Goal: Task Accomplishment & Management: Use online tool/utility

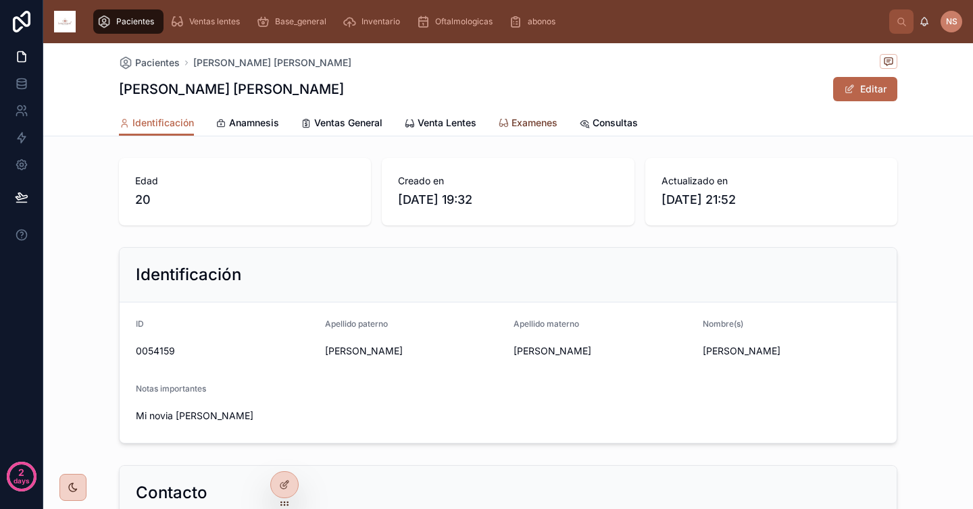
click at [532, 126] on span "Examenes" at bounding box center [534, 123] width 46 height 14
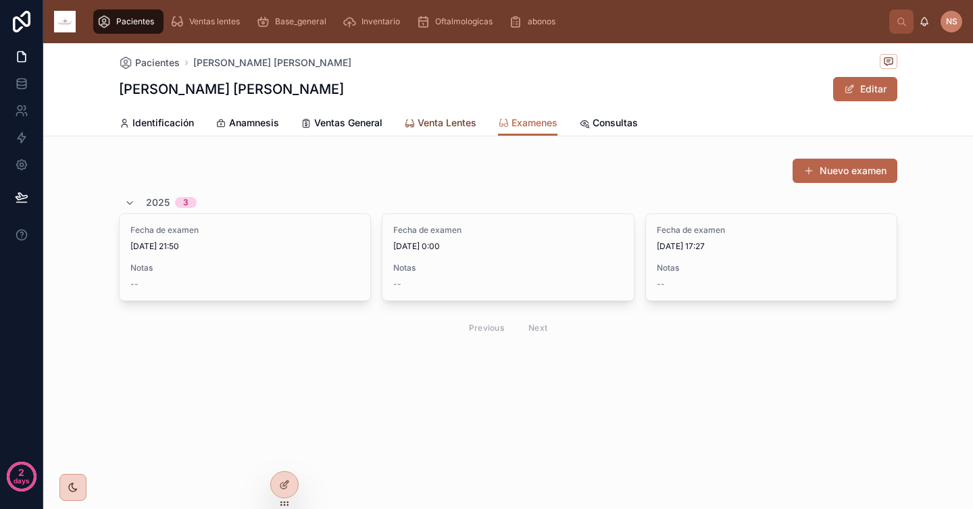
click at [432, 128] on span "Venta Lentes" at bounding box center [447, 123] width 59 height 14
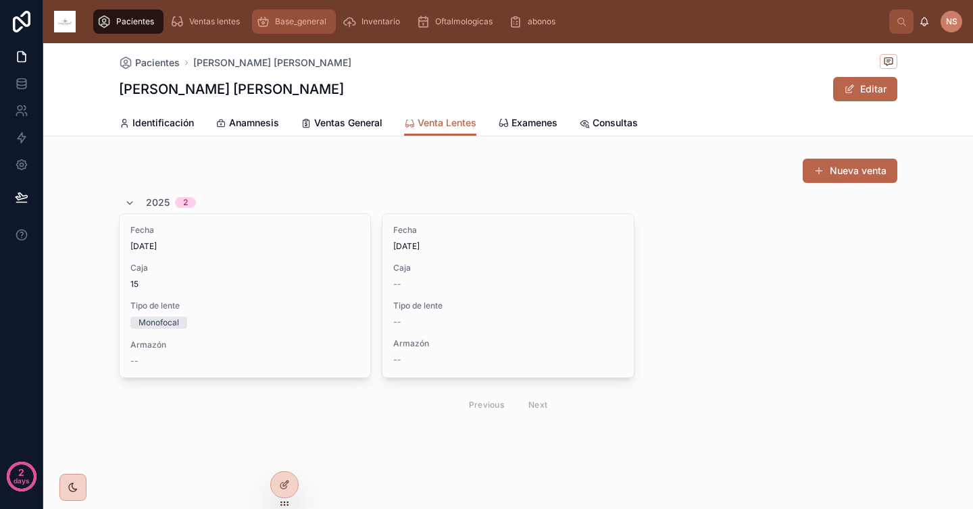
click at [321, 23] on span "Base_general" at bounding box center [300, 21] width 51 height 11
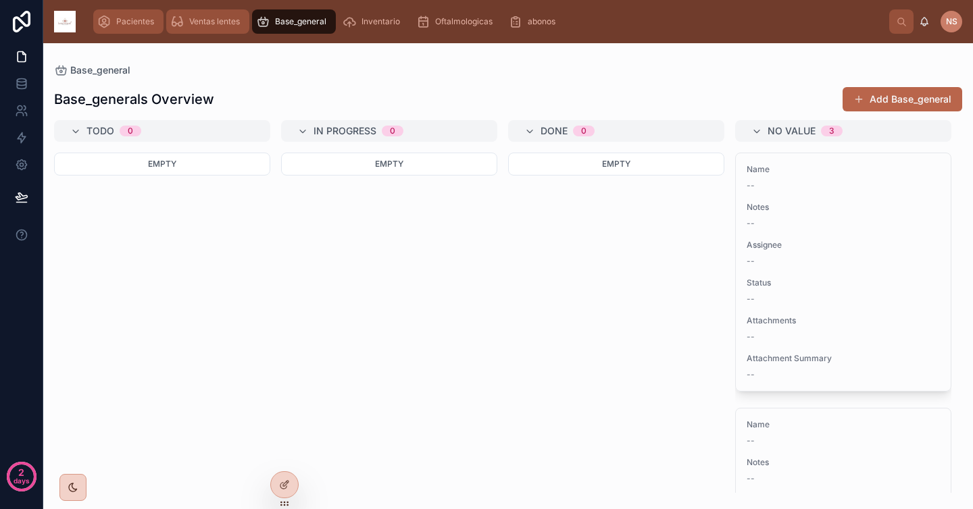
click at [205, 18] on span "Ventas lentes" at bounding box center [214, 21] width 51 height 11
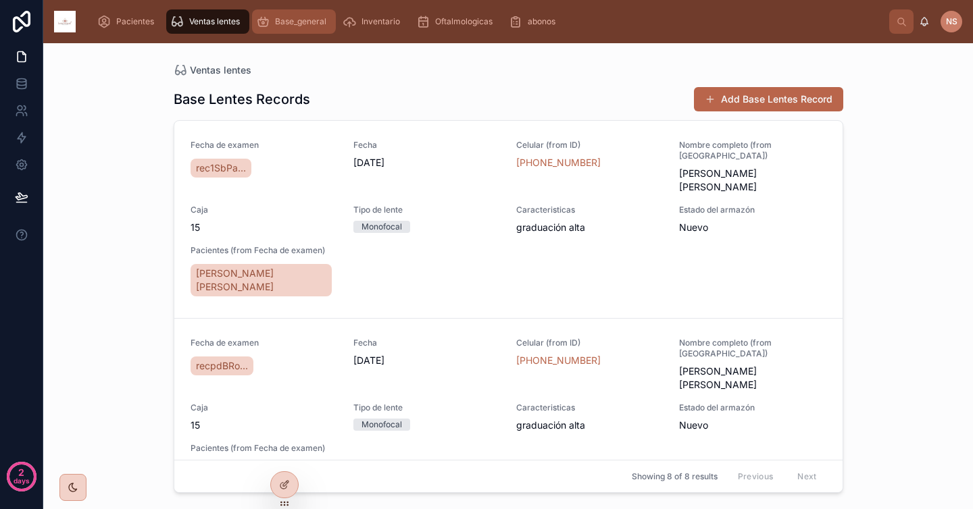
click at [299, 22] on span "Base_general" at bounding box center [300, 21] width 51 height 11
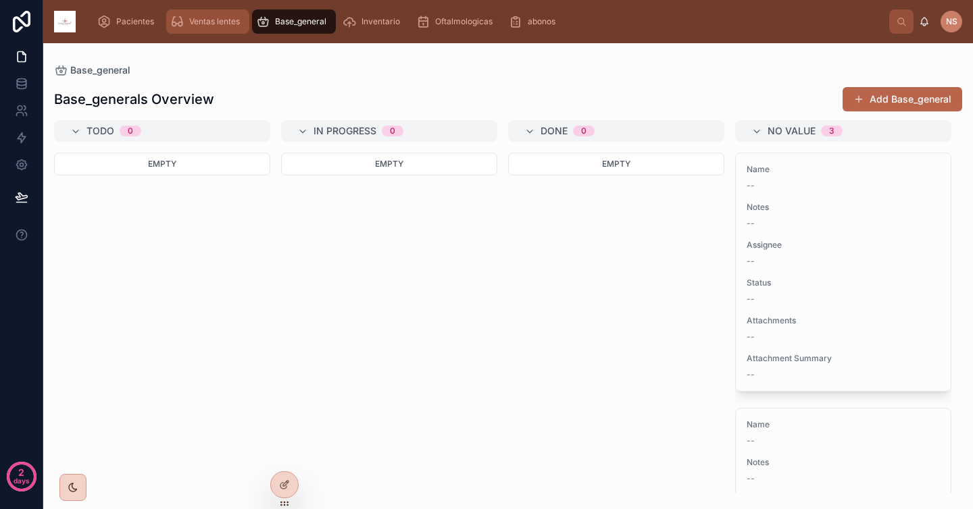
click at [218, 22] on span "Ventas lentes" at bounding box center [214, 21] width 51 height 11
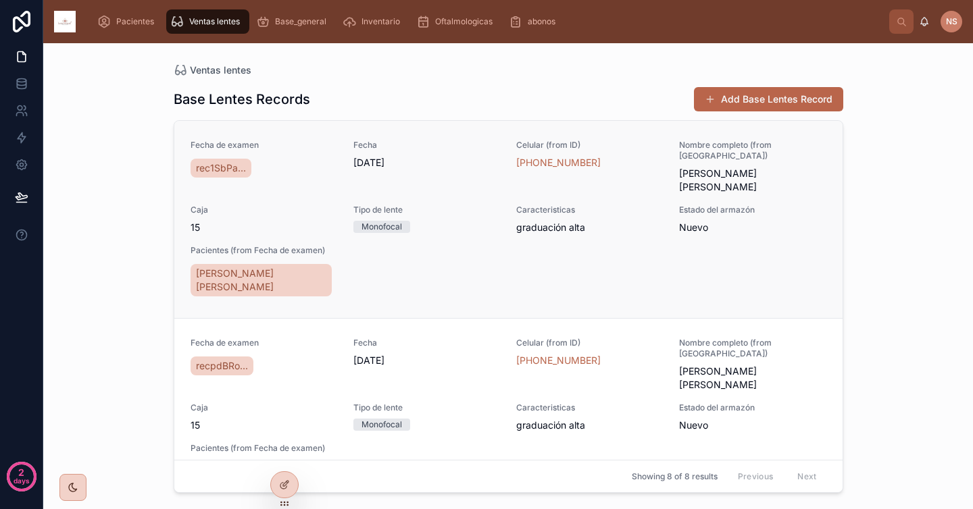
click at [501, 268] on div "Fecha de examen rec1SbPa... Fecha 8/9/2025 Celular (from ID) +52 444 584 8947 N…" at bounding box center [509, 219] width 636 height 159
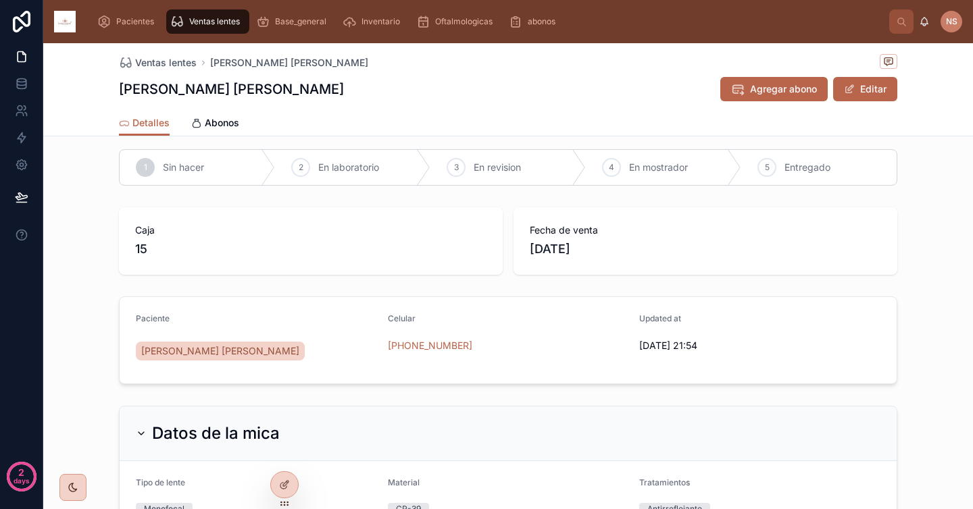
scroll to position [9, 0]
click at [308, 22] on span "Base_general" at bounding box center [300, 21] width 51 height 11
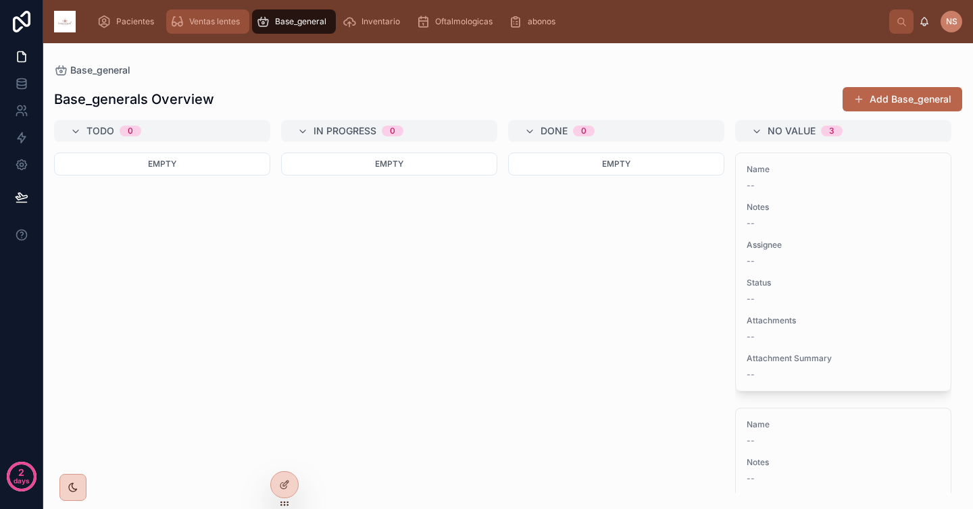
click at [218, 21] on span "Ventas lentes" at bounding box center [214, 21] width 51 height 11
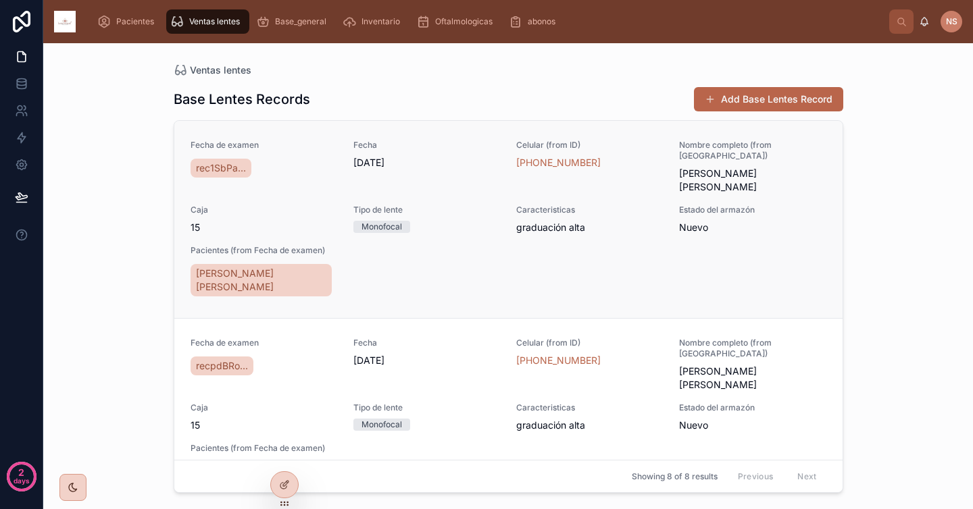
click at [536, 262] on div "Fecha de examen rec1SbPa... Fecha 8/9/2025 Celular (from ID) +52 444 584 8947 N…" at bounding box center [509, 219] width 636 height 159
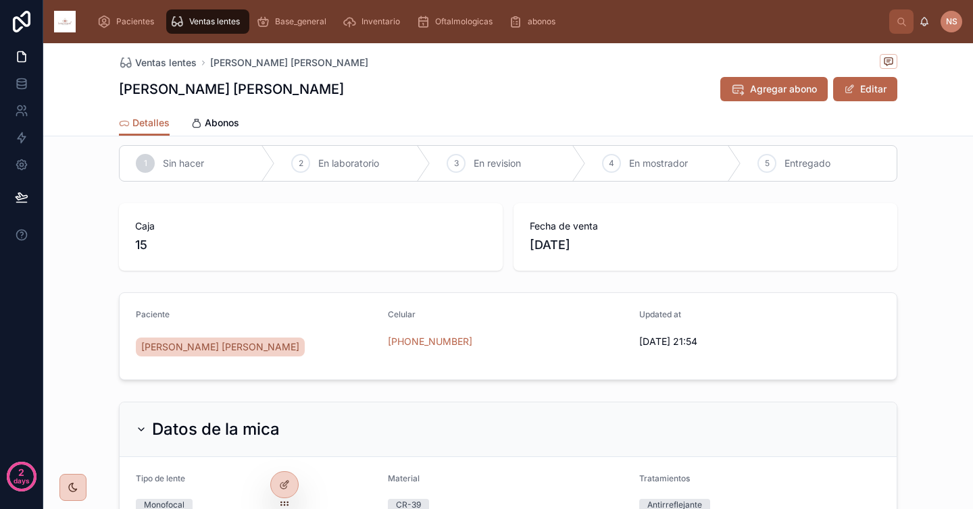
scroll to position [14, 0]
click at [291, 481] on div at bounding box center [284, 485] width 27 height 26
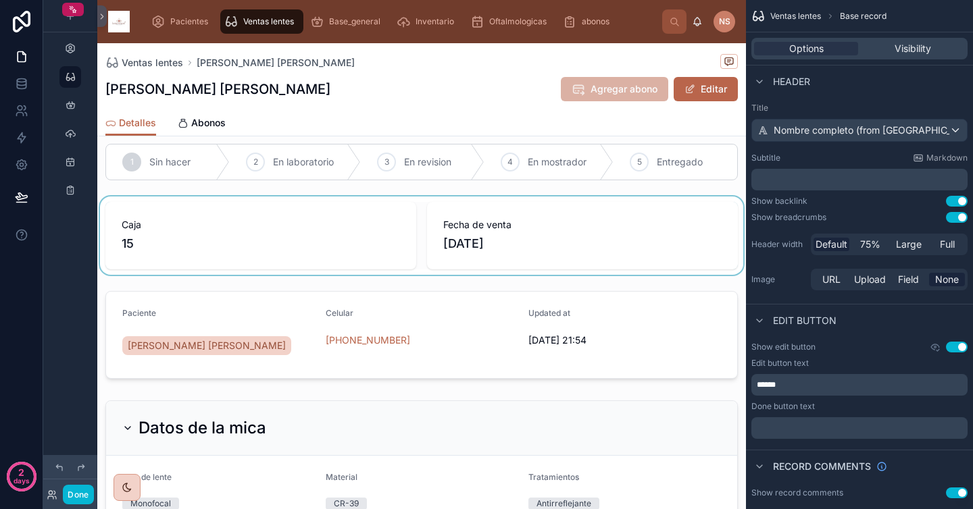
click at [606, 260] on div at bounding box center [421, 236] width 649 height 78
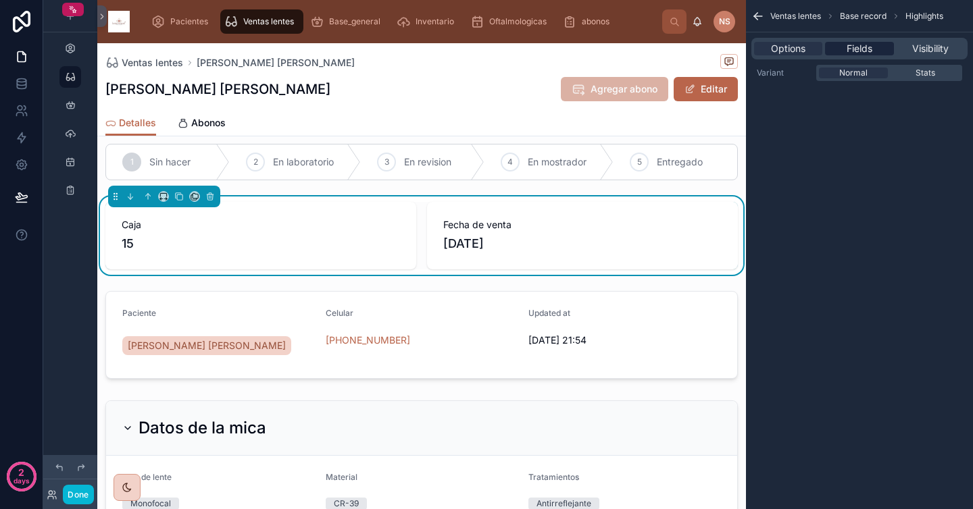
click at [871, 51] on span "Fields" at bounding box center [860, 49] width 26 height 14
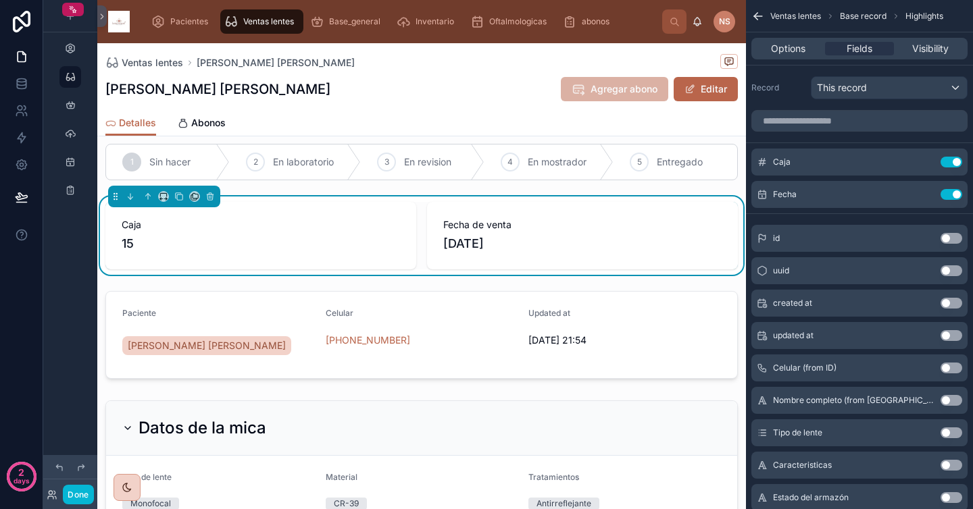
click at [957, 239] on button "Use setting" at bounding box center [952, 238] width 22 height 11
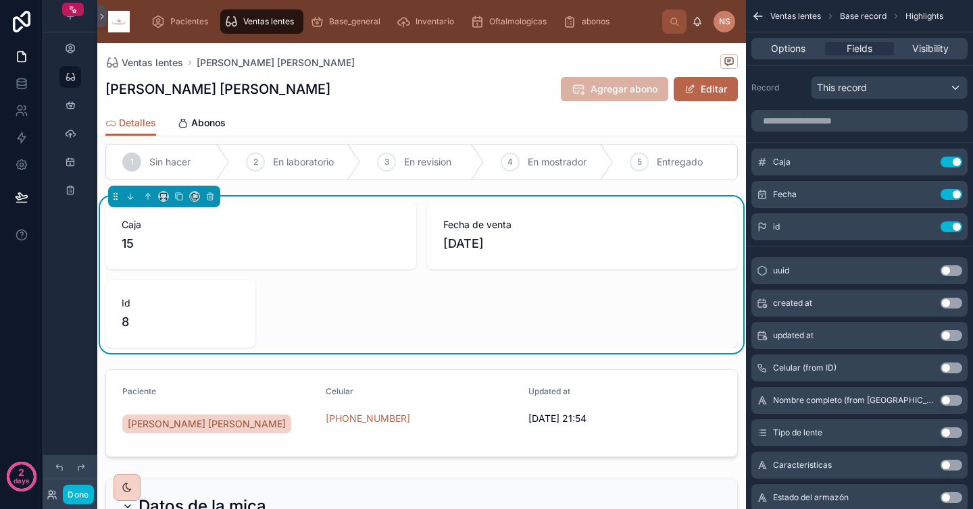
click at [952, 274] on button "Use setting" at bounding box center [952, 271] width 22 height 11
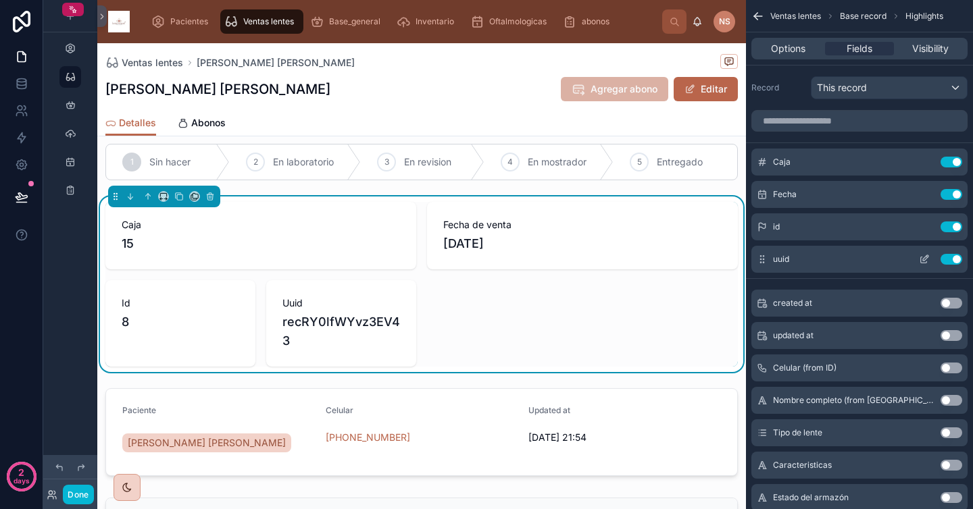
click at [951, 264] on button "Use setting" at bounding box center [952, 259] width 22 height 11
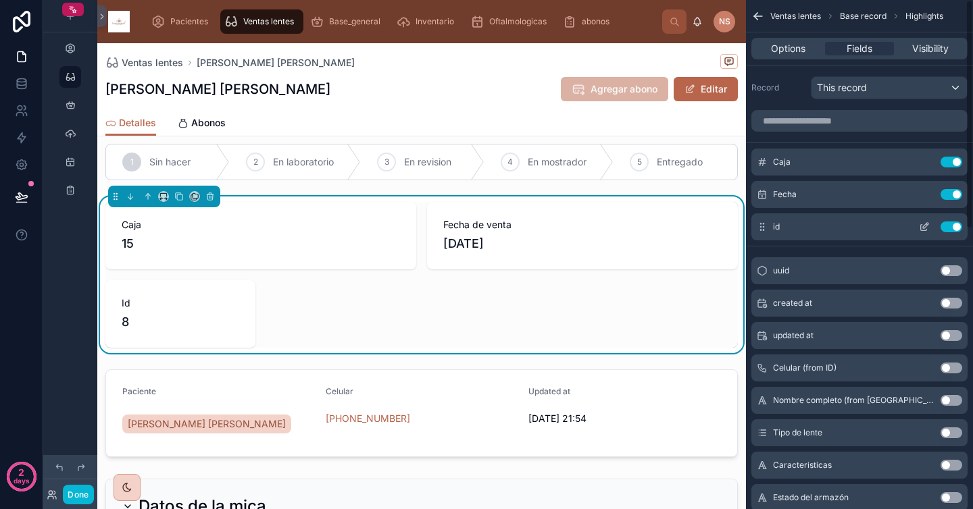
click at [926, 228] on icon "scrollable content" at bounding box center [924, 227] width 11 height 11
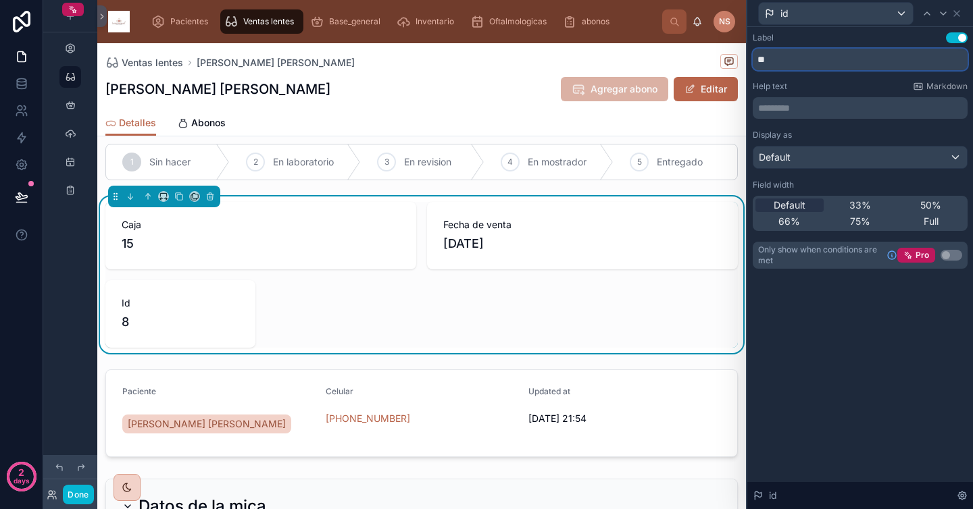
click at [820, 65] on input "**" at bounding box center [860, 60] width 215 height 22
click at [857, 66] on input "**********" at bounding box center [860, 60] width 215 height 22
type input "*"
type input "**********"
click at [851, 84] on div "Help text Markdown" at bounding box center [860, 86] width 215 height 11
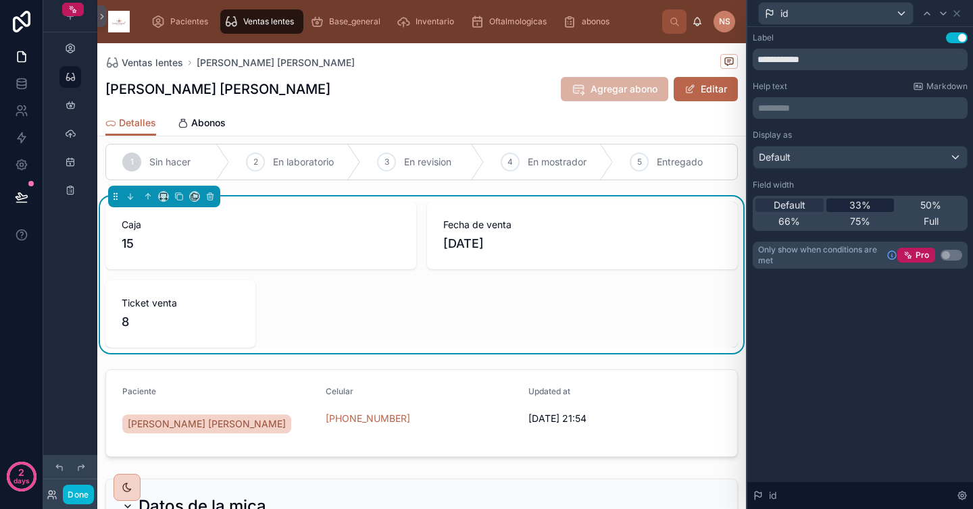
click at [861, 205] on span "33%" at bounding box center [860, 206] width 22 height 14
click at [925, 14] on icon at bounding box center [926, 13] width 5 height 3
click at [852, 203] on span "33%" at bounding box center [860, 206] width 22 height 14
click at [926, 12] on icon at bounding box center [927, 13] width 11 height 11
click at [866, 202] on span "33%" at bounding box center [860, 206] width 22 height 14
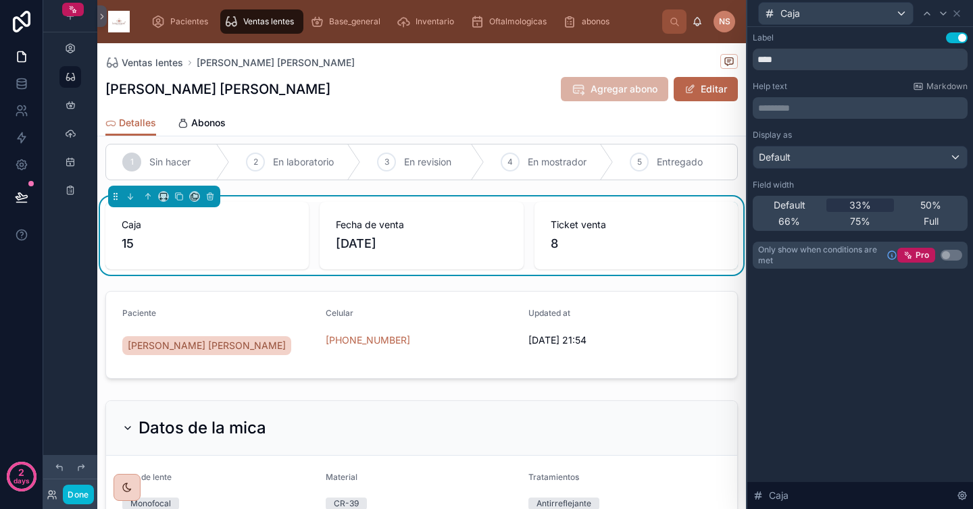
click at [877, 139] on div "Display as" at bounding box center [860, 135] width 215 height 11
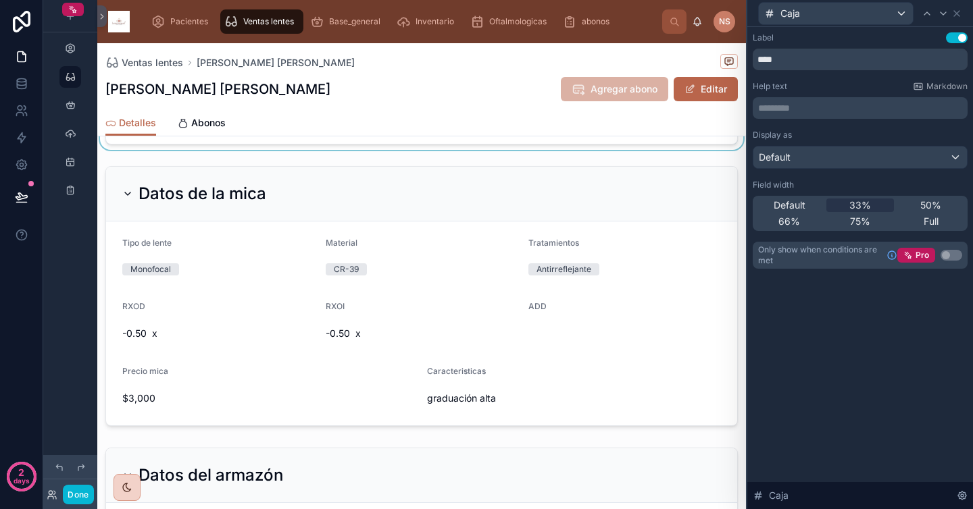
scroll to position [258, 0]
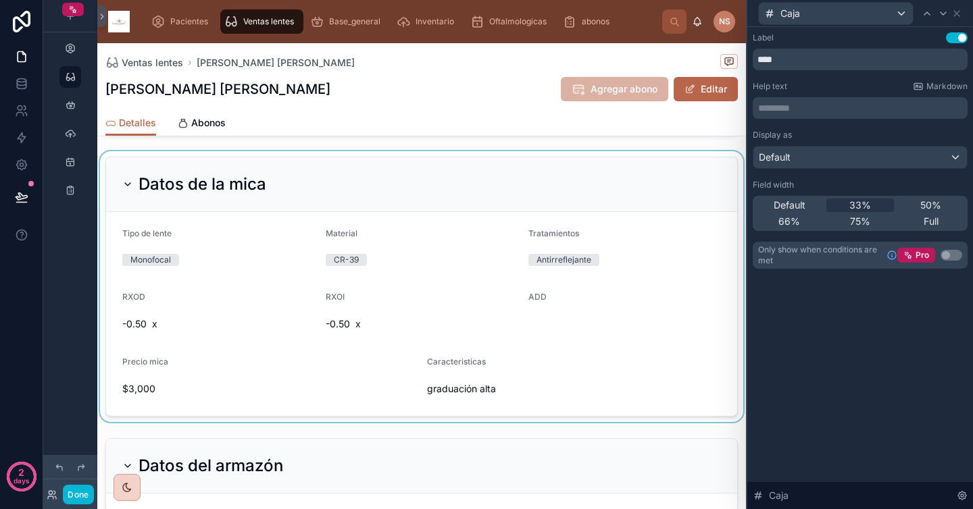
click at [507, 379] on div at bounding box center [421, 286] width 649 height 271
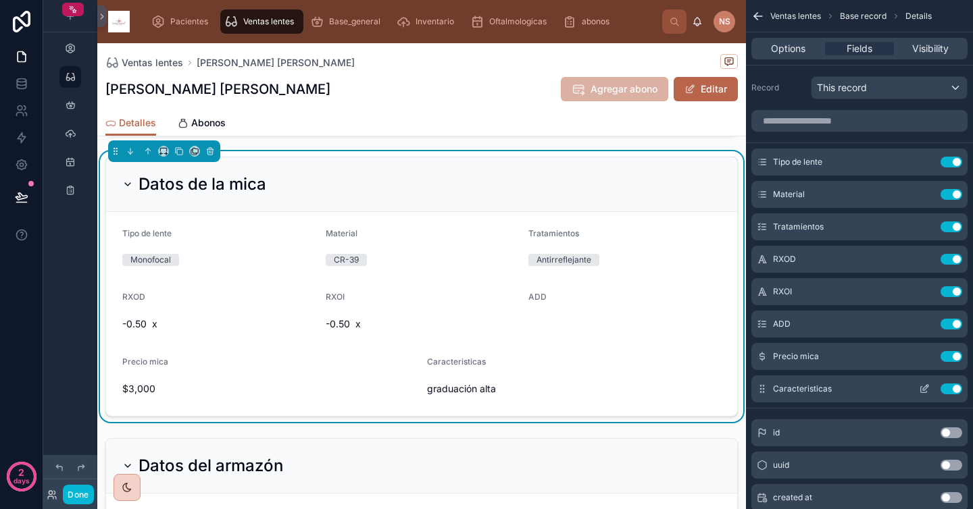
click at [930, 390] on button "scrollable content" at bounding box center [924, 389] width 22 height 11
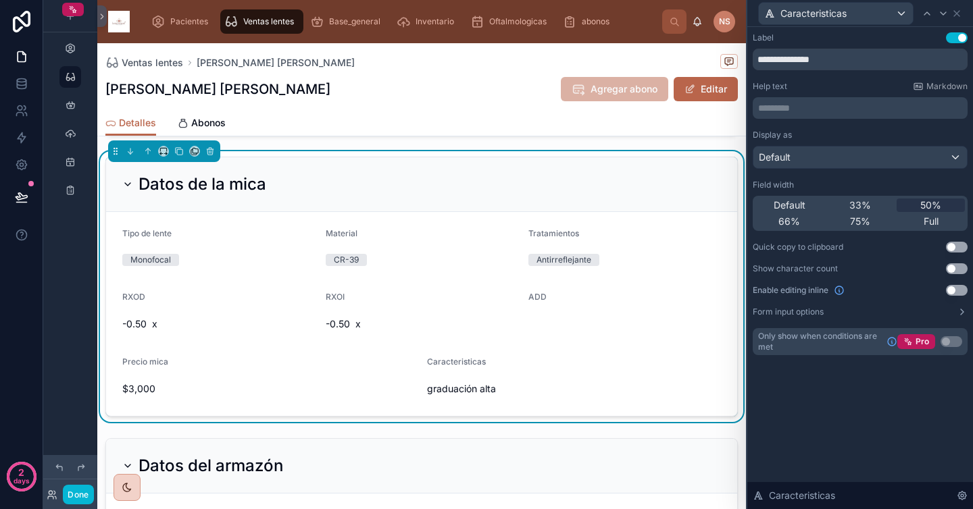
click at [829, 114] on p "********* ﻿" at bounding box center [861, 108] width 207 height 14
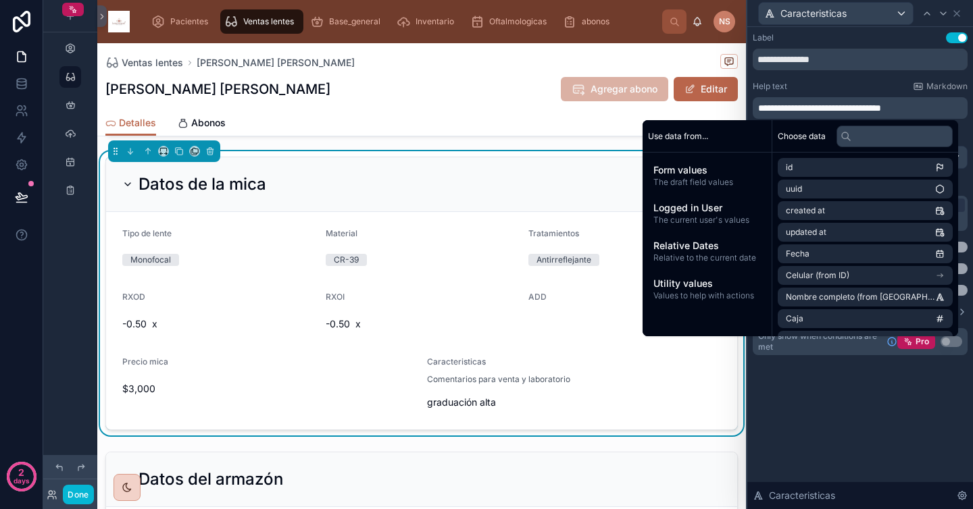
click at [824, 87] on div "Help text Markdown" at bounding box center [860, 86] width 215 height 11
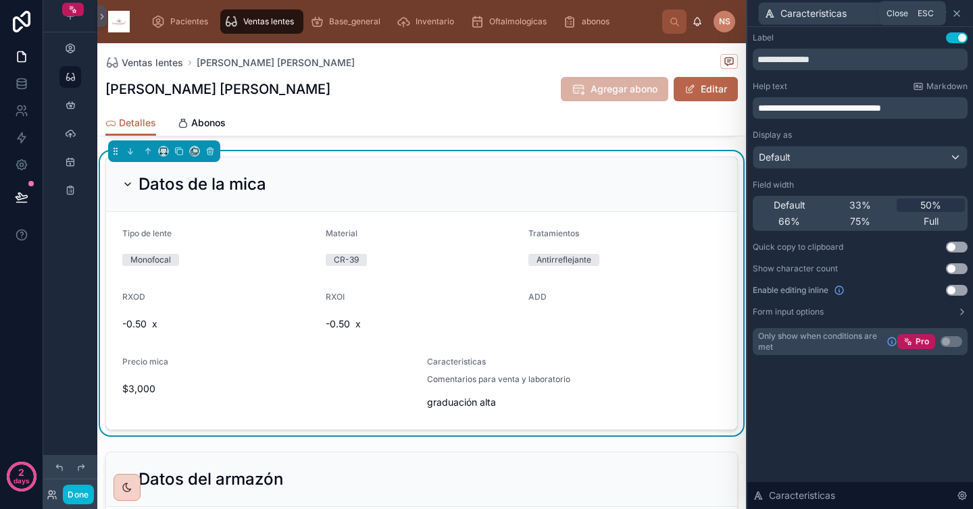
click at [960, 14] on icon at bounding box center [956, 13] width 11 height 11
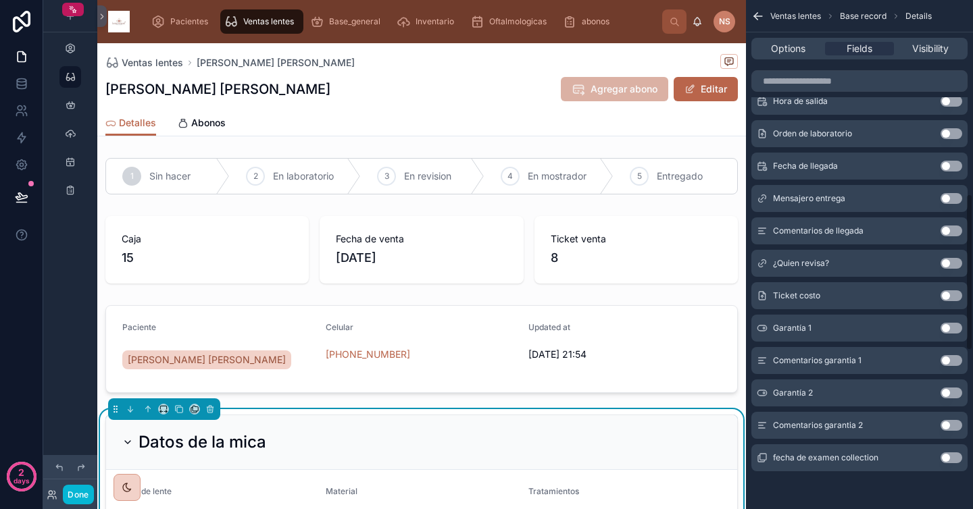
scroll to position [0, 0]
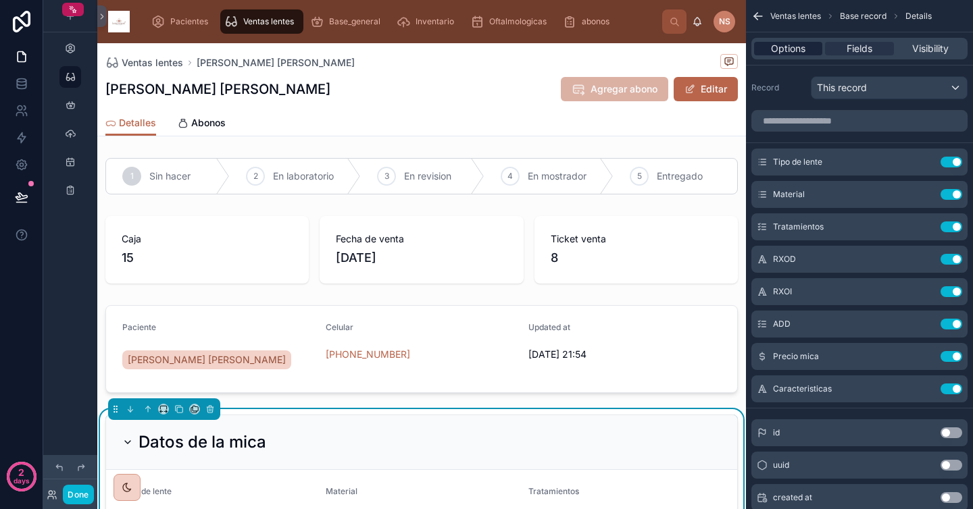
click at [801, 52] on span "Options" at bounding box center [788, 49] width 34 height 14
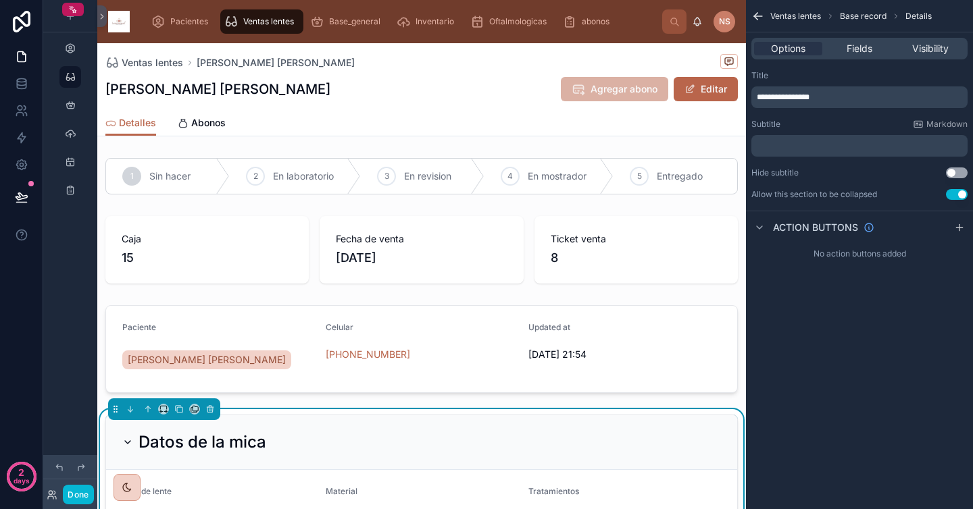
click at [445, 83] on div "Lopez Navarro Sabina Agregar abono Editar" at bounding box center [421, 89] width 632 height 26
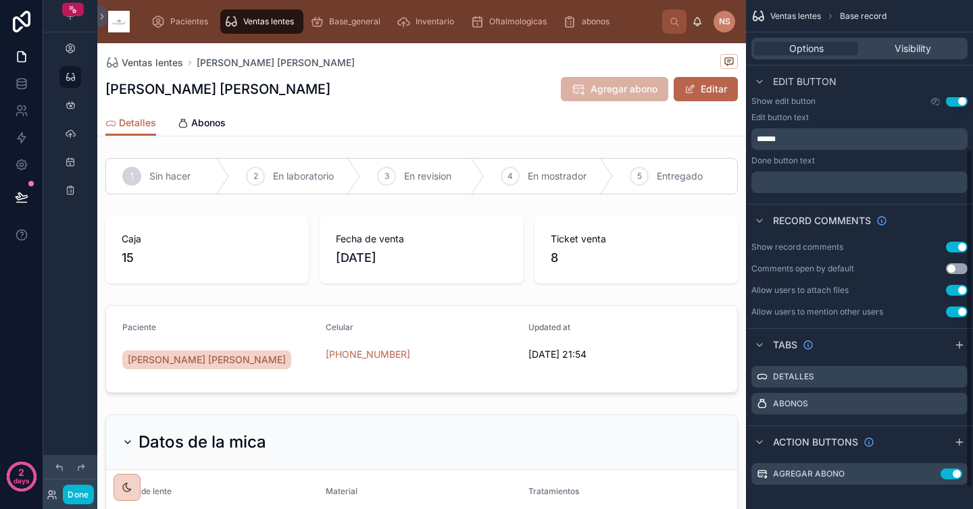
scroll to position [254, 0]
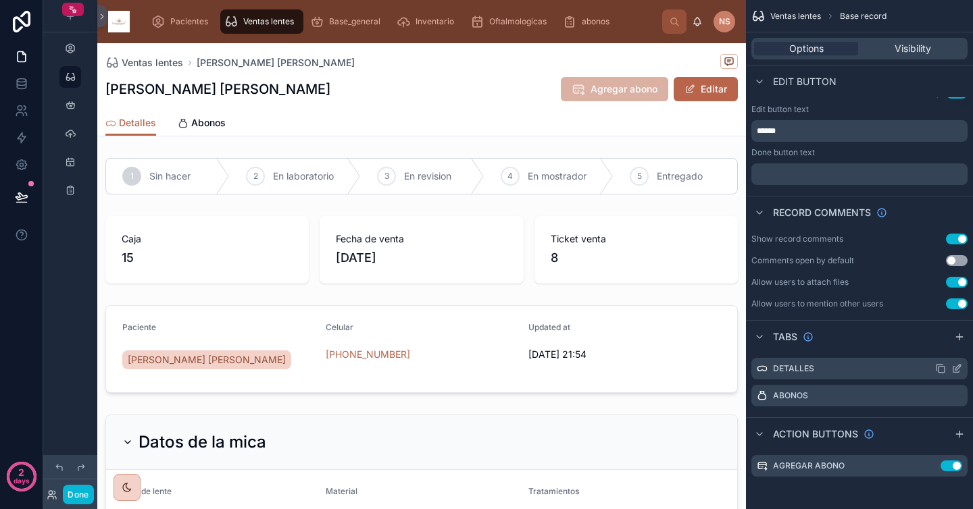
click at [957, 370] on icon "scrollable content" at bounding box center [956, 368] width 11 height 11
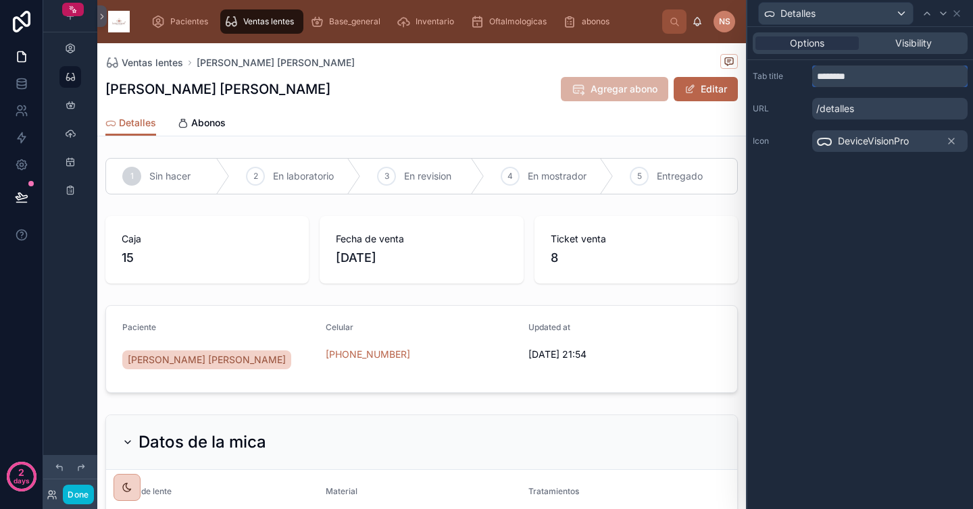
click at [877, 82] on input "********" at bounding box center [889, 77] width 155 height 22
type input "**********"
click at [862, 272] on div "**********" at bounding box center [860, 268] width 226 height 482
click at [960, 9] on icon at bounding box center [956, 13] width 11 height 11
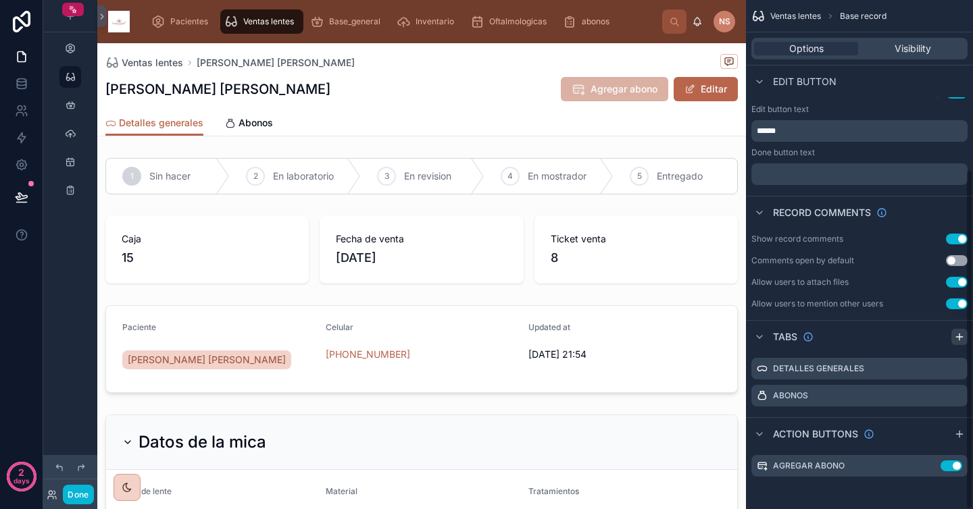
click at [962, 338] on icon "scrollable content" at bounding box center [959, 337] width 11 height 11
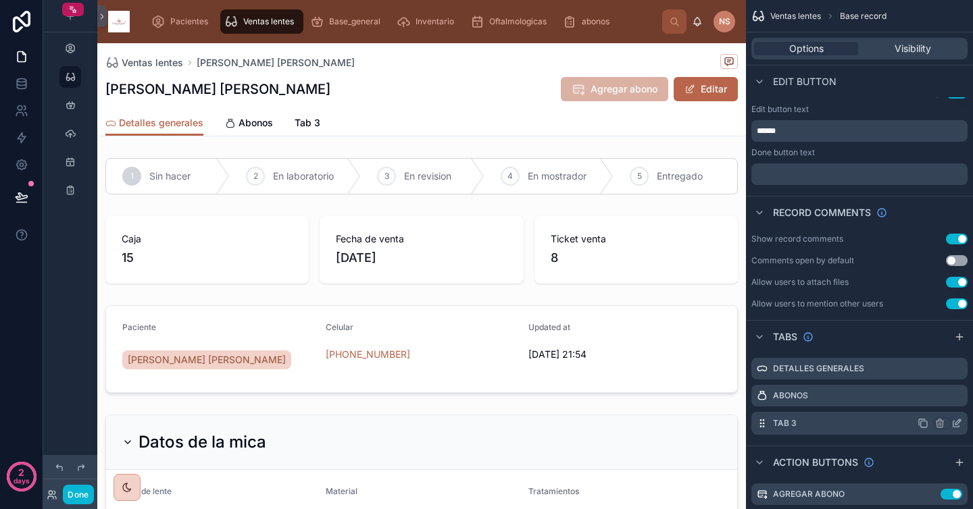
click at [957, 424] on icon "scrollable content" at bounding box center [957, 422] width 5 height 5
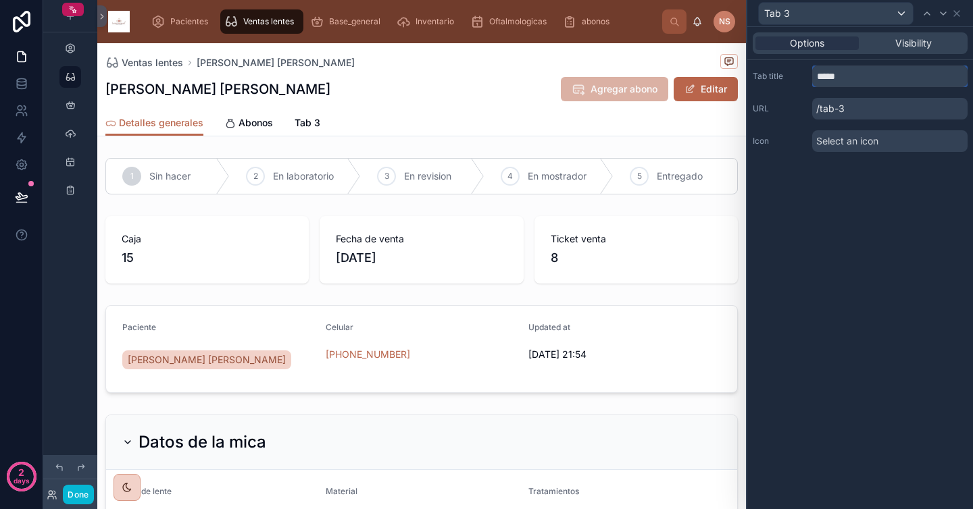
click at [869, 69] on input "*****" at bounding box center [889, 77] width 155 height 22
type input "**********"
click at [870, 141] on span "Select an icon" at bounding box center [847, 141] width 62 height 14
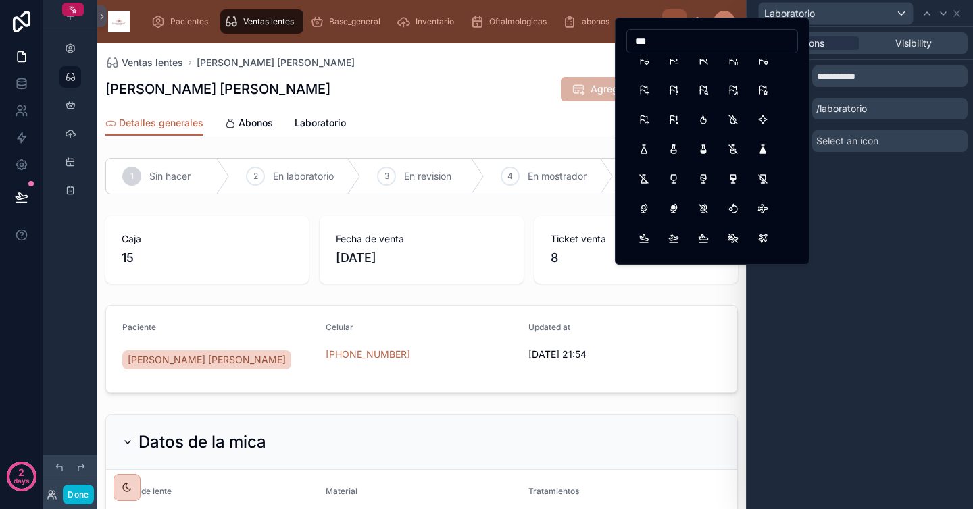
scroll to position [857, 0]
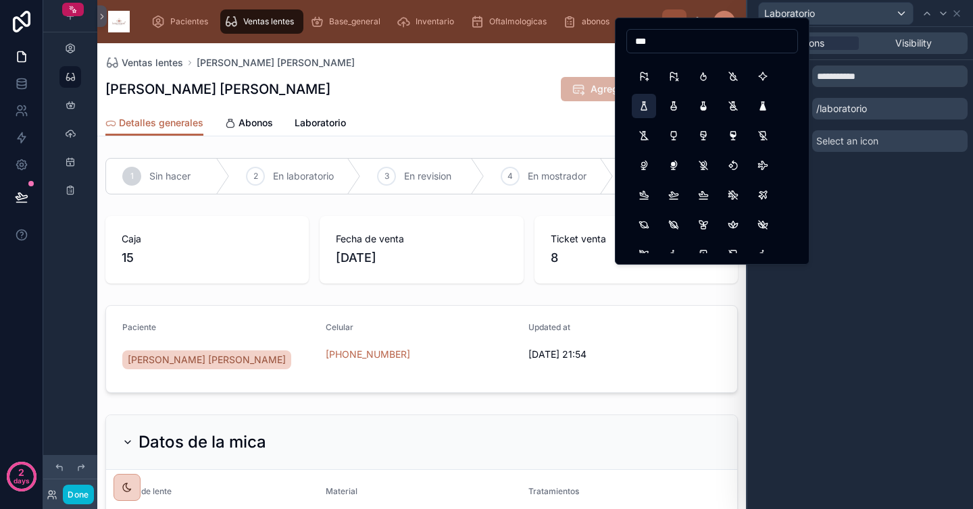
type input "***"
click at [648, 104] on button "Flask" at bounding box center [644, 106] width 24 height 24
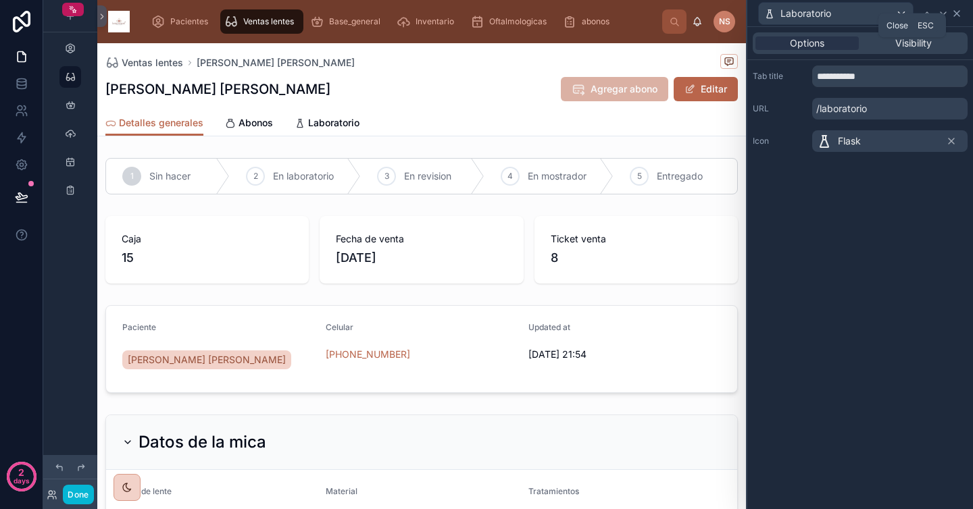
click at [958, 15] on icon at bounding box center [956, 13] width 11 height 11
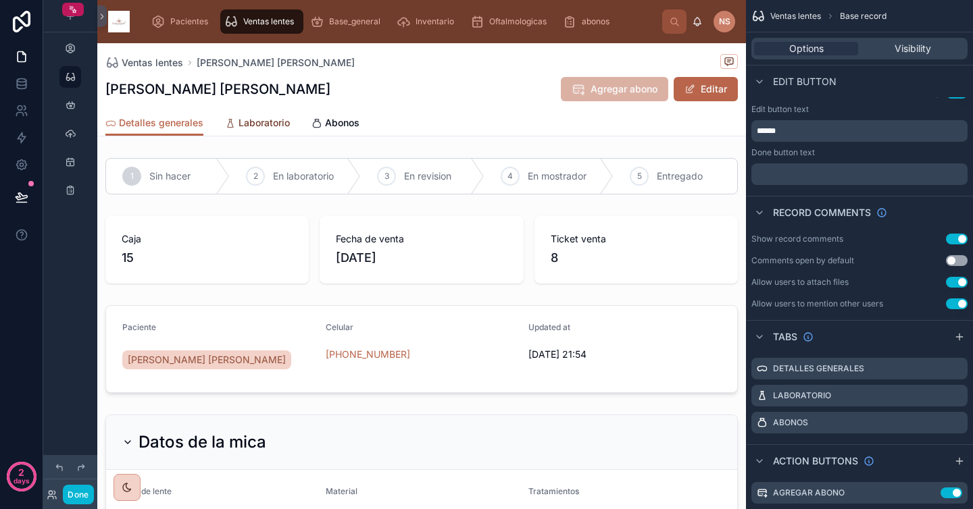
click at [262, 123] on span "Laboratorio" at bounding box center [264, 123] width 51 height 14
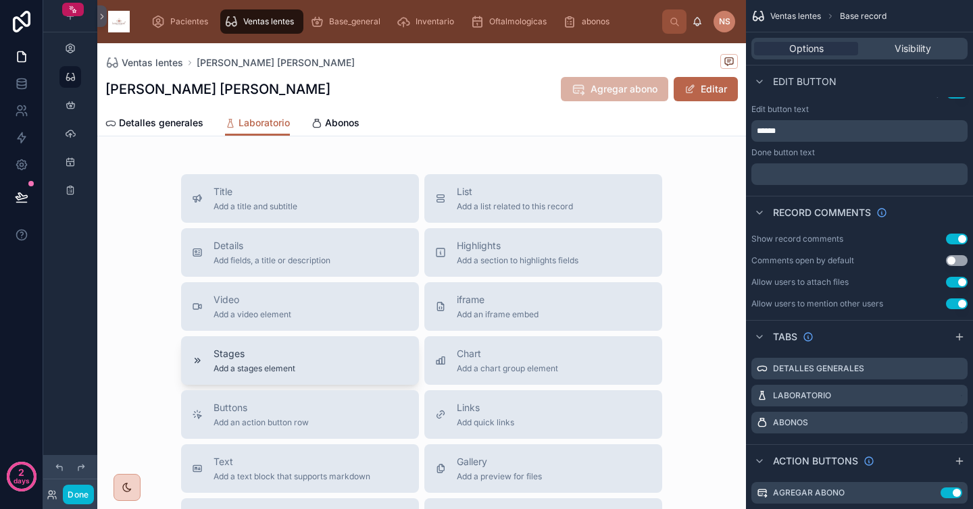
click at [294, 361] on div "Stages Add a stages element" at bounding box center [300, 360] width 216 height 27
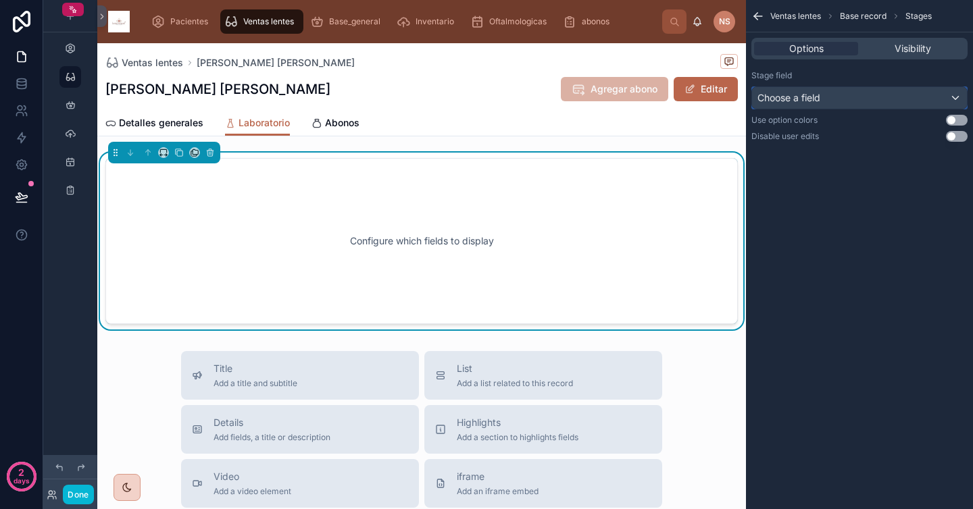
click at [919, 96] on div "Choose a field" at bounding box center [859, 98] width 215 height 22
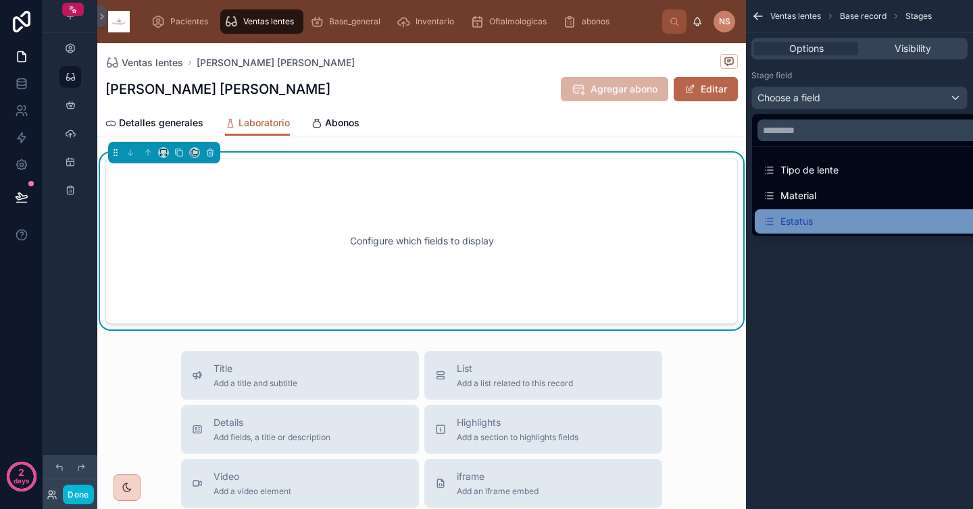
click at [839, 218] on div "Estatus" at bounding box center [875, 222] width 224 height 16
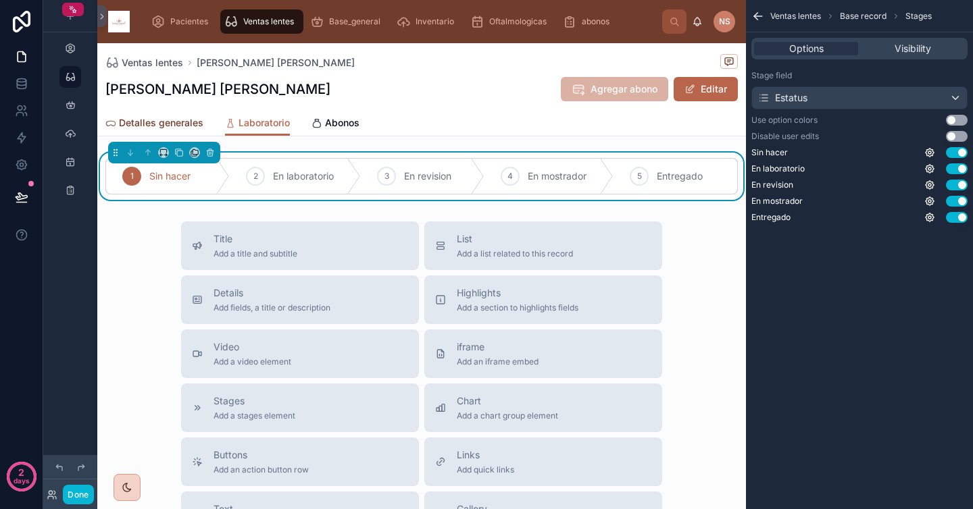
click at [165, 121] on span "Detalles generales" at bounding box center [161, 123] width 84 height 14
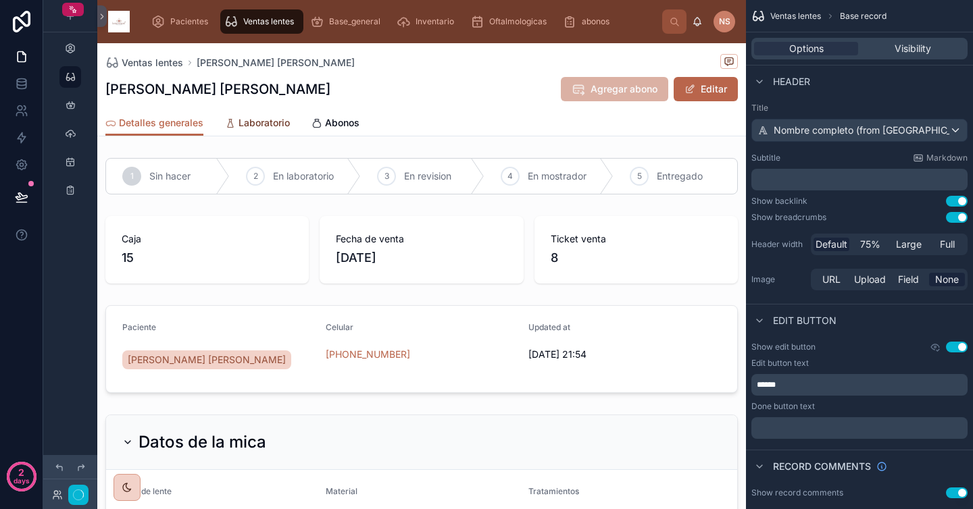
click at [239, 126] on span "Laboratorio" at bounding box center [264, 123] width 51 height 14
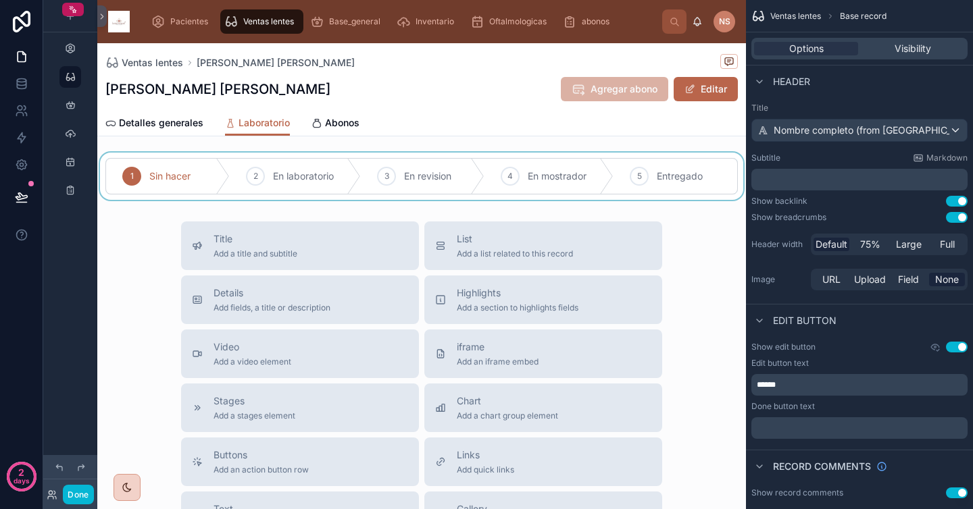
click at [709, 189] on div at bounding box center [421, 176] width 649 height 47
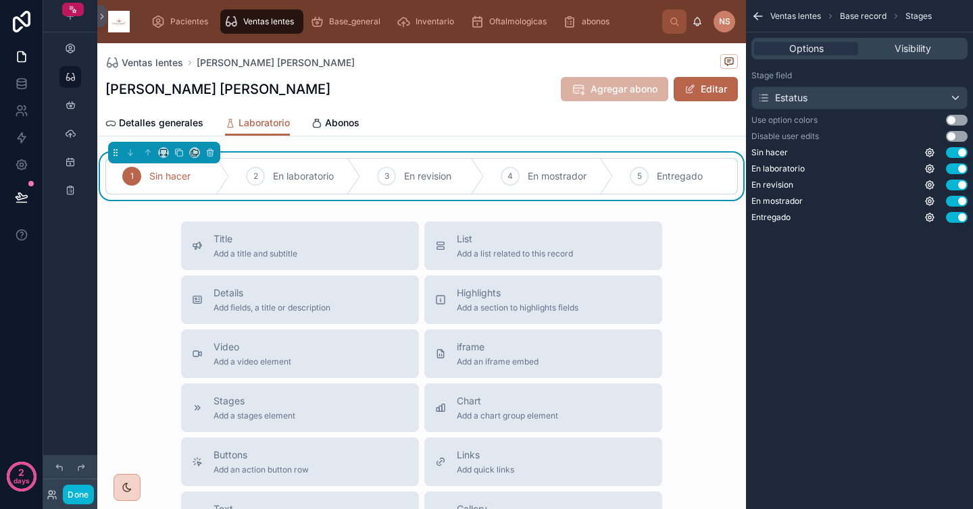
click at [153, 180] on span "Sin hacer" at bounding box center [169, 177] width 41 height 14
click at [140, 178] on div "1" at bounding box center [131, 176] width 19 height 19
click at [957, 120] on button "Use setting" at bounding box center [957, 120] width 22 height 11
click at [676, 252] on div "Title Add a title and subtitle List Add a list related to this record Details A…" at bounding box center [421, 462] width 649 height 481
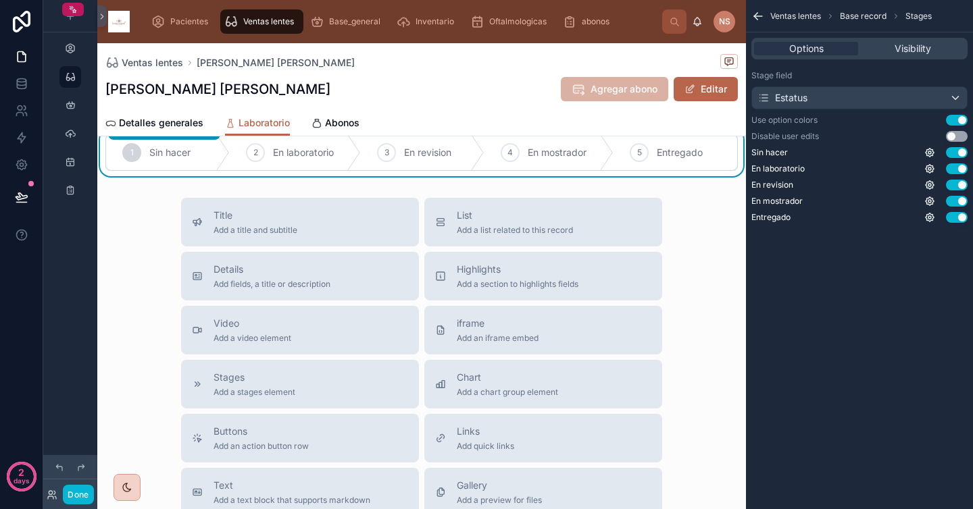
scroll to position [25, 0]
click at [362, 270] on div "Details Add fields, a title or description" at bounding box center [300, 274] width 216 height 27
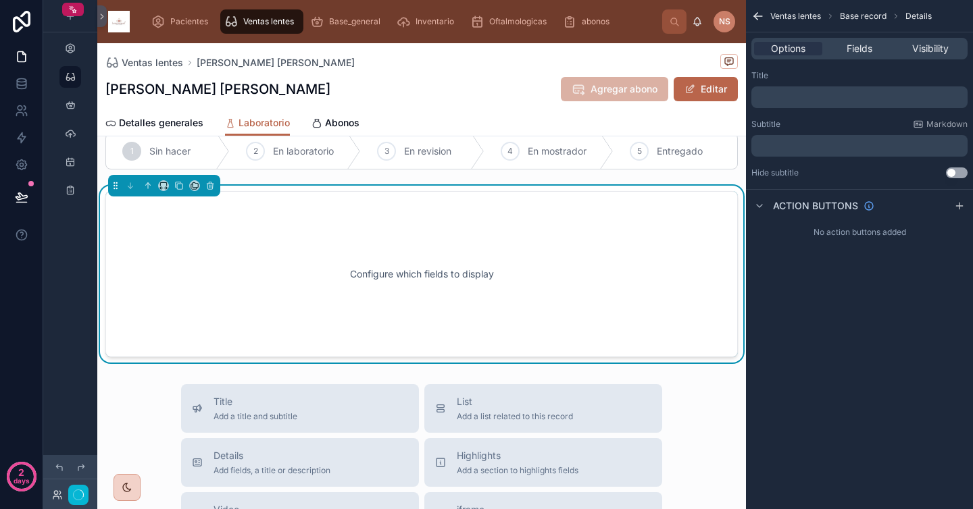
scroll to position [23, 0]
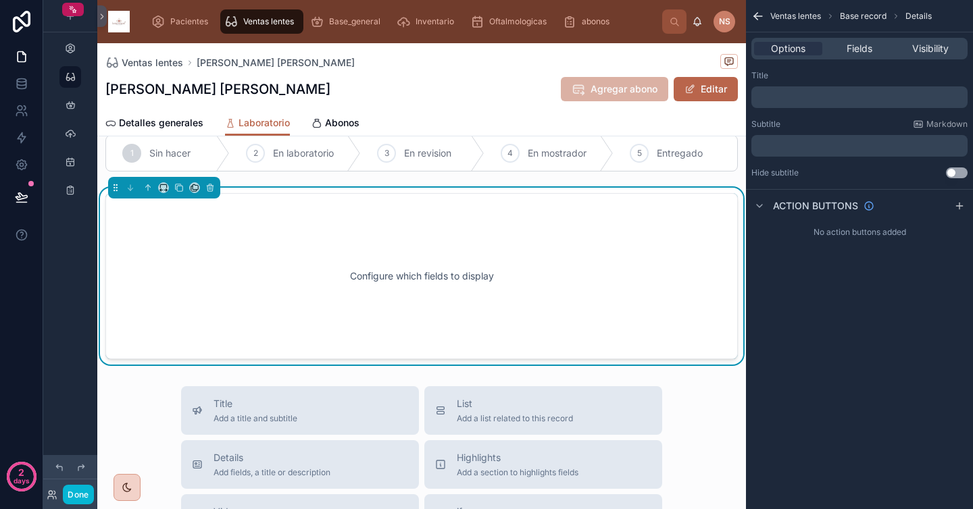
click at [820, 92] on p "﻿" at bounding box center [861, 97] width 208 height 11
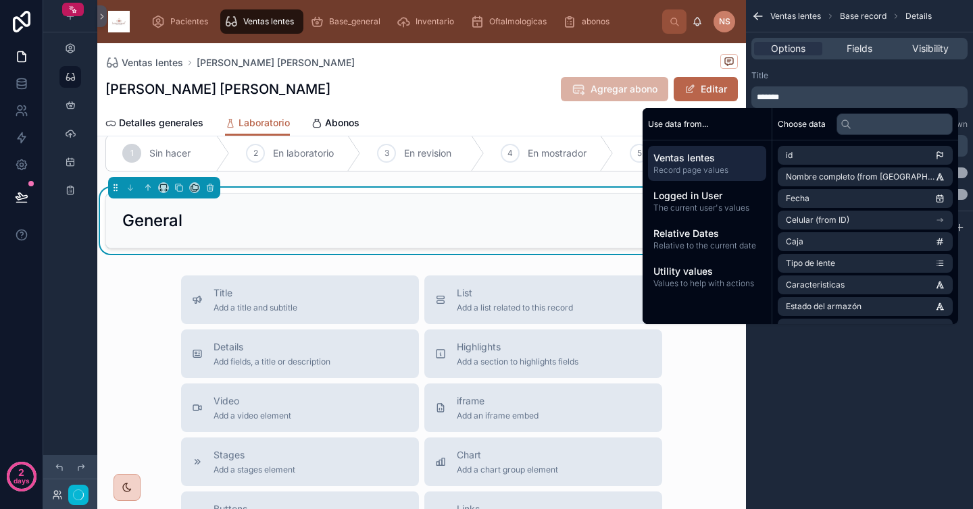
click at [839, 74] on div "Title" at bounding box center [859, 75] width 216 height 11
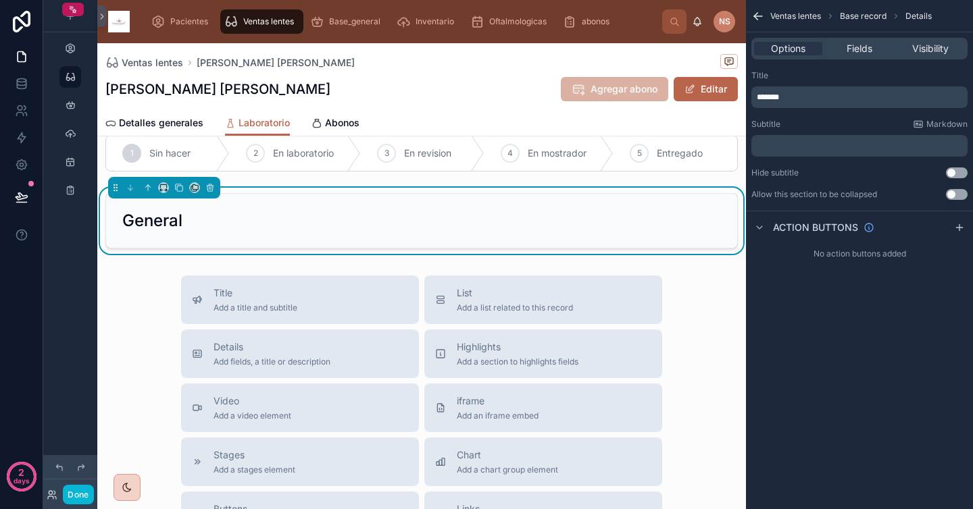
click at [842, 103] on div "*******" at bounding box center [859, 97] width 216 height 22
click at [843, 102] on p "*******" at bounding box center [861, 97] width 208 height 11
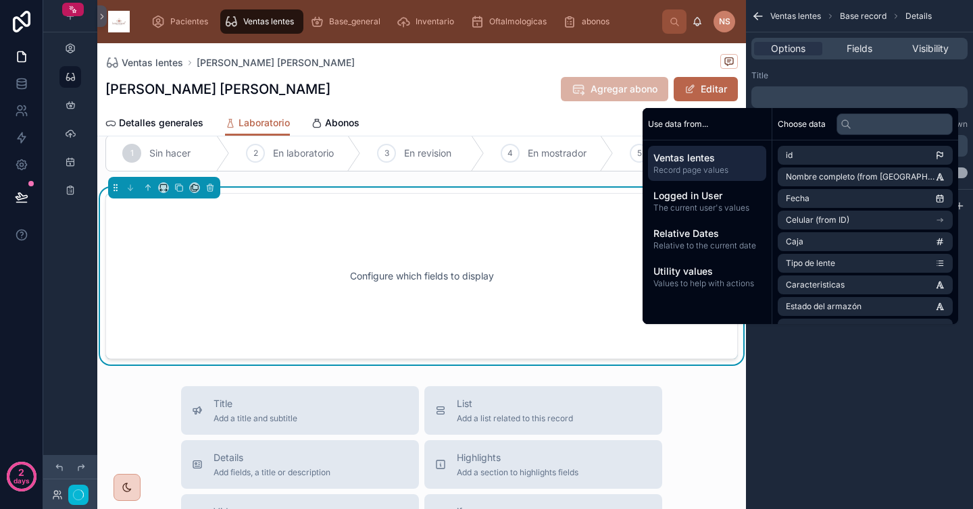
click at [853, 76] on div "Title" at bounding box center [859, 75] width 216 height 11
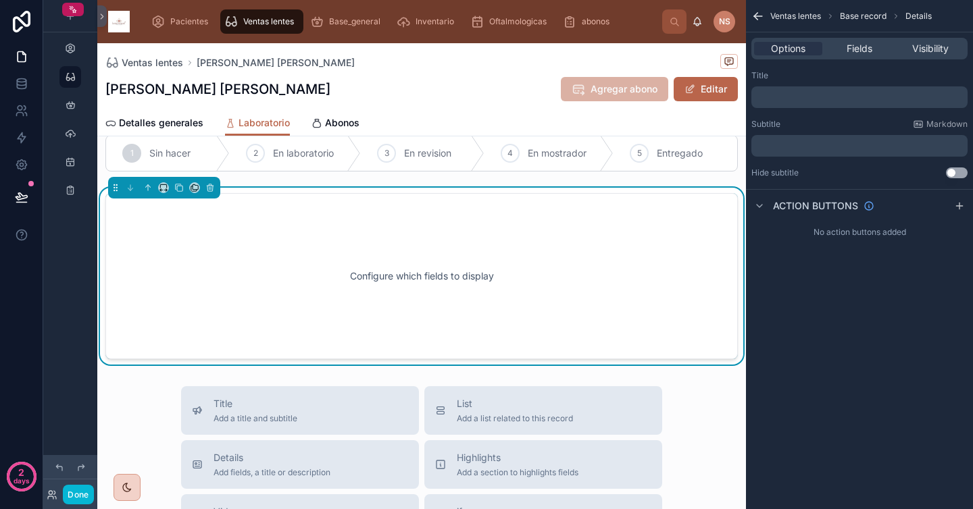
click at [844, 101] on p "﻿" at bounding box center [861, 97] width 208 height 11
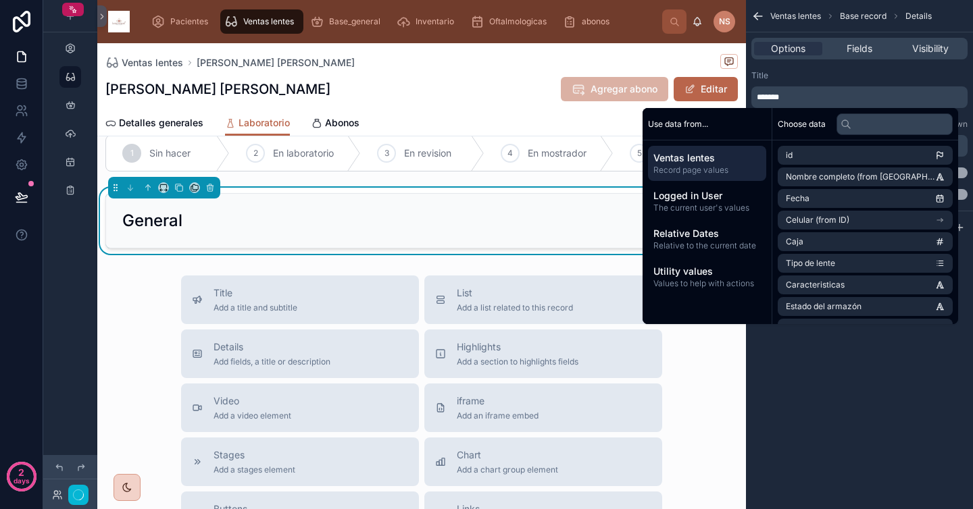
click at [845, 80] on div "Title" at bounding box center [859, 75] width 216 height 11
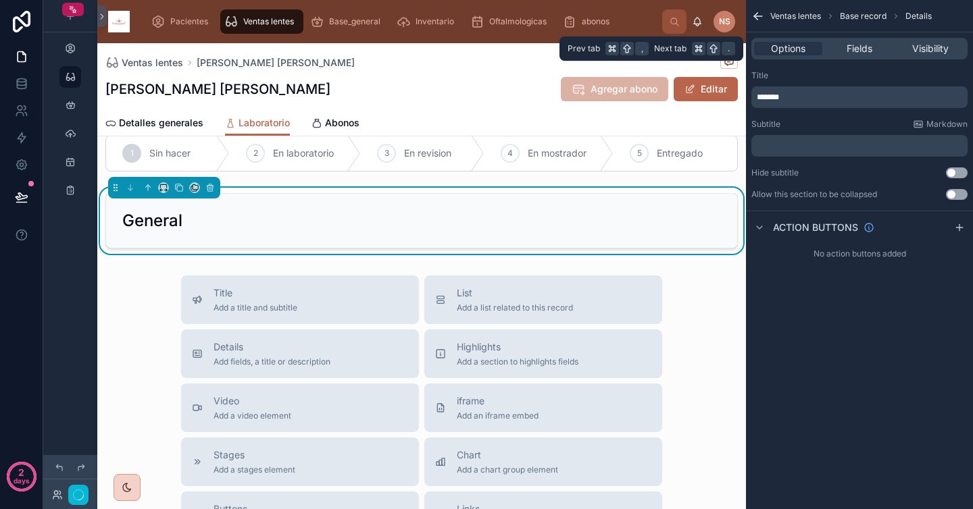
click at [861, 56] on div "Options Fields Visibility" at bounding box center [859, 49] width 216 height 22
click at [861, 51] on span "Fields" at bounding box center [860, 49] width 26 height 14
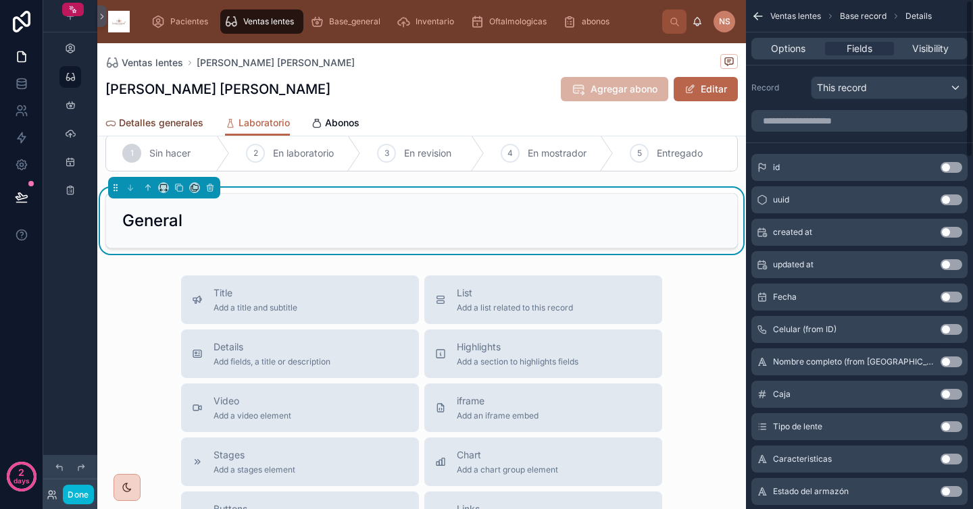
click at [165, 126] on span "Detalles generales" at bounding box center [161, 123] width 84 height 14
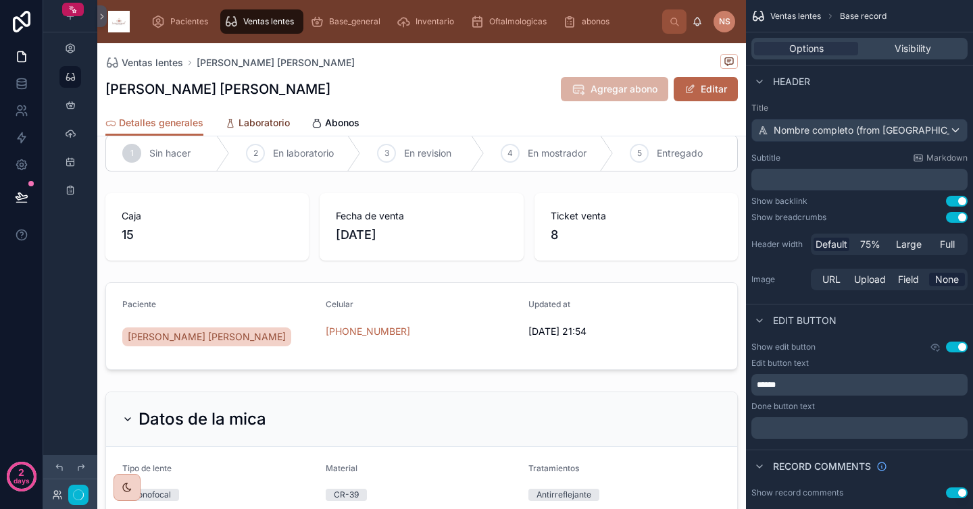
click at [254, 124] on span "Laboratorio" at bounding box center [264, 123] width 51 height 14
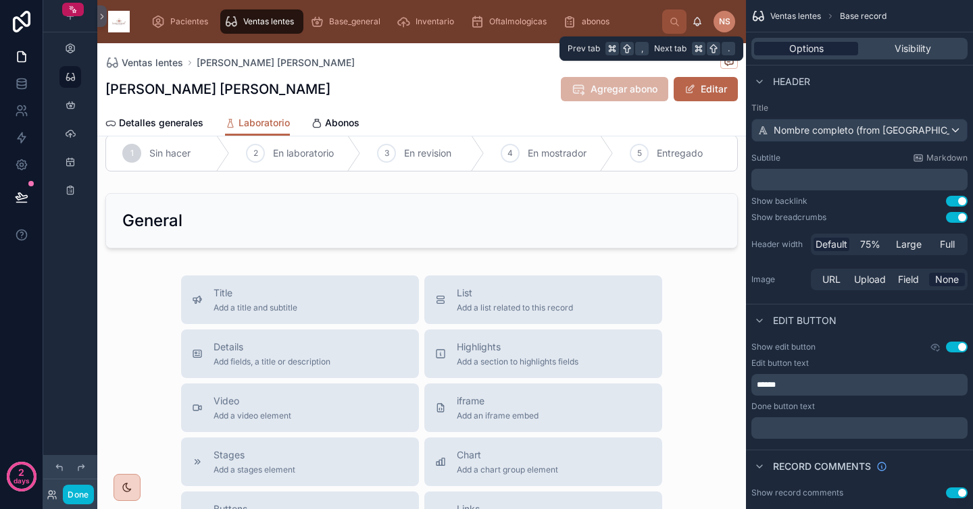
click at [830, 55] on div "Options" at bounding box center [806, 49] width 104 height 14
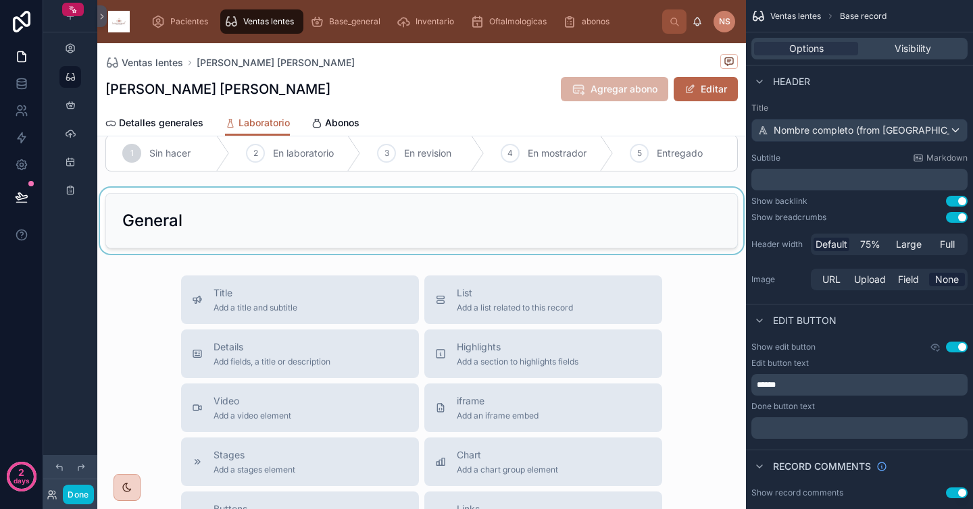
click at [611, 212] on div at bounding box center [421, 221] width 649 height 66
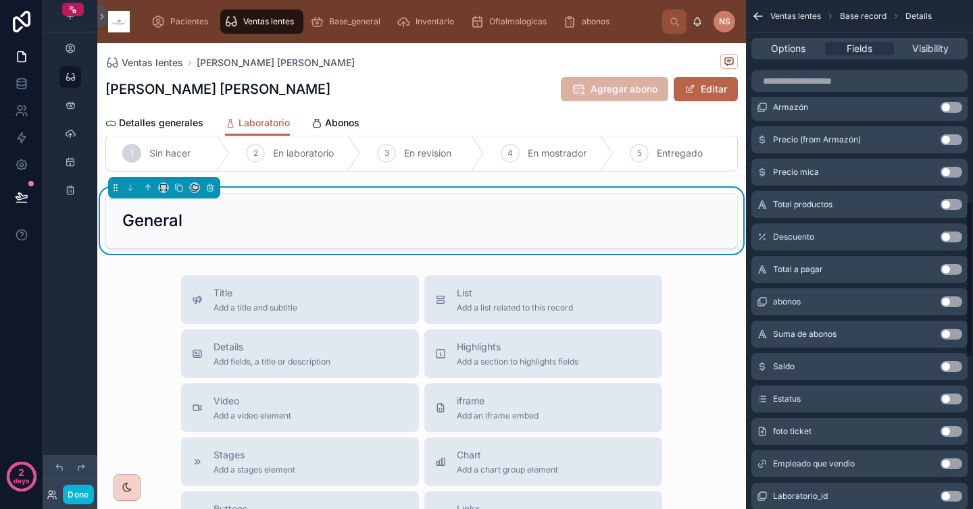
scroll to position [651, 0]
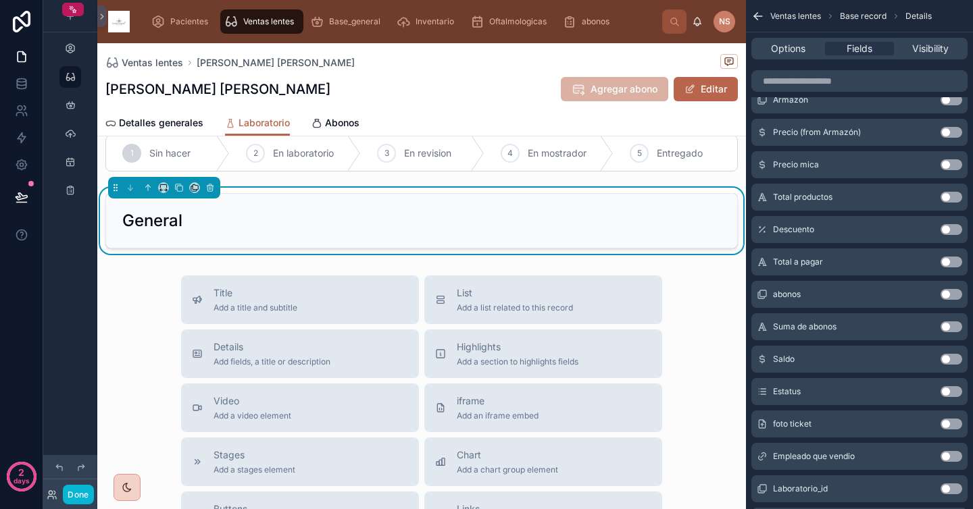
click at [955, 426] on button "Use setting" at bounding box center [952, 424] width 22 height 11
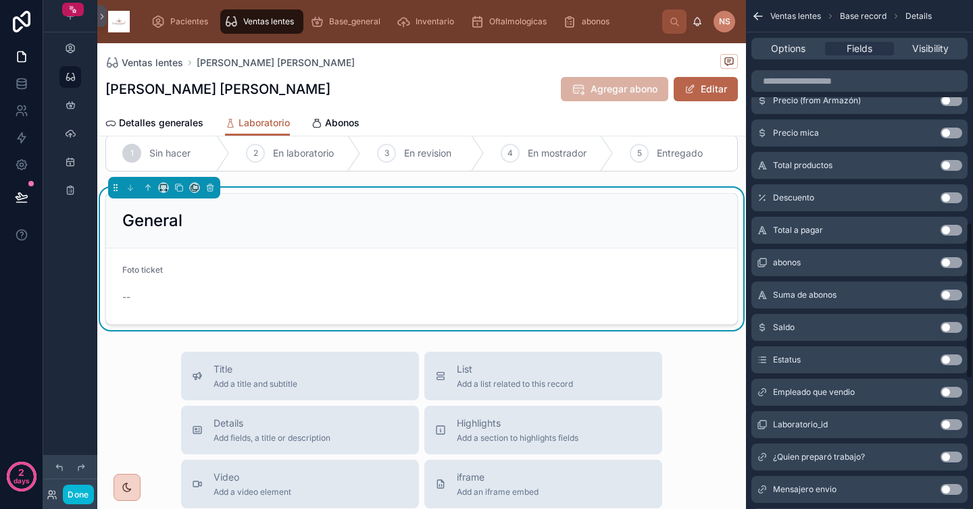
scroll to position [722, 0]
click at [954, 393] on button "Use setting" at bounding box center [952, 391] width 22 height 11
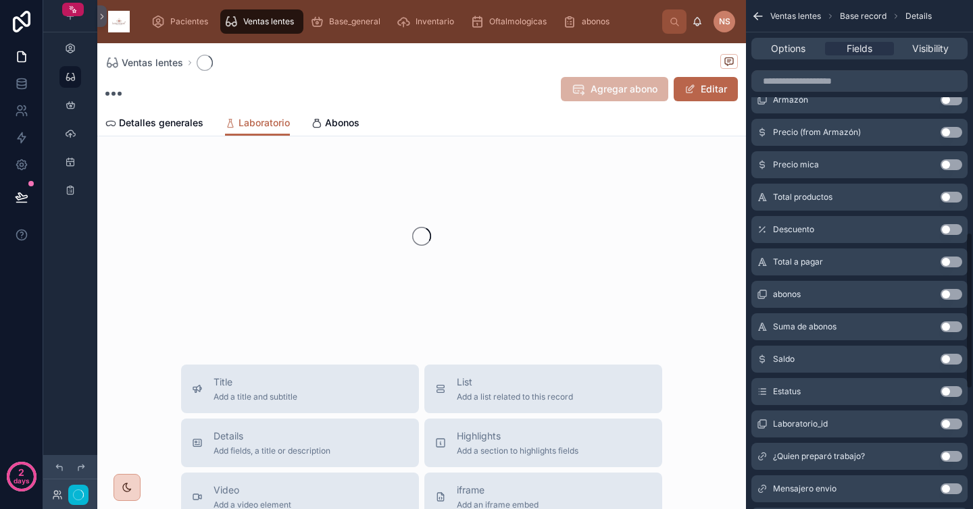
scroll to position [755, 0]
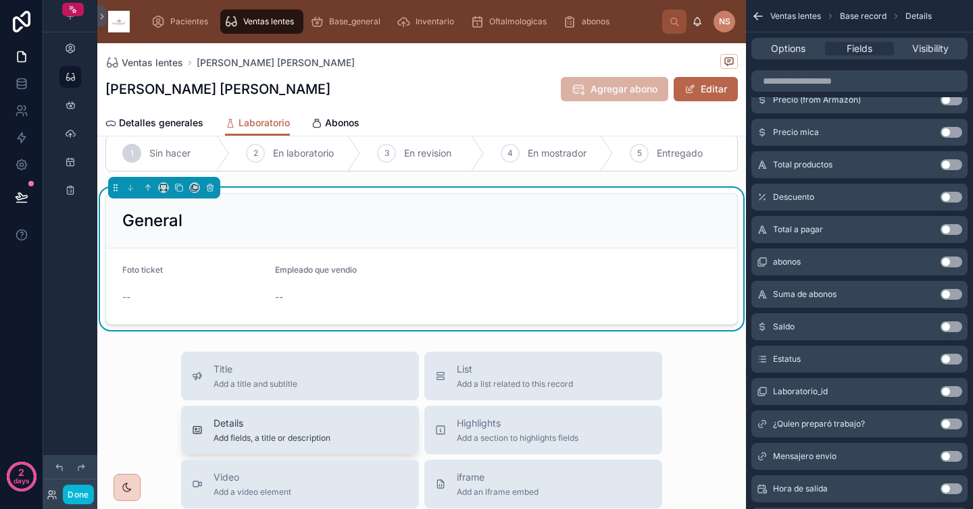
click at [360, 431] on div "Details Add fields, a title or description" at bounding box center [300, 430] width 216 height 27
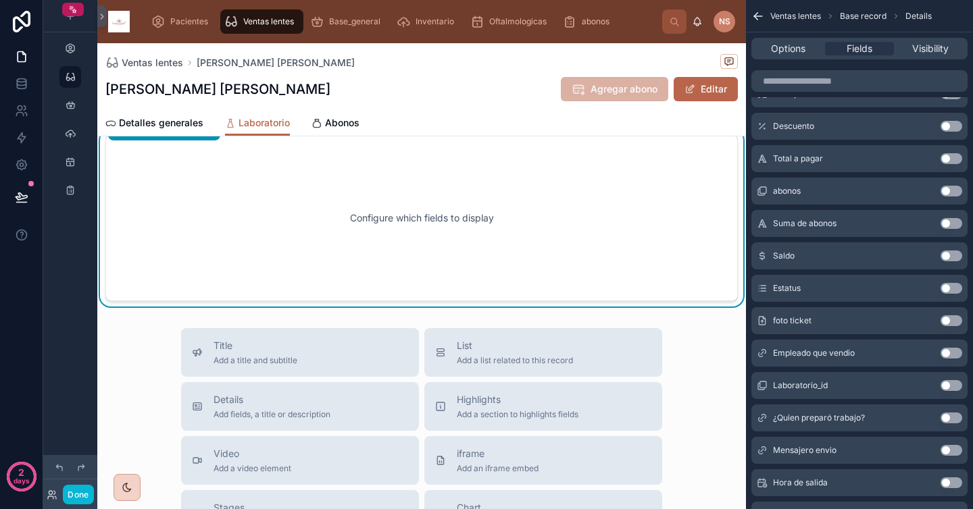
scroll to position [240, 0]
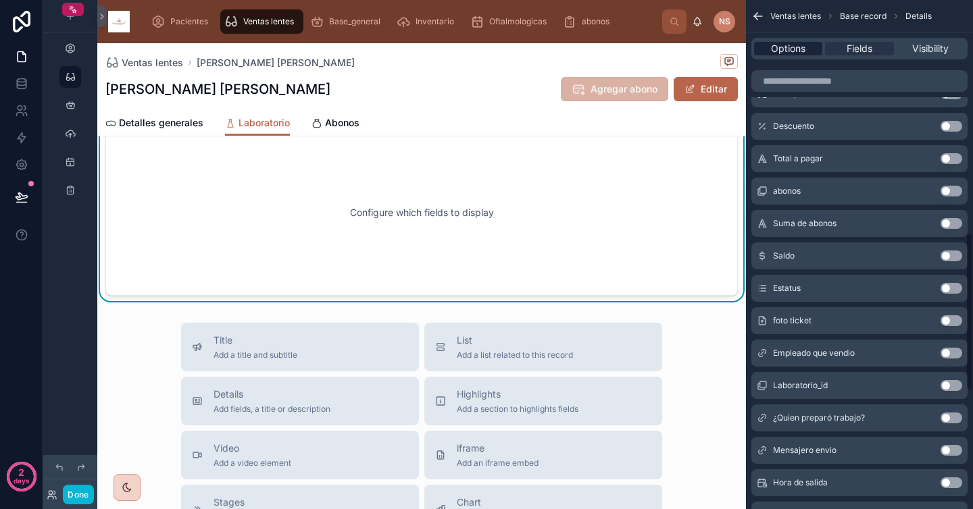
click at [802, 53] on span "Options" at bounding box center [788, 49] width 34 height 14
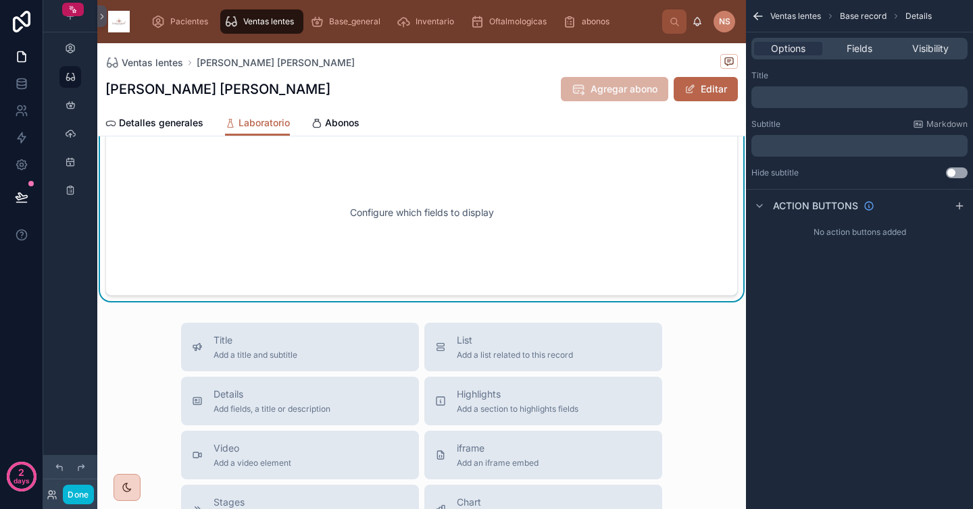
click at [818, 104] on div "﻿" at bounding box center [859, 97] width 216 height 22
click at [818, 95] on p "﻿" at bounding box center [861, 97] width 208 height 11
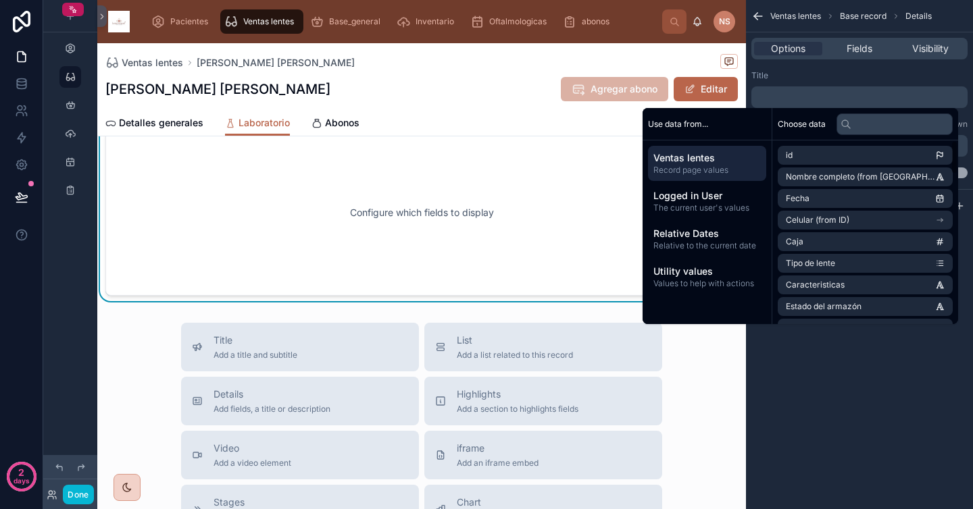
click at [803, 95] on p "﻿" at bounding box center [861, 97] width 208 height 11
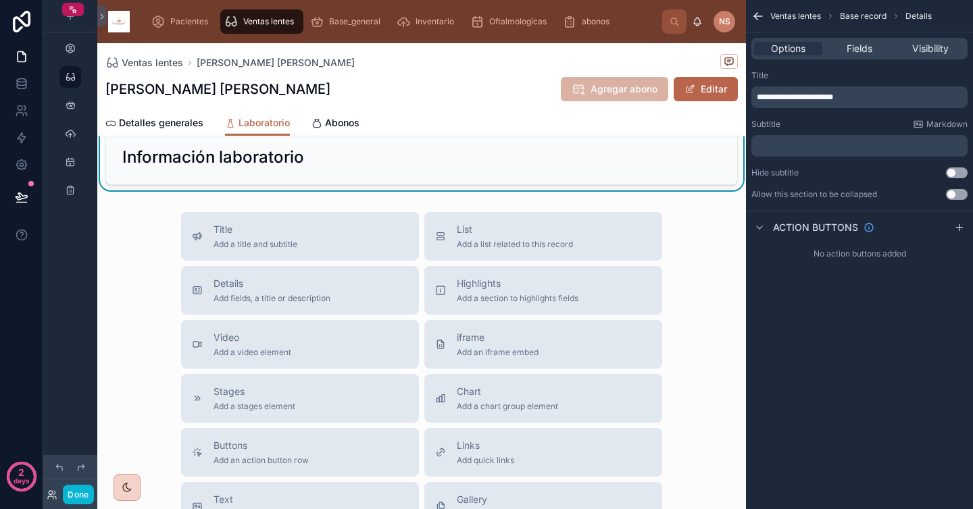
click at [830, 74] on div "Title" at bounding box center [859, 75] width 216 height 11
click at [870, 45] on span "Fields" at bounding box center [860, 49] width 26 height 14
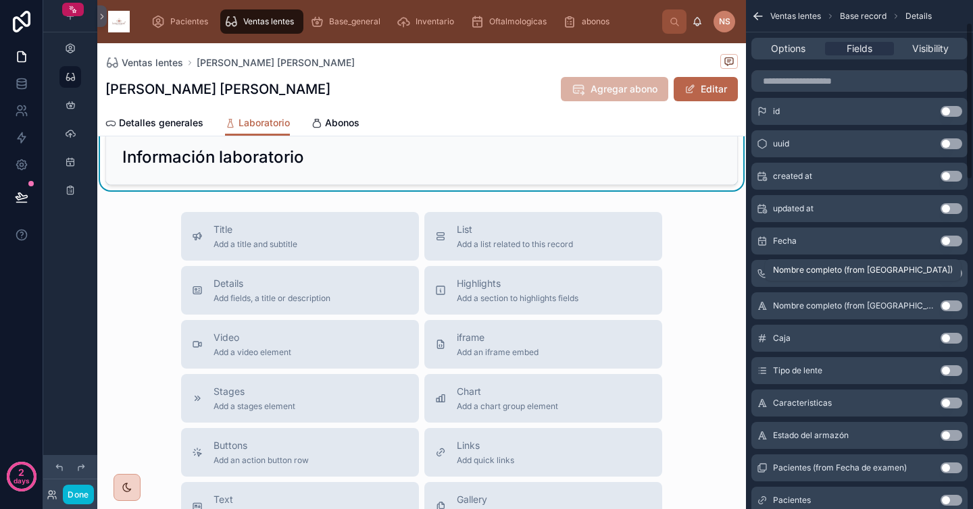
scroll to position [73, 0]
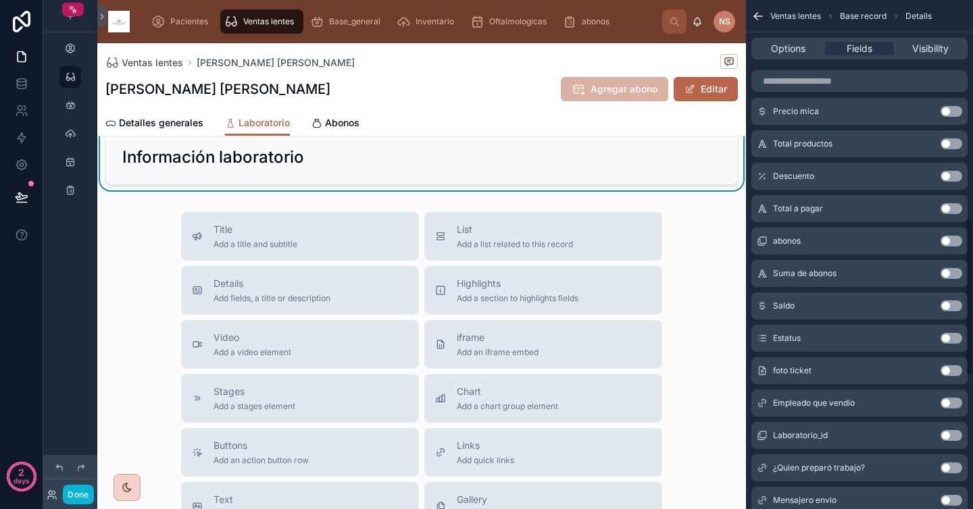
click at [954, 435] on button "Use setting" at bounding box center [952, 435] width 22 height 11
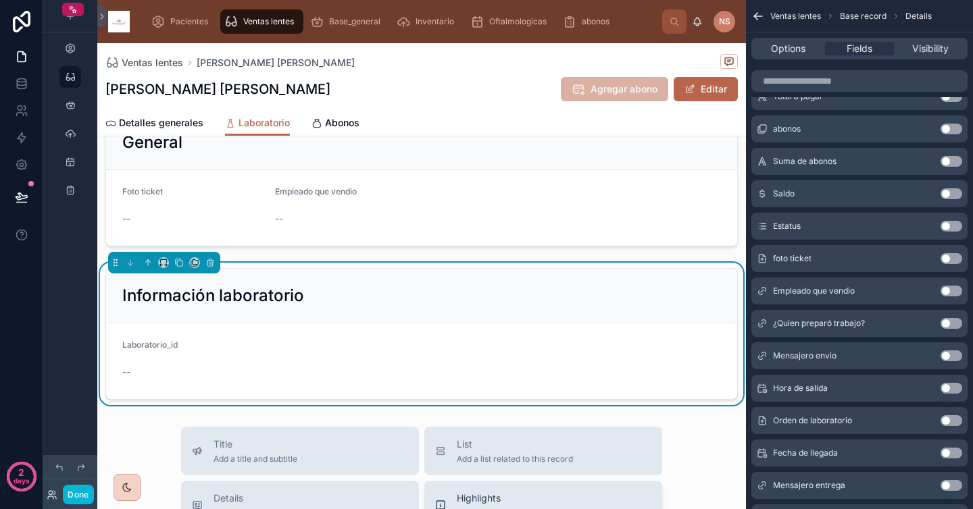
scroll to position [99, 0]
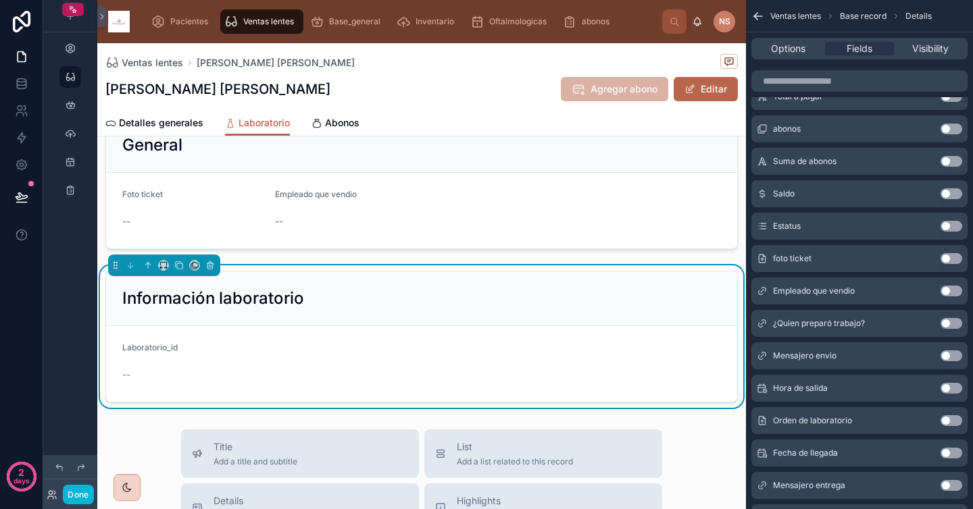
click at [951, 324] on button "Use setting" at bounding box center [952, 323] width 22 height 11
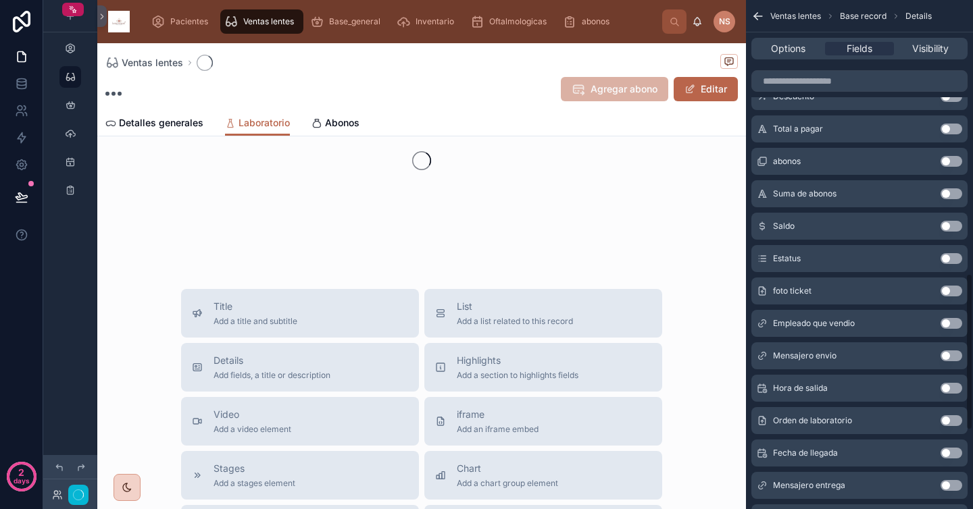
scroll to position [888, 0]
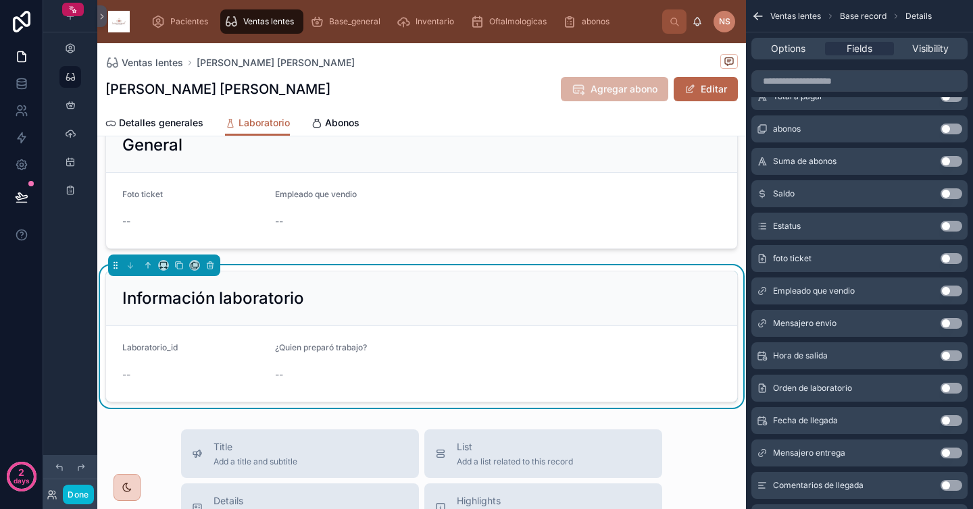
click at [953, 324] on button "Use setting" at bounding box center [952, 323] width 22 height 11
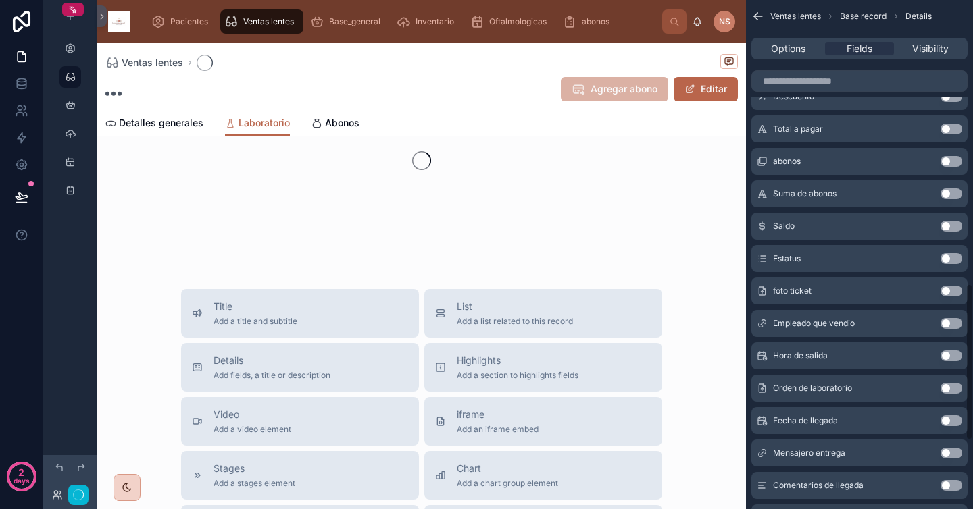
scroll to position [920, 0]
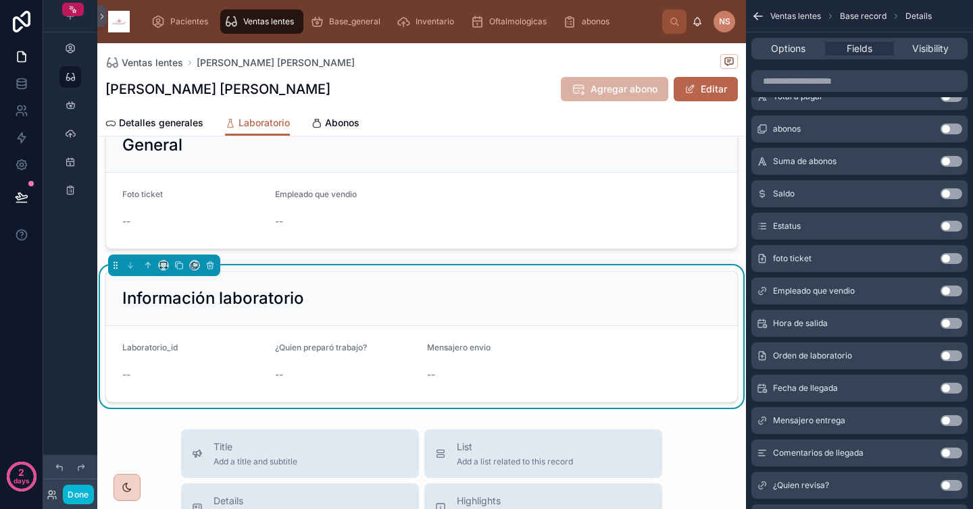
click at [958, 324] on button "Use setting" at bounding box center [952, 323] width 22 height 11
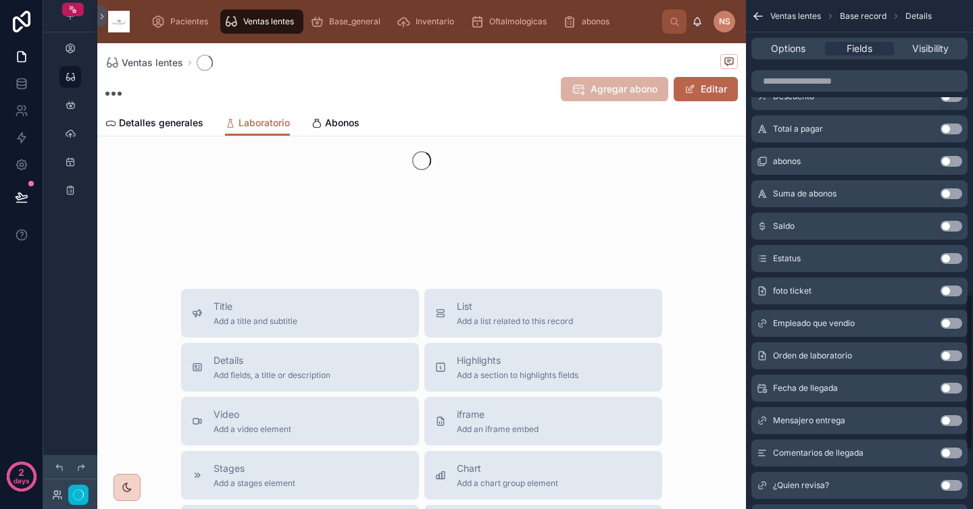
scroll to position [953, 0]
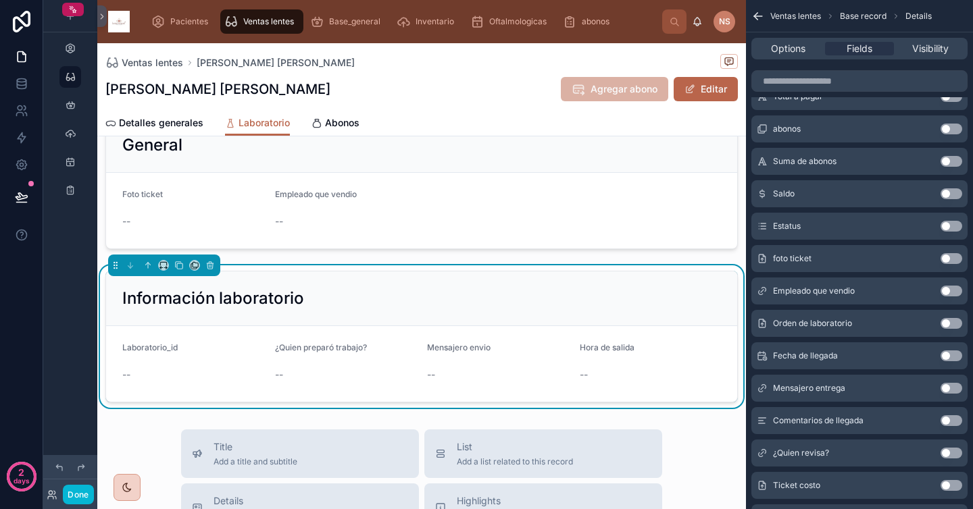
click at [955, 326] on button "Use setting" at bounding box center [952, 323] width 22 height 11
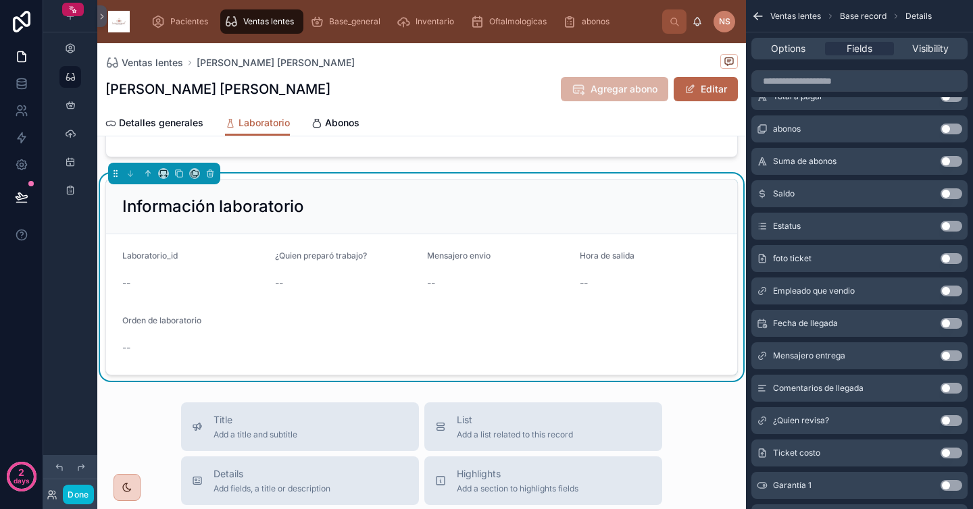
scroll to position [195, 0]
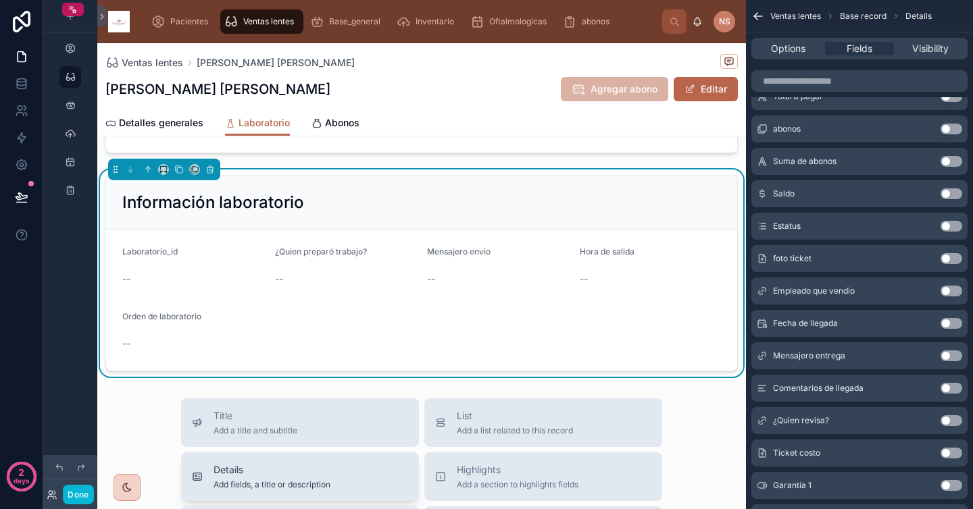
click at [332, 477] on div "Details Add fields, a title or description" at bounding box center [300, 476] width 216 height 27
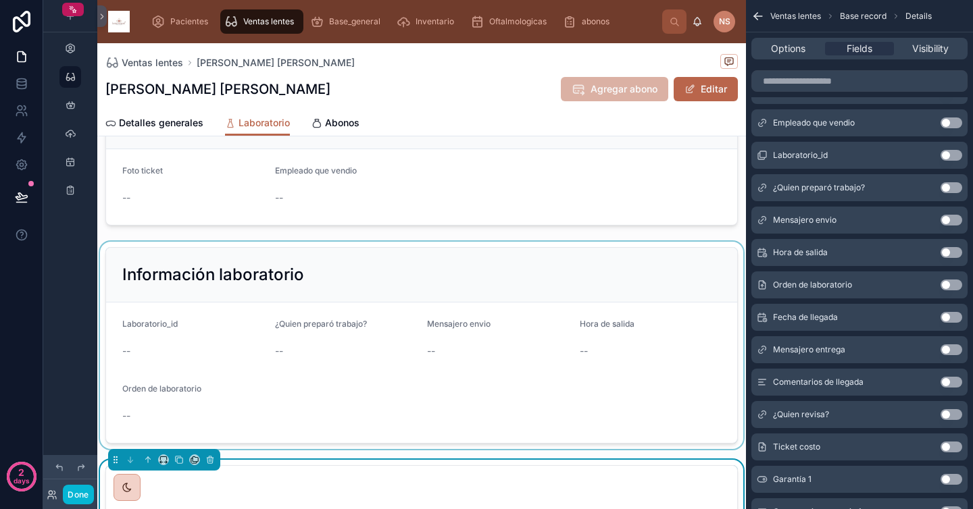
scroll to position [97, 0]
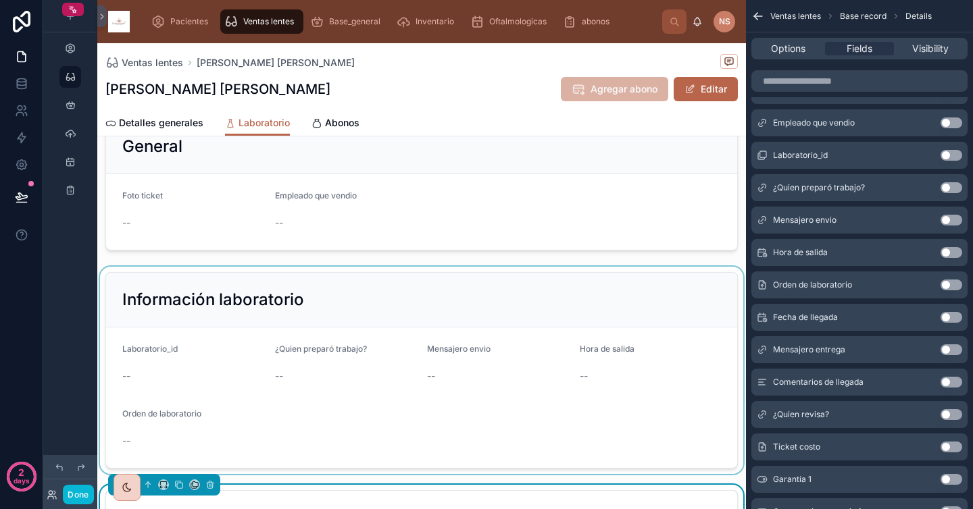
click at [404, 306] on div at bounding box center [421, 370] width 649 height 207
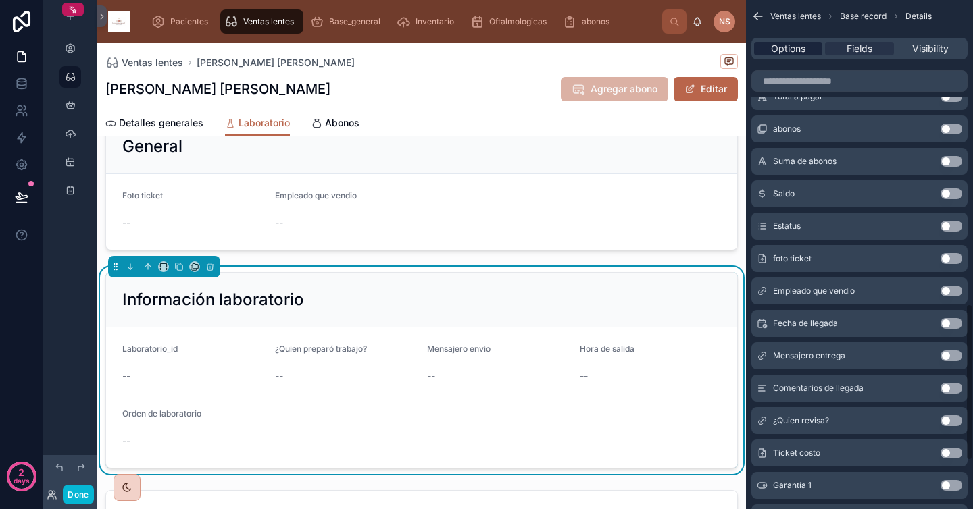
click at [784, 45] on span "Options" at bounding box center [788, 49] width 34 height 14
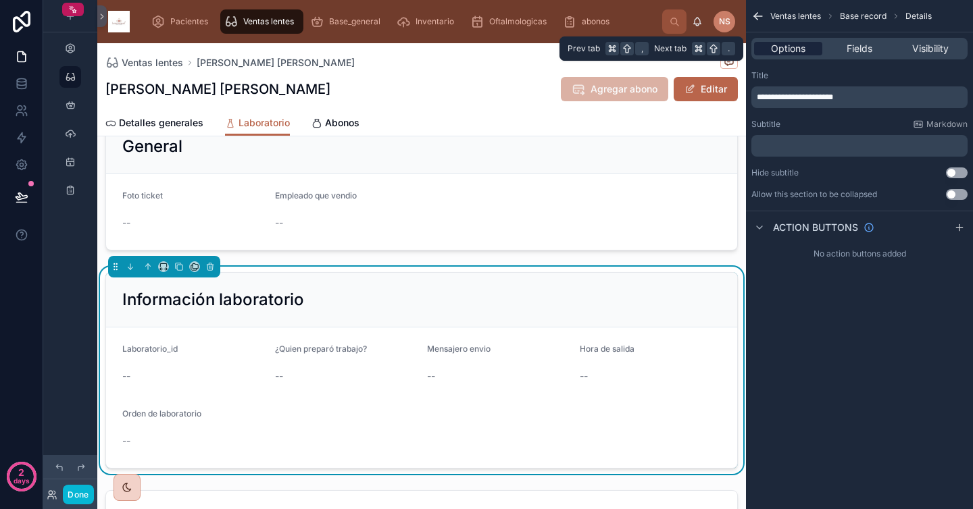
scroll to position [0, 0]
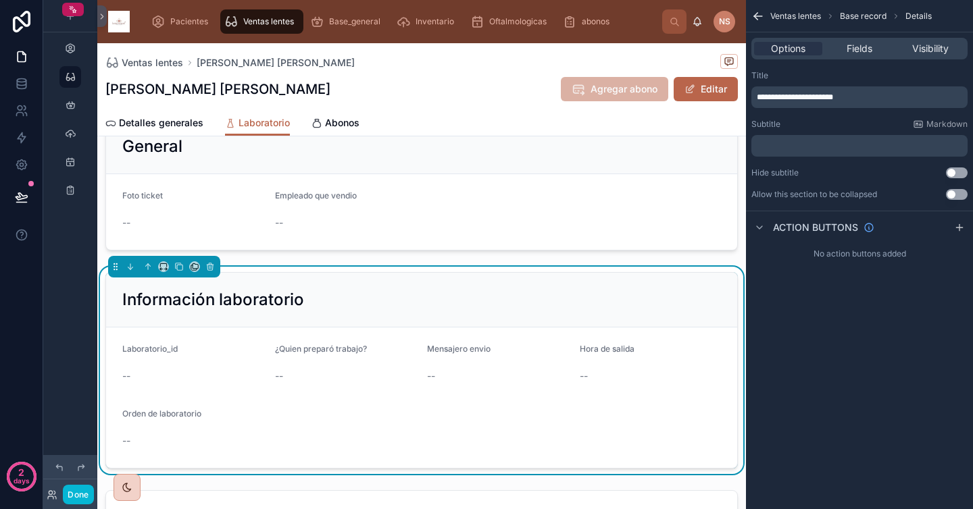
click at [803, 96] on span "**********" at bounding box center [795, 97] width 76 height 8
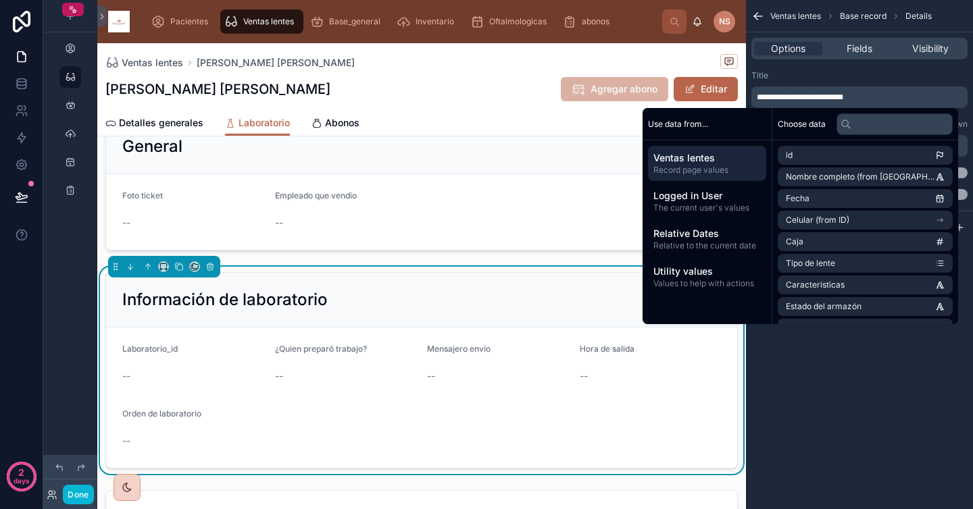
click at [843, 77] on div "Title" at bounding box center [859, 75] width 216 height 11
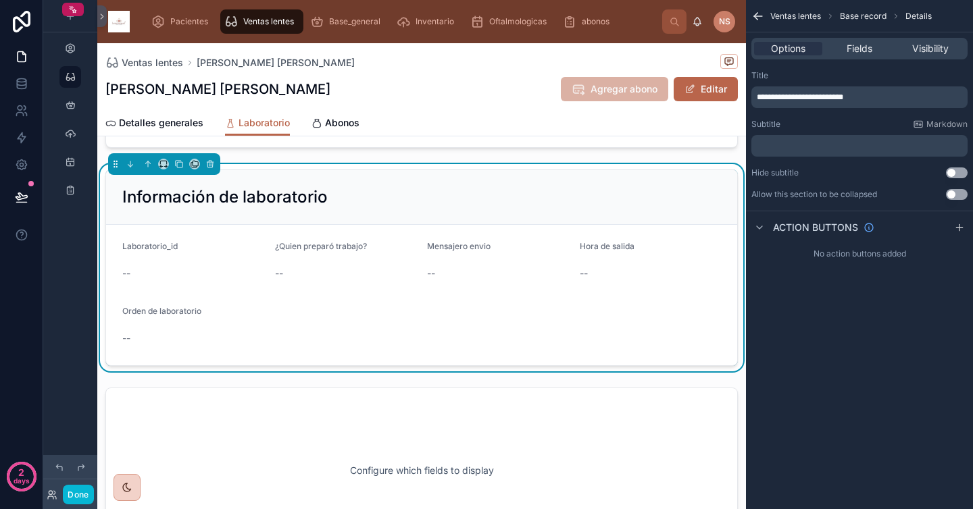
scroll to position [361, 0]
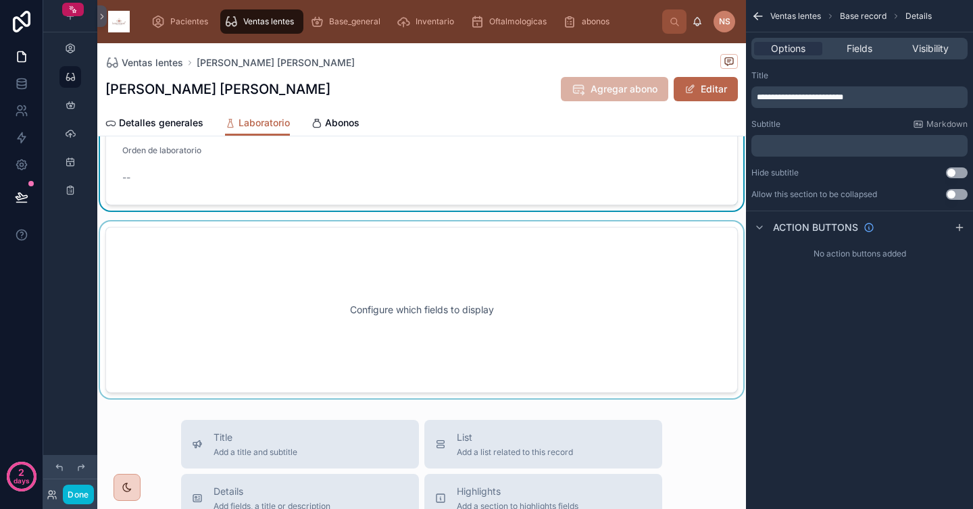
click at [438, 336] on div at bounding box center [421, 310] width 649 height 177
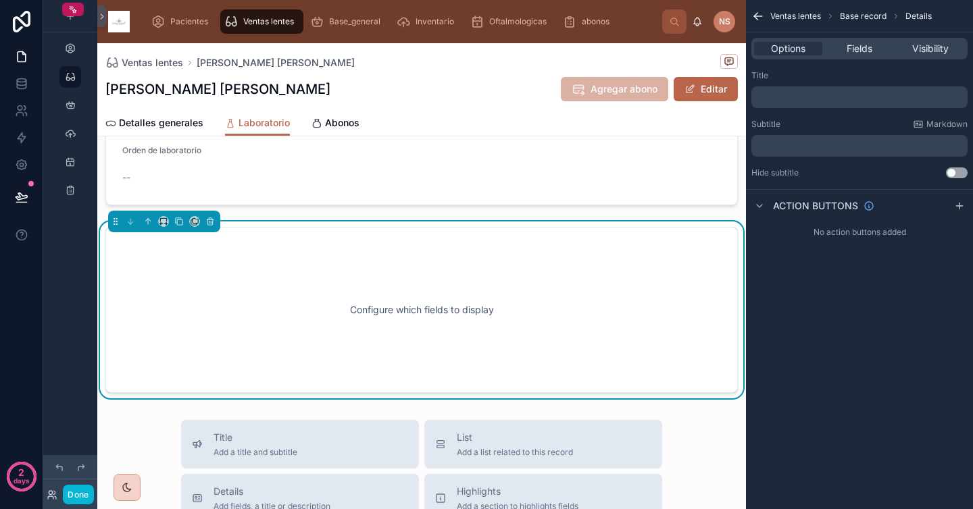
click at [847, 101] on p "﻿" at bounding box center [861, 97] width 208 height 11
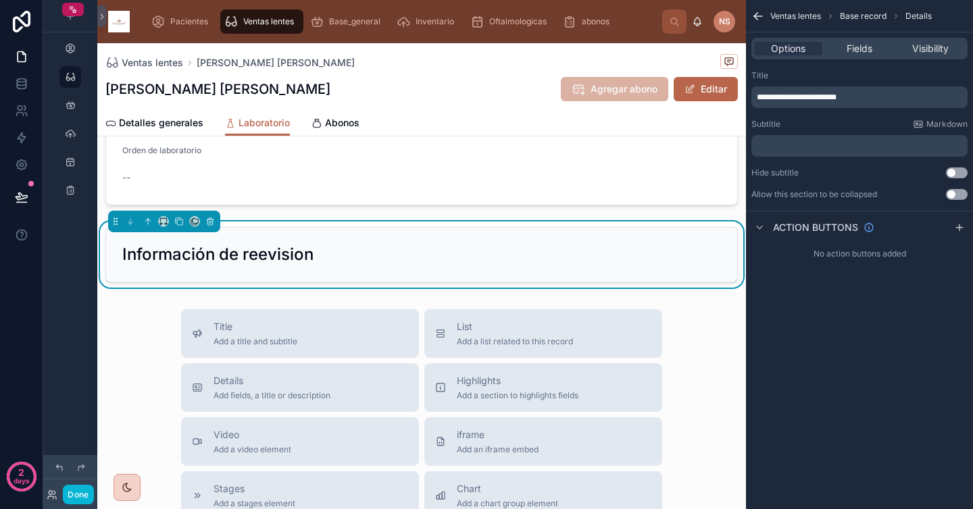
click at [879, 66] on div "**********" at bounding box center [859, 135] width 227 height 141
click at [813, 133] on div "Subtitle Markdown ﻿" at bounding box center [859, 138] width 216 height 38
click at [857, 47] on span "Fields" at bounding box center [860, 49] width 26 height 14
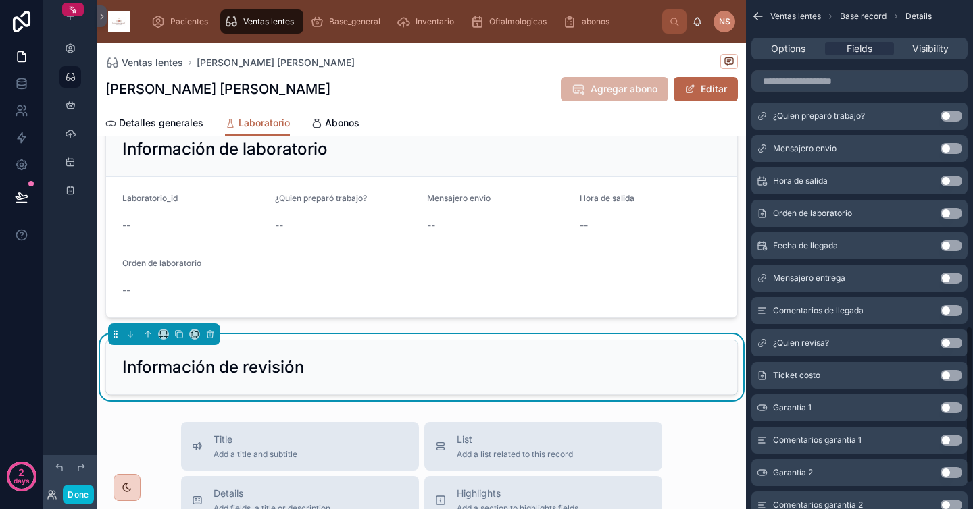
scroll to position [1059, 0]
click at [953, 246] on button "Use setting" at bounding box center [952, 244] width 22 height 11
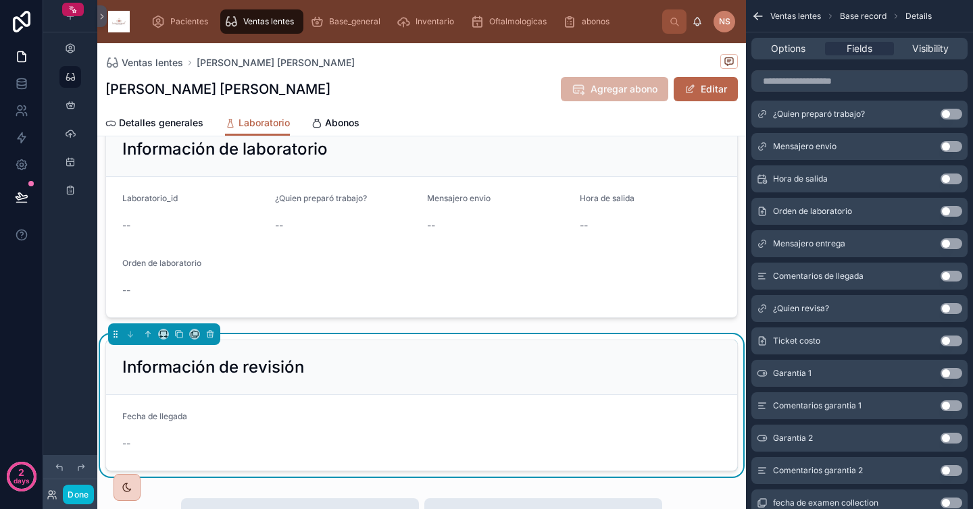
click at [953, 246] on button "Use setting" at bounding box center [952, 244] width 22 height 11
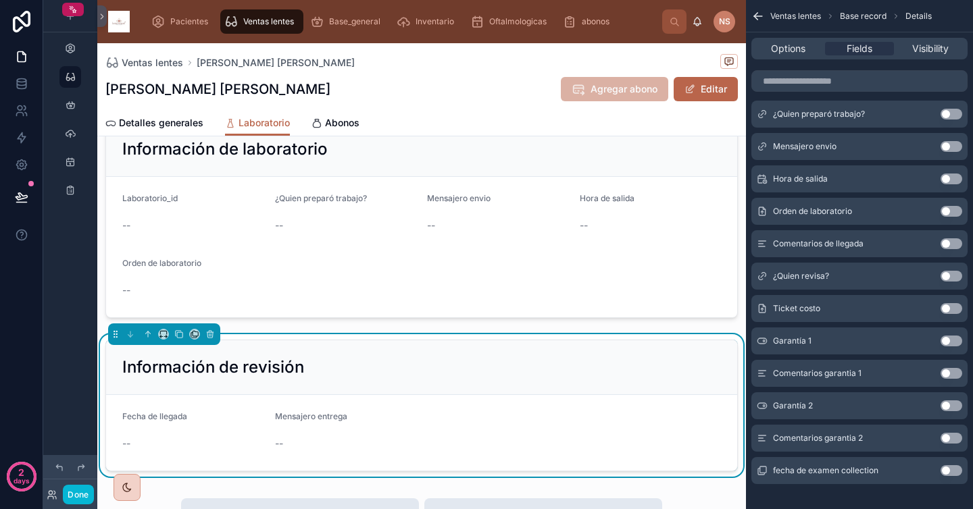
click at [953, 246] on button "Use setting" at bounding box center [952, 244] width 22 height 11
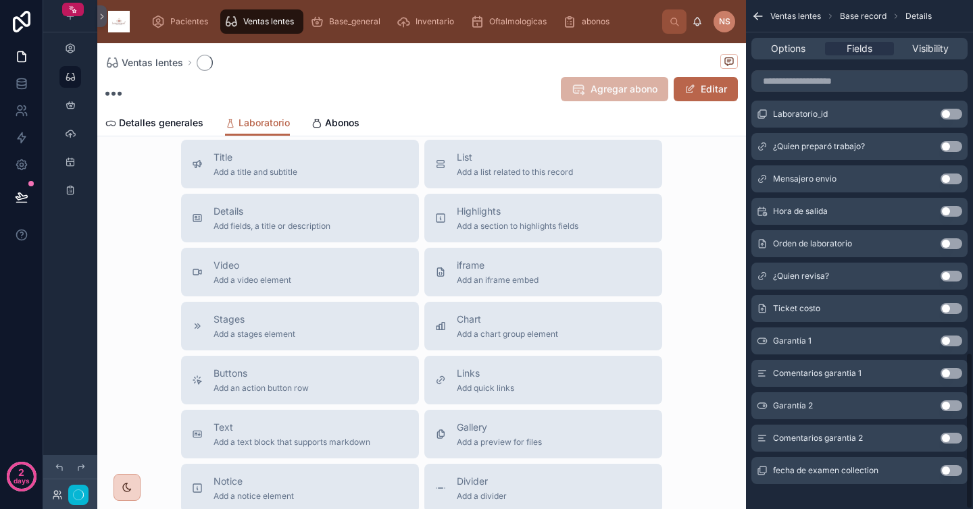
scroll to position [1143, 0]
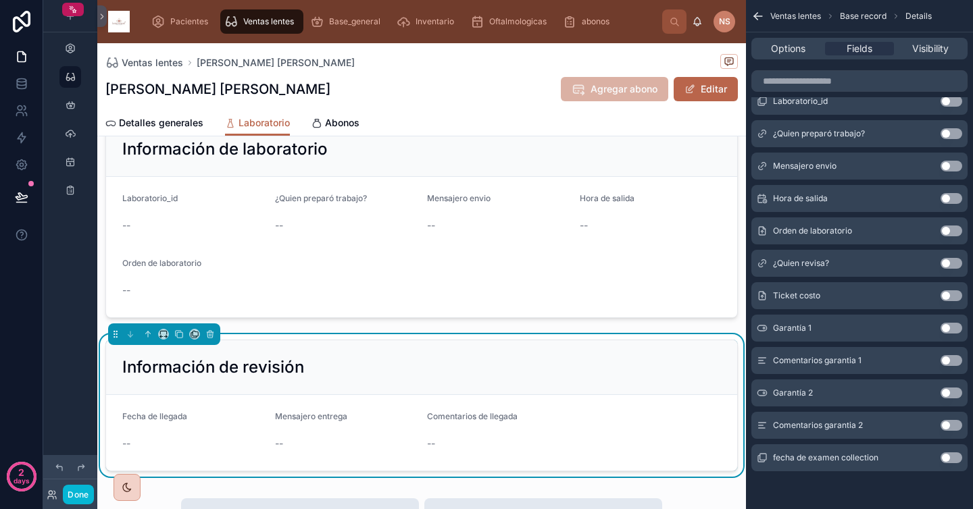
click at [952, 262] on button "Use setting" at bounding box center [952, 263] width 22 height 11
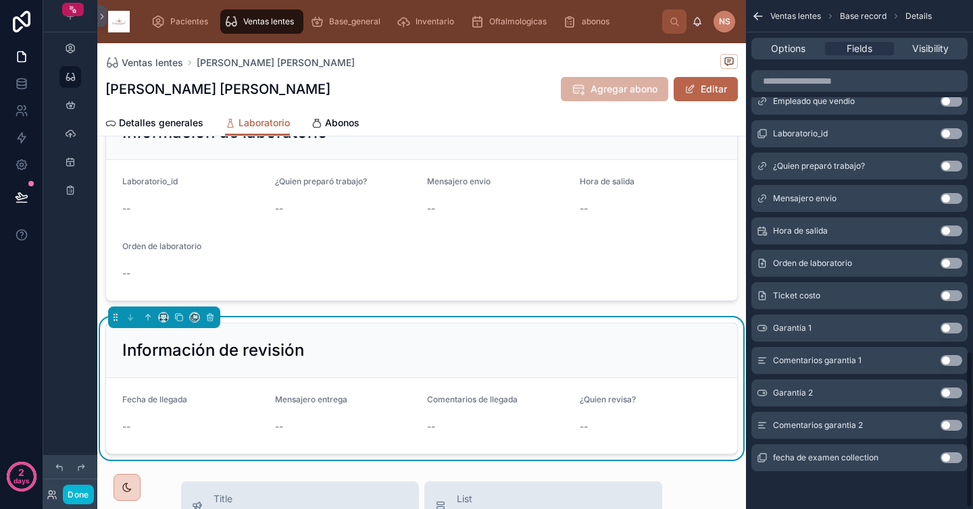
scroll to position [1132, 0]
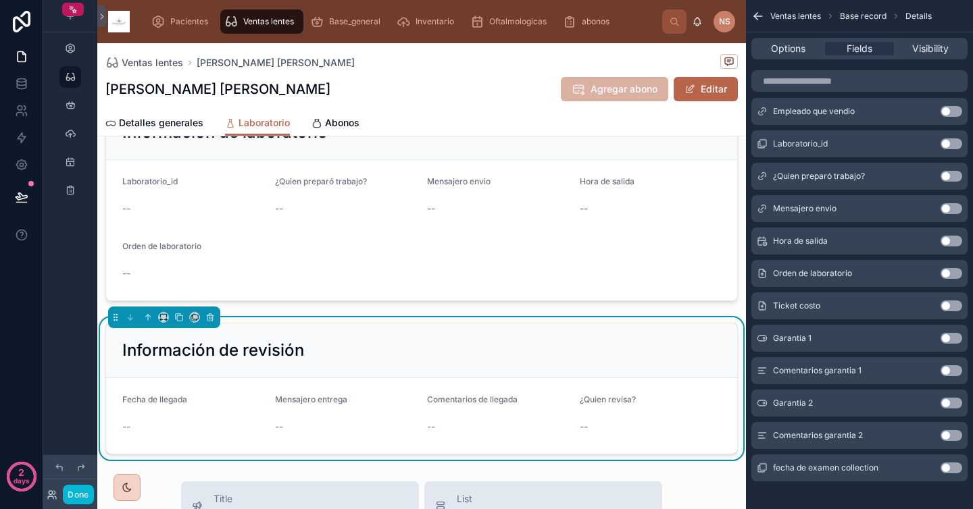
click at [953, 307] on button "Use setting" at bounding box center [952, 306] width 22 height 11
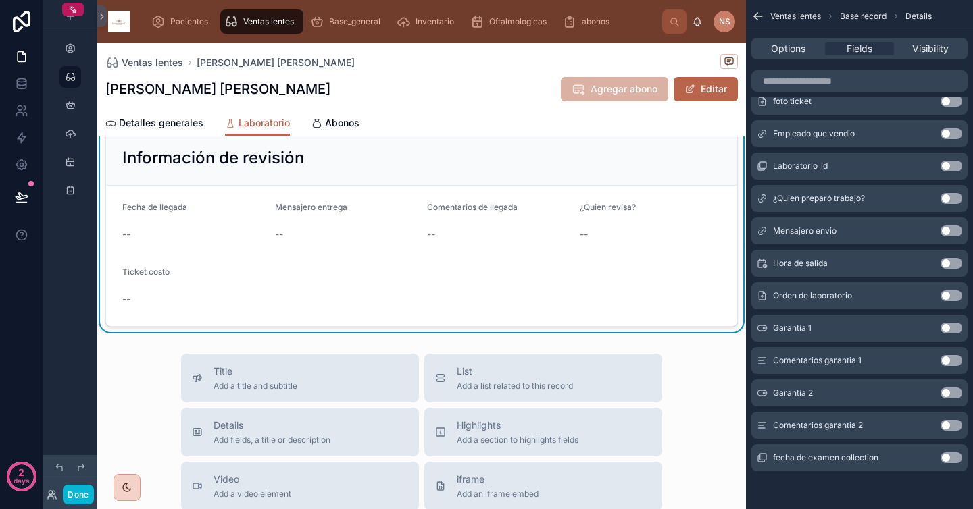
scroll to position [462, 0]
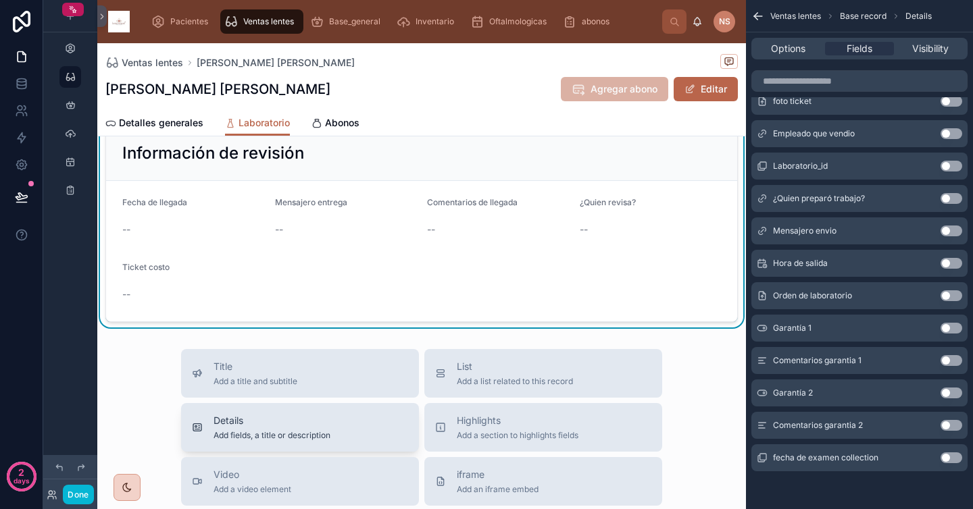
click at [341, 435] on div "Details Add fields, a title or description" at bounding box center [300, 427] width 216 height 27
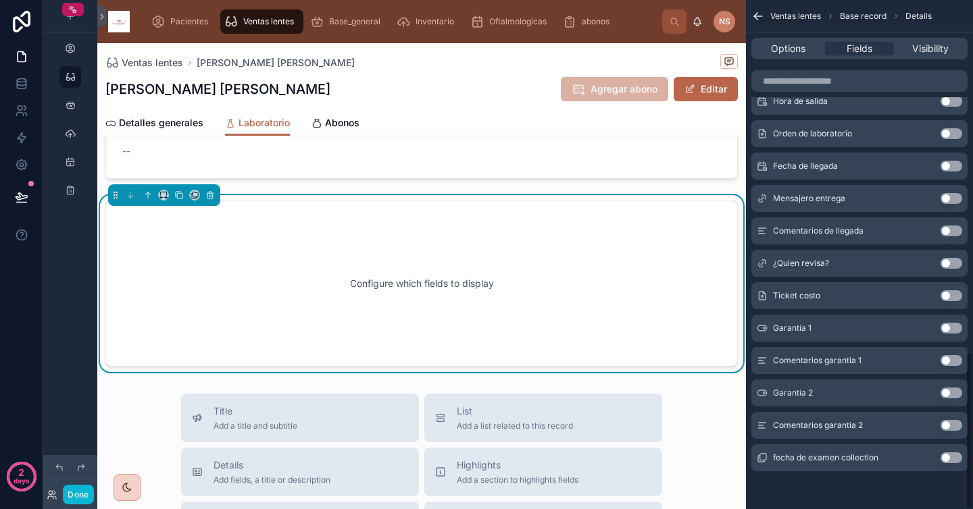
scroll to position [613, 0]
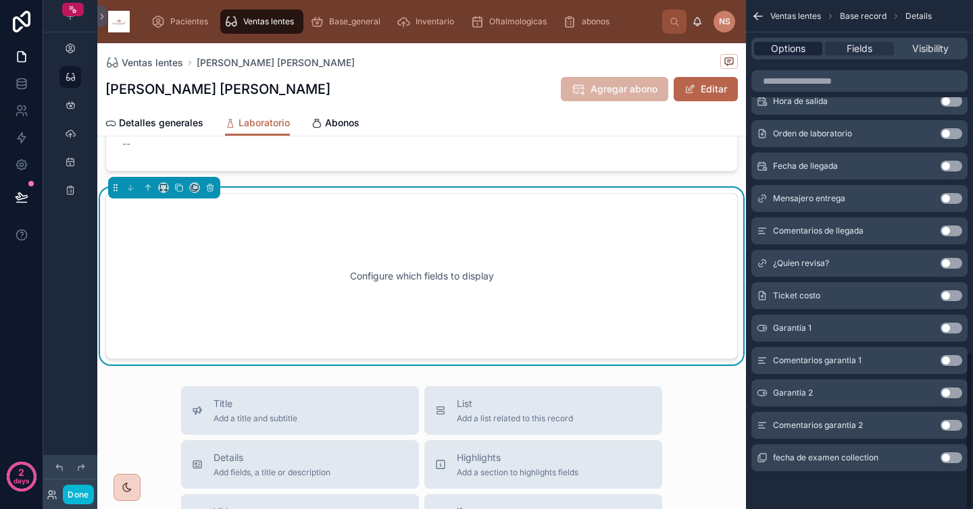
click at [805, 49] on div "Options" at bounding box center [788, 49] width 68 height 14
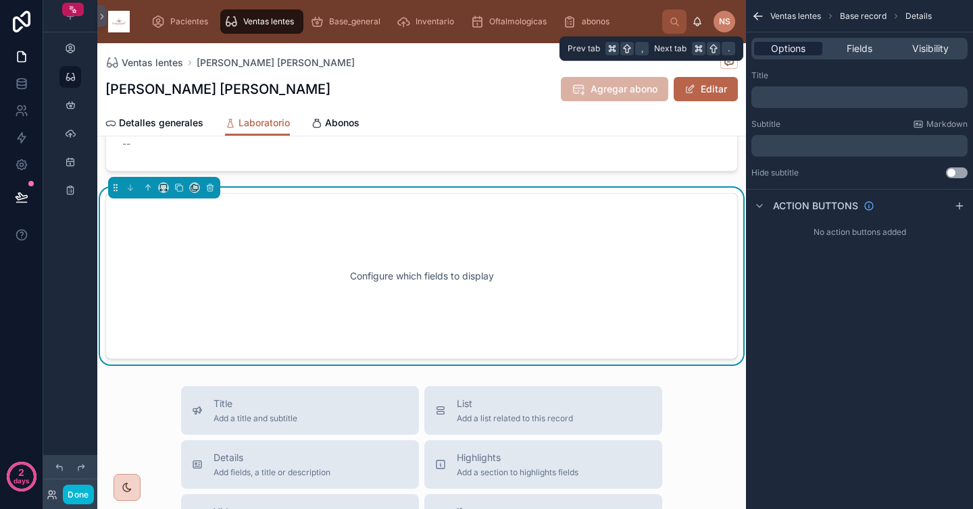
scroll to position [0, 0]
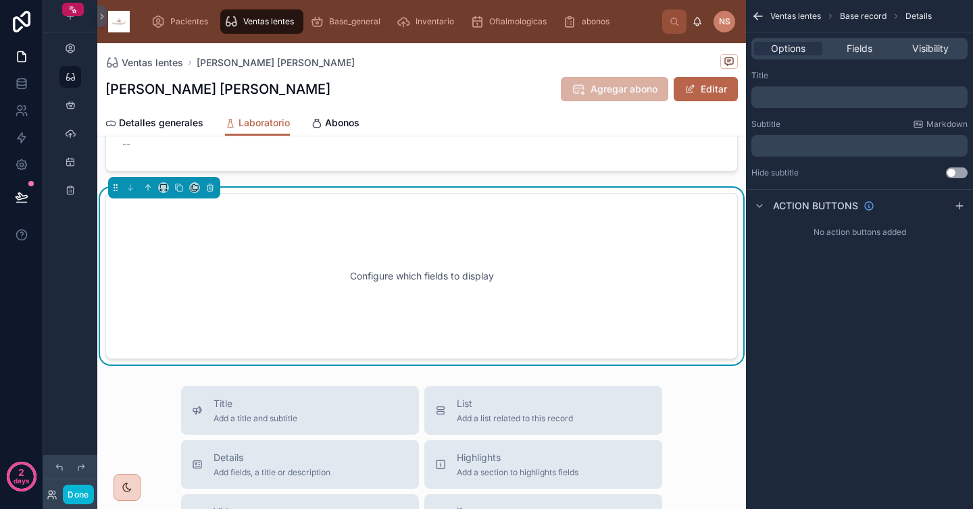
click at [800, 91] on div "﻿" at bounding box center [859, 97] width 216 height 22
click at [800, 93] on p "﻿" at bounding box center [861, 97] width 208 height 11
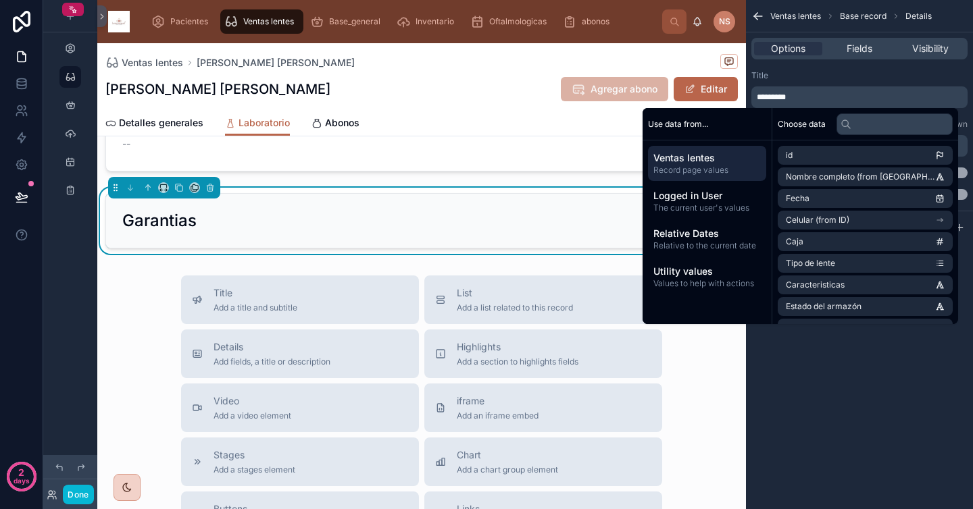
click at [811, 74] on div "Title" at bounding box center [859, 75] width 216 height 11
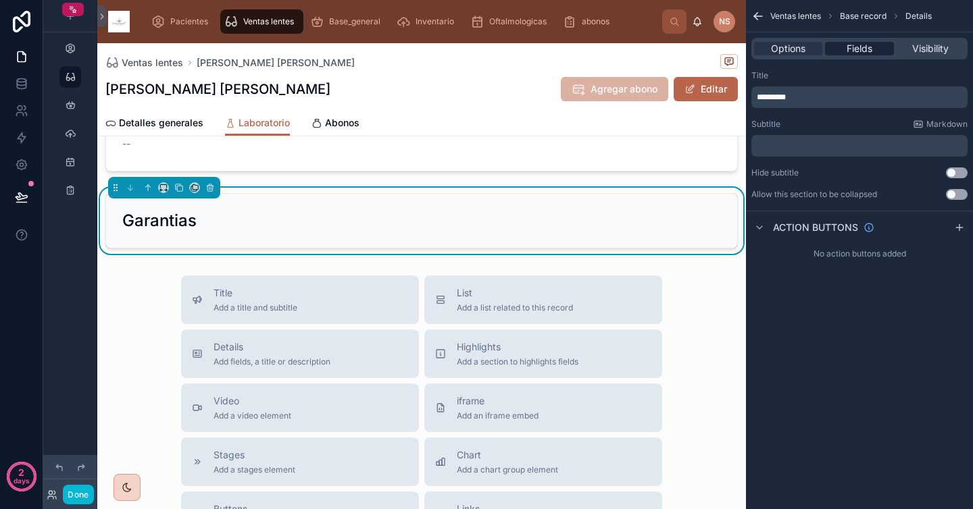
click at [876, 45] on div "Fields" at bounding box center [859, 49] width 68 height 14
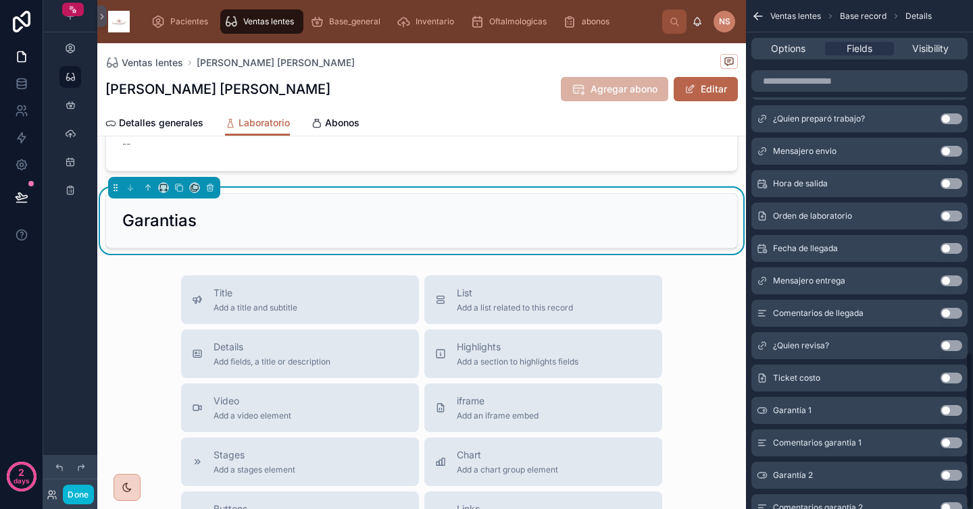
scroll to position [1136, 0]
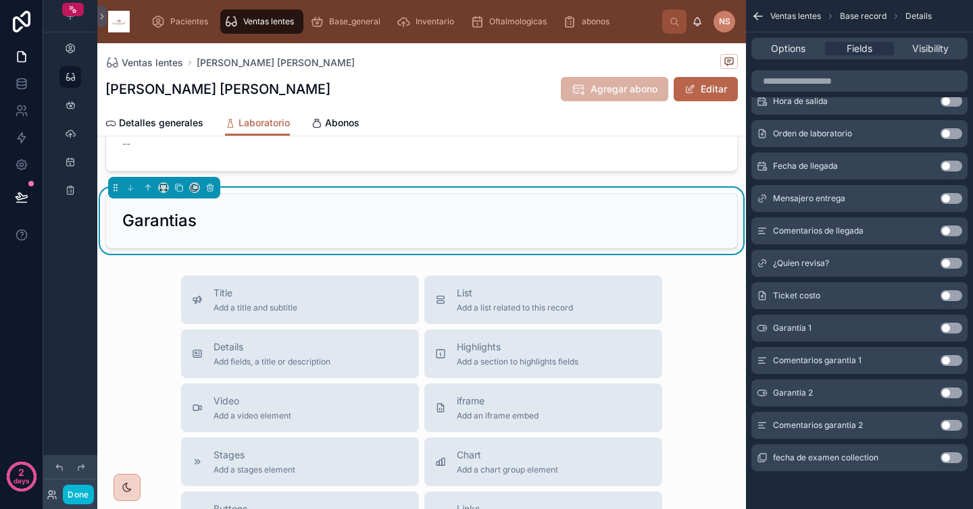
click at [951, 326] on button "Use setting" at bounding box center [952, 328] width 22 height 11
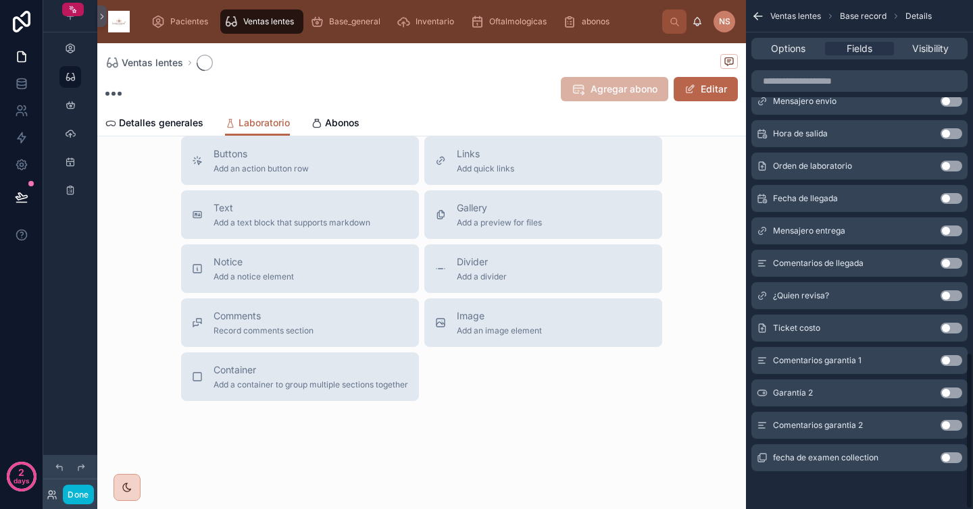
click at [951, 362] on button "Use setting" at bounding box center [952, 360] width 22 height 11
click at [954, 399] on div "Garantía 2 Use setting" at bounding box center [859, 393] width 216 height 27
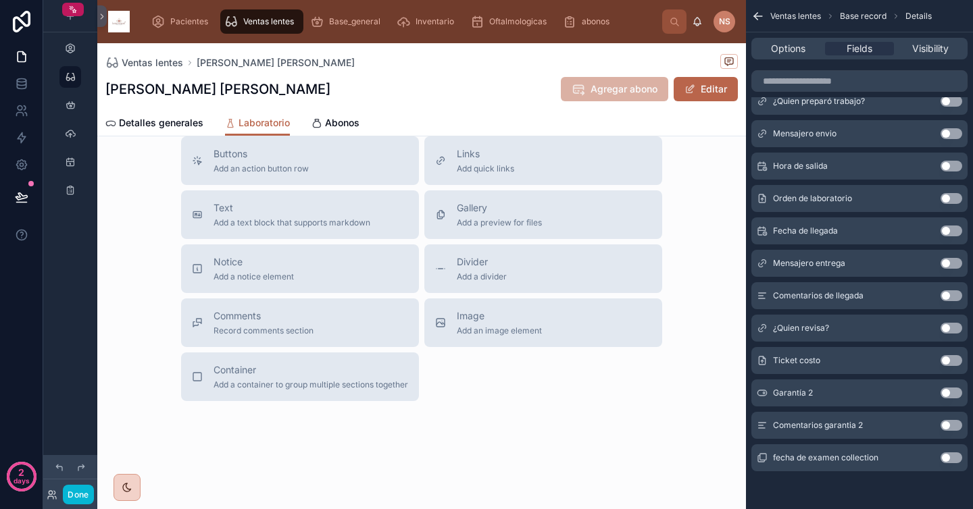
click at [954, 393] on button "Use setting" at bounding box center [952, 393] width 22 height 11
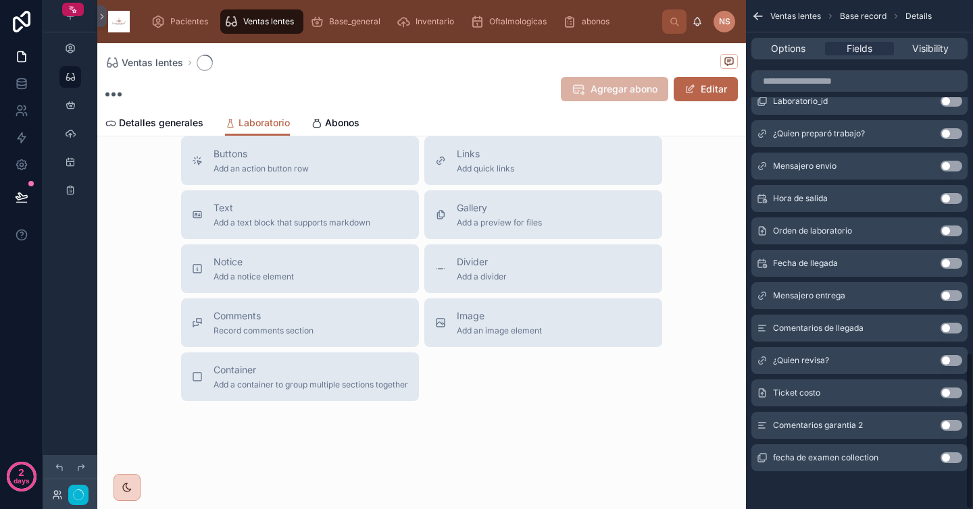
click at [954, 428] on button "Use setting" at bounding box center [952, 425] width 22 height 11
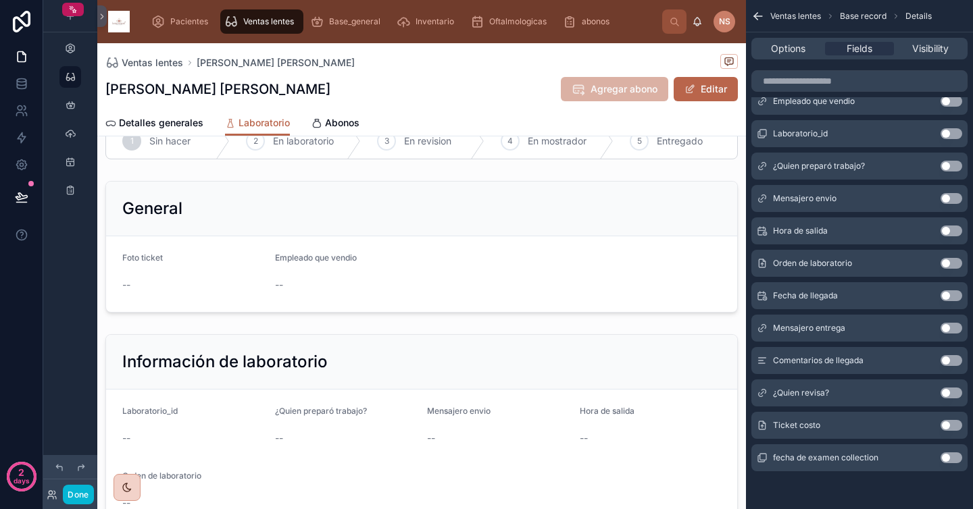
scroll to position [0, 0]
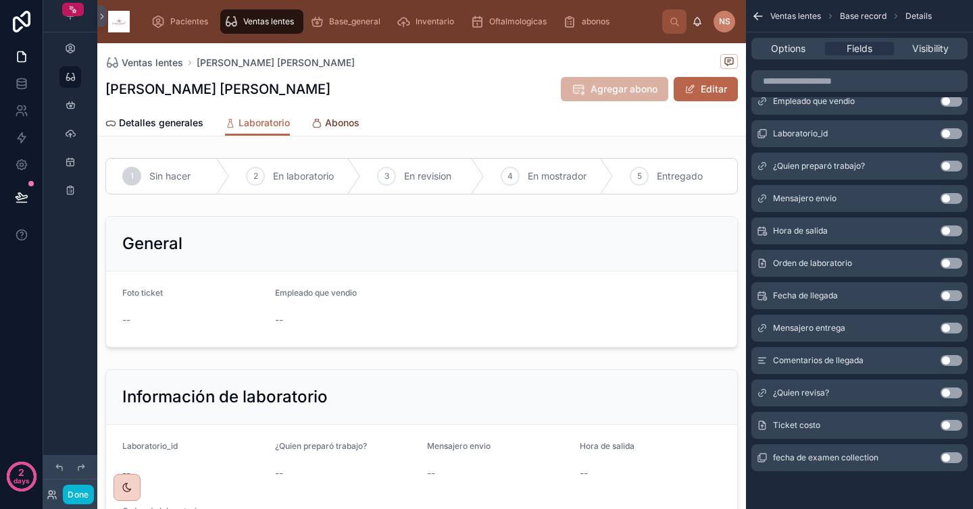
click at [341, 120] on span "Abonos" at bounding box center [342, 123] width 34 height 14
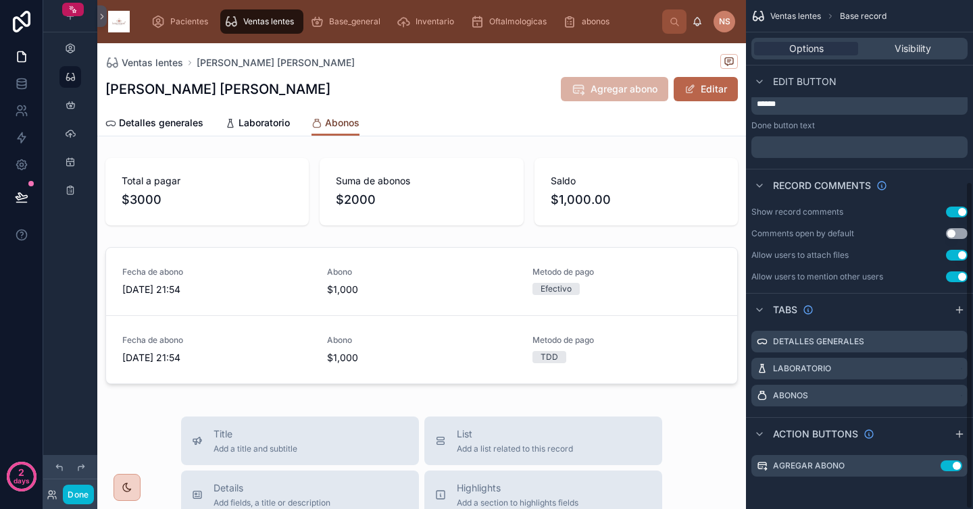
scroll to position [281, 0]
click at [254, 121] on span "Laboratorio" at bounding box center [264, 123] width 51 height 14
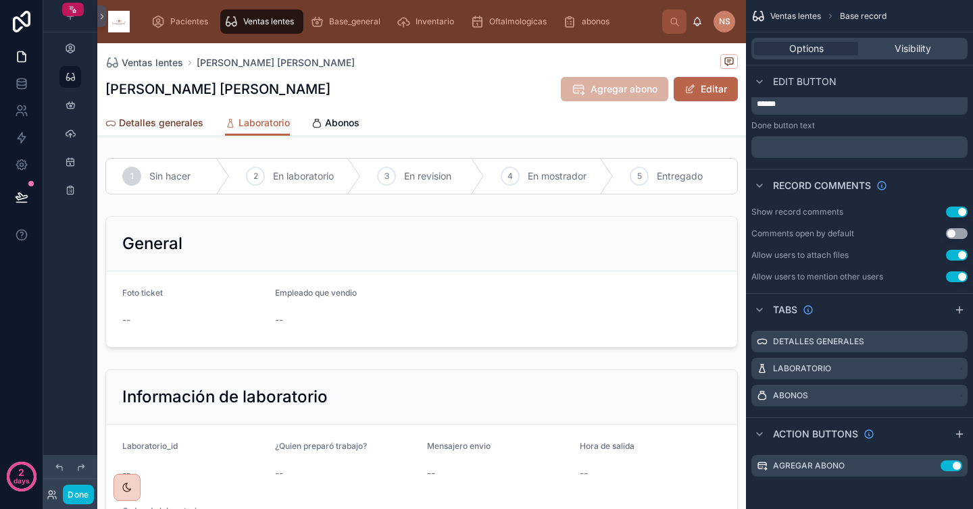
click at [183, 117] on span "Detalles generales" at bounding box center [161, 123] width 84 height 14
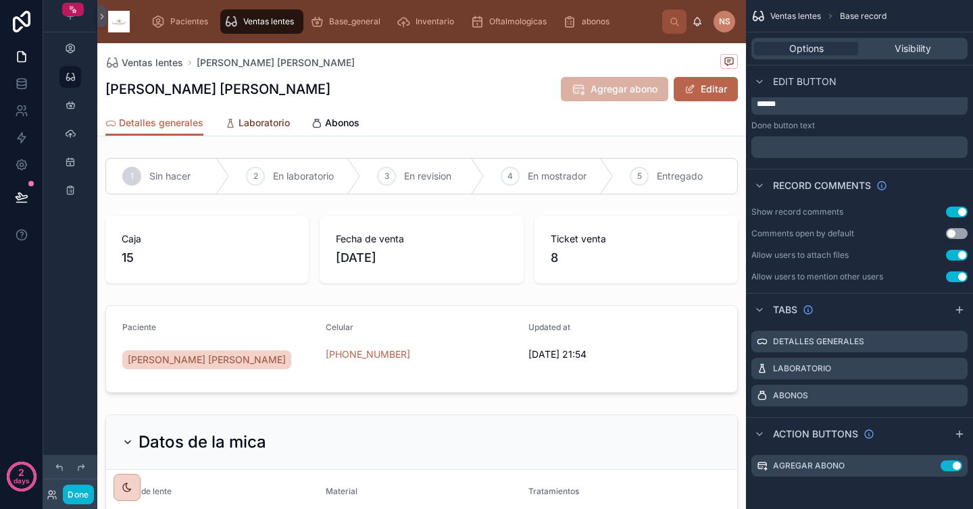
click at [251, 120] on span "Laboratorio" at bounding box center [264, 123] width 51 height 14
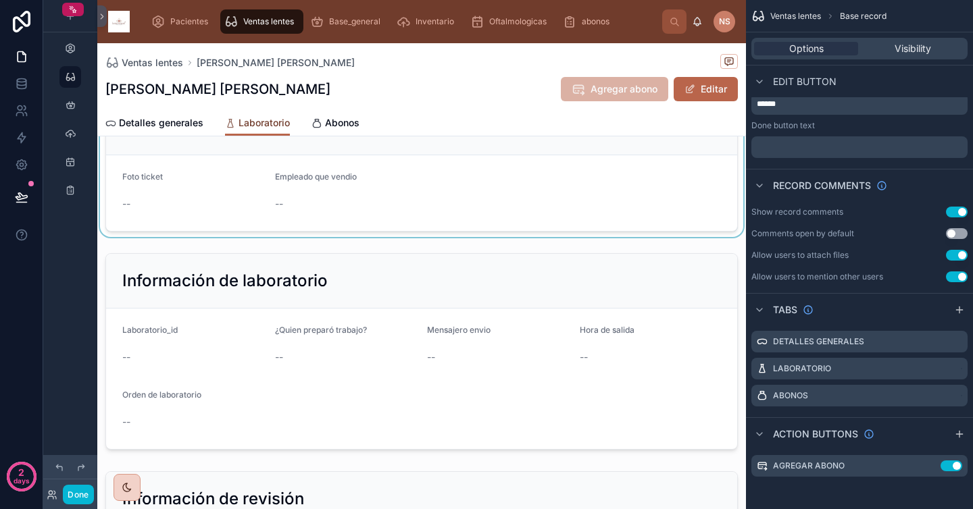
scroll to position [27, 0]
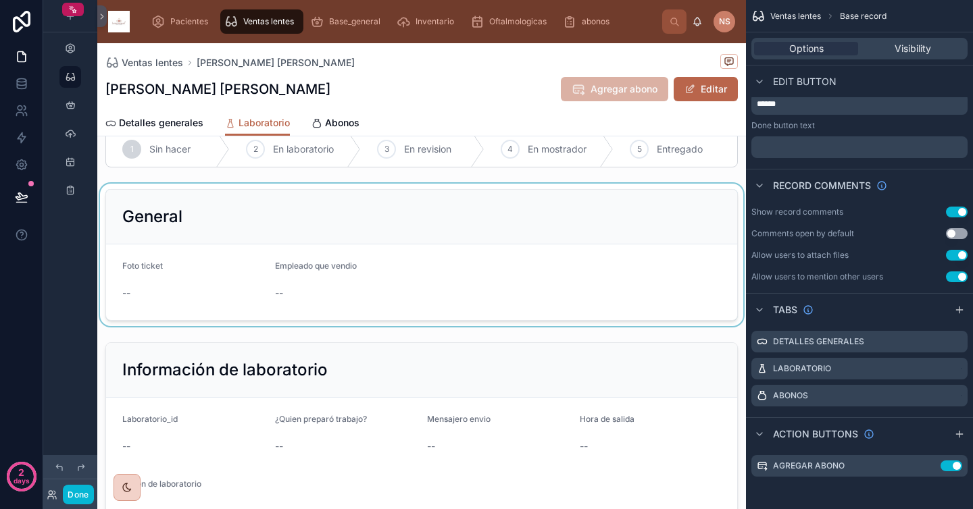
click at [335, 226] on div at bounding box center [421, 255] width 649 height 143
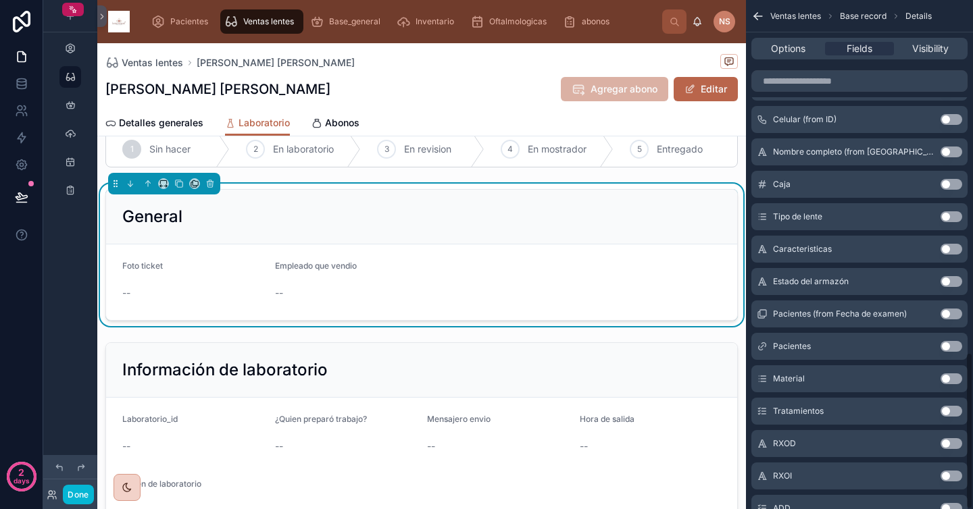
scroll to position [1143, 0]
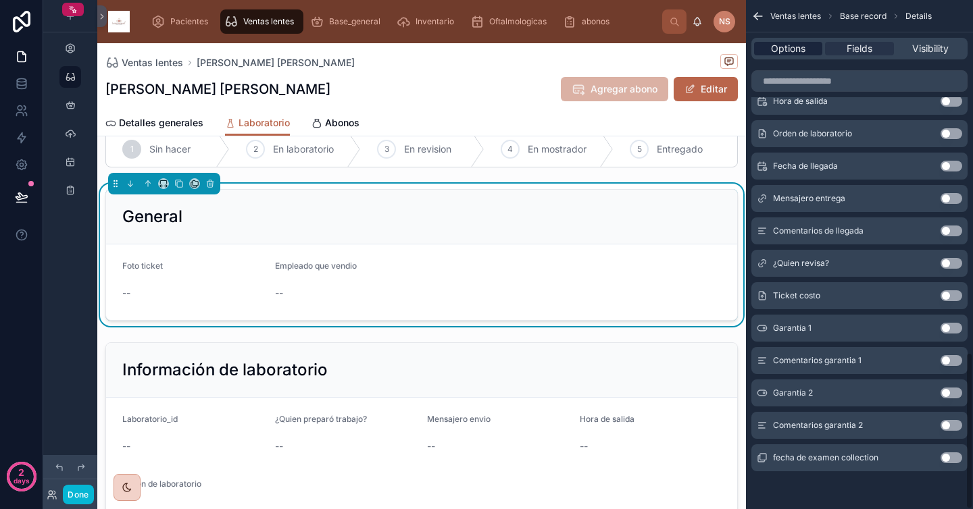
click at [789, 48] on span "Options" at bounding box center [788, 49] width 34 height 14
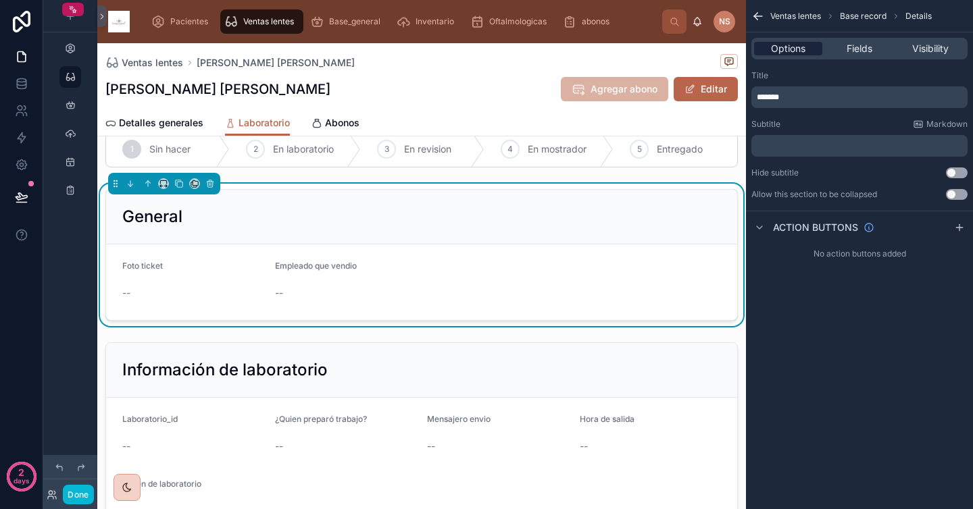
scroll to position [0, 0]
click at [962, 198] on button "Use setting" at bounding box center [957, 194] width 22 height 11
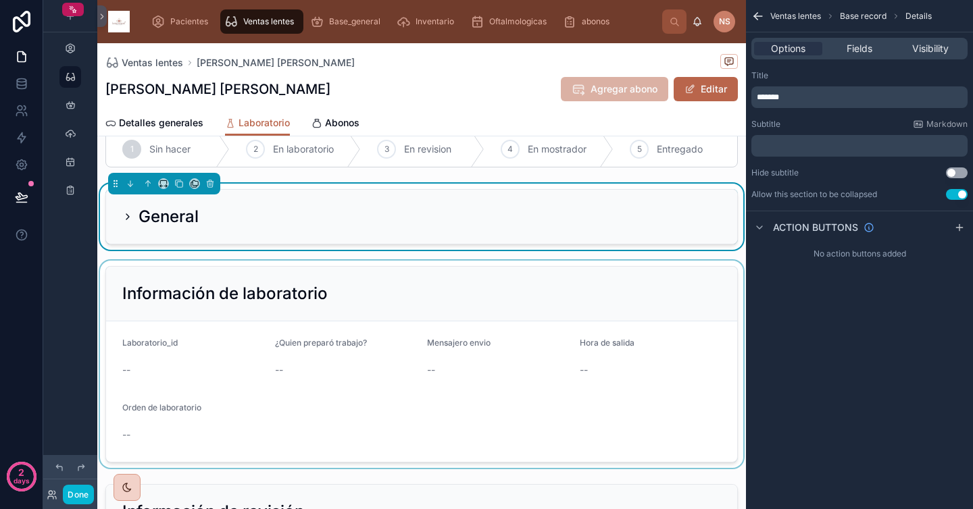
click at [635, 300] on div at bounding box center [421, 364] width 649 height 207
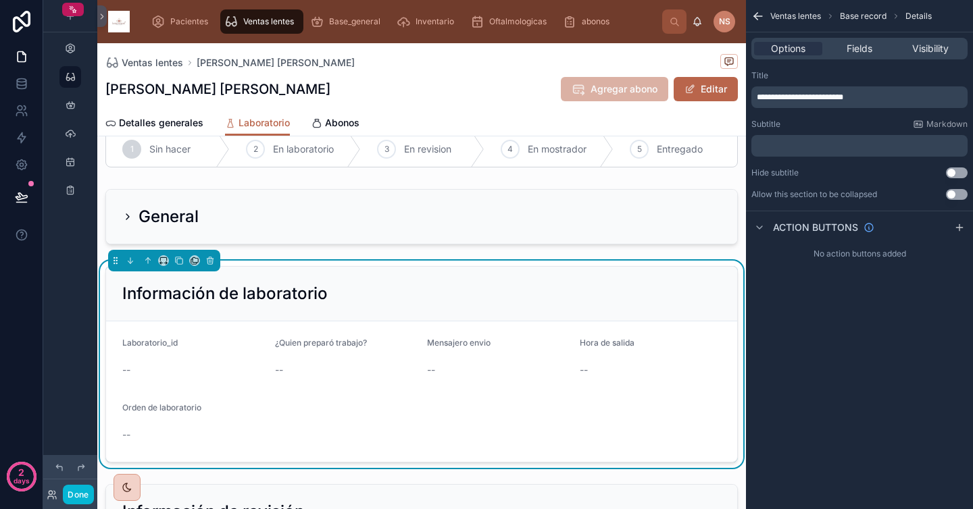
click at [960, 193] on button "Use setting" at bounding box center [957, 194] width 22 height 11
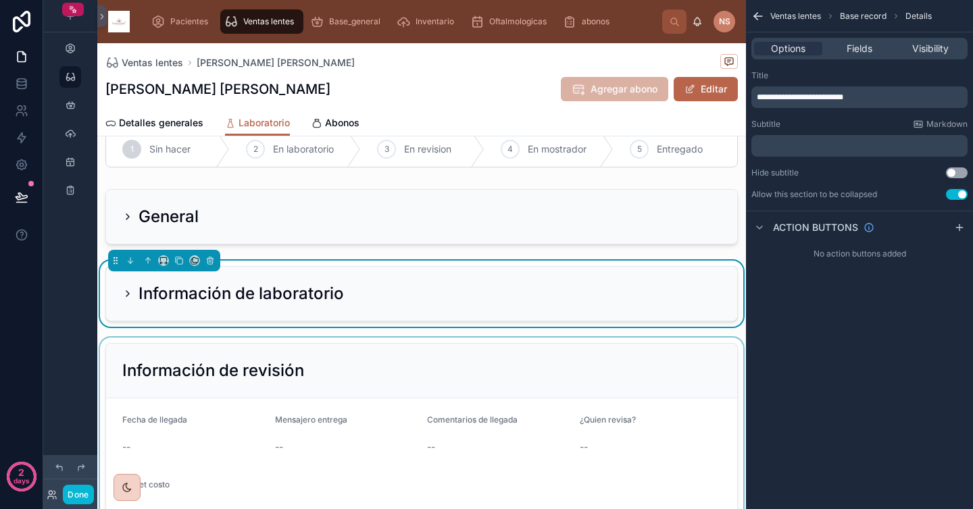
click at [680, 355] on div at bounding box center [421, 441] width 649 height 207
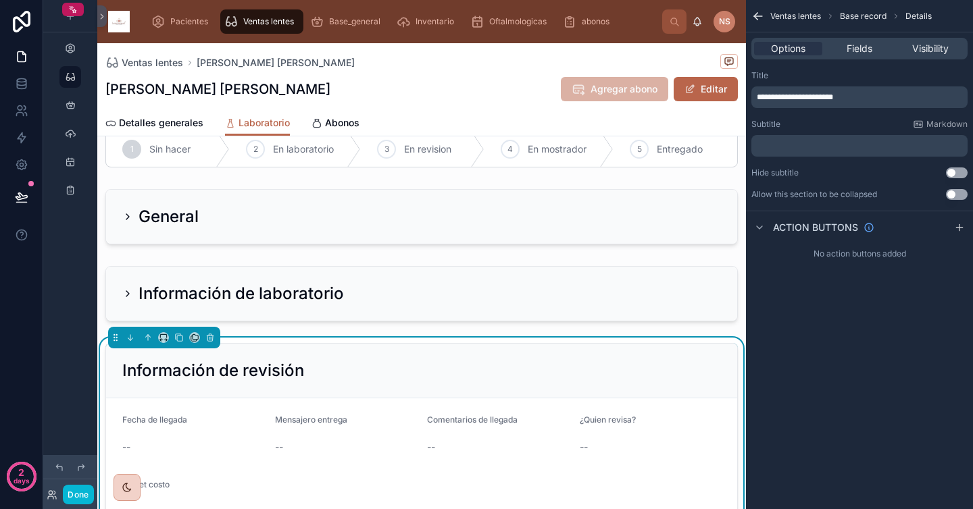
click at [959, 197] on button "Use setting" at bounding box center [957, 194] width 22 height 11
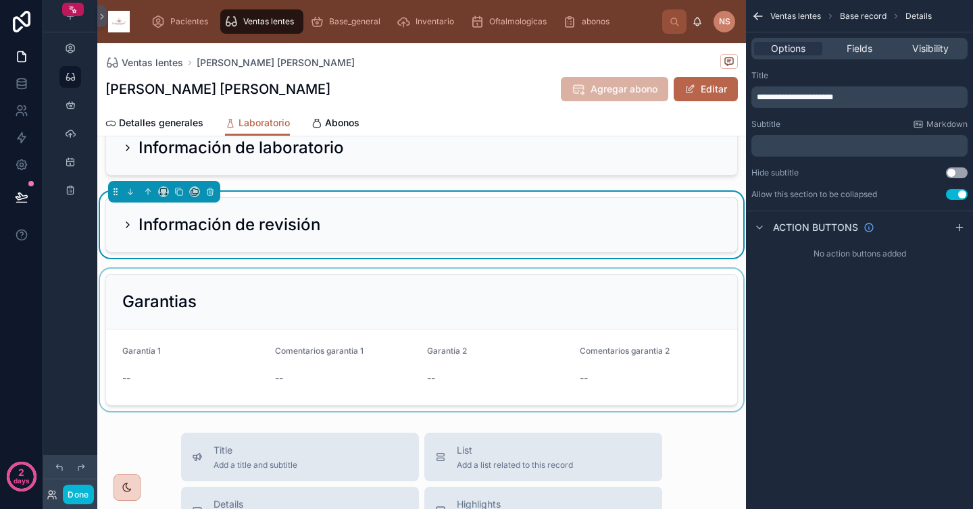
scroll to position [184, 0]
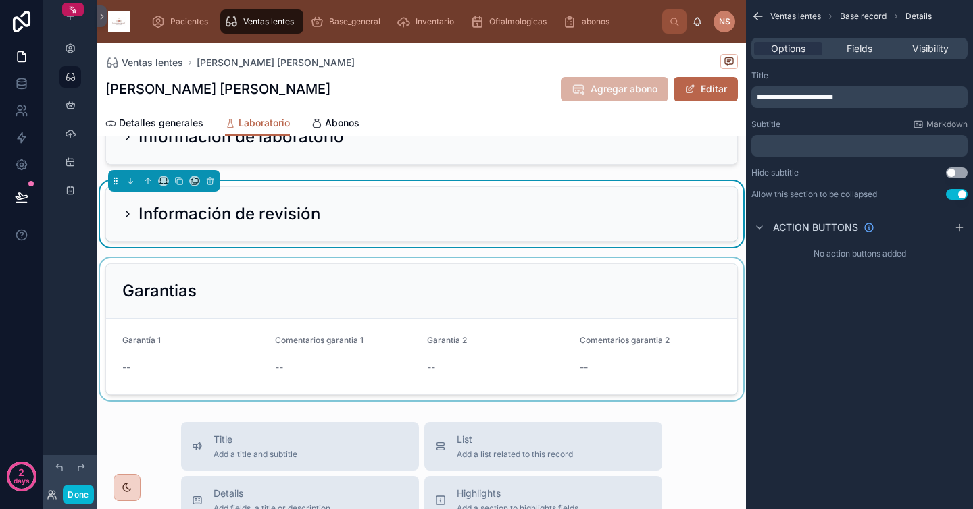
click at [545, 318] on div at bounding box center [421, 329] width 649 height 143
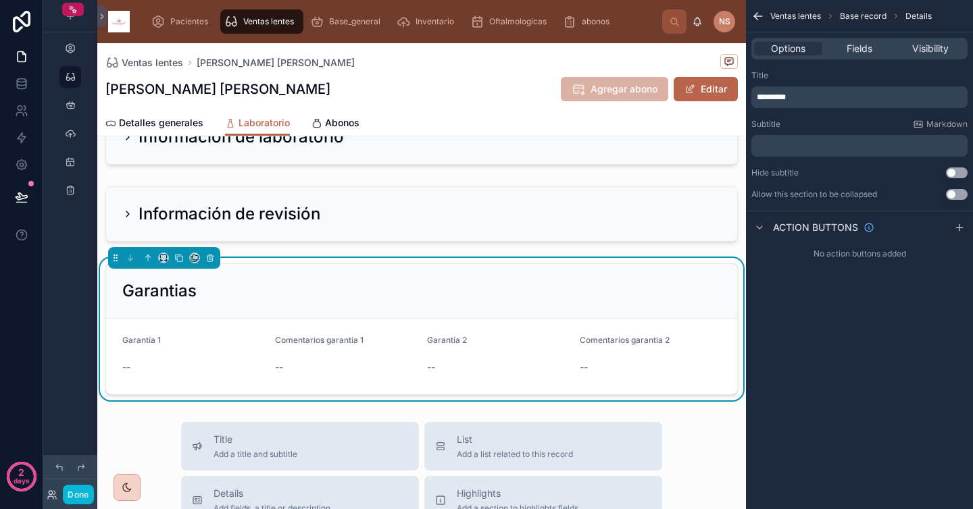
click at [957, 199] on button "Use setting" at bounding box center [957, 194] width 22 height 11
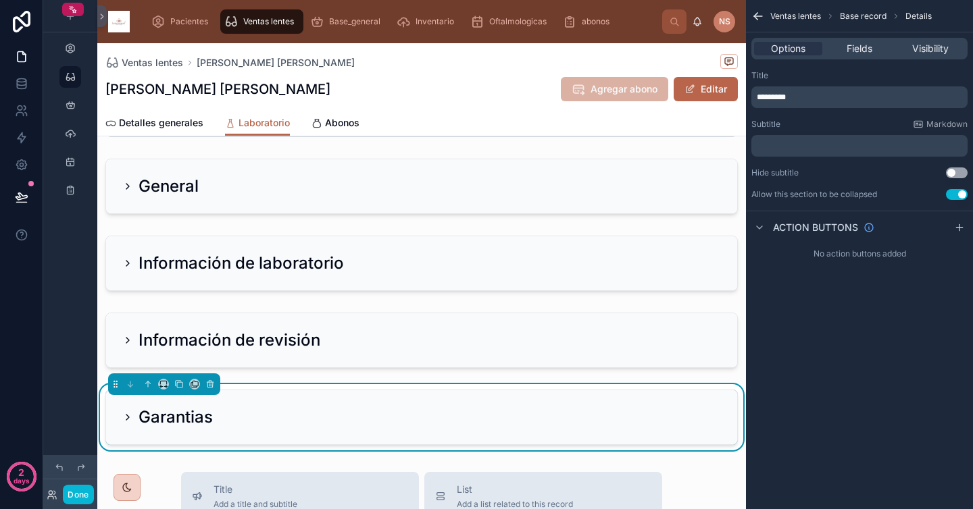
scroll to position [0, 0]
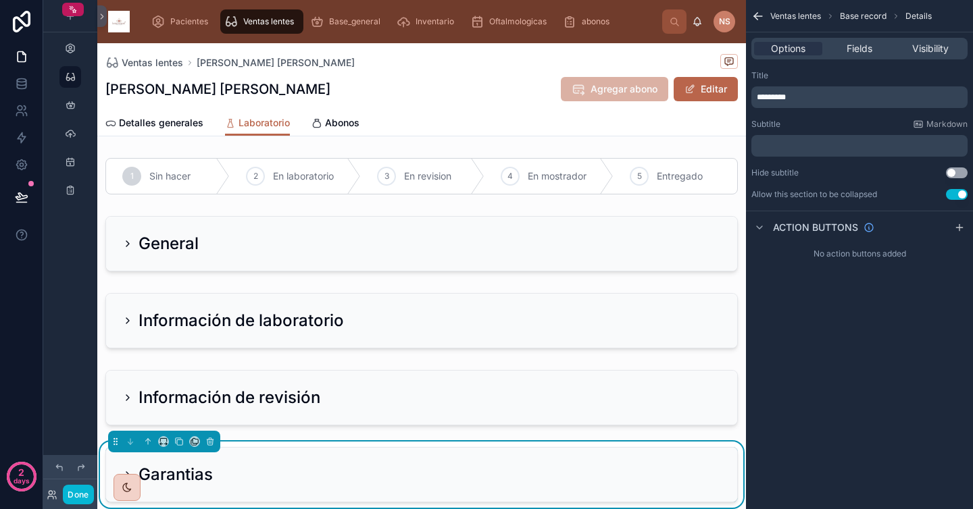
click at [474, 97] on div "Lopez Navarro Sabina Agregar abono Editar" at bounding box center [421, 89] width 632 height 26
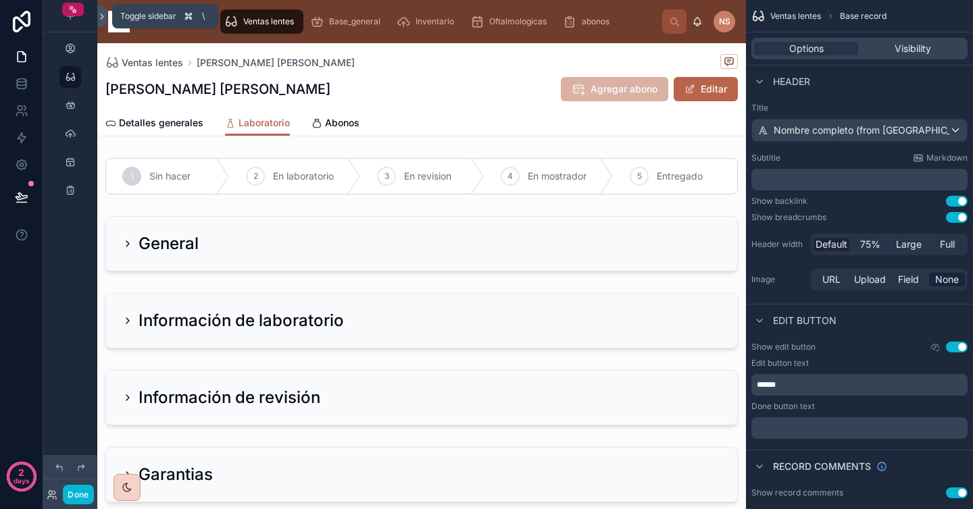
click at [103, 16] on icon at bounding box center [102, 16] width 3 height 5
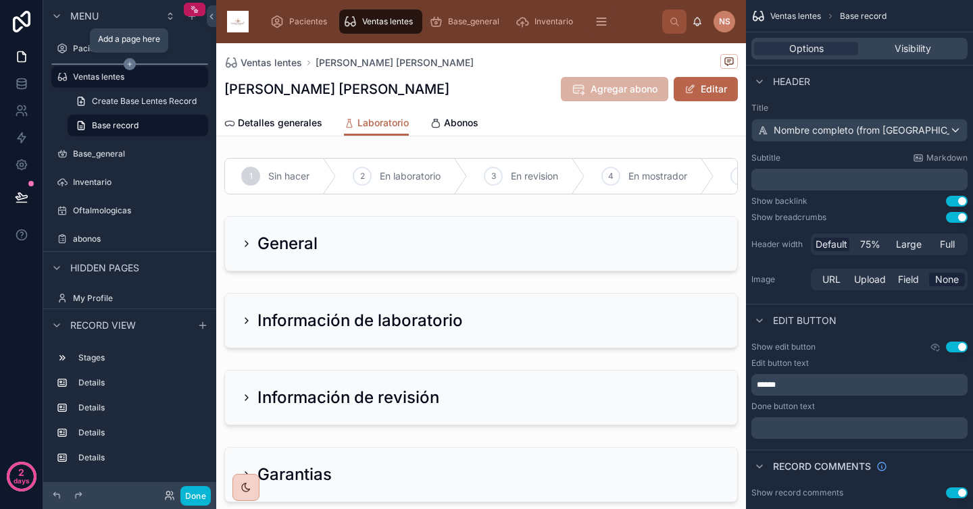
click at [130, 62] on icon "scrollable content" at bounding box center [130, 64] width 0 height 4
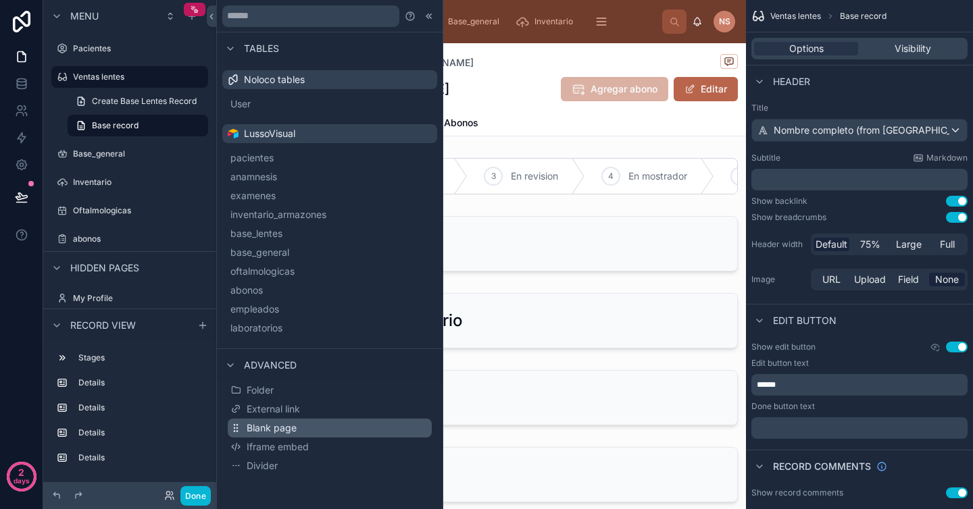
click at [301, 430] on button "Blank page" at bounding box center [330, 428] width 204 height 19
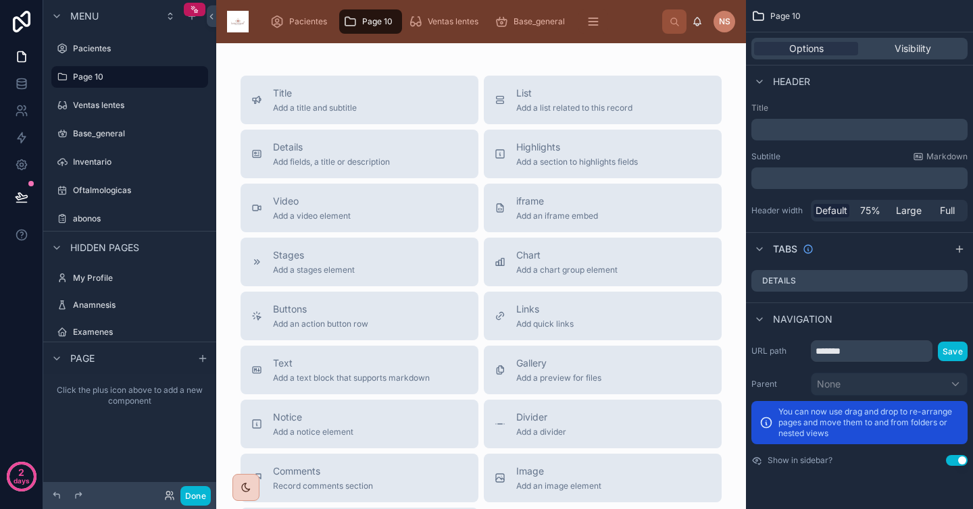
click at [812, 139] on div "﻿" at bounding box center [859, 130] width 216 height 22
click at [178, 75] on icon "scrollable content" at bounding box center [178, 77] width 7 height 7
click at [146, 76] on input "*******" at bounding box center [119, 77] width 92 height 16
type input "**********"
click at [66, 78] on icon "scrollable content" at bounding box center [62, 77] width 11 height 11
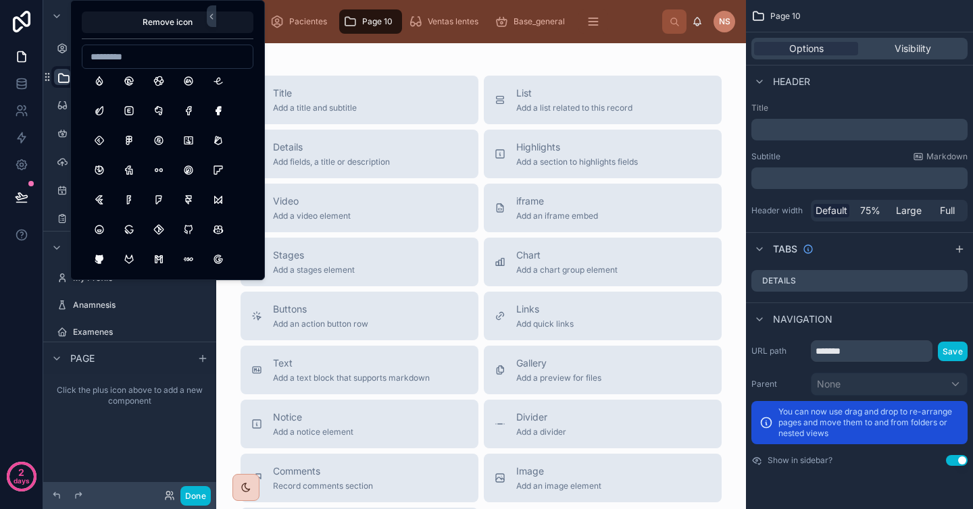
scroll to position [4560, 0]
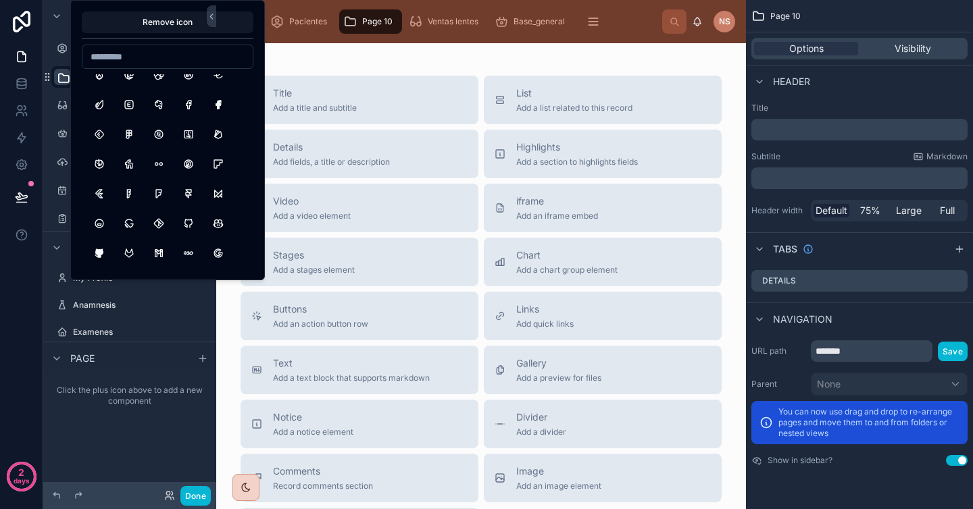
click at [178, 61] on input at bounding box center [167, 56] width 170 height 19
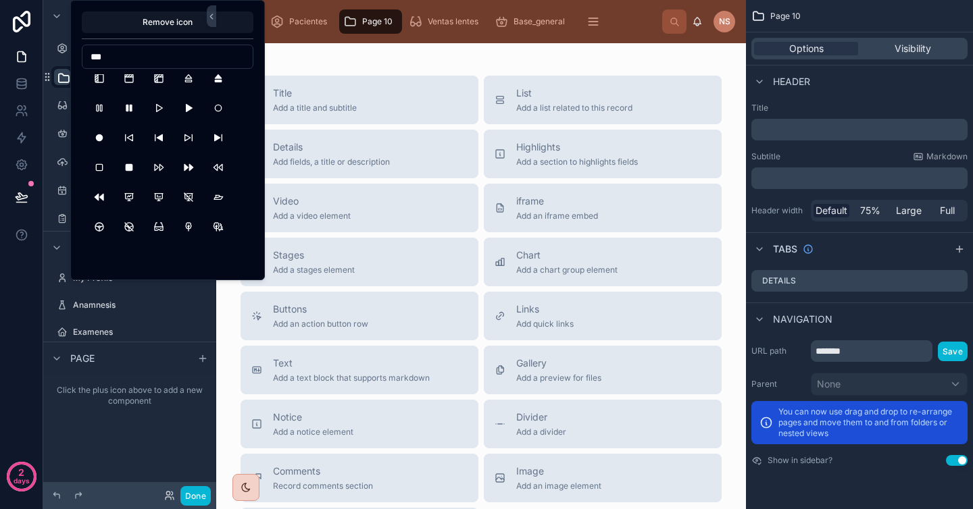
scroll to position [0, 0]
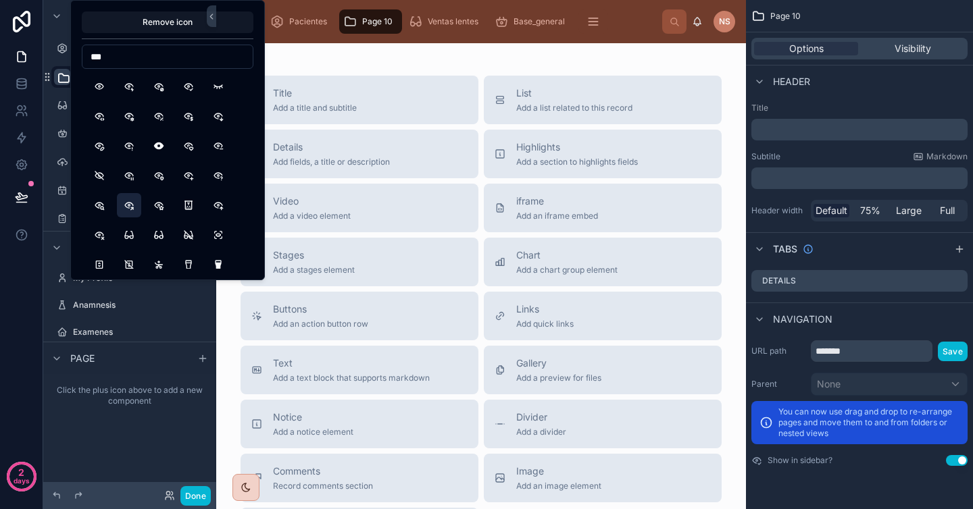
type input "***"
click at [136, 206] on button "EyeShare" at bounding box center [129, 205] width 24 height 24
click at [310, 55] on div "Title Add a title and subtitle List Add a list related to this record Details A…" at bounding box center [481, 354] width 530 height 622
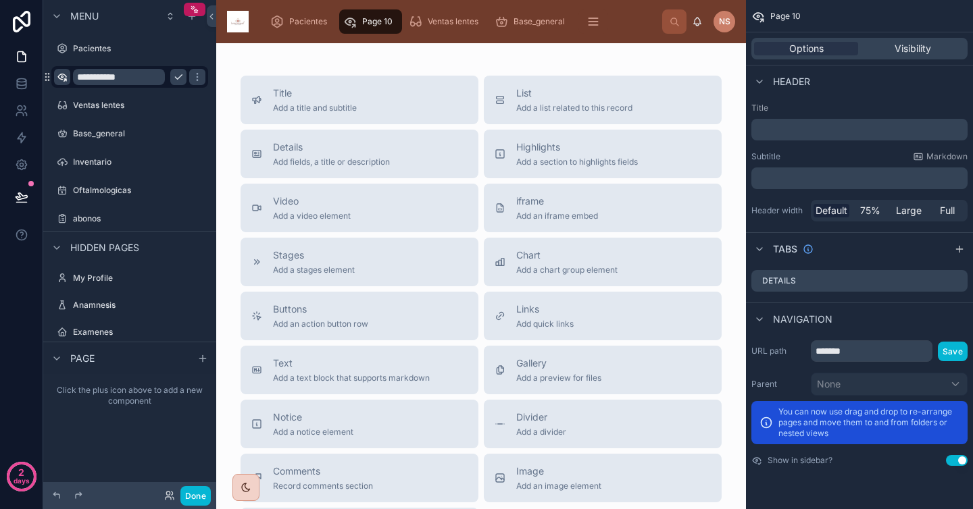
click at [174, 78] on icon "scrollable content" at bounding box center [178, 77] width 11 height 11
click at [141, 82] on label "Laboratorio" at bounding box center [127, 77] width 108 height 11
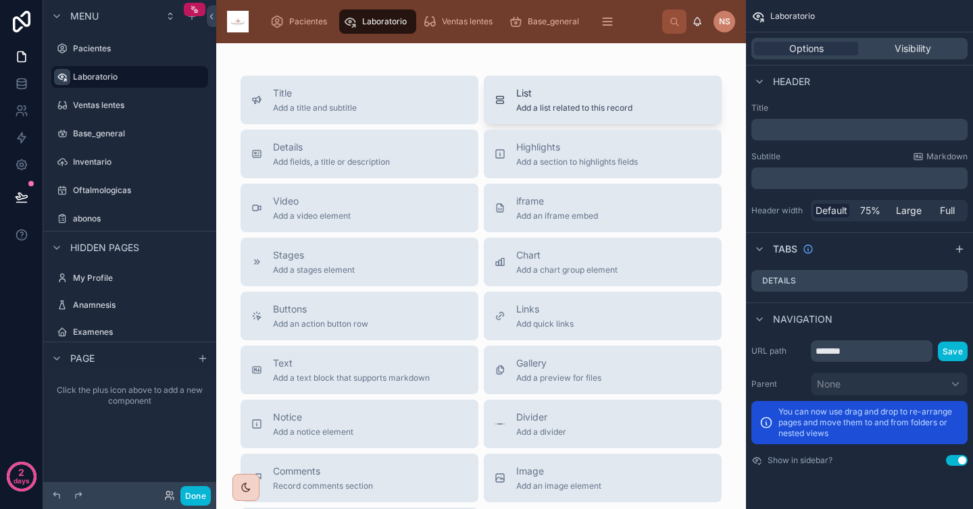
click at [553, 103] on span "Add a list related to this record" at bounding box center [574, 108] width 116 height 11
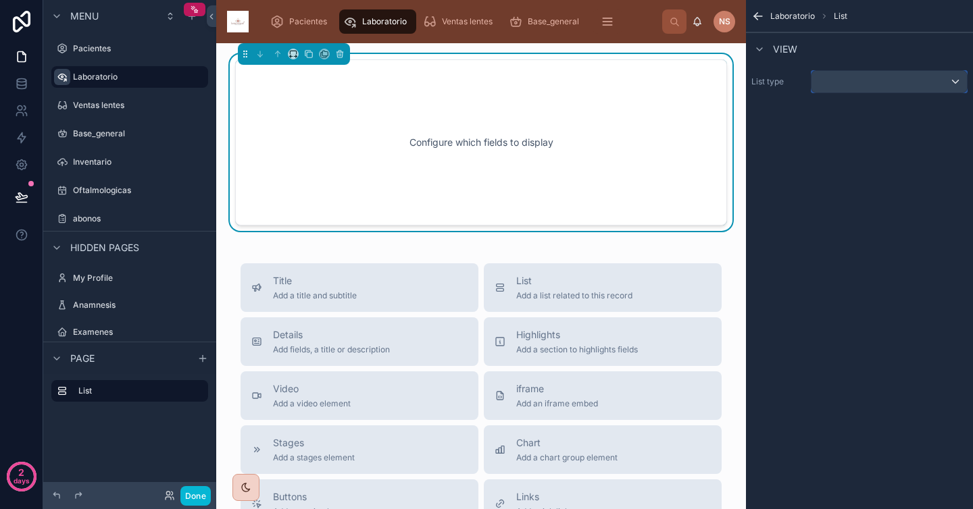
click at [866, 76] on div "scrollable content" at bounding box center [888, 82] width 155 height 22
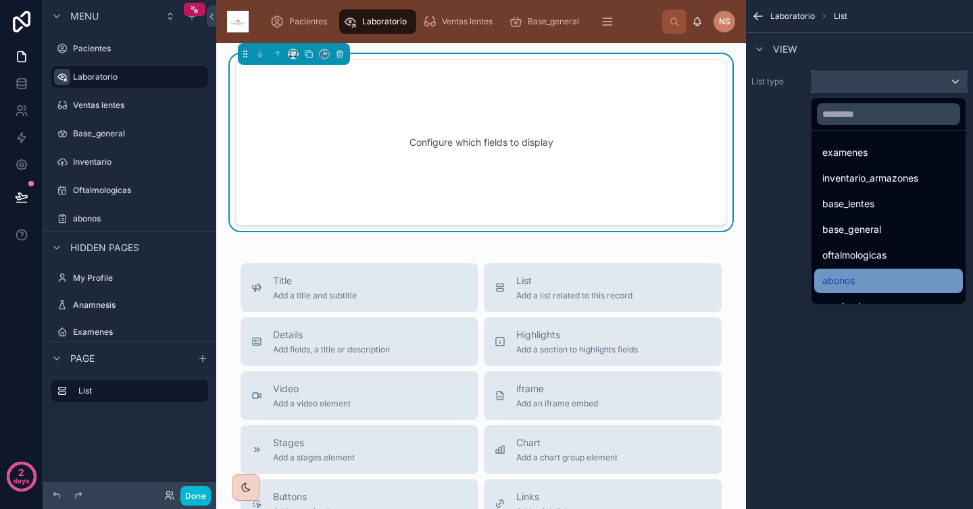
scroll to position [118, 0]
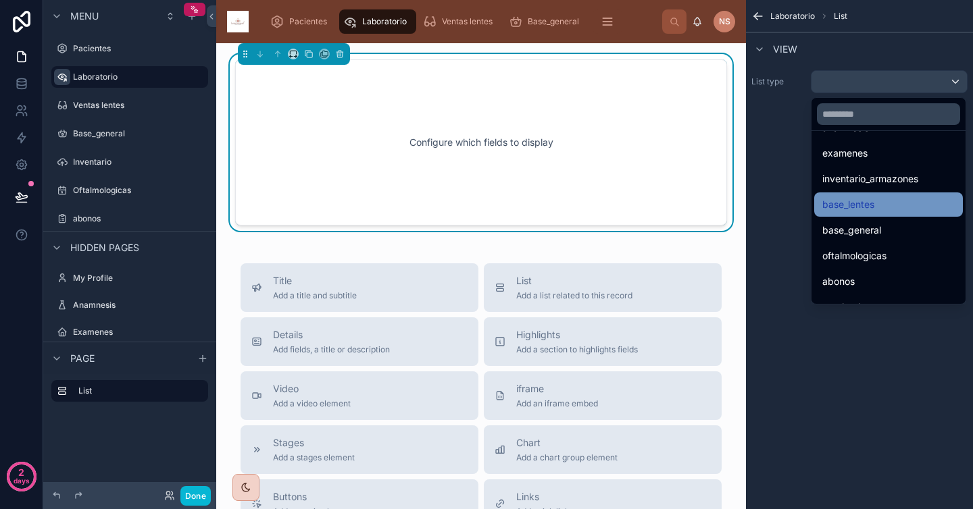
click at [882, 203] on div "base_lentes" at bounding box center [888, 205] width 132 height 16
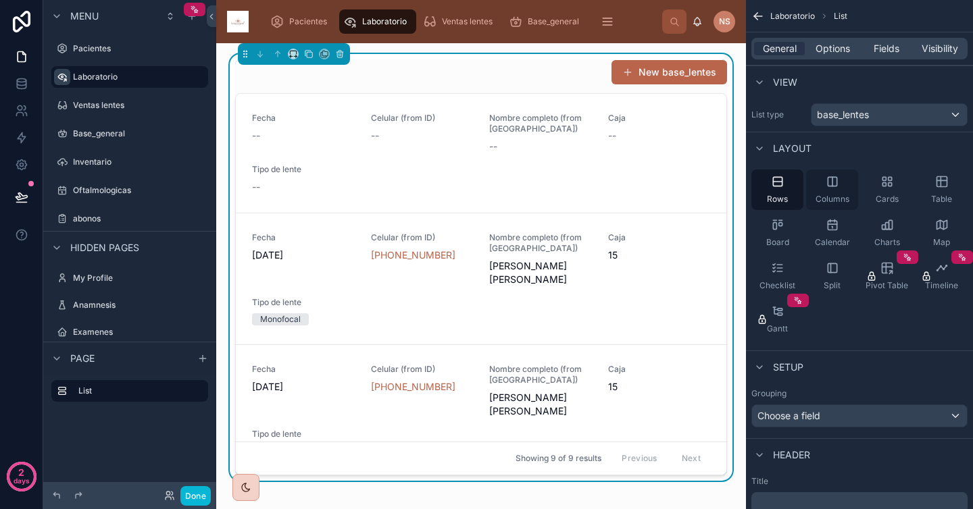
click at [836, 186] on icon "scrollable content" at bounding box center [832, 181] width 9 height 9
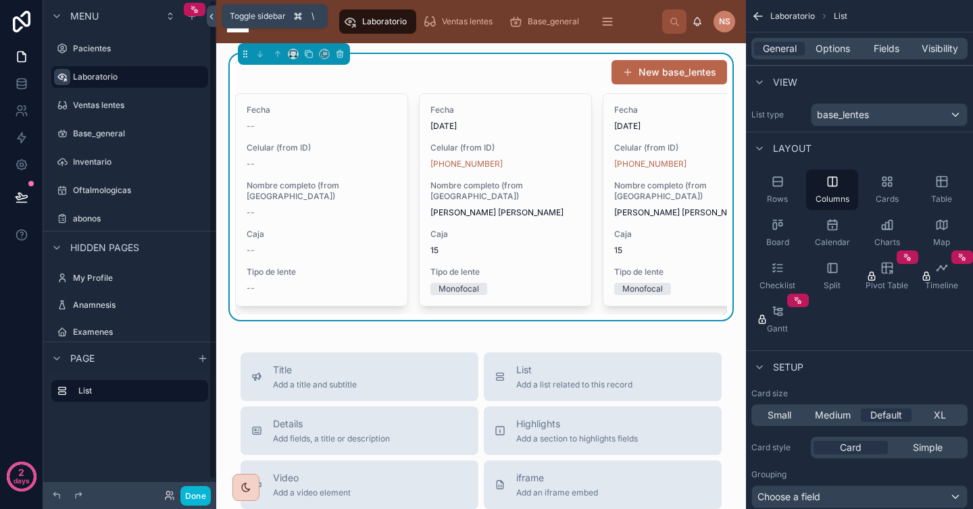
click at [214, 18] on icon at bounding box center [211, 16] width 9 height 10
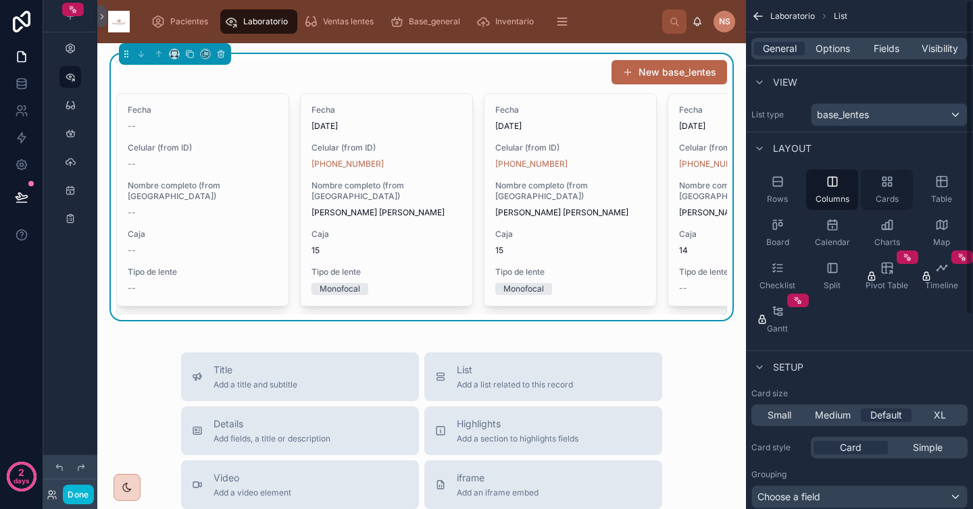
click at [886, 182] on icon "scrollable content" at bounding box center [887, 182] width 14 height 14
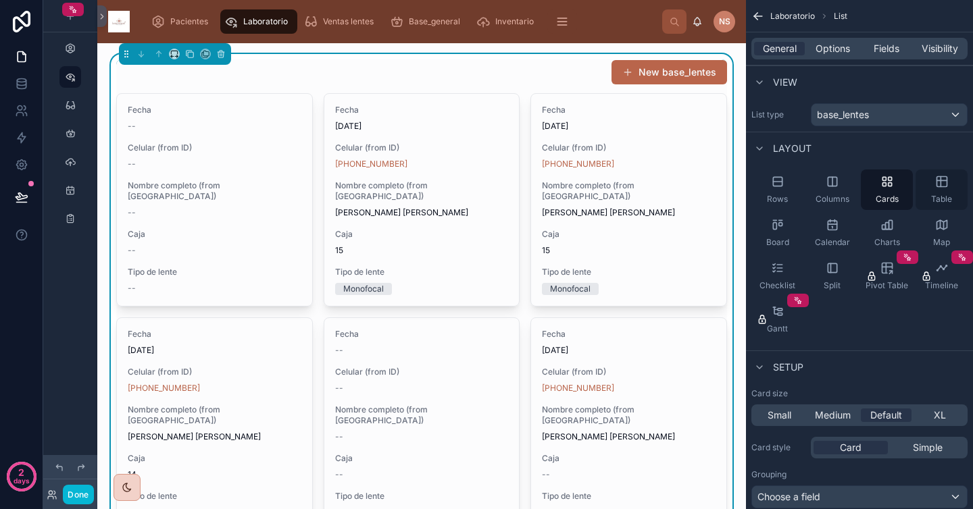
click at [926, 191] on div "Table" at bounding box center [942, 190] width 52 height 41
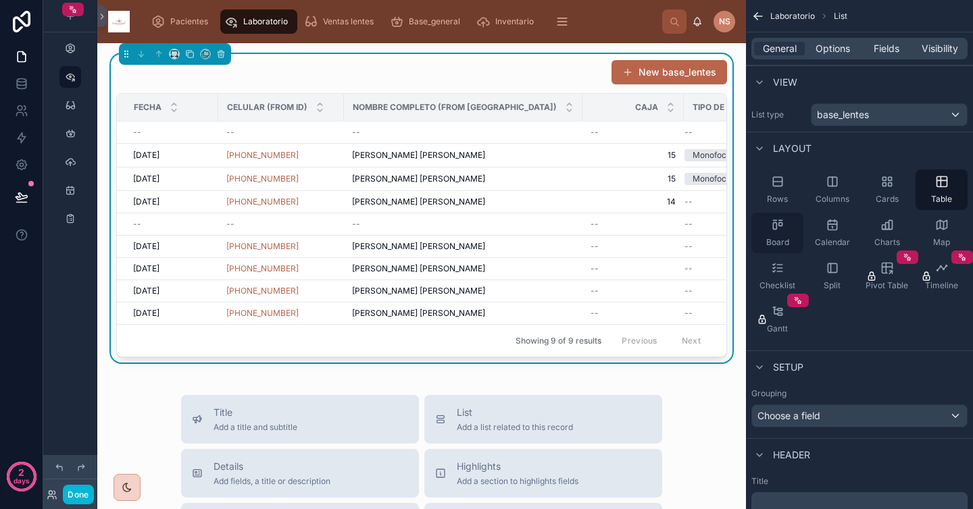
click at [789, 228] on div "Board" at bounding box center [777, 233] width 52 height 41
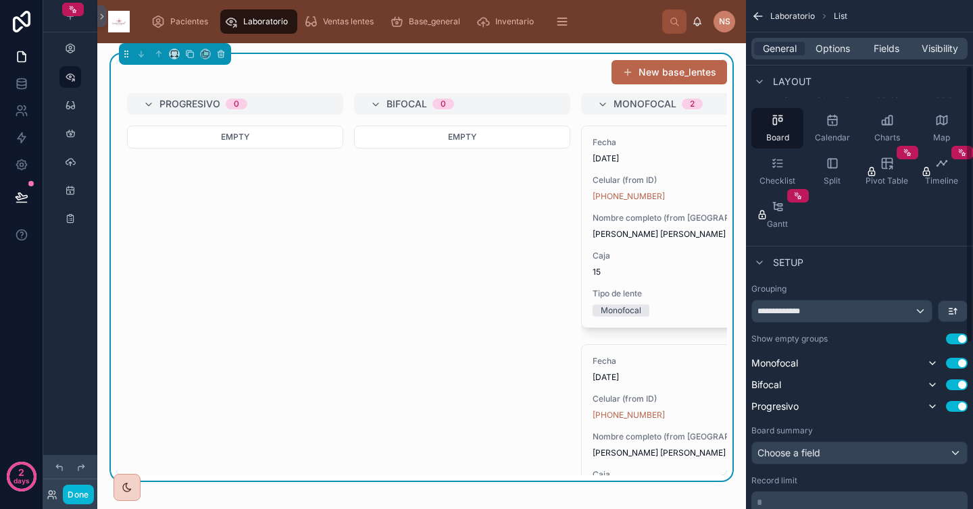
scroll to position [121, 0]
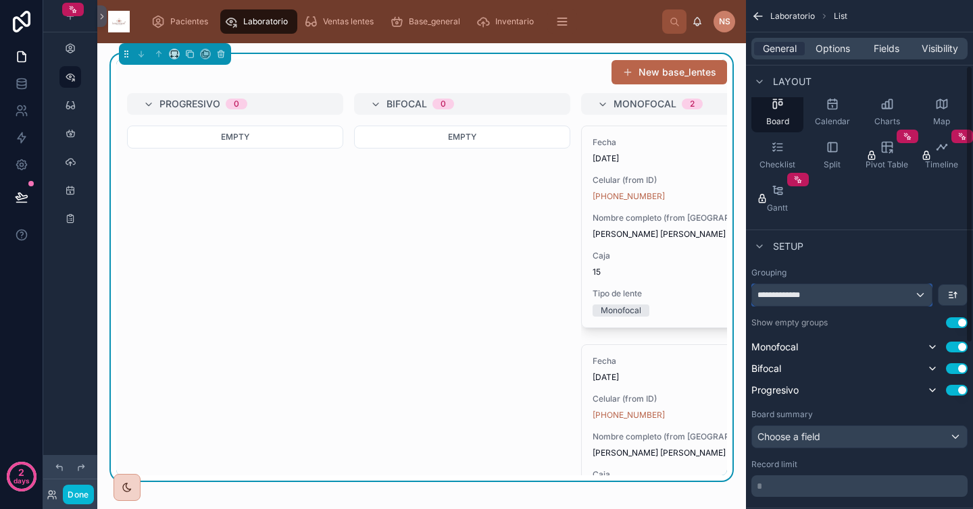
click at [841, 296] on div "**********" at bounding box center [842, 295] width 180 height 22
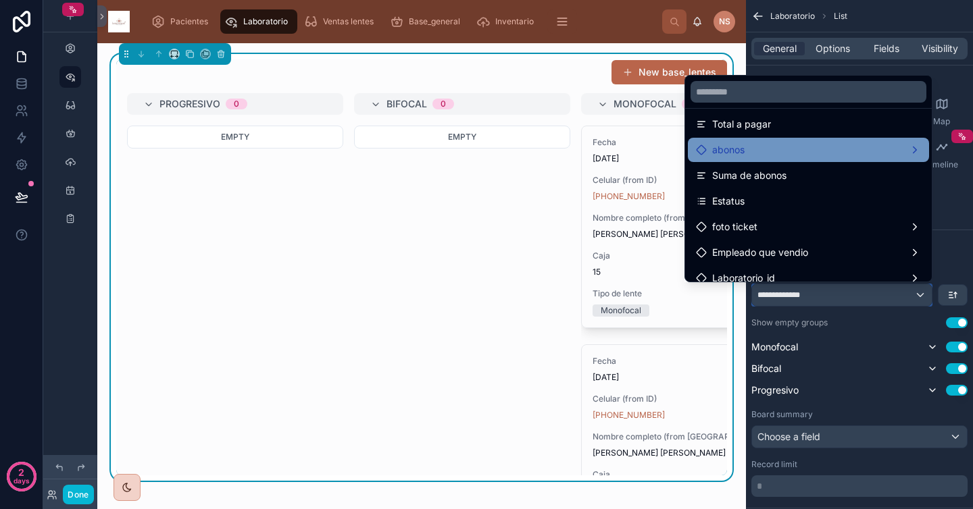
scroll to position [457, 0]
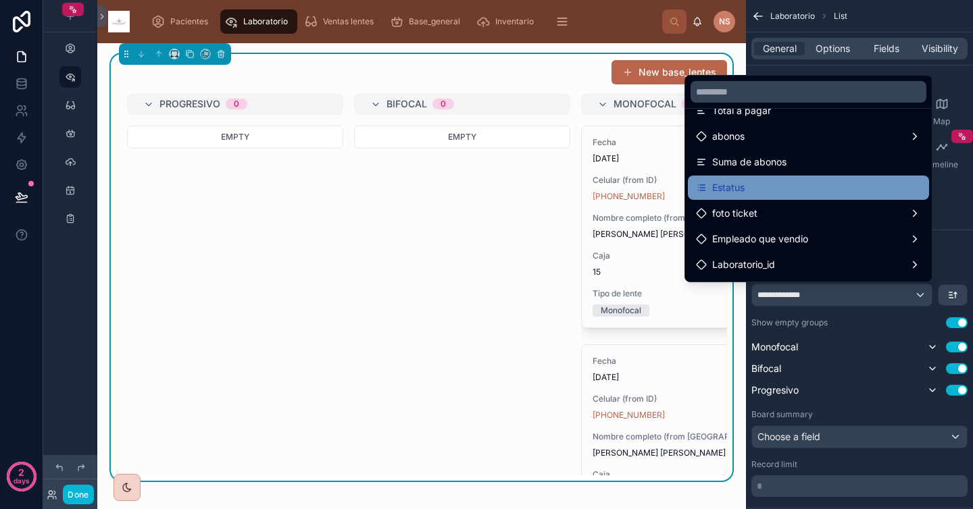
click at [772, 189] on div "Estatus" at bounding box center [808, 188] width 225 height 16
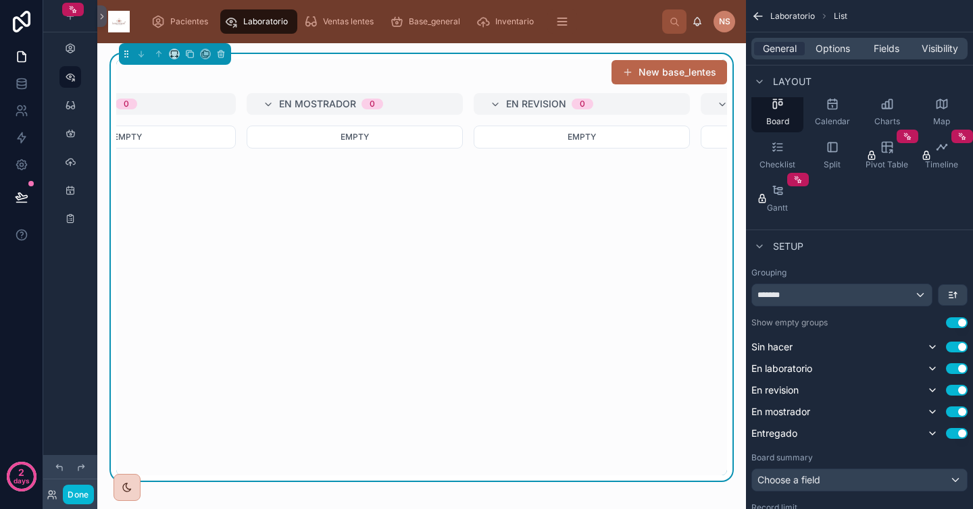
scroll to position [0, 0]
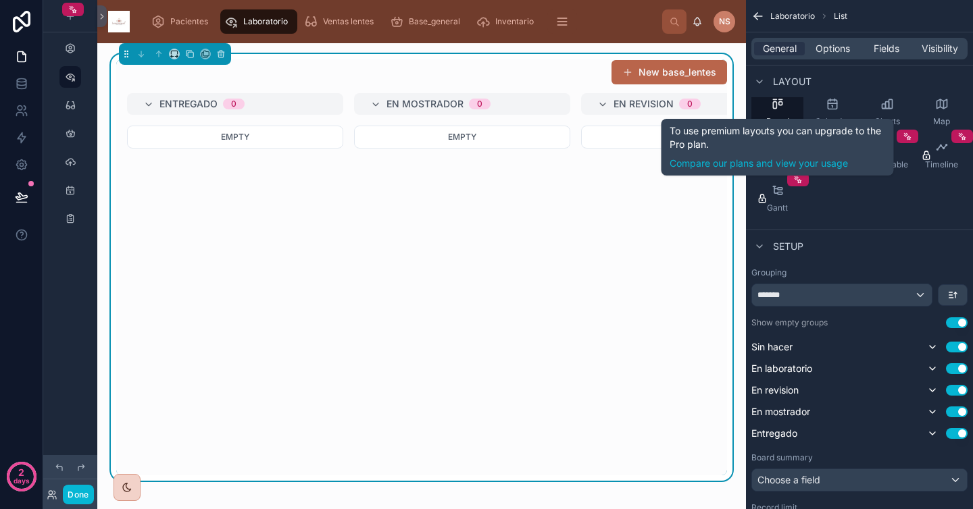
click at [840, 213] on div "Rows Columns Cards Table Board Calendar Charts Map Checklist Split Pivot Table …" at bounding box center [859, 133] width 227 height 181
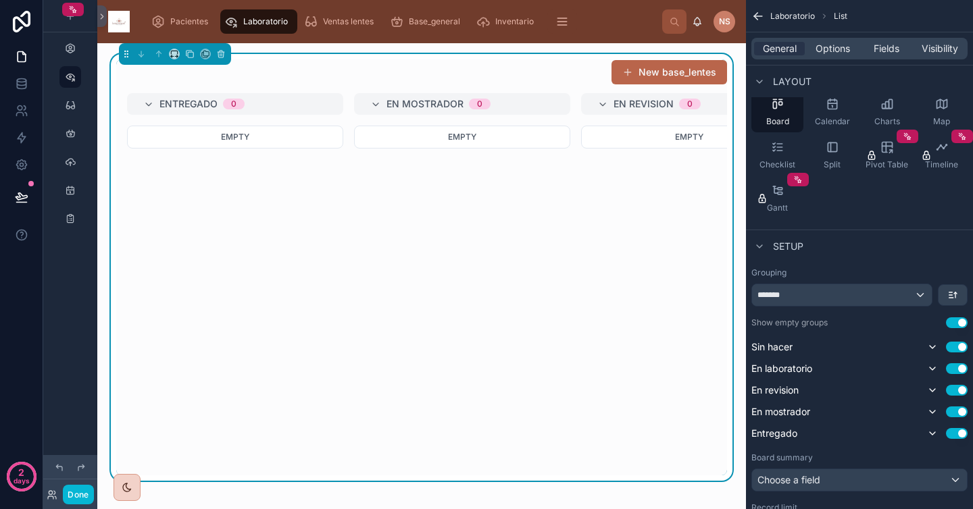
click at [957, 325] on button "Use setting" at bounding box center [957, 323] width 22 height 11
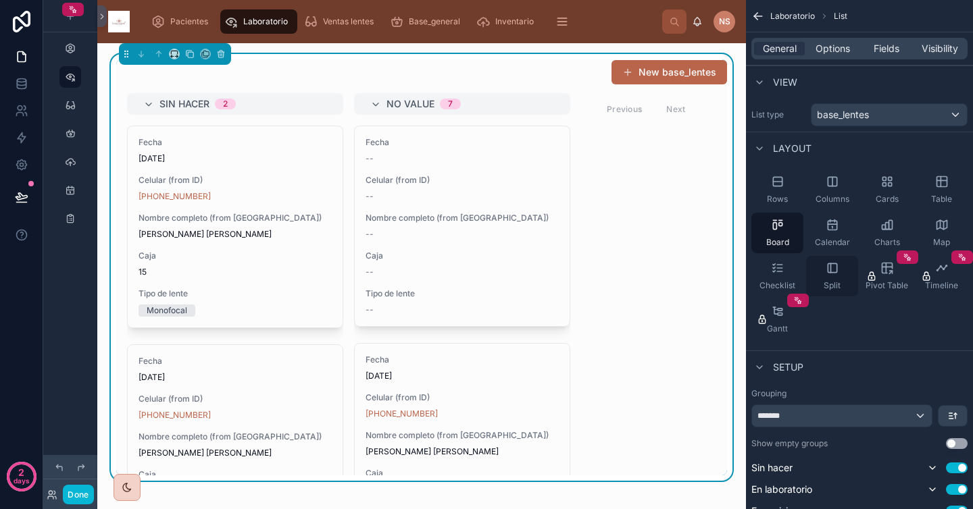
click at [834, 282] on span "Split" at bounding box center [832, 285] width 17 height 11
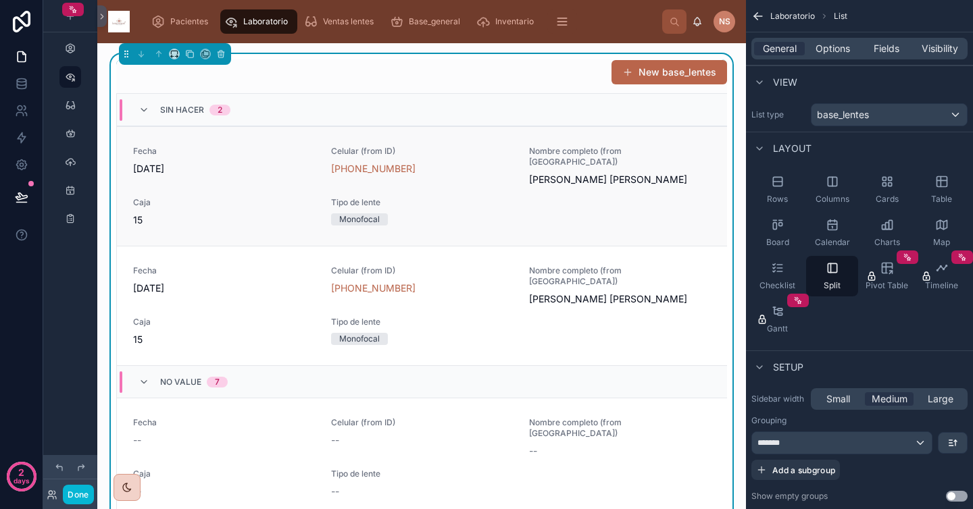
click at [255, 166] on span "8/9/2025" at bounding box center [224, 169] width 182 height 14
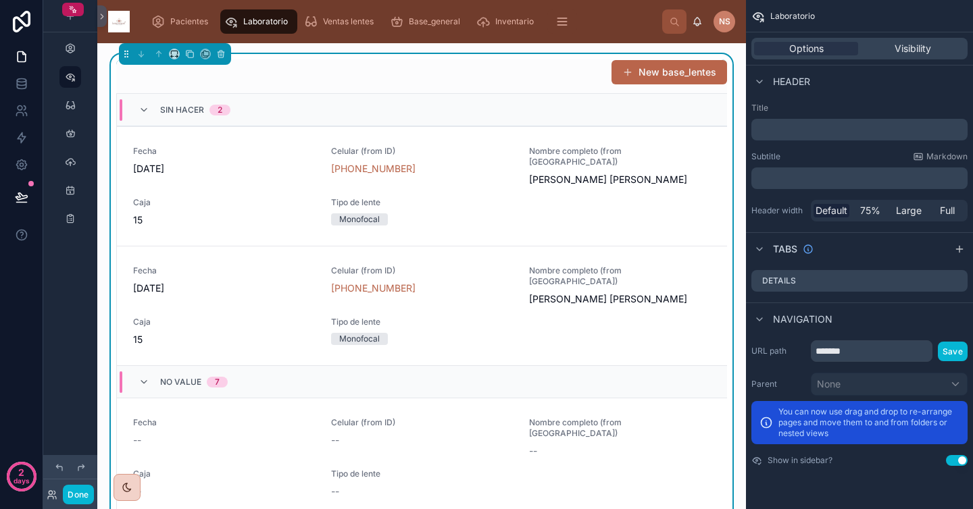
click at [205, 118] on div "Sin hacer 2" at bounding box center [195, 110] width 70 height 22
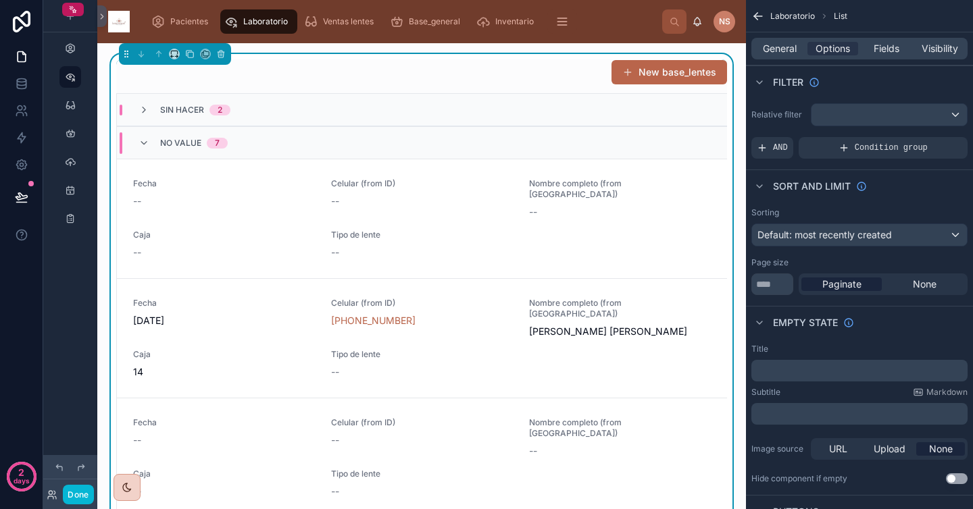
click at [205, 118] on div "Sin hacer 2" at bounding box center [422, 110] width 610 height 32
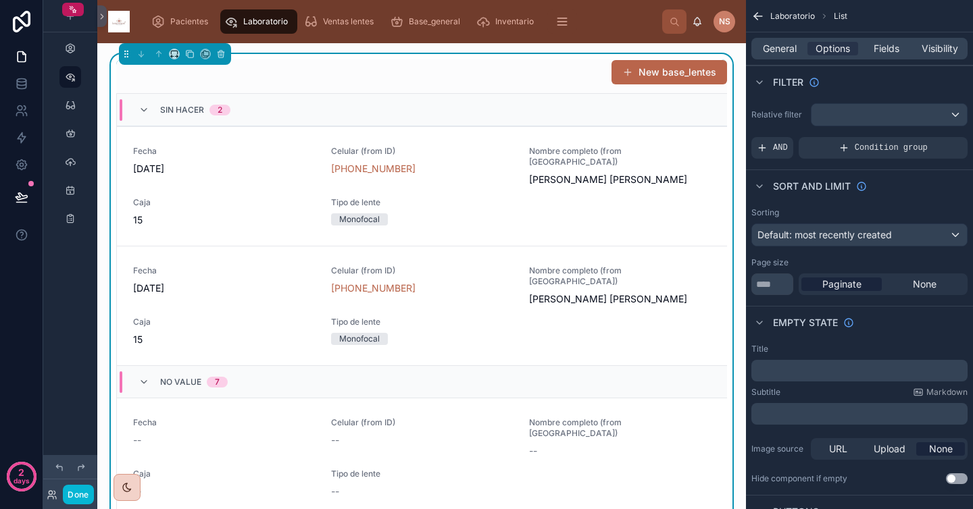
click at [764, 17] on icon "scrollable content" at bounding box center [758, 16] width 14 height 14
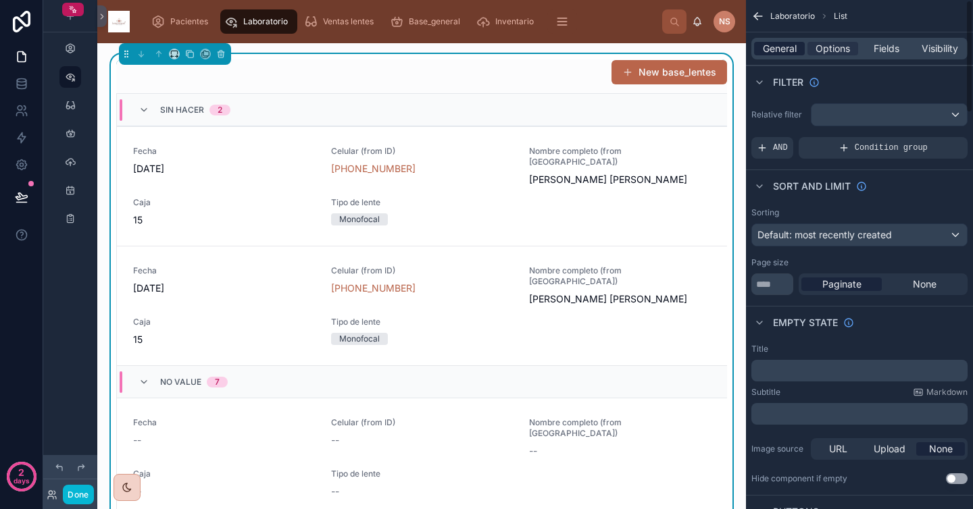
click at [787, 45] on span "General" at bounding box center [780, 49] width 34 height 14
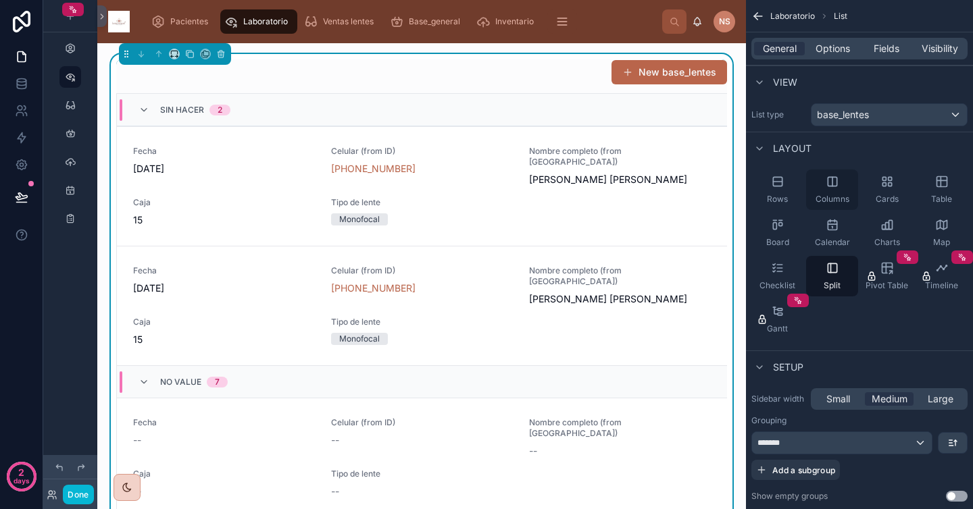
click at [821, 184] on div "Columns" at bounding box center [832, 190] width 52 height 41
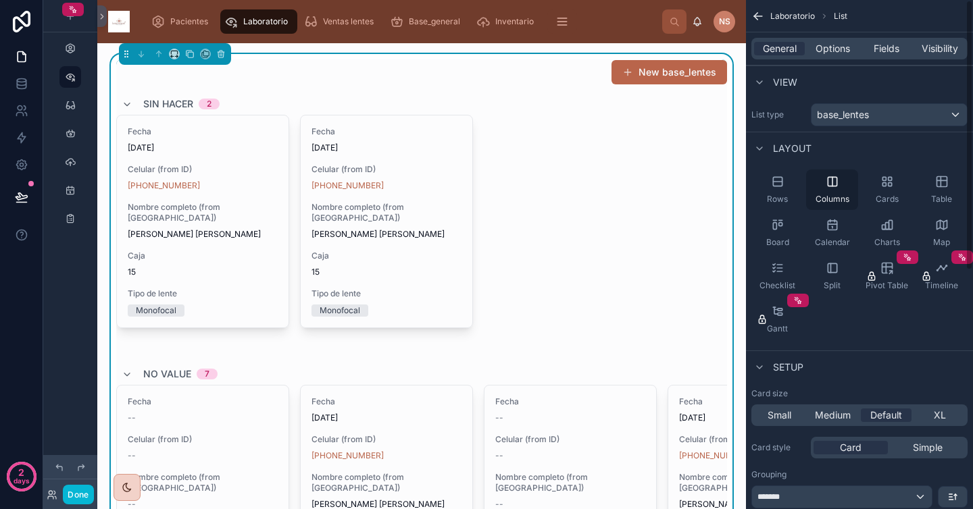
click at [836, 189] on div "Columns" at bounding box center [832, 190] width 52 height 41
click at [886, 189] on div "Cards" at bounding box center [887, 190] width 52 height 41
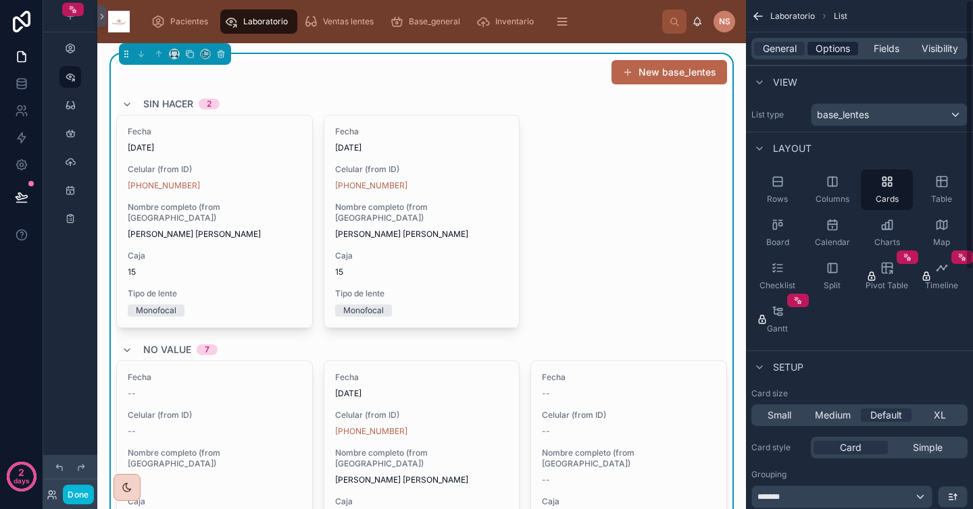
click at [840, 53] on span "Options" at bounding box center [833, 49] width 34 height 14
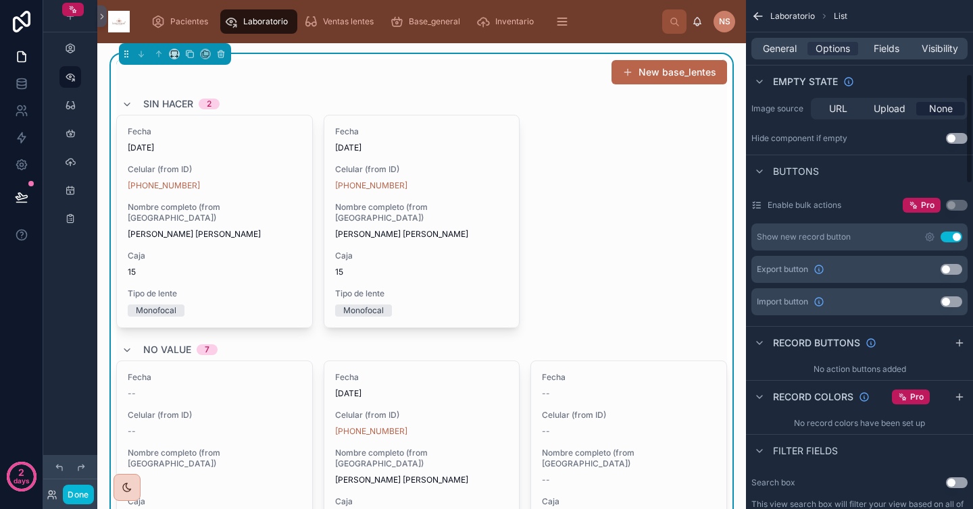
scroll to position [345, 0]
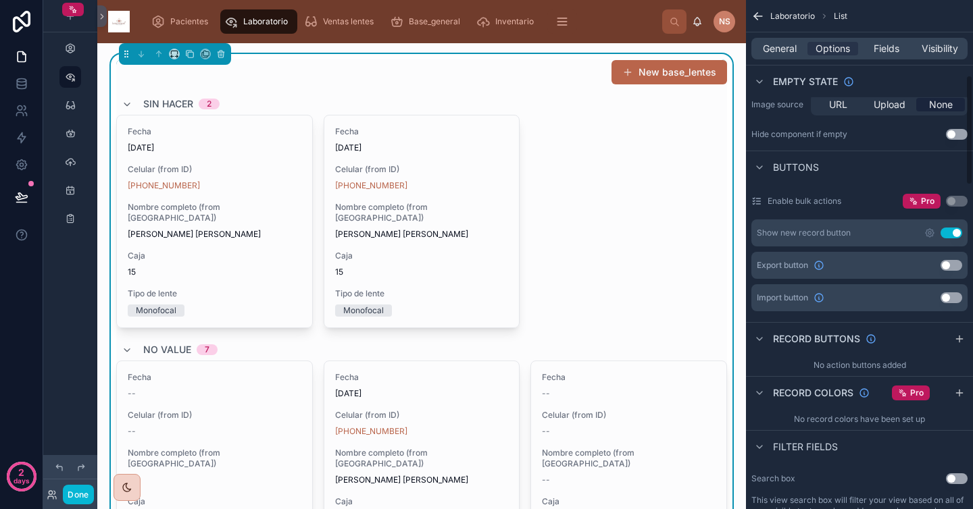
click at [955, 233] on button "Use setting" at bounding box center [952, 233] width 22 height 11
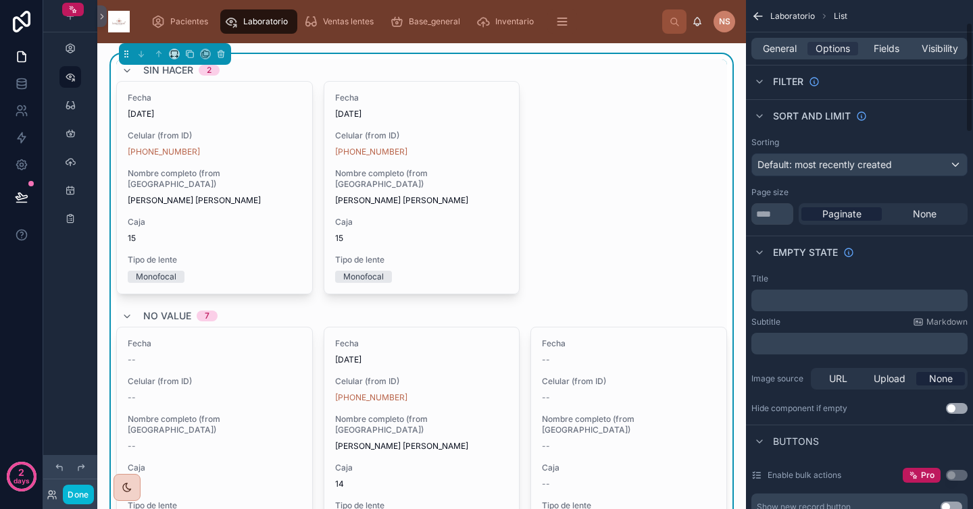
scroll to position [0, 0]
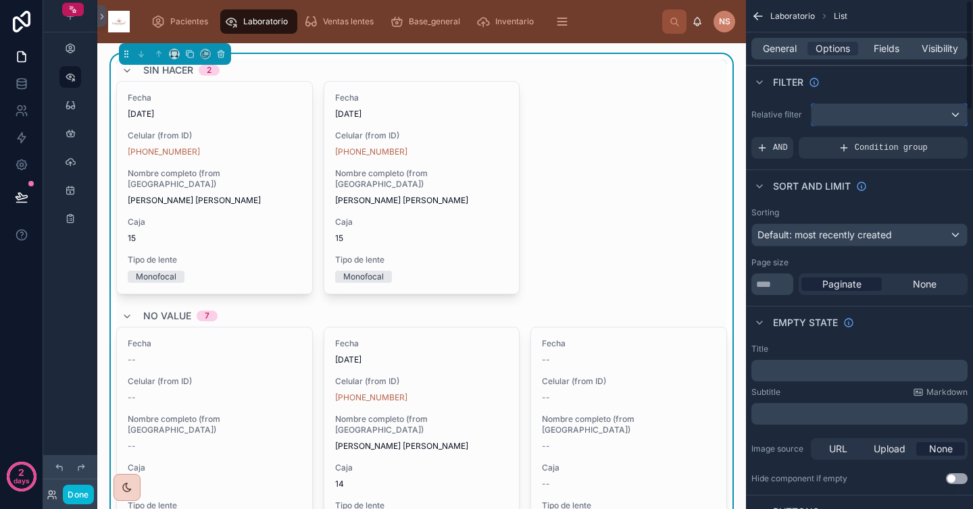
click at [841, 105] on div "scrollable content" at bounding box center [888, 115] width 155 height 22
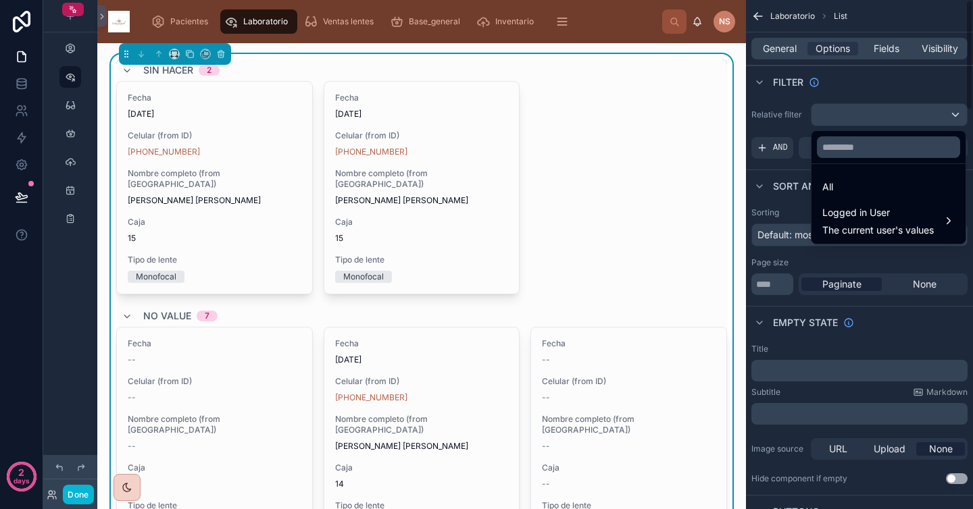
click at [870, 107] on div "scrollable content" at bounding box center [486, 254] width 973 height 509
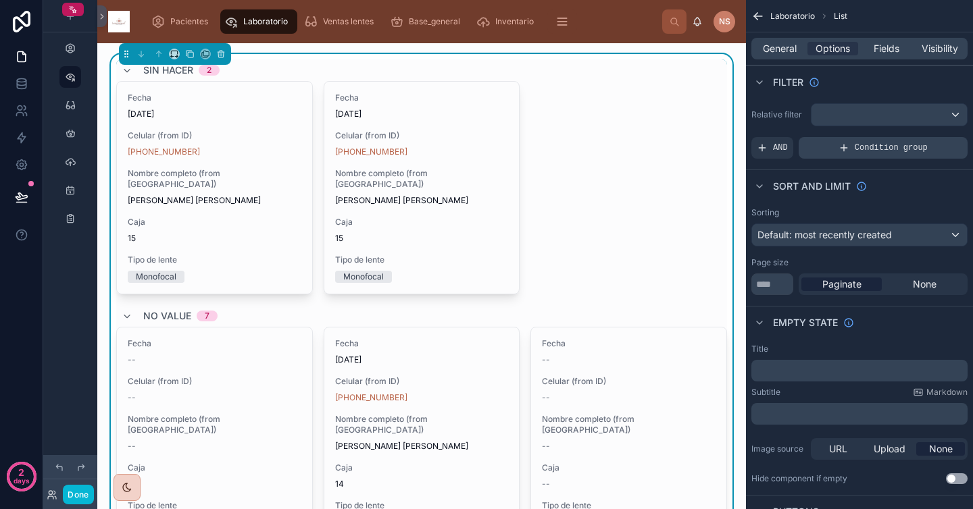
click at [854, 149] on div "Condition group" at bounding box center [883, 148] width 169 height 22
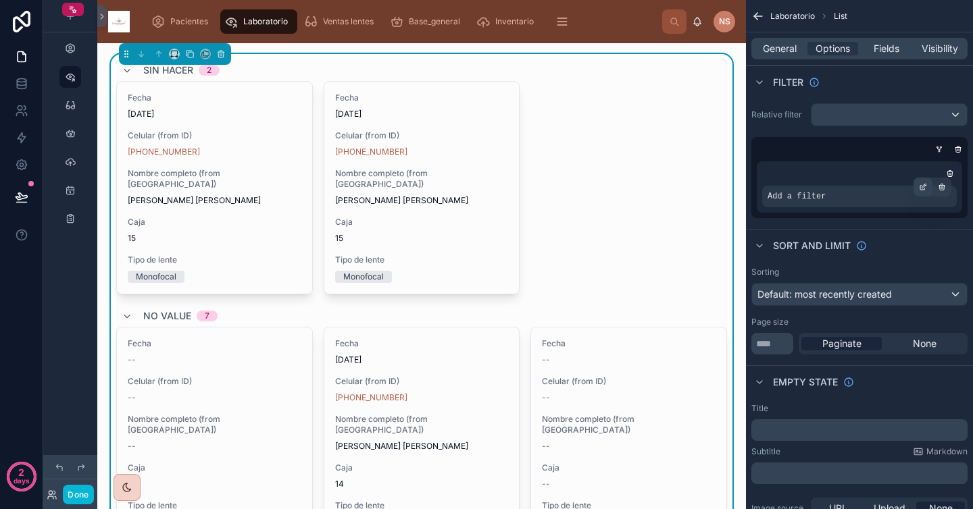
click at [924, 188] on icon "scrollable content" at bounding box center [923, 187] width 8 height 8
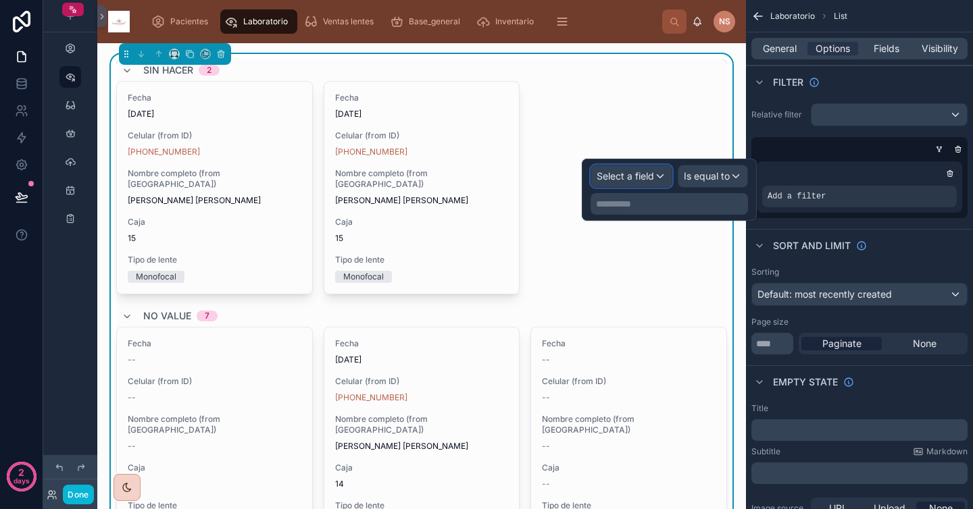
click at [657, 181] on div "Select a field" at bounding box center [631, 177] width 80 height 22
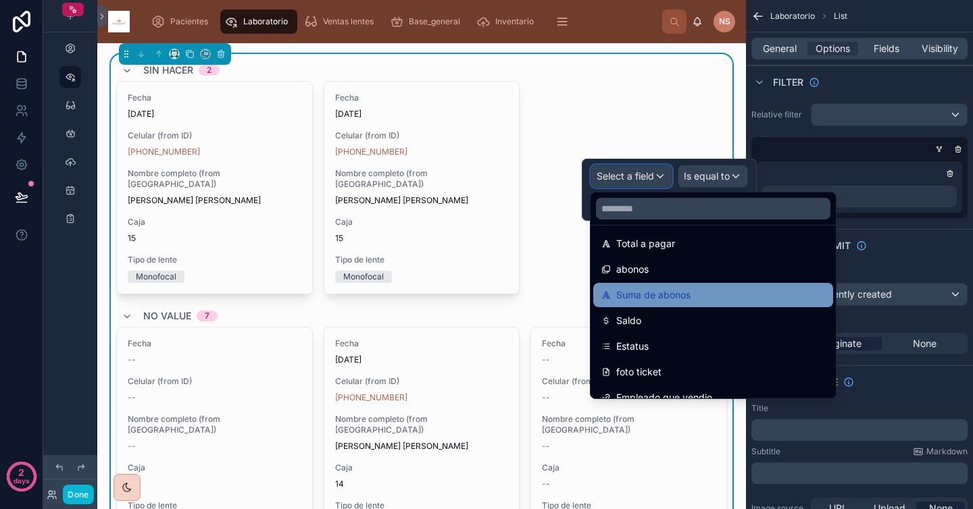
scroll to position [596, 0]
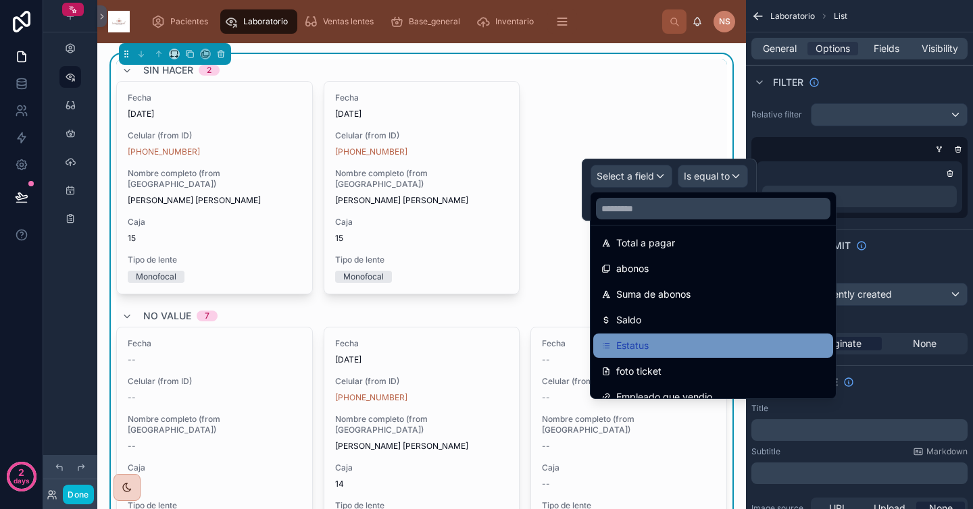
click at [655, 342] on div "Estatus" at bounding box center [713, 346] width 224 height 16
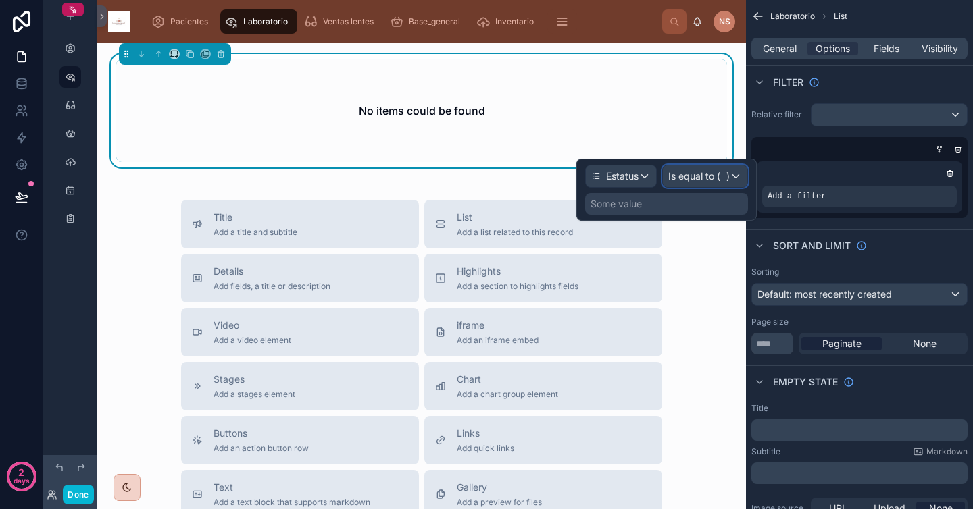
click at [695, 178] on span "Is equal to (=)" at bounding box center [698, 177] width 61 height 14
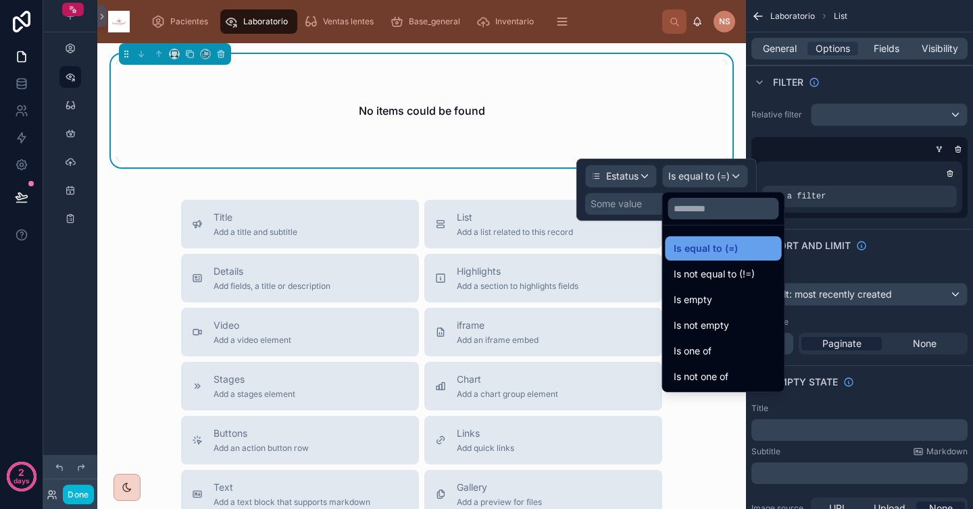
click at [718, 255] on span "Is equal to (=)" at bounding box center [706, 249] width 64 height 16
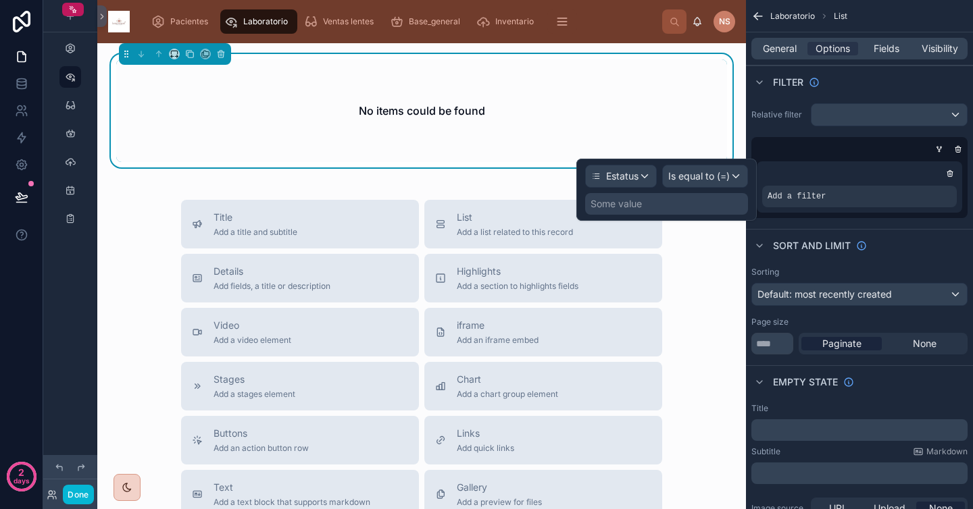
click at [663, 205] on div "Some value" at bounding box center [666, 204] width 163 height 22
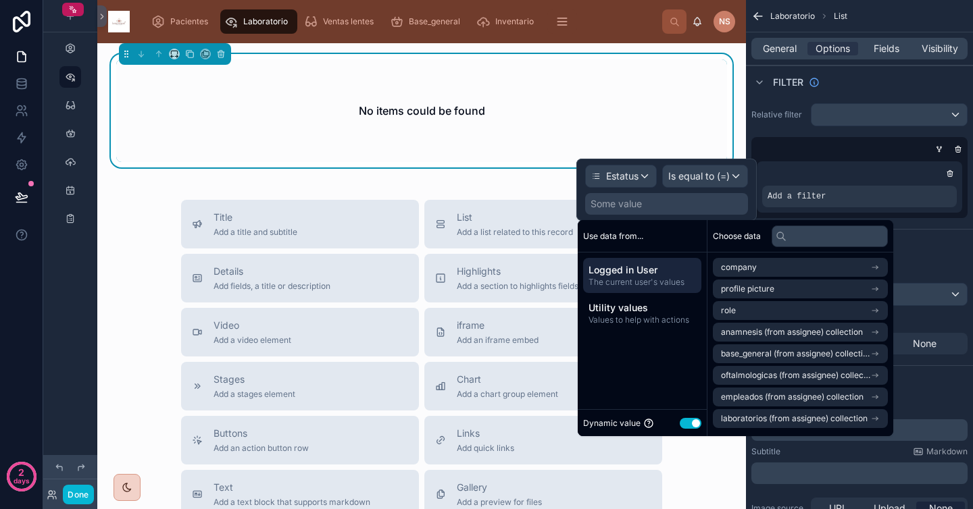
click at [657, 273] on span "Logged in User" at bounding box center [641, 271] width 107 height 14
click at [643, 318] on span "Values to help with actions" at bounding box center [641, 320] width 107 height 11
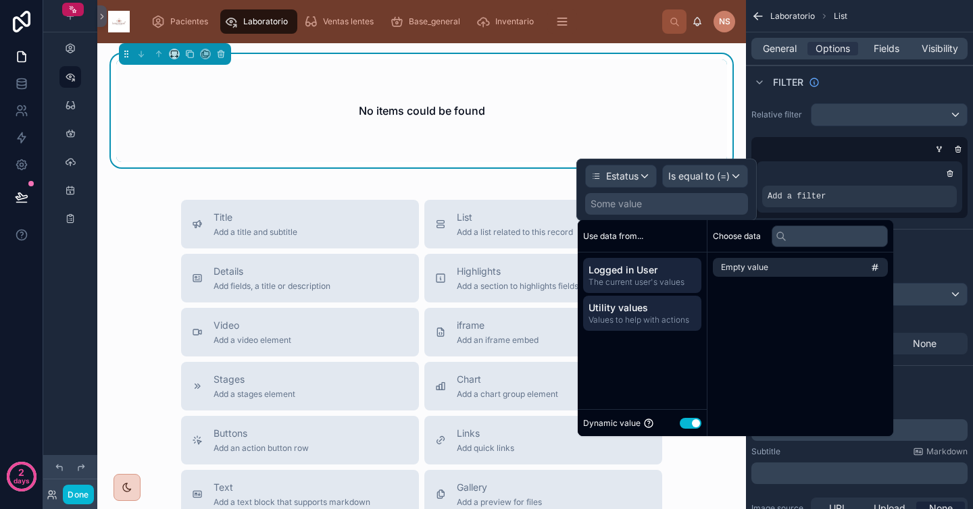
click at [645, 277] on span "The current user's values" at bounding box center [641, 282] width 107 height 11
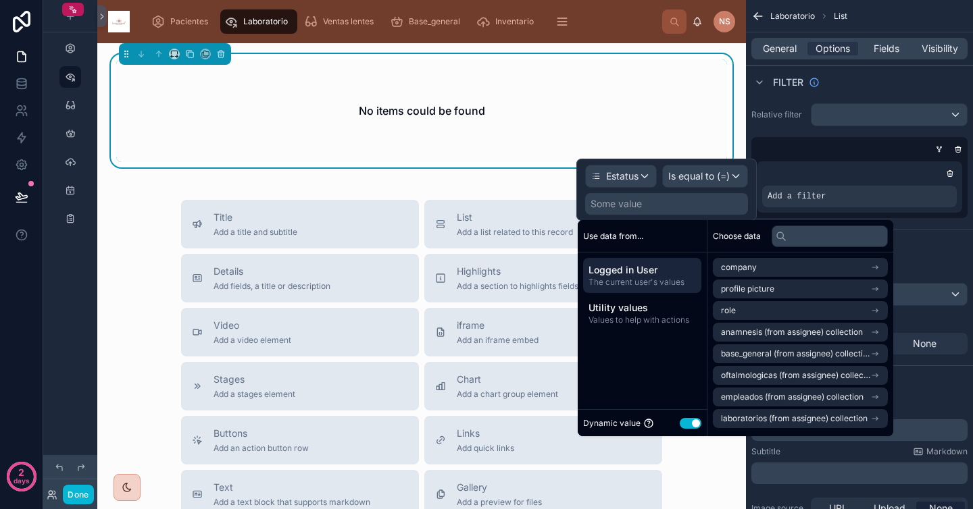
click at [692, 427] on button "Use setting" at bounding box center [691, 423] width 22 height 11
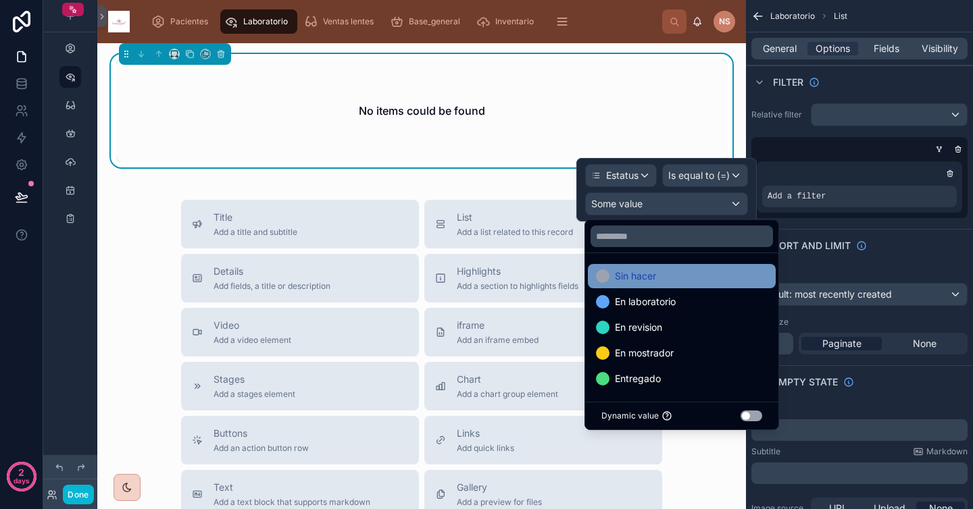
click at [681, 275] on div "Sin hacer" at bounding box center [682, 276] width 172 height 16
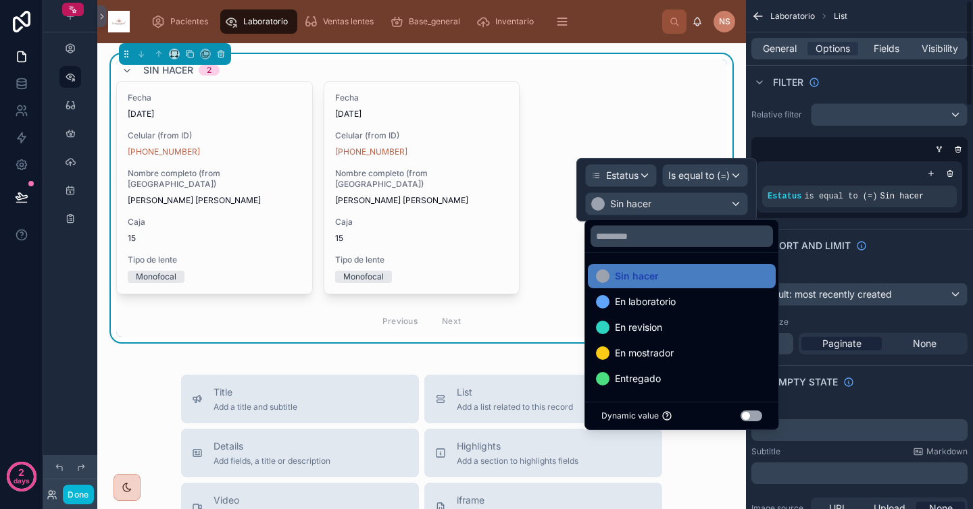
click at [908, 230] on div "Sort And Limit" at bounding box center [859, 245] width 227 height 32
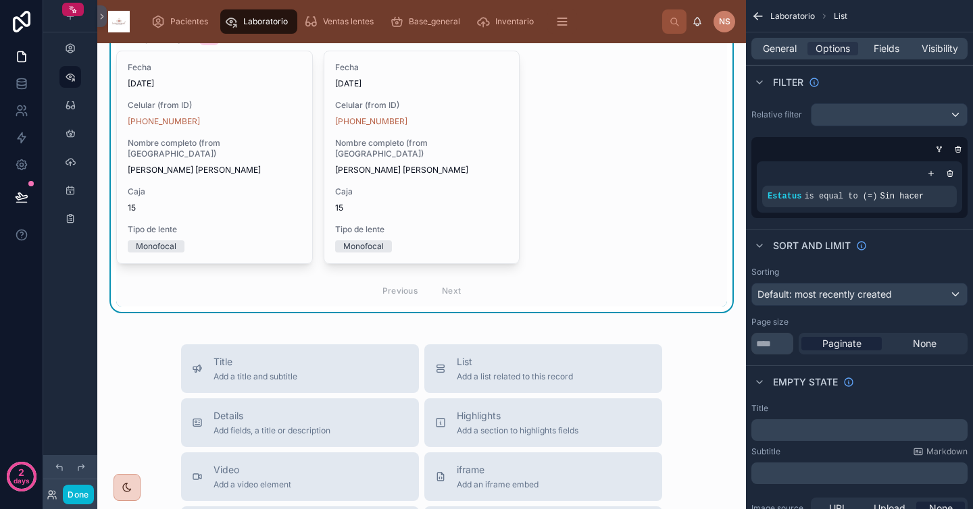
scroll to position [0, 0]
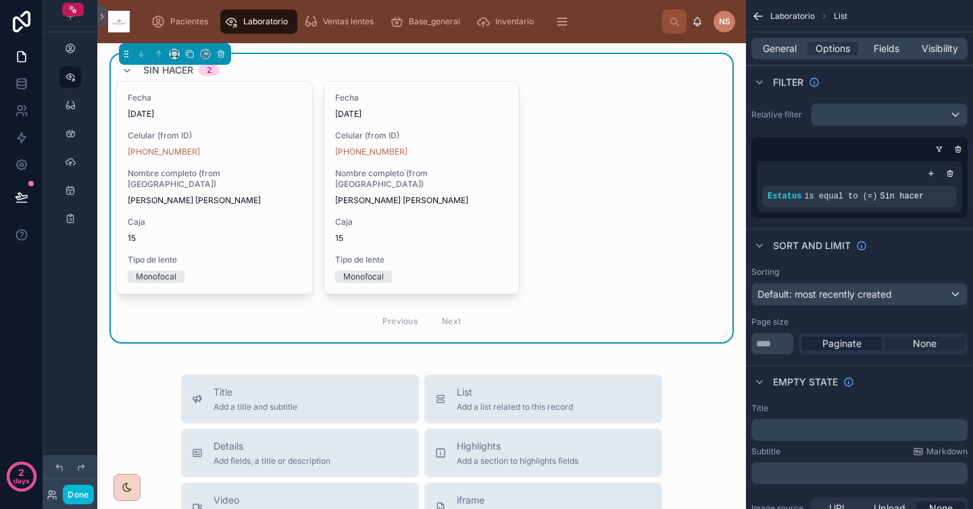
click at [909, 347] on div "None" at bounding box center [924, 344] width 80 height 14
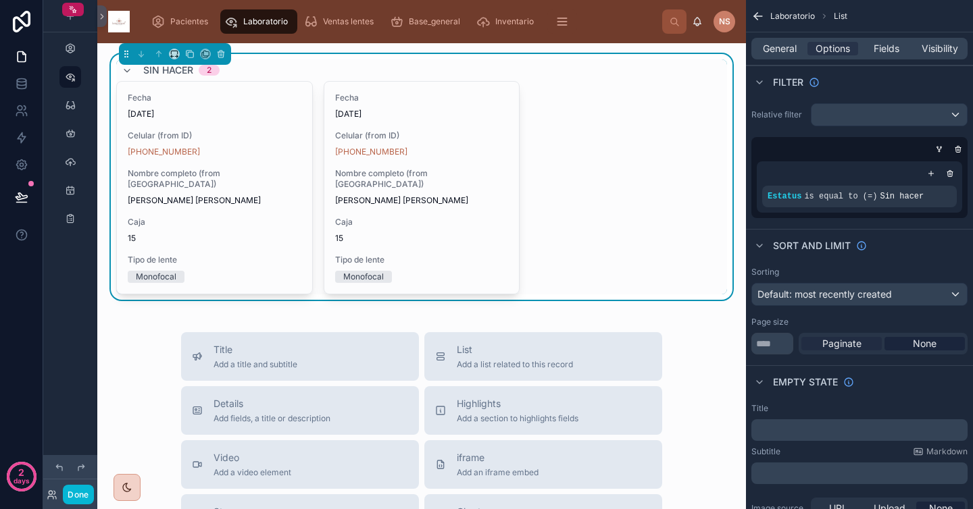
click at [853, 345] on span "Paginate" at bounding box center [841, 344] width 39 height 14
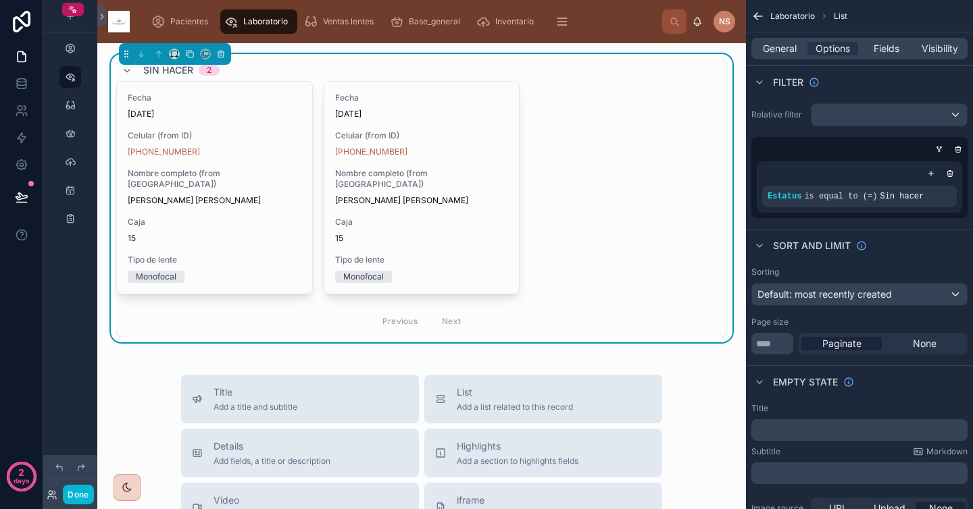
click at [858, 324] on div "Page size" at bounding box center [859, 322] width 216 height 11
click at [779, 48] on span "General" at bounding box center [780, 49] width 34 height 14
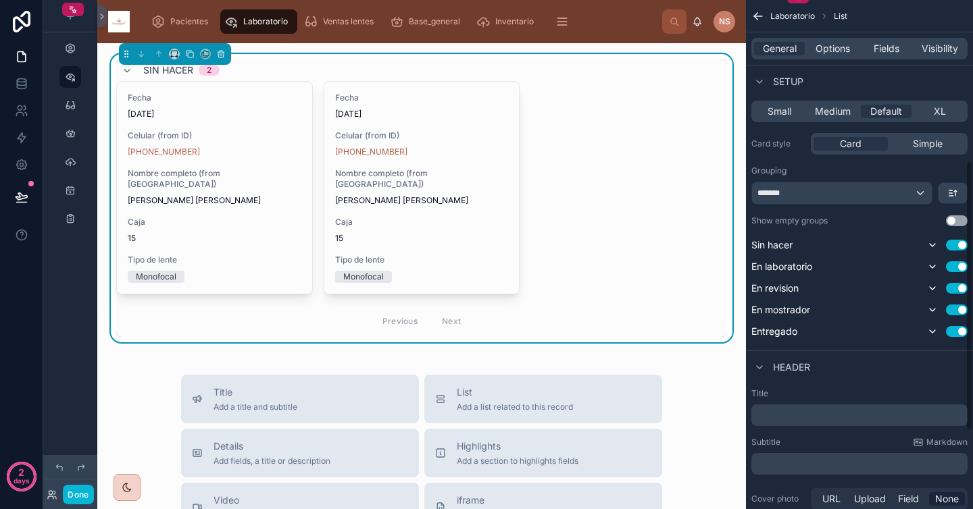
scroll to position [301, 0]
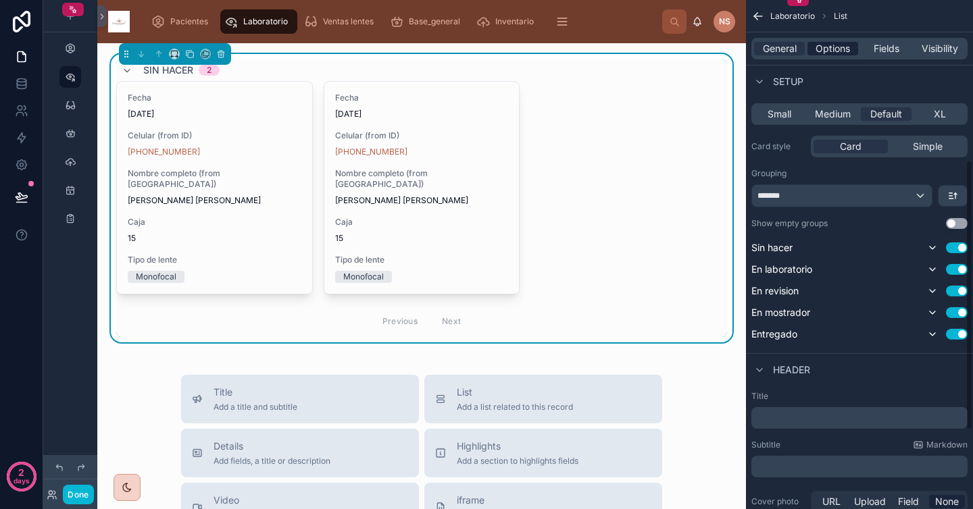
click at [830, 45] on span "Options" at bounding box center [833, 49] width 34 height 14
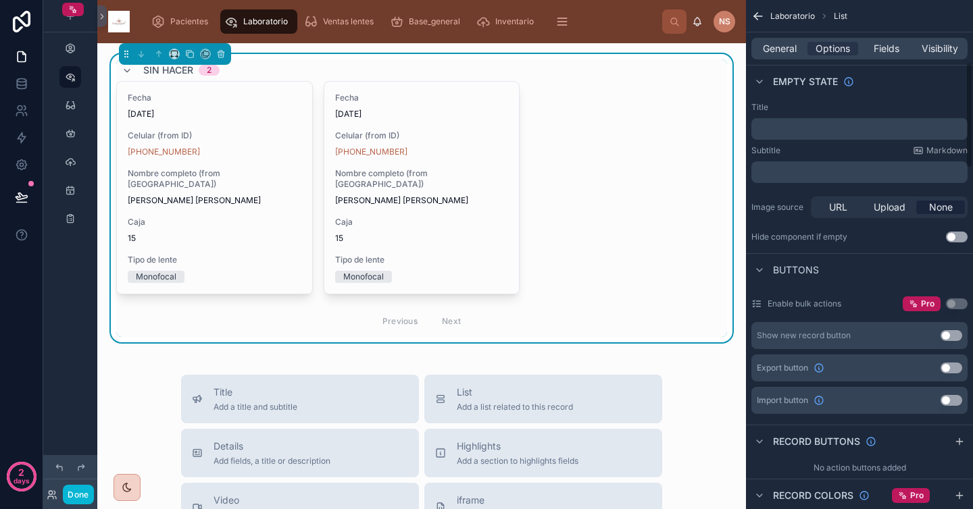
scroll to position [0, 0]
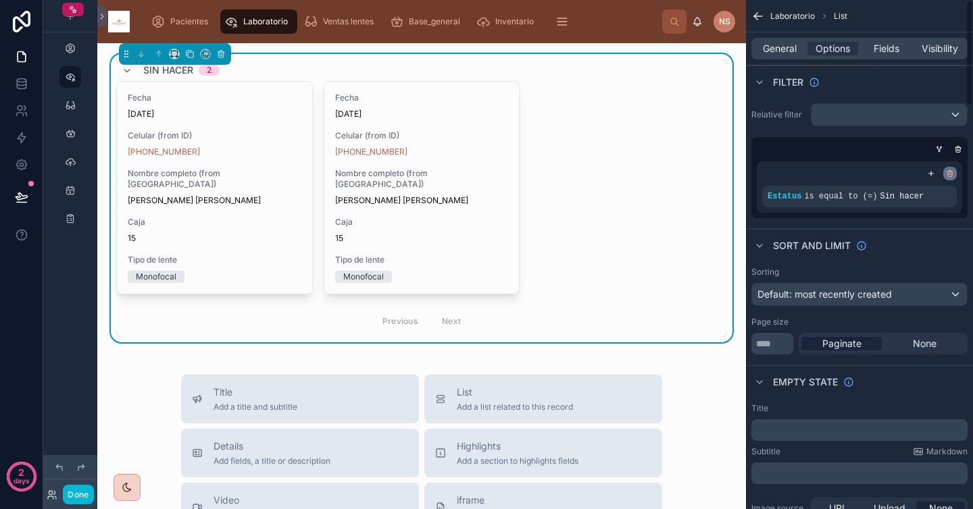
click at [948, 176] on icon "scrollable content" at bounding box center [950, 174] width 5 height 5
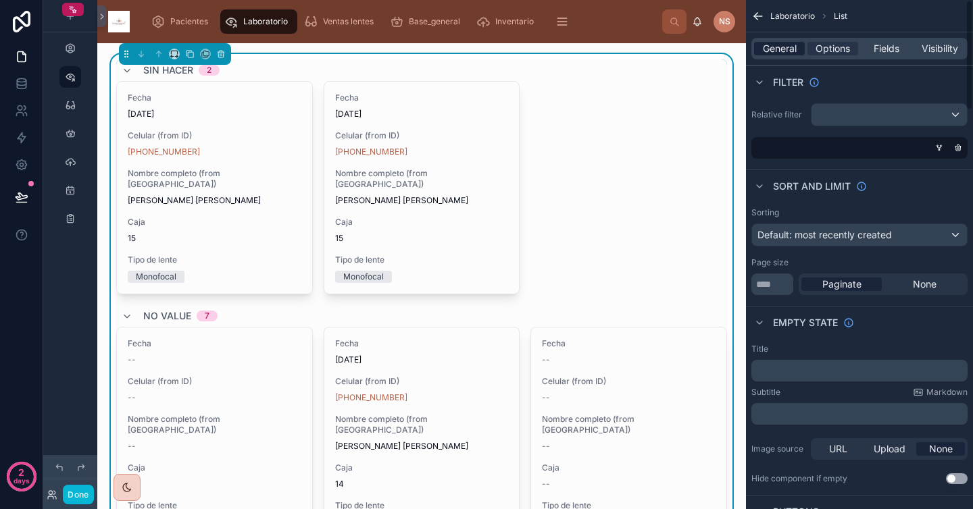
click at [773, 51] on span "General" at bounding box center [780, 49] width 34 height 14
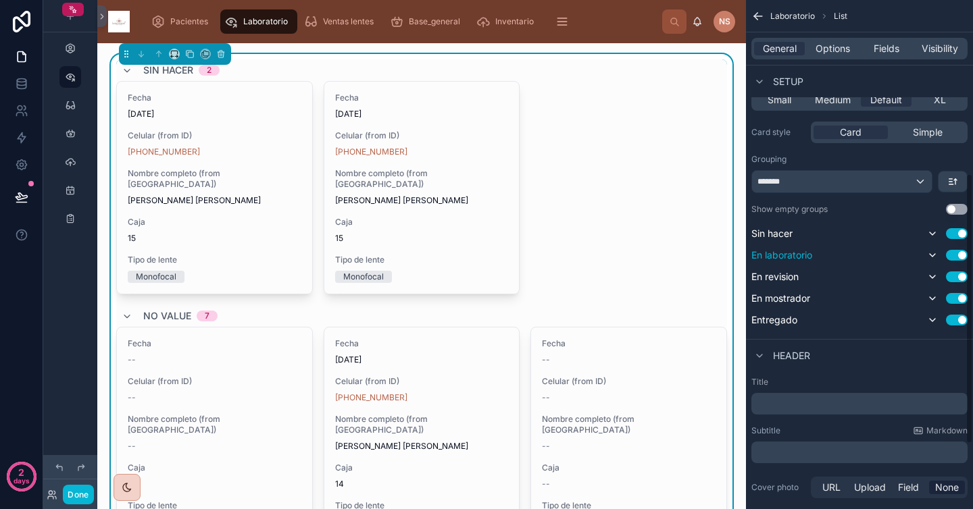
scroll to position [295, 0]
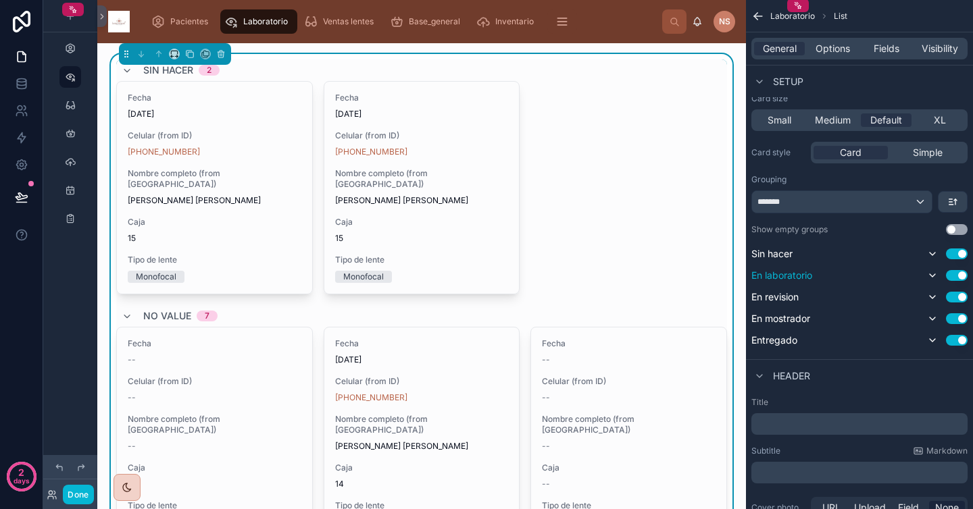
click at [957, 278] on button "Use setting" at bounding box center [957, 275] width 22 height 11
click at [959, 300] on div "Use setting" at bounding box center [945, 294] width 43 height 16
click at [959, 299] on button "Use setting" at bounding box center [957, 294] width 22 height 11
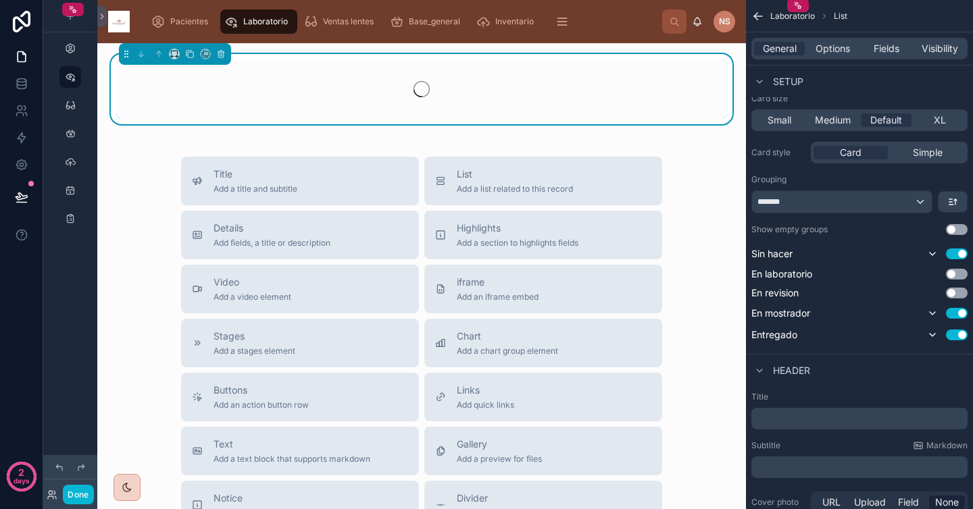
click at [956, 324] on div "Sin hacer Use setting En laboratorio Use setting En revision Use setting En mos…" at bounding box center [859, 294] width 216 height 97
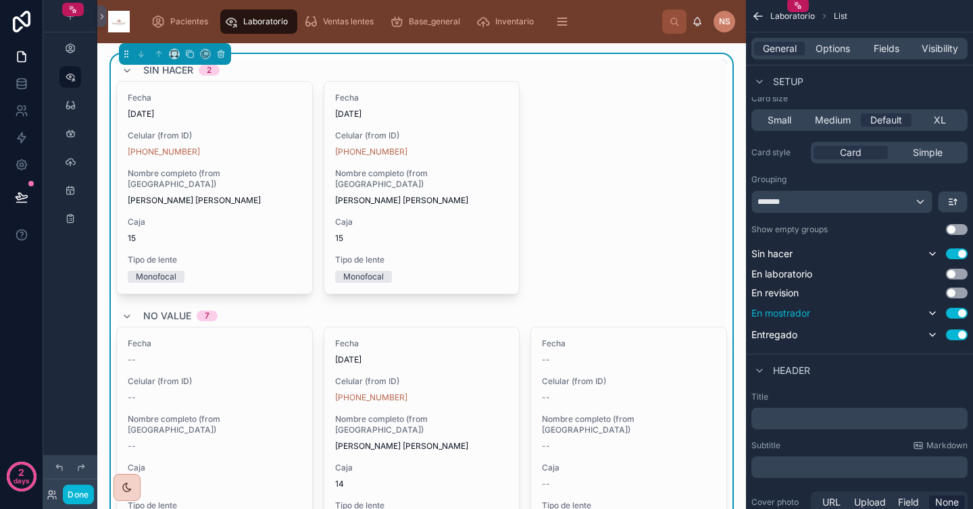
click at [955, 315] on button "Use setting" at bounding box center [957, 313] width 22 height 11
click at [957, 335] on button "Use setting" at bounding box center [957, 332] width 22 height 11
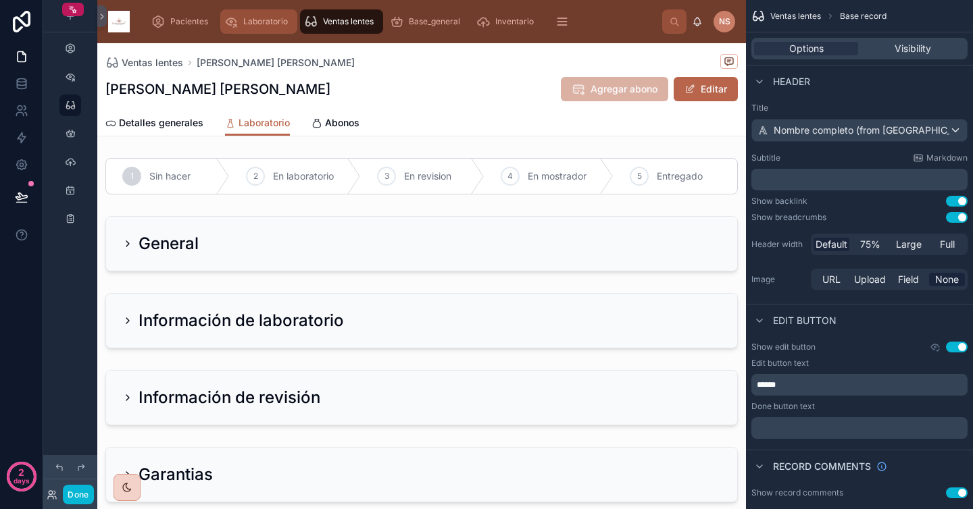
click at [260, 24] on span "Laboratorio" at bounding box center [265, 21] width 45 height 11
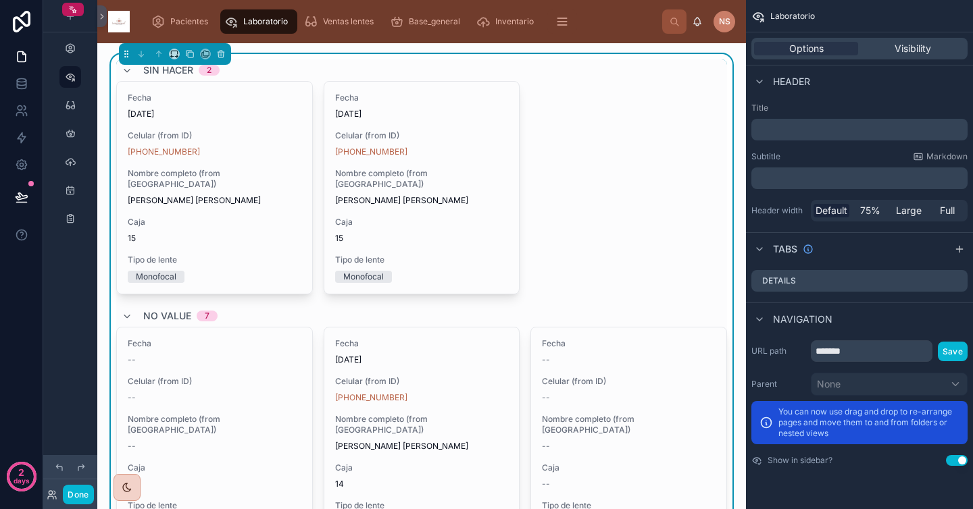
click at [561, 145] on div "Fecha 8/9/2025 Celular (from ID) +52 444 584 8947 Nombre completo (from Pacient…" at bounding box center [421, 188] width 611 height 214
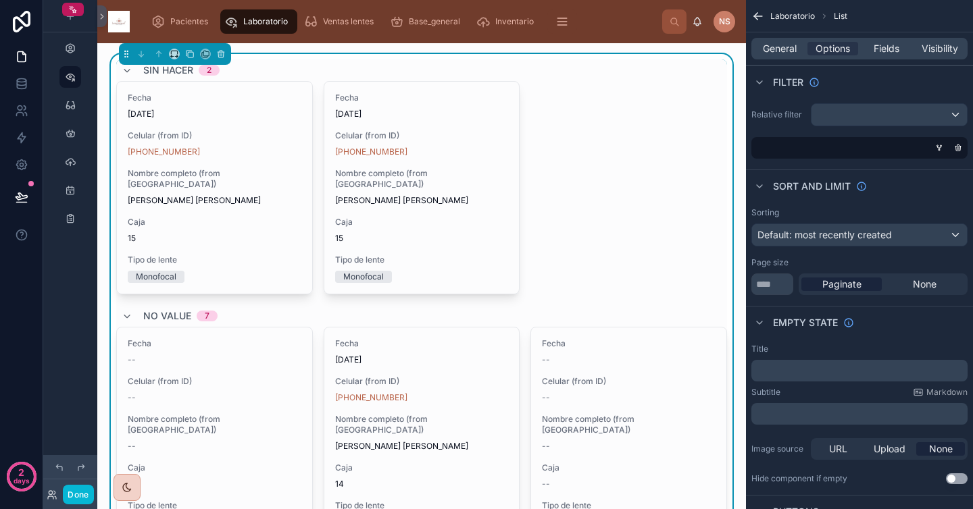
click at [611, 36] on div "Pacientes Laboratorio Ventas lentes Base_general Inventario Oftalmologicas abon…" at bounding box center [421, 21] width 649 height 43
click at [617, 30] on div "Pacientes Laboratorio Ventas lentes Base_general Inventario Oftalmologicas abon…" at bounding box center [402, 22] width 522 height 30
click at [609, 30] on div "Pacientes Laboratorio Ventas lentes Base_general Inventario Oftalmologicas abon…" at bounding box center [402, 22] width 522 height 30
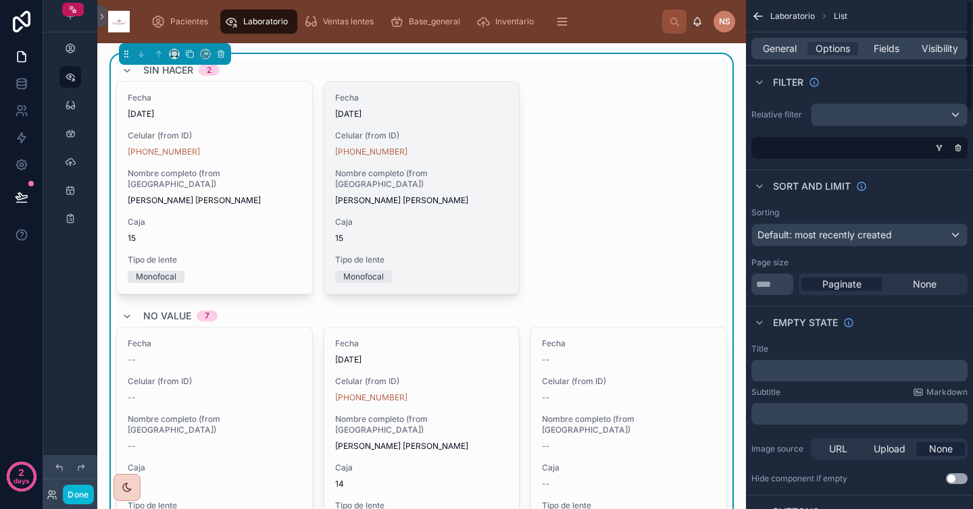
click at [430, 117] on span "8/9/2025" at bounding box center [422, 114] width 174 height 11
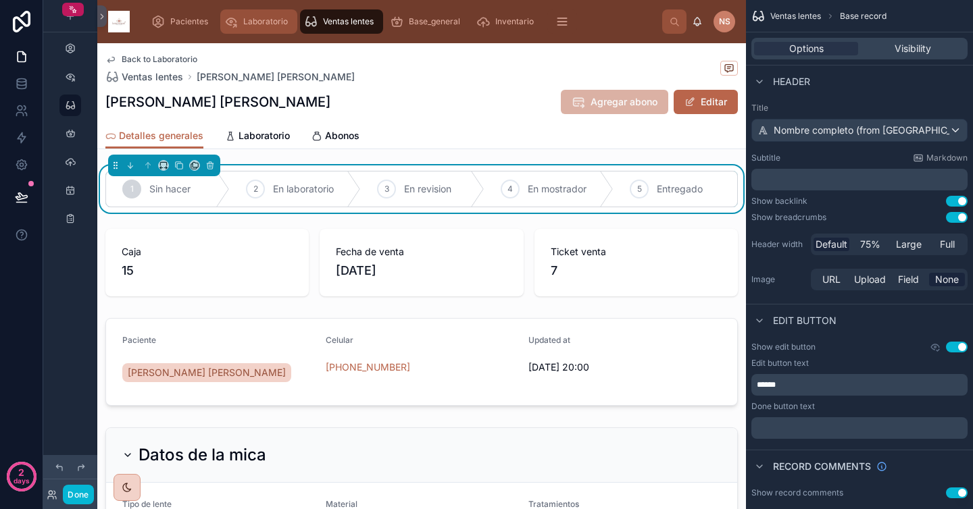
click at [257, 24] on span "Laboratorio" at bounding box center [265, 21] width 45 height 11
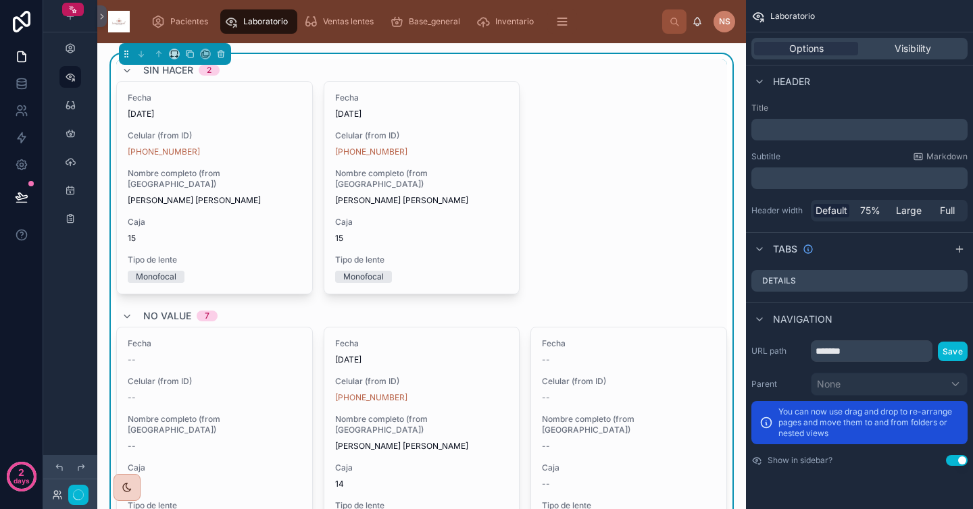
click at [632, 18] on div "Pacientes Laboratorio Ventas lentes Base_general Inventario Oftalmologicas abon…" at bounding box center [402, 22] width 522 height 30
click at [626, 32] on div "Pacientes Laboratorio Ventas lentes Base_general Inventario Oftalmologicas abon…" at bounding box center [402, 22] width 522 height 30
click at [605, 21] on div "Pacientes Laboratorio Ventas lentes Base_general Inventario Oftalmologicas abon…" at bounding box center [402, 22] width 522 height 30
click at [873, 318] on div "Navigation" at bounding box center [859, 319] width 227 height 32
click at [873, 353] on input "*******" at bounding box center [872, 352] width 122 height 22
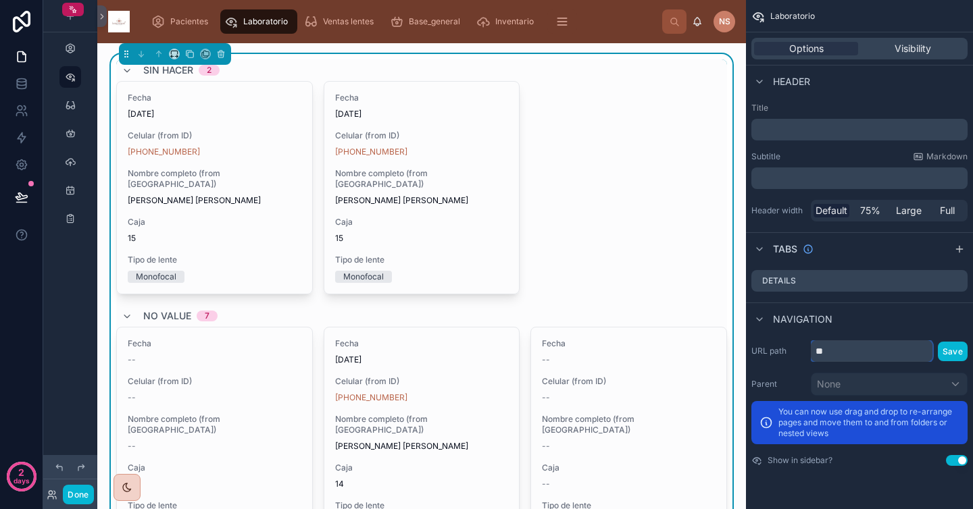
type input "*"
type input "**********"
click at [884, 332] on div "Navigation" at bounding box center [859, 319] width 227 height 32
click at [902, 309] on div "Navigation" at bounding box center [859, 319] width 227 height 32
click at [958, 283] on icon "scrollable content" at bounding box center [956, 282] width 6 height 6
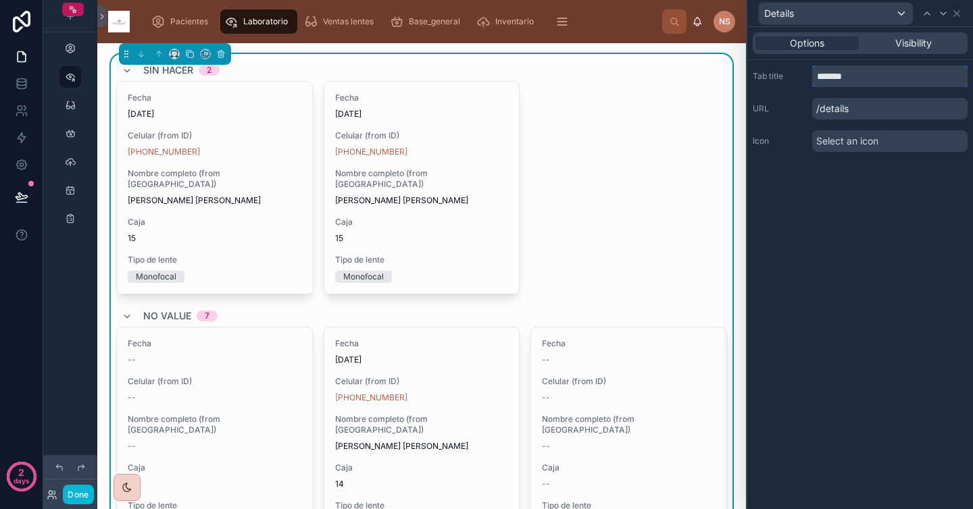
click at [879, 74] on input "*******" at bounding box center [889, 77] width 155 height 22
type input "*********"
click at [960, 11] on icon at bounding box center [956, 13] width 11 height 11
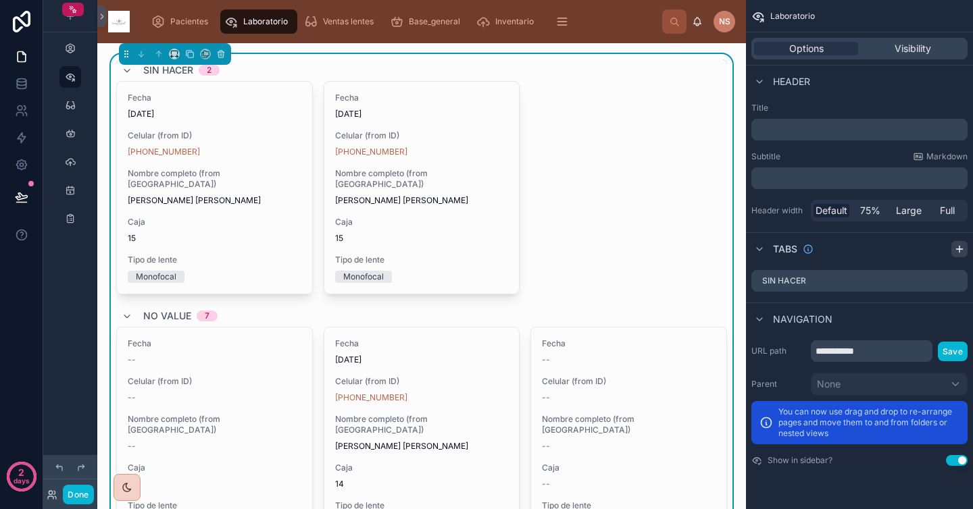
click at [960, 249] on icon "scrollable content" at bounding box center [959, 249] width 6 height 0
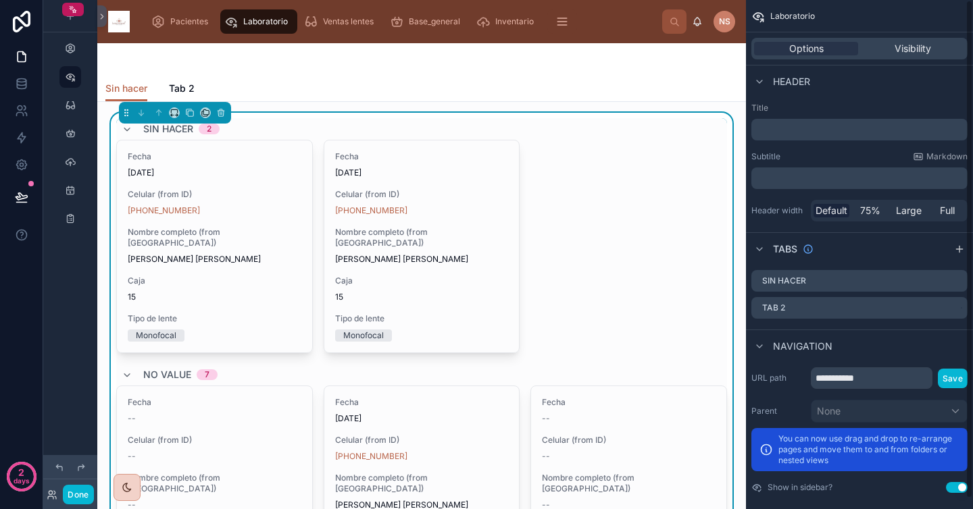
click at [497, 64] on div at bounding box center [421, 59] width 632 height 32
click at [809, 128] on p "﻿" at bounding box center [861, 130] width 208 height 14
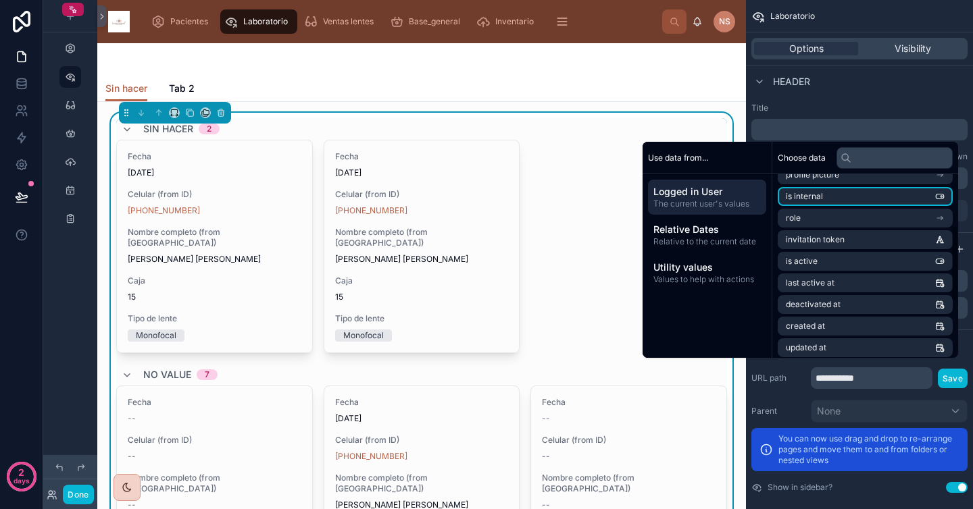
scroll to position [123, 0]
click at [838, 61] on div "Options Visibility" at bounding box center [859, 48] width 227 height 32
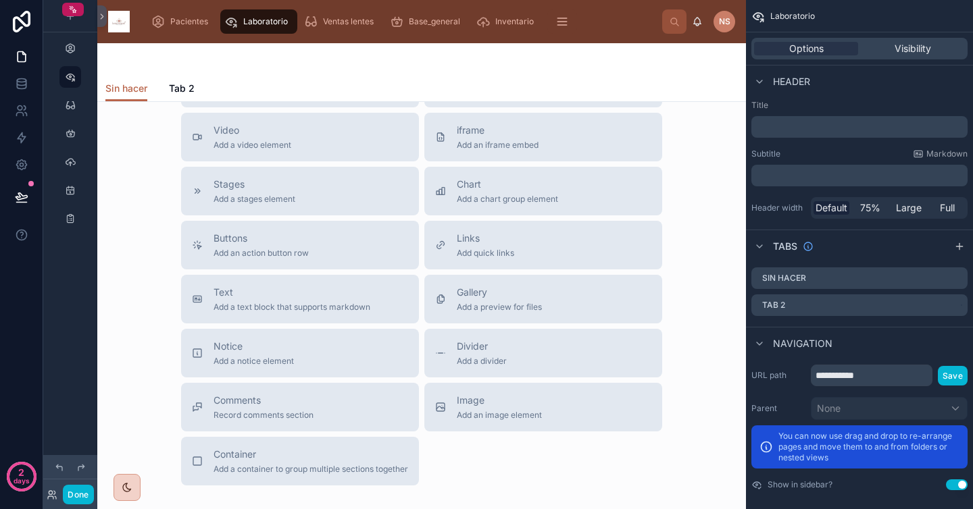
scroll to position [1149, 0]
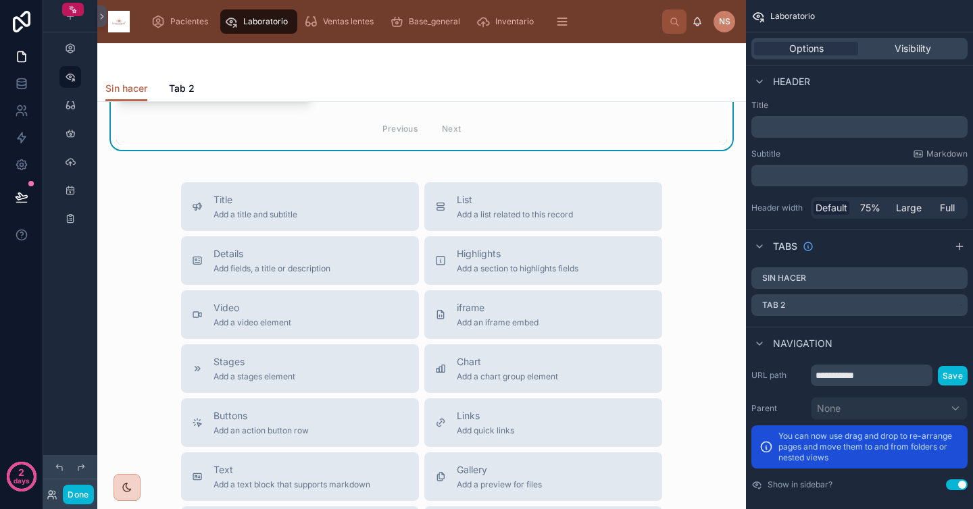
scroll to position [873, 0]
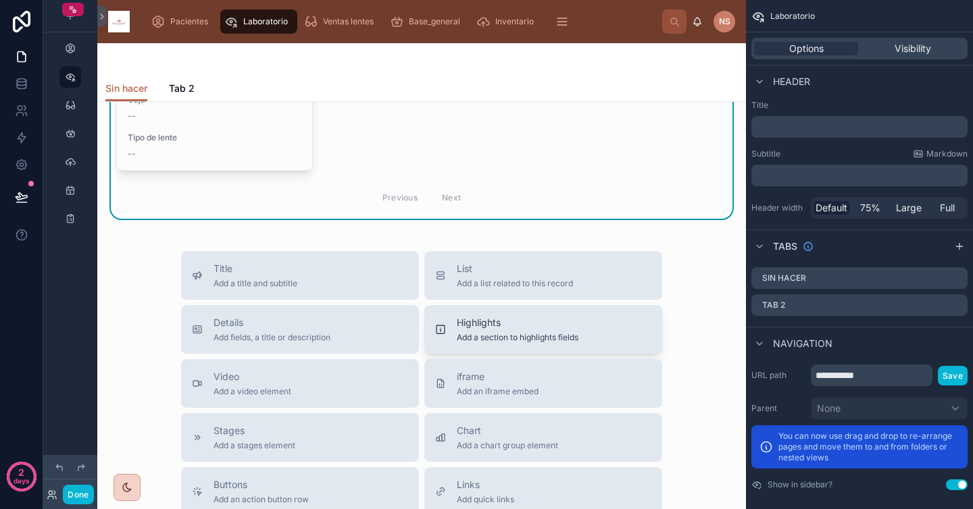
click at [472, 316] on span "Highlights" at bounding box center [518, 323] width 122 height 14
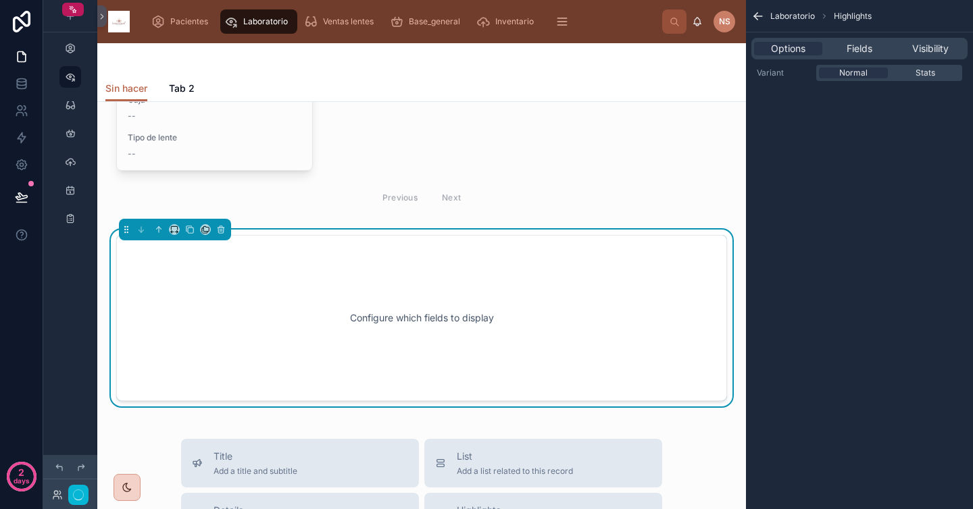
scroll to position [872, 0]
click at [159, 226] on icon at bounding box center [158, 230] width 9 height 9
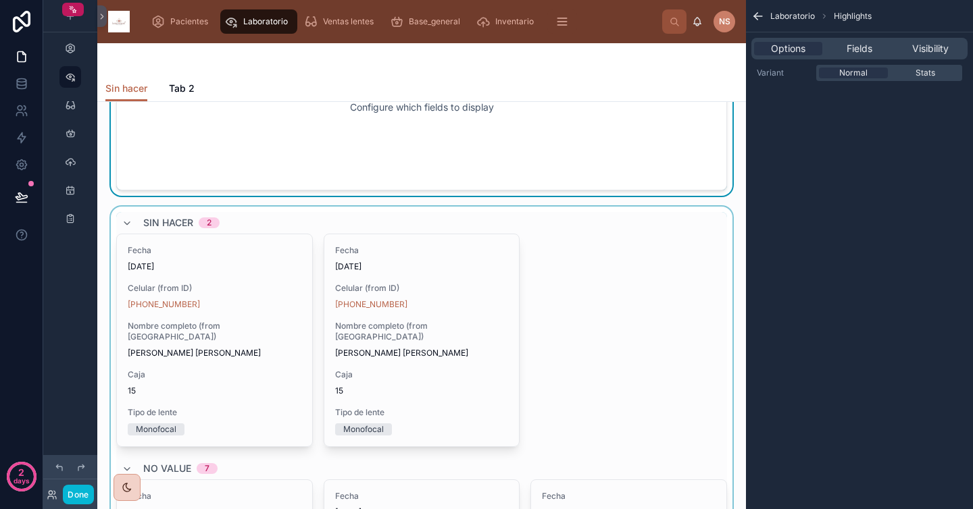
scroll to position [0, 0]
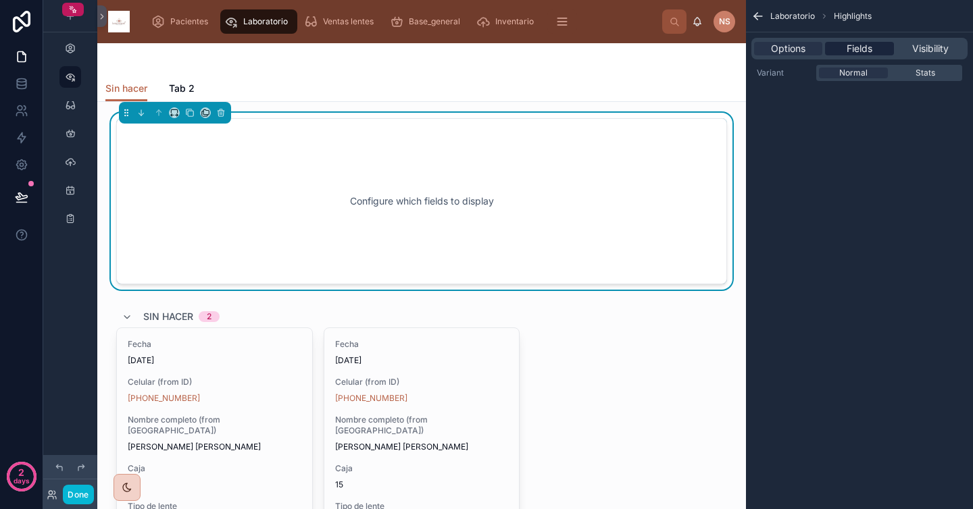
click at [854, 50] on span "Fields" at bounding box center [860, 49] width 26 height 14
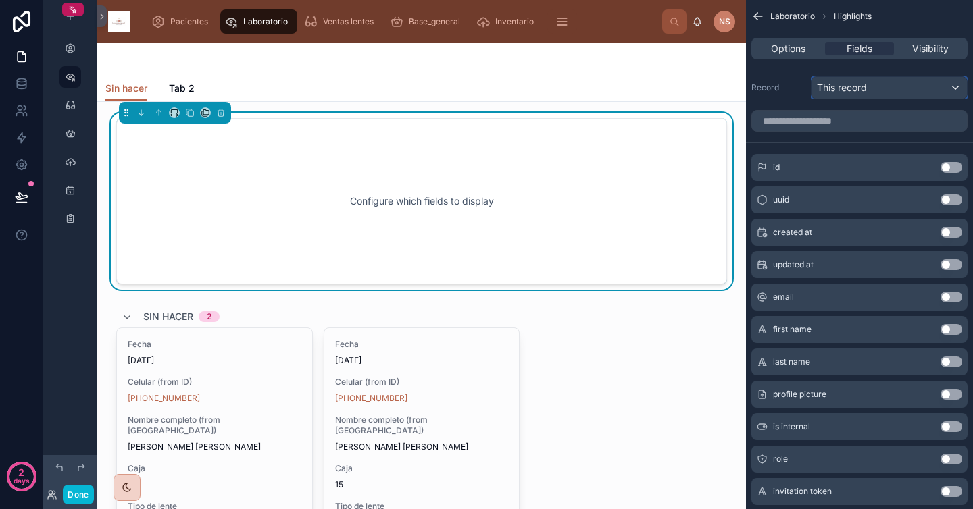
click at [861, 97] on div "This record" at bounding box center [888, 88] width 155 height 22
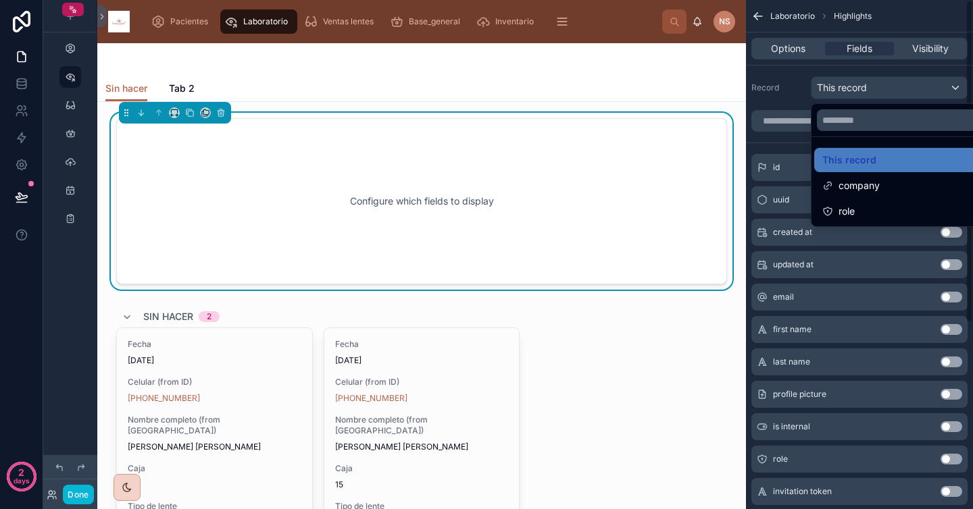
click at [798, 77] on div "scrollable content" at bounding box center [486, 254] width 973 height 509
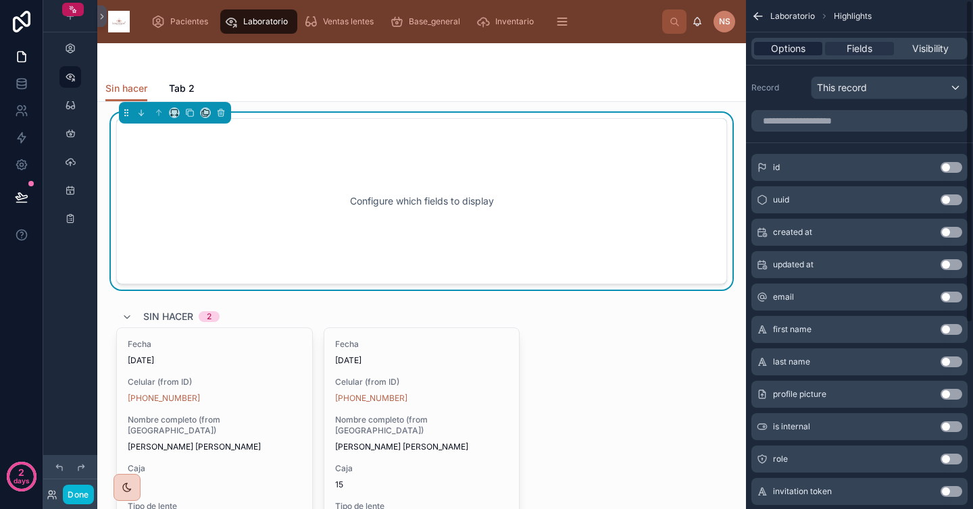
click at [799, 53] on span "Options" at bounding box center [788, 49] width 34 height 14
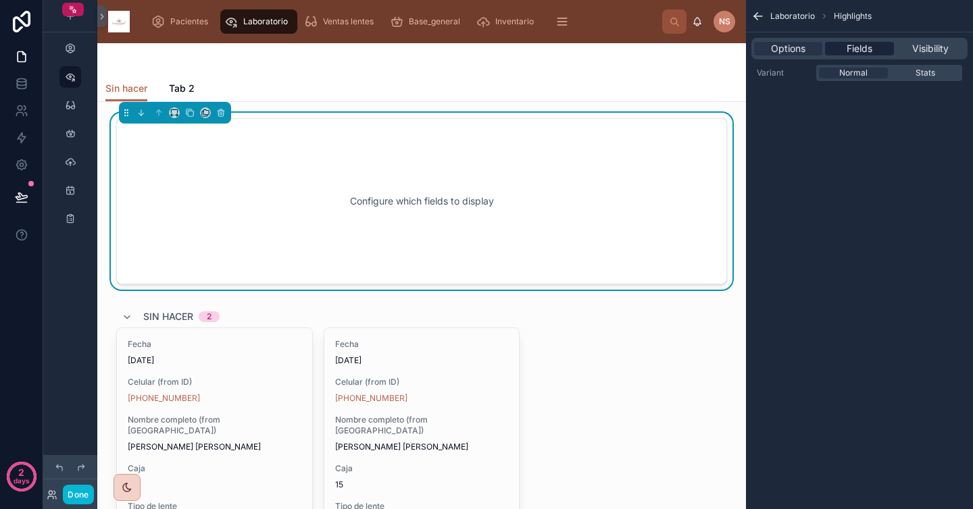
click at [865, 50] on span "Fields" at bounding box center [860, 49] width 26 height 14
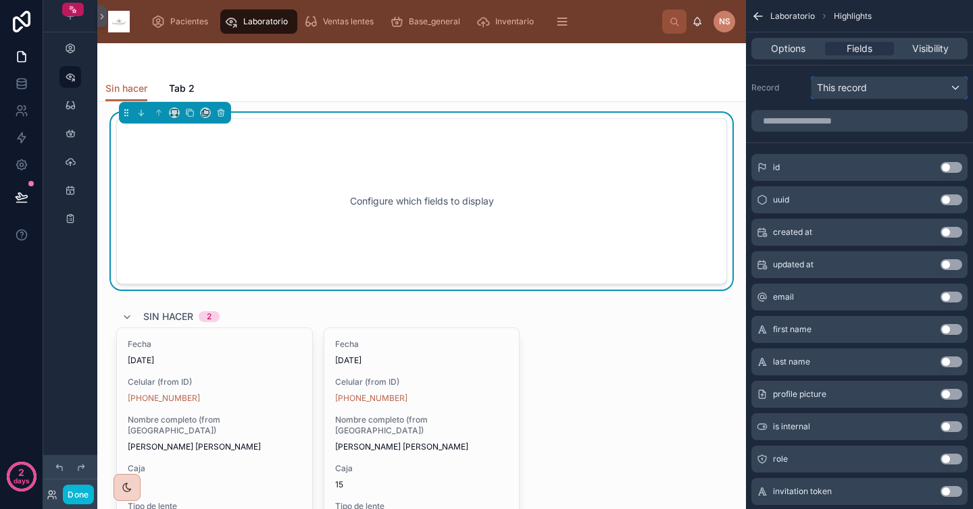
click at [864, 92] on span "This record" at bounding box center [842, 88] width 50 height 14
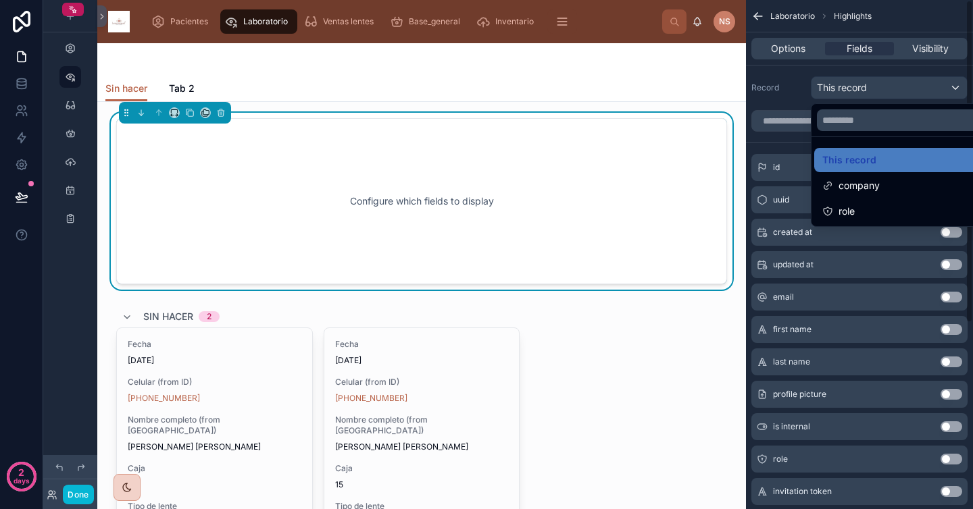
click at [783, 86] on div "scrollable content" at bounding box center [486, 254] width 973 height 509
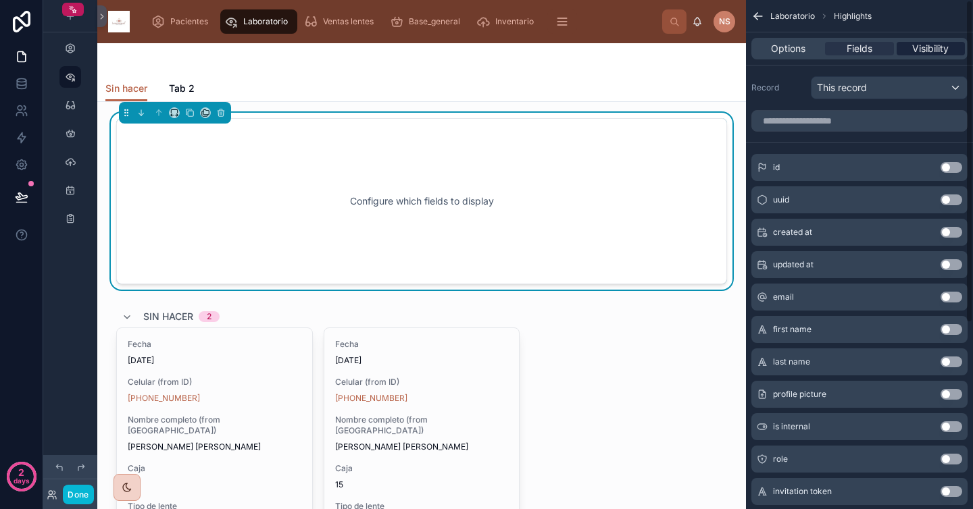
click at [940, 53] on span "Visibility" at bounding box center [930, 49] width 36 height 14
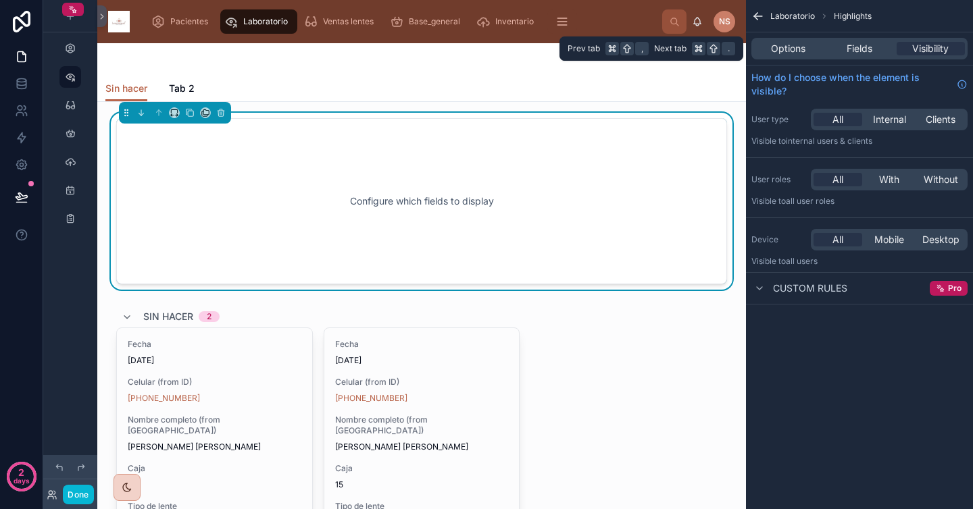
click at [776, 56] on div "Options Fields Visibility" at bounding box center [859, 49] width 216 height 22
click at [781, 54] on span "Options" at bounding box center [788, 49] width 34 height 14
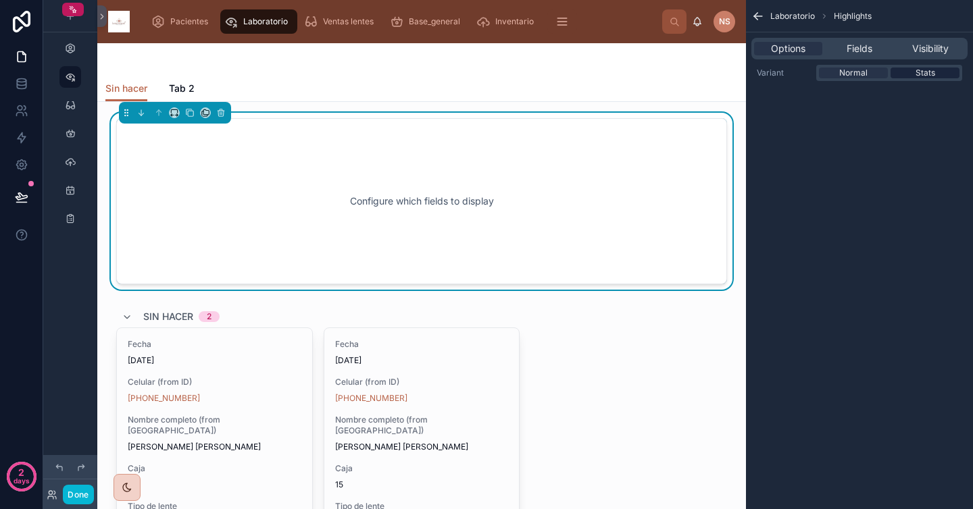
click at [946, 72] on div "Stats" at bounding box center [925, 73] width 69 height 11
click at [866, 71] on span "Normal" at bounding box center [853, 73] width 28 height 11
click at [862, 46] on span "Fields" at bounding box center [860, 49] width 26 height 14
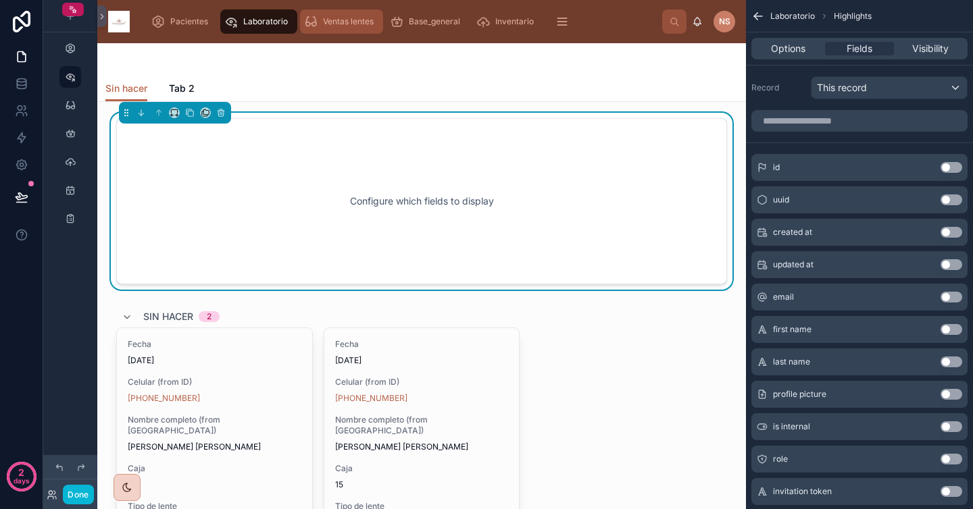
click at [372, 22] on span "Ventas lentes" at bounding box center [348, 21] width 51 height 11
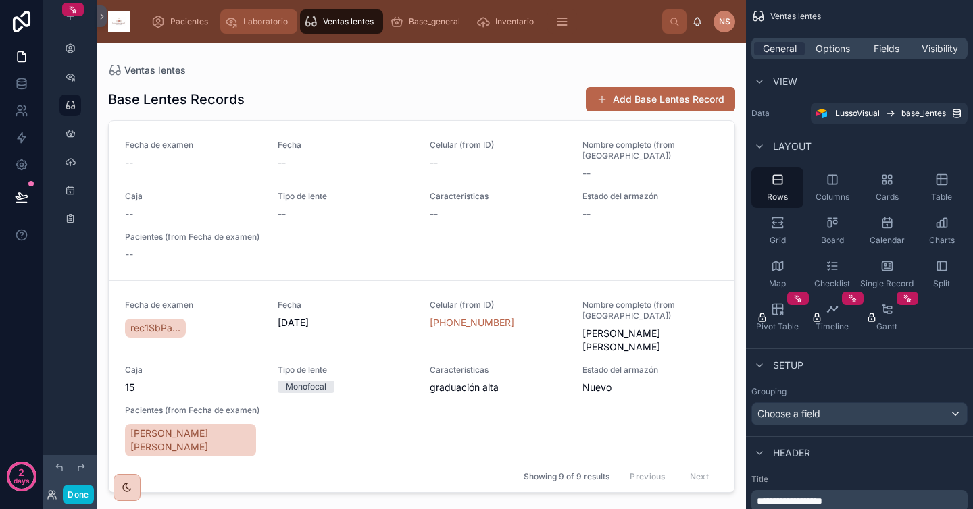
click at [257, 24] on span "Laboratorio" at bounding box center [265, 21] width 45 height 11
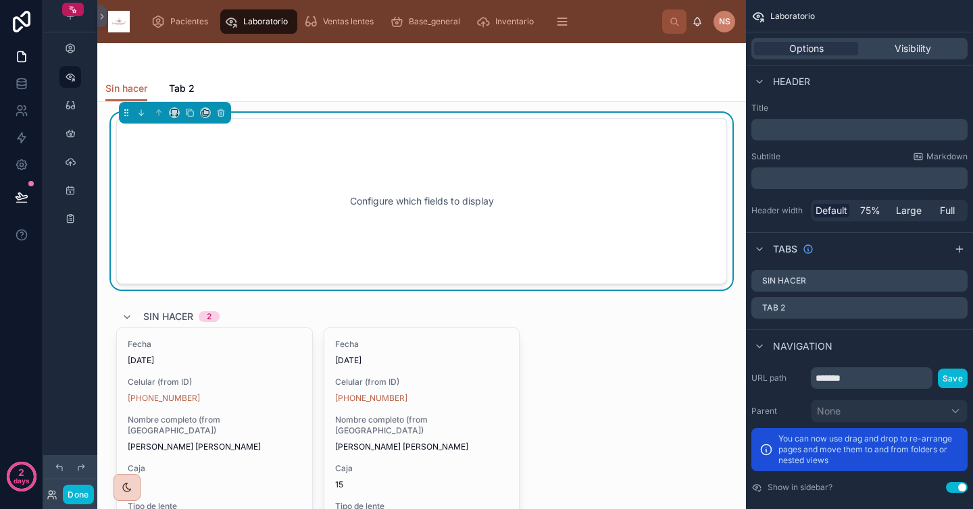
click at [409, 178] on div "Configure which fields to display" at bounding box center [422, 202] width 566 height 122
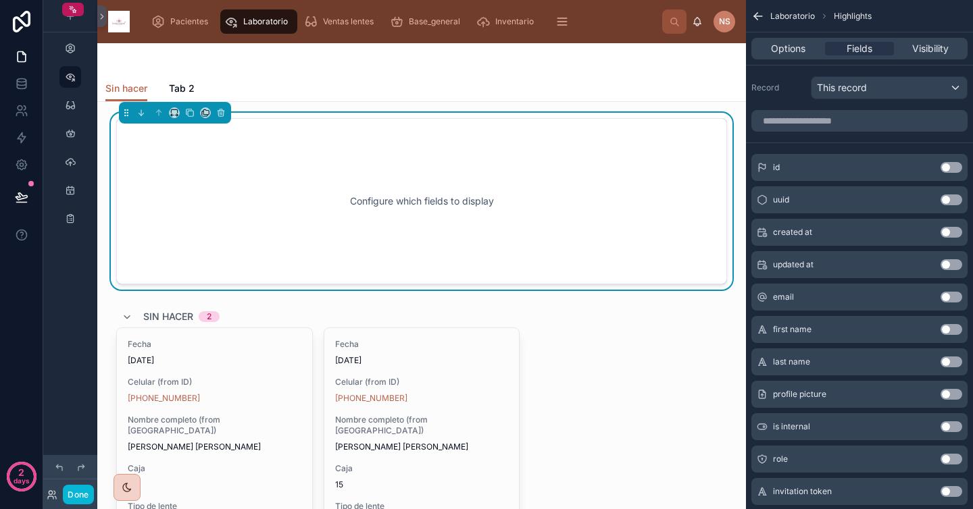
click at [409, 178] on div "Configure which fields to display" at bounding box center [422, 202] width 566 height 122
click at [838, 124] on input "scrollable content" at bounding box center [859, 121] width 216 height 22
click at [798, 48] on span "Options" at bounding box center [788, 49] width 34 height 14
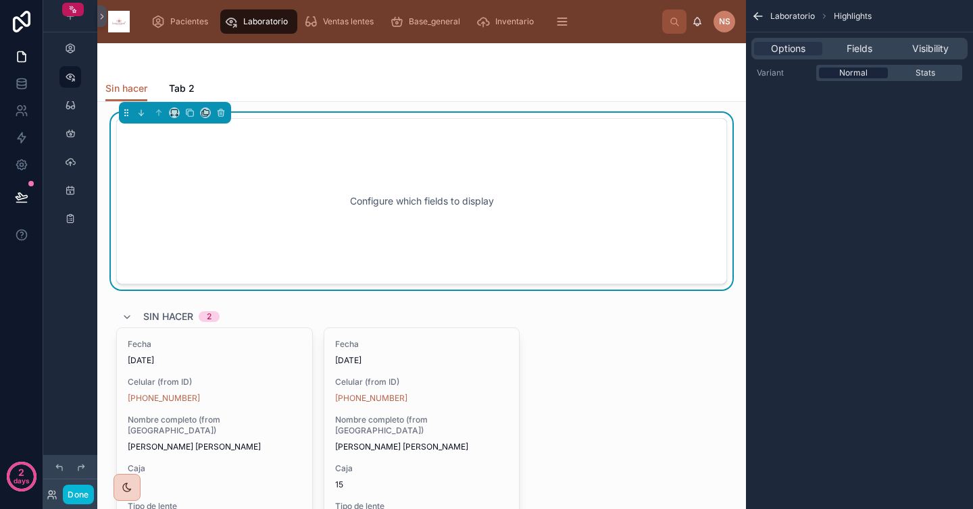
click at [864, 73] on span "Normal" at bounding box center [853, 73] width 28 height 11
click at [924, 70] on span "Stats" at bounding box center [926, 73] width 20 height 11
click at [869, 74] on div "Normal" at bounding box center [853, 73] width 69 height 11
click at [565, 168] on div "Configure which fields to display" at bounding box center [422, 202] width 566 height 122
click at [220, 114] on icon at bounding box center [220, 112] width 9 height 9
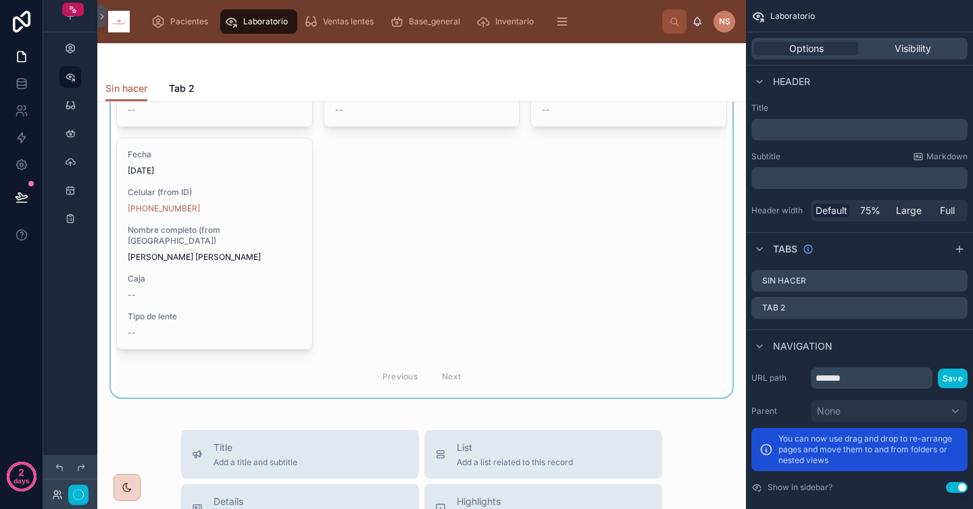
scroll to position [748, 0]
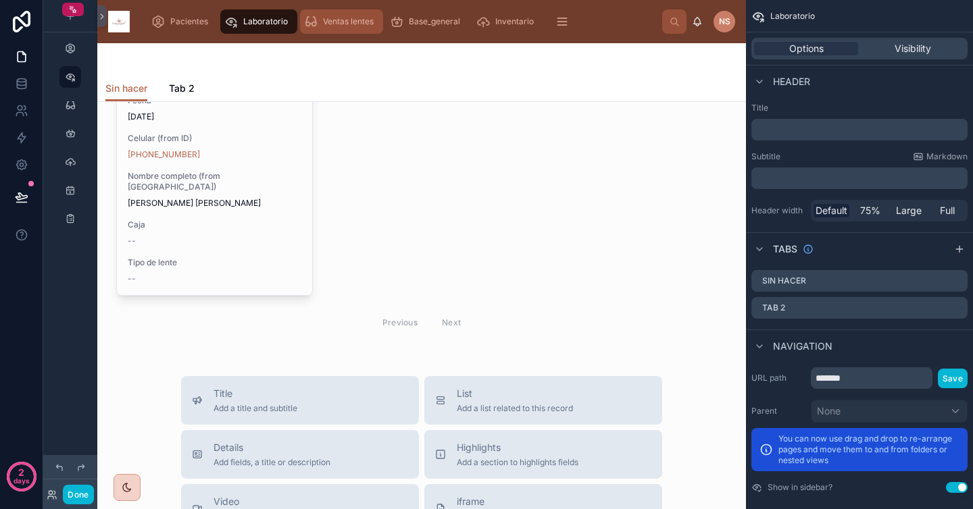
click at [349, 21] on span "Ventas lentes" at bounding box center [348, 21] width 51 height 11
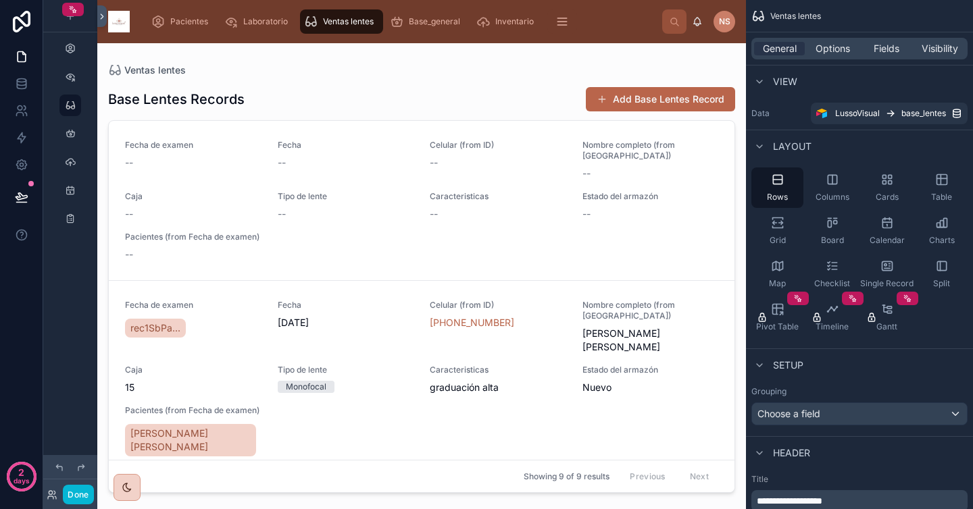
click at [104, 21] on button at bounding box center [101, 16] width 9 height 22
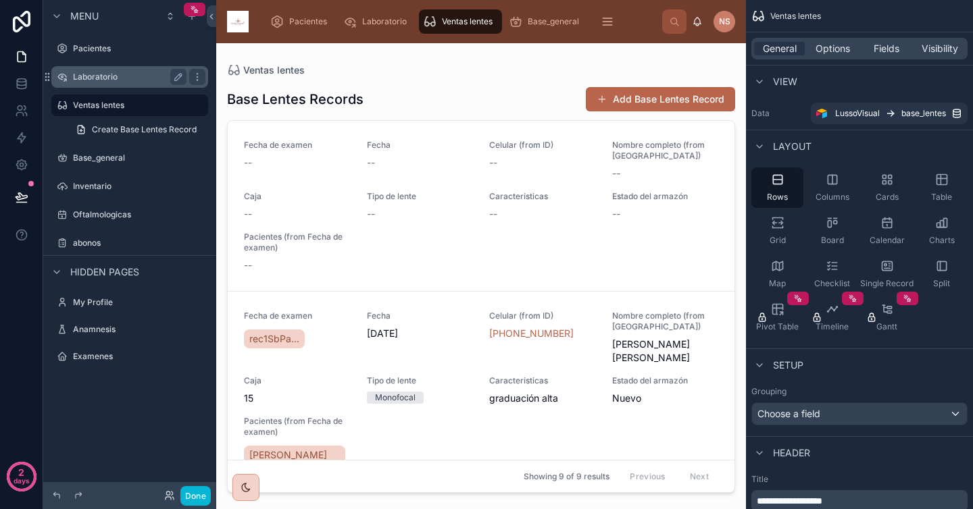
click at [143, 78] on label "Laboratorio" at bounding box center [127, 77] width 108 height 11
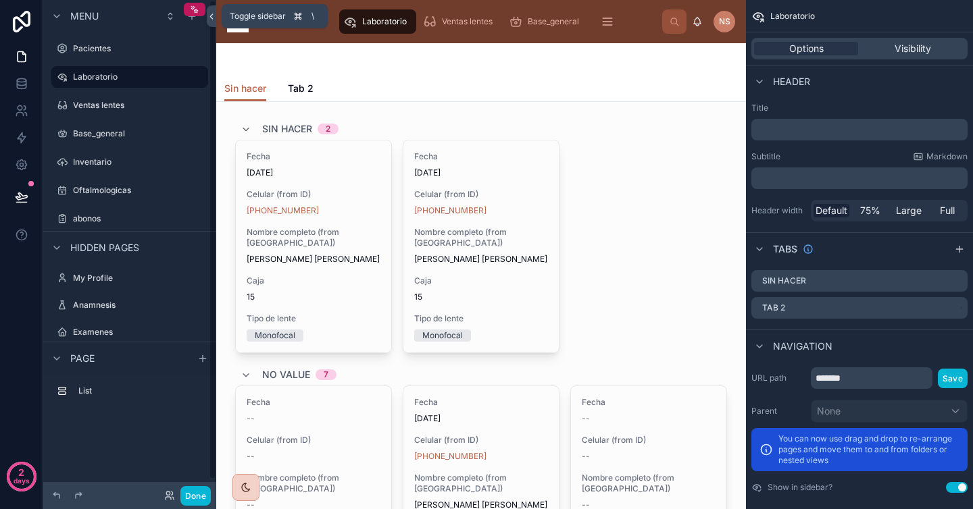
click at [211, 15] on icon at bounding box center [211, 16] width 3 height 5
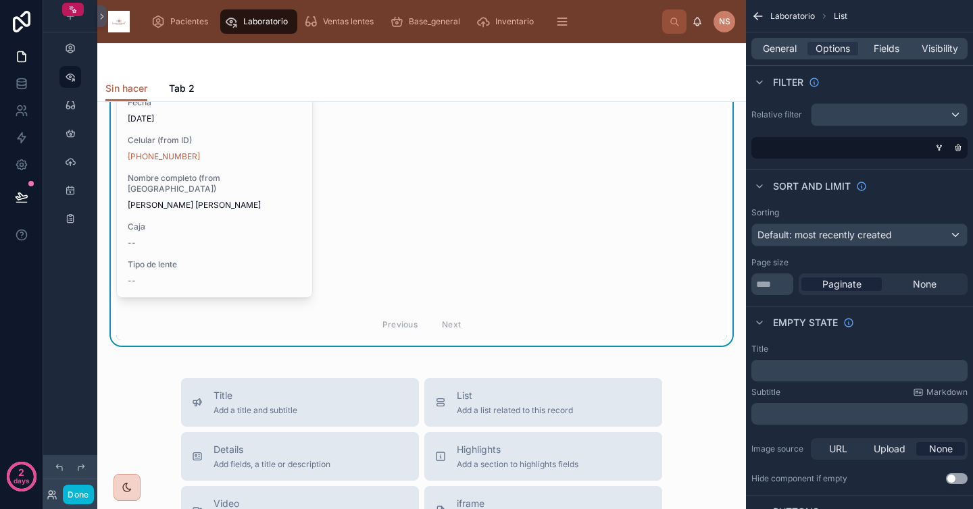
scroll to position [747, 0]
click at [505, 443] on span "Highlights" at bounding box center [518, 450] width 122 height 14
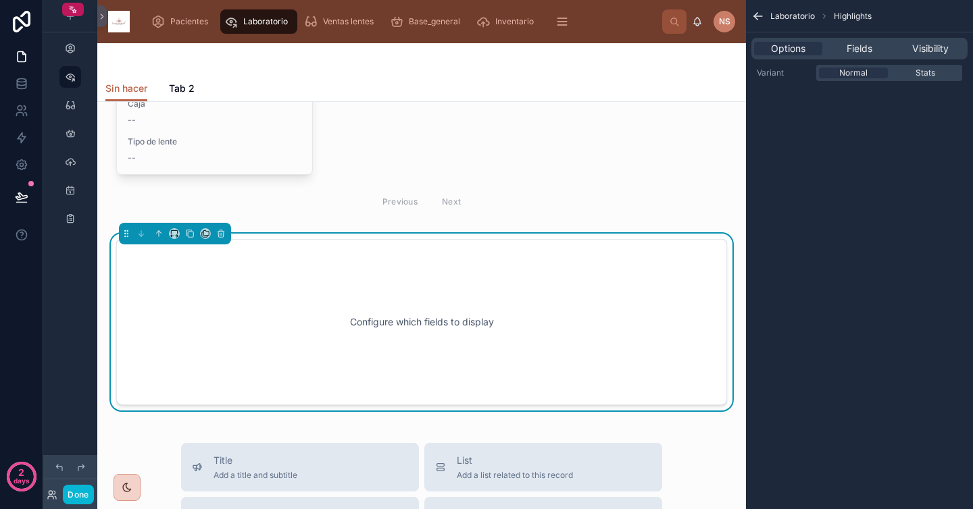
scroll to position [872, 0]
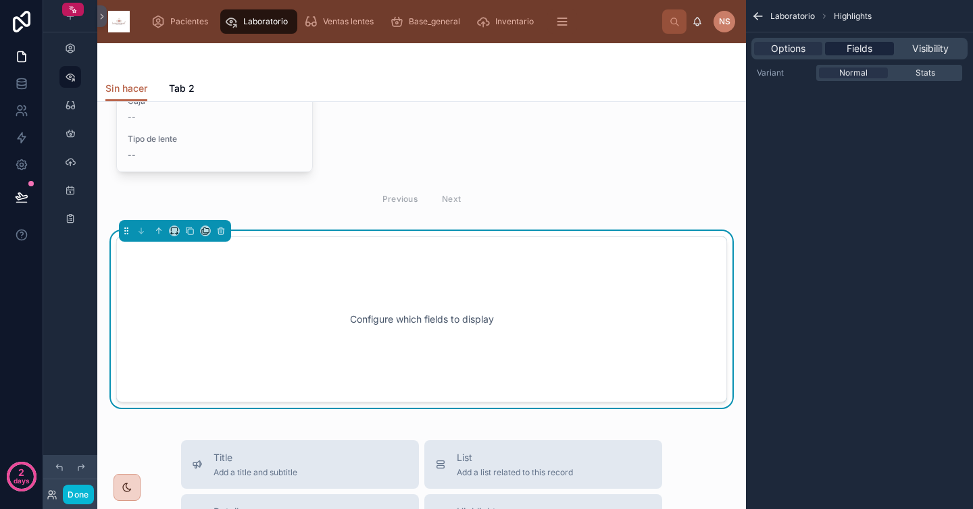
click at [859, 47] on span "Fields" at bounding box center [860, 49] width 26 height 14
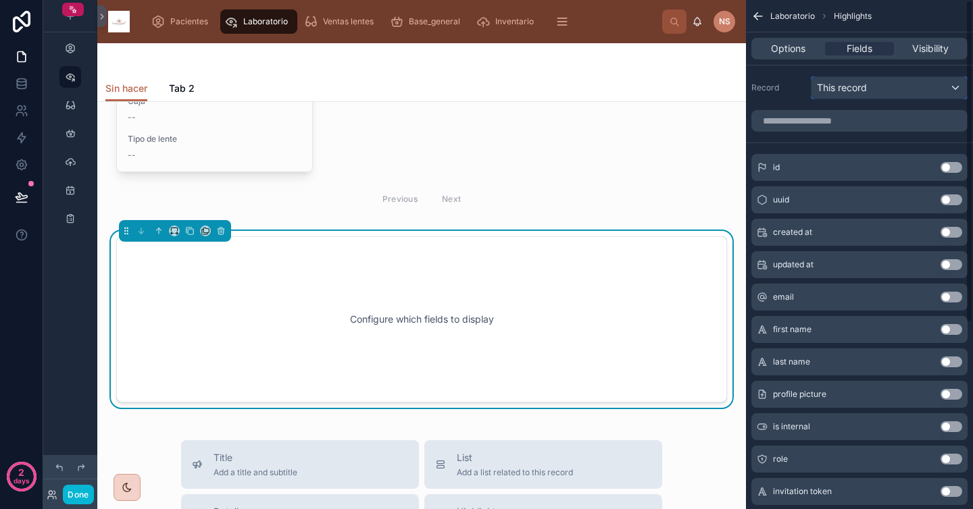
click at [850, 93] on span "This record" at bounding box center [842, 88] width 50 height 14
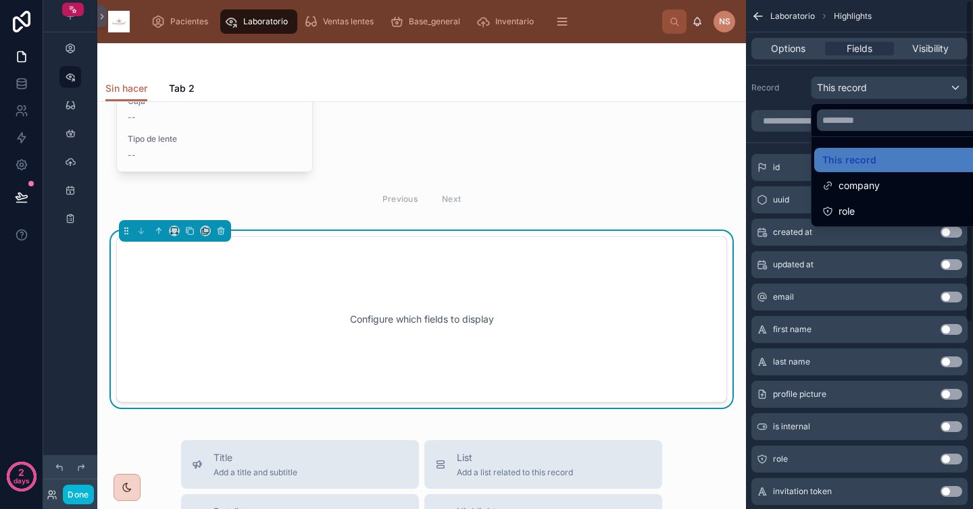
click at [791, 97] on div "scrollable content" at bounding box center [486, 254] width 973 height 509
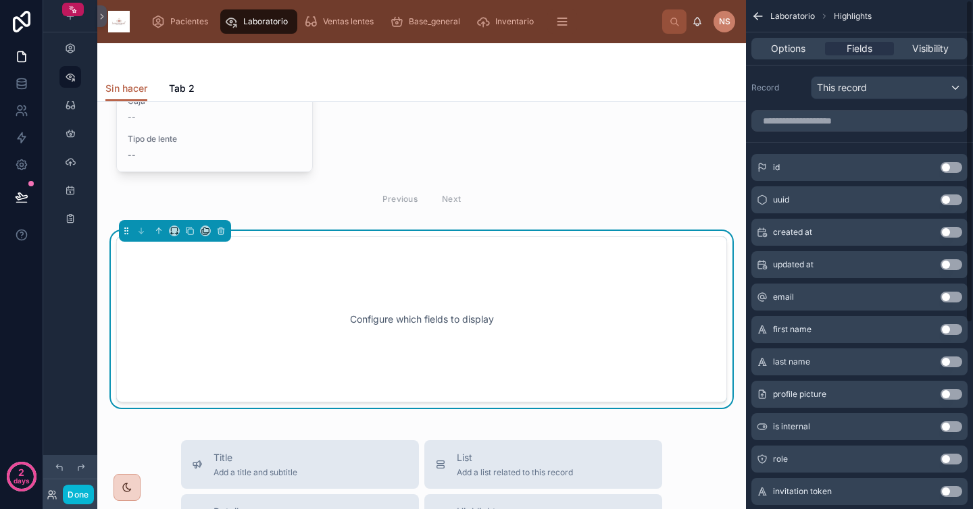
click at [554, 259] on div "Configure which fields to display" at bounding box center [422, 320] width 566 height 122
click at [533, 266] on div "Configure which fields to display" at bounding box center [422, 320] width 566 height 122
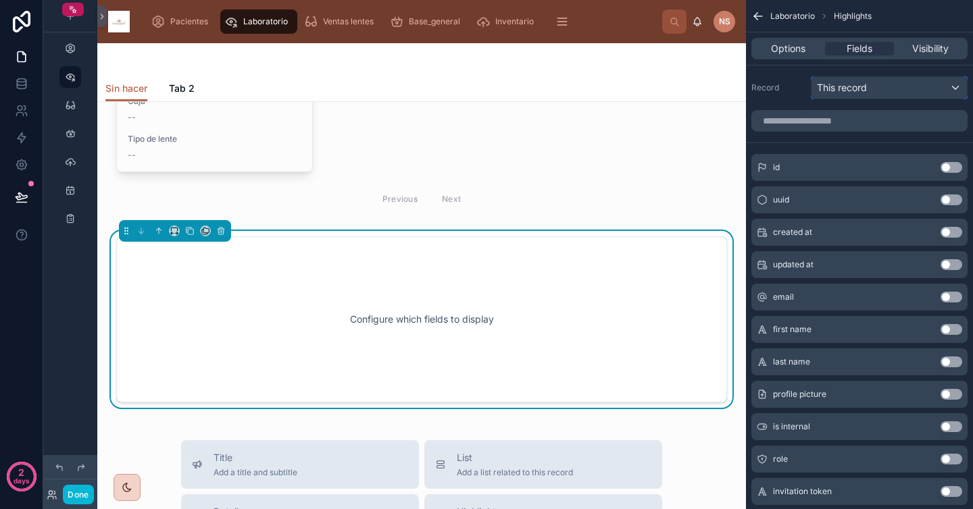
click at [863, 91] on span "This record" at bounding box center [842, 88] width 50 height 14
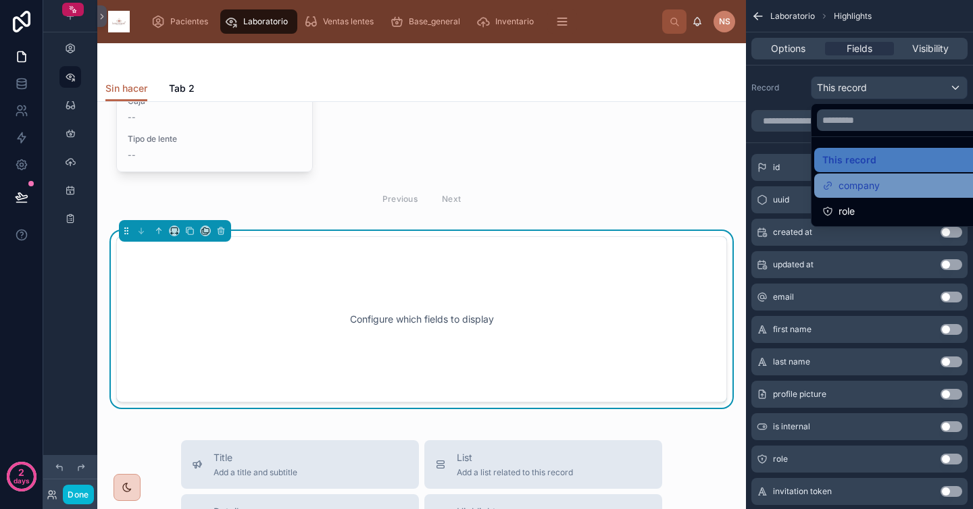
click at [883, 190] on div "company" at bounding box center [904, 186] width 165 height 16
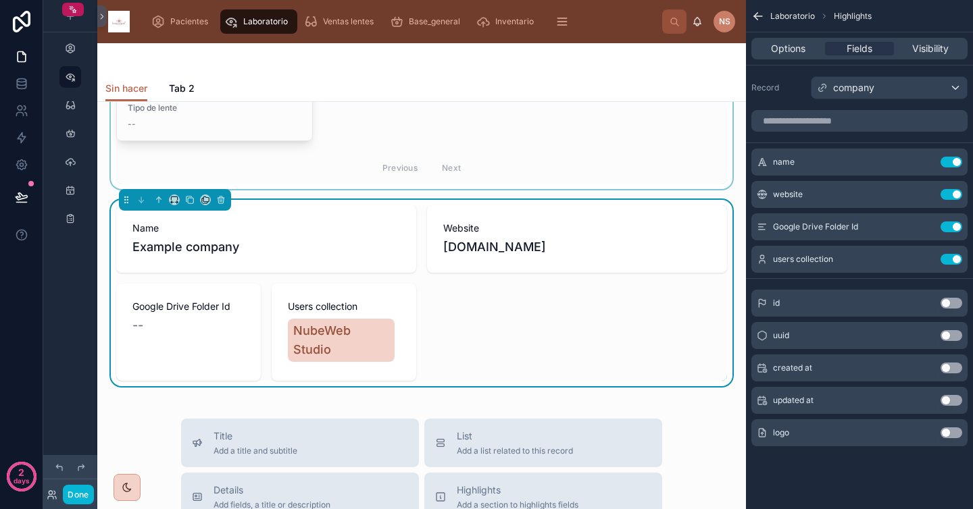
scroll to position [907, 0]
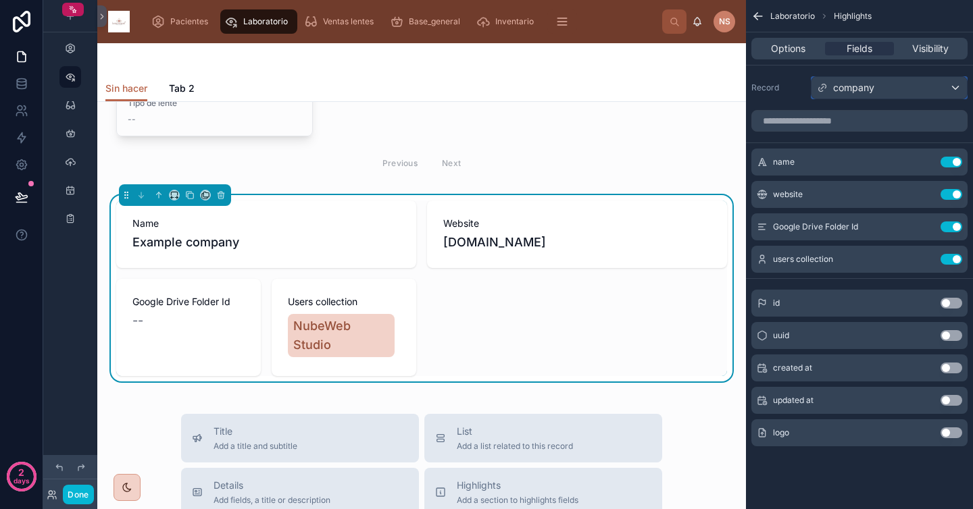
click at [936, 88] on div "company" at bounding box center [888, 88] width 155 height 22
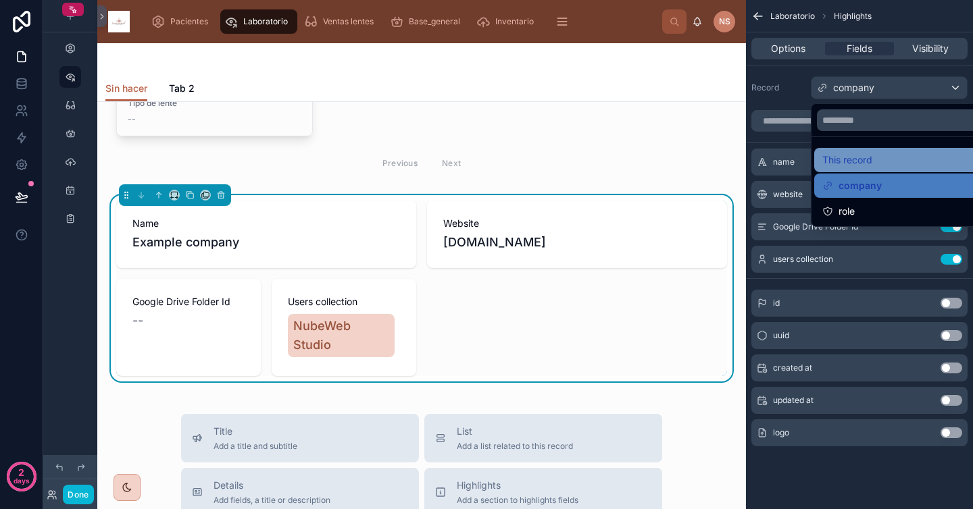
click at [893, 161] on div "This record" at bounding box center [904, 160] width 165 height 16
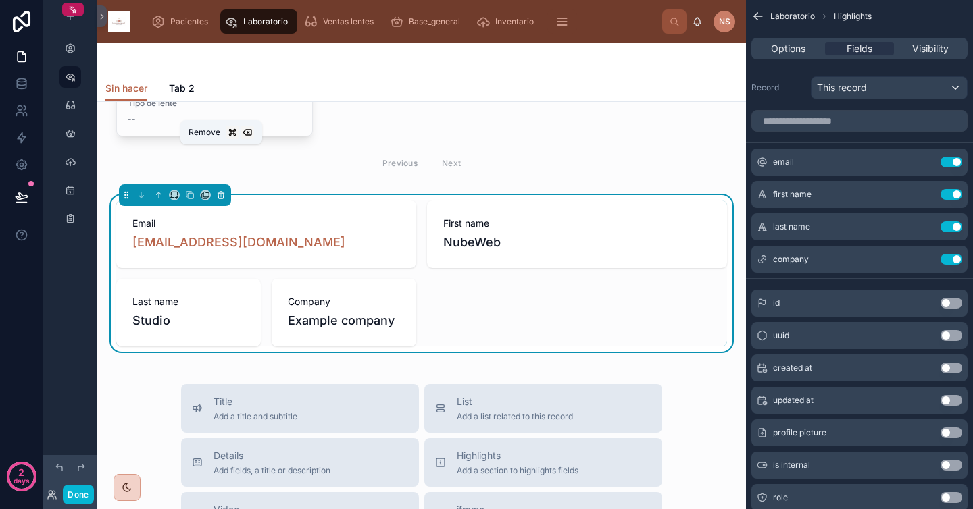
click at [220, 191] on icon at bounding box center [220, 195] width 9 height 9
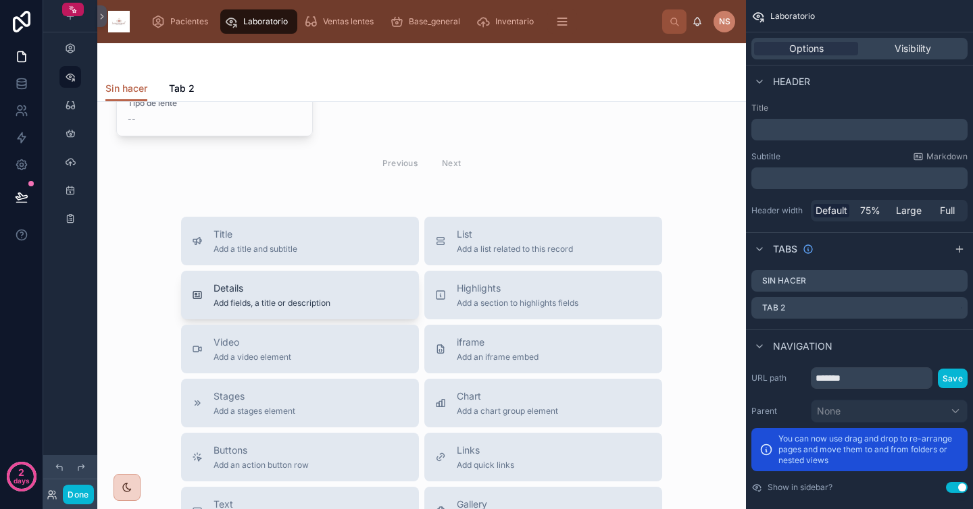
click at [326, 282] on div "Details Add fields, a title or description" at bounding box center [300, 295] width 216 height 27
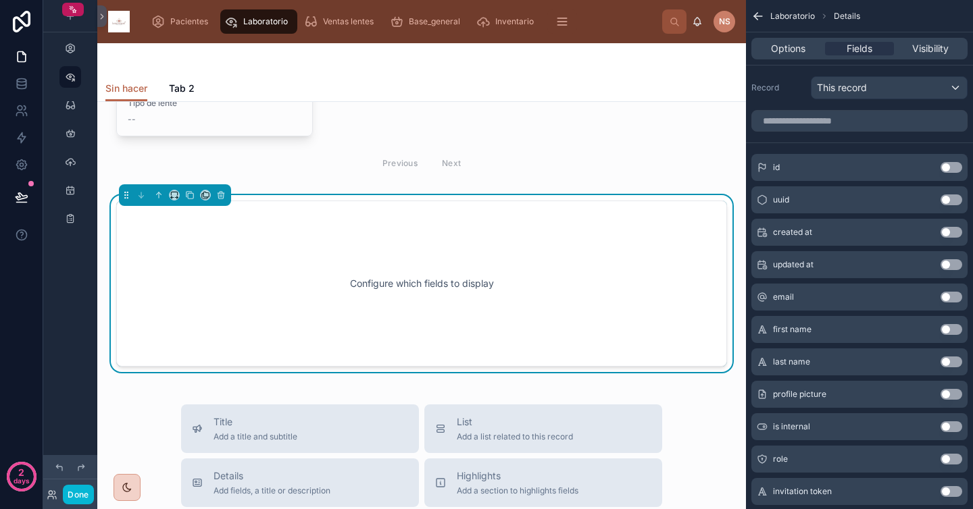
scroll to position [872, 0]
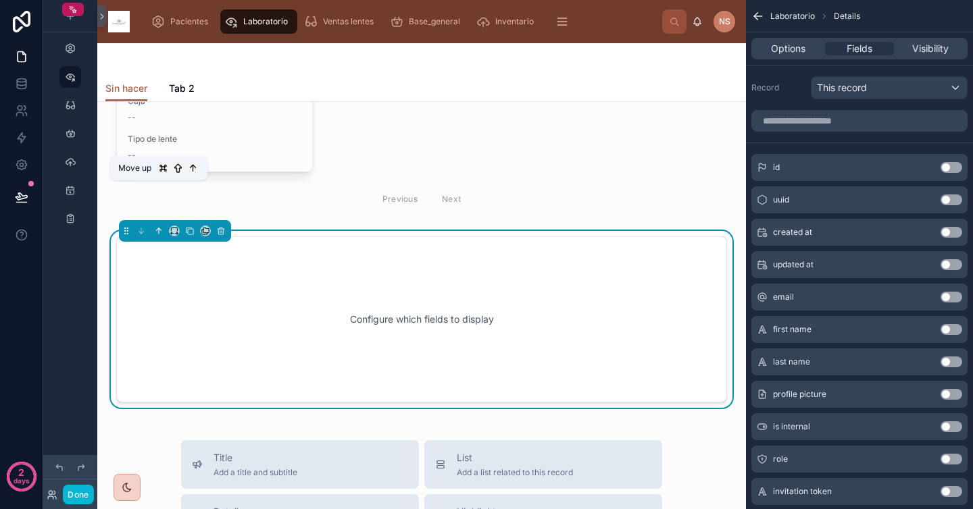
click at [159, 228] on icon at bounding box center [159, 230] width 0 height 5
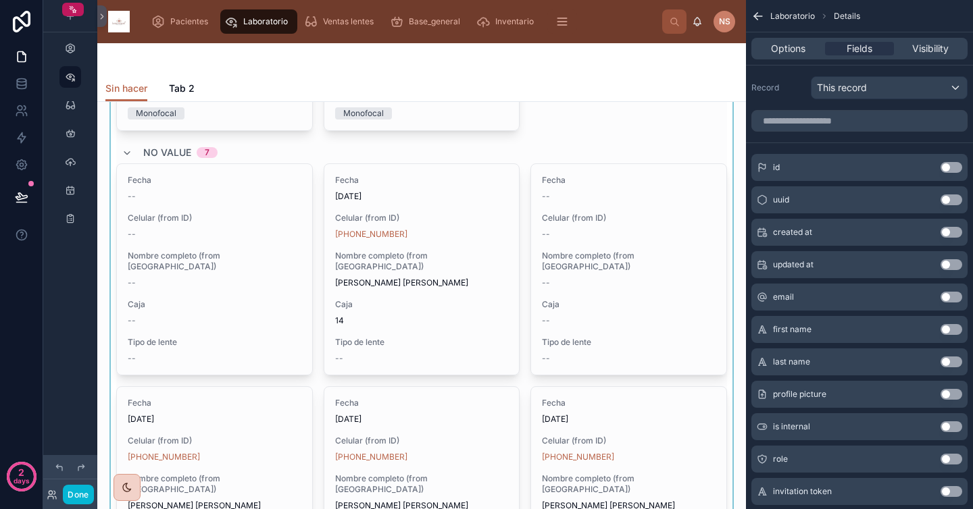
scroll to position [0, 0]
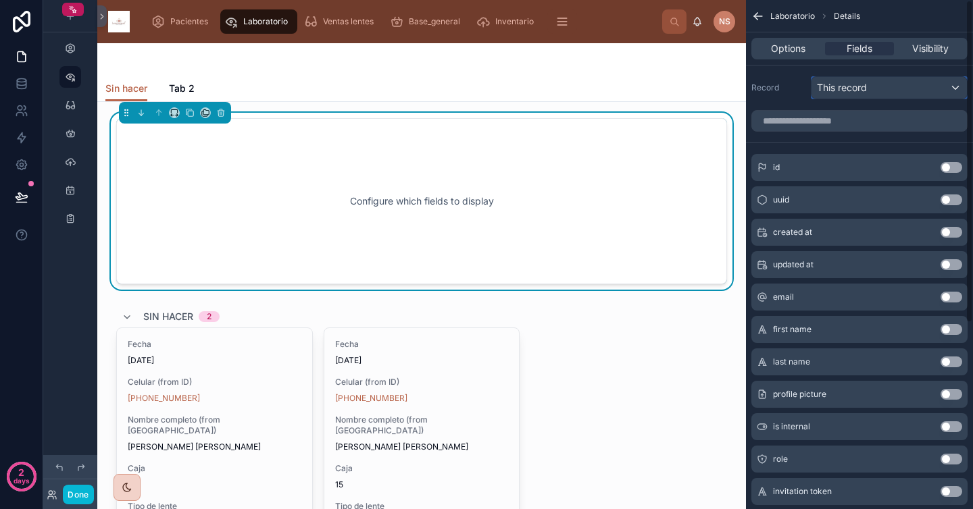
click at [891, 90] on div "This record" at bounding box center [888, 88] width 155 height 22
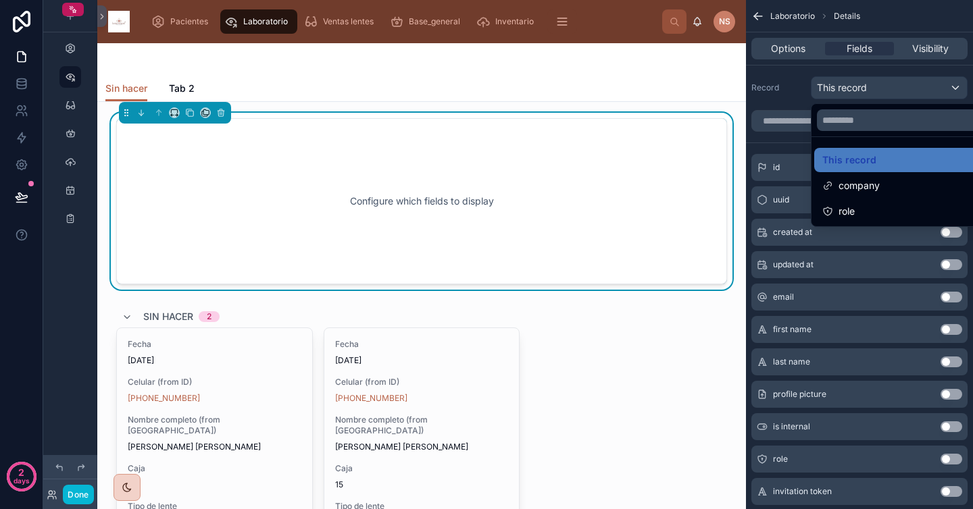
click at [797, 89] on div "scrollable content" at bounding box center [486, 254] width 973 height 509
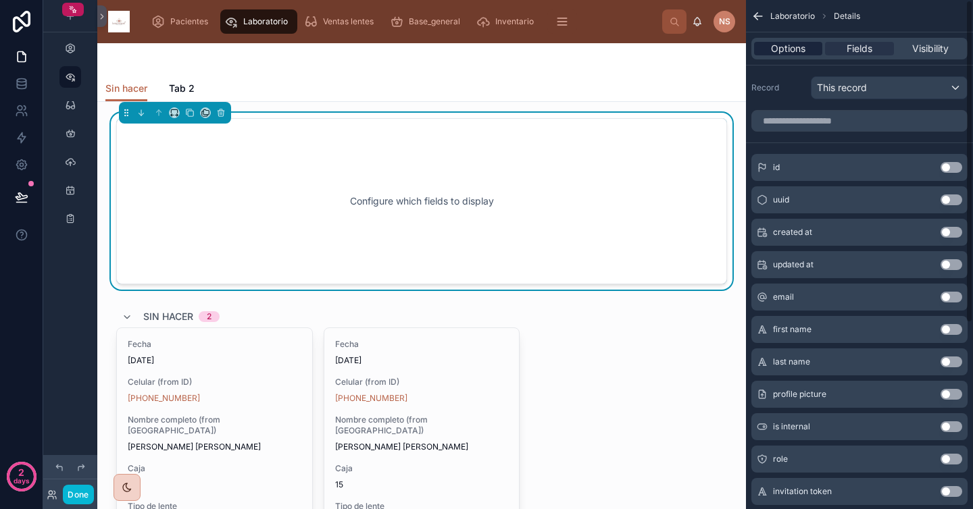
click at [795, 52] on span "Options" at bounding box center [788, 49] width 34 height 14
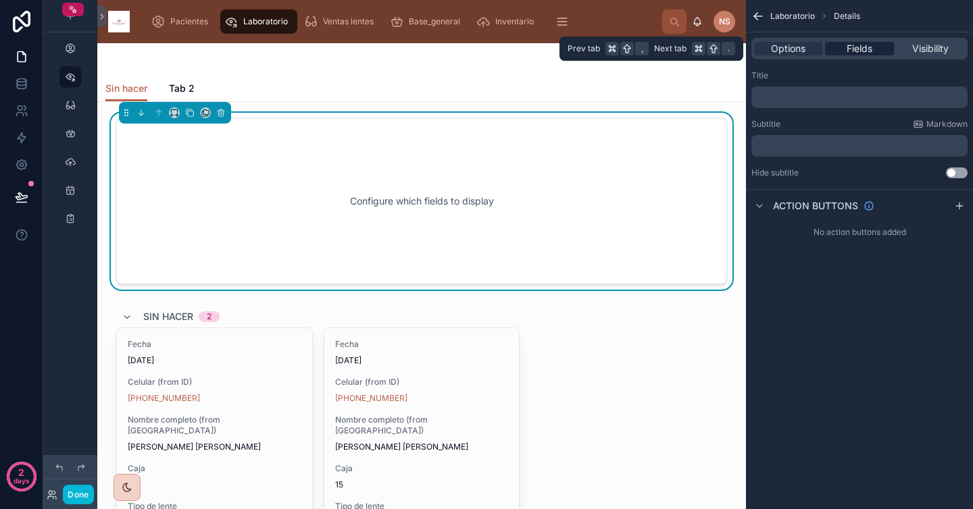
click at [868, 49] on span "Fields" at bounding box center [860, 49] width 26 height 14
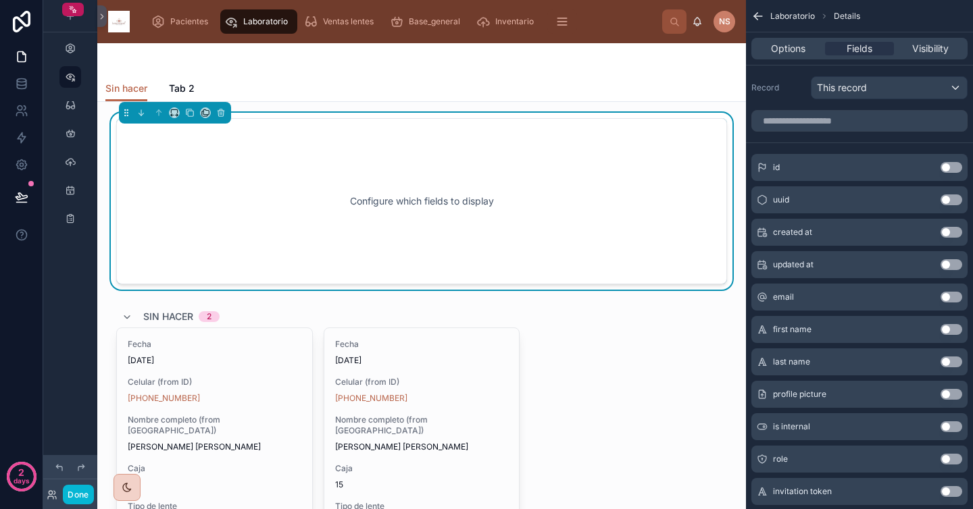
click at [868, 76] on div "Record This record" at bounding box center [859, 85] width 227 height 40
click at [868, 76] on button "This record" at bounding box center [889, 87] width 157 height 23
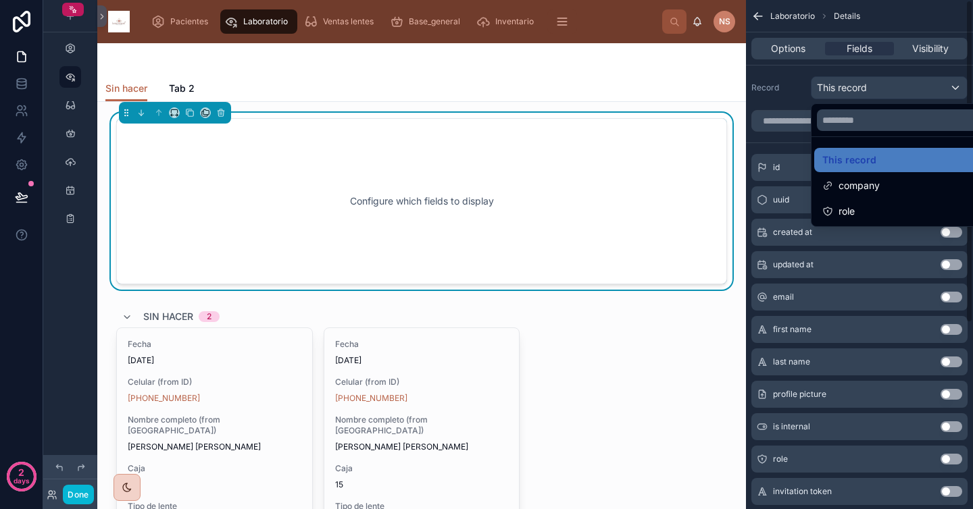
click at [793, 86] on div "scrollable content" at bounding box center [486, 254] width 973 height 509
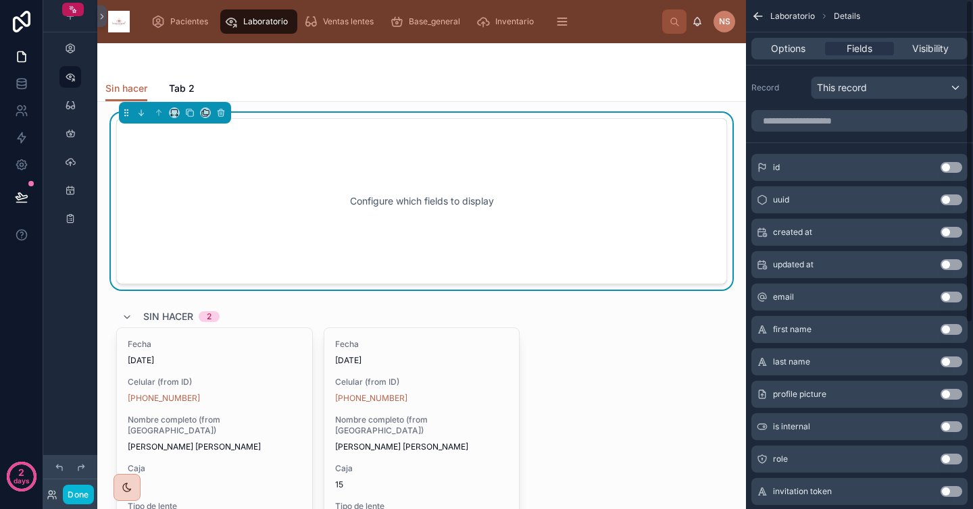
click at [630, 193] on div "Configure which fields to display" at bounding box center [422, 202] width 566 height 122
click at [341, 25] on span "Ventas lentes" at bounding box center [348, 21] width 51 height 11
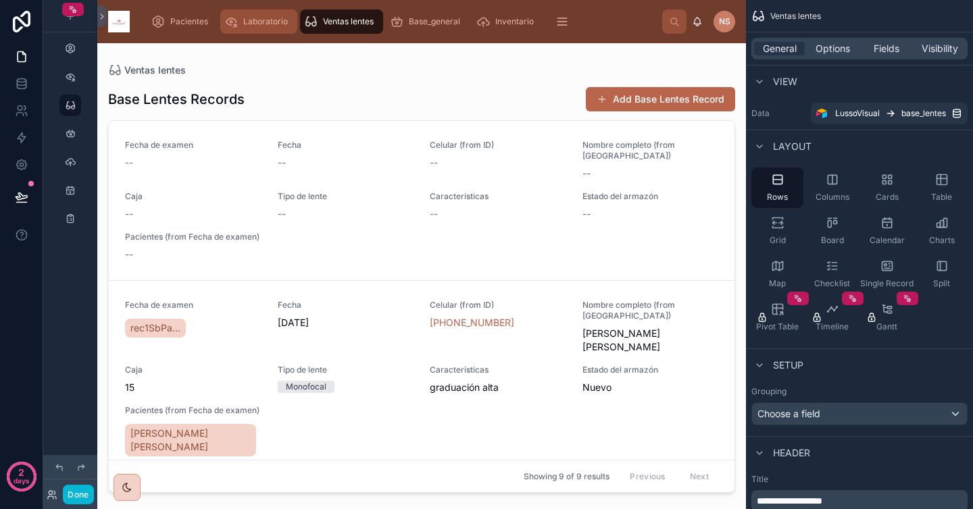
click at [236, 28] on icon "scrollable content" at bounding box center [231, 22] width 14 height 14
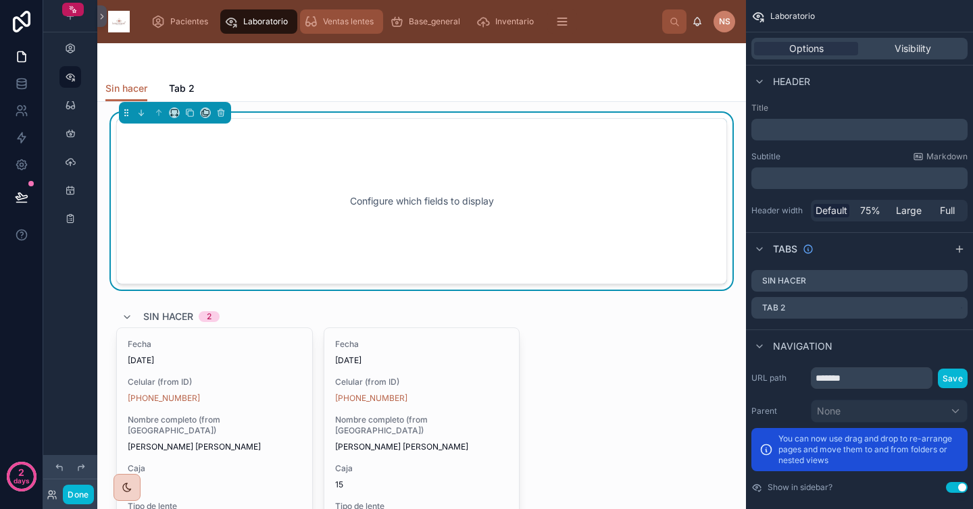
click at [330, 31] on div "Ventas lentes" at bounding box center [341, 22] width 75 height 22
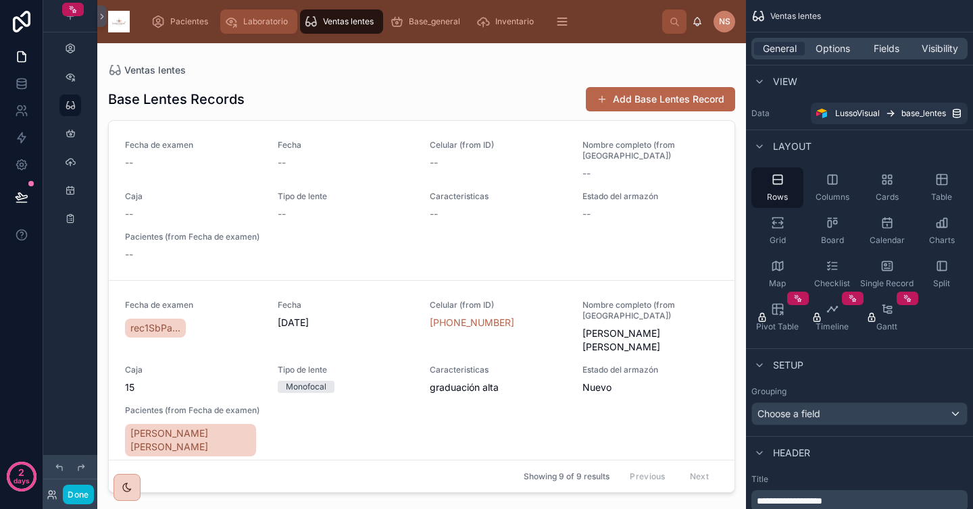
click at [251, 16] on span "Laboratorio" at bounding box center [265, 21] width 45 height 11
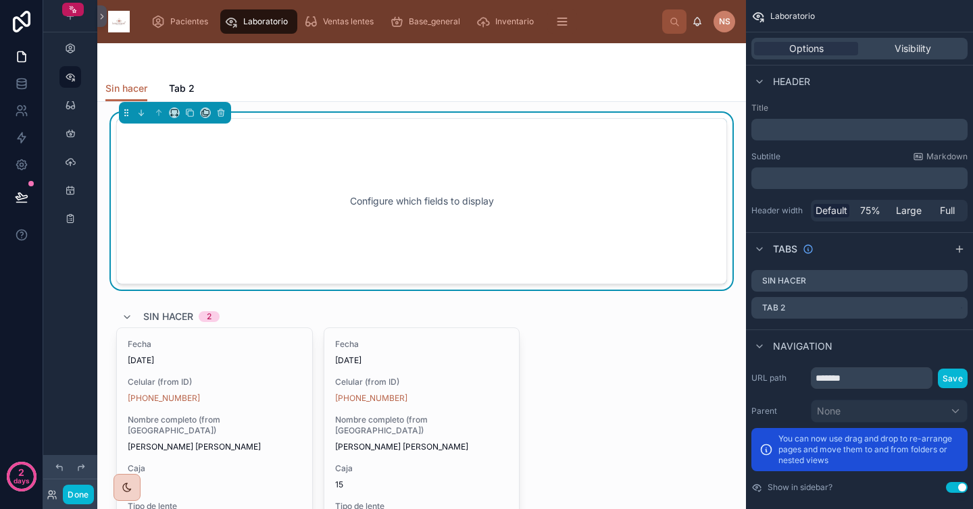
click at [486, 238] on div "Configure which fields to display" at bounding box center [422, 202] width 566 height 122
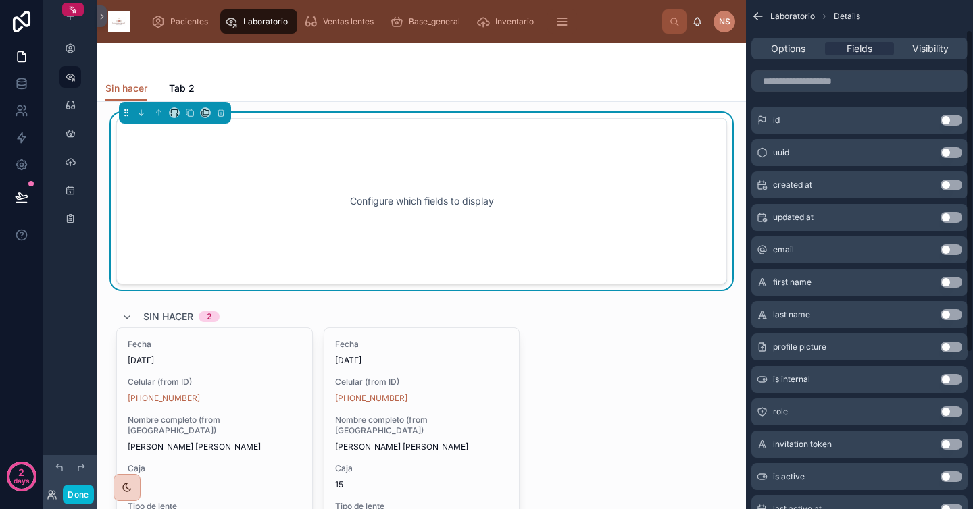
scroll to position [293, 0]
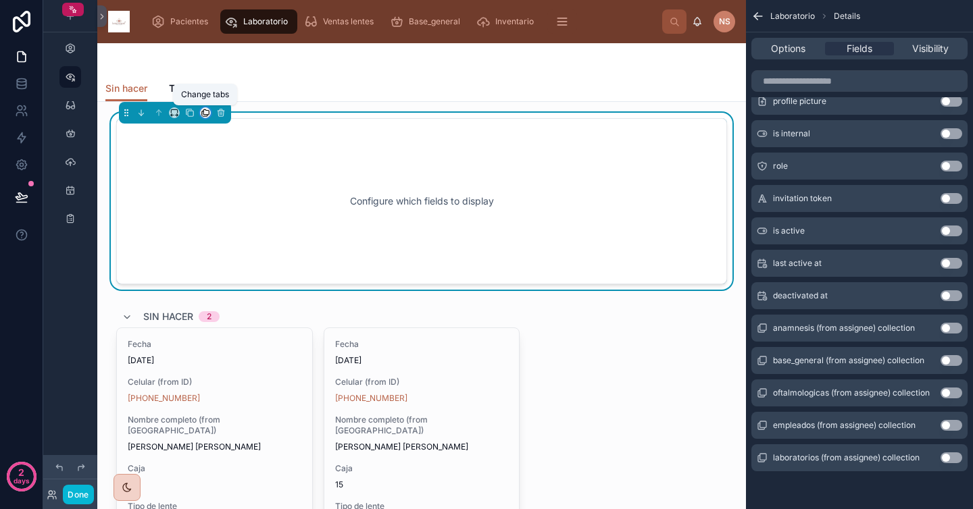
click at [203, 112] on icon at bounding box center [205, 111] width 5 height 5
click at [174, 153] on div at bounding box center [486, 254] width 973 height 509
click at [174, 153] on div "Configure which fields to display" at bounding box center [422, 202] width 566 height 122
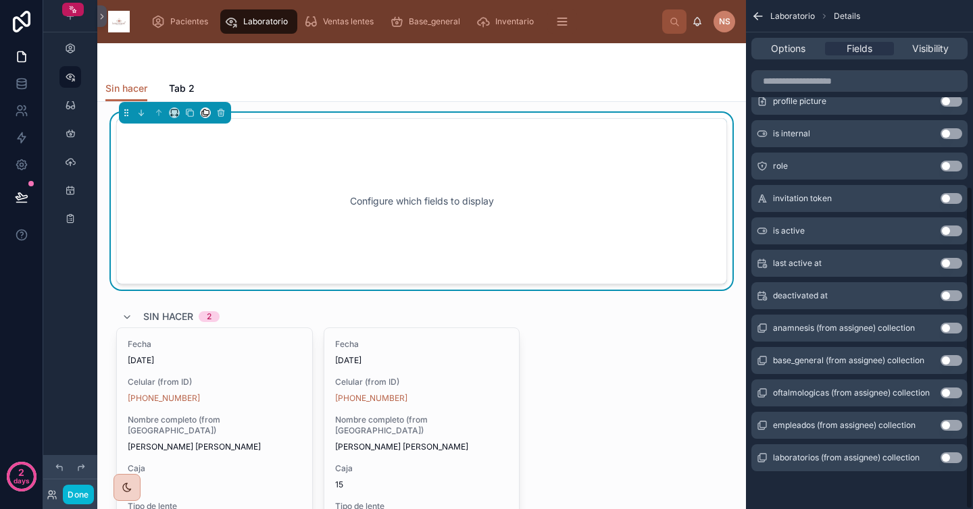
click at [790, 56] on div "Options Fields Visibility" at bounding box center [859, 49] width 216 height 22
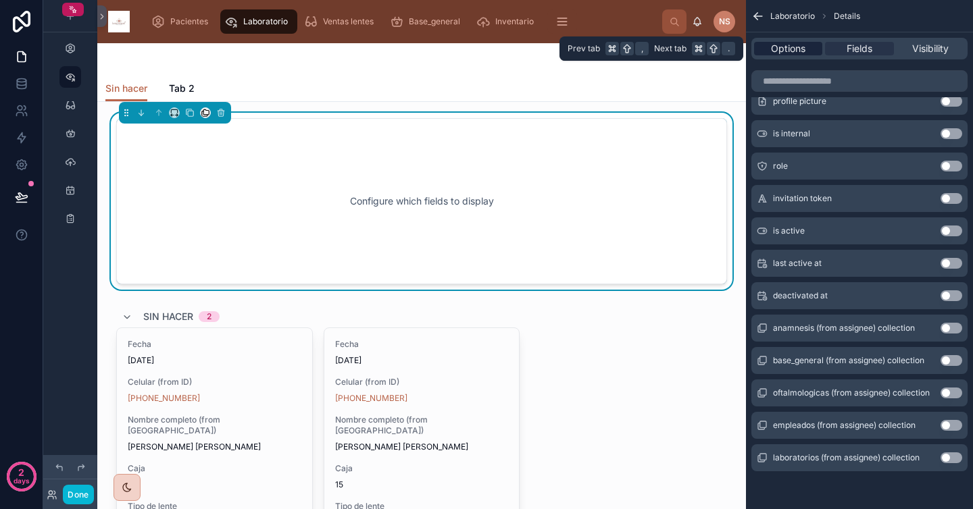
click at [793, 53] on span "Options" at bounding box center [788, 49] width 34 height 14
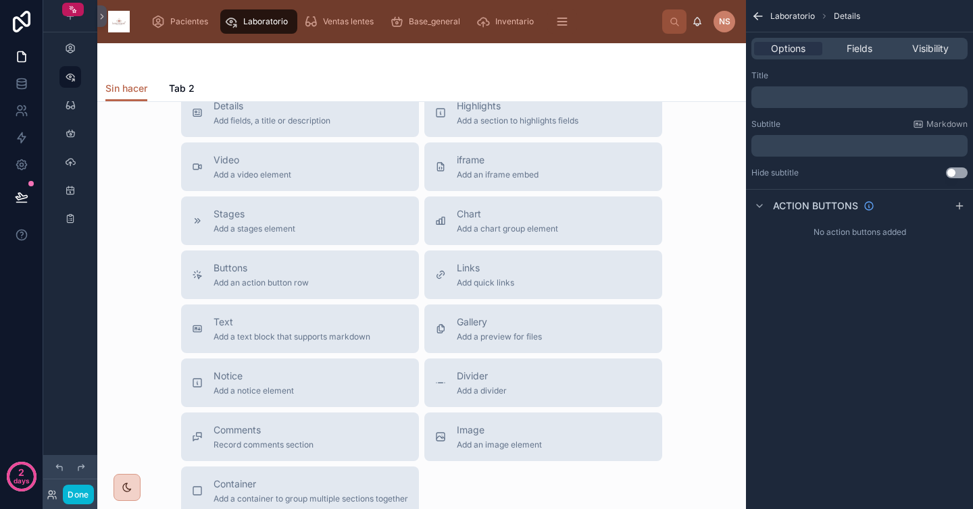
scroll to position [1279, 0]
click at [363, 476] on span "Container" at bounding box center [311, 483] width 195 height 14
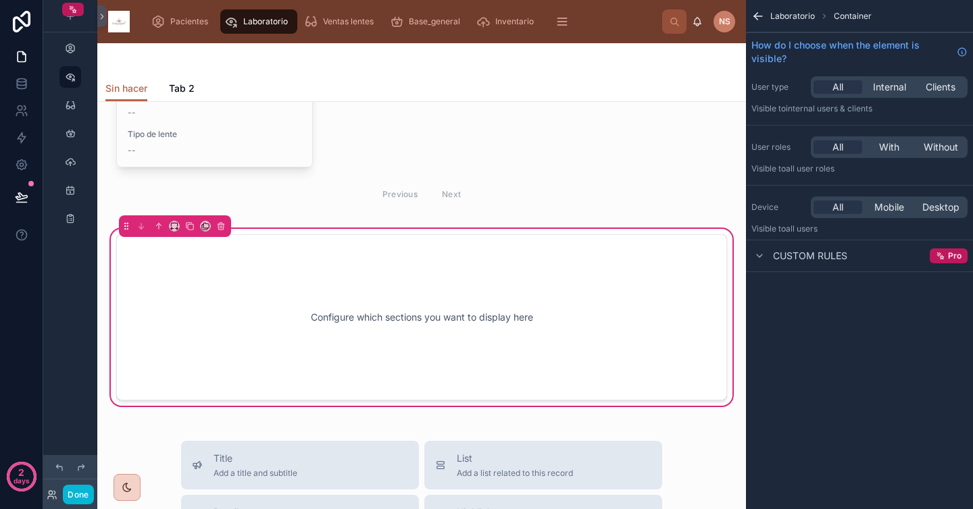
scroll to position [1062, 0]
click at [103, 16] on icon at bounding box center [102, 16] width 3 height 5
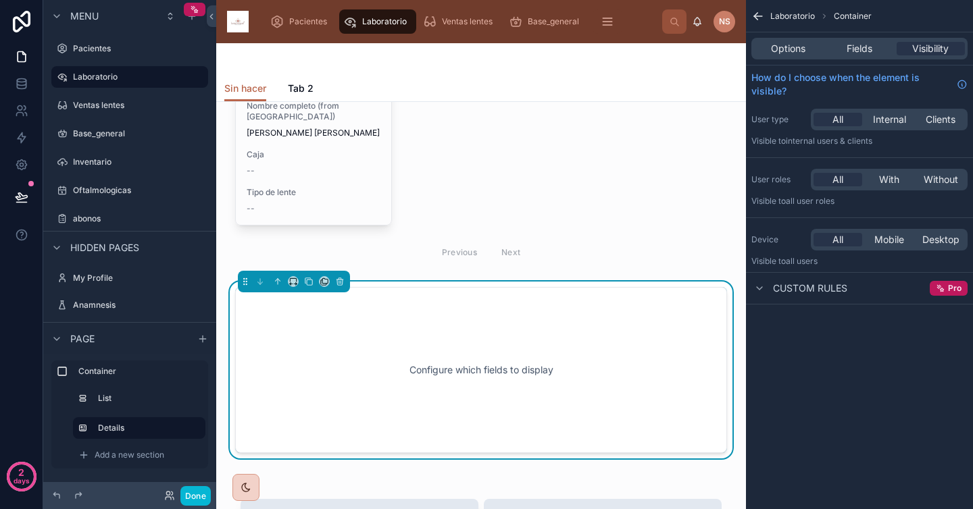
scroll to position [806, 0]
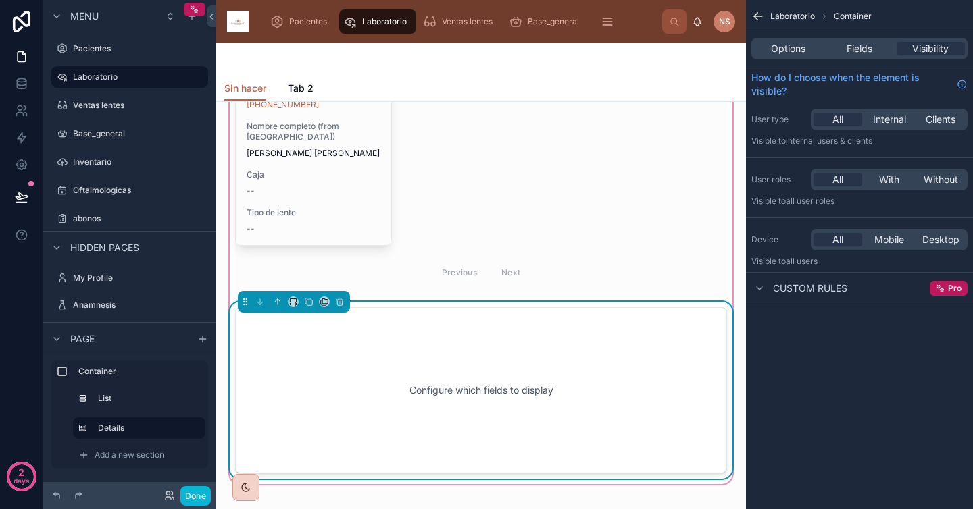
click at [500, 397] on div "Configure which fields to display" at bounding box center [480, 391] width 447 height 122
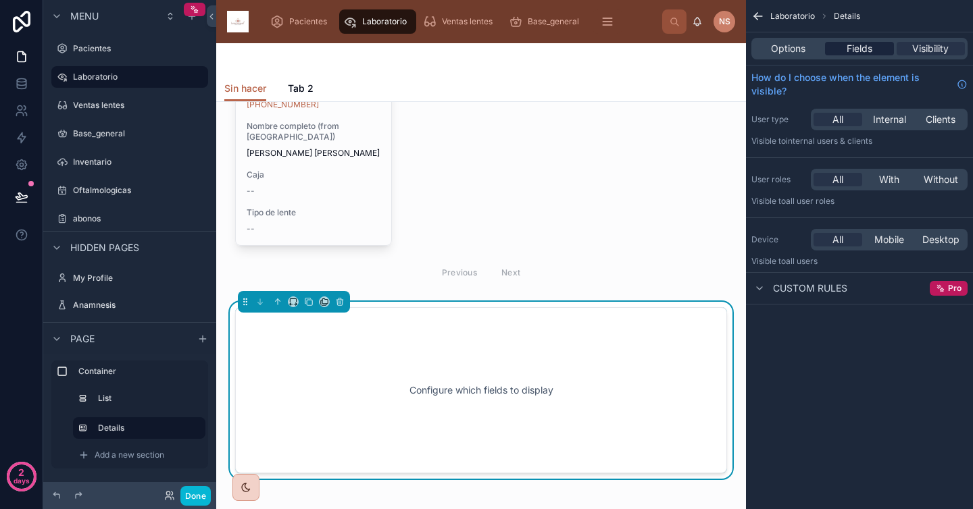
click at [852, 53] on span "Fields" at bounding box center [860, 49] width 26 height 14
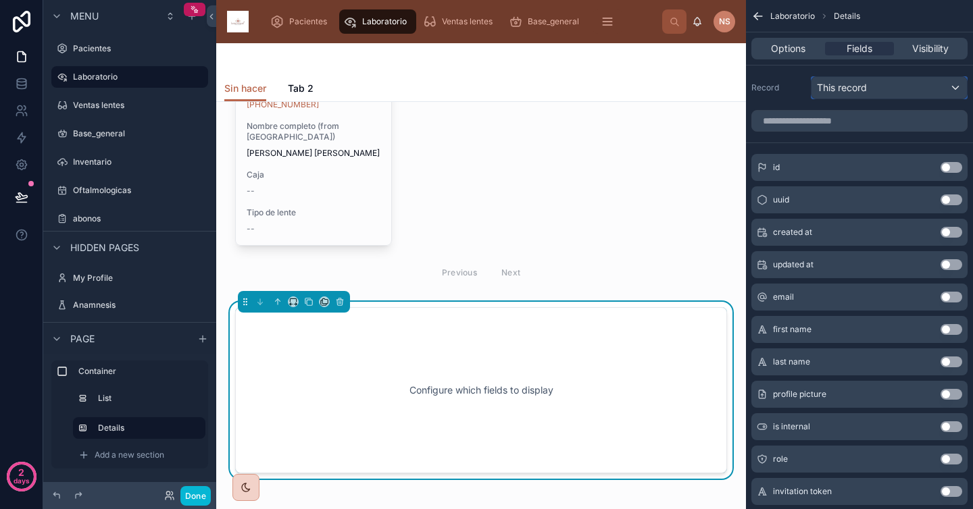
click at [868, 92] on div "This record" at bounding box center [888, 88] width 155 height 22
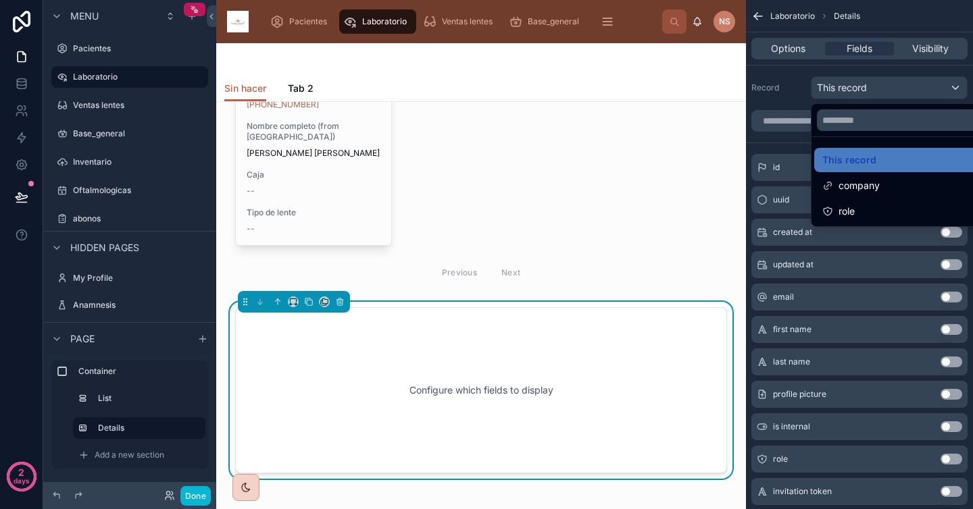
click at [786, 95] on div "scrollable content" at bounding box center [486, 254] width 973 height 509
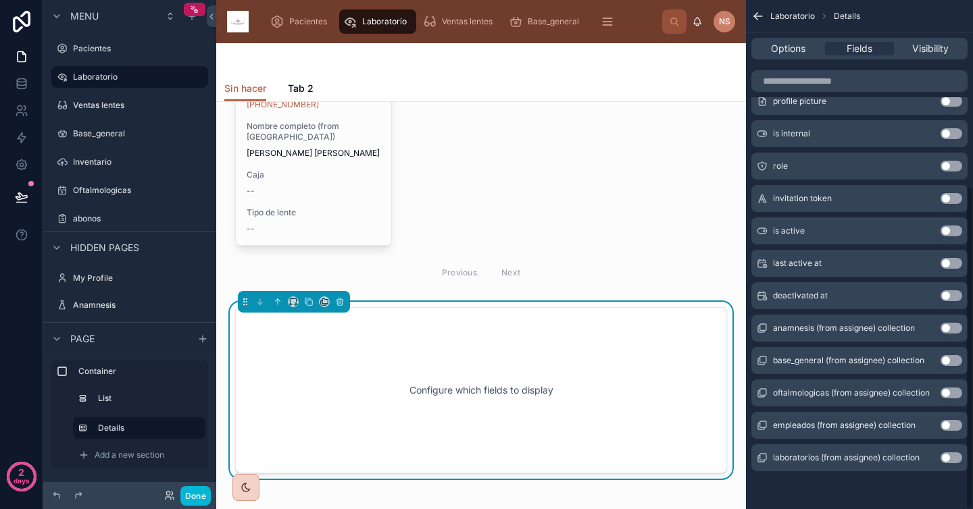
scroll to position [0, 0]
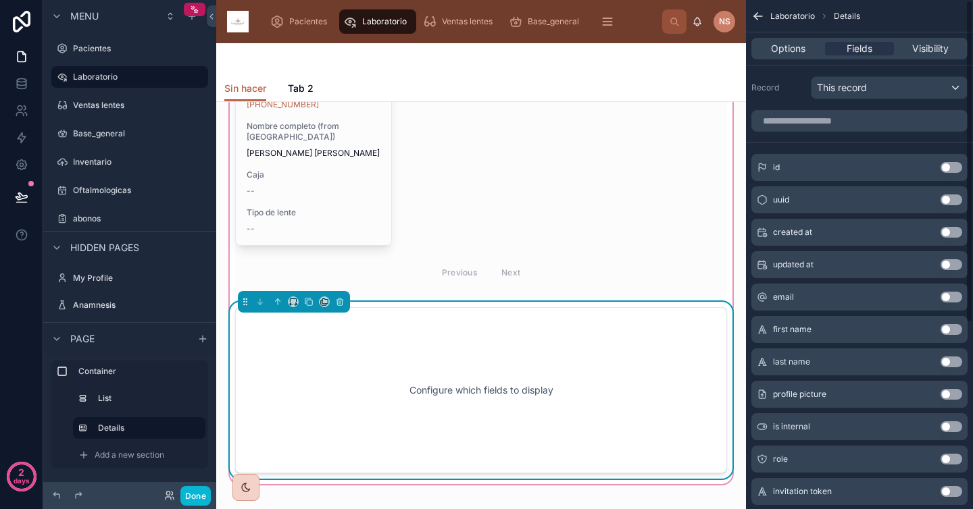
click at [628, 355] on div "Configure which fields to display" at bounding box center [480, 391] width 447 height 122
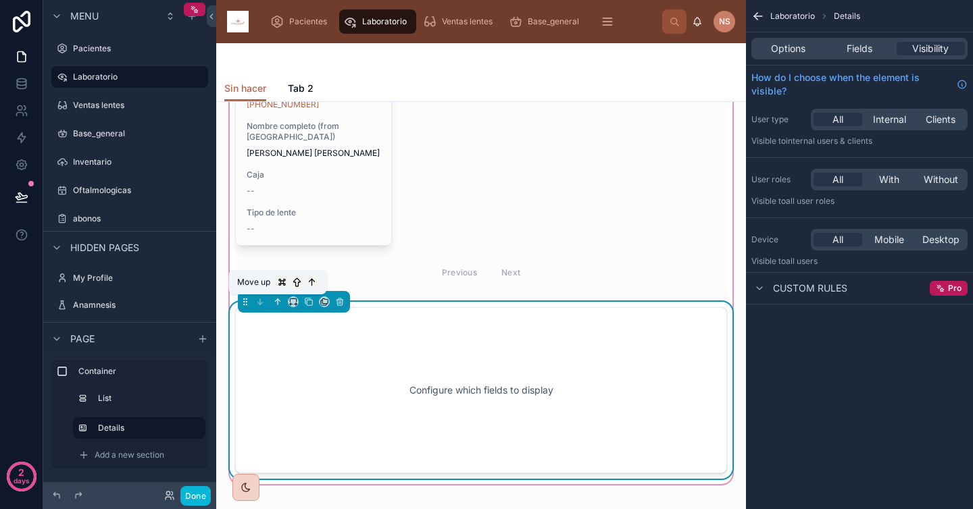
click at [278, 300] on icon at bounding box center [278, 301] width 0 height 5
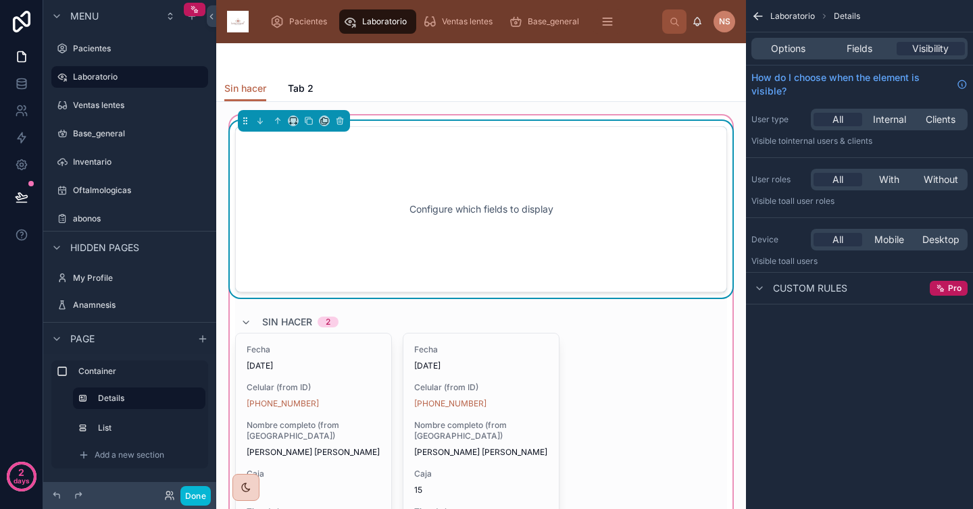
click at [583, 253] on div "Configure which fields to display" at bounding box center [480, 210] width 447 height 122
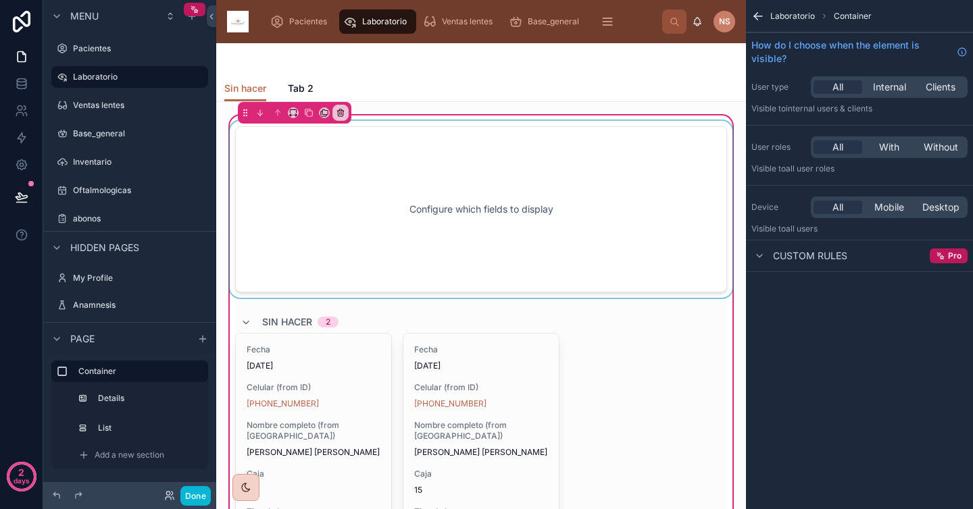
click at [595, 175] on div at bounding box center [481, 209] width 508 height 177
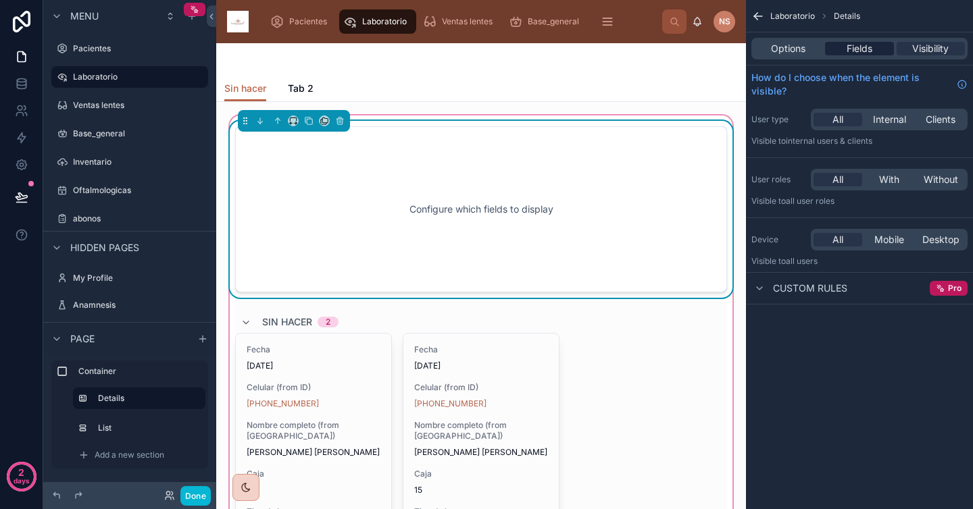
click at [849, 49] on span "Fields" at bounding box center [860, 49] width 26 height 14
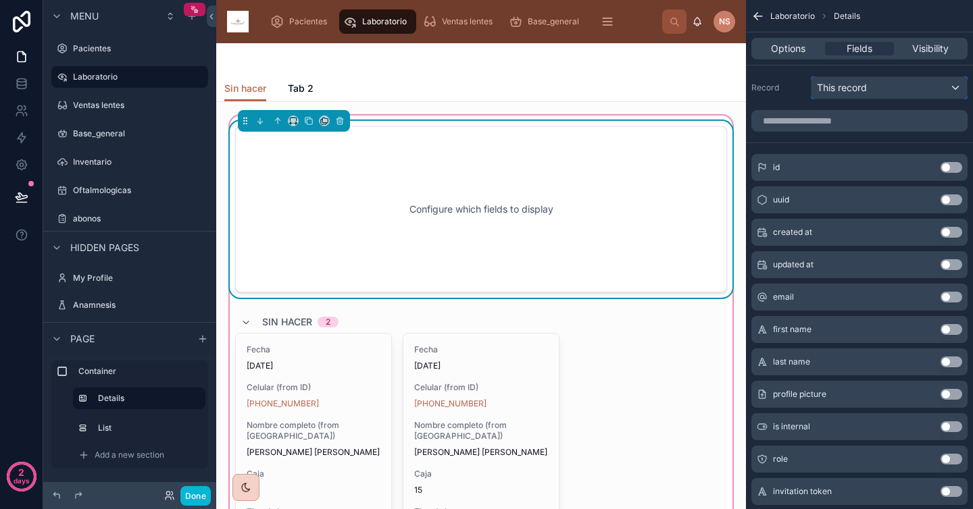
click at [858, 86] on span "This record" at bounding box center [842, 88] width 50 height 14
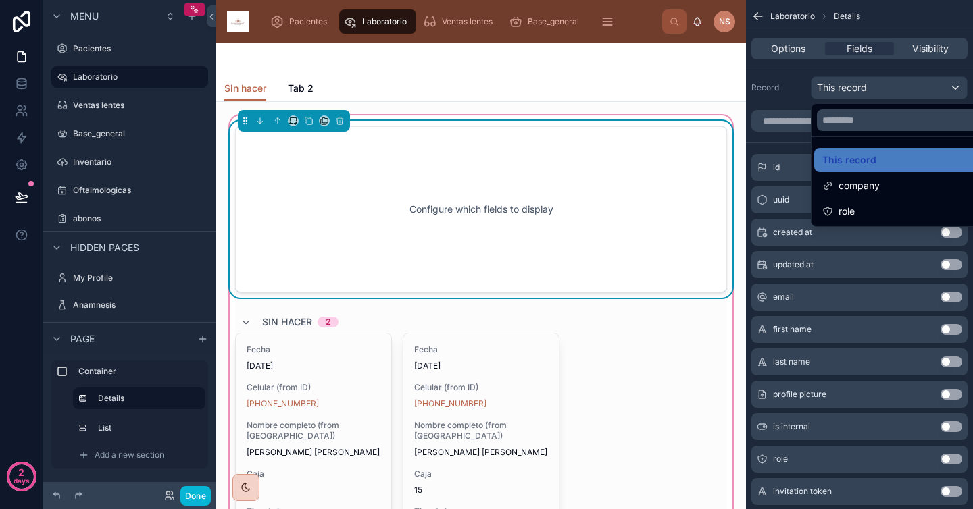
click at [779, 94] on div "scrollable content" at bounding box center [486, 254] width 973 height 509
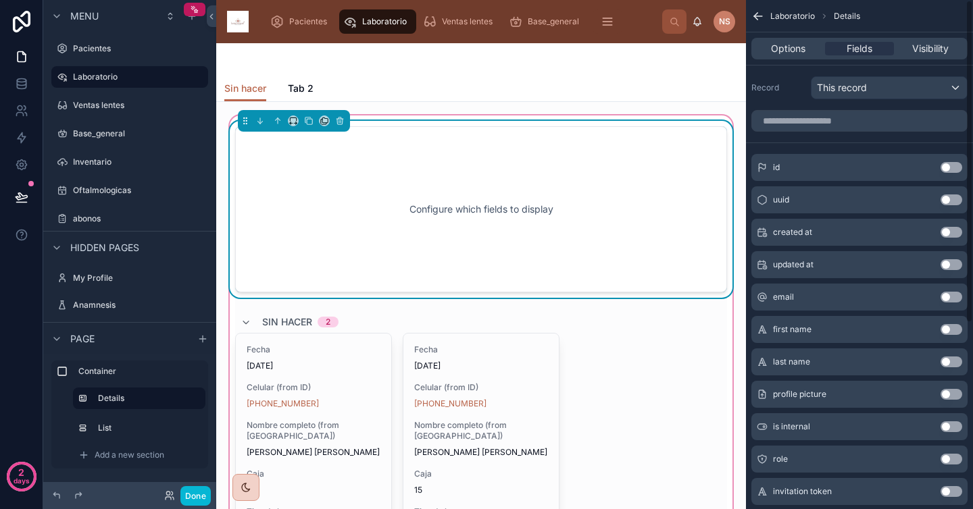
click at [788, 58] on div "Options Fields Visibility" at bounding box center [859, 49] width 216 height 22
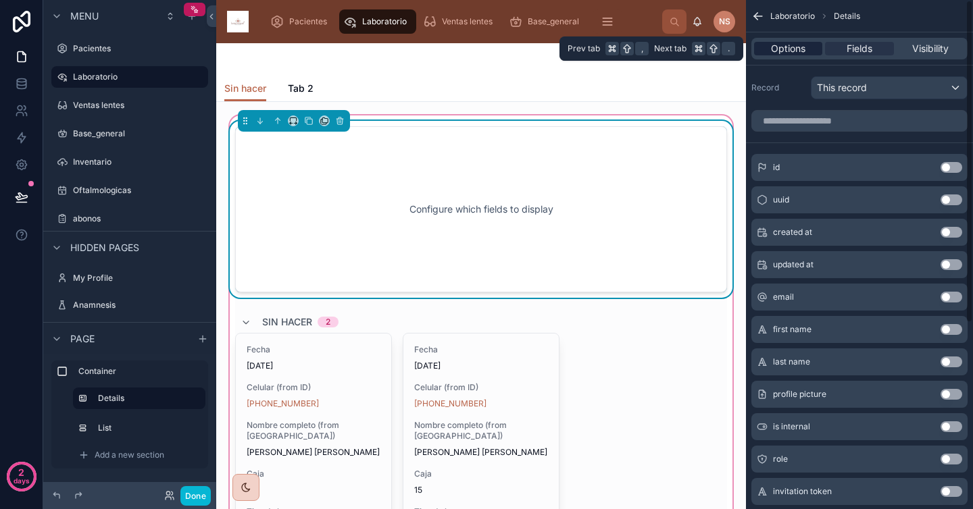
click at [800, 46] on span "Options" at bounding box center [788, 49] width 34 height 14
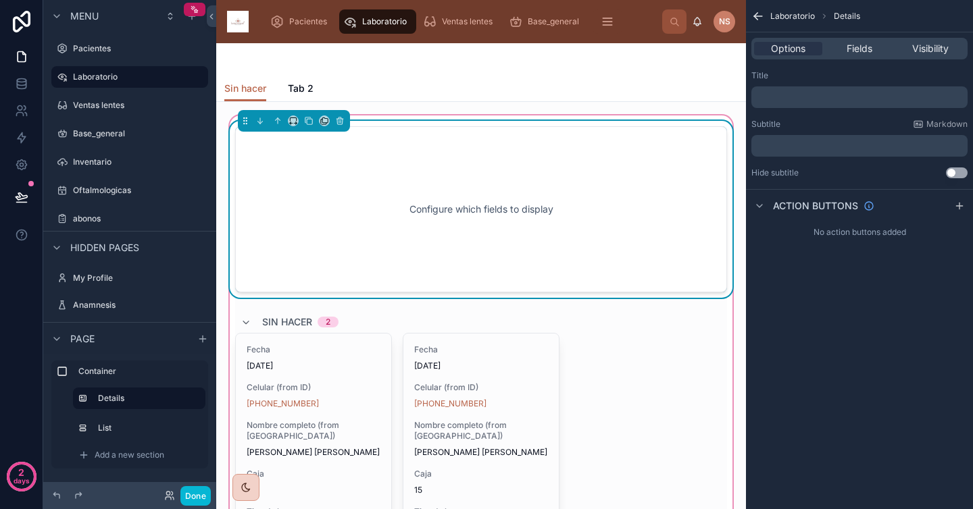
click at [609, 247] on div "Configure which fields to display" at bounding box center [480, 210] width 447 height 122
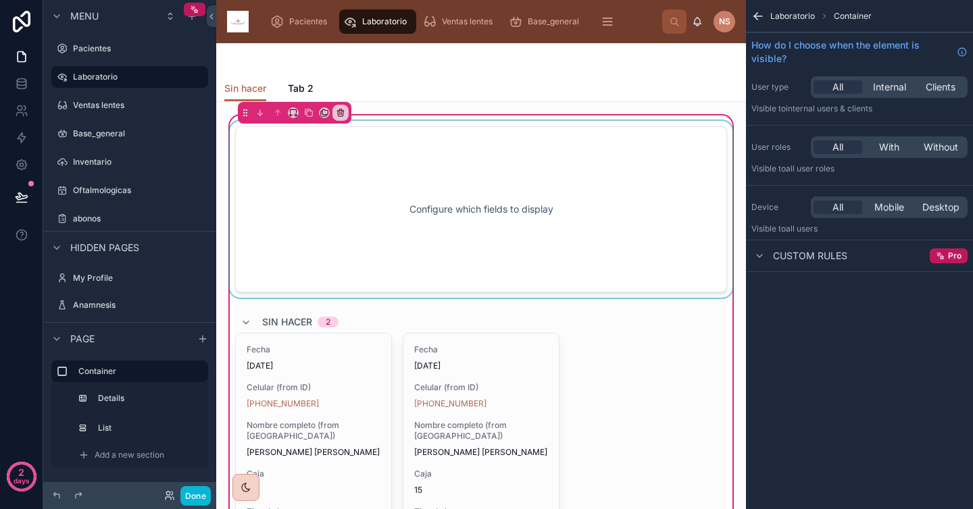
click at [361, 187] on div at bounding box center [481, 209] width 508 height 177
click at [361, 189] on div "Configure which fields to display" at bounding box center [480, 210] width 447 height 122
click at [353, 189] on div at bounding box center [481, 209] width 508 height 177
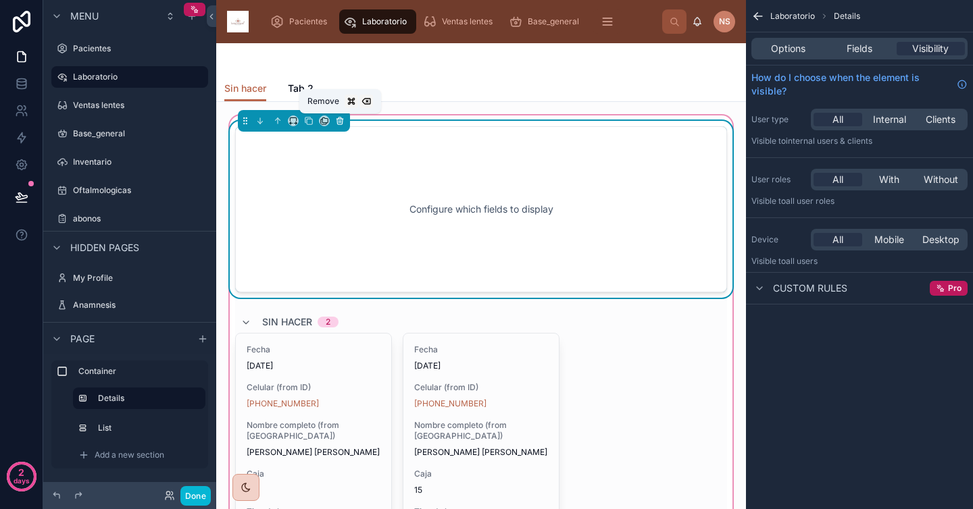
click at [338, 121] on icon at bounding box center [339, 120] width 9 height 9
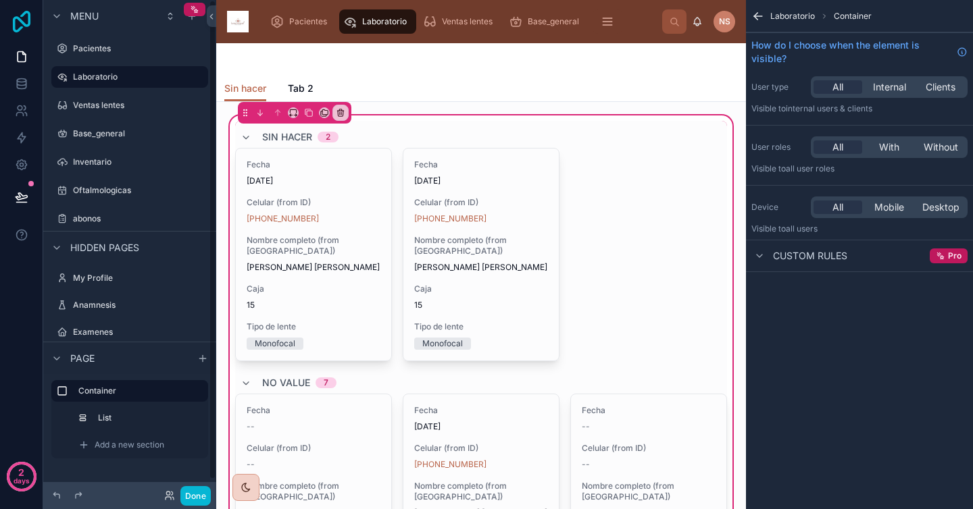
click at [32, 20] on icon at bounding box center [21, 22] width 27 height 22
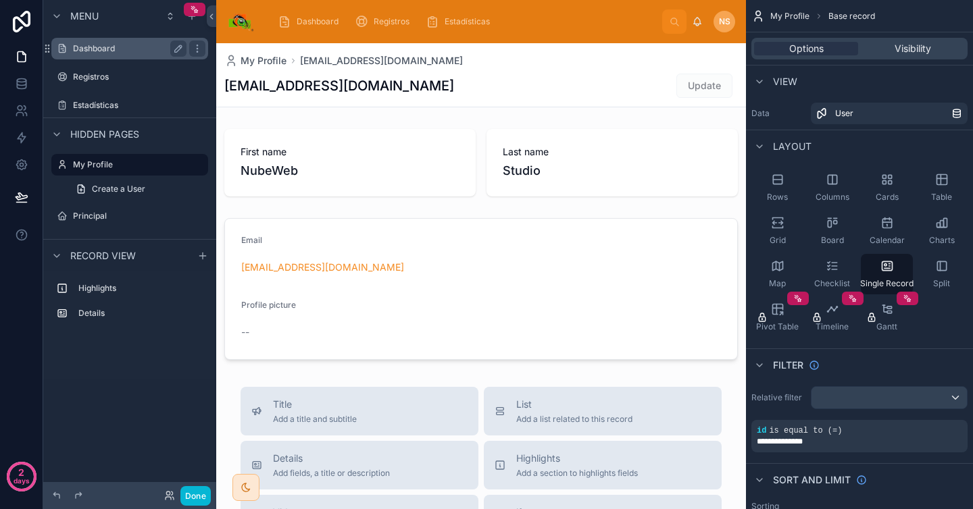
click at [132, 47] on label "Dashboard" at bounding box center [127, 48] width 108 height 11
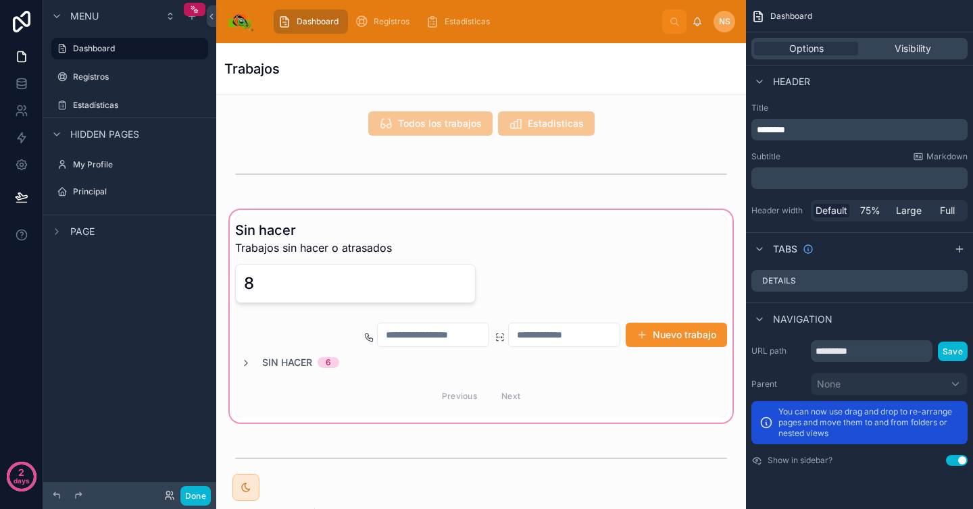
click at [539, 276] on div at bounding box center [481, 316] width 508 height 218
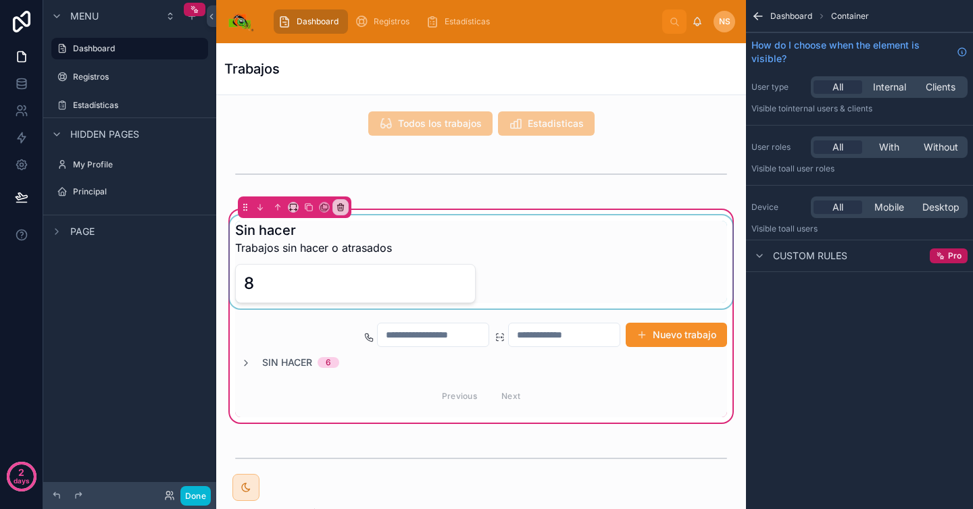
click at [486, 280] on div at bounding box center [481, 262] width 508 height 93
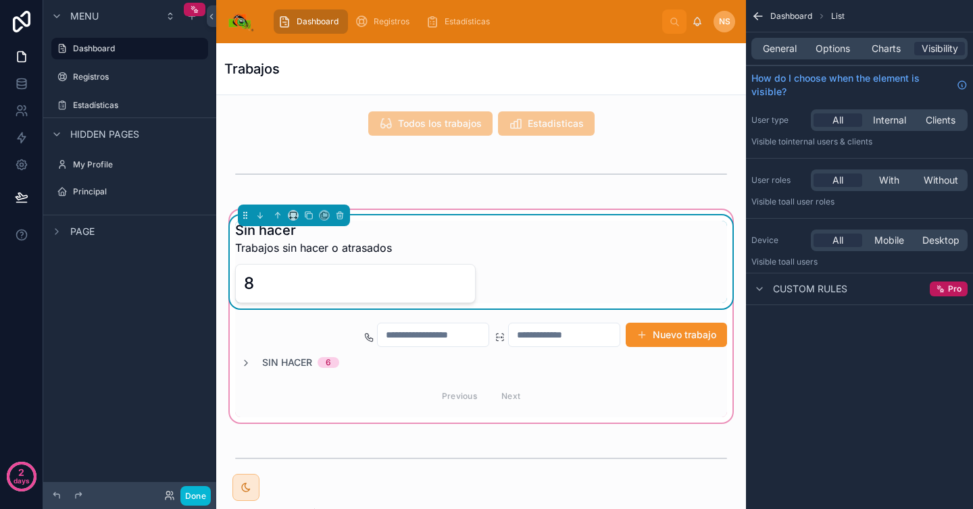
click at [636, 264] on div "8" at bounding box center [481, 283] width 492 height 39
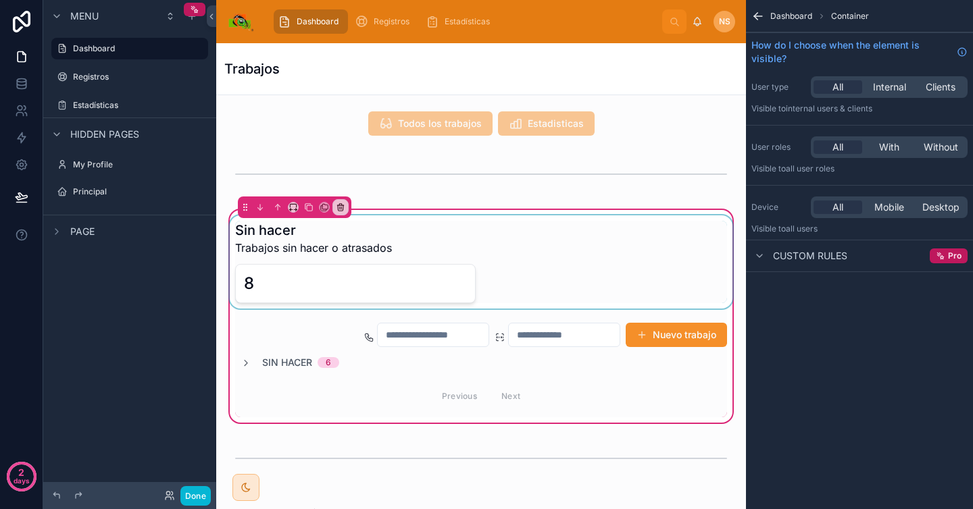
click at [646, 243] on div at bounding box center [481, 262] width 508 height 93
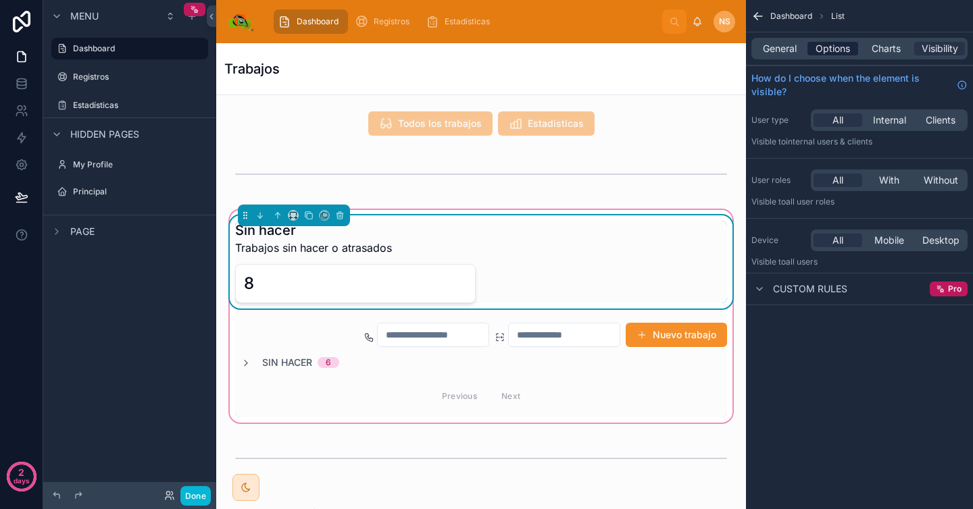
click at [838, 49] on span "Options" at bounding box center [833, 49] width 34 height 14
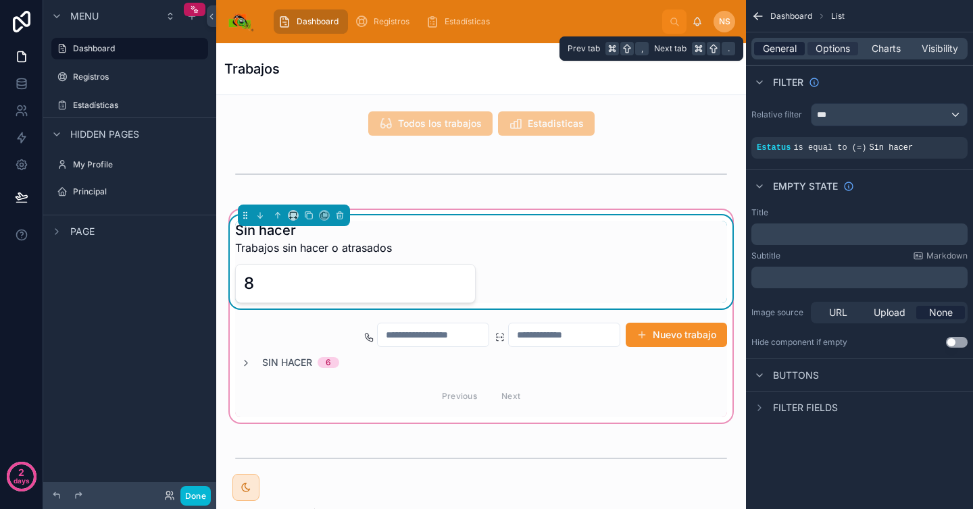
click at [776, 49] on span "General" at bounding box center [780, 49] width 34 height 14
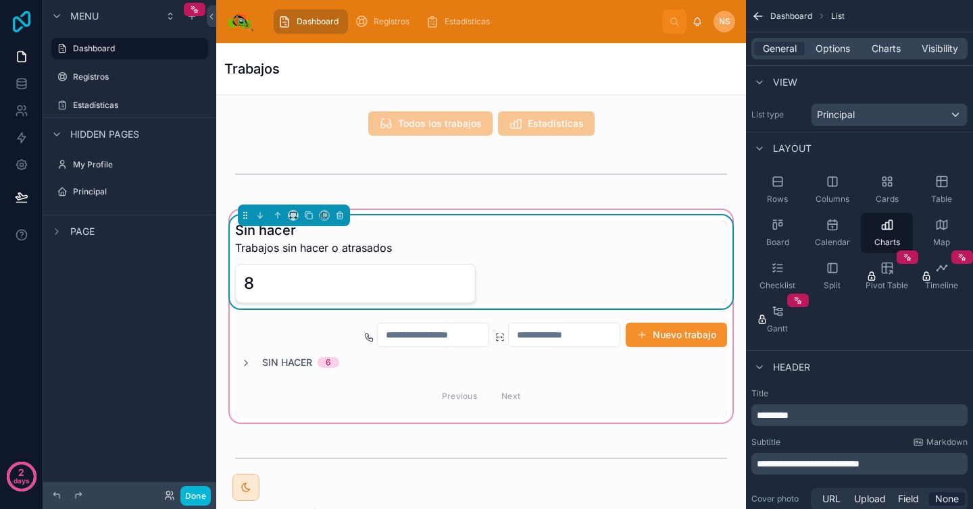
click at [21, 20] on icon at bounding box center [22, 22] width 18 height 22
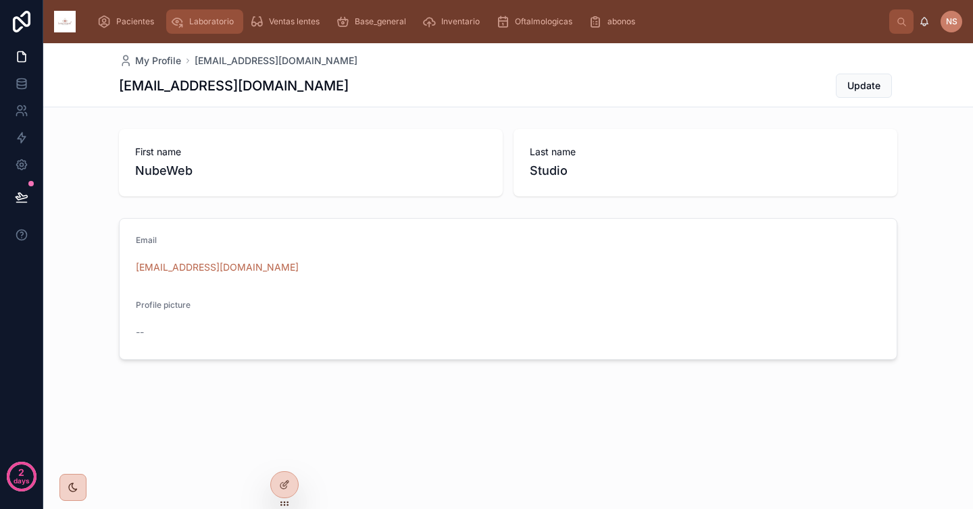
click at [211, 22] on span "Laboratorio" at bounding box center [211, 21] width 45 height 11
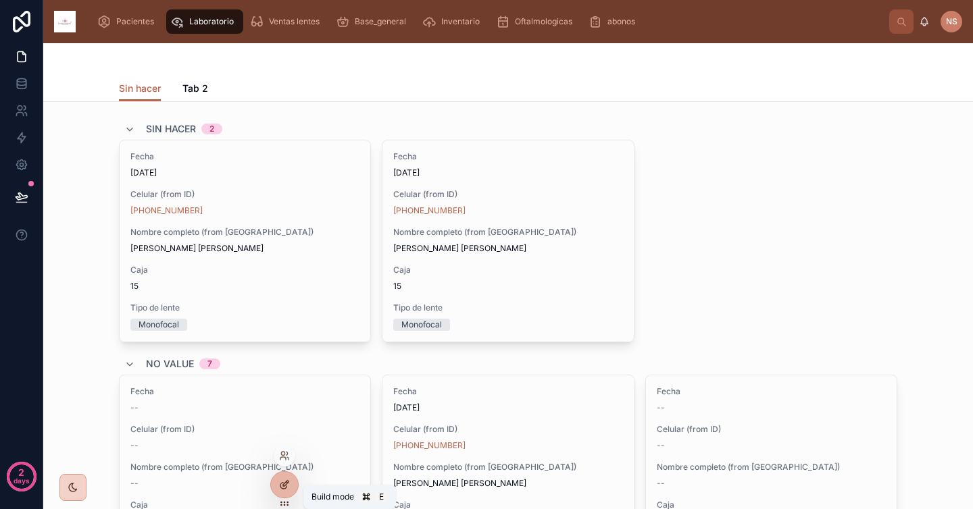
click at [287, 477] on div at bounding box center [284, 485] width 27 height 26
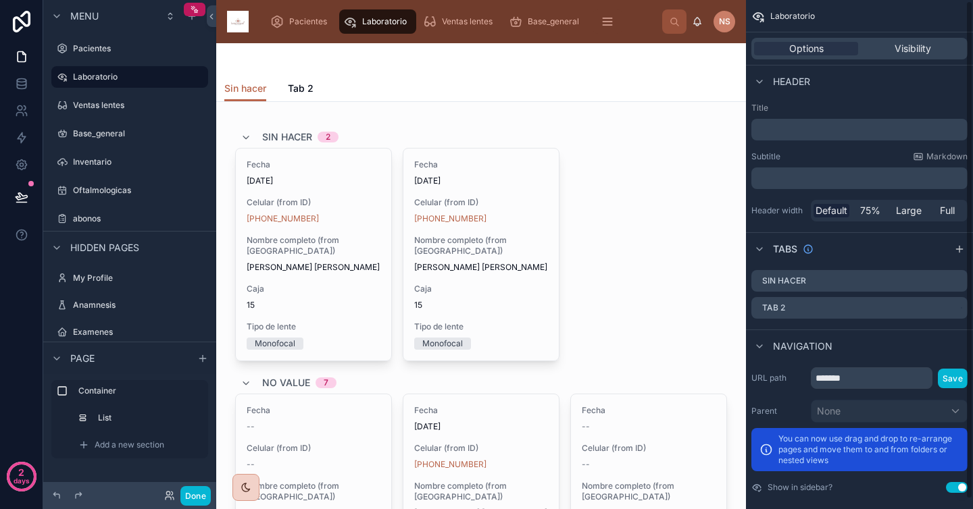
scroll to position [11, 0]
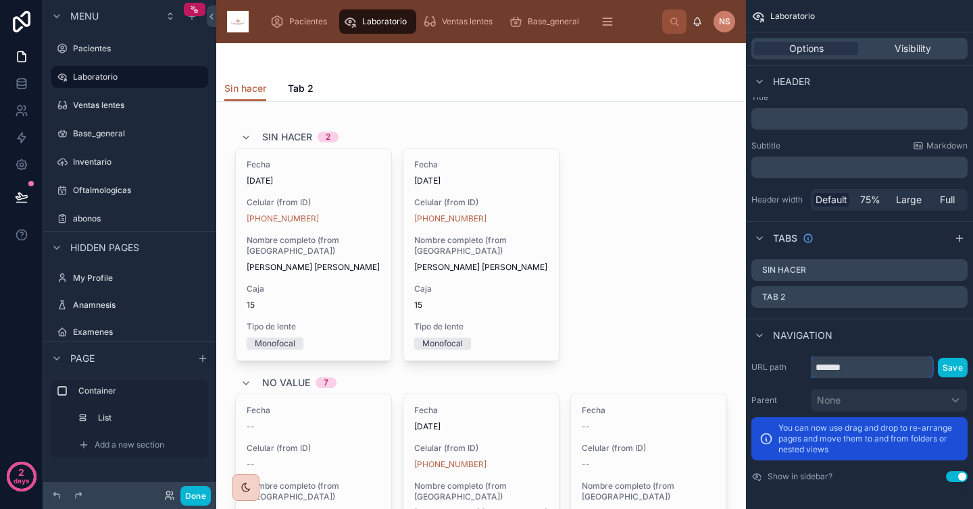
click at [876, 369] on input "*******" at bounding box center [872, 368] width 122 height 22
click at [560, 74] on div at bounding box center [480, 59] width 513 height 32
click at [638, 27] on div "Pacientes Laboratorio Ventas lentes Base_general Inventario Oftalmologicas abon…" at bounding box center [460, 22] width 403 height 30
click at [880, 361] on input "*******" at bounding box center [872, 368] width 122 height 22
type input "**********"
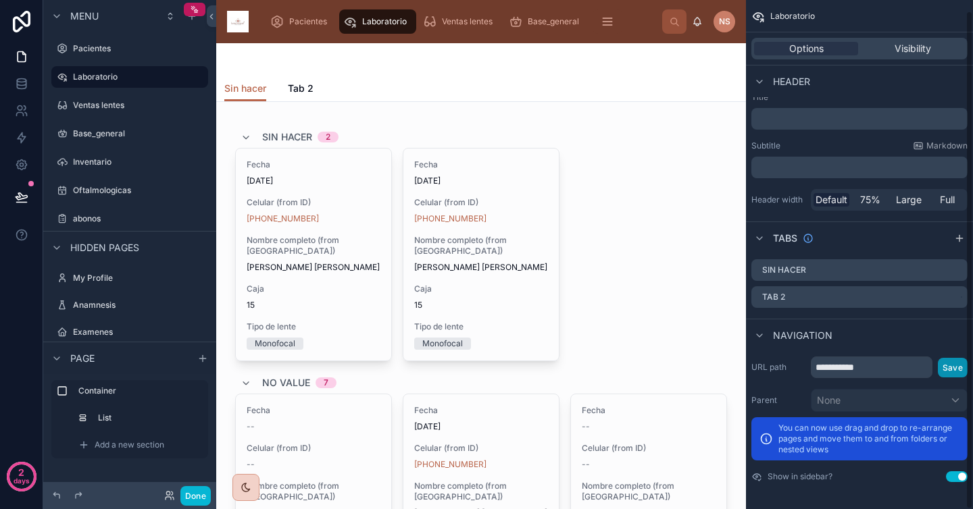
click at [954, 369] on button "Save" at bounding box center [953, 368] width 30 height 20
click at [857, 322] on div "Navigation" at bounding box center [859, 335] width 227 height 32
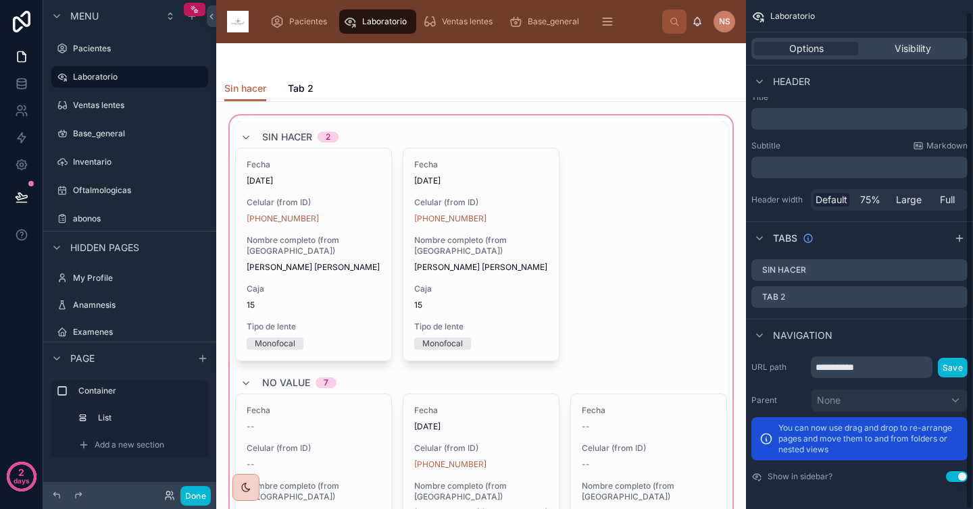
scroll to position [11, 0]
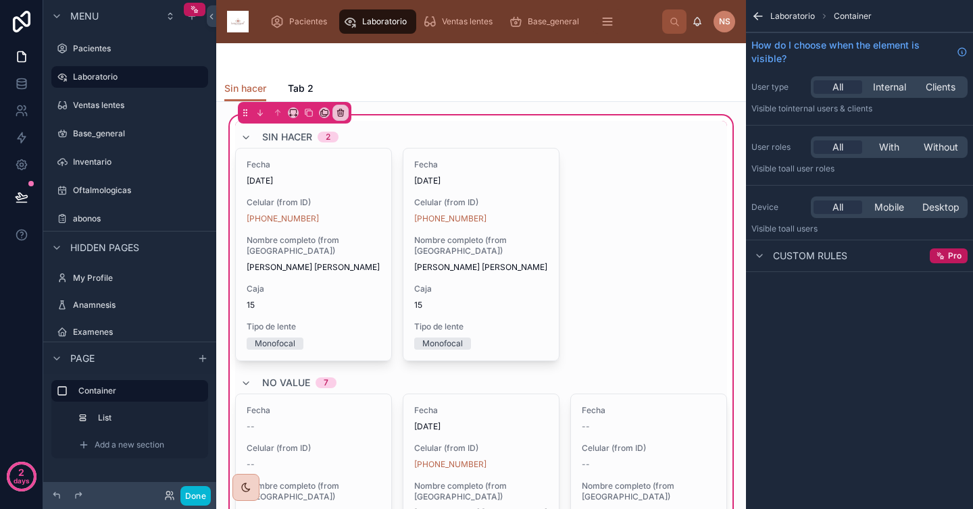
scroll to position [0, 0]
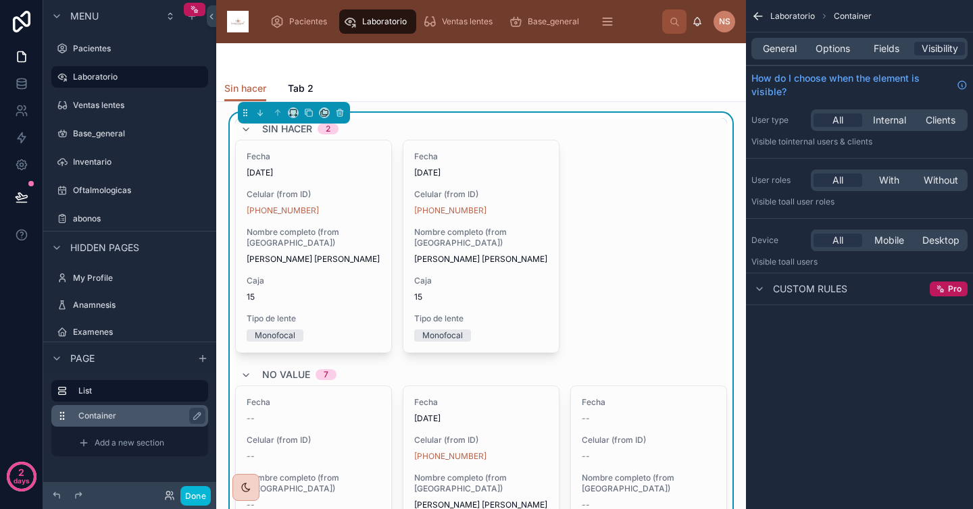
click at [170, 416] on label "Container" at bounding box center [137, 416] width 119 height 11
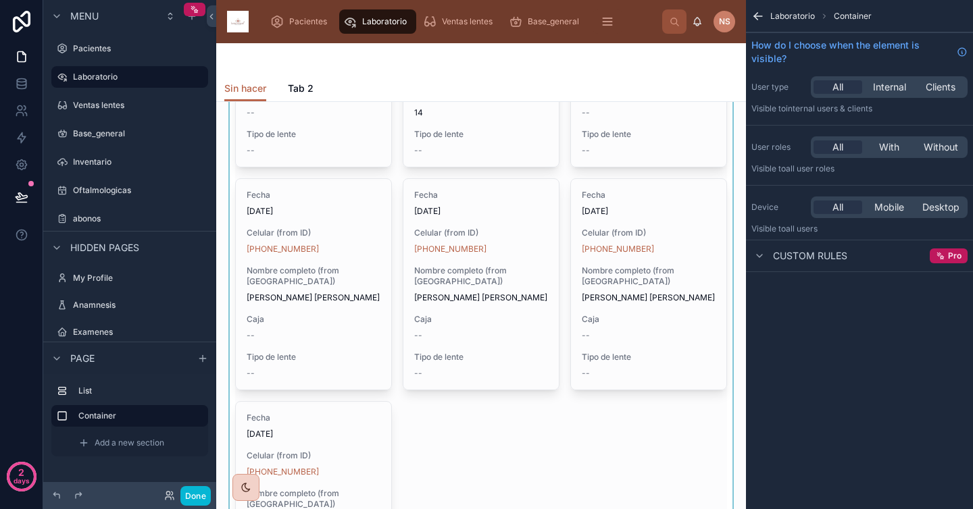
scroll to position [851, 0]
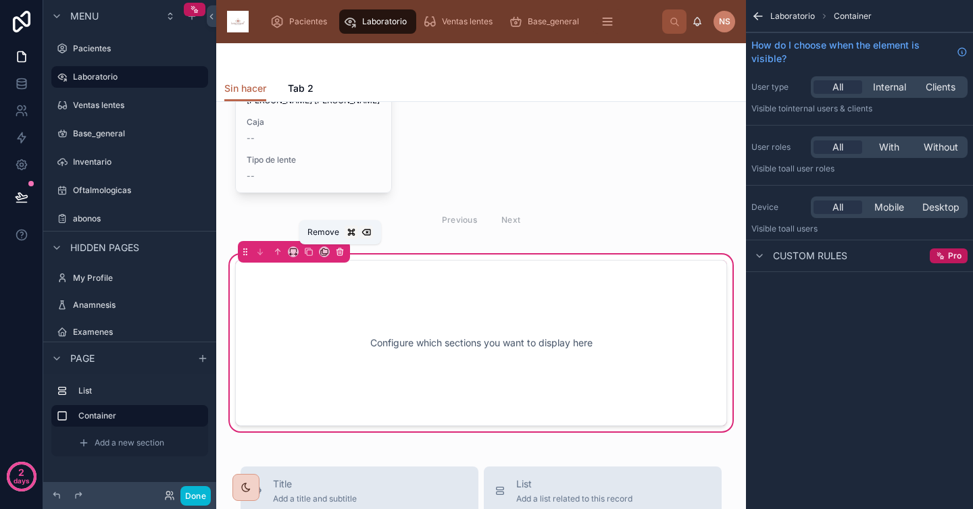
click at [341, 253] on icon at bounding box center [339, 251] width 9 height 9
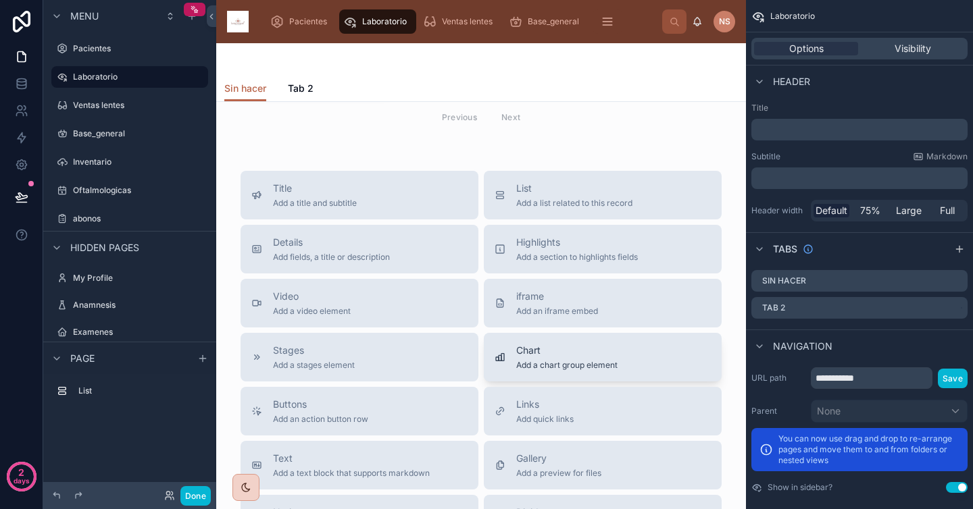
click at [526, 369] on span "Add a chart group element" at bounding box center [566, 365] width 101 height 11
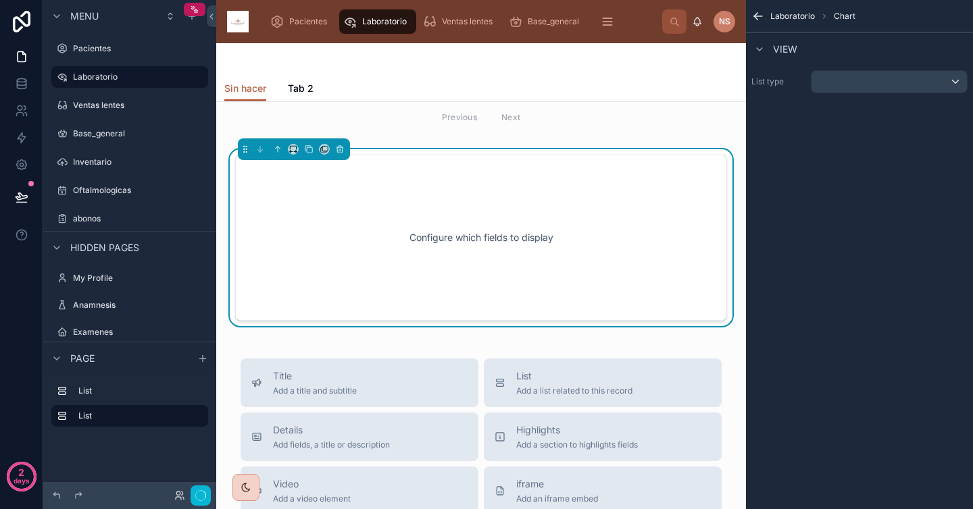
scroll to position [915, 0]
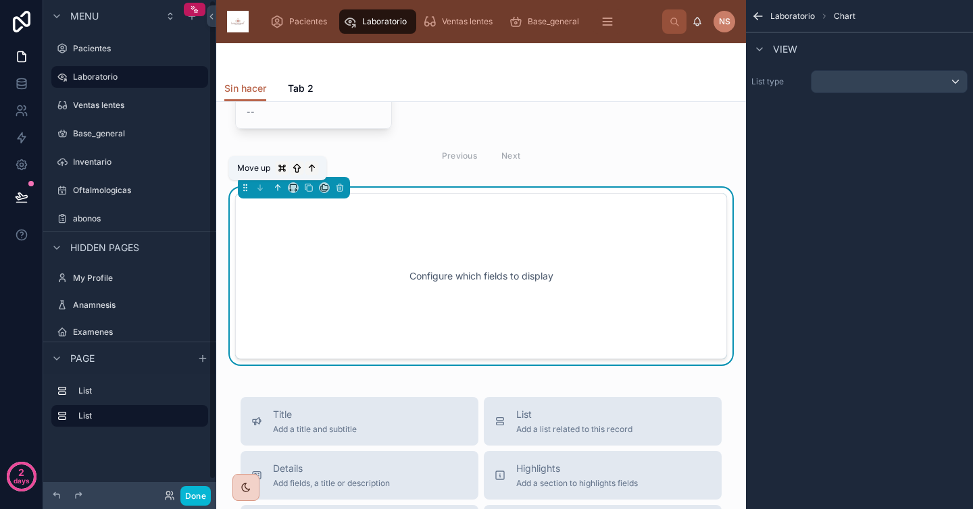
click at [276, 189] on icon at bounding box center [277, 187] width 9 height 9
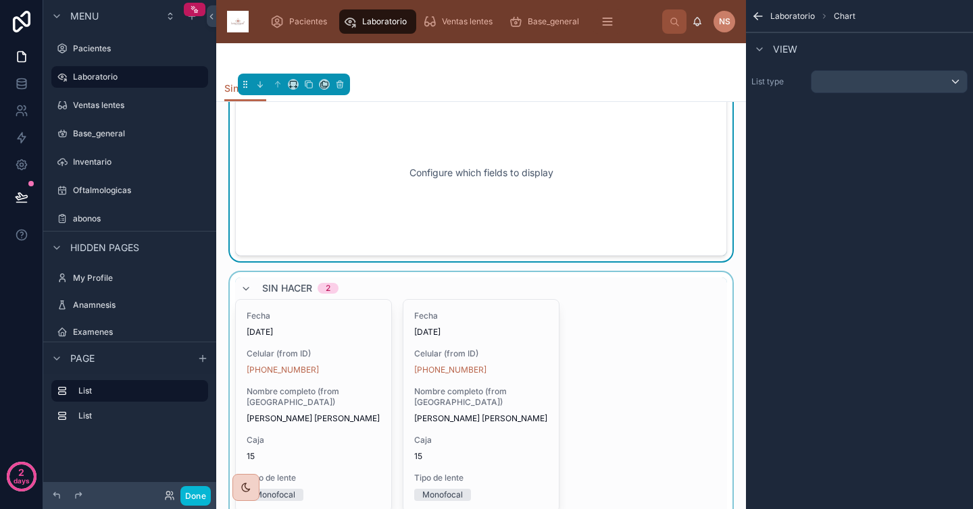
scroll to position [0, 0]
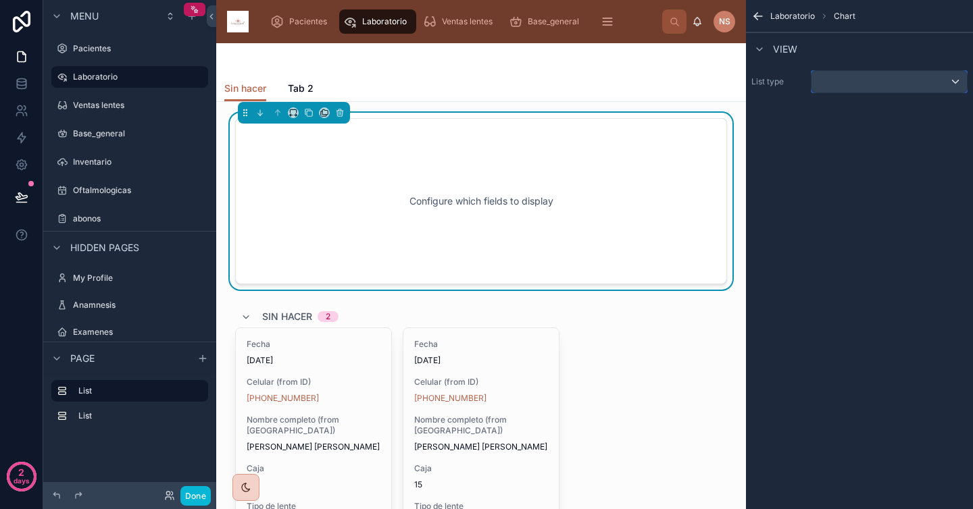
click at [847, 82] on div "scrollable content" at bounding box center [888, 82] width 155 height 22
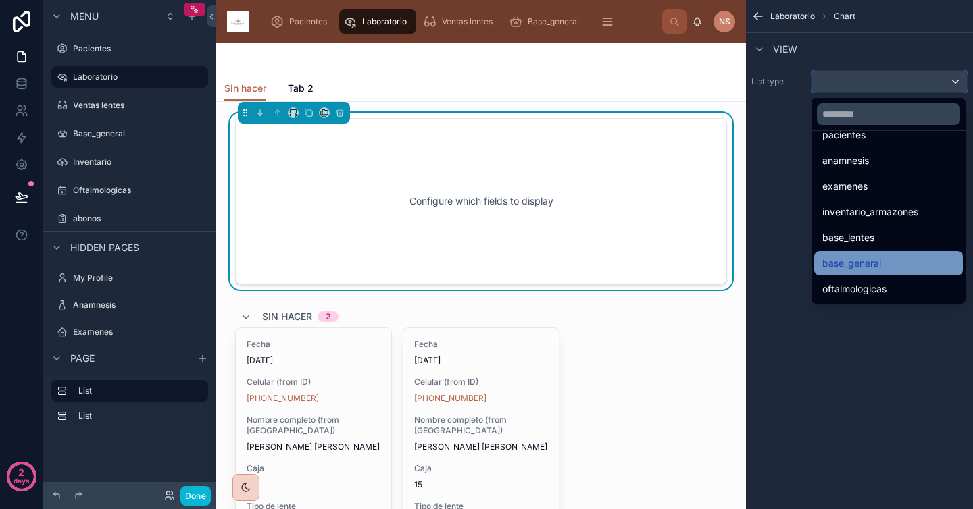
scroll to position [92, 0]
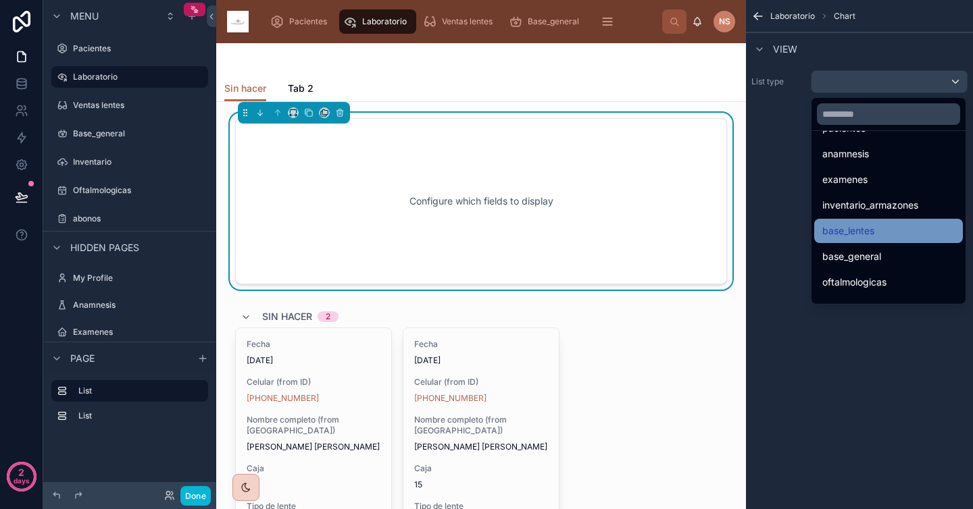
click at [895, 228] on div "base_lentes" at bounding box center [888, 231] width 132 height 16
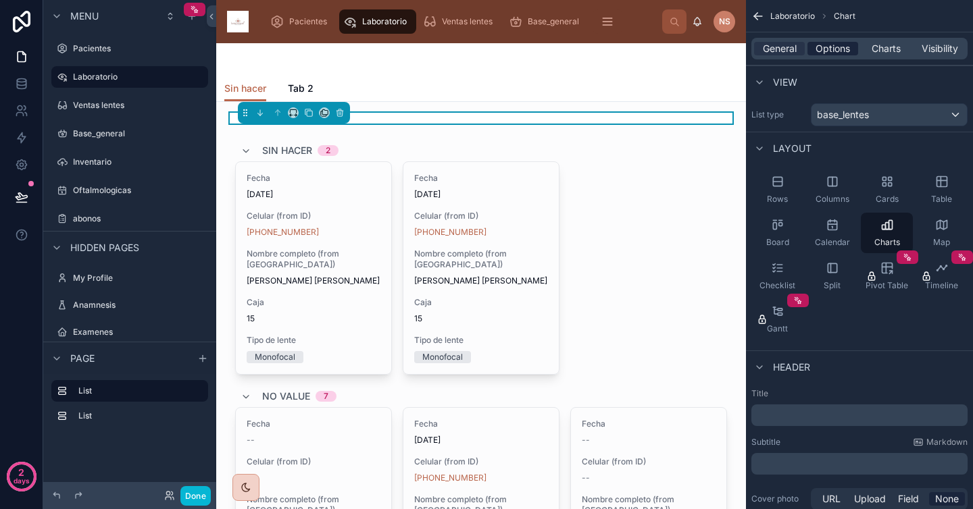
click at [817, 47] on span "Options" at bounding box center [833, 49] width 34 height 14
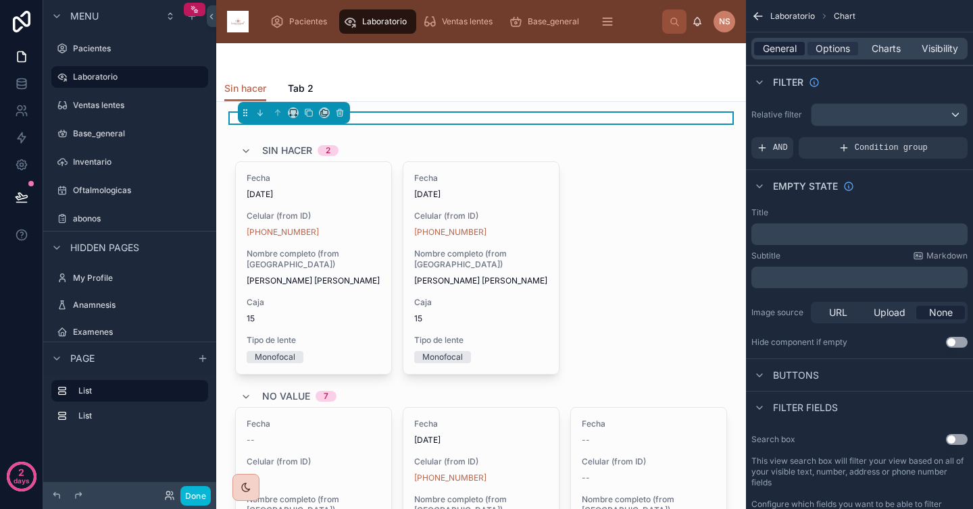
click at [788, 44] on span "General" at bounding box center [780, 49] width 34 height 14
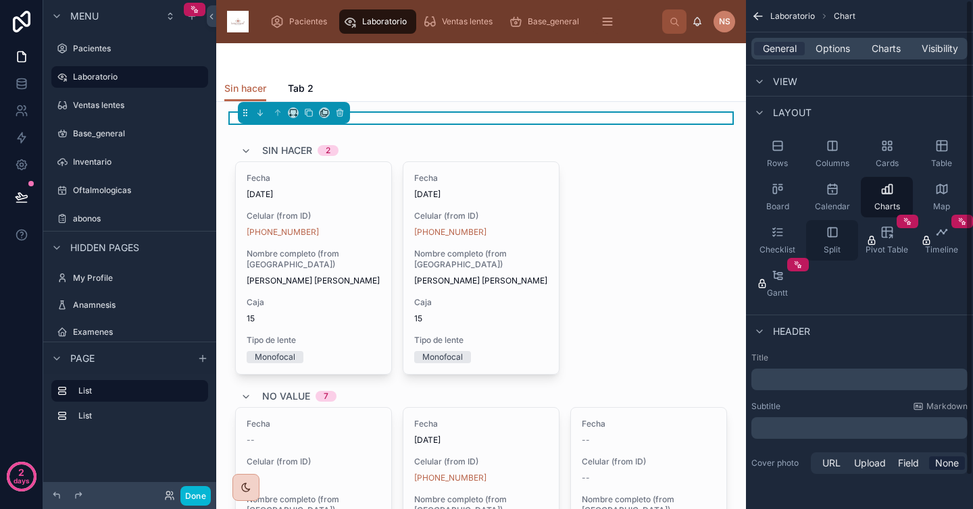
scroll to position [0, 0]
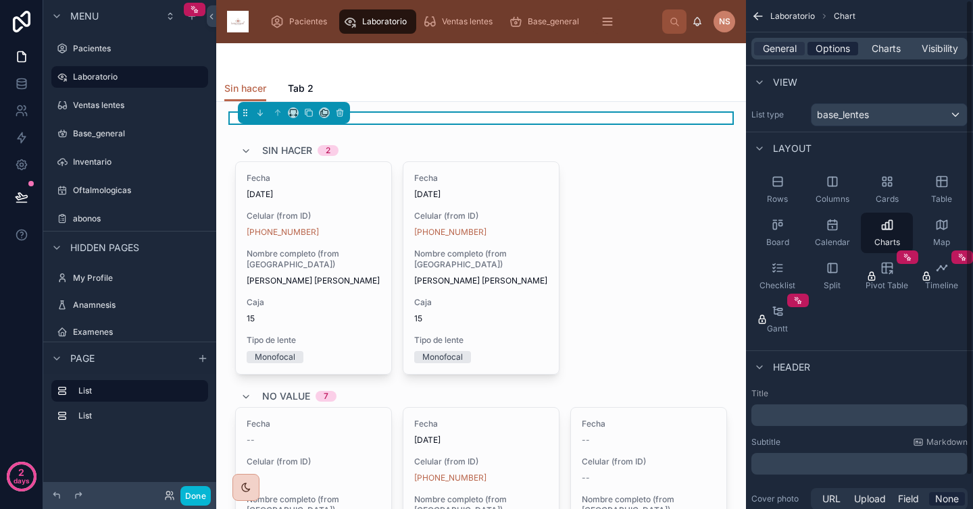
click at [839, 45] on span "Options" at bounding box center [833, 49] width 34 height 14
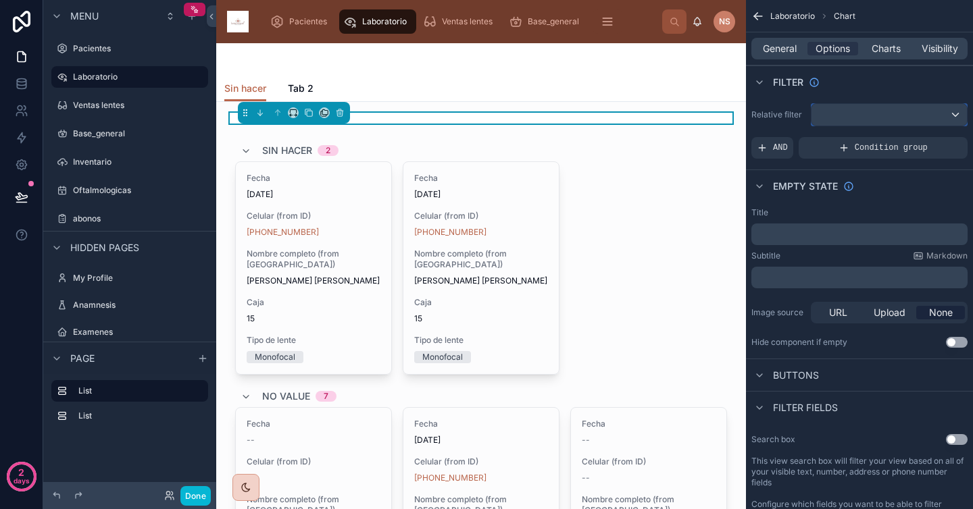
click at [928, 111] on div "scrollable content" at bounding box center [888, 115] width 155 height 22
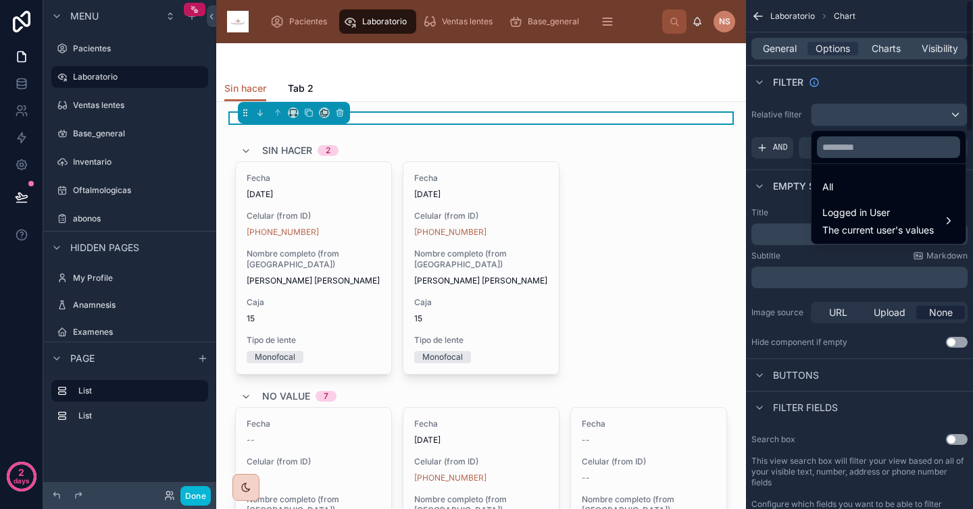
click at [882, 99] on div "scrollable content" at bounding box center [486, 254] width 973 height 509
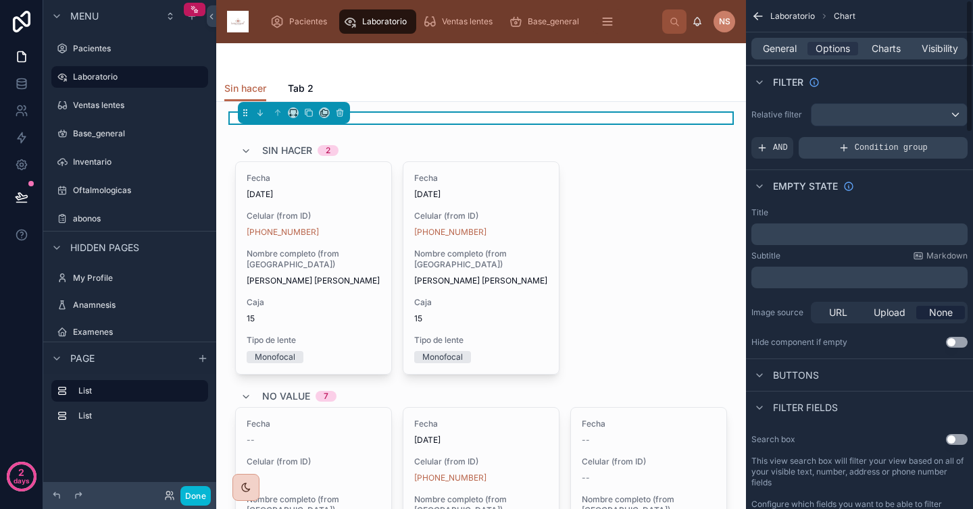
click at [875, 148] on span "Condition group" at bounding box center [891, 148] width 73 height 11
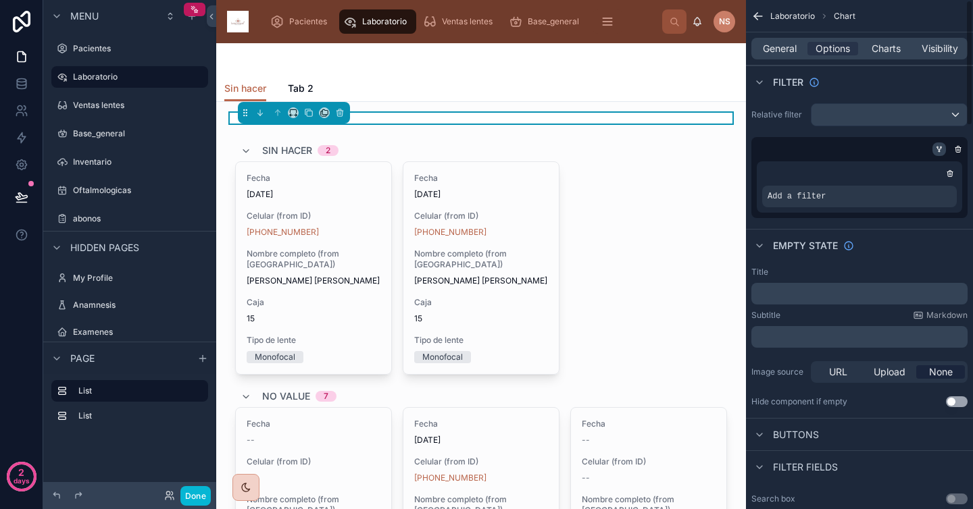
click at [936, 149] on icon "scrollable content" at bounding box center [939, 149] width 8 height 8
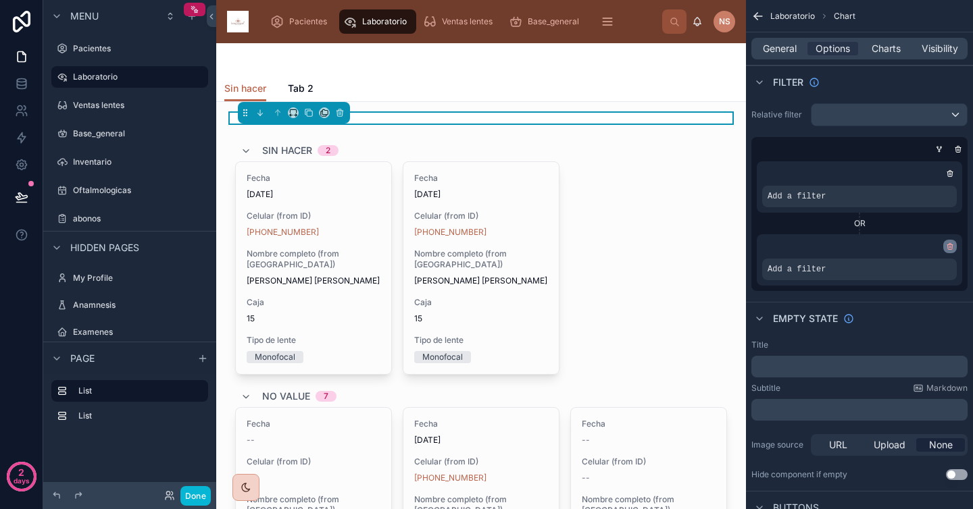
click at [948, 246] on icon "scrollable content" at bounding box center [950, 247] width 5 height 5
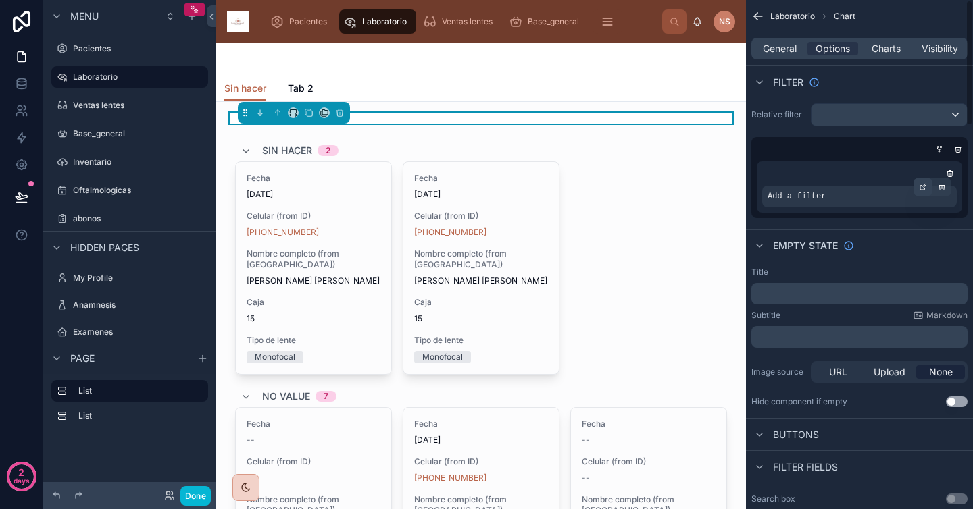
click at [922, 185] on icon "scrollable content" at bounding box center [923, 187] width 8 height 8
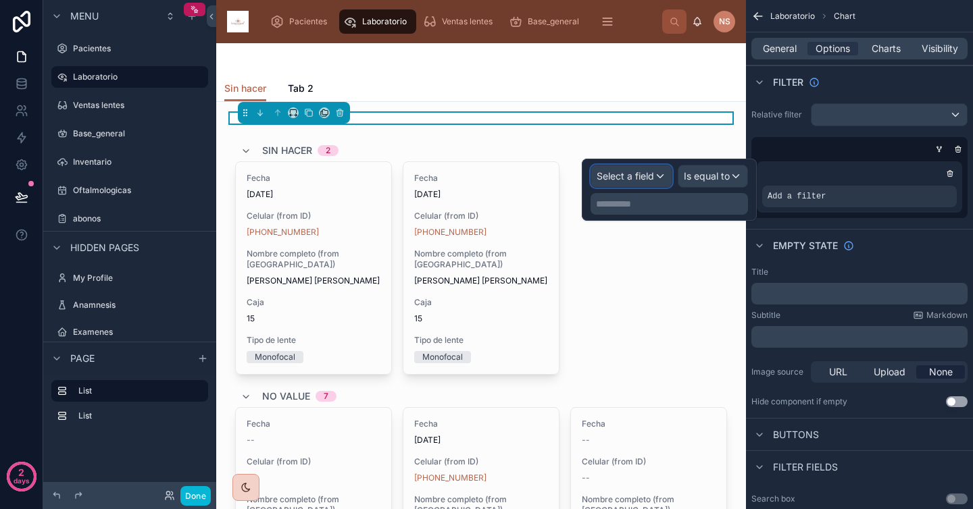
click at [632, 171] on span "Select a field" at bounding box center [625, 175] width 57 height 11
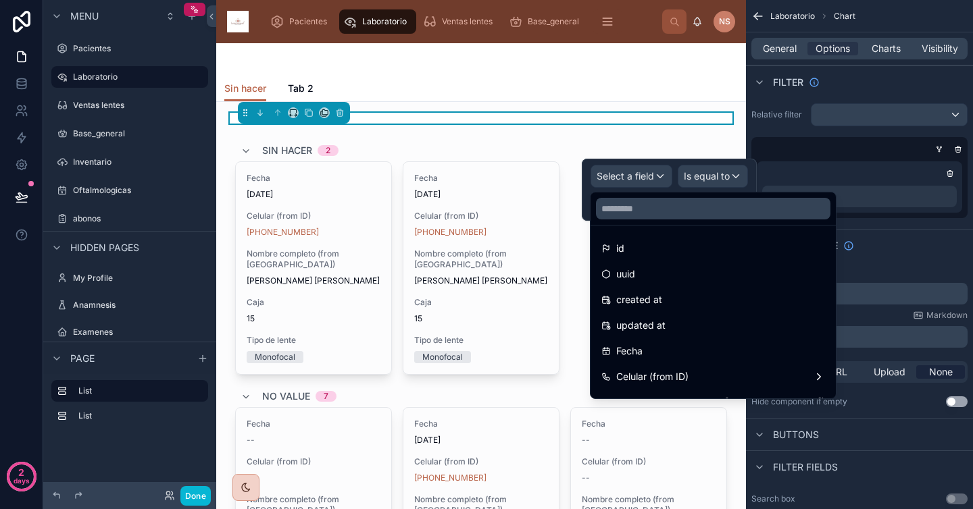
click at [653, 220] on div at bounding box center [713, 209] width 245 height 32
click at [642, 207] on input "text" at bounding box center [713, 209] width 234 height 22
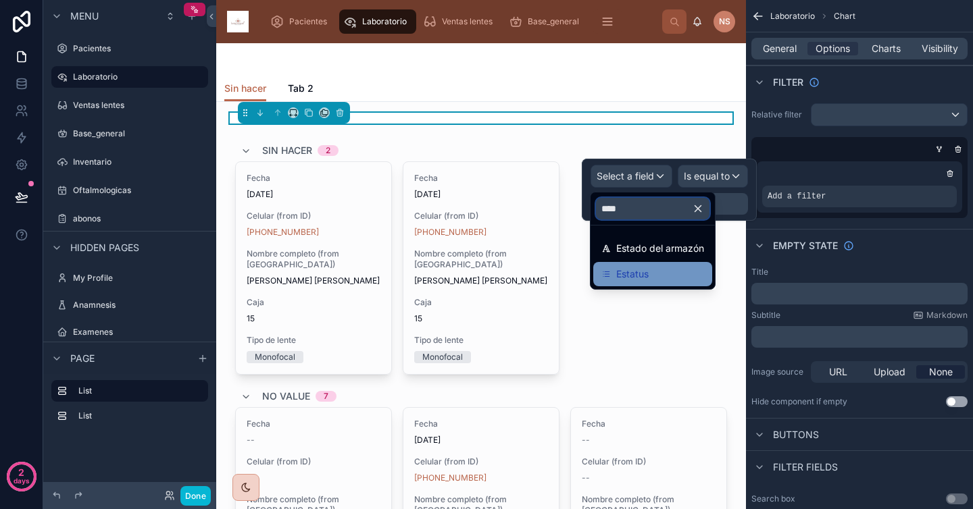
type input "****"
click at [636, 268] on span "Estatus" at bounding box center [632, 274] width 32 height 16
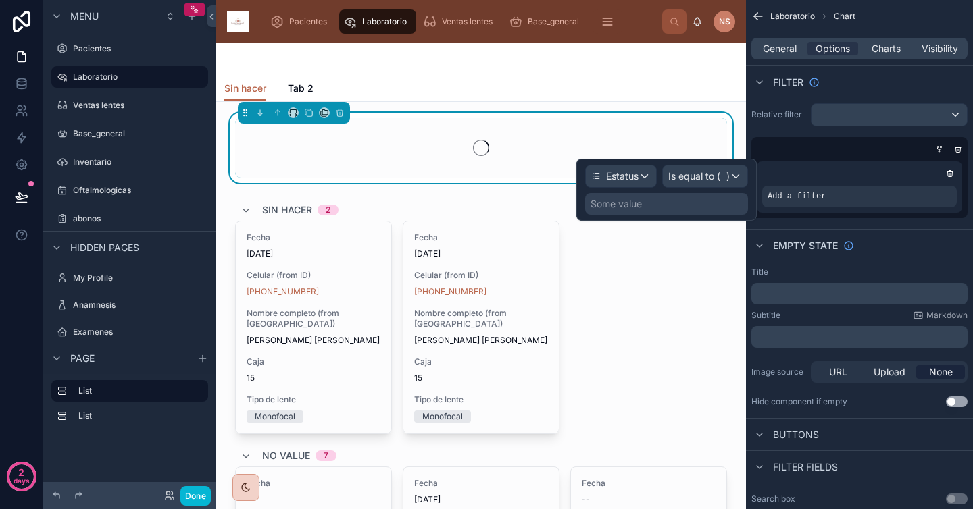
click at [691, 204] on div "Some value" at bounding box center [666, 204] width 163 height 22
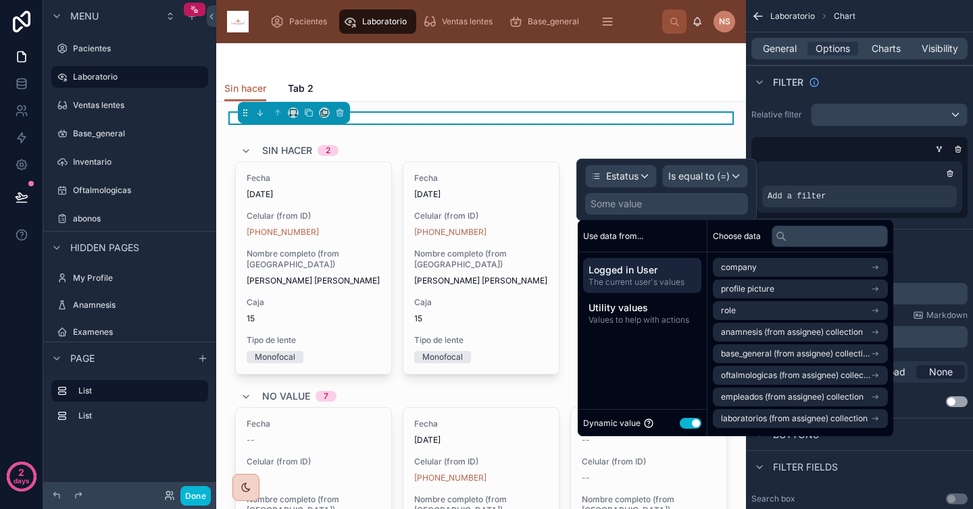
click at [686, 426] on button "Use setting" at bounding box center [691, 423] width 22 height 11
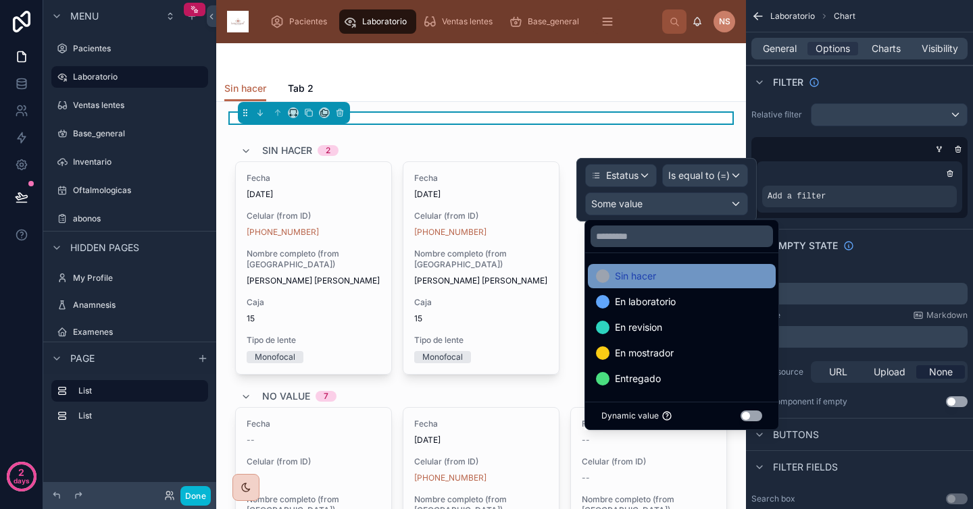
click at [689, 268] on div "Sin hacer" at bounding box center [682, 276] width 172 height 16
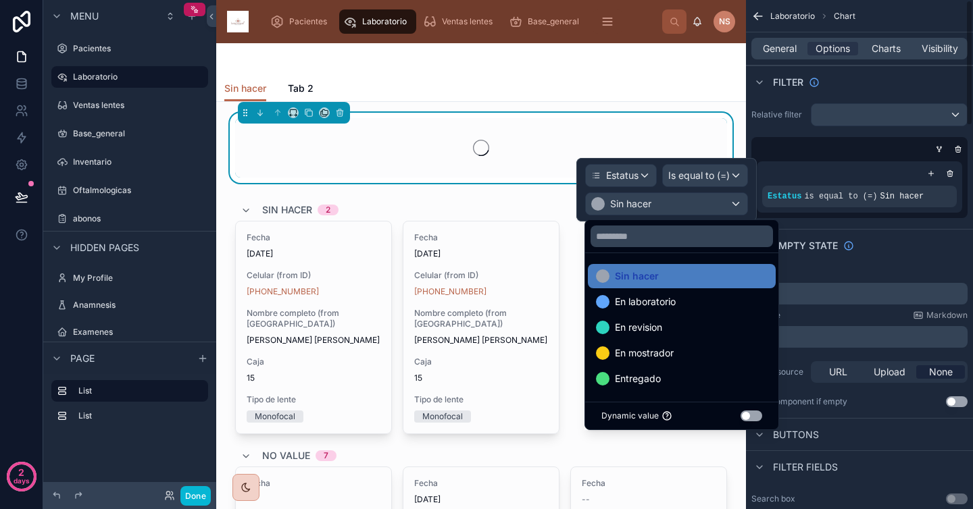
click at [872, 223] on div "Relative filter Estatus is equal to (=) Sin hacer" at bounding box center [859, 161] width 227 height 126
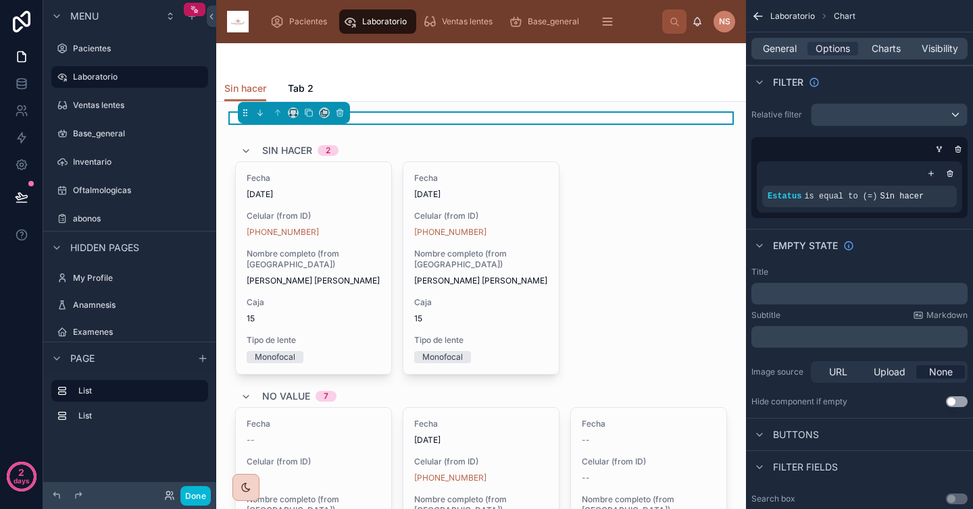
click at [891, 51] on span "Charts" at bounding box center [886, 49] width 29 height 14
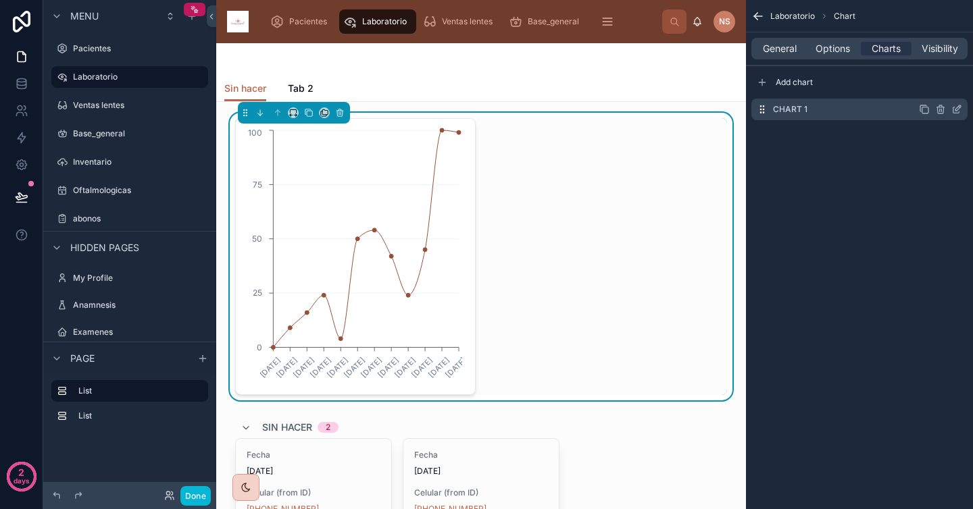
click at [955, 112] on icon "scrollable content" at bounding box center [956, 109] width 11 height 11
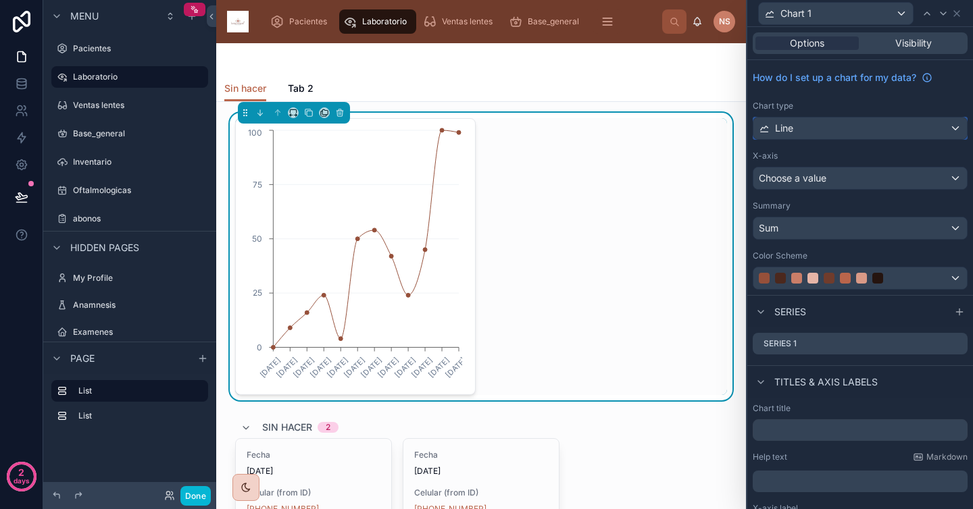
click at [909, 128] on div "Line" at bounding box center [860, 129] width 214 height 22
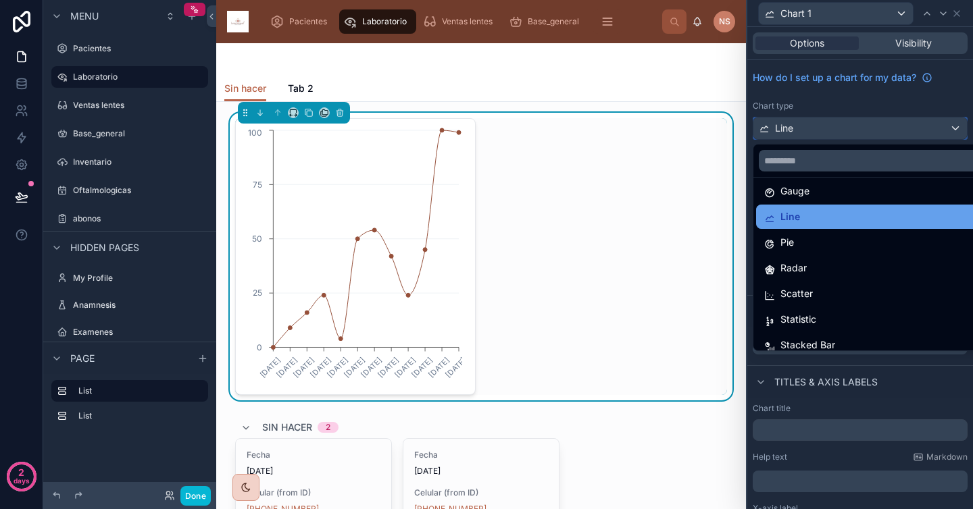
scroll to position [96, 0]
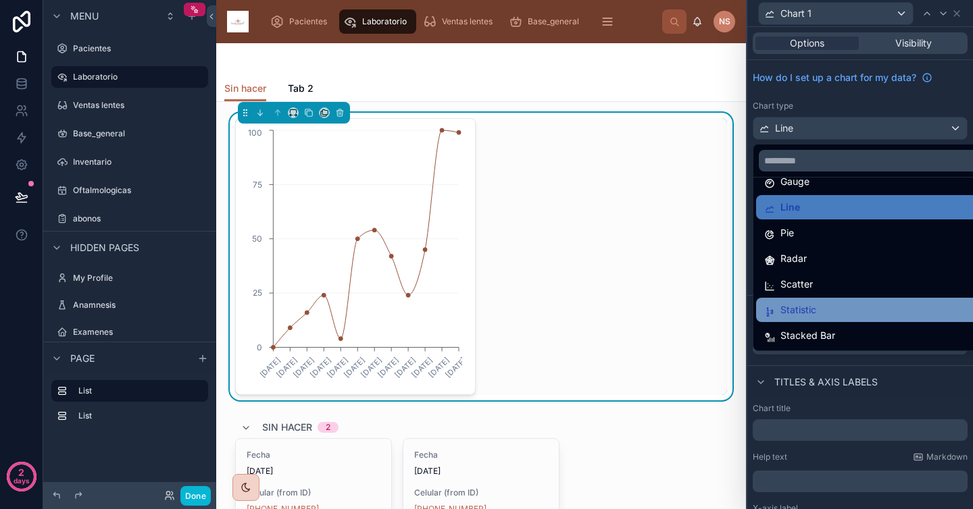
click at [828, 305] on div "Statistic" at bounding box center [870, 310] width 213 height 16
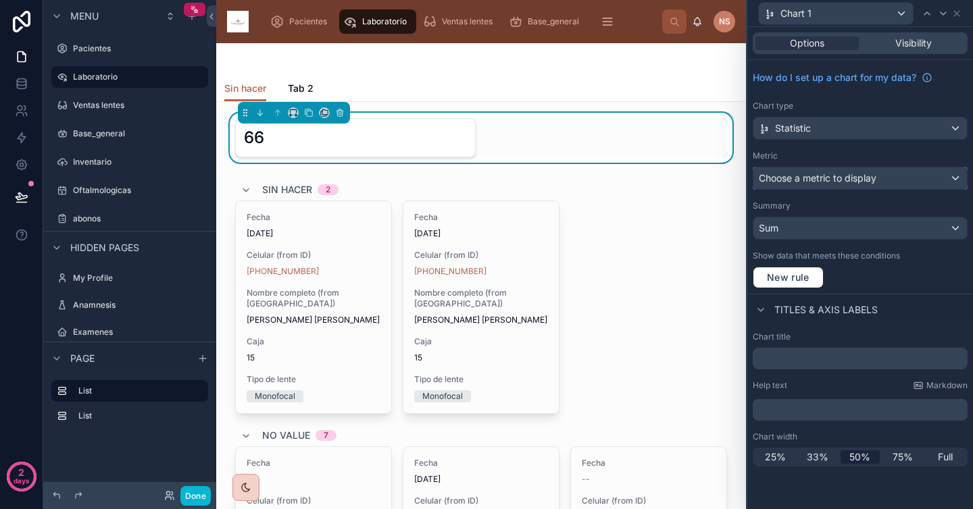
click at [853, 182] on span "Choose a metric to display" at bounding box center [818, 177] width 118 height 11
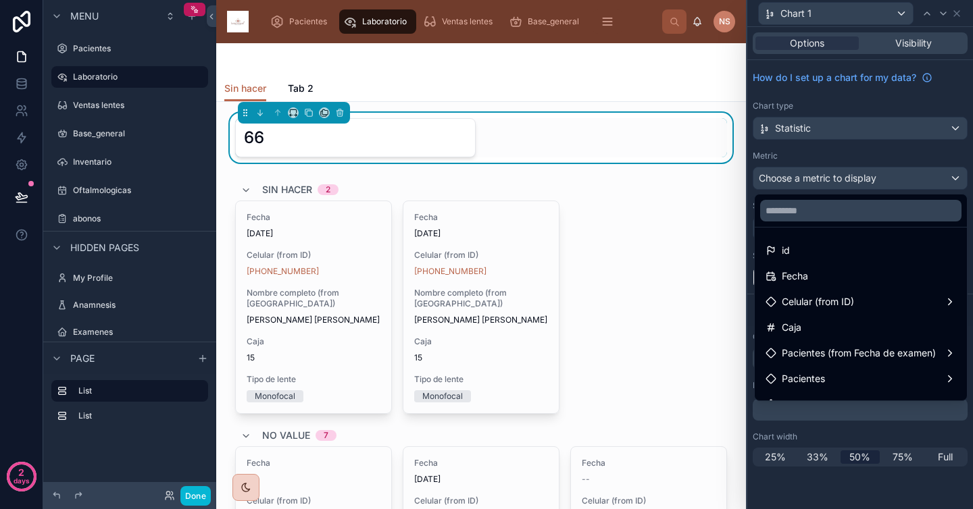
click at [856, 160] on div at bounding box center [860, 254] width 226 height 509
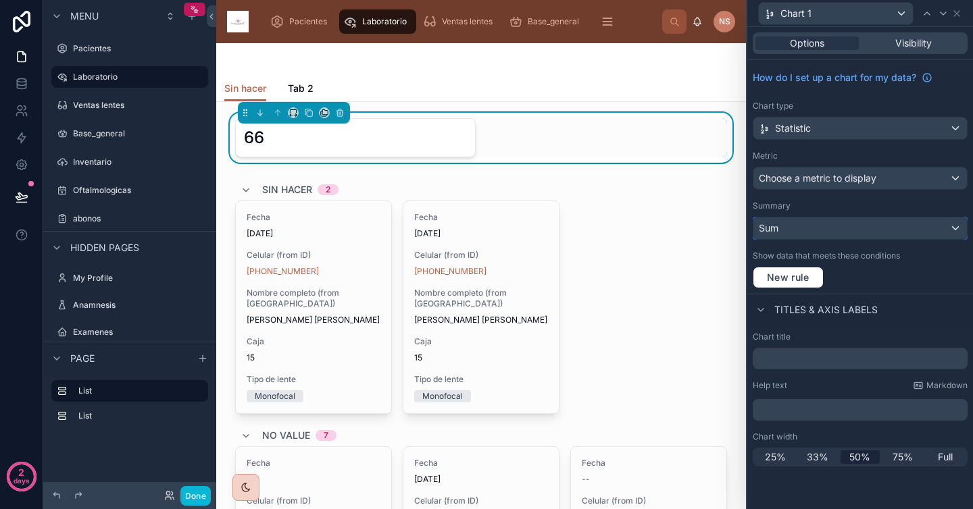
click at [822, 236] on div "Sum" at bounding box center [860, 229] width 214 height 22
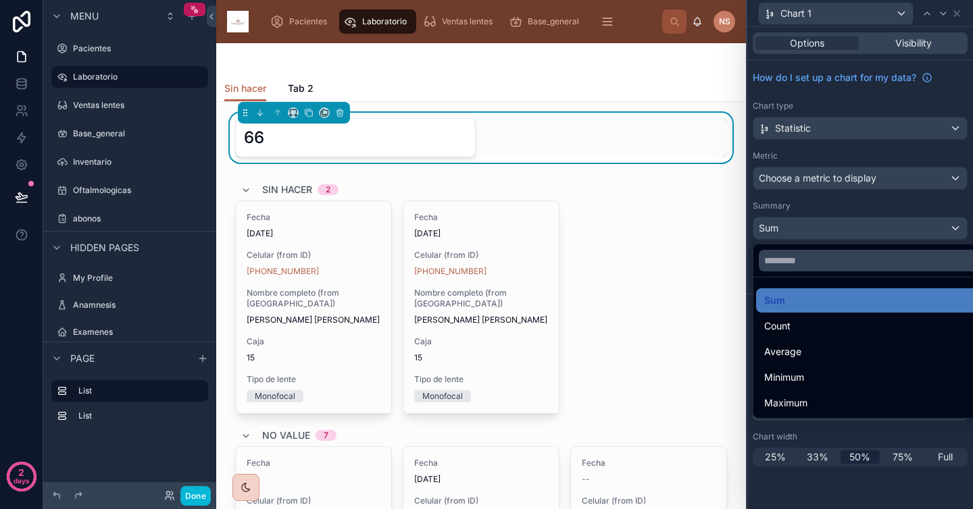
click at [805, 337] on div "Count" at bounding box center [875, 326] width 239 height 24
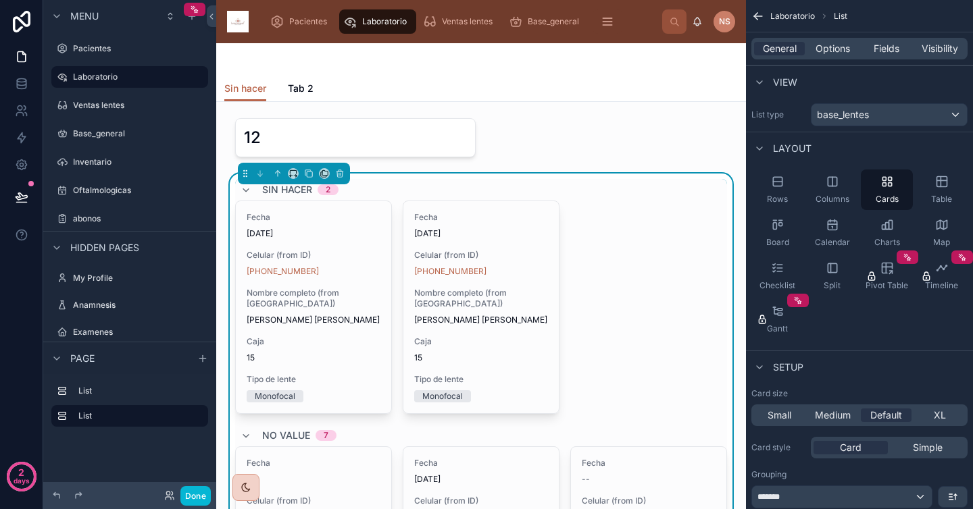
click at [632, 92] on div "Sin hacer Tab 2" at bounding box center [480, 89] width 513 height 26
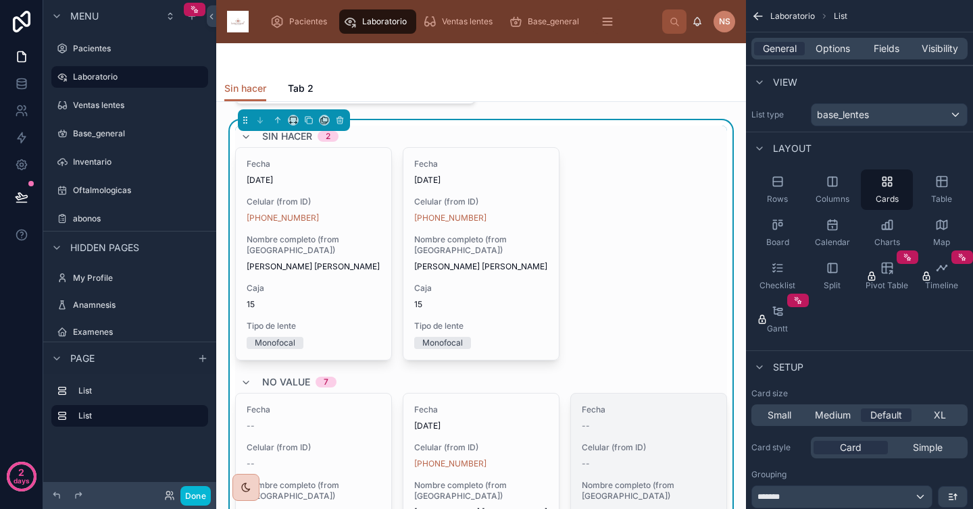
scroll to position [0, 0]
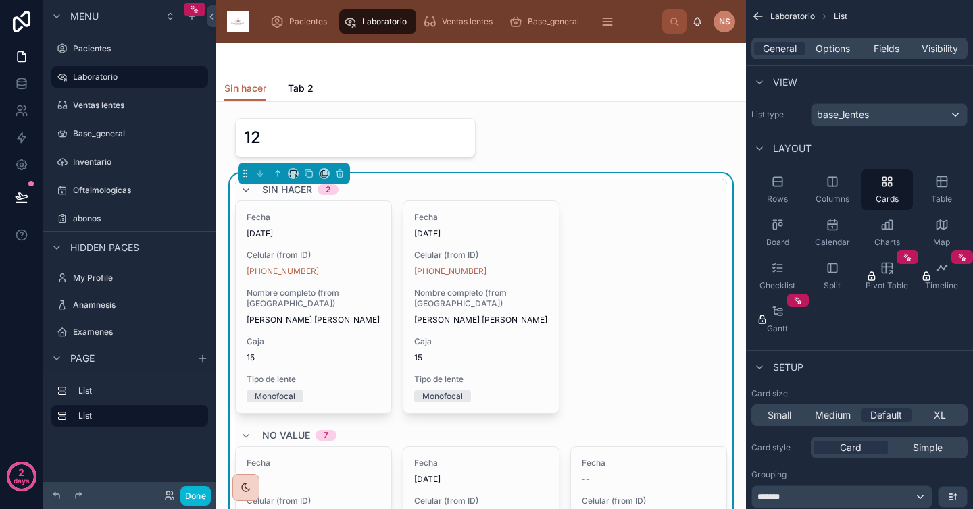
click at [602, 195] on div "Sin hacer 2" at bounding box center [481, 190] width 492 height 22
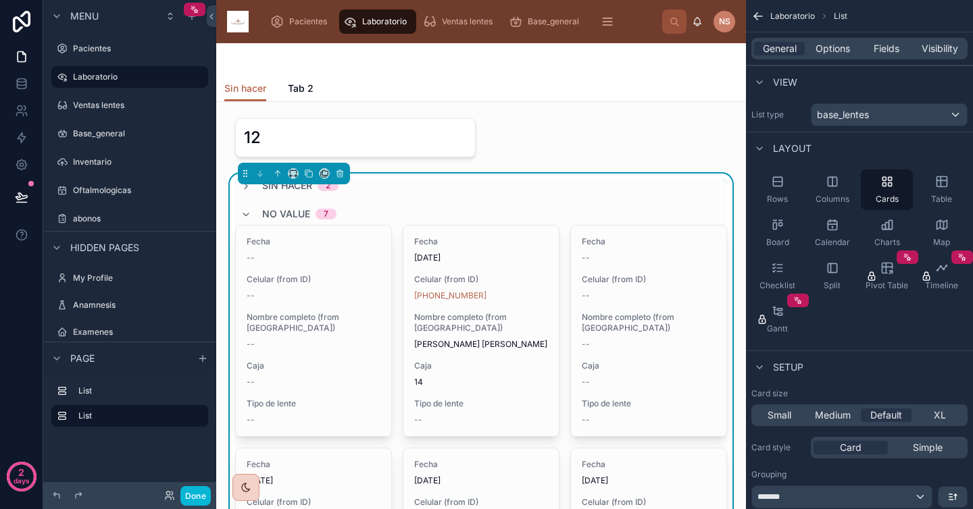
click at [251, 213] on icon at bounding box center [246, 214] width 11 height 11
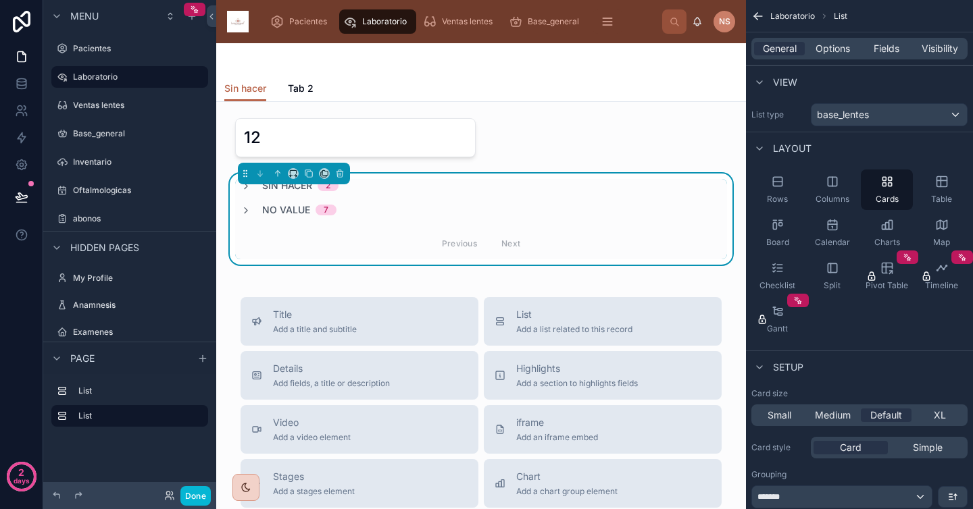
click at [520, 264] on div "Sin hacer 2 No value 7 Previous Next" at bounding box center [481, 219] width 508 height 91
click at [241, 214] on icon at bounding box center [246, 210] width 11 height 11
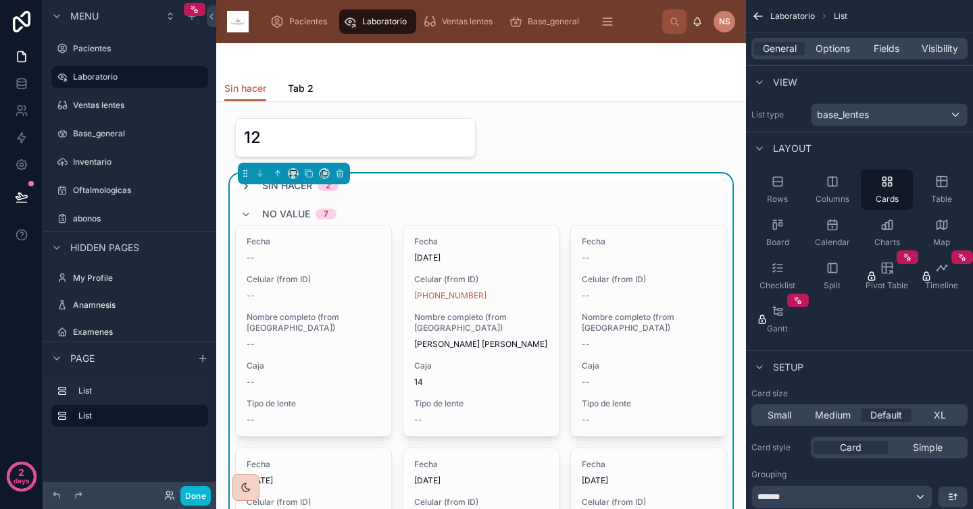
click at [246, 187] on icon at bounding box center [246, 186] width 11 height 11
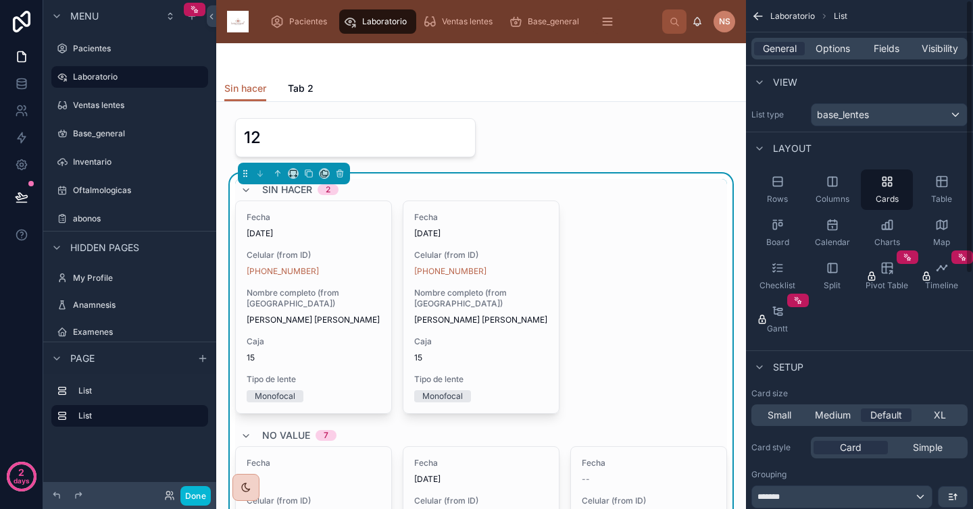
click at [832, 147] on div "Layout" at bounding box center [859, 148] width 227 height 32
click at [834, 147] on div "Layout" at bounding box center [859, 148] width 227 height 32
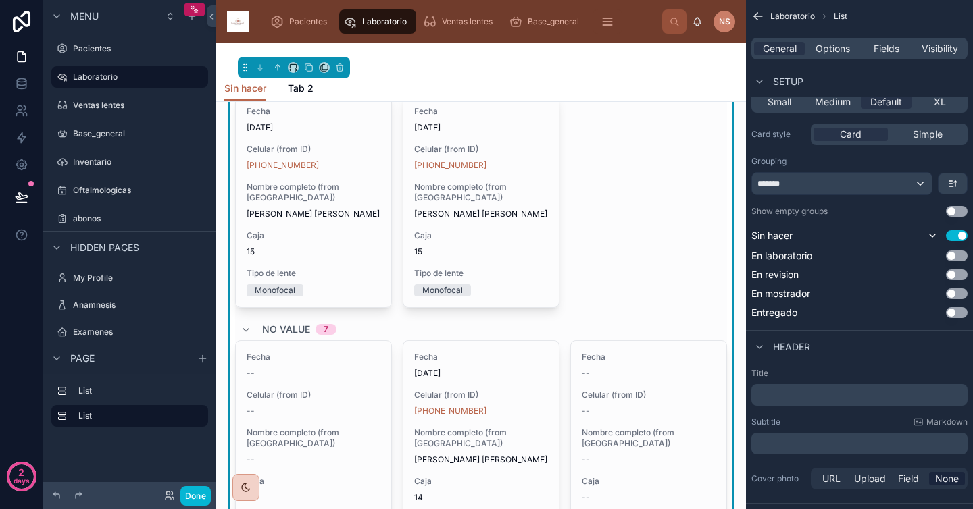
scroll to position [89, 0]
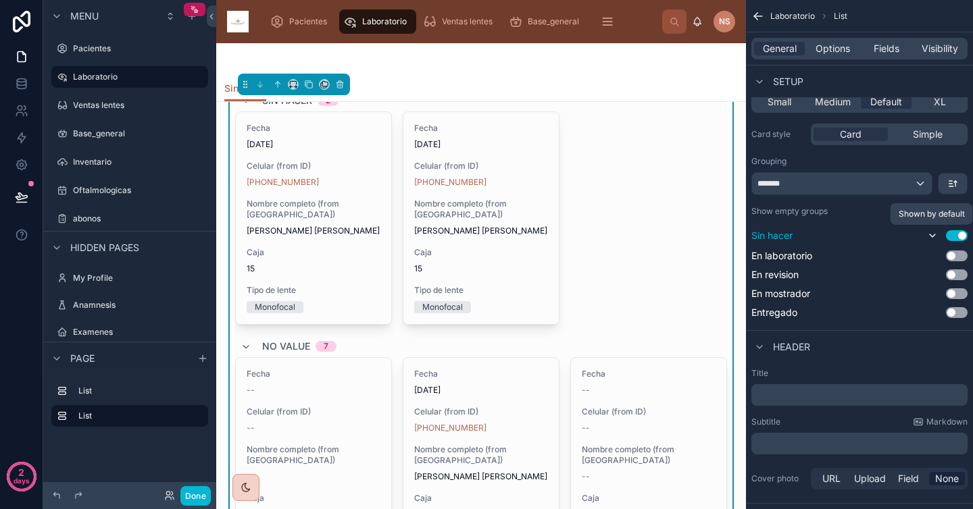
click at [936, 236] on icon "scrollable content" at bounding box center [932, 235] width 11 height 11
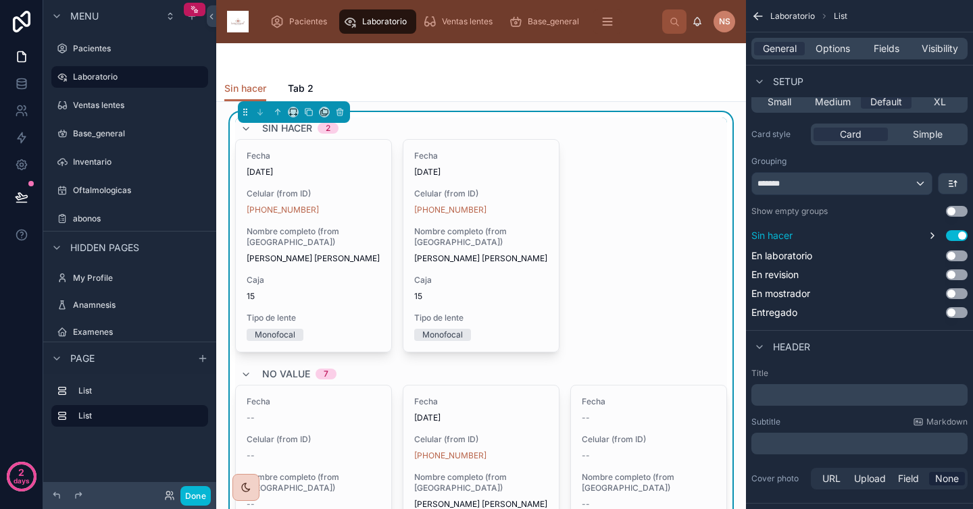
scroll to position [0, 0]
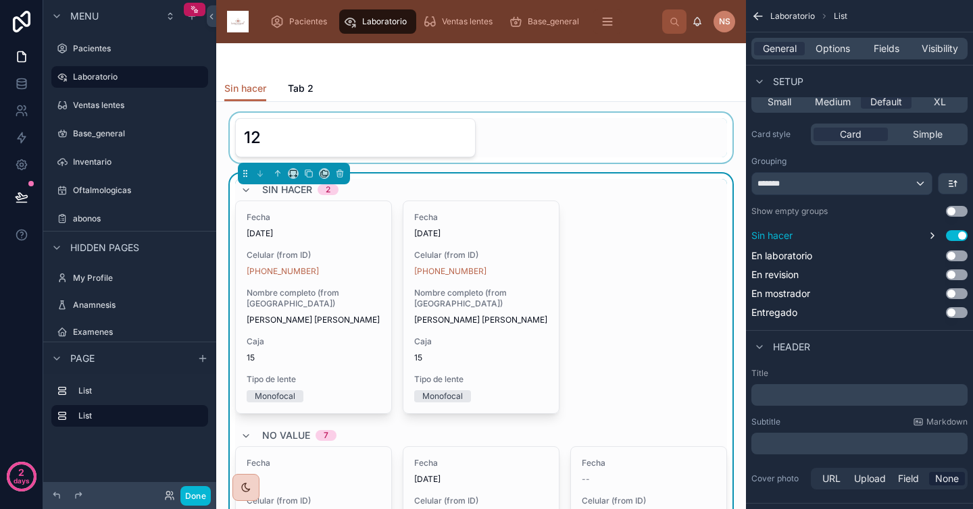
click at [571, 141] on div at bounding box center [481, 138] width 508 height 50
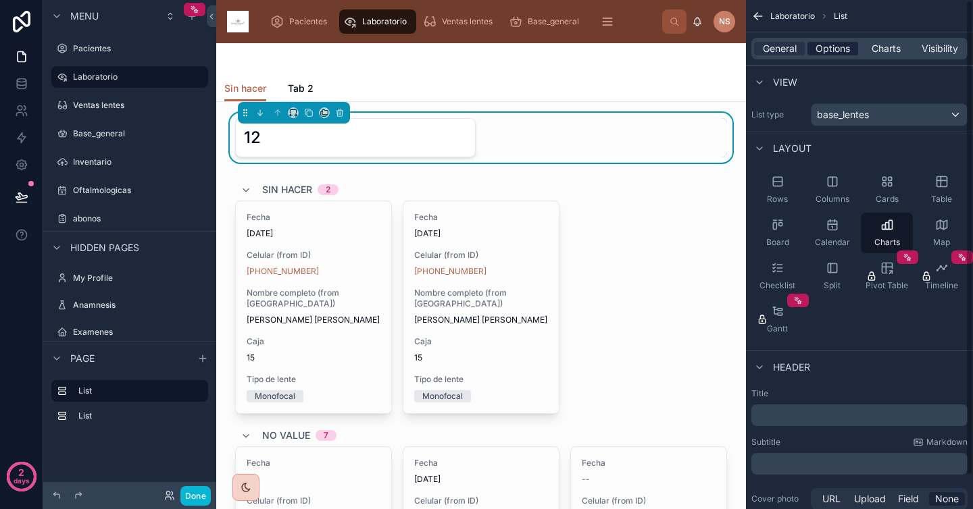
click at [839, 49] on span "Options" at bounding box center [833, 49] width 34 height 14
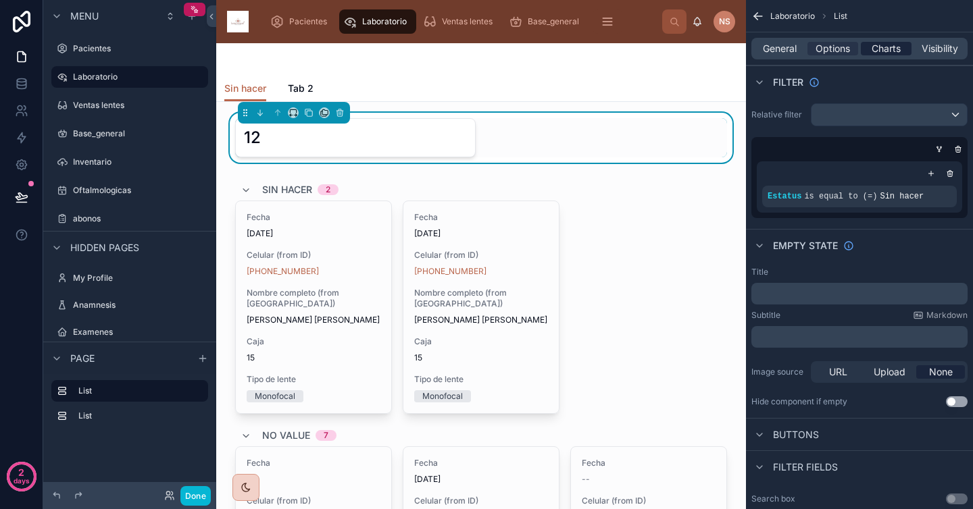
click at [879, 47] on span "Charts" at bounding box center [886, 49] width 29 height 14
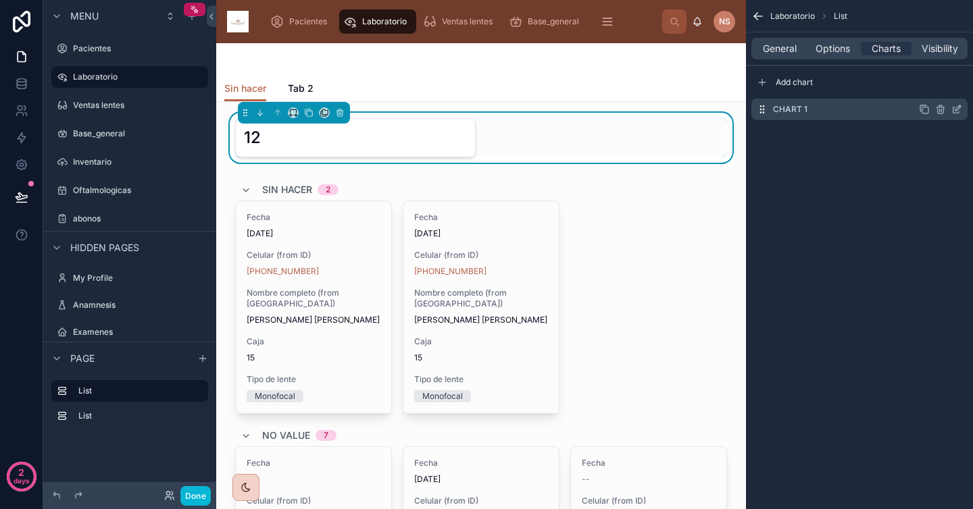
click at [959, 109] on icon "scrollable content" at bounding box center [956, 109] width 11 height 11
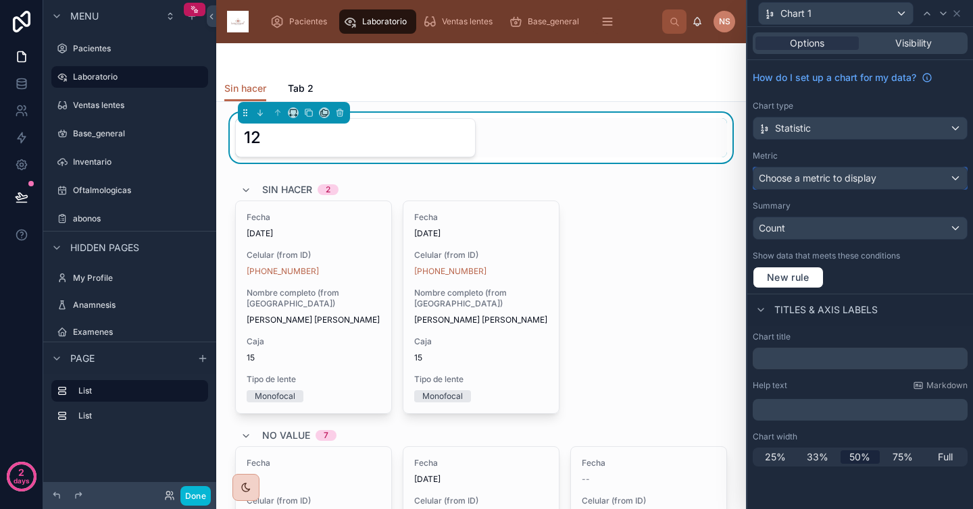
click at [863, 182] on span "Choose a metric to display" at bounding box center [818, 177] width 118 height 11
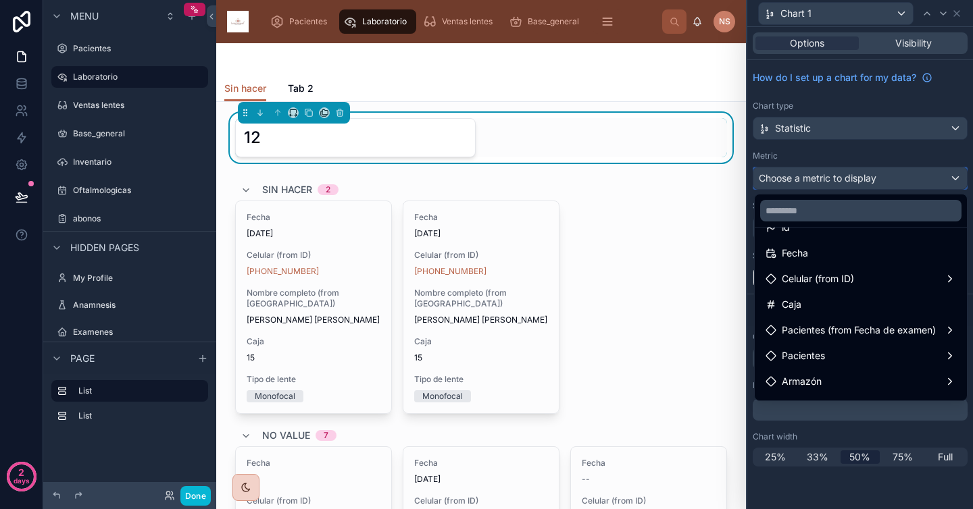
scroll to position [9, 0]
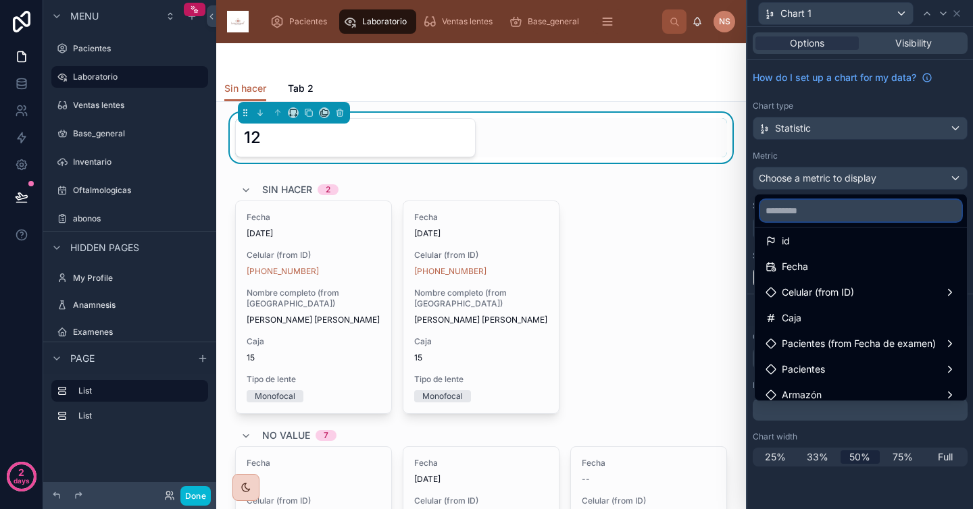
click at [816, 213] on input "text" at bounding box center [860, 211] width 201 height 22
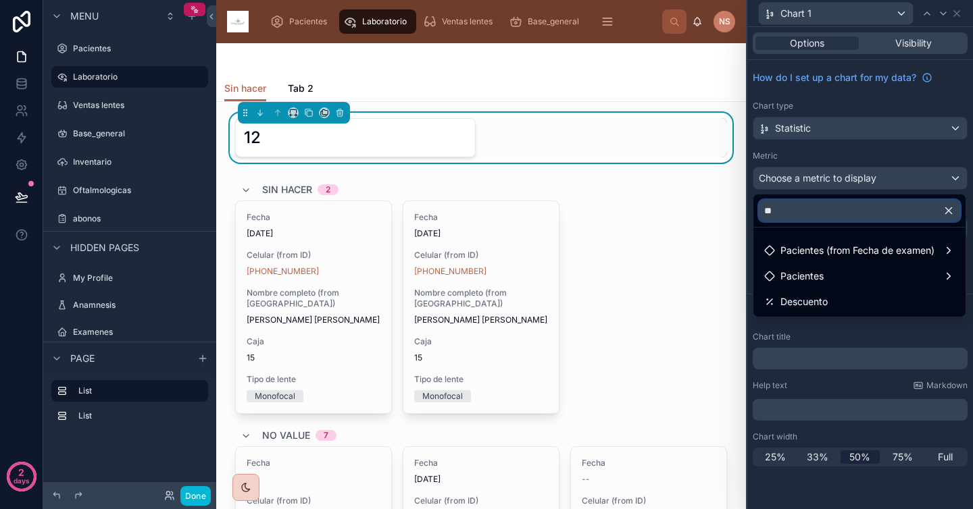
scroll to position [0, 0]
type input "*"
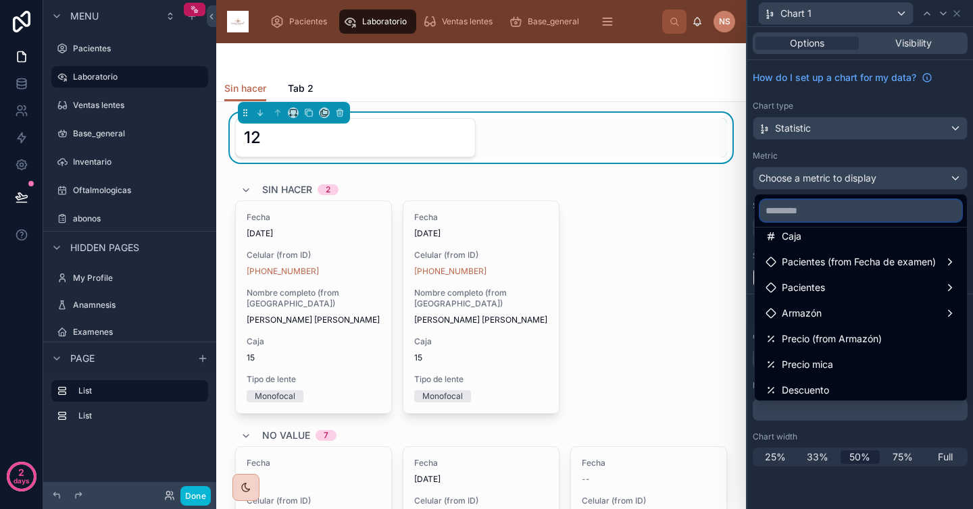
scroll to position [114, 0]
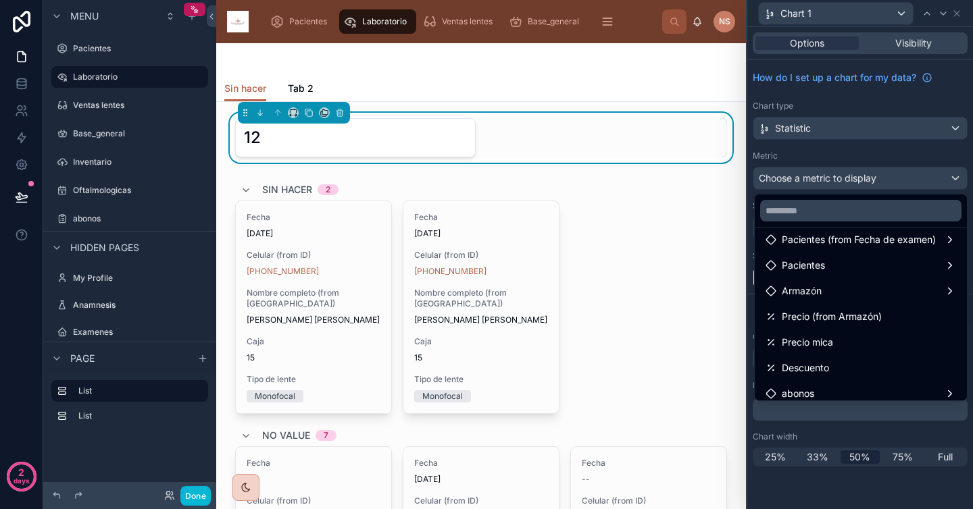
click at [839, 148] on div at bounding box center [860, 254] width 226 height 509
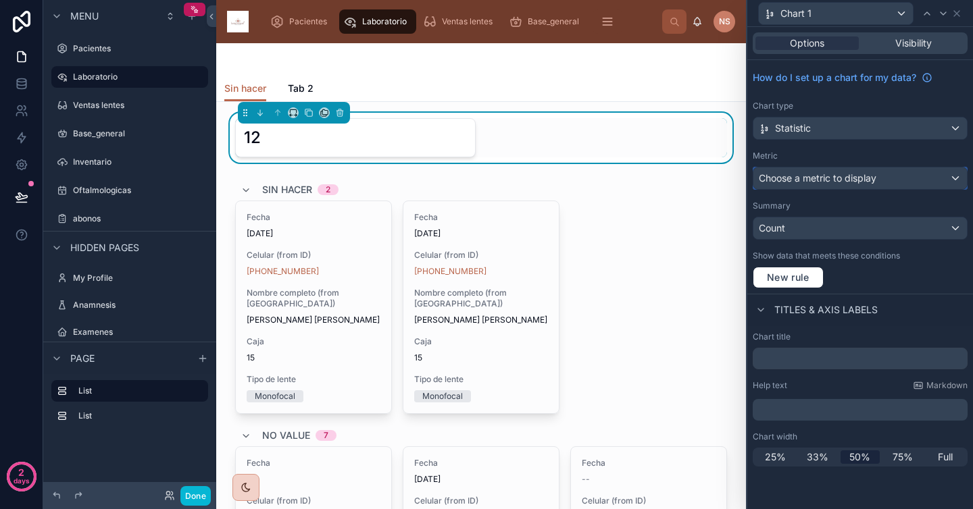
click at [839, 175] on span "Choose a metric to display" at bounding box center [818, 177] width 118 height 11
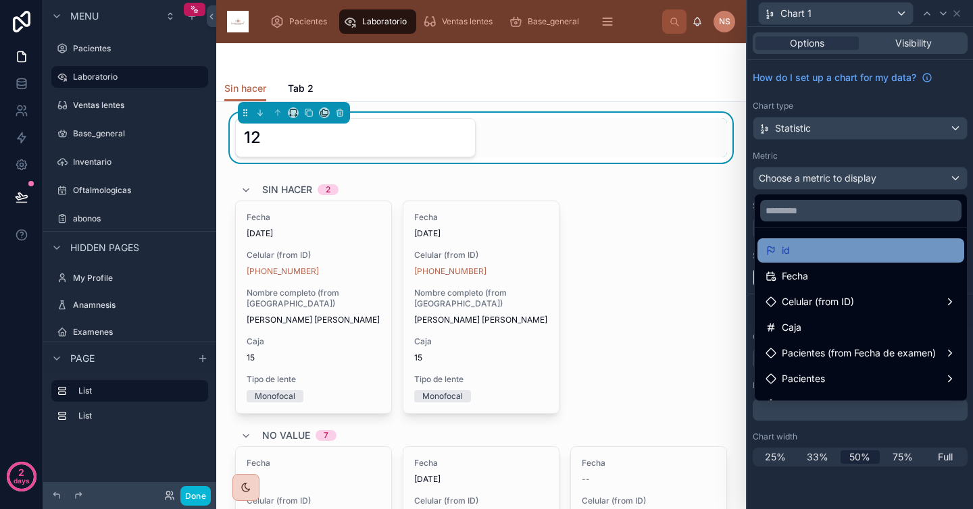
click at [819, 253] on div "id" at bounding box center [861, 251] width 191 height 16
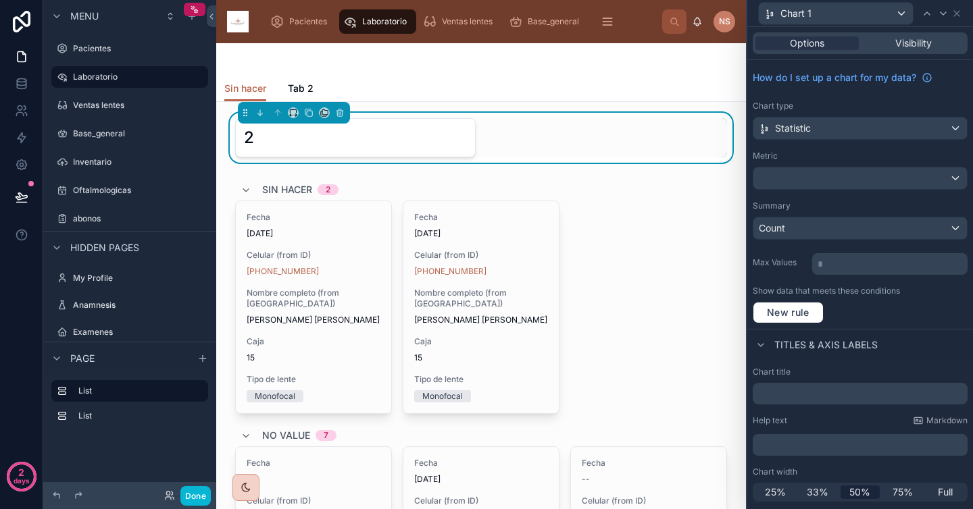
click at [827, 201] on div "Summary" at bounding box center [860, 206] width 215 height 11
click at [845, 266] on p "* ﻿" at bounding box center [891, 264] width 147 height 14
click at [847, 286] on label "Show data that meets these conditions" at bounding box center [826, 291] width 147 height 11
click at [819, 397] on input "text" at bounding box center [860, 394] width 215 height 22
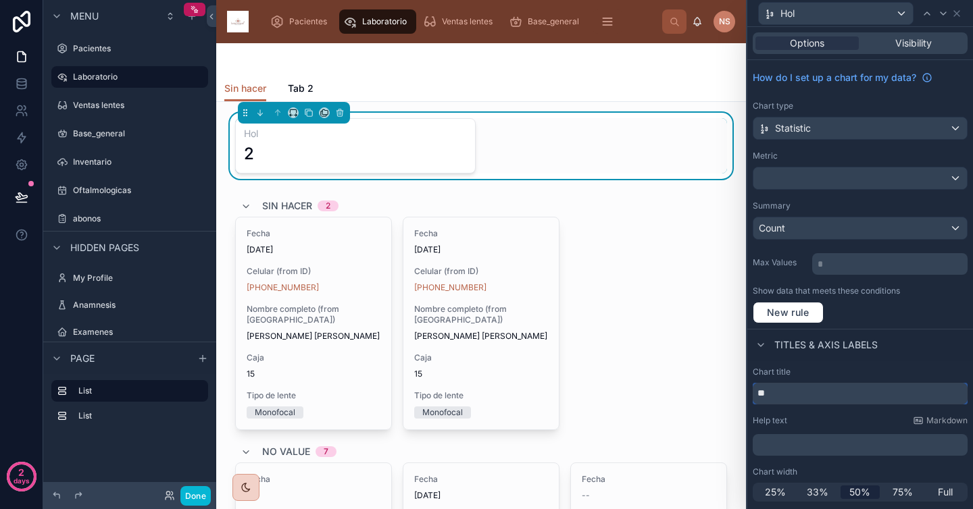
type input "*"
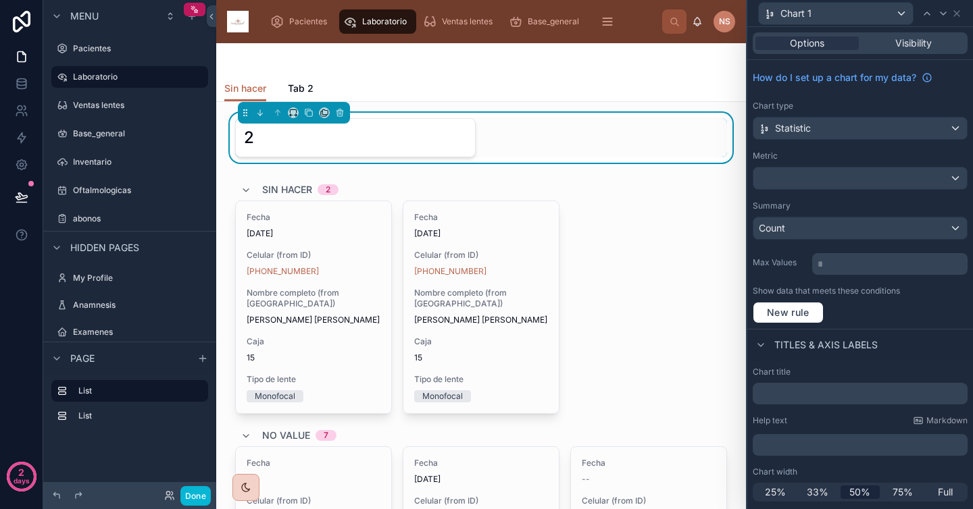
click at [839, 418] on div "Help text Markdown" at bounding box center [860, 421] width 215 height 11
click at [959, 11] on icon at bounding box center [956, 13] width 11 height 11
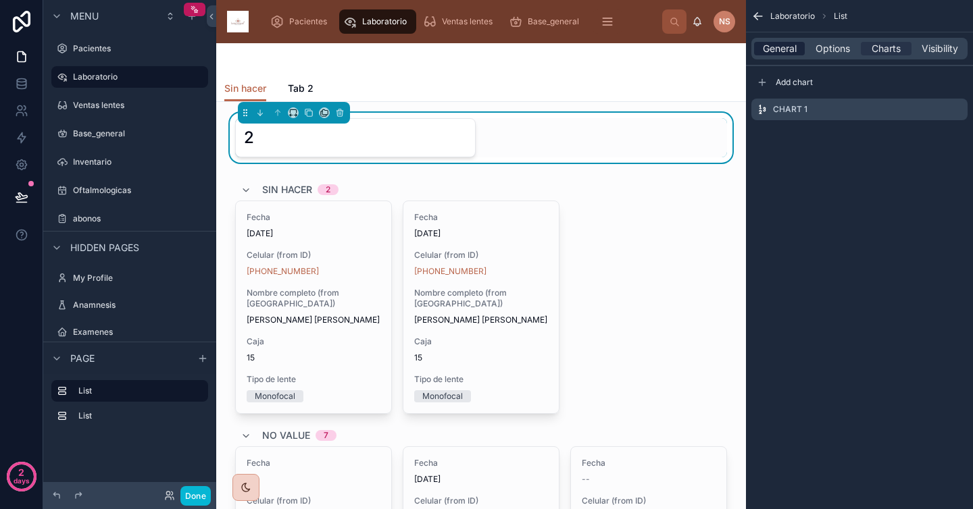
click at [791, 48] on span "General" at bounding box center [780, 49] width 34 height 14
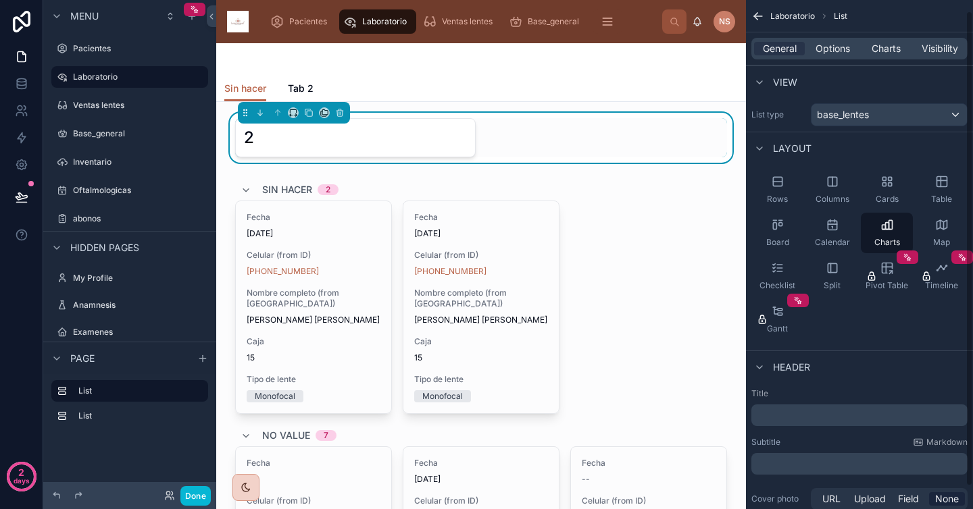
scroll to position [36, 0]
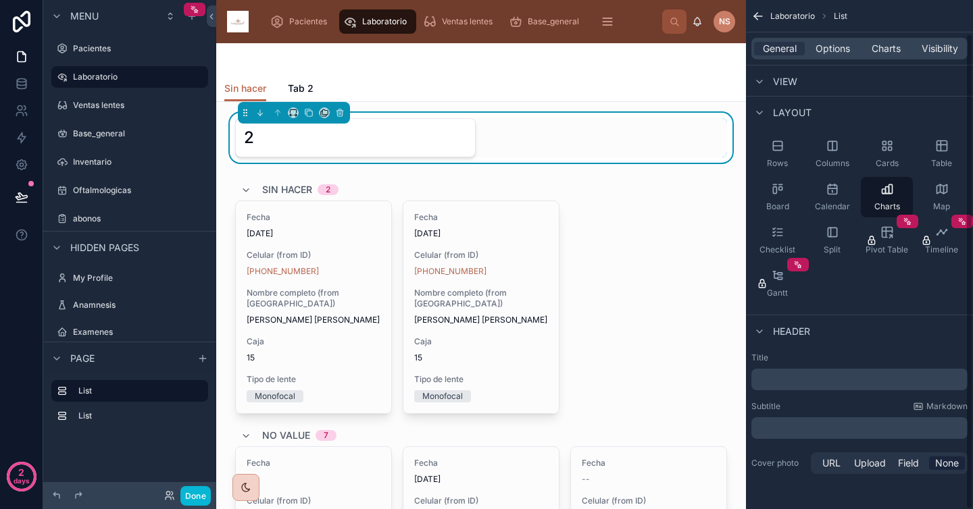
click at [826, 381] on p "﻿" at bounding box center [861, 380] width 208 height 14
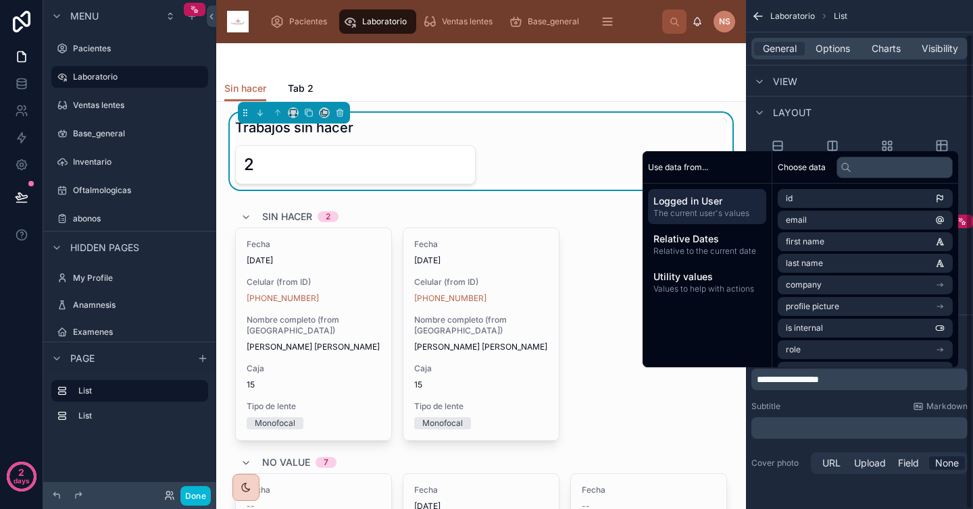
click at [823, 403] on div "Subtitle Markdown" at bounding box center [859, 406] width 216 height 11
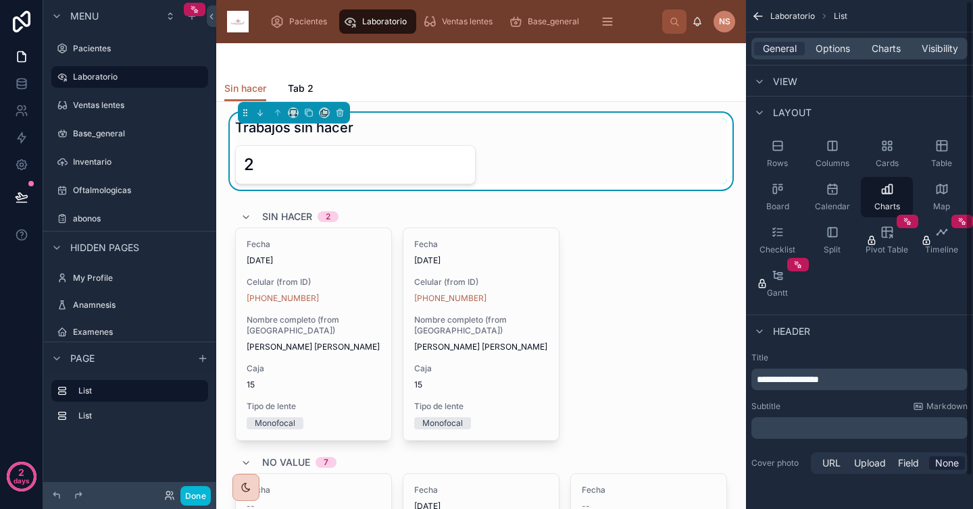
scroll to position [0, 0]
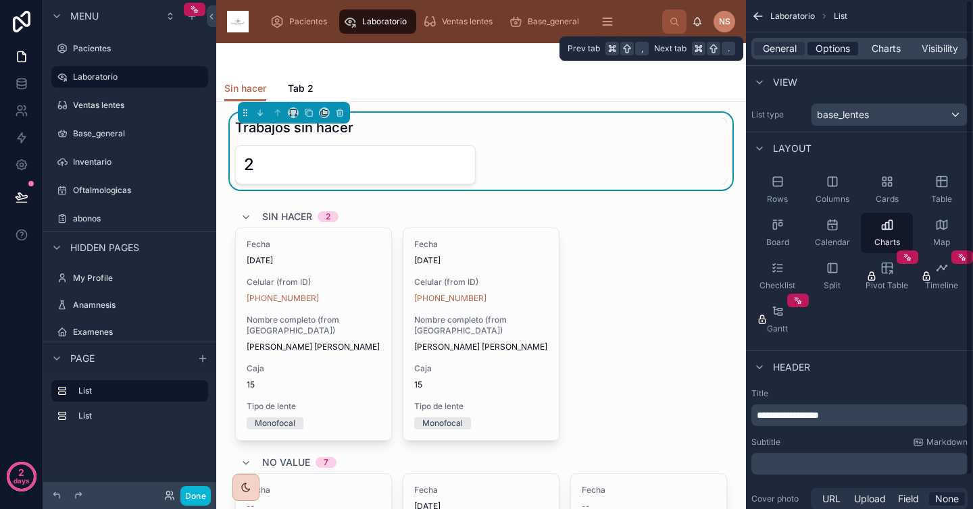
click at [843, 54] on span "Options" at bounding box center [833, 49] width 34 height 14
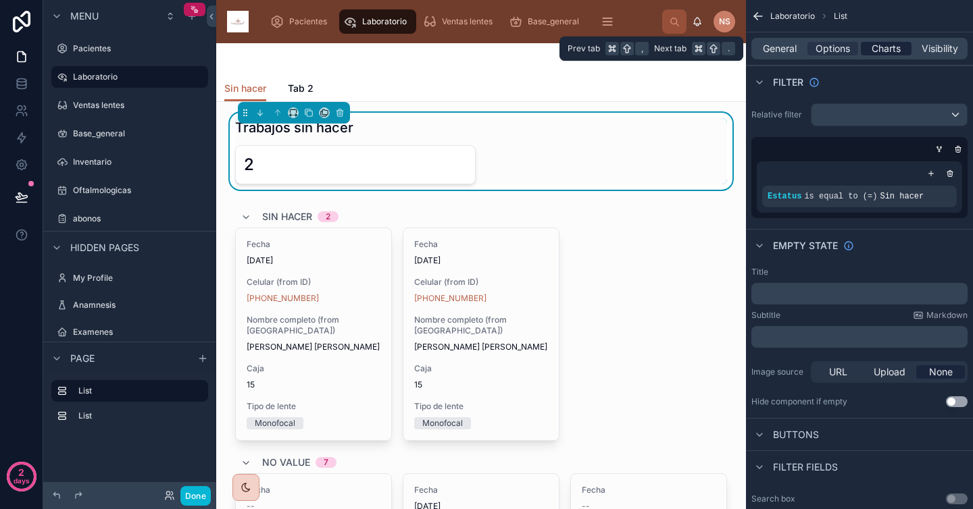
click at [888, 49] on span "Charts" at bounding box center [886, 49] width 29 height 14
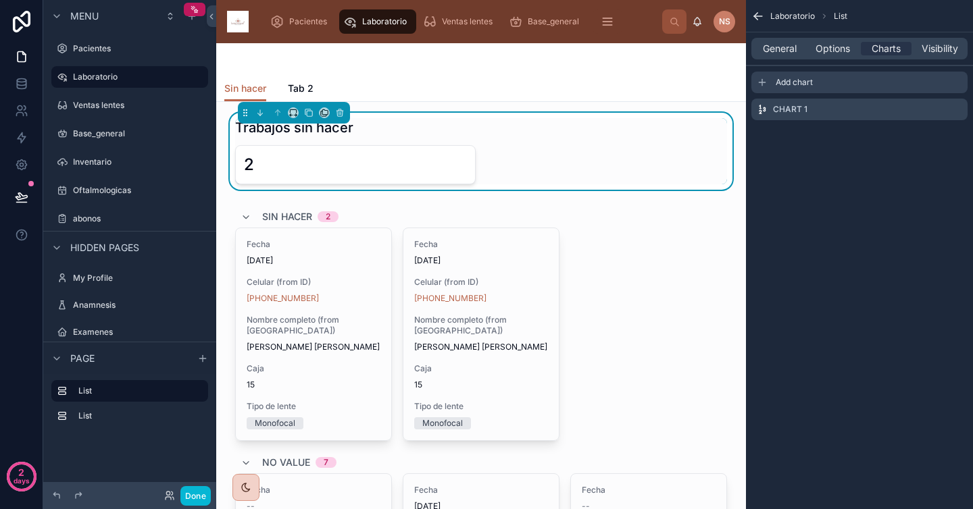
click at [822, 80] on div "Add chart" at bounding box center [859, 83] width 216 height 22
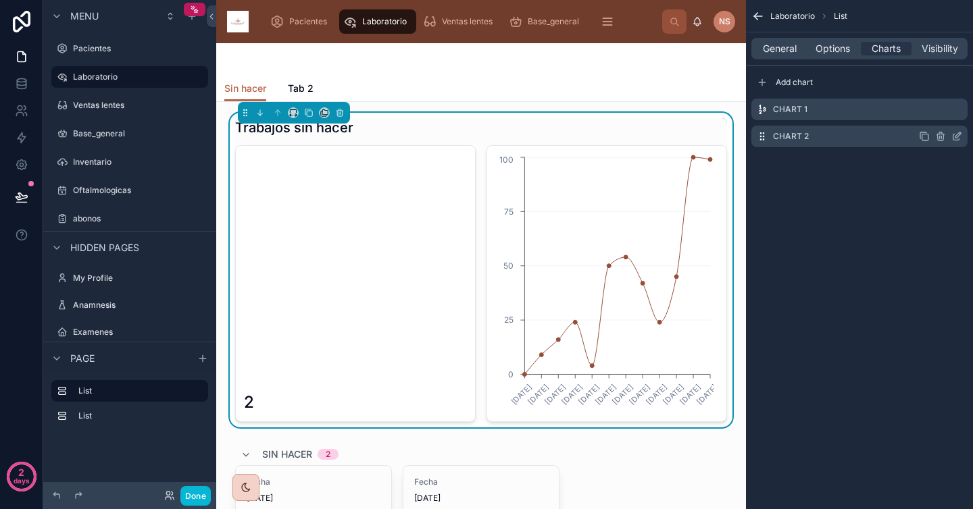
click at [958, 139] on icon "scrollable content" at bounding box center [956, 136] width 11 height 11
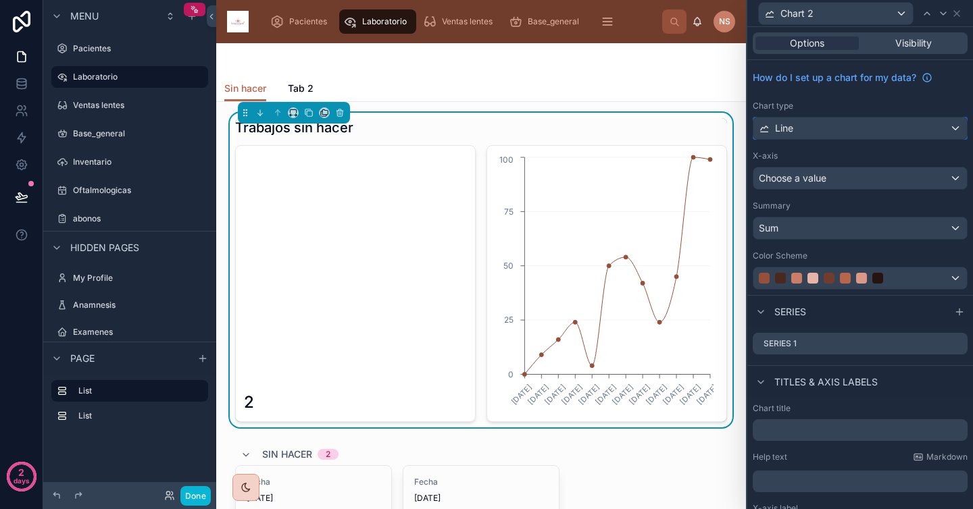
click at [860, 135] on div "Line" at bounding box center [860, 129] width 214 height 22
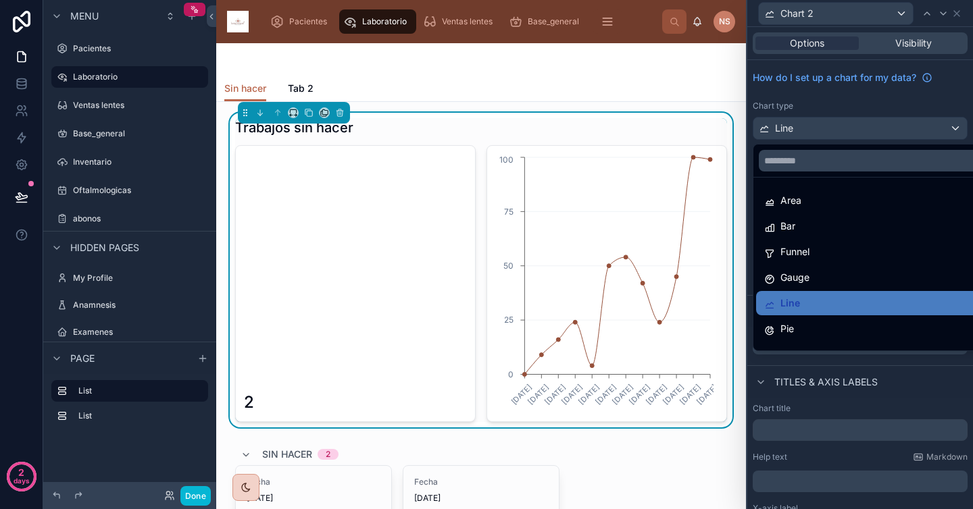
click at [876, 101] on div at bounding box center [860, 254] width 226 height 509
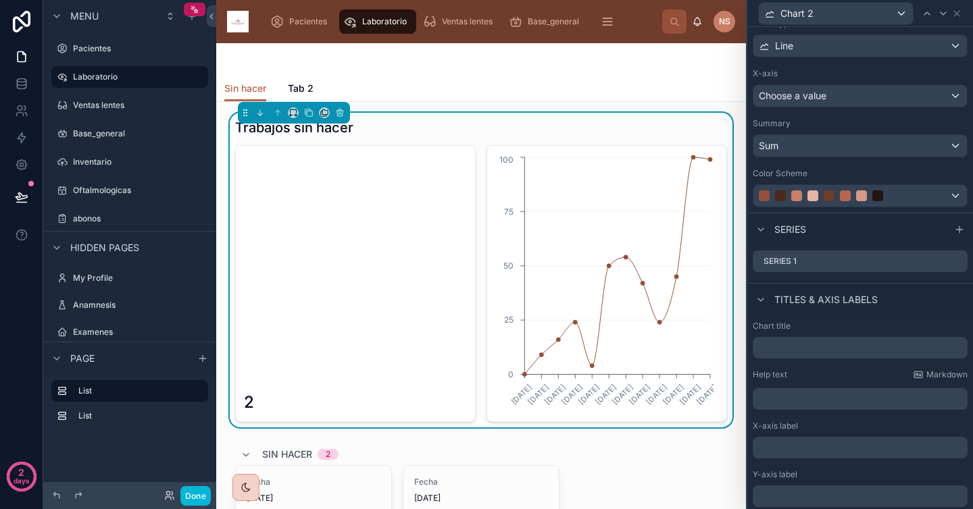
scroll to position [132, 0]
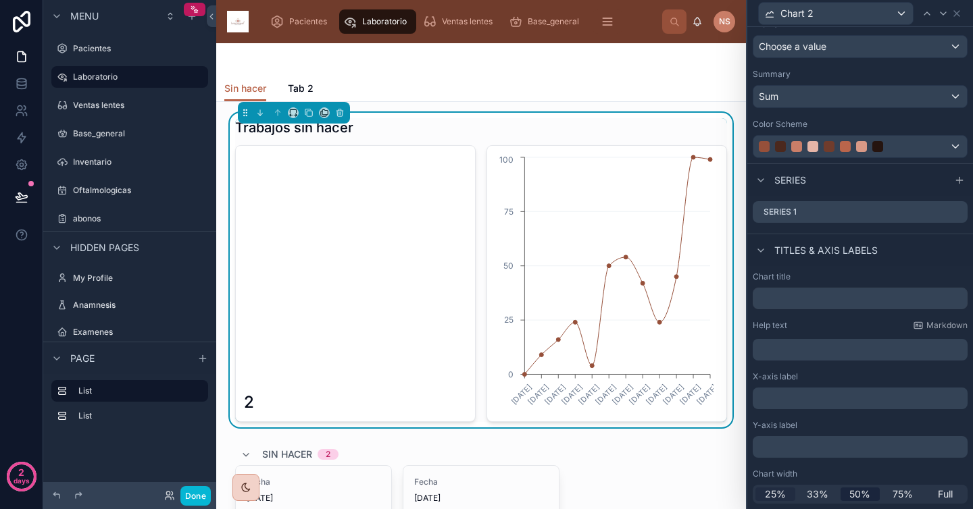
click at [777, 493] on span "25%" at bounding box center [775, 495] width 21 height 14
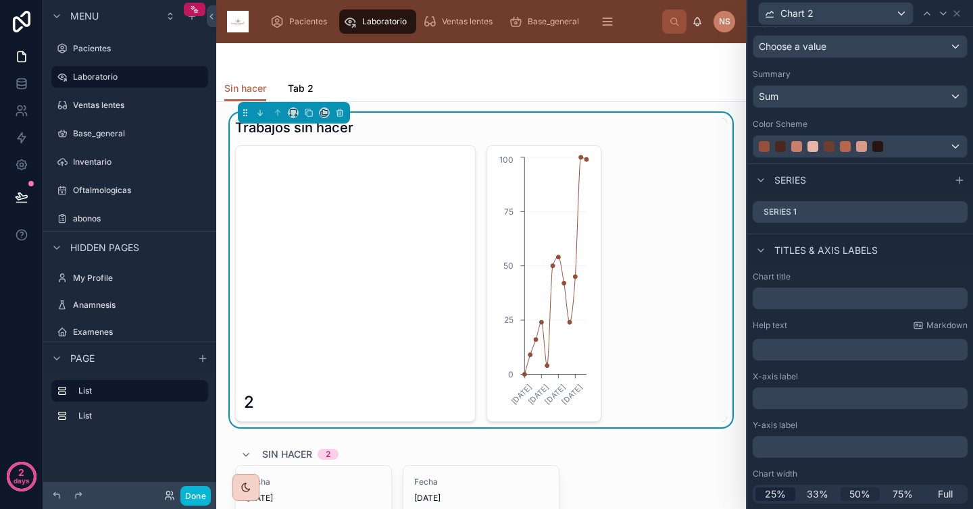
click at [852, 491] on span "50%" at bounding box center [859, 495] width 21 height 14
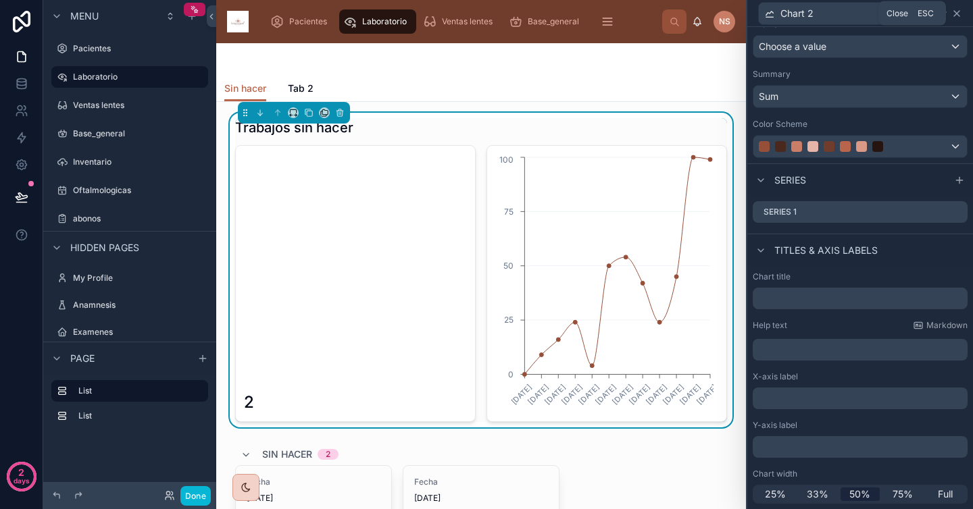
click at [959, 12] on icon at bounding box center [956, 13] width 11 height 11
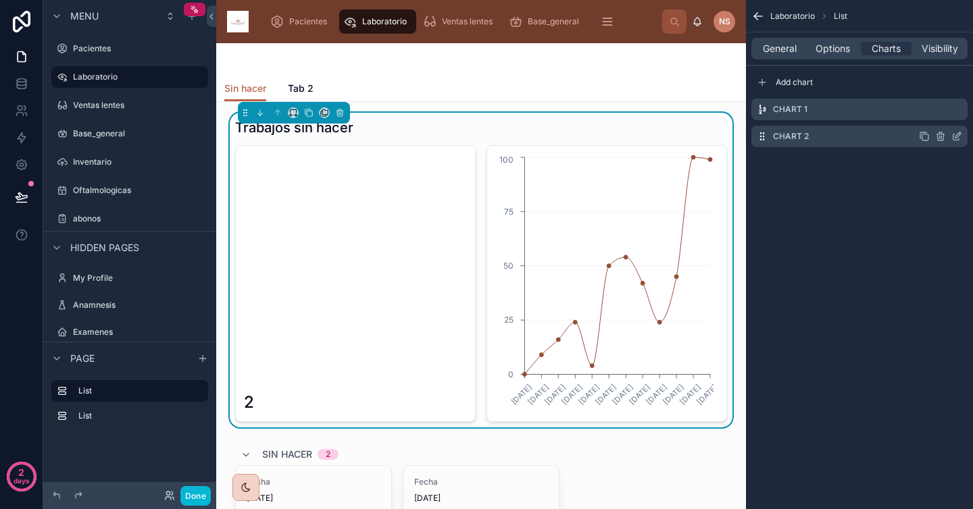
click at [940, 135] on icon "scrollable content" at bounding box center [940, 136] width 11 height 11
click at [936, 117] on icon at bounding box center [936, 115] width 0 height 3
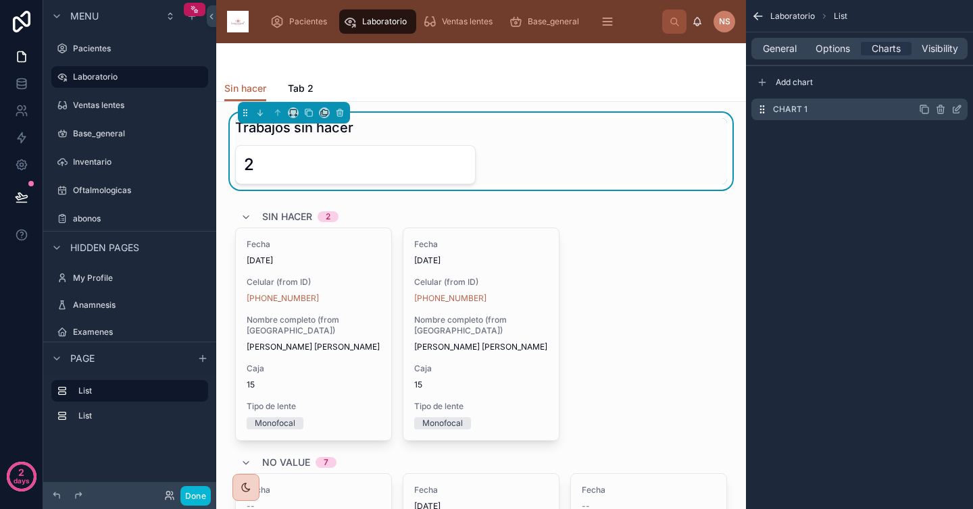
click at [960, 108] on icon "scrollable content" at bounding box center [956, 109] width 11 height 11
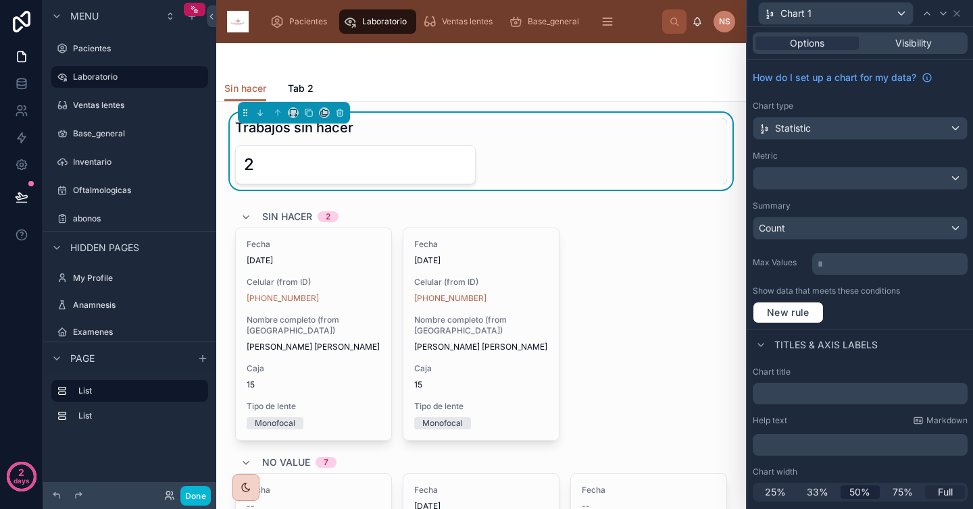
click at [944, 488] on span "Full" at bounding box center [945, 493] width 15 height 14
click at [866, 149] on div "How do I set up a chart for my data? Chart type Statistic Metric Summary Count …" at bounding box center [860, 194] width 226 height 269
click at [959, 16] on icon at bounding box center [956, 13] width 11 height 11
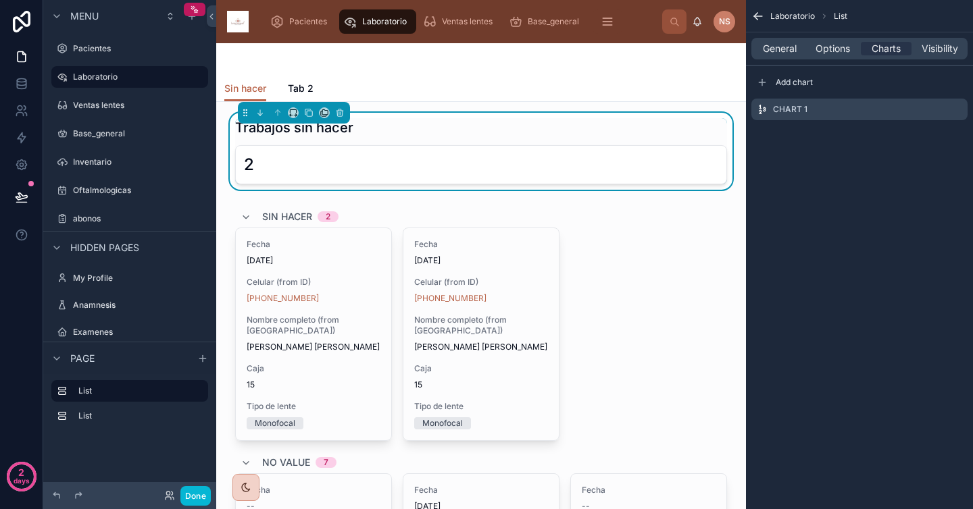
click at [891, 309] on div "Laboratorio List General Options Charts Visibility Add chart Chart 1" at bounding box center [859, 254] width 227 height 509
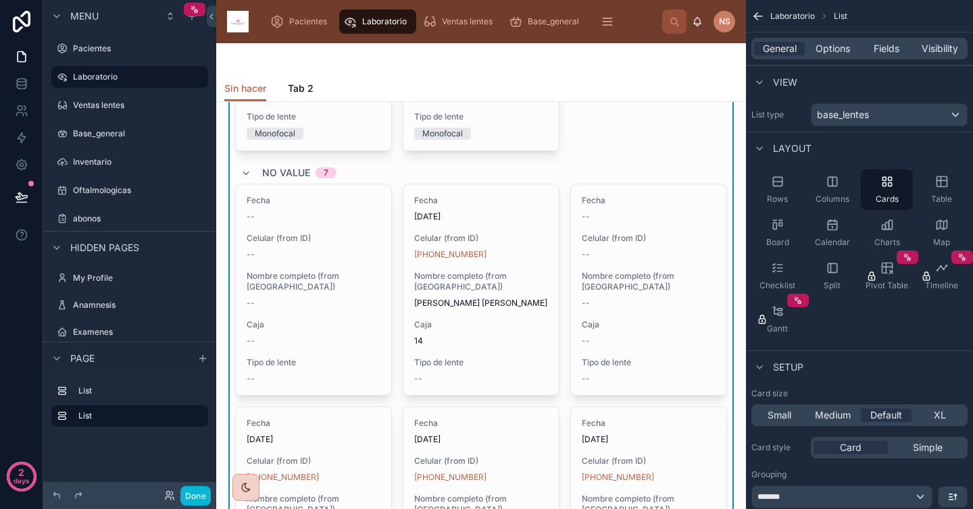
scroll to position [376, 0]
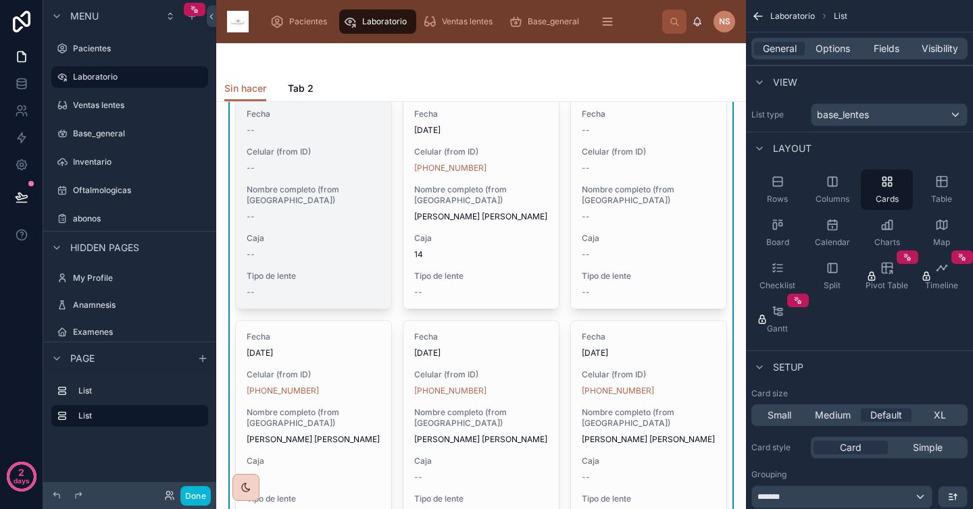
click at [324, 280] on span "Tipo de lente" at bounding box center [314, 276] width 134 height 11
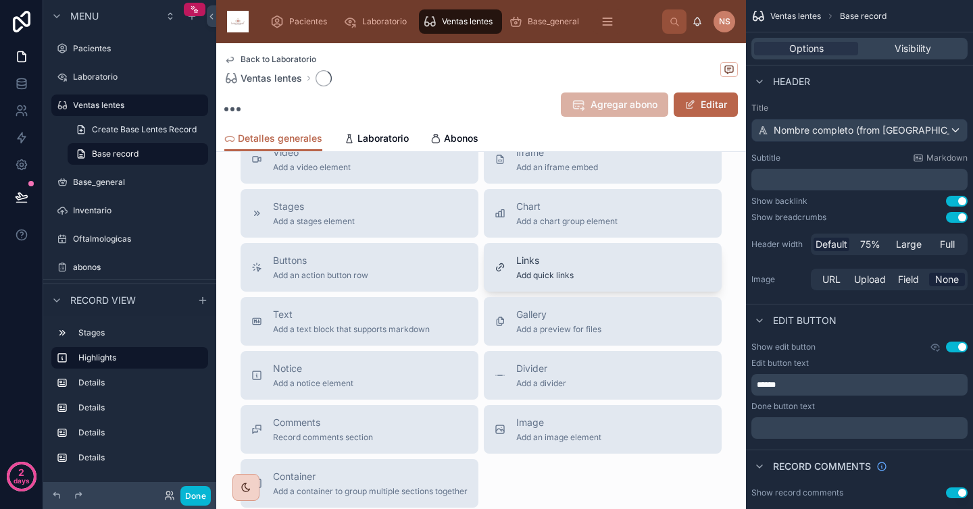
scroll to position [63, 0]
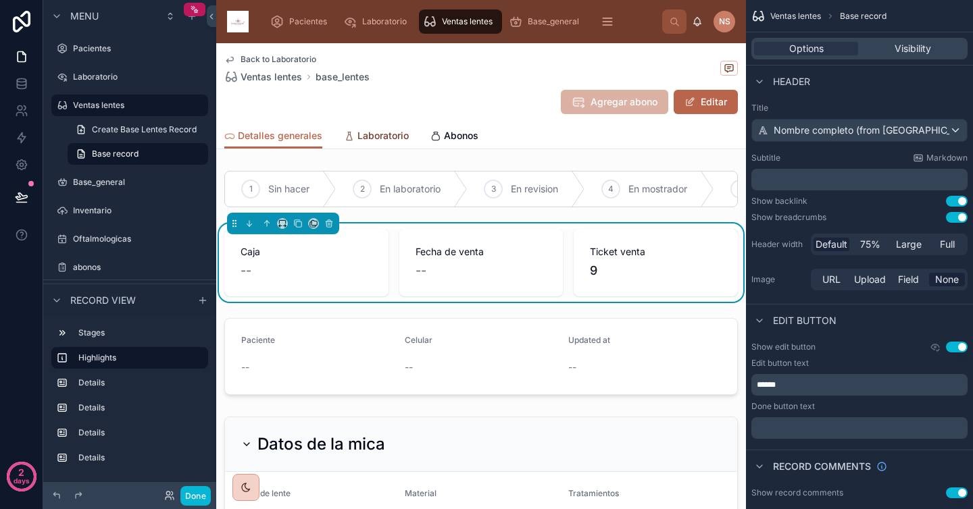
click at [395, 132] on span "Laboratorio" at bounding box center [382, 136] width 51 height 14
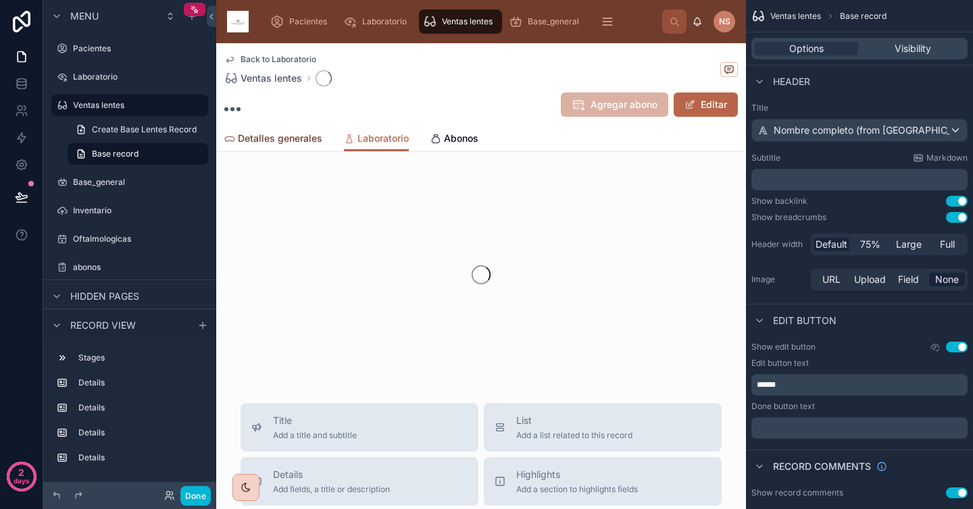
click at [303, 136] on span "Detalles generales" at bounding box center [280, 139] width 84 height 14
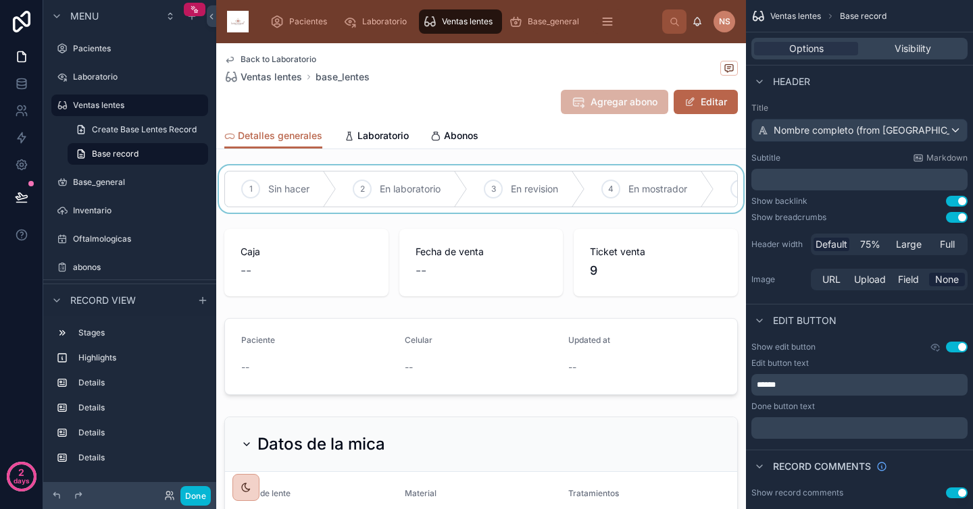
click at [294, 193] on div at bounding box center [481, 189] width 530 height 47
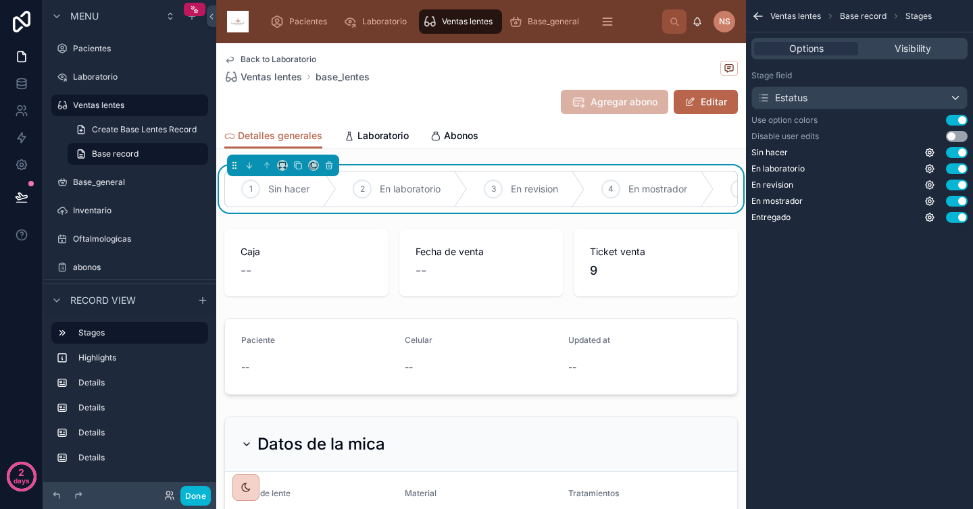
click at [518, 74] on div "Back to Laboratorio Ventas lentes base_lentes" at bounding box center [480, 69] width 513 height 30
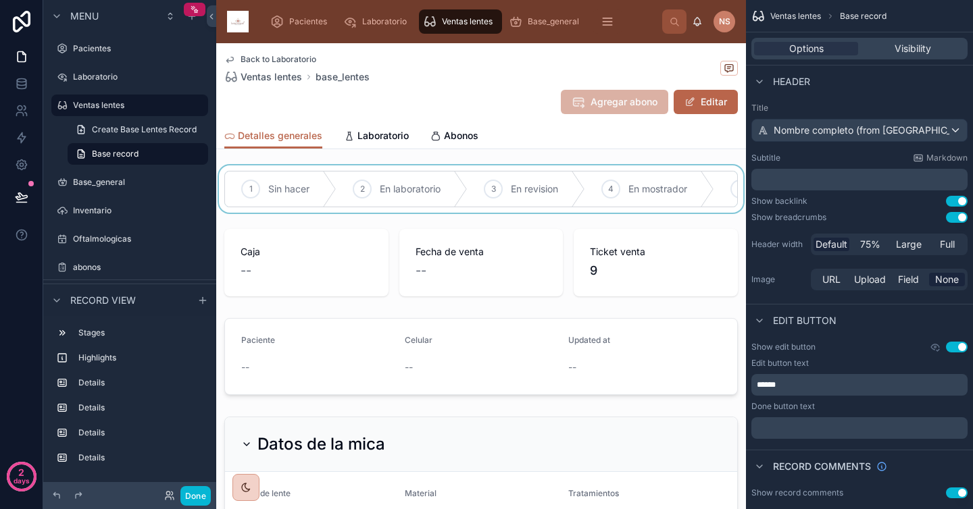
click at [291, 193] on div at bounding box center [481, 189] width 530 height 47
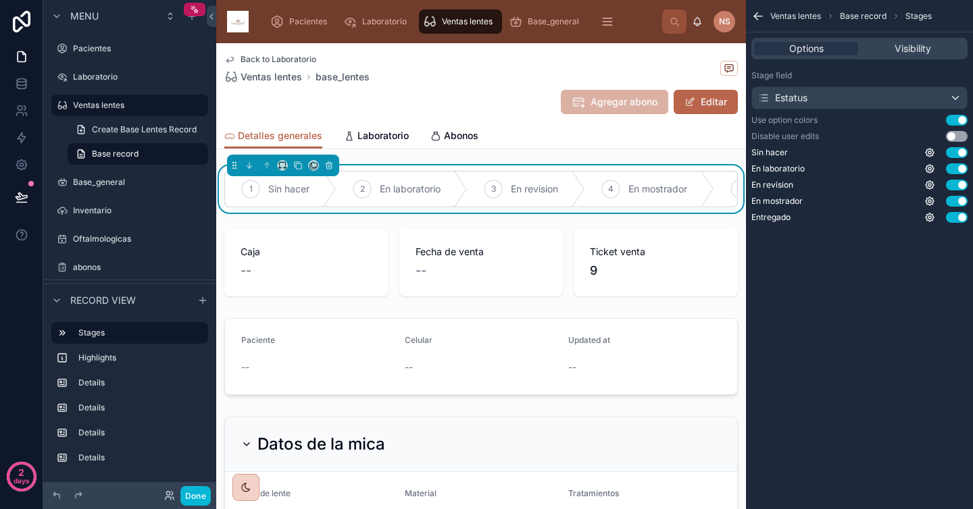
click at [391, 91] on div "Agregar abono Editar" at bounding box center [480, 102] width 513 height 26
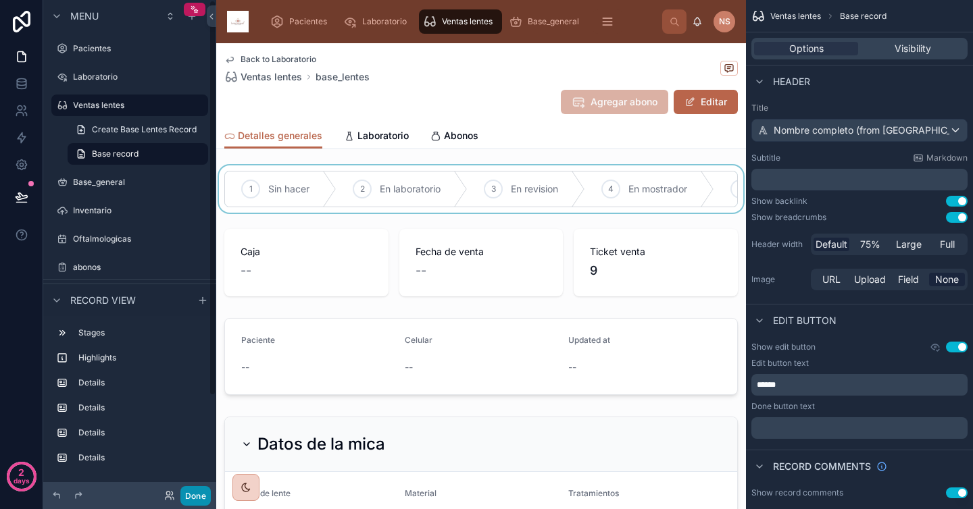
click at [199, 495] on button "Done" at bounding box center [195, 496] width 30 height 20
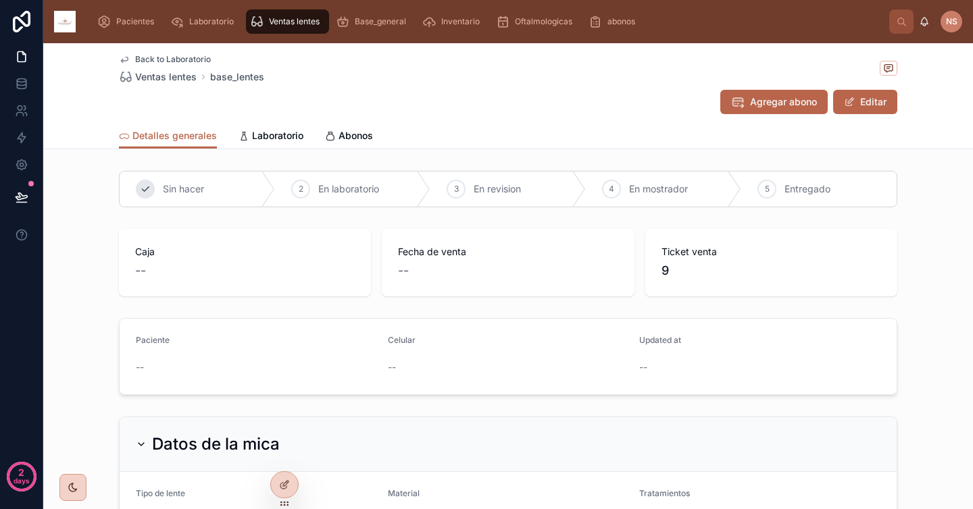
click at [189, 188] on span "Sin hacer" at bounding box center [183, 189] width 41 height 14
click at [249, 96] on div "Agregar abono Editar" at bounding box center [508, 102] width 778 height 26
click at [191, 59] on span "Back to Laboratorio" at bounding box center [173, 59] width 76 height 11
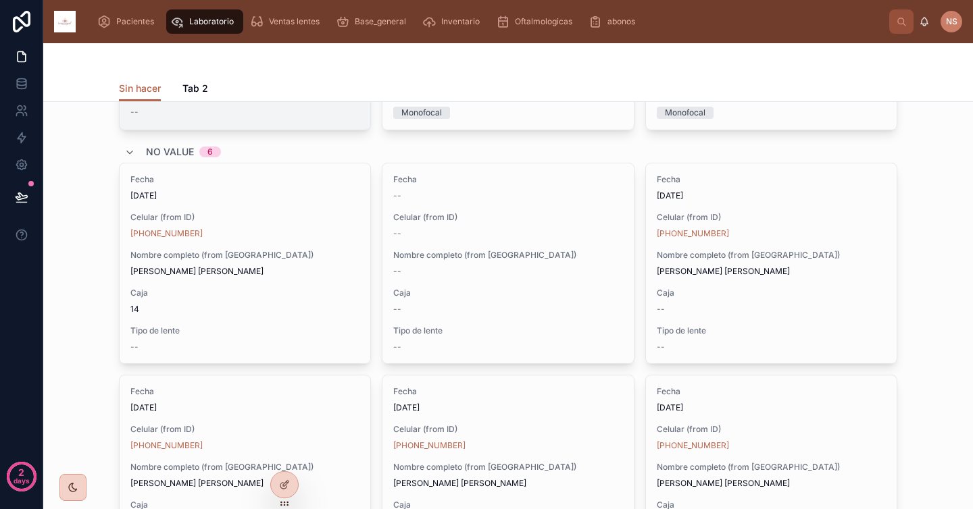
scroll to position [368, 0]
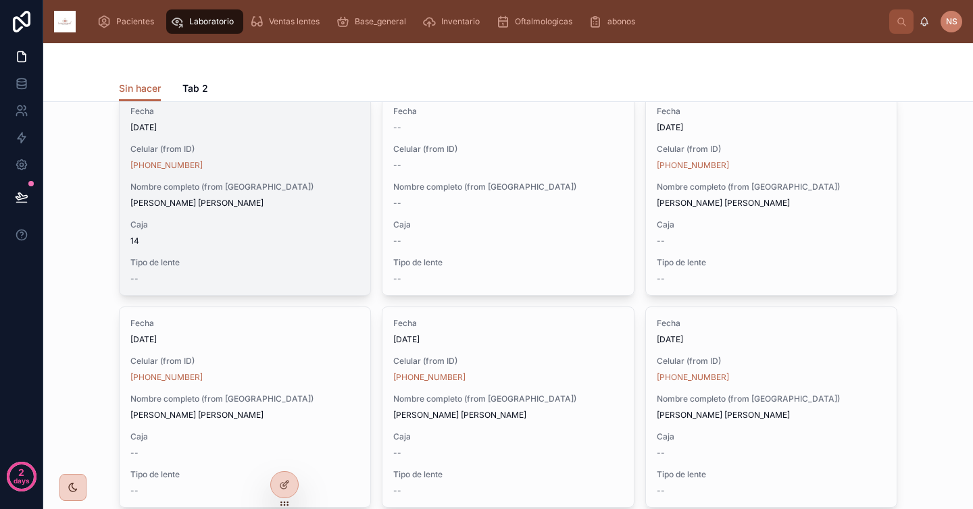
click at [264, 204] on span "Vazquez Trejo Cristian Daniel" at bounding box center [244, 203] width 229 height 11
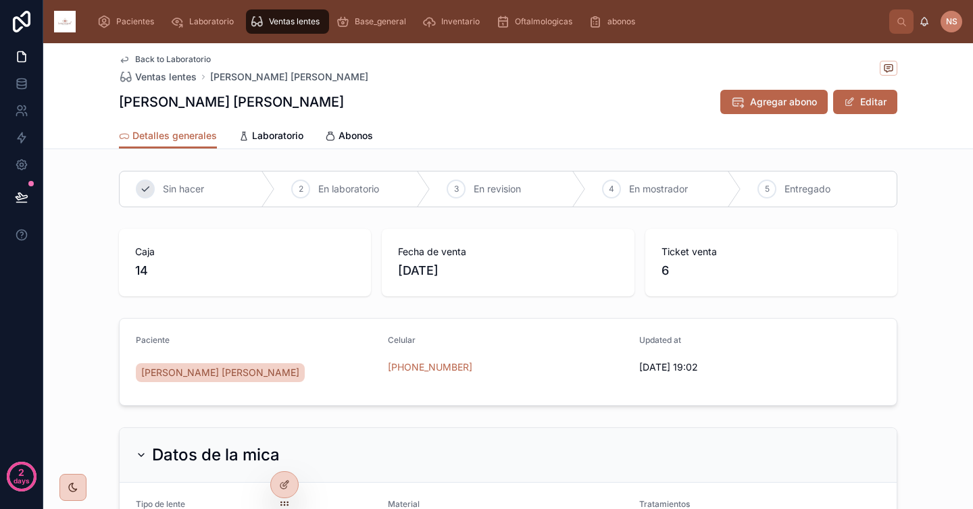
click at [163, 191] on span "Sin hacer" at bounding box center [183, 189] width 41 height 14
click at [180, 58] on span "Back to Laboratorio" at bounding box center [173, 59] width 76 height 11
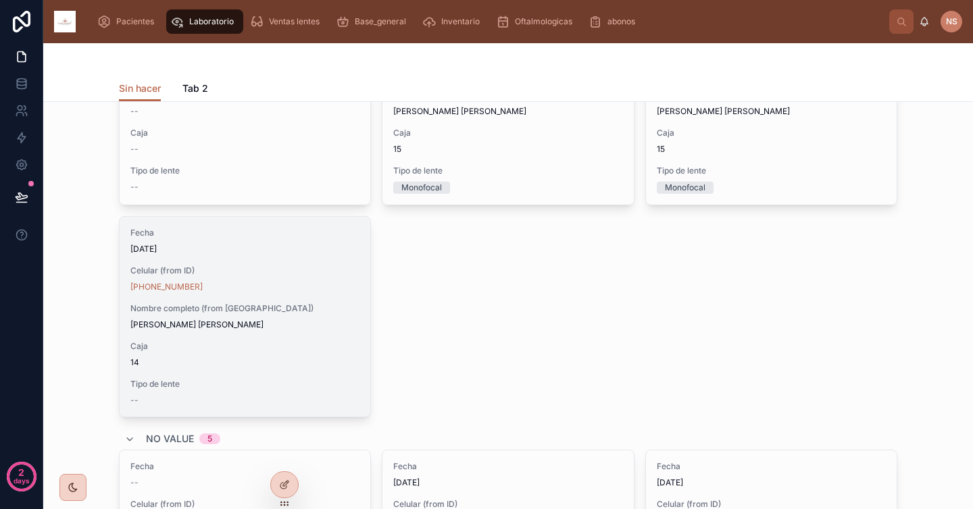
scroll to position [234, 0]
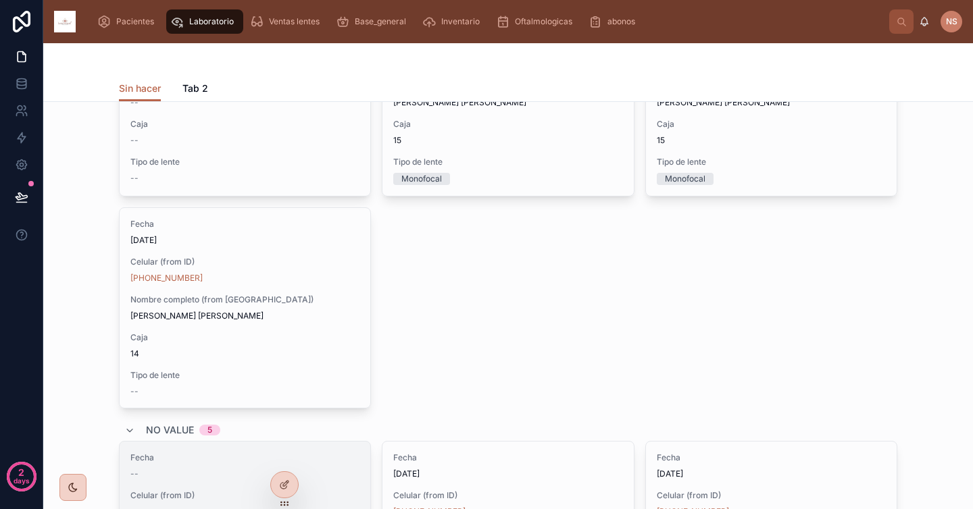
click at [240, 463] on span "Fecha" at bounding box center [244, 458] width 229 height 11
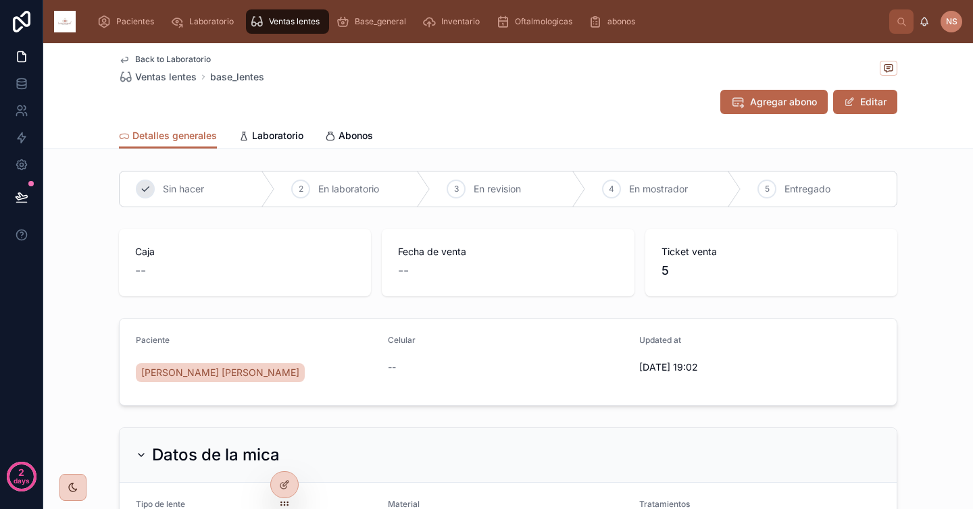
click at [184, 186] on span "Sin hacer" at bounding box center [183, 189] width 41 height 14
click at [180, 59] on span "Back to Laboratorio" at bounding box center [173, 59] width 76 height 11
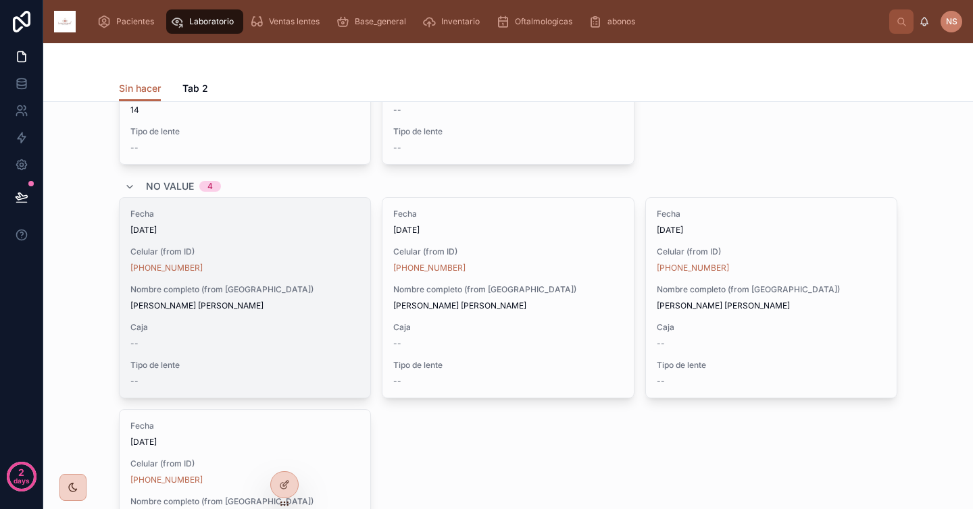
scroll to position [480, 0]
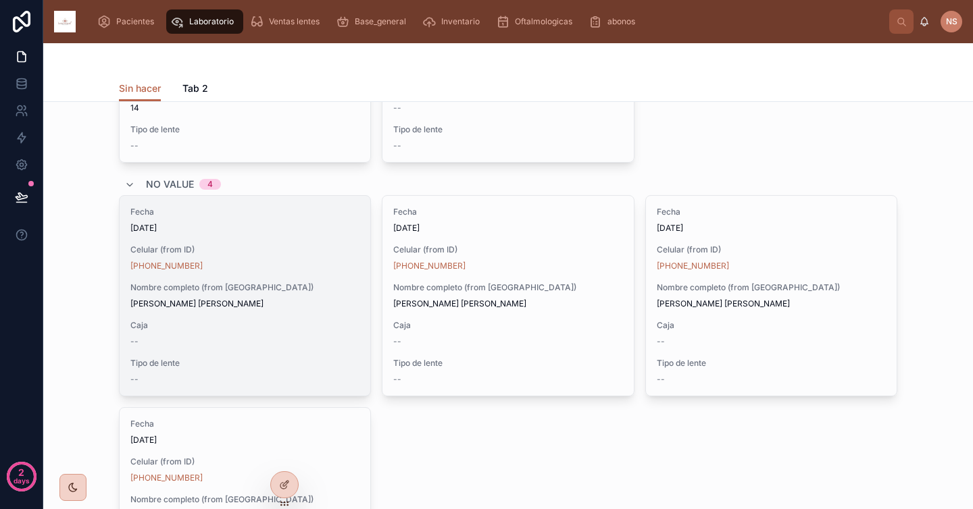
click at [242, 299] on span "Vazquez Trejo Cristian Daniel" at bounding box center [244, 304] width 229 height 11
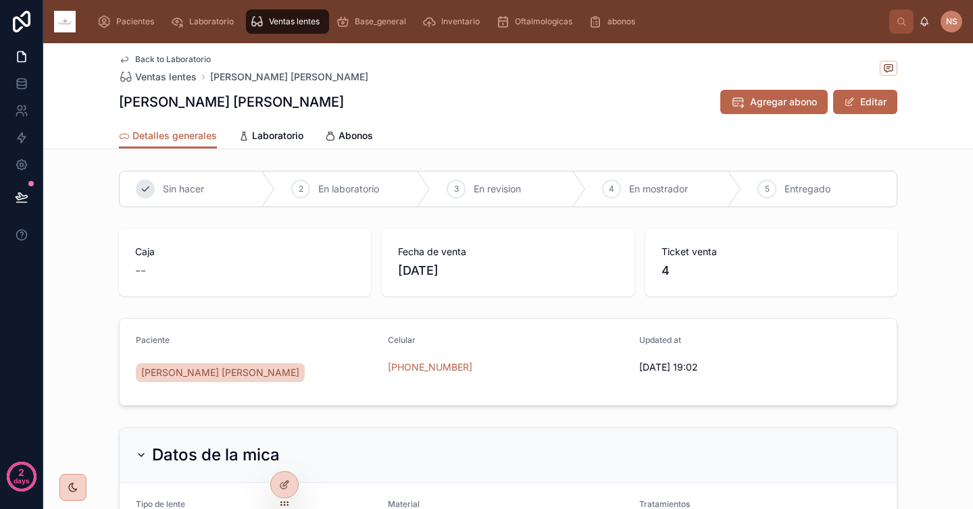
click at [184, 186] on span "Sin hacer" at bounding box center [183, 189] width 41 height 14
click at [178, 58] on span "Back to Laboratorio" at bounding box center [173, 59] width 76 height 11
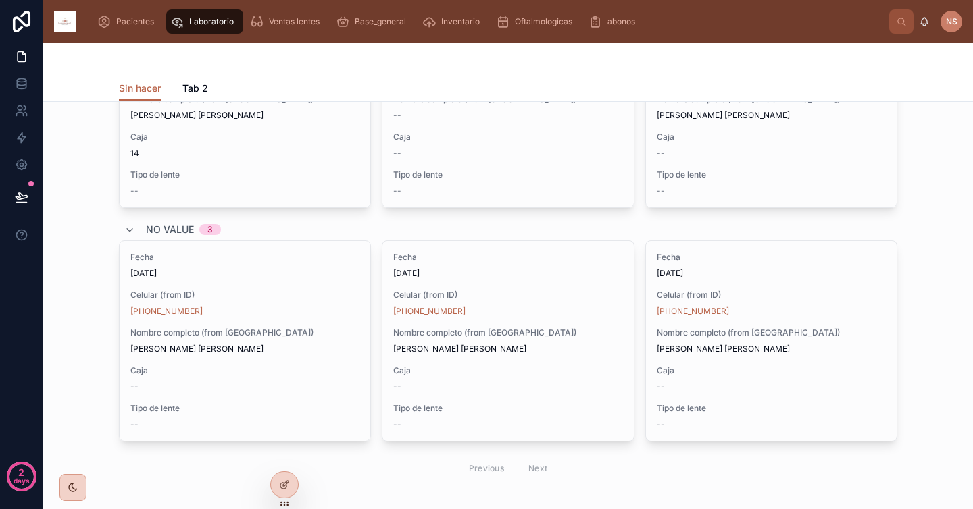
scroll to position [439, 0]
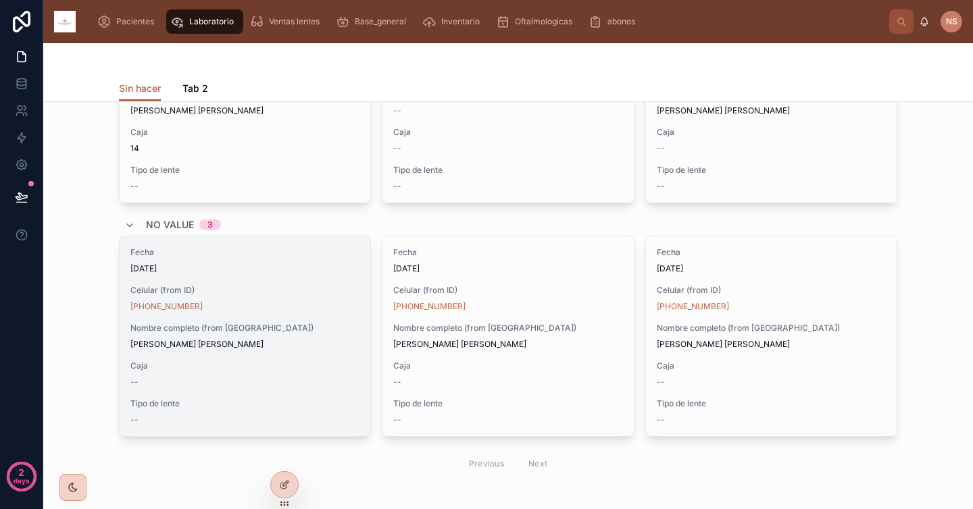
click at [264, 361] on span "Caja" at bounding box center [244, 366] width 229 height 11
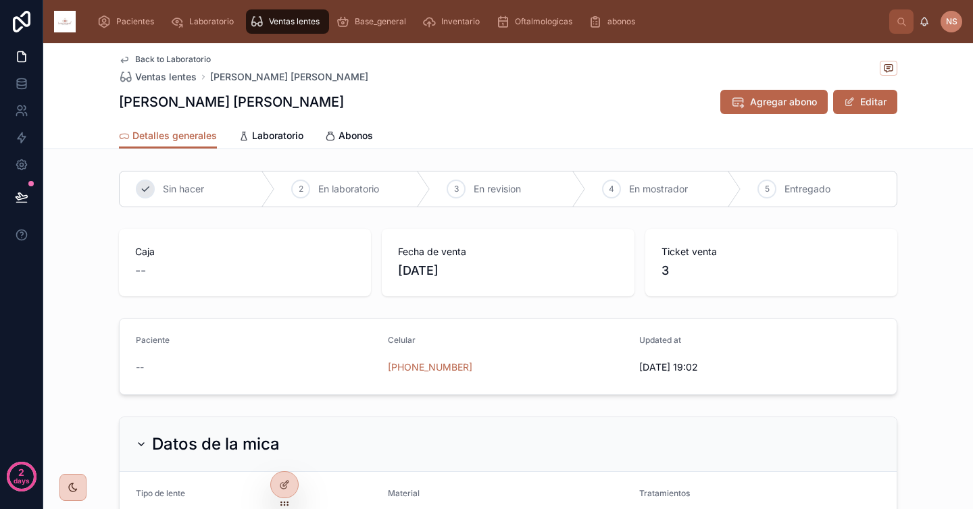
click at [176, 179] on div "1 Sin hacer" at bounding box center [197, 189] width 155 height 35
click at [175, 56] on span "Back to Laboratorio" at bounding box center [173, 59] width 76 height 11
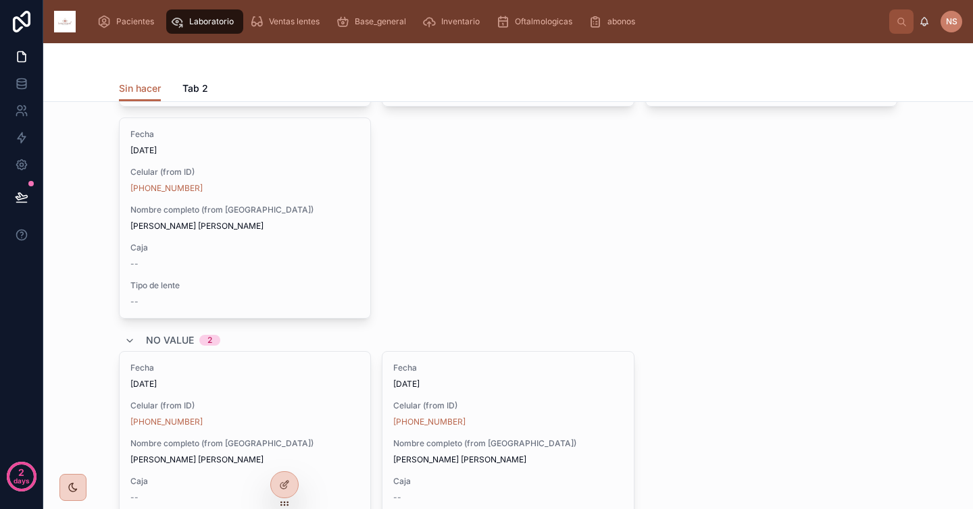
scroll to position [581, 0]
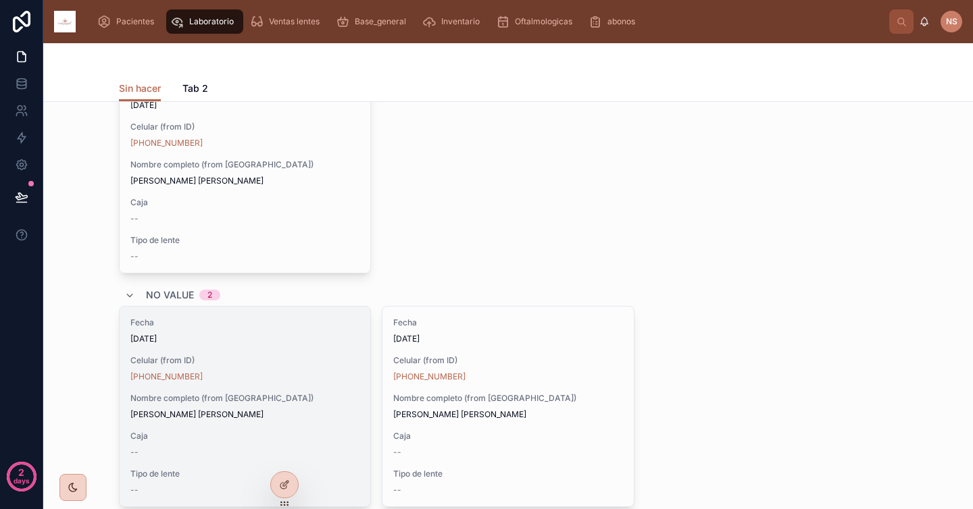
click at [249, 374] on div "(558) 482-7242" at bounding box center [244, 377] width 229 height 11
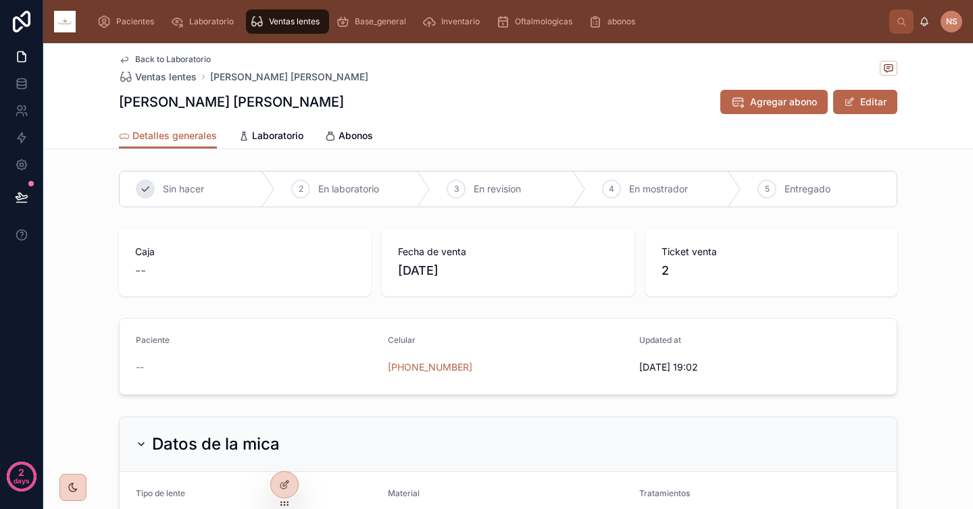
click at [178, 187] on span "Sin hacer" at bounding box center [183, 189] width 41 height 14
click at [171, 60] on span "Back to Laboratorio" at bounding box center [173, 59] width 76 height 11
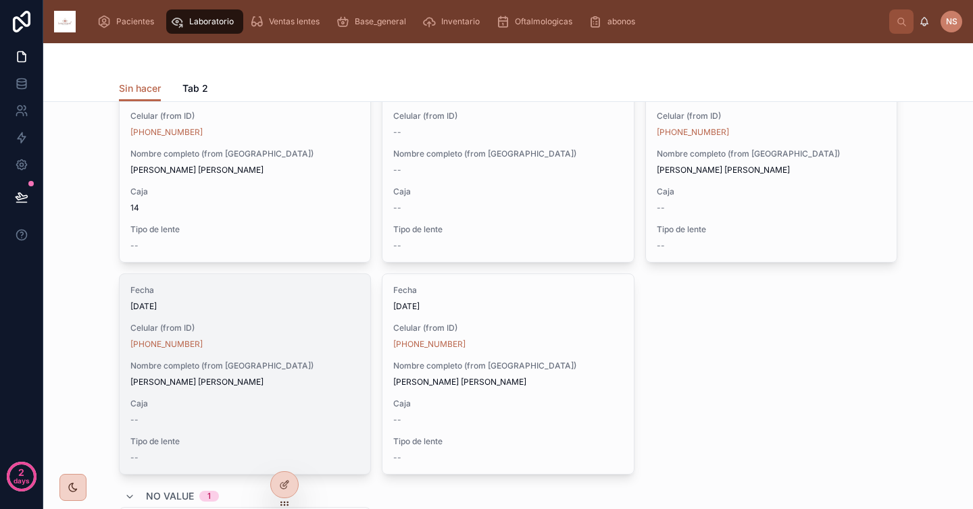
scroll to position [416, 0]
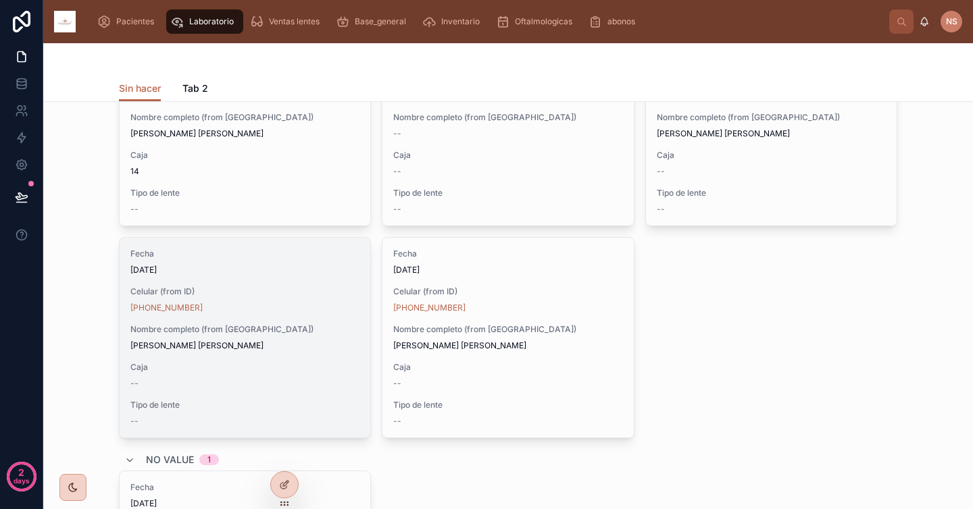
click at [269, 351] on span "Lopez Navarro Sabina" at bounding box center [244, 346] width 229 height 11
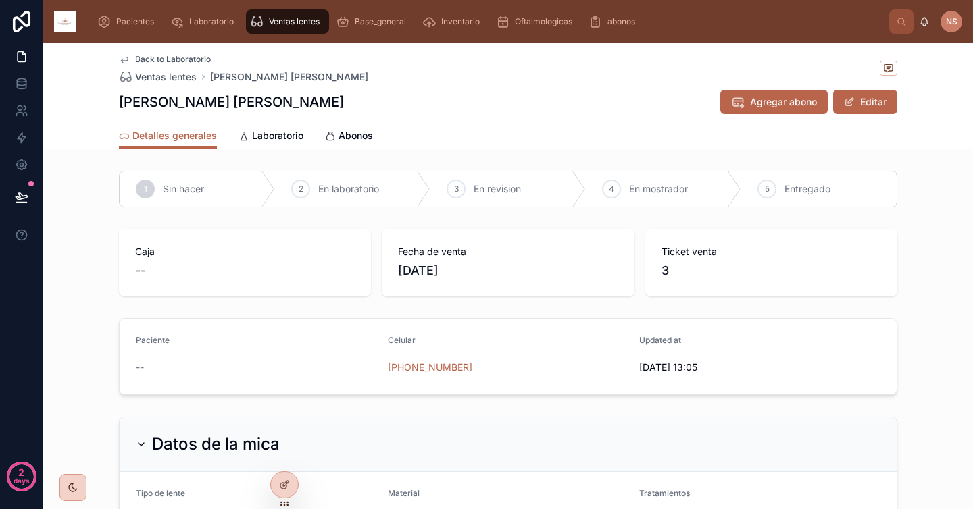
click at [195, 59] on span "Back to Laboratorio" at bounding box center [173, 59] width 76 height 11
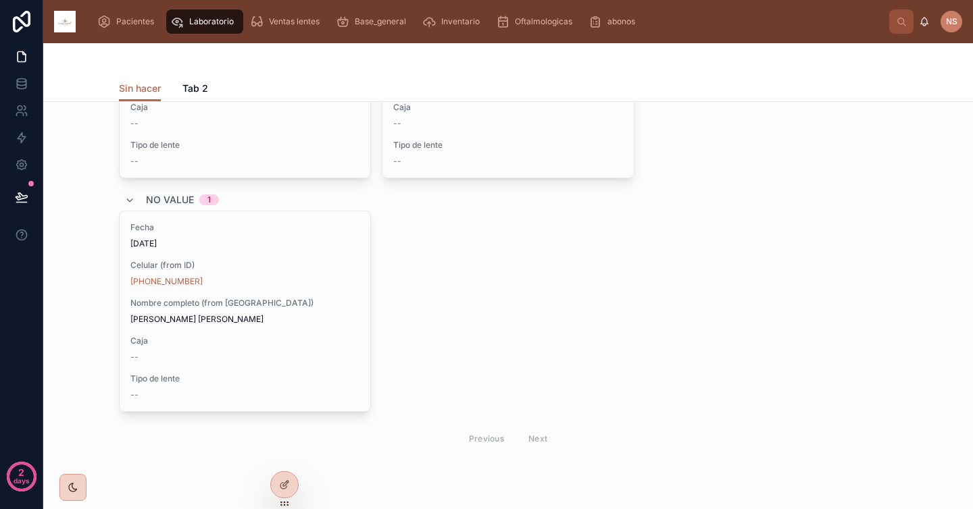
scroll to position [694, 0]
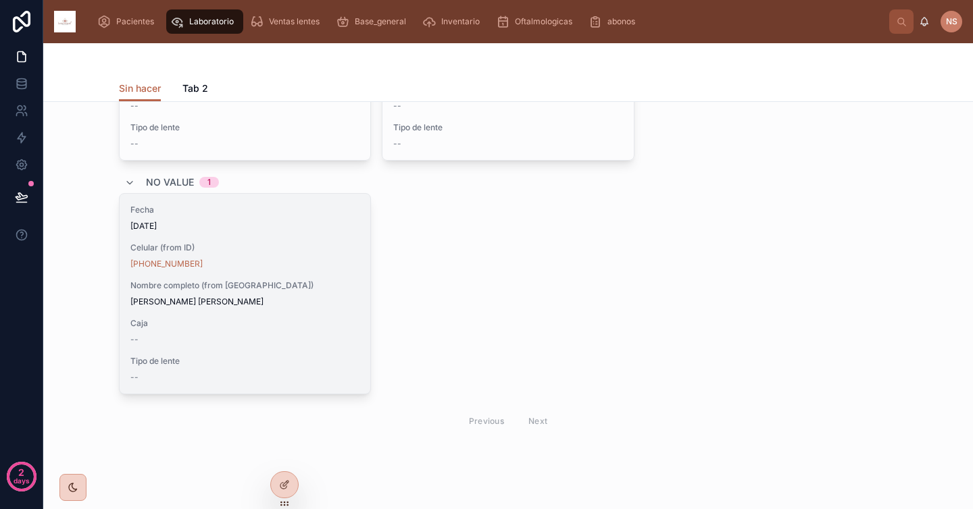
click at [270, 286] on span "Nombre completo (from Pacientes)" at bounding box center [244, 285] width 229 height 11
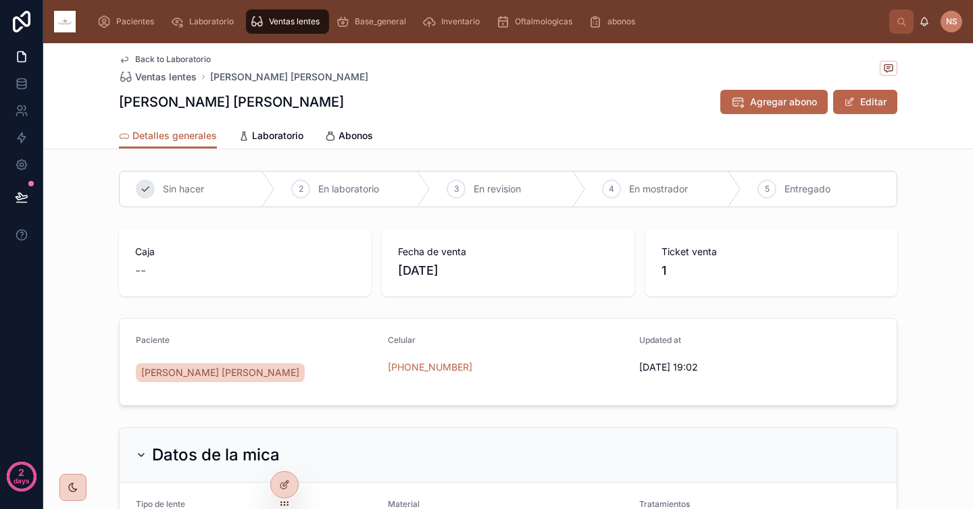
click at [186, 197] on div "1 Sin hacer" at bounding box center [197, 189] width 155 height 35
click at [186, 57] on span "Back to Laboratorio" at bounding box center [173, 59] width 76 height 11
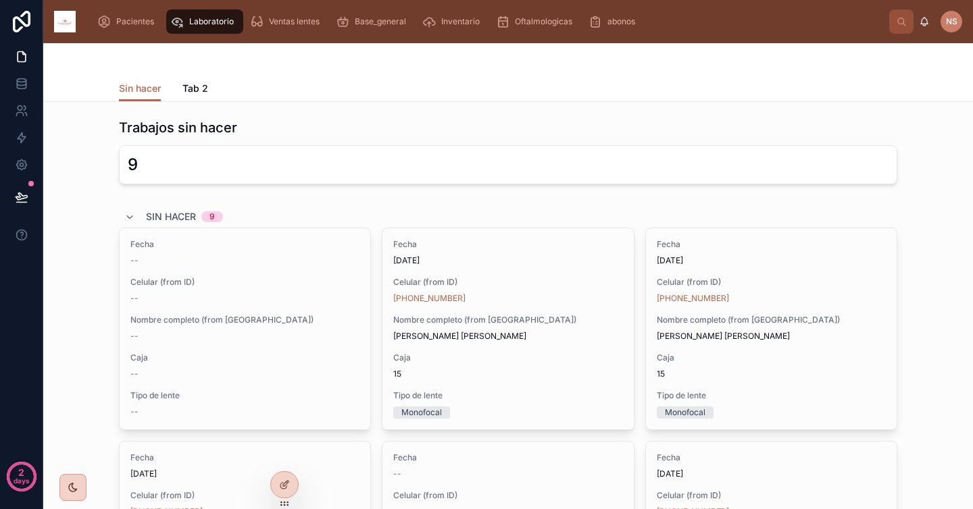
click at [200, 91] on span "Tab 2" at bounding box center [195, 89] width 26 height 14
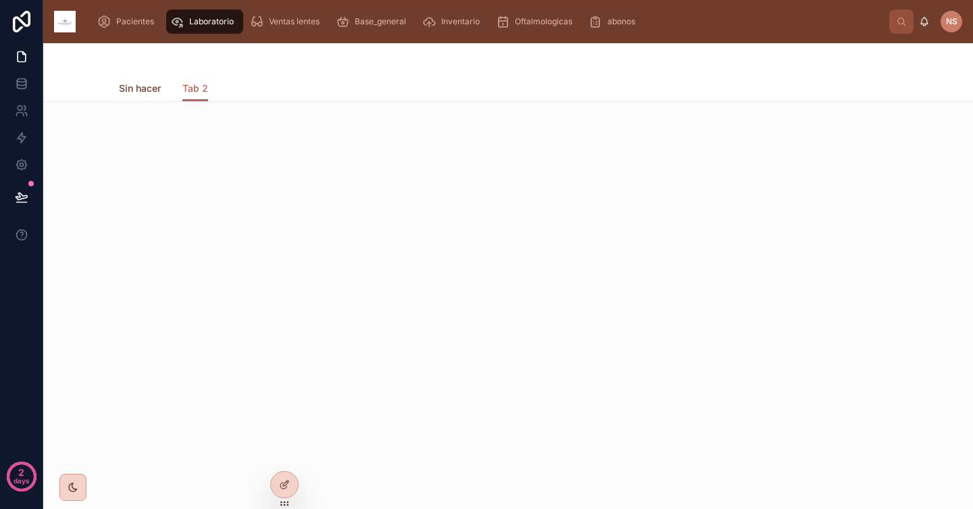
click at [147, 84] on span "Sin hacer" at bounding box center [140, 89] width 42 height 14
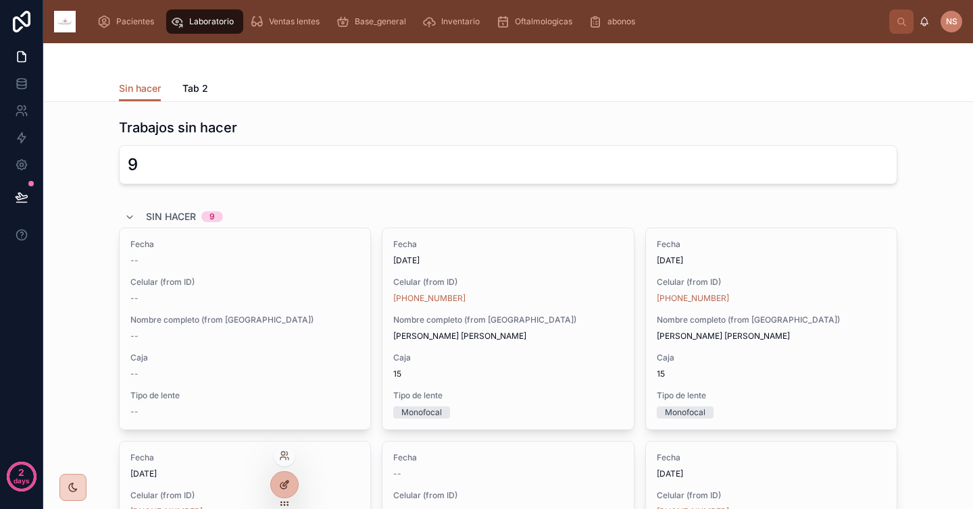
click at [290, 480] on div at bounding box center [284, 485] width 27 height 26
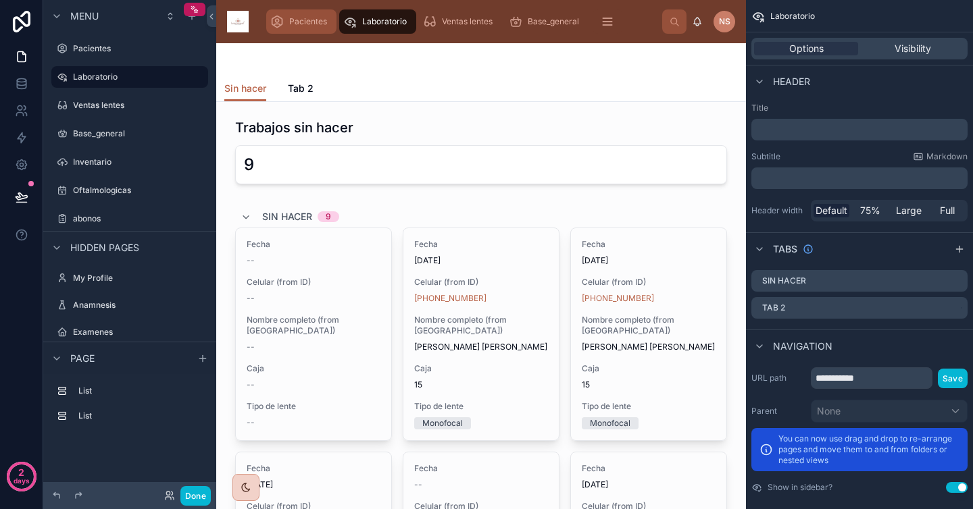
click at [303, 22] on span "Pacientes" at bounding box center [308, 21] width 38 height 11
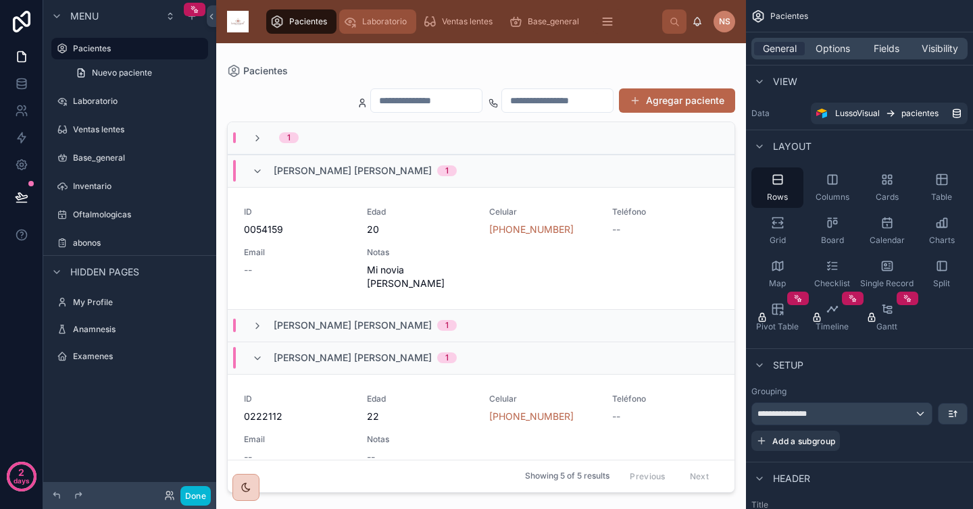
click at [371, 22] on span "Laboratorio" at bounding box center [384, 21] width 45 height 11
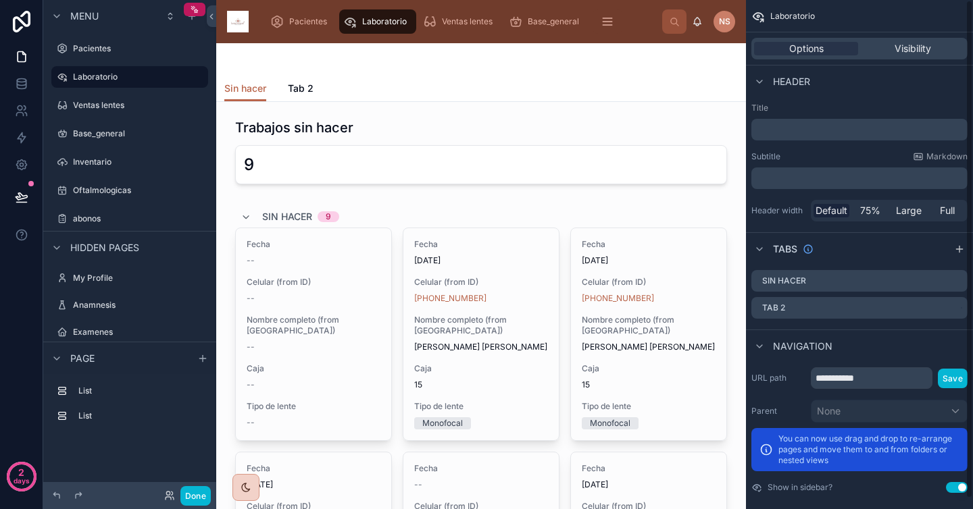
click at [820, 163] on div "Subtitle Markdown ﻿" at bounding box center [859, 170] width 216 height 38
click at [843, 128] on p "﻿" at bounding box center [861, 130] width 208 height 14
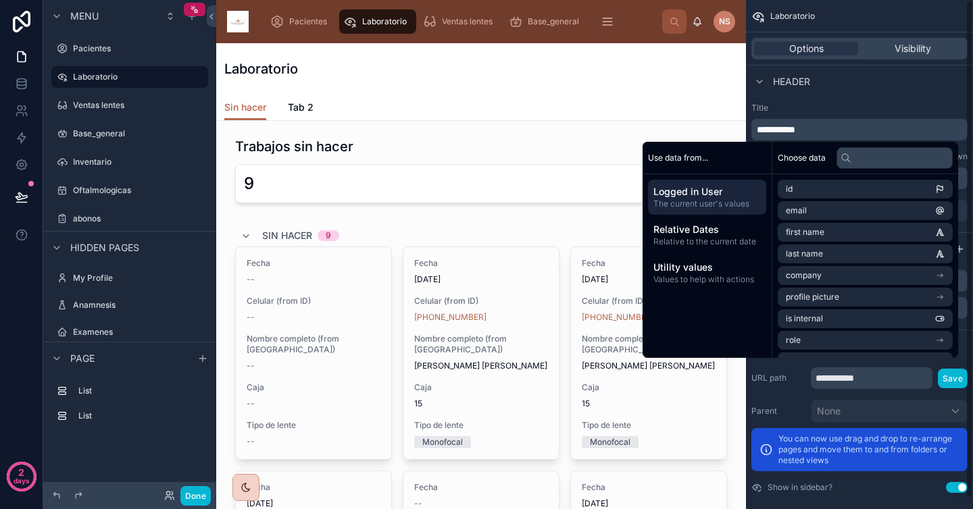
click at [858, 95] on div "Header" at bounding box center [859, 81] width 227 height 32
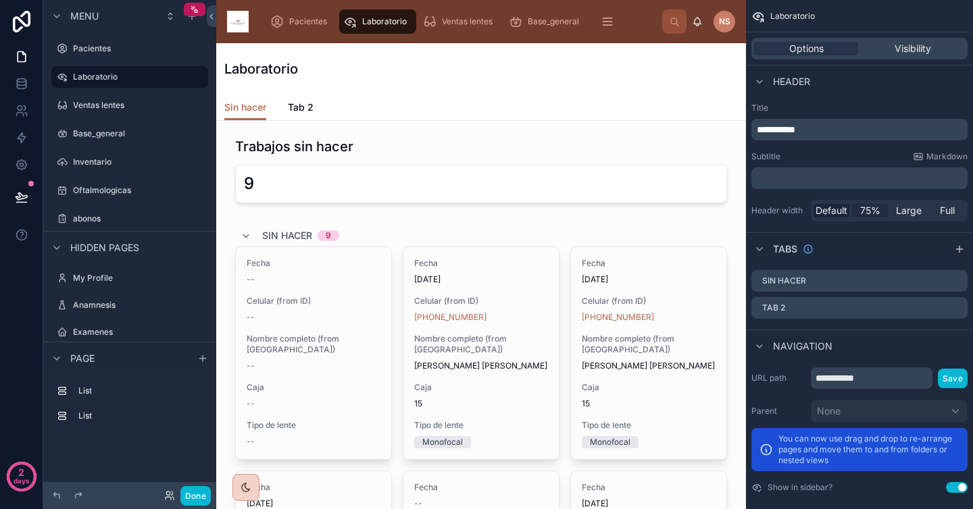
click at [879, 211] on span "75%" at bounding box center [870, 211] width 20 height 14
click at [909, 209] on span "Large" at bounding box center [909, 211] width 26 height 14
click at [940, 211] on span "Full" at bounding box center [947, 211] width 15 height 14
click at [846, 214] on span "Default" at bounding box center [832, 211] width 32 height 14
click at [874, 216] on span "75%" at bounding box center [870, 211] width 20 height 14
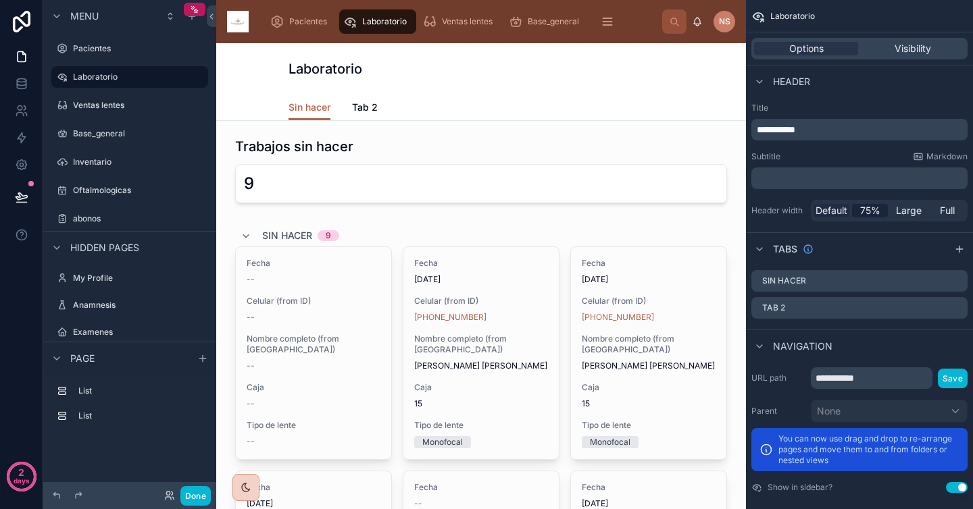
click at [836, 216] on span "Default" at bounding box center [832, 211] width 32 height 14
click at [837, 160] on div "Subtitle Markdown" at bounding box center [859, 156] width 216 height 11
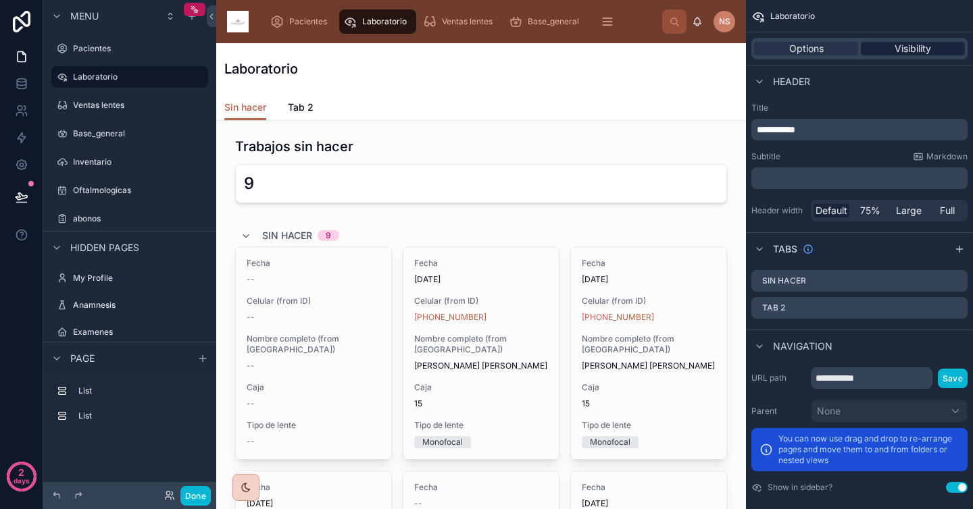
click at [931, 47] on div "Visibility" at bounding box center [913, 49] width 104 height 14
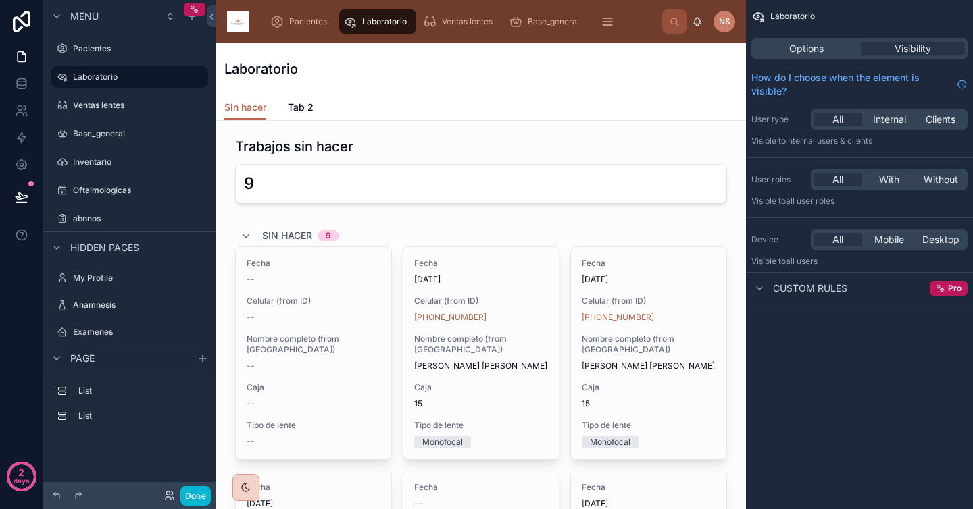
click at [426, 108] on div "Sin hacer Tab 2" at bounding box center [480, 108] width 513 height 26
click at [303, 107] on span "Tab 2" at bounding box center [301, 108] width 26 height 14
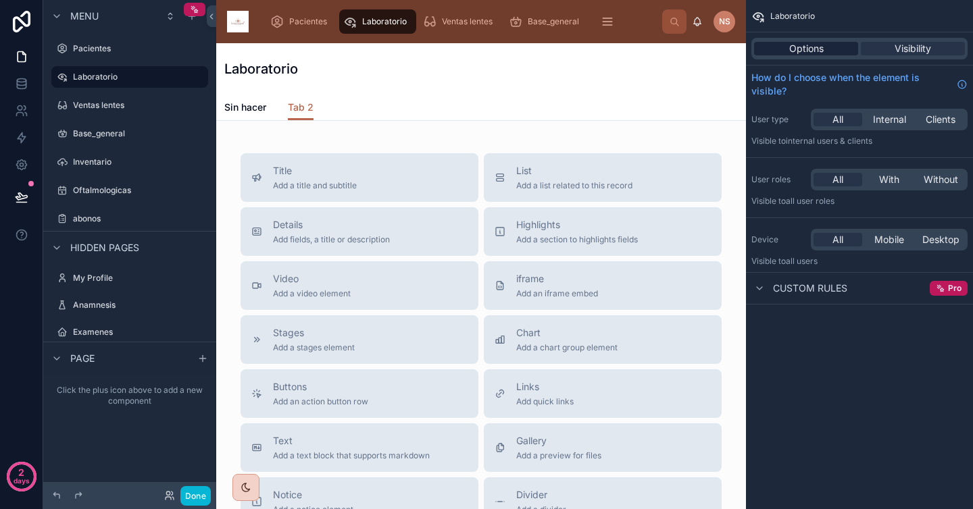
click at [803, 47] on span "Options" at bounding box center [806, 49] width 34 height 14
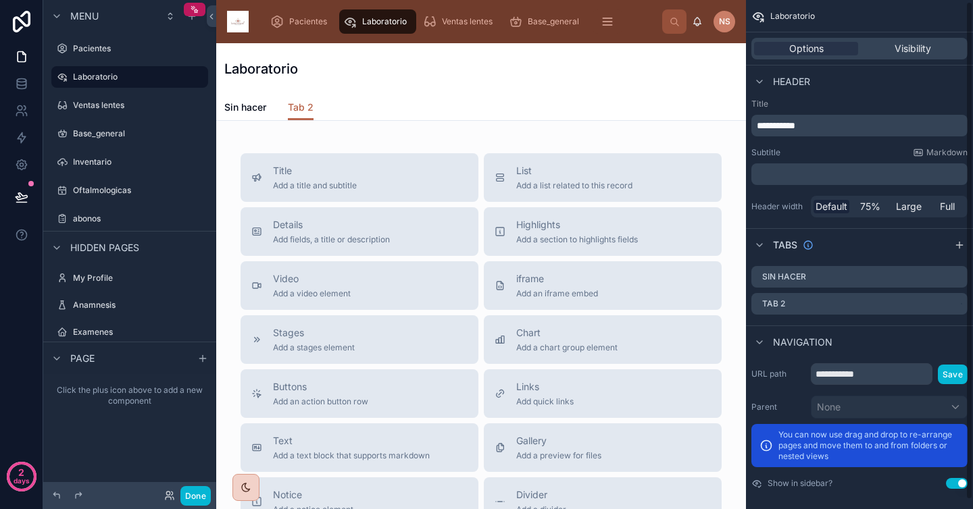
scroll to position [11, 0]
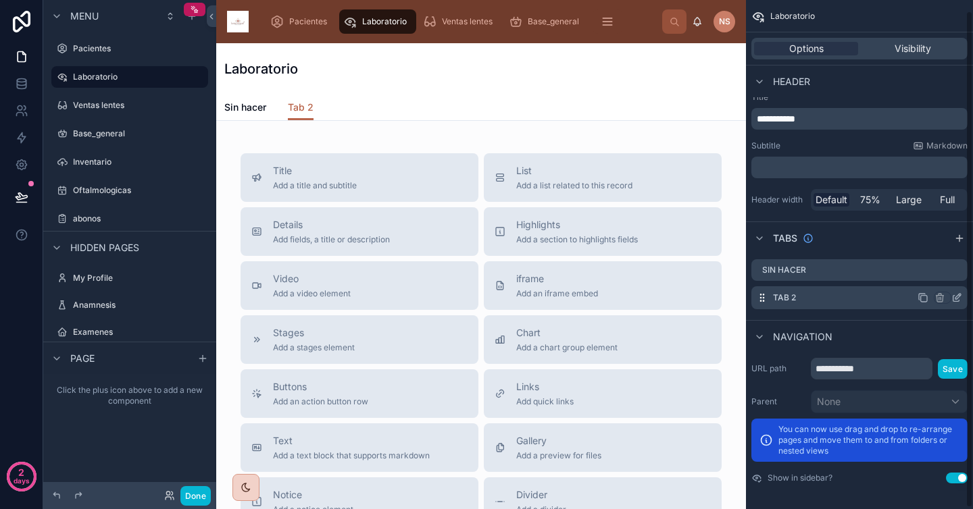
click at [955, 299] on icon "scrollable content" at bounding box center [957, 296] width 5 height 5
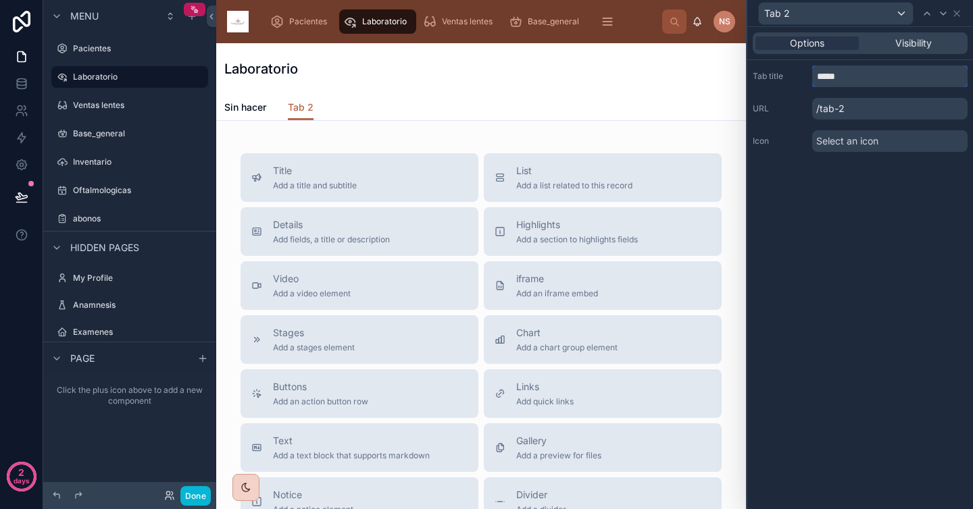
click at [851, 76] on input "*****" at bounding box center [889, 77] width 155 height 22
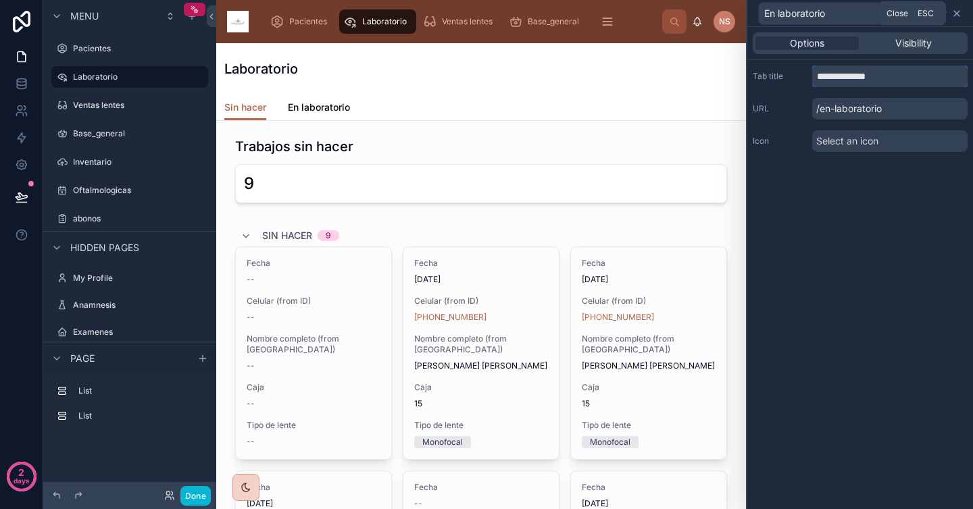
type input "**********"
click at [958, 11] on icon at bounding box center [956, 13] width 5 height 5
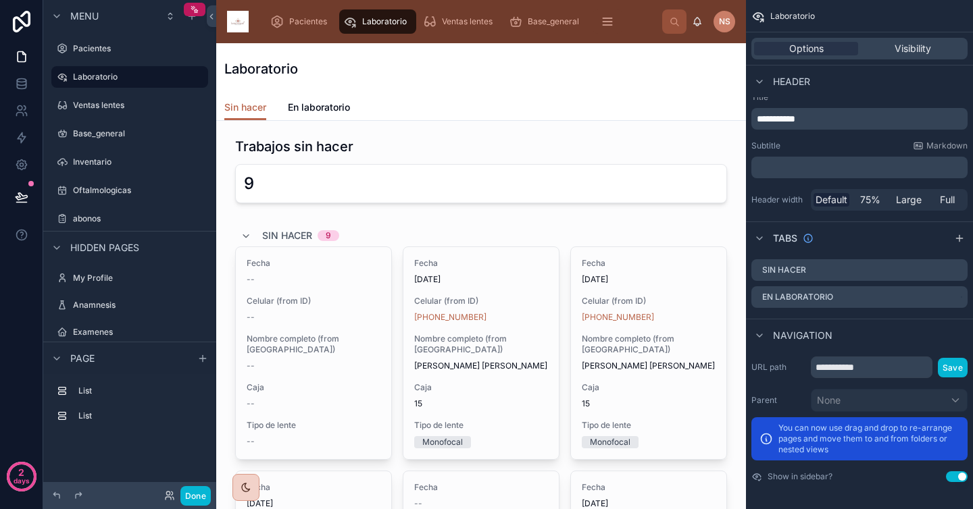
click at [841, 140] on div "**********" at bounding box center [859, 151] width 227 height 130
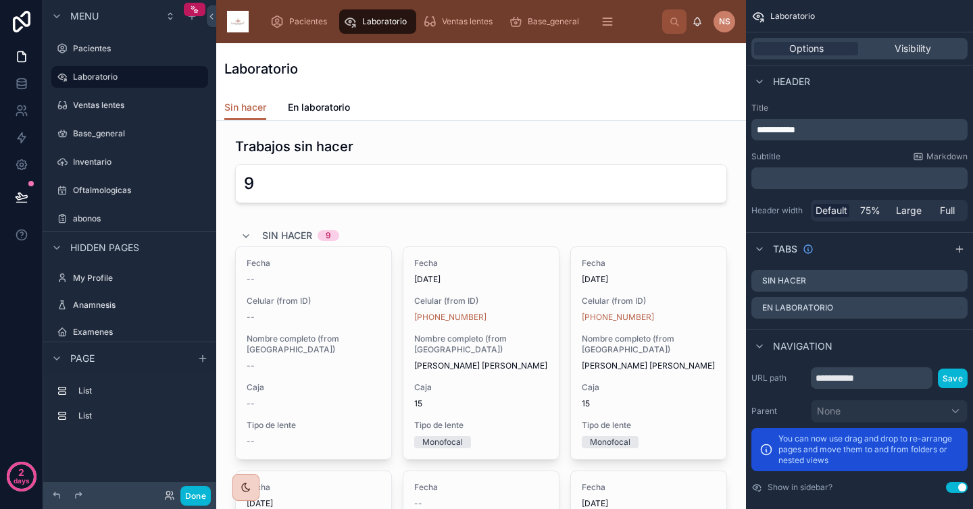
click at [404, 89] on div "Laboratorio" at bounding box center [480, 68] width 513 height 51
click at [342, 111] on span "En laboratorio" at bounding box center [319, 108] width 62 height 14
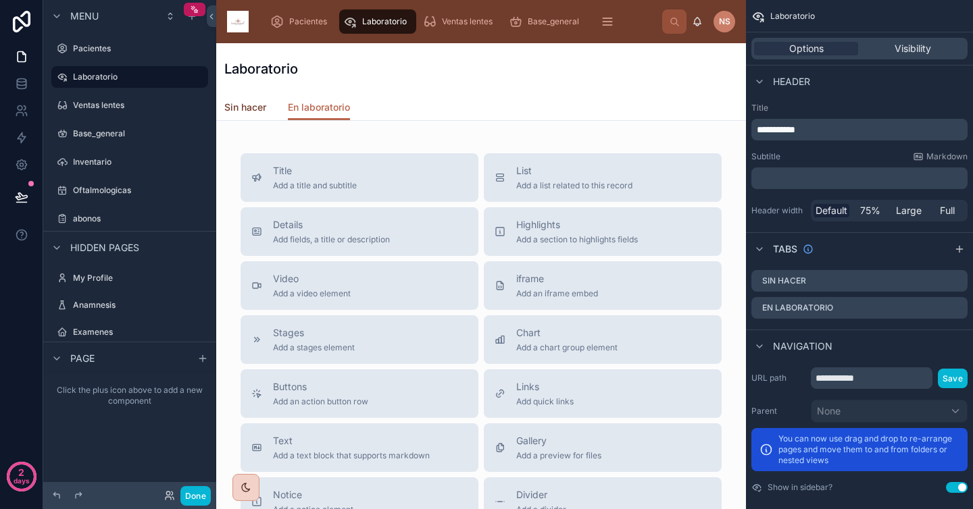
click at [244, 107] on span "Sin hacer" at bounding box center [245, 108] width 42 height 14
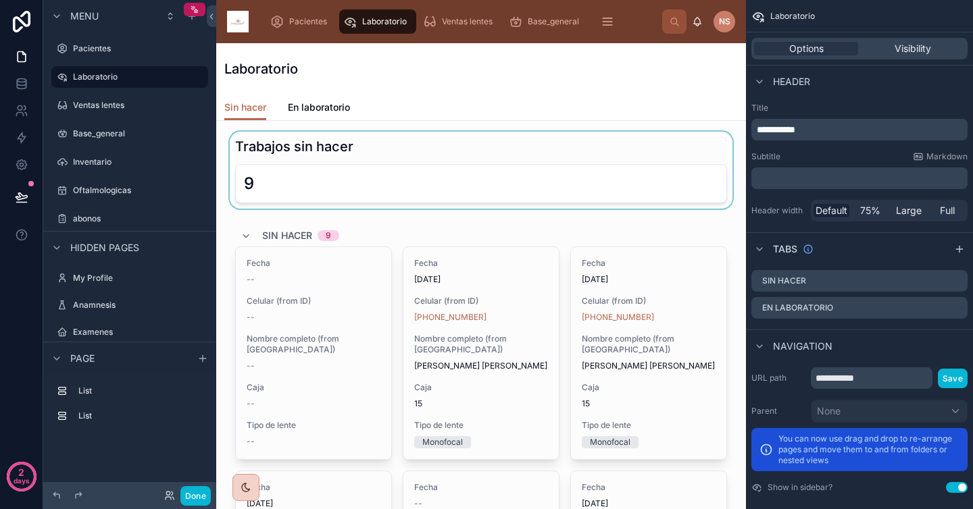
click at [372, 142] on div at bounding box center [481, 170] width 508 height 77
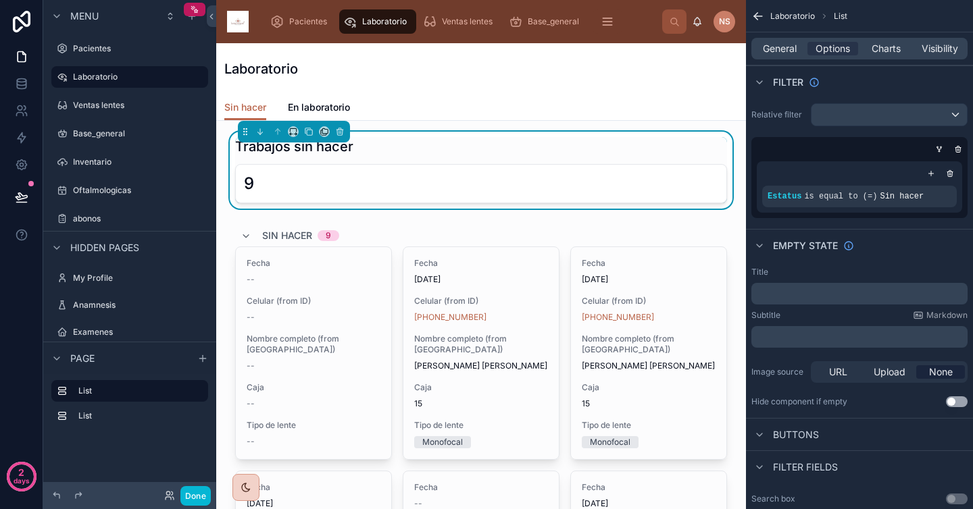
click at [390, 89] on div "Laboratorio" at bounding box center [480, 68] width 513 height 51
click at [344, 98] on link "En laboratorio" at bounding box center [319, 108] width 62 height 27
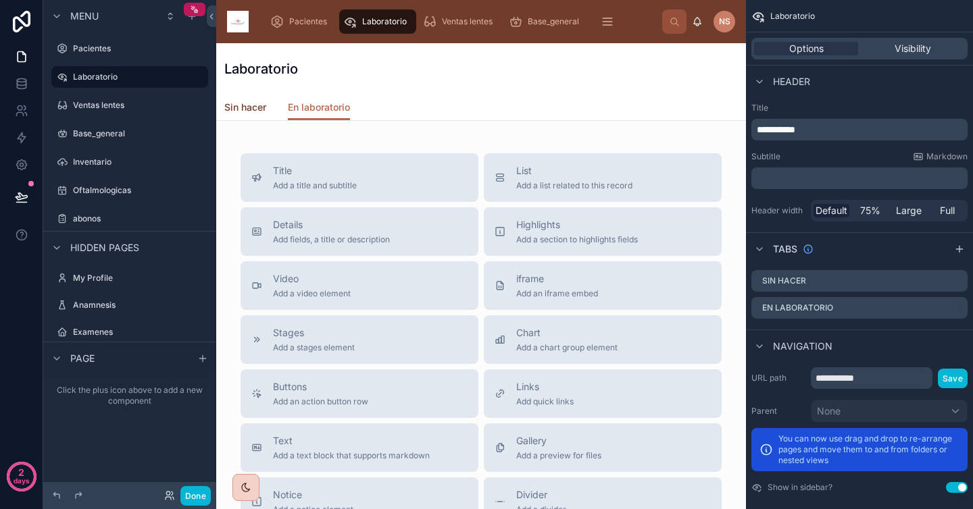
click at [246, 109] on span "Sin hacer" at bounding box center [245, 108] width 42 height 14
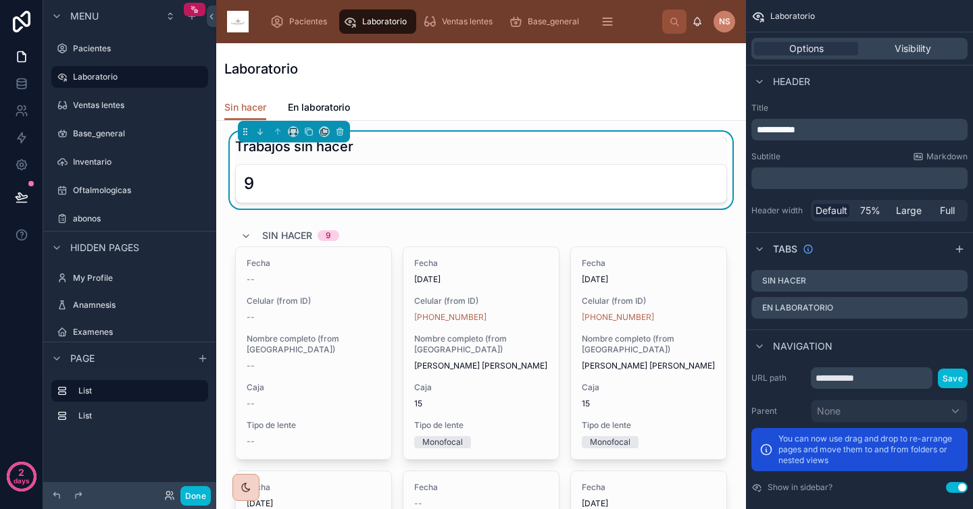
click at [560, 155] on div "Trabajos sin hacer" at bounding box center [481, 146] width 492 height 19
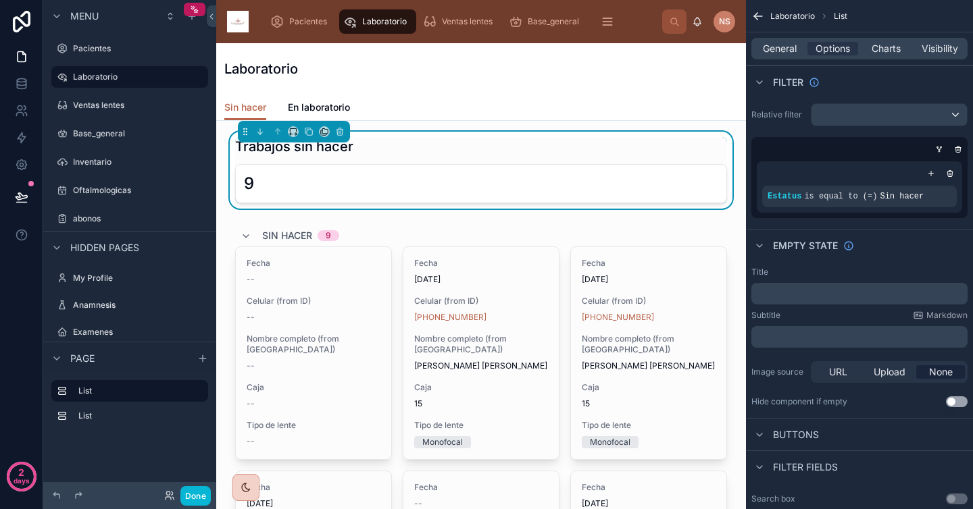
click at [560, 155] on div "Trabajos sin hacer" at bounding box center [481, 146] width 492 height 19
click at [498, 157] on div "Trabajos sin hacer 9" at bounding box center [481, 170] width 492 height 66
click at [600, 148] on div "Trabajos sin hacer" at bounding box center [481, 146] width 492 height 19
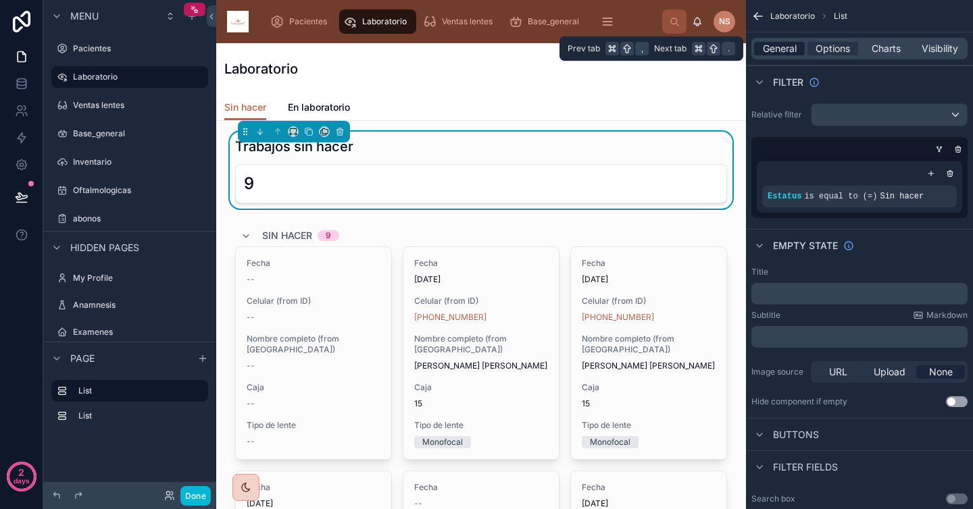
click at [778, 44] on span "General" at bounding box center [780, 49] width 34 height 14
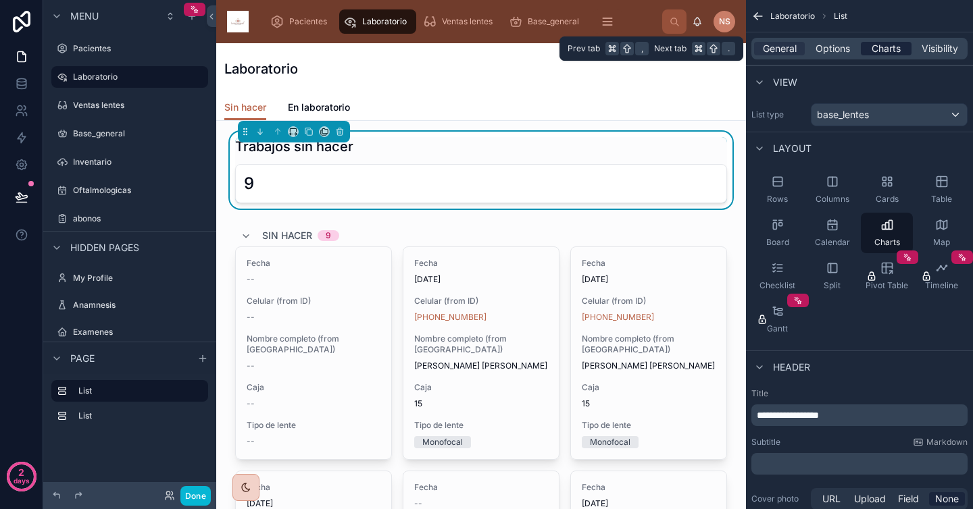
click at [888, 47] on span "Charts" at bounding box center [886, 49] width 29 height 14
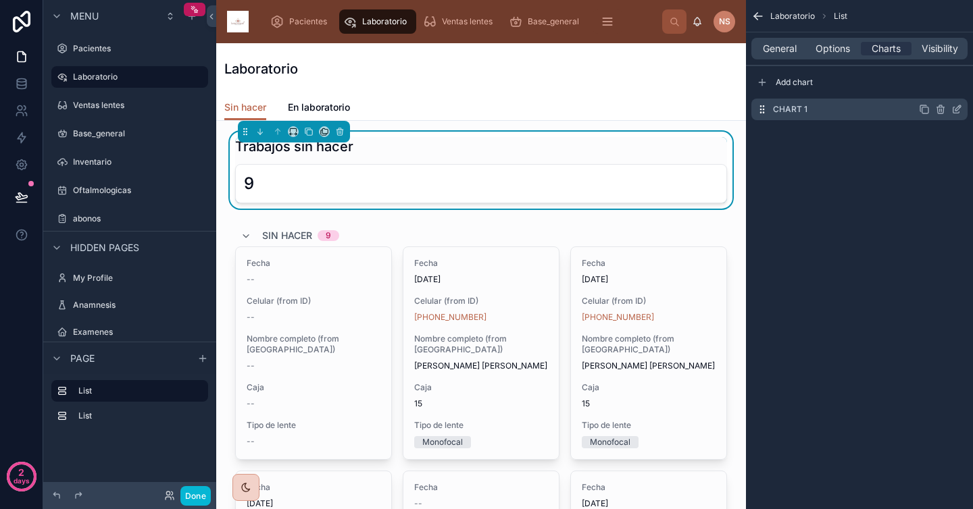
click at [955, 112] on icon "scrollable content" at bounding box center [956, 109] width 11 height 11
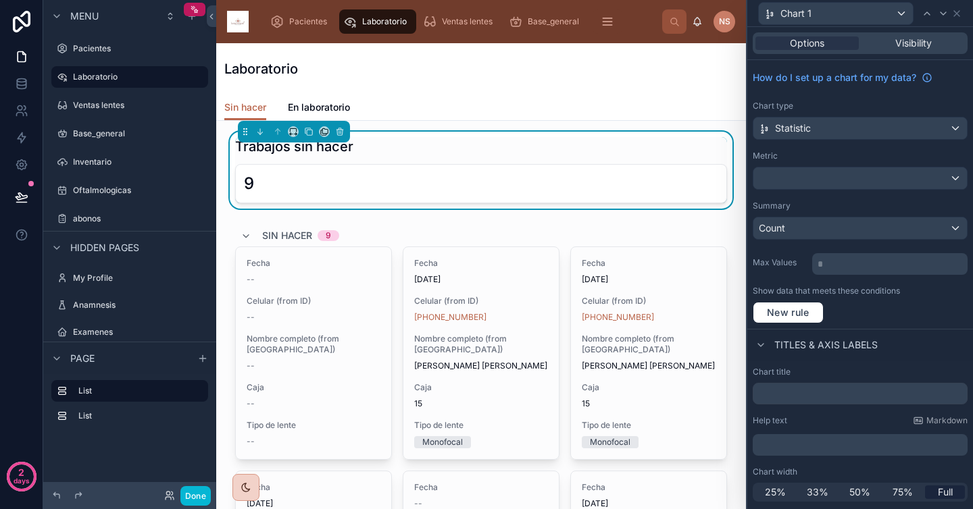
click at [962, 11] on div "Chart 1" at bounding box center [860, 13] width 215 height 26
click at [956, 14] on icon at bounding box center [956, 13] width 5 height 5
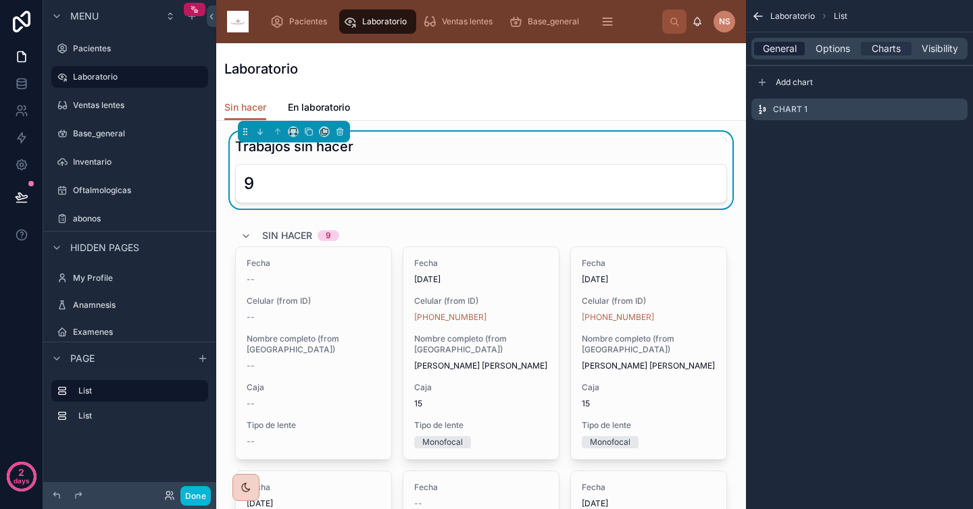
click at [778, 49] on span "General" at bounding box center [780, 49] width 34 height 14
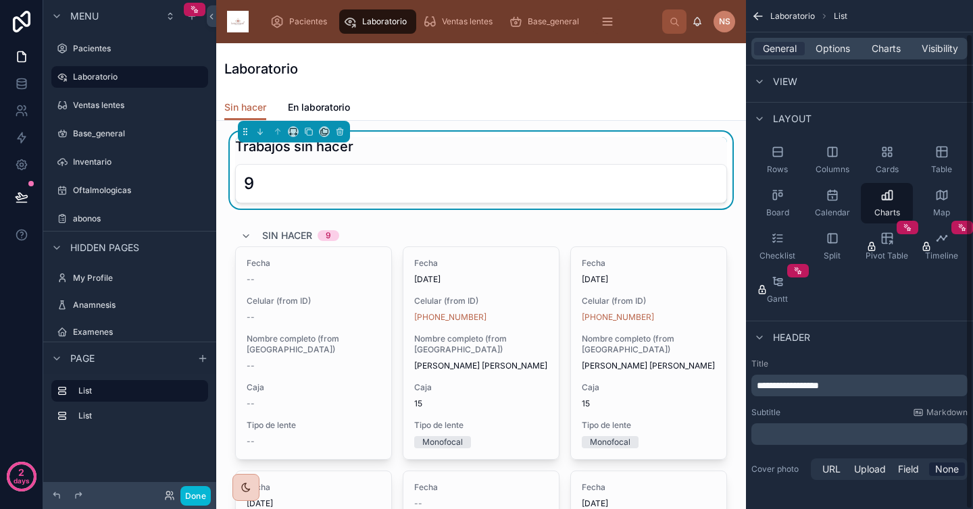
scroll to position [36, 0]
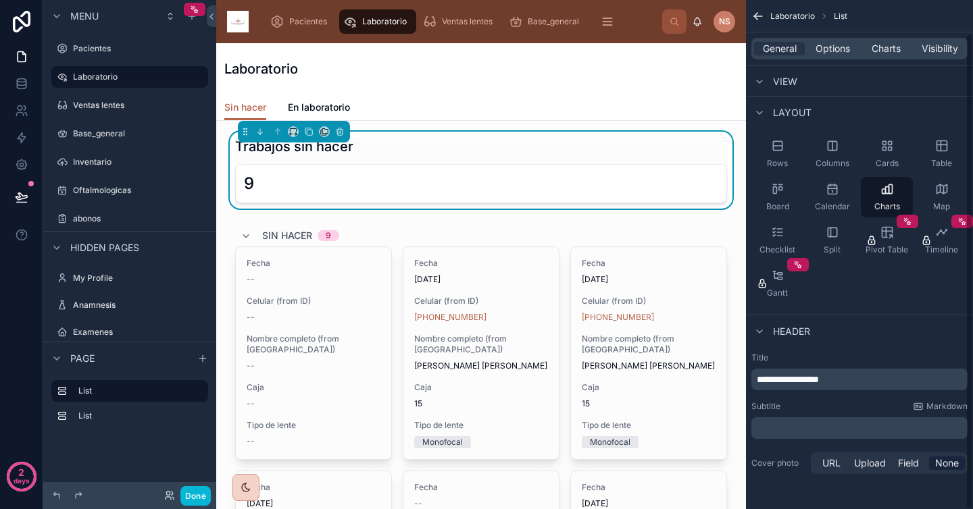
click at [869, 386] on div "**********" at bounding box center [859, 380] width 216 height 22
click at [869, 375] on p "**********" at bounding box center [861, 380] width 208 height 14
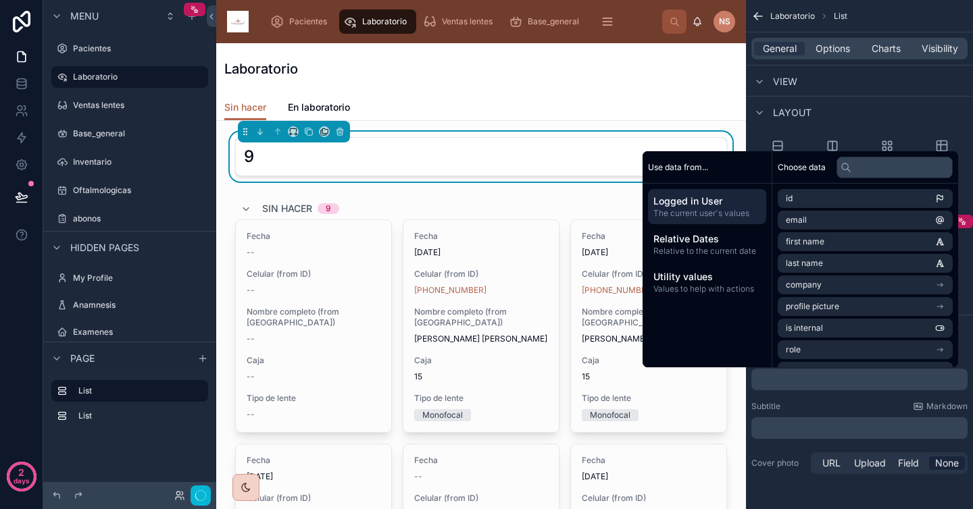
click at [863, 394] on div "Title ﻿ Subtitle Markdown ﻿ Cover photo URL Upload Field None" at bounding box center [859, 414] width 227 height 135
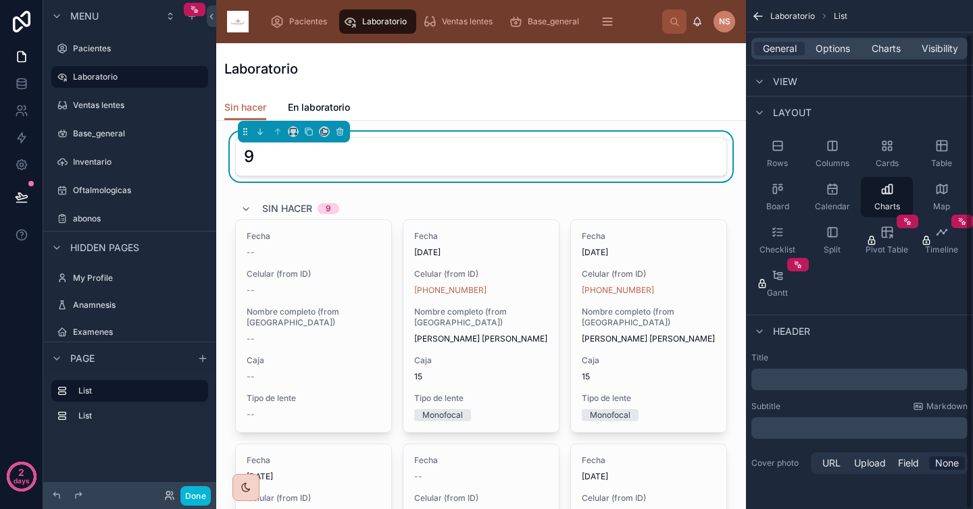
click at [642, 86] on div "Laboratorio" at bounding box center [480, 68] width 513 height 51
click at [598, 117] on div "Sin hacer En laboratorio" at bounding box center [480, 108] width 513 height 26
click at [332, 114] on link "En laboratorio" at bounding box center [319, 108] width 62 height 27
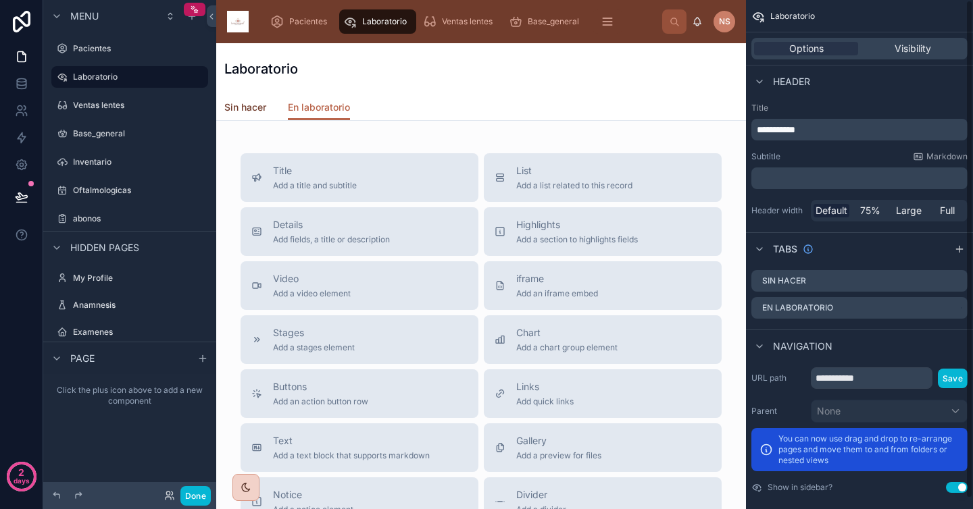
click at [255, 101] on span "Sin hacer" at bounding box center [245, 108] width 42 height 14
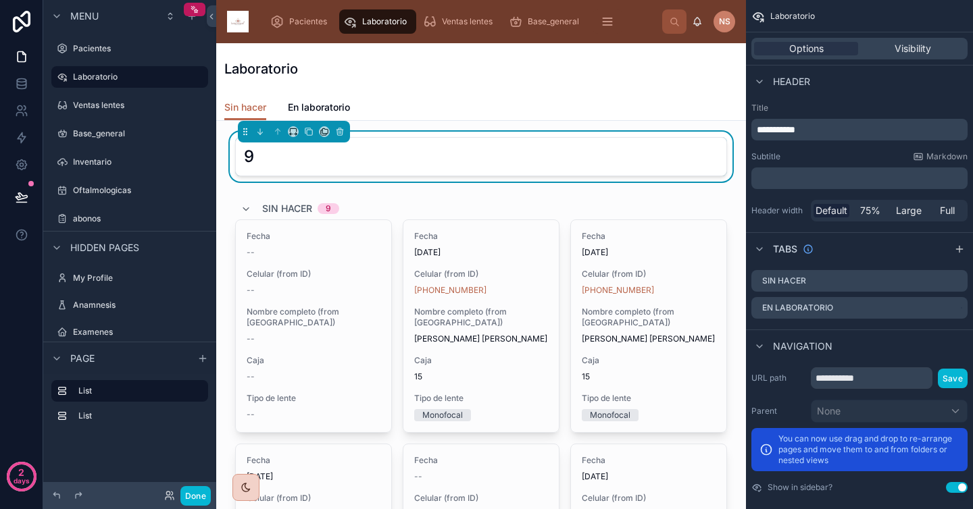
click at [447, 104] on div "Sin hacer En laboratorio" at bounding box center [480, 108] width 513 height 26
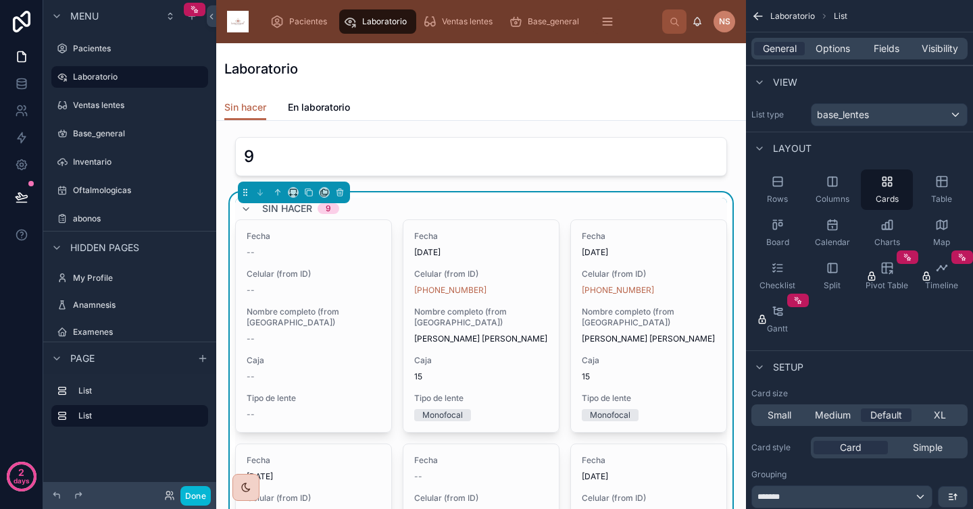
click at [478, 79] on div "Laboratorio" at bounding box center [480, 68] width 513 height 51
click at [463, 103] on div "Sin hacer En laboratorio" at bounding box center [480, 108] width 513 height 26
click at [342, 103] on span "En laboratorio" at bounding box center [319, 108] width 62 height 14
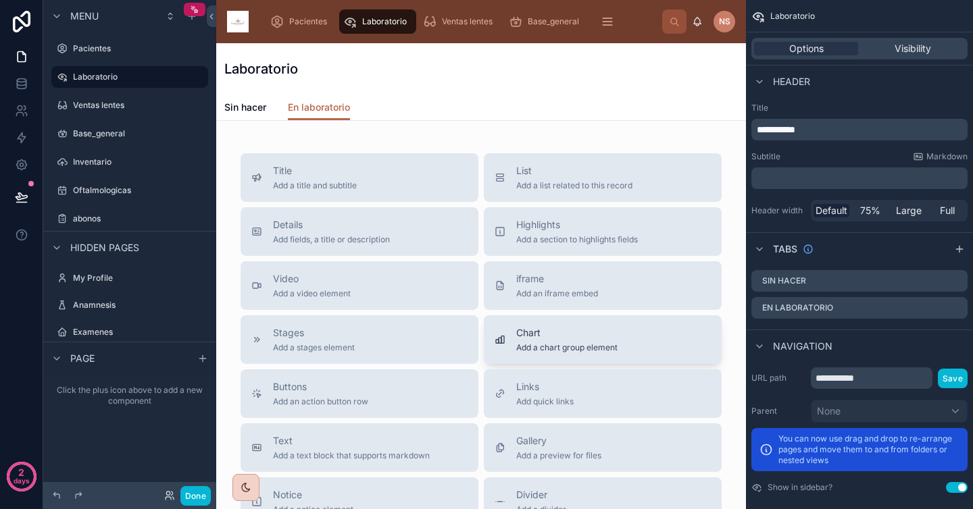
click at [582, 334] on span "Chart" at bounding box center [566, 333] width 101 height 14
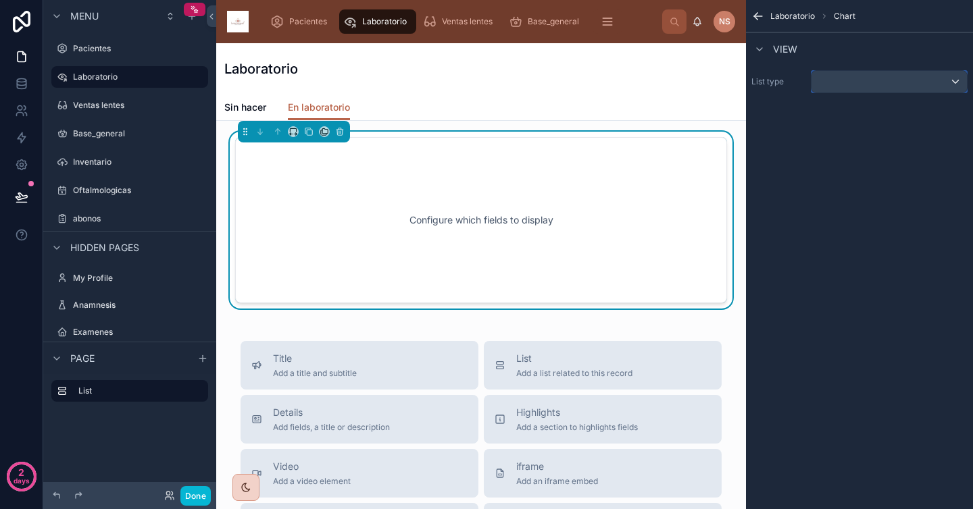
click at [872, 85] on div "scrollable content" at bounding box center [888, 82] width 155 height 22
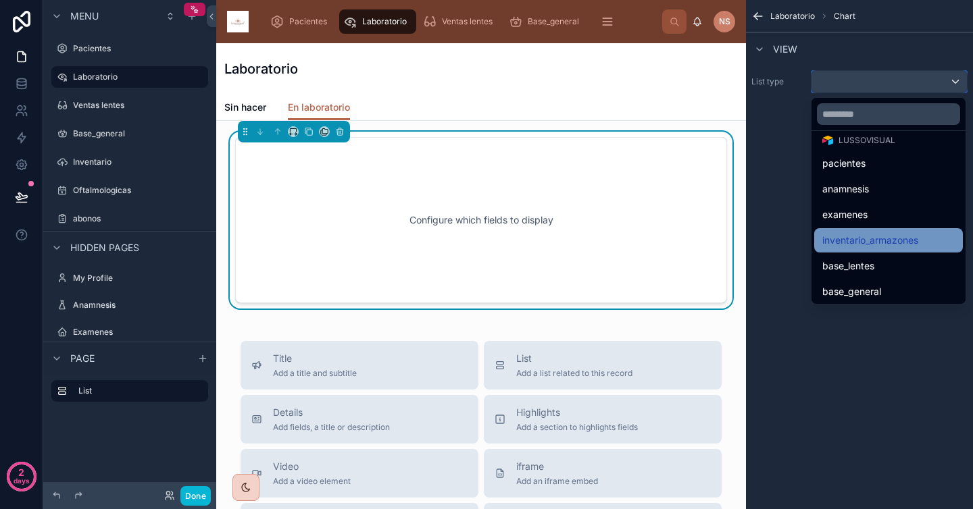
scroll to position [60, 0]
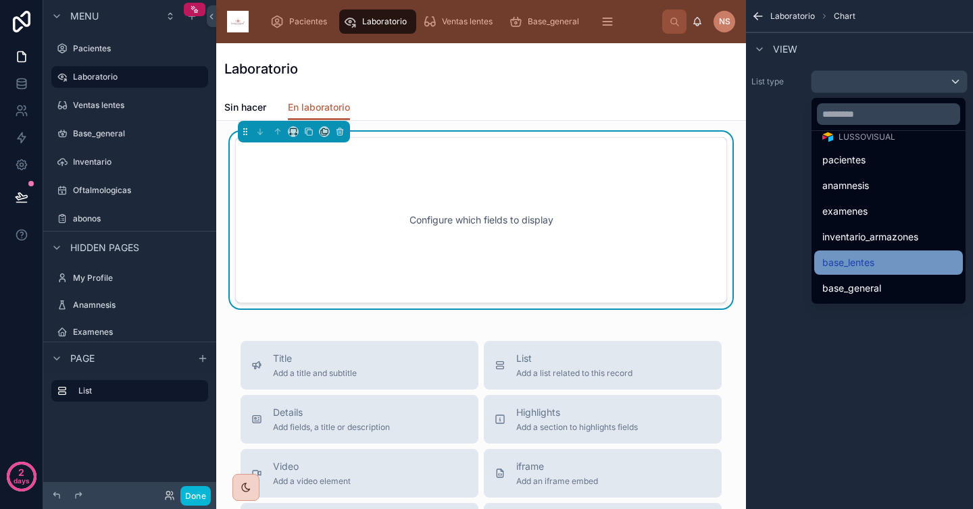
click at [884, 261] on div "base_lentes" at bounding box center [888, 263] width 132 height 16
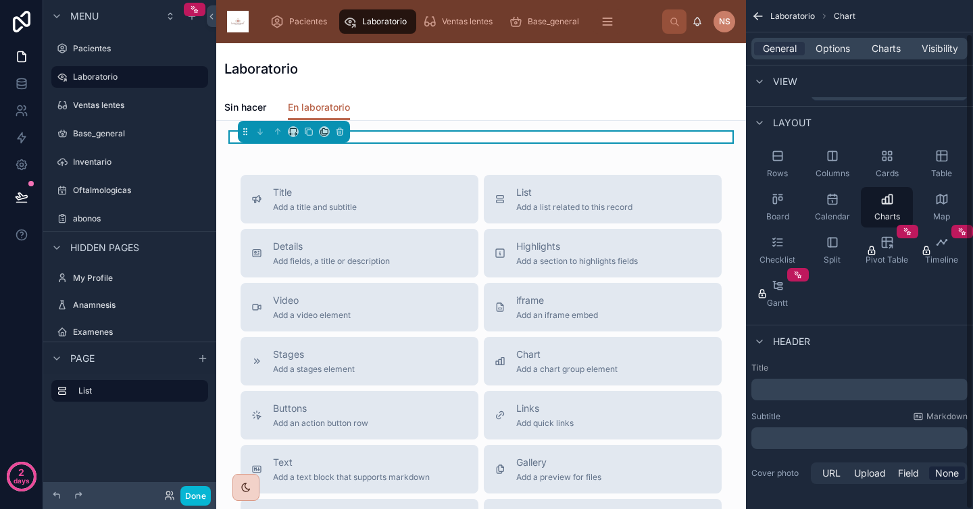
scroll to position [36, 0]
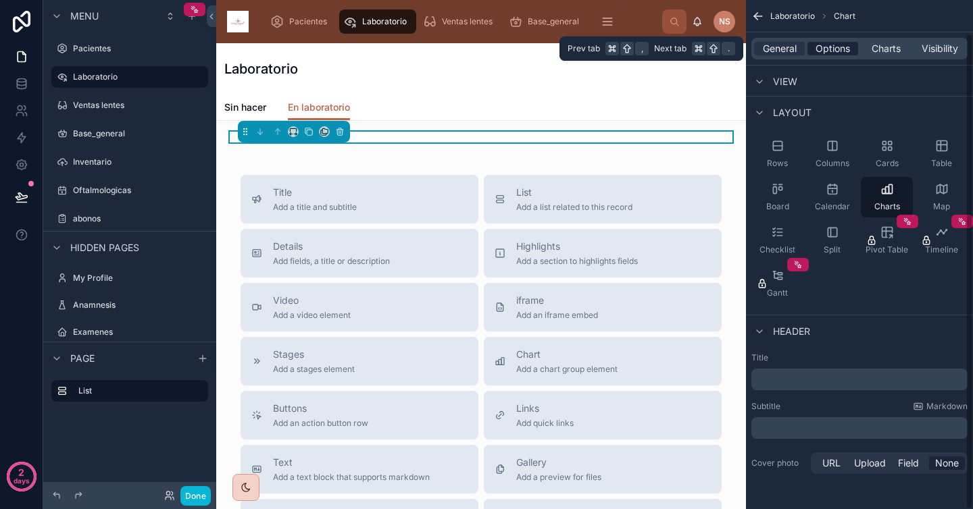
click at [846, 51] on span "Options" at bounding box center [833, 49] width 34 height 14
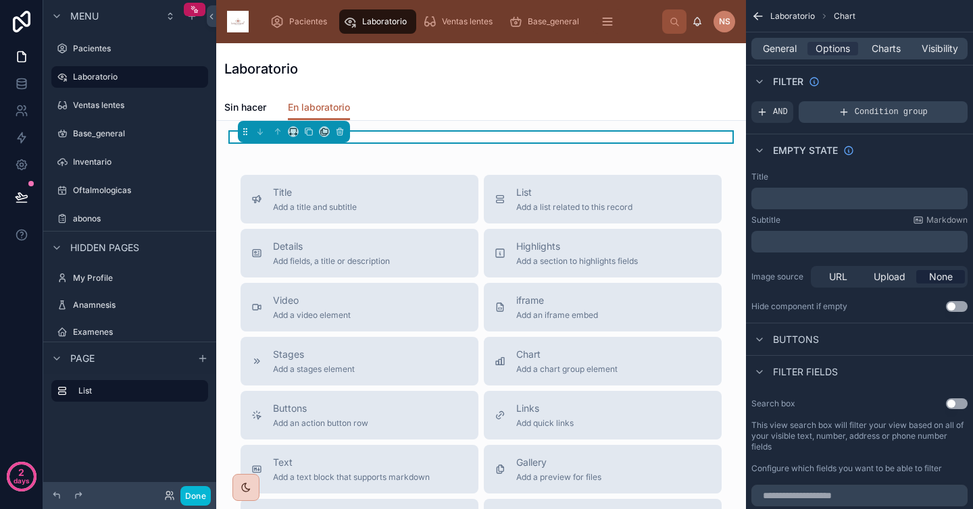
click at [880, 113] on span "Condition group" at bounding box center [891, 112] width 73 height 11
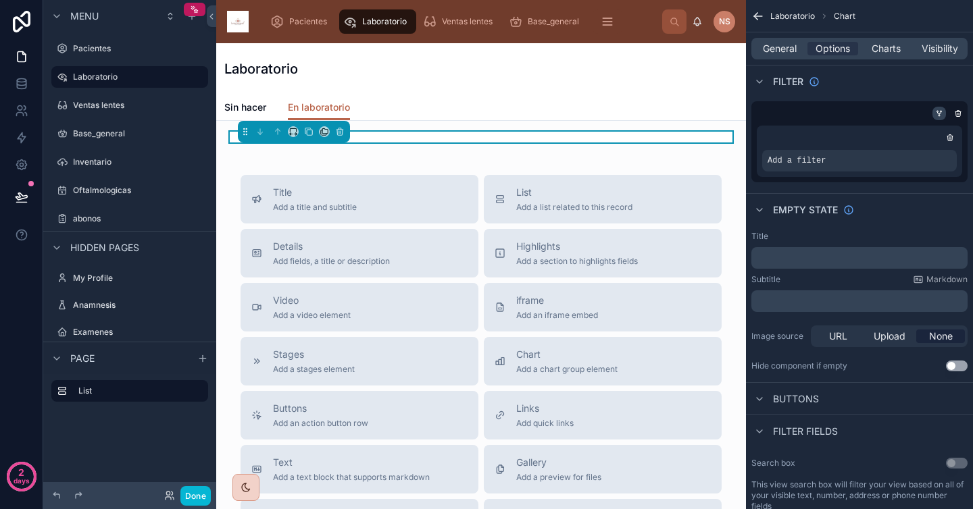
click at [938, 111] on icon "scrollable content" at bounding box center [939, 113] width 8 height 8
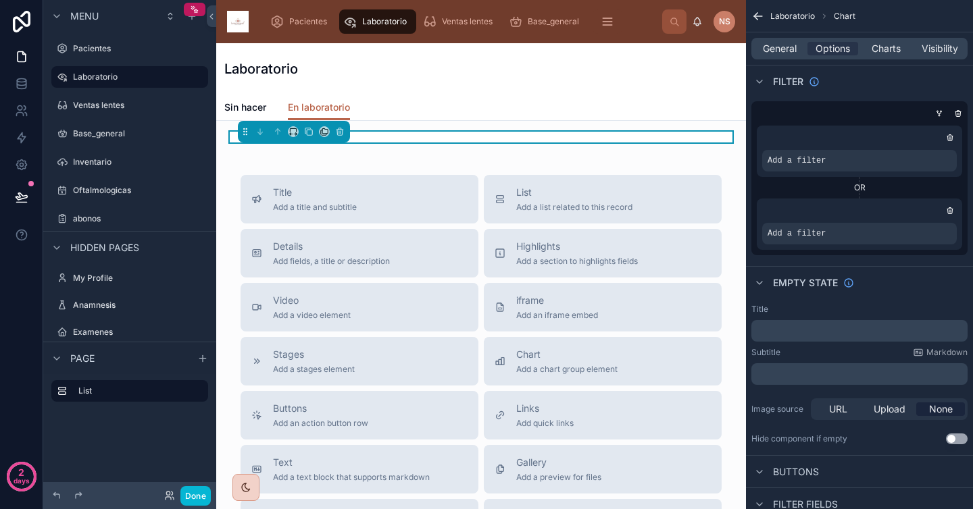
click at [949, 218] on div "Add a filter" at bounding box center [859, 224] width 205 height 51
click at [949, 213] on icon "scrollable content" at bounding box center [950, 211] width 8 height 8
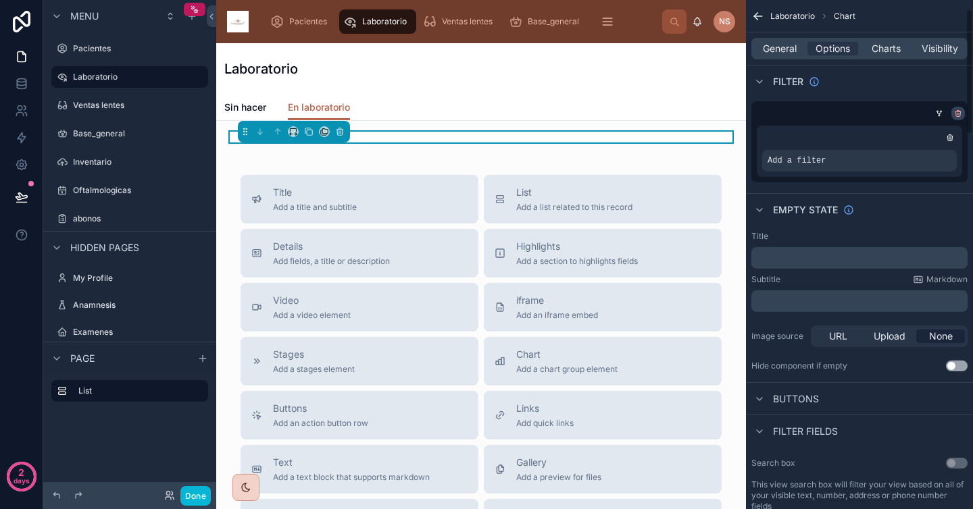
click at [960, 112] on icon "scrollable content" at bounding box center [958, 114] width 5 height 5
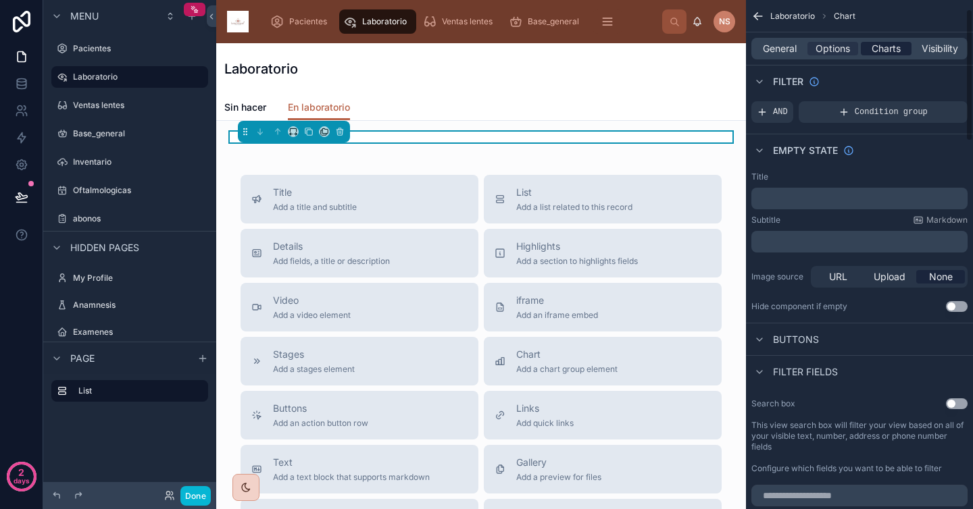
click at [886, 51] on span "Charts" at bounding box center [886, 49] width 29 height 14
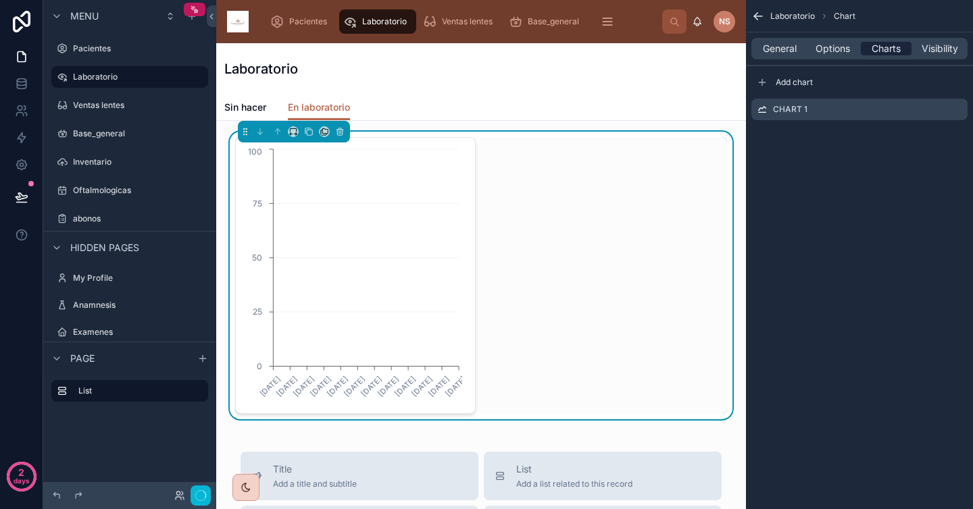
scroll to position [0, 0]
click at [956, 114] on icon "scrollable content" at bounding box center [956, 109] width 11 height 11
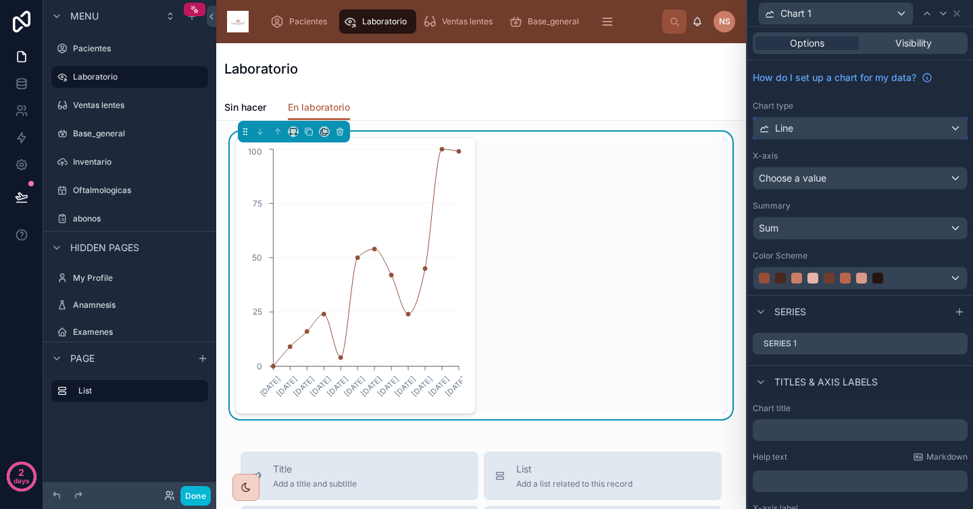
click at [880, 128] on div "Line" at bounding box center [860, 129] width 214 height 22
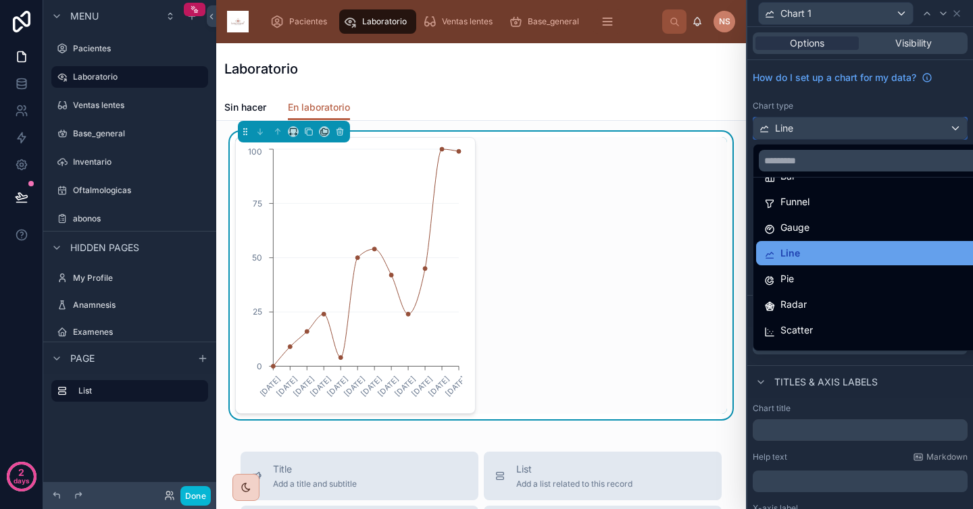
scroll to position [96, 0]
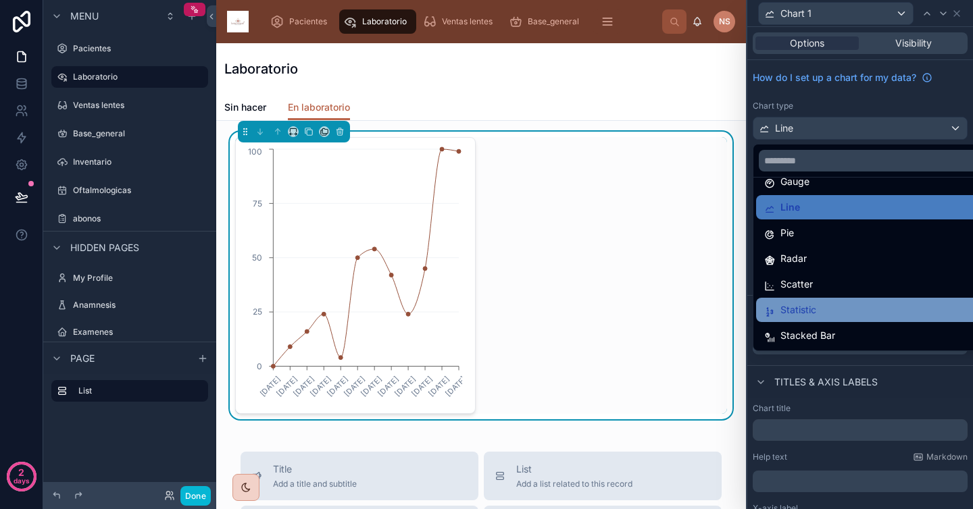
click at [811, 314] on span "Statistic" at bounding box center [798, 310] width 36 height 16
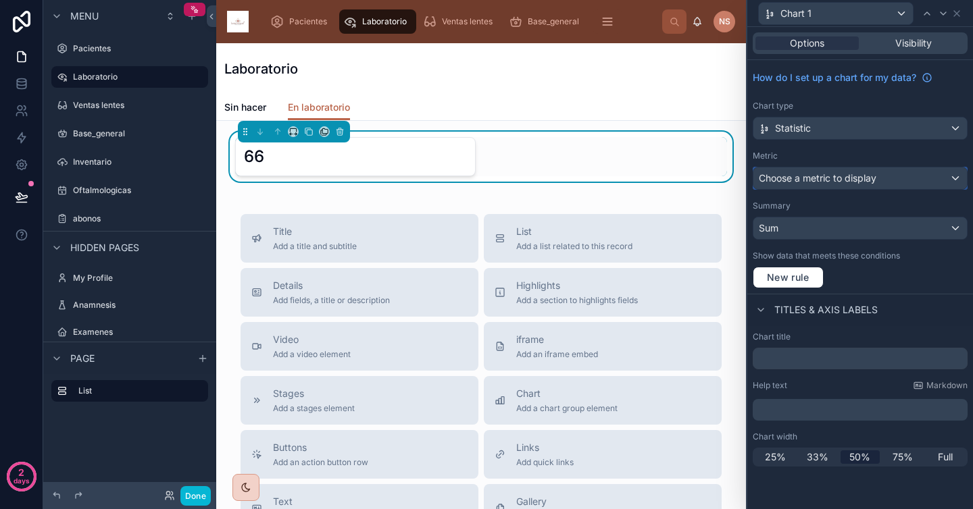
click at [869, 186] on div "Choose a metric to display" at bounding box center [860, 179] width 214 height 22
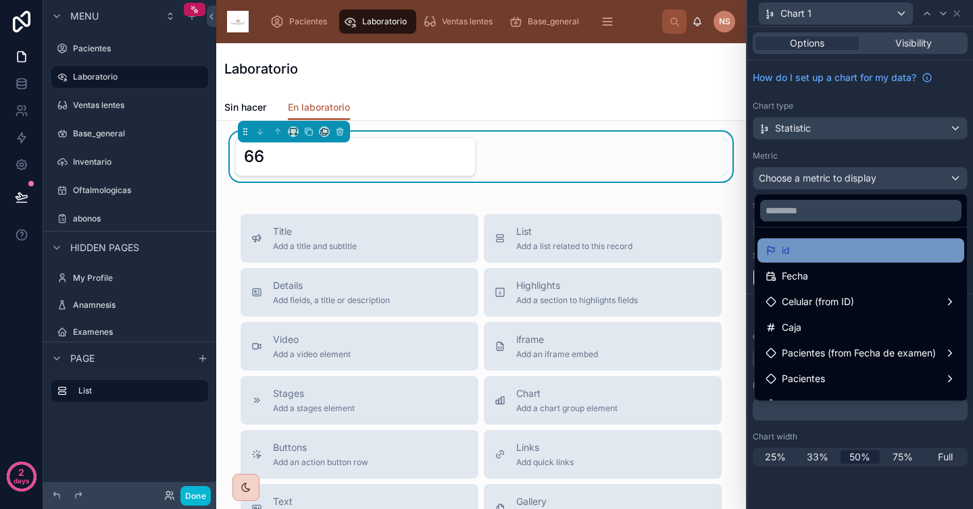
click at [822, 245] on div "id" at bounding box center [861, 251] width 191 height 16
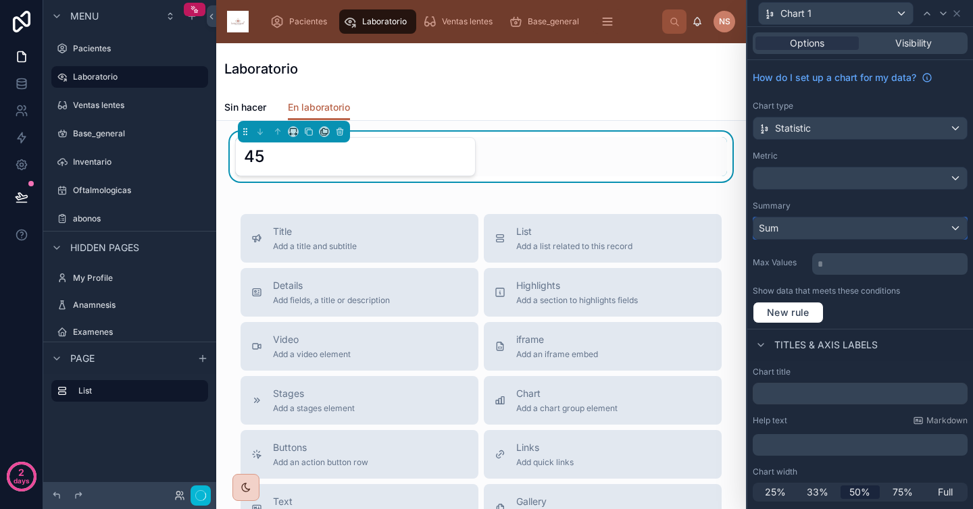
click at [845, 232] on div "Sum" at bounding box center [860, 229] width 214 height 22
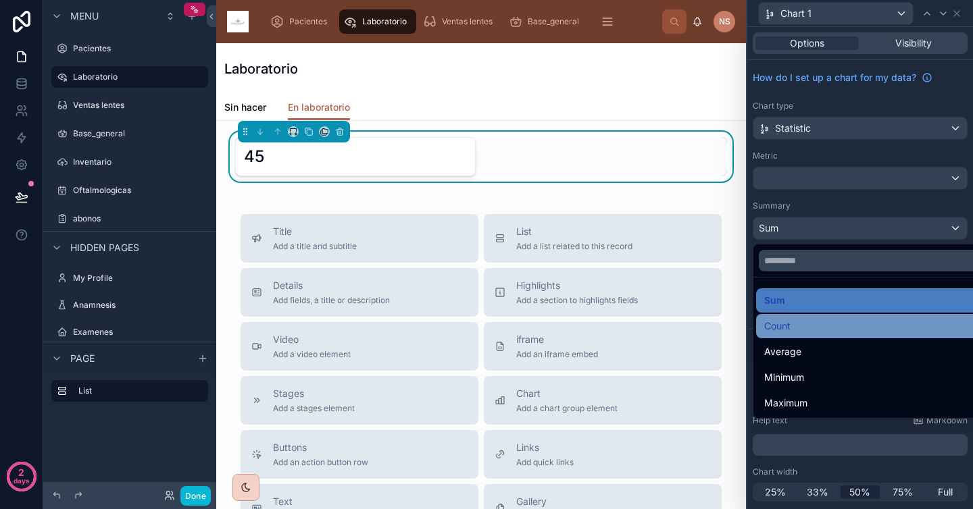
click at [814, 330] on div "Count" at bounding box center [875, 326] width 223 height 16
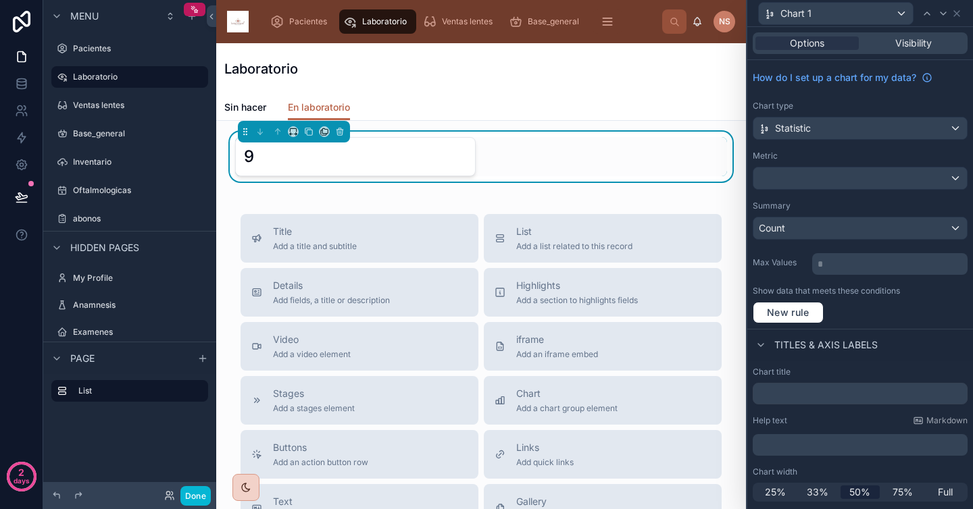
click at [830, 201] on div "Summary" at bounding box center [860, 206] width 215 height 11
click at [796, 153] on div "Metric" at bounding box center [860, 156] width 215 height 11
click at [947, 496] on span "Full" at bounding box center [945, 493] width 15 height 14
click at [919, 334] on div "Titles & Axis labels" at bounding box center [860, 345] width 226 height 32
click at [960, 12] on icon at bounding box center [956, 13] width 11 height 11
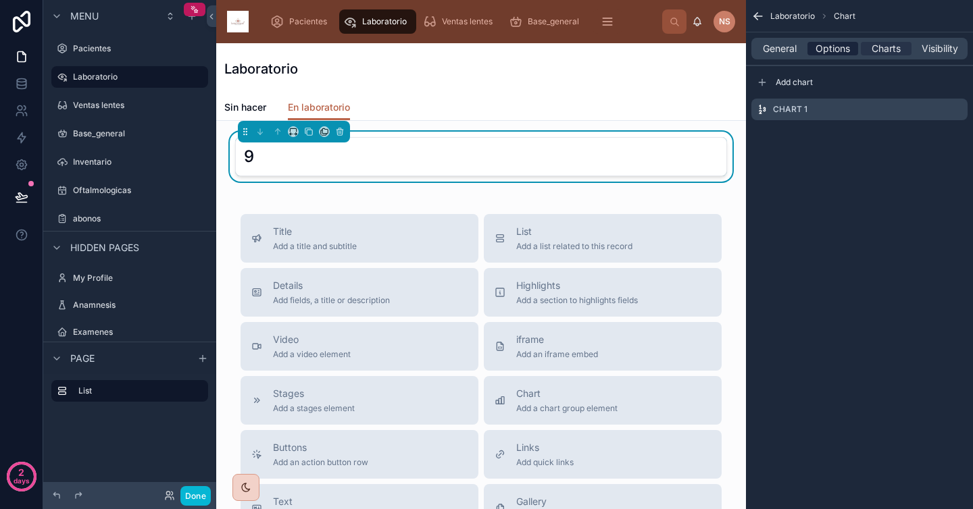
click at [832, 45] on span "Options" at bounding box center [833, 49] width 34 height 14
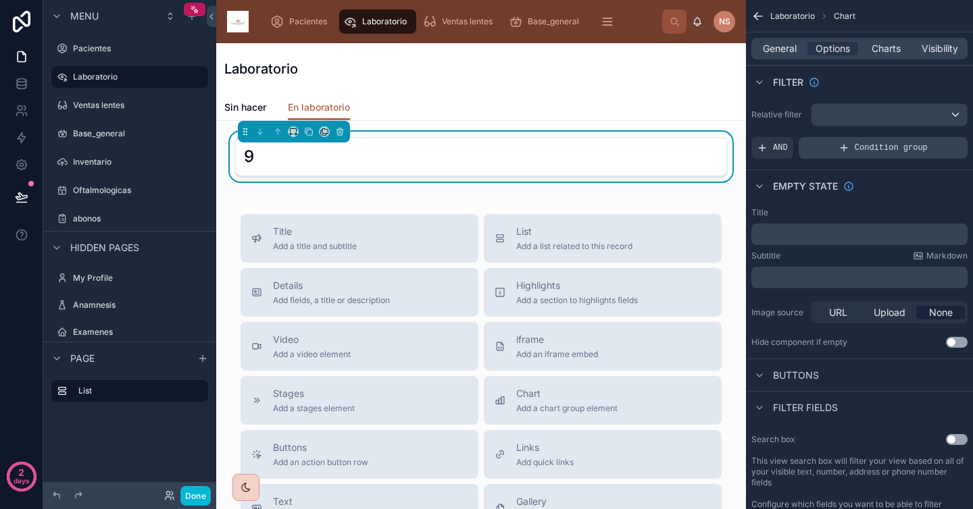
click at [910, 156] on div "Condition group" at bounding box center [883, 148] width 169 height 22
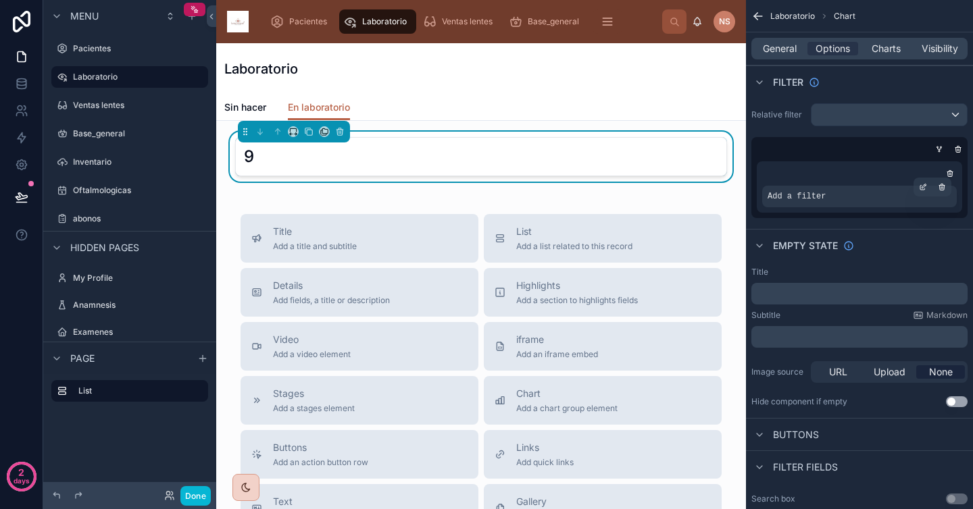
click at [883, 193] on div "Add a filter" at bounding box center [859, 197] width 195 height 22
click at [923, 189] on icon "scrollable content" at bounding box center [923, 187] width 8 height 8
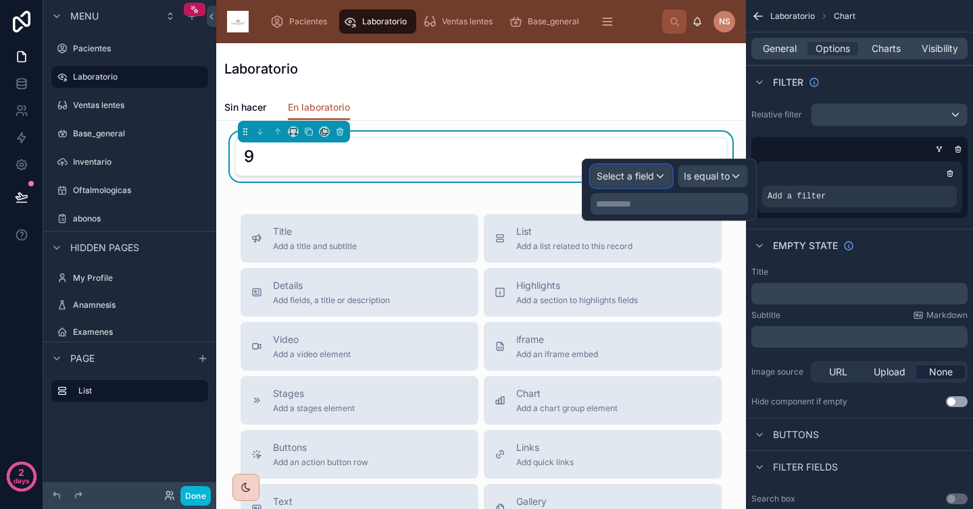
click at [651, 172] on span "Select a field" at bounding box center [625, 175] width 57 height 11
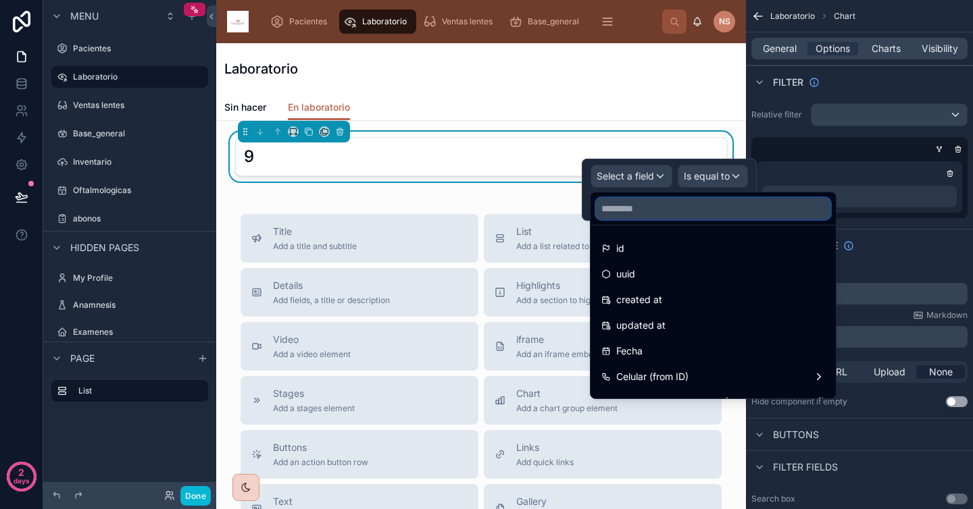
click at [663, 214] on input "text" at bounding box center [713, 209] width 234 height 22
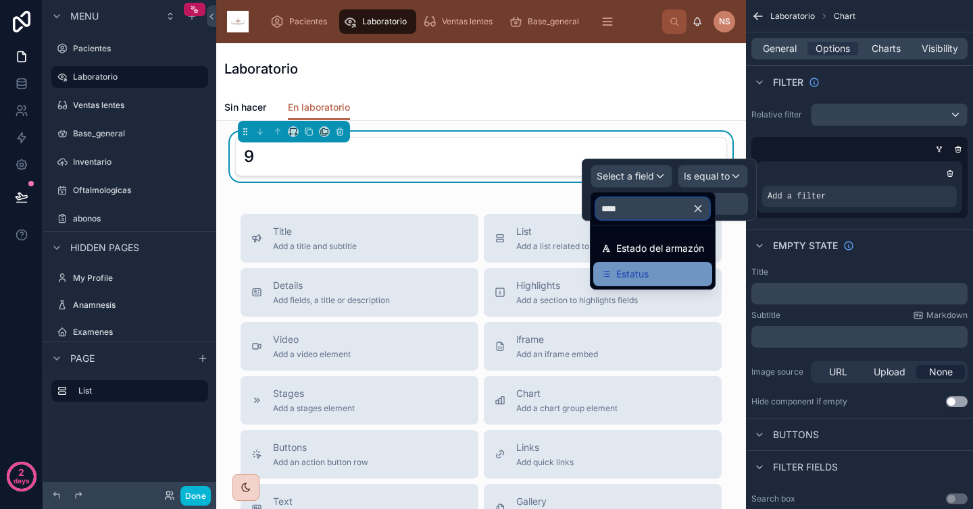
type input "****"
click at [656, 276] on div "Estatus" at bounding box center [652, 274] width 103 height 16
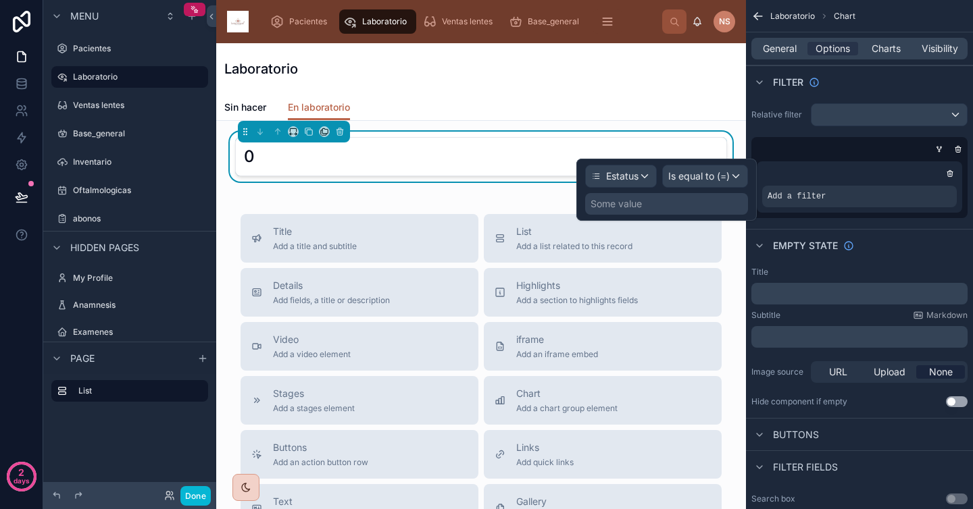
click at [697, 208] on div "Some value" at bounding box center [666, 204] width 163 height 22
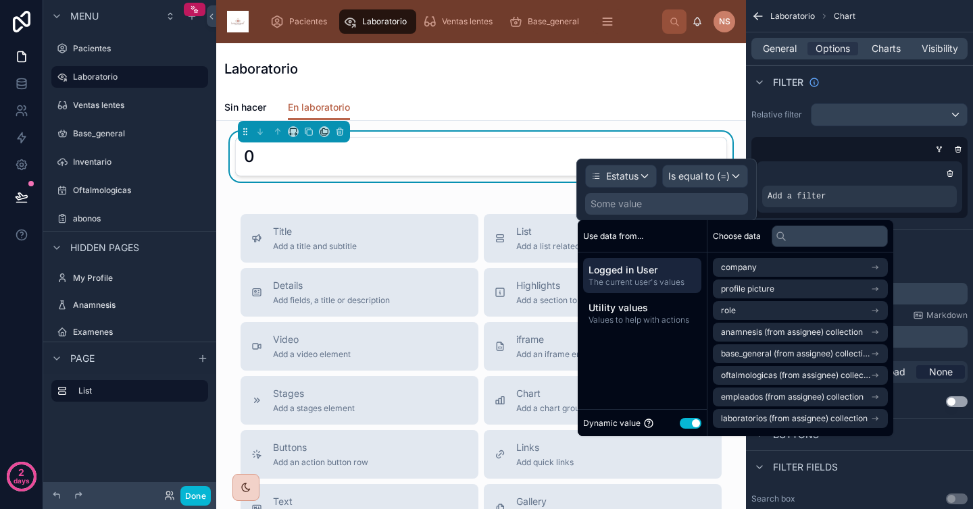
click at [688, 420] on button "Use setting" at bounding box center [691, 423] width 22 height 11
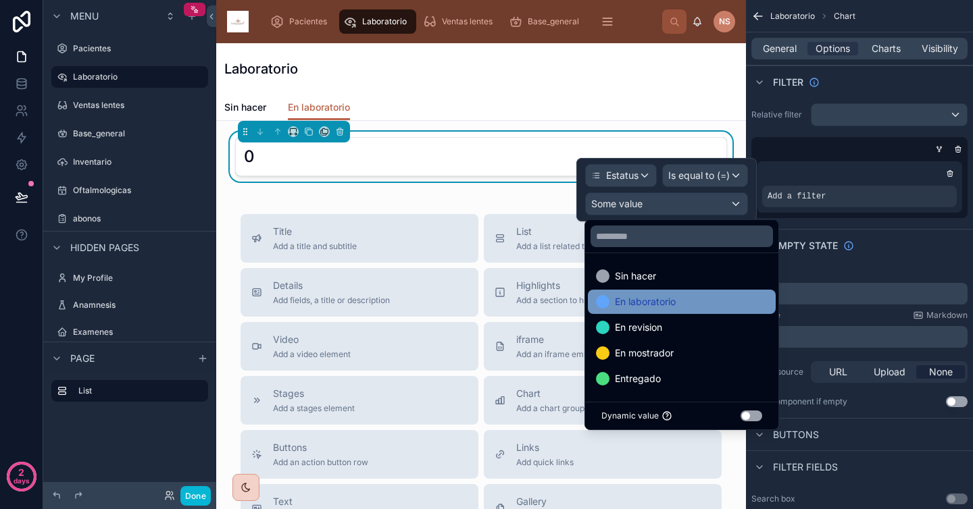
click at [682, 301] on div "En laboratorio" at bounding box center [682, 302] width 172 height 16
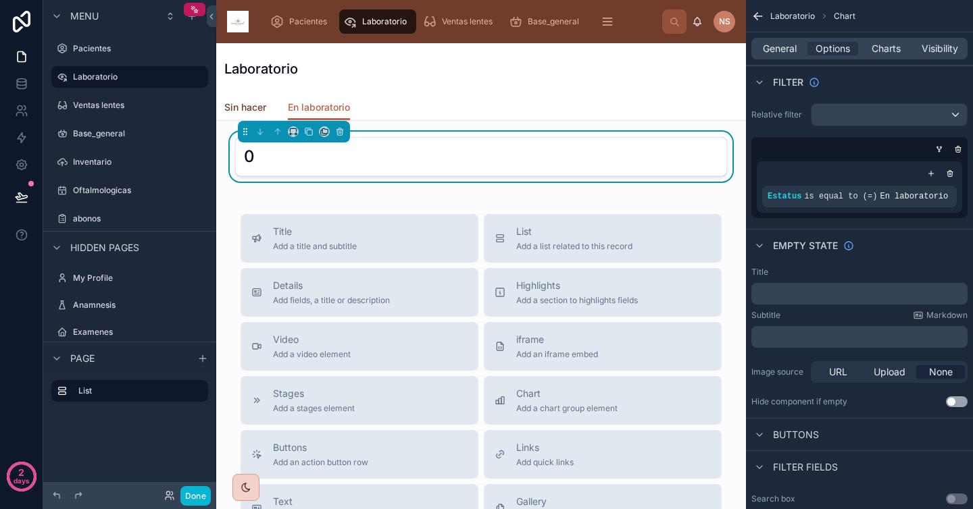
click at [245, 108] on span "Sin hacer" at bounding box center [245, 108] width 42 height 14
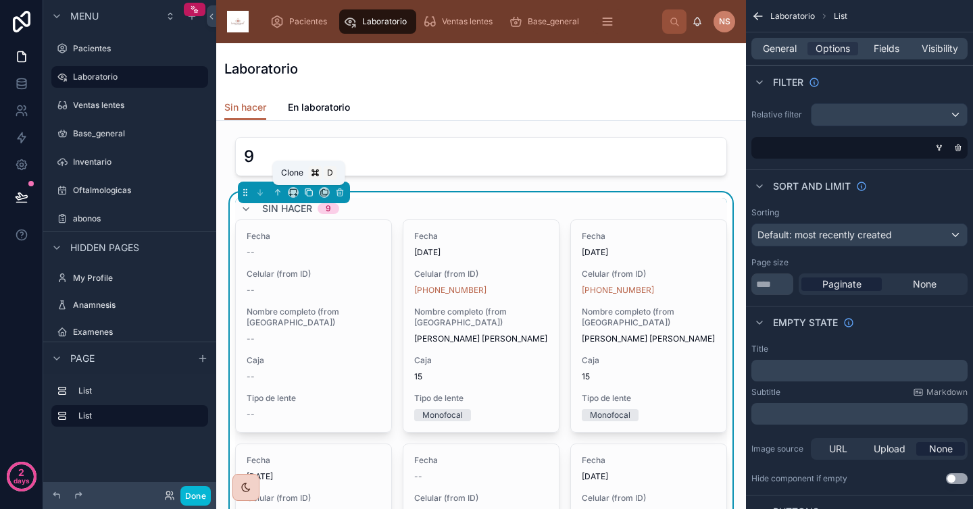
click at [309, 194] on icon at bounding box center [308, 192] width 9 height 9
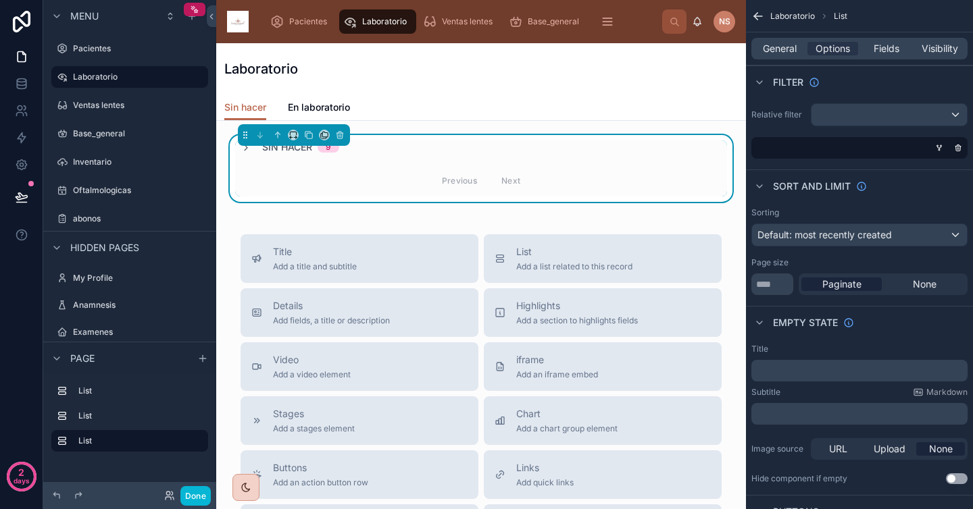
scroll to position [805, 0]
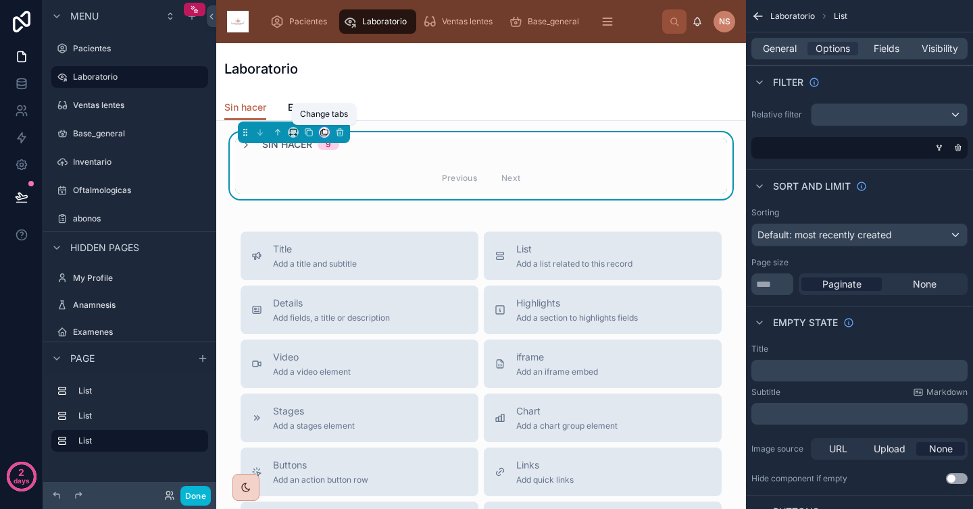
click at [324, 131] on icon at bounding box center [324, 132] width 9 height 9
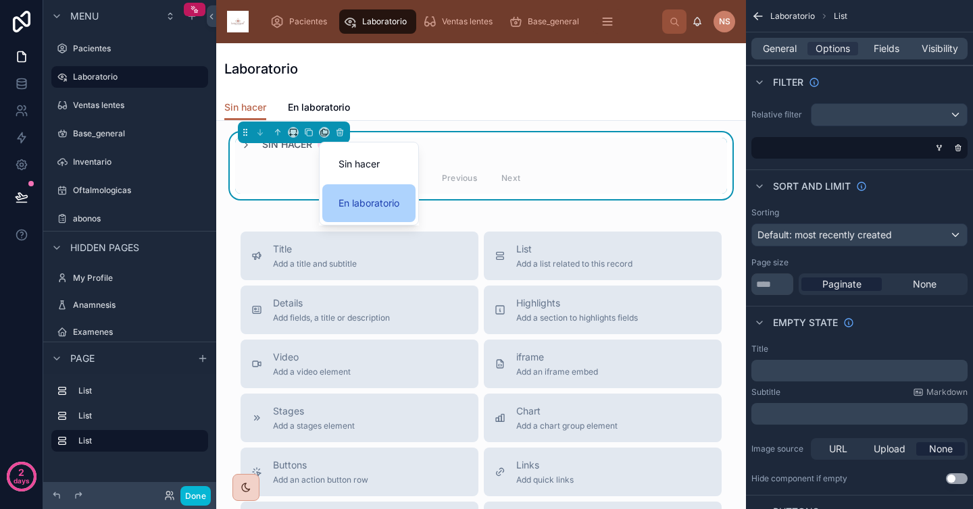
click at [398, 203] on span "En laboratorio" at bounding box center [368, 203] width 61 height 16
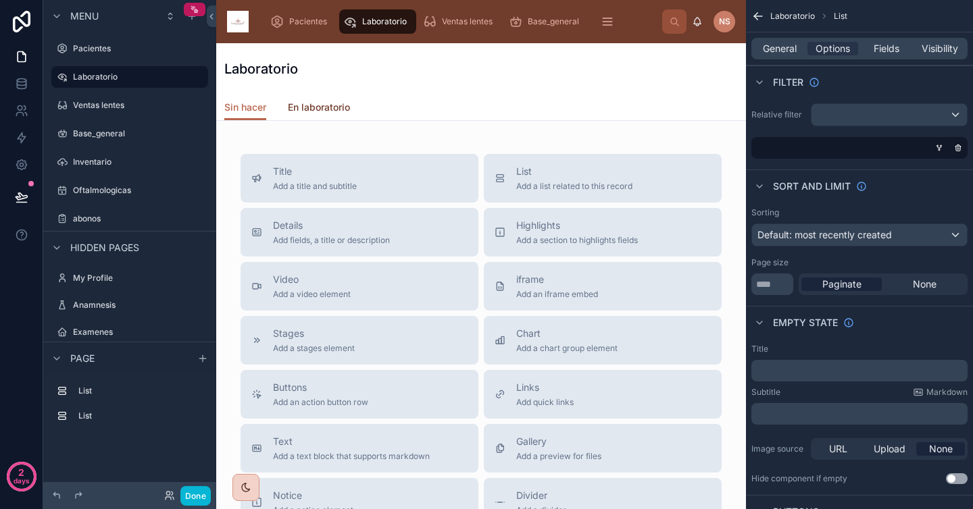
click at [336, 109] on span "En laboratorio" at bounding box center [319, 108] width 62 height 14
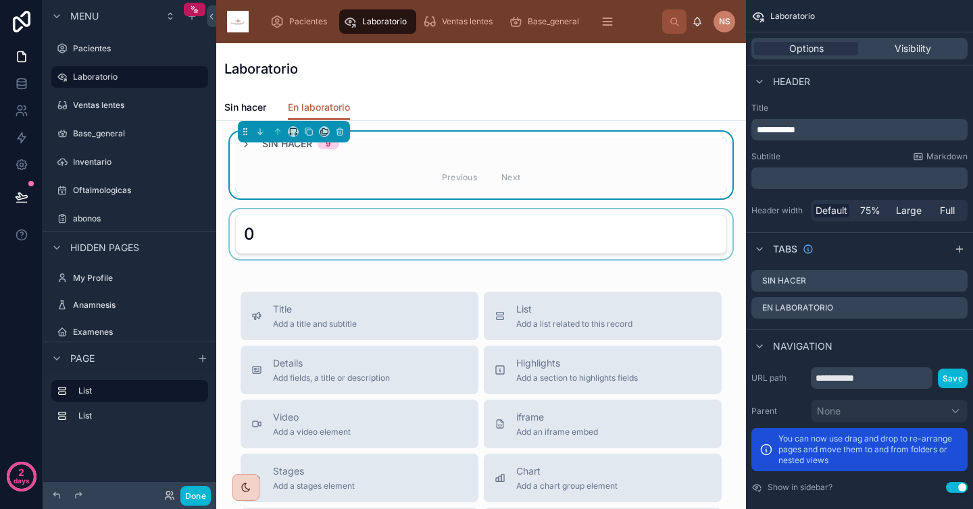
click at [336, 228] on div at bounding box center [481, 234] width 508 height 50
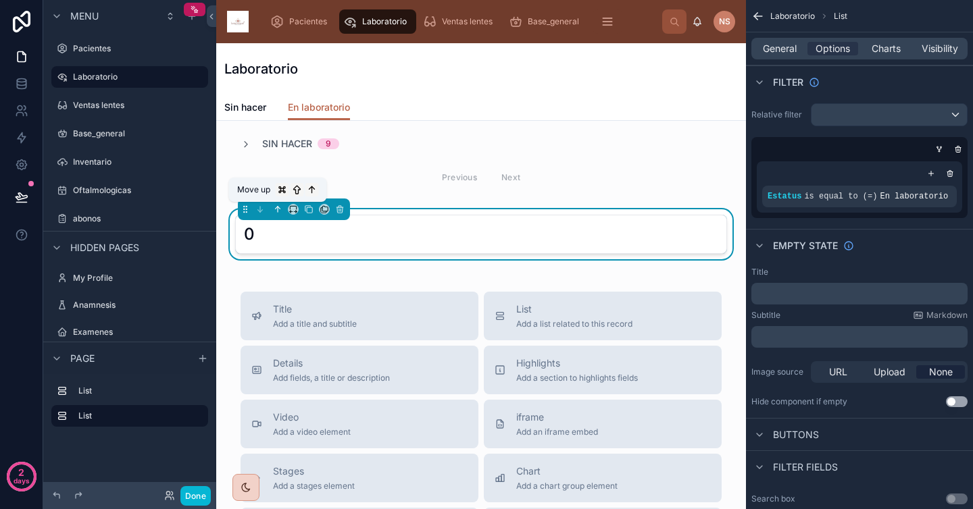
click at [278, 209] on icon at bounding box center [277, 209] width 9 height 9
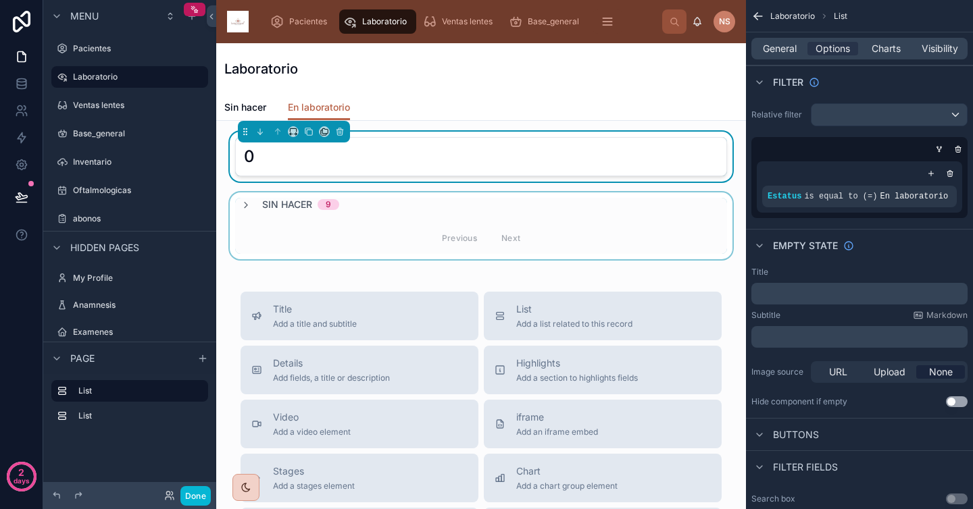
click at [565, 209] on div at bounding box center [481, 226] width 508 height 67
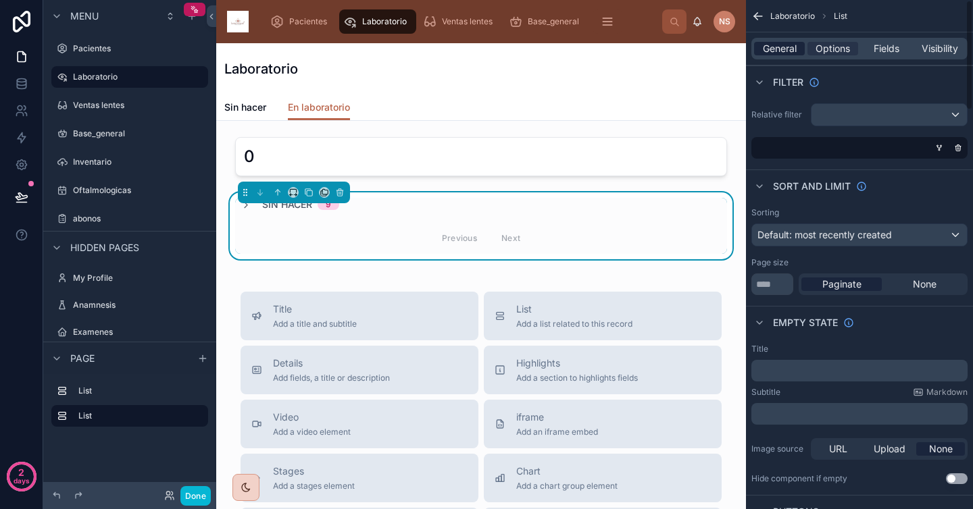
click at [776, 49] on span "General" at bounding box center [780, 49] width 34 height 14
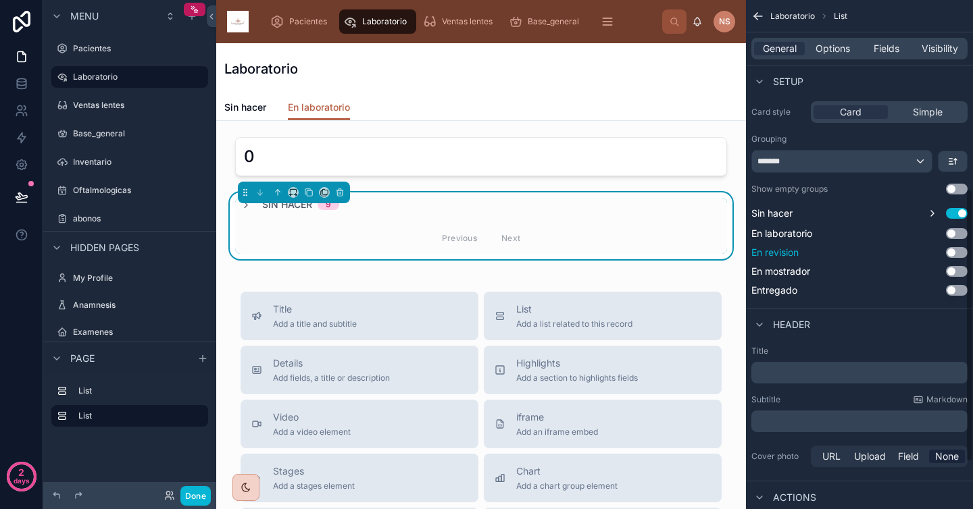
scroll to position [351, 0]
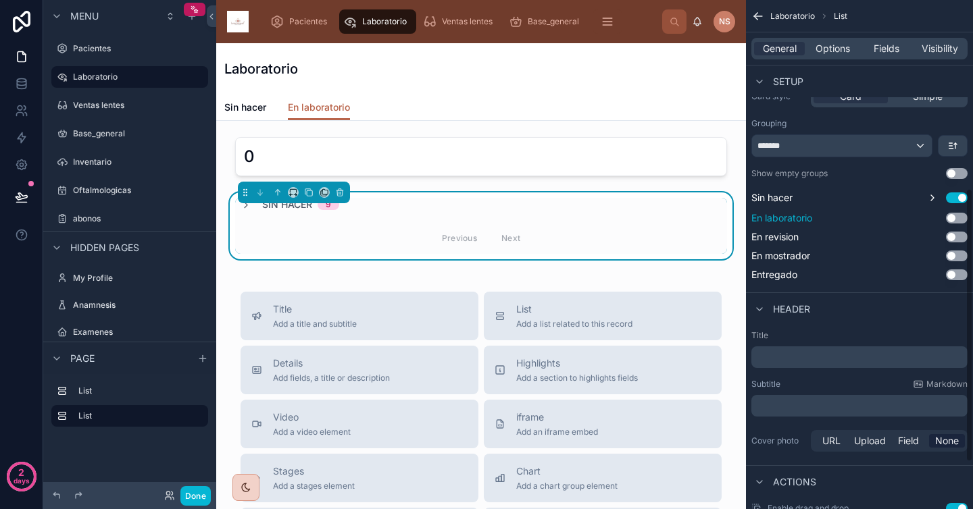
click at [961, 221] on button "Use setting" at bounding box center [957, 218] width 22 height 11
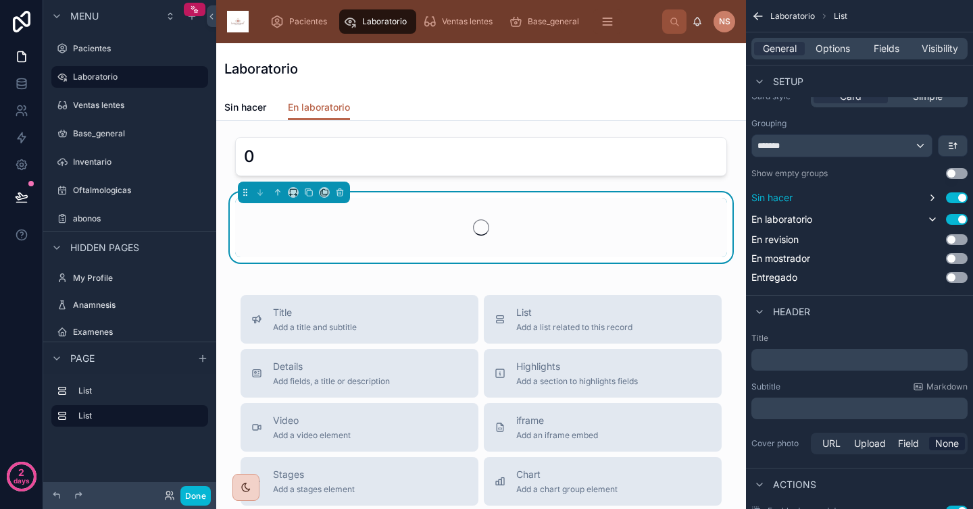
click at [955, 196] on button "Use setting" at bounding box center [957, 198] width 22 height 11
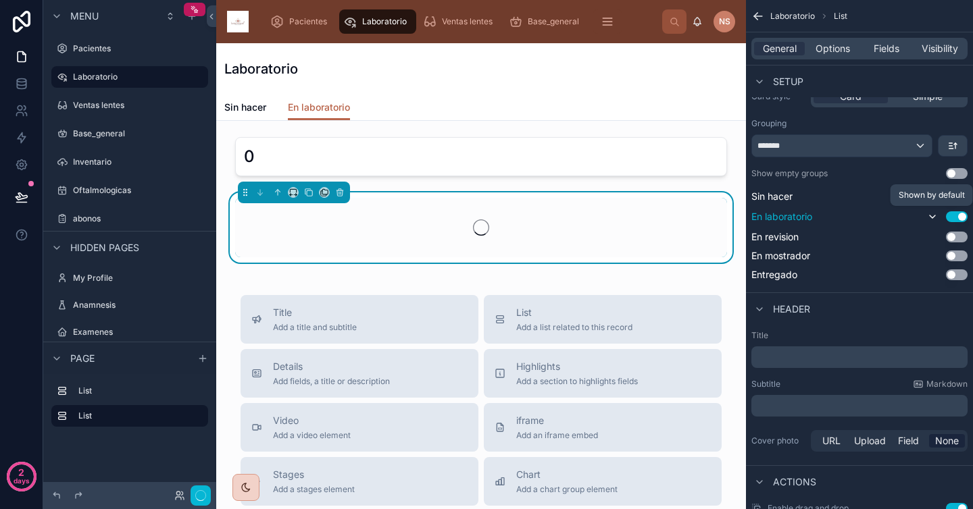
click at [935, 218] on icon "scrollable content" at bounding box center [932, 216] width 11 height 11
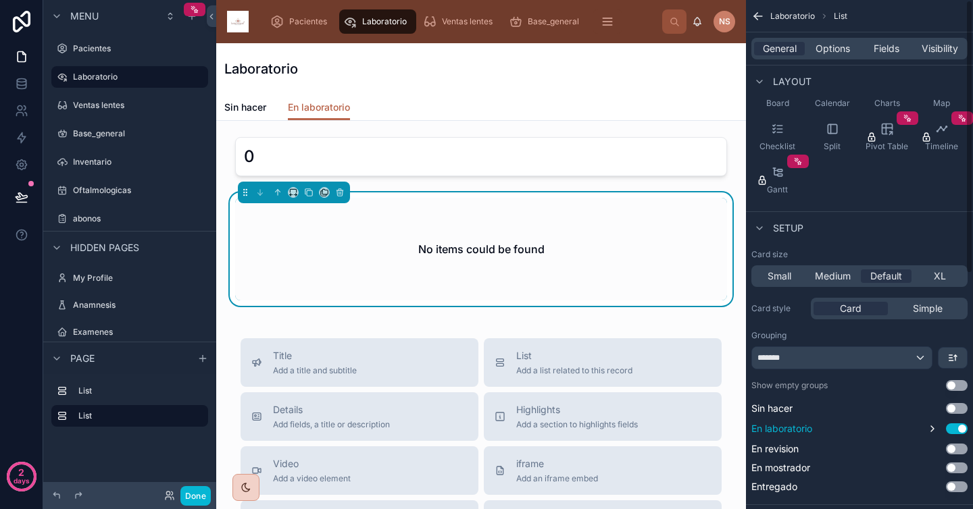
scroll to position [0, 0]
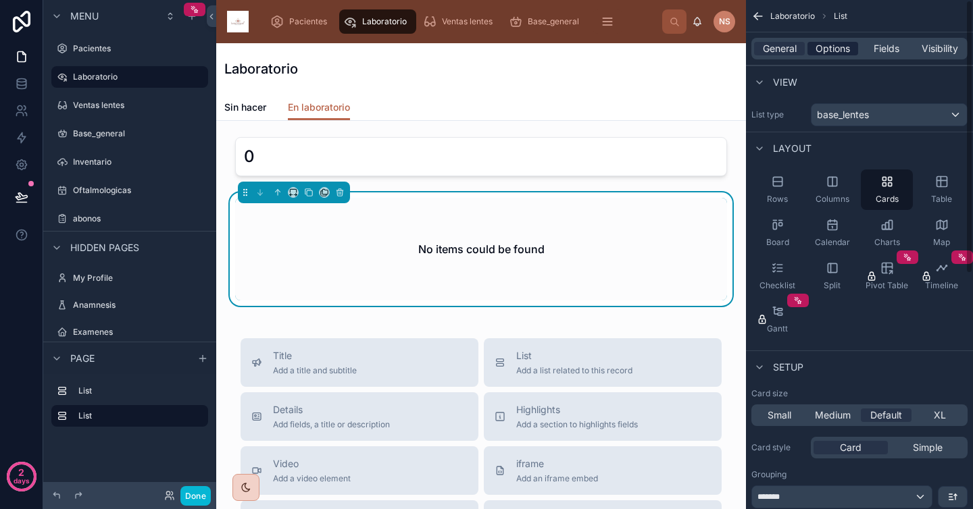
click at [825, 44] on span "Options" at bounding box center [833, 49] width 34 height 14
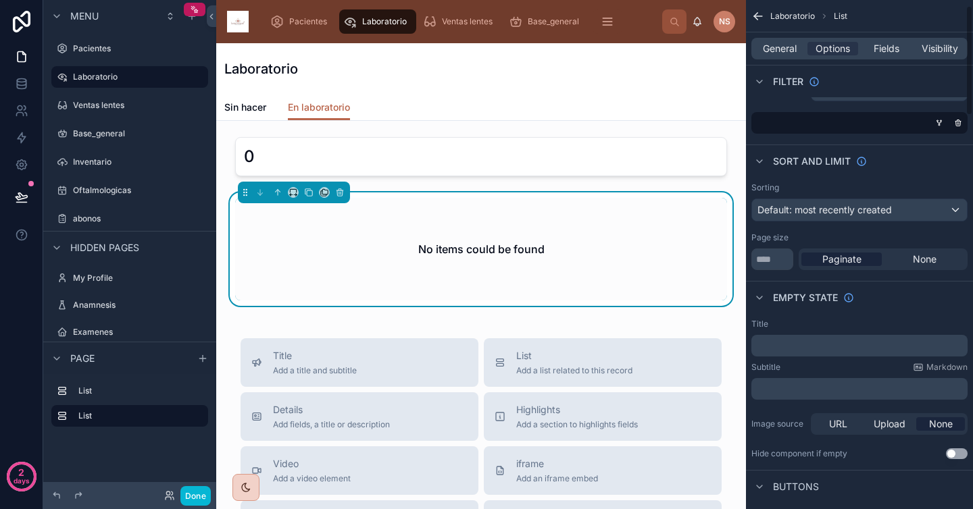
scroll to position [26, 0]
click at [849, 346] on p "﻿" at bounding box center [861, 344] width 208 height 11
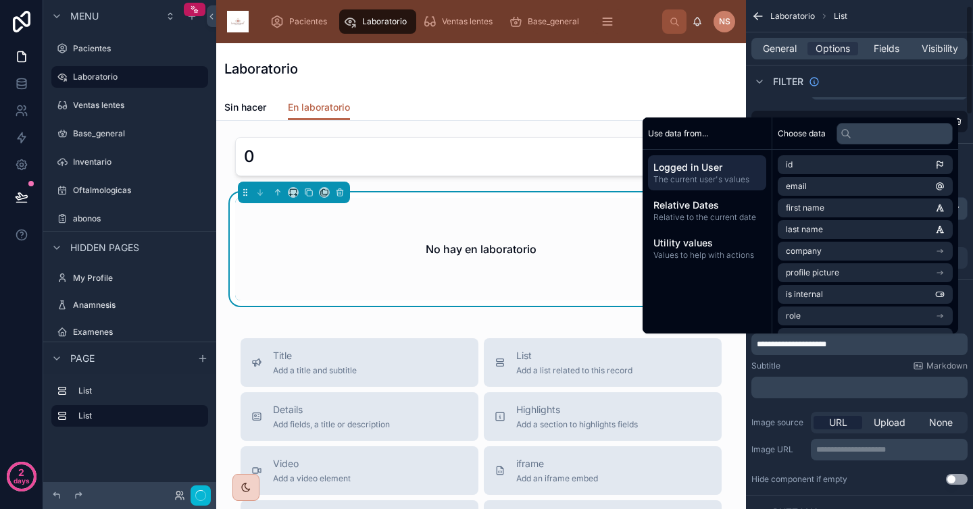
click at [855, 363] on div "Subtitle Markdown" at bounding box center [859, 366] width 216 height 11
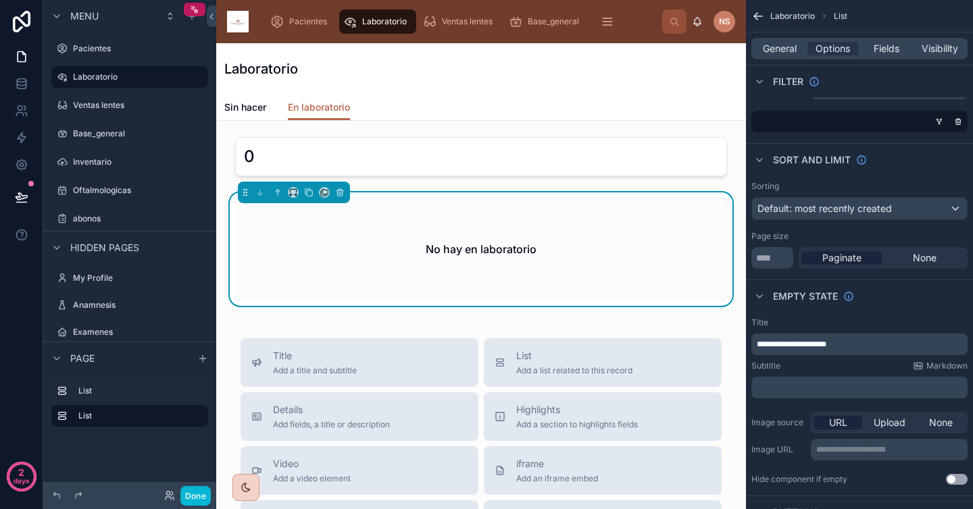
click at [856, 347] on p "**********" at bounding box center [861, 344] width 208 height 11
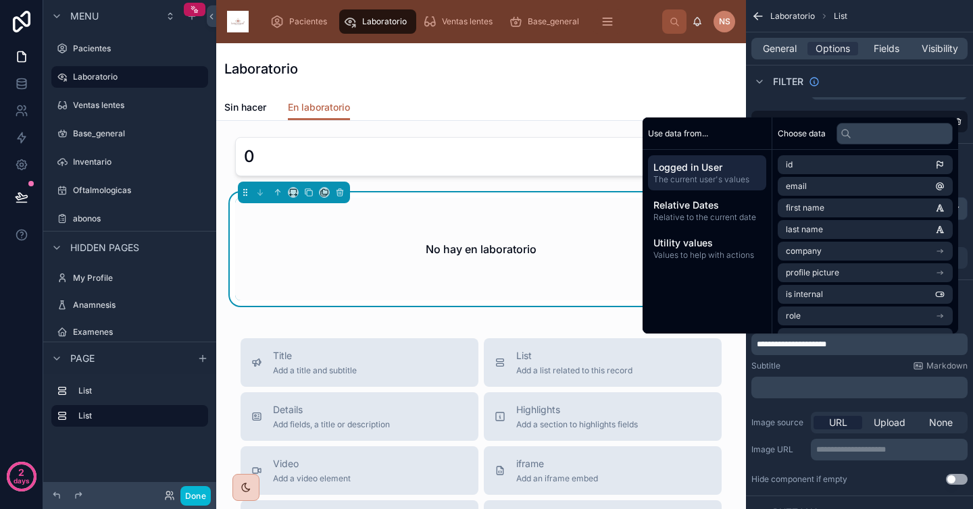
click at [838, 375] on div "Subtitle Markdown ﻿" at bounding box center [859, 380] width 216 height 38
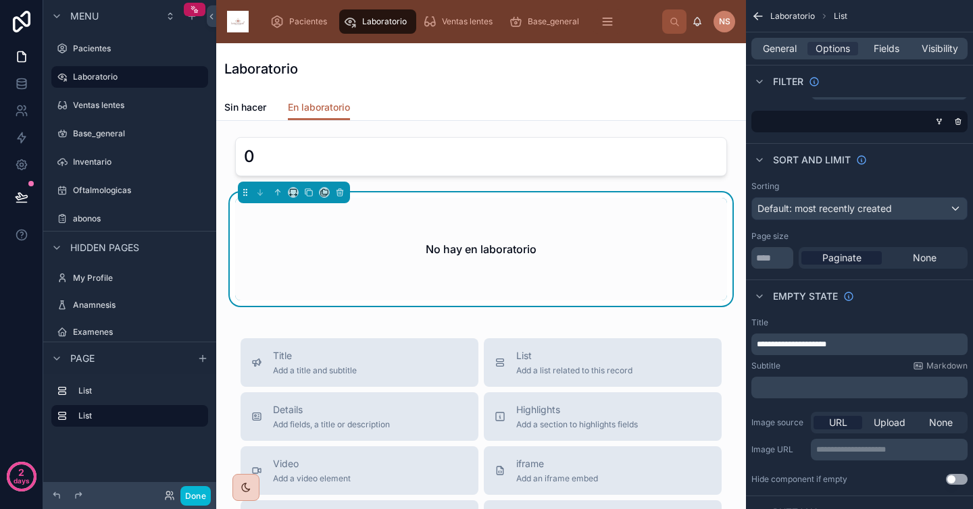
click at [838, 375] on div "Subtitle Markdown ﻿" at bounding box center [859, 380] width 216 height 38
click at [251, 105] on span "Sin hacer" at bounding box center [245, 108] width 42 height 14
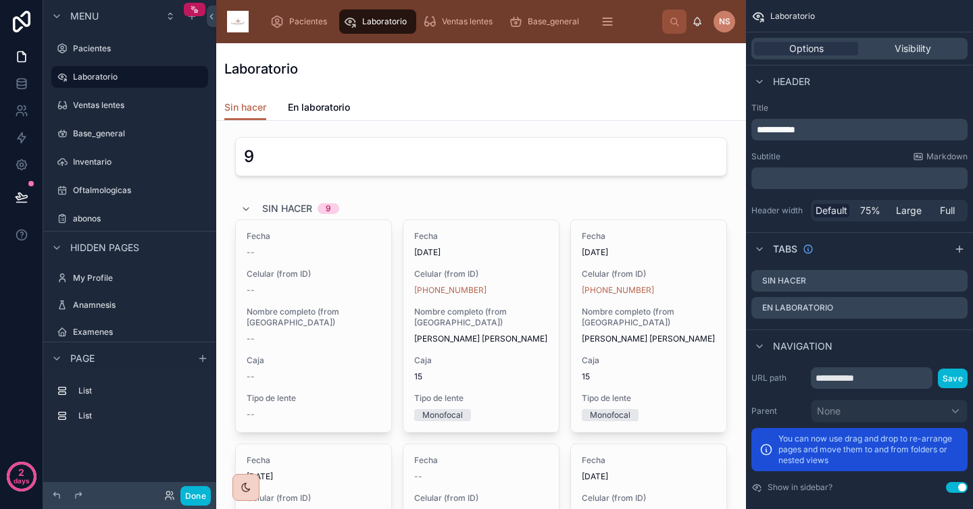
click at [428, 85] on div "Laboratorio" at bounding box center [480, 68] width 513 height 51
click at [320, 105] on span "En laboratorio" at bounding box center [319, 108] width 62 height 14
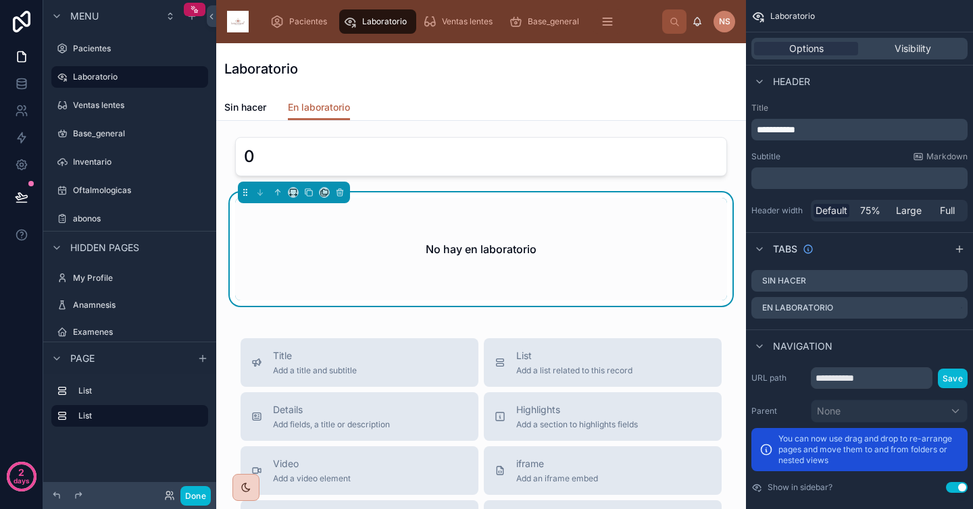
click at [408, 95] on div "Sin hacer En laboratorio" at bounding box center [480, 108] width 513 height 26
click at [497, 93] on div "Laboratorio" at bounding box center [480, 68] width 513 height 51
click at [511, 94] on div "Laboratorio" at bounding box center [480, 68] width 513 height 51
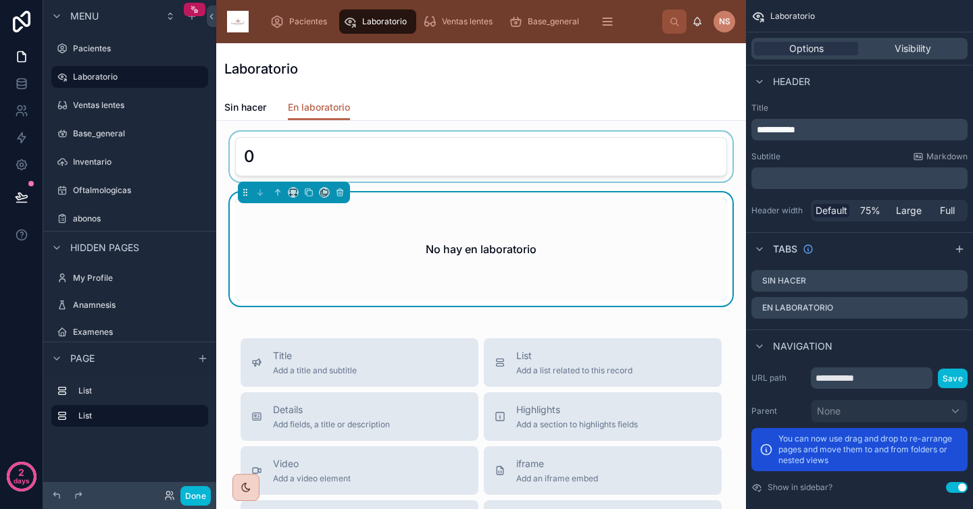
click at [463, 153] on div at bounding box center [481, 157] width 508 height 50
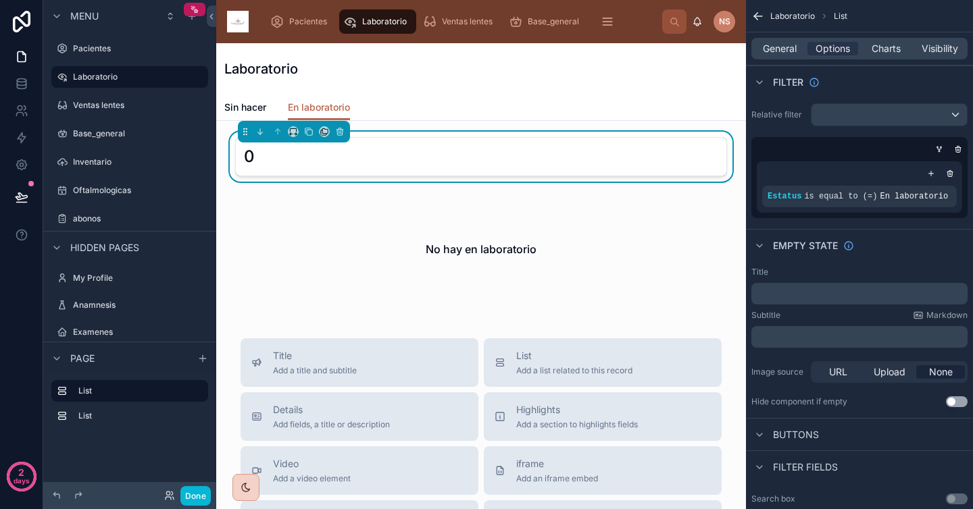
click at [450, 80] on div "Laboratorio" at bounding box center [480, 68] width 513 height 51
click at [392, 82] on div "Laboratorio" at bounding box center [480, 68] width 513 height 51
click at [369, 69] on div "Laboratorio" at bounding box center [480, 68] width 513 height 19
click at [656, 90] on div "Laboratorio" at bounding box center [480, 68] width 513 height 51
click at [241, 101] on span "Sin hacer" at bounding box center [245, 108] width 42 height 14
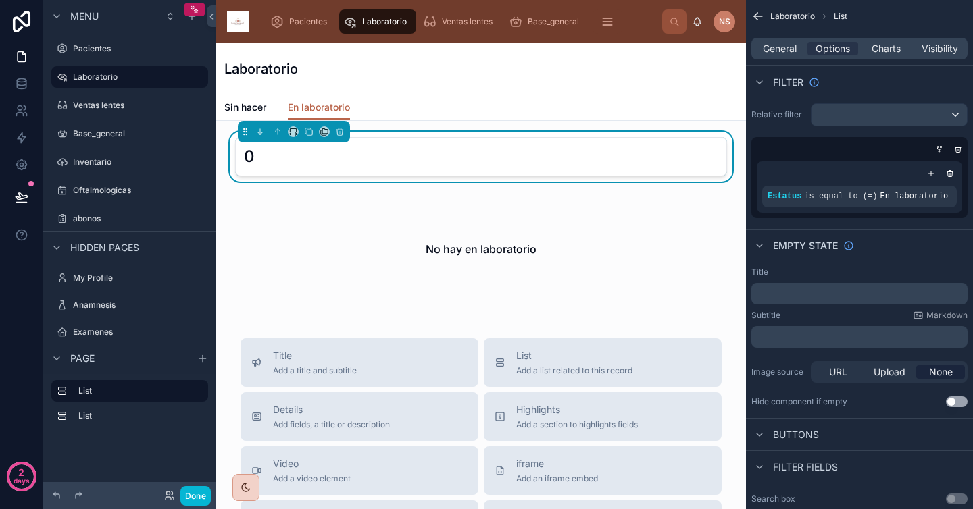
click at [272, 70] on h1 "Laboratorio" at bounding box center [261, 68] width 74 height 19
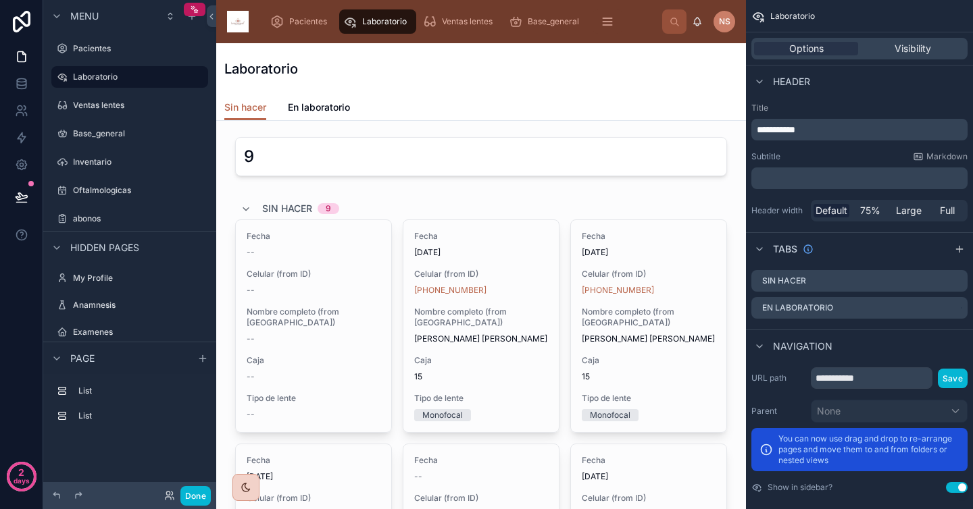
click at [341, 62] on div "Laboratorio" at bounding box center [480, 68] width 513 height 19
click at [959, 250] on icon "scrollable content" at bounding box center [959, 249] width 0 height 6
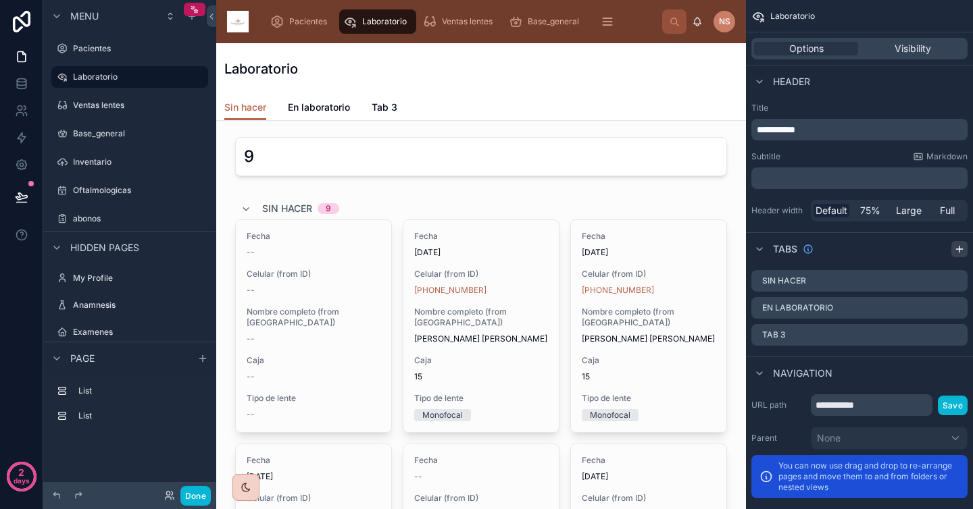
click at [959, 247] on icon "scrollable content" at bounding box center [959, 249] width 0 height 6
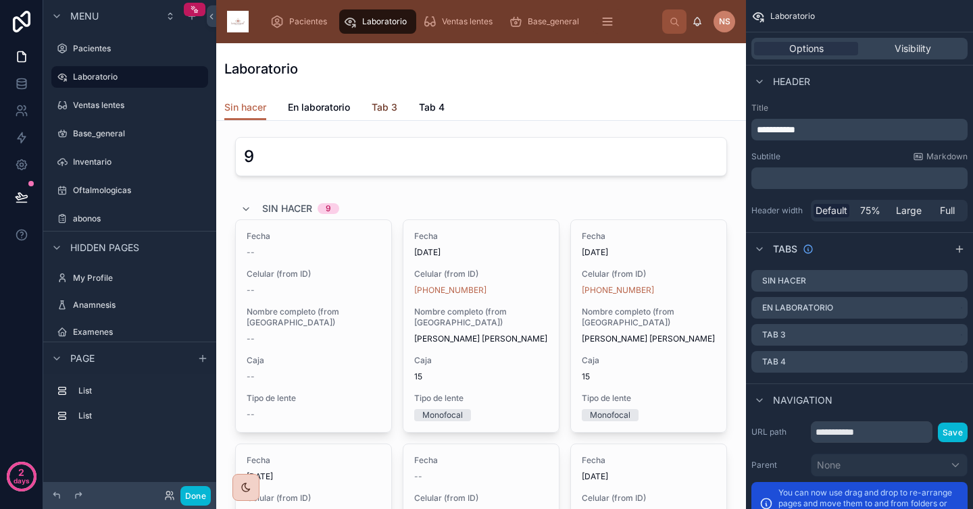
click at [391, 103] on span "Tab 3" at bounding box center [385, 108] width 26 height 14
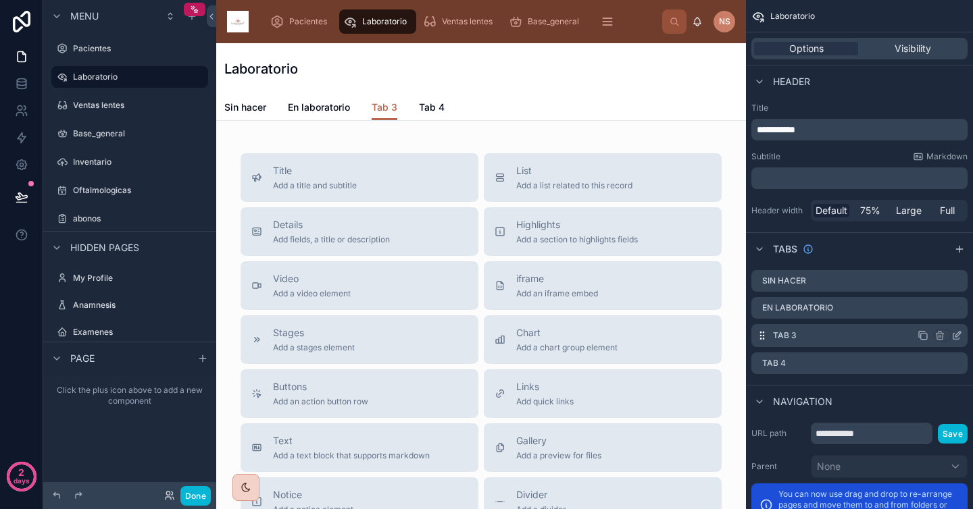
click at [956, 338] on icon "scrollable content" at bounding box center [956, 335] width 11 height 11
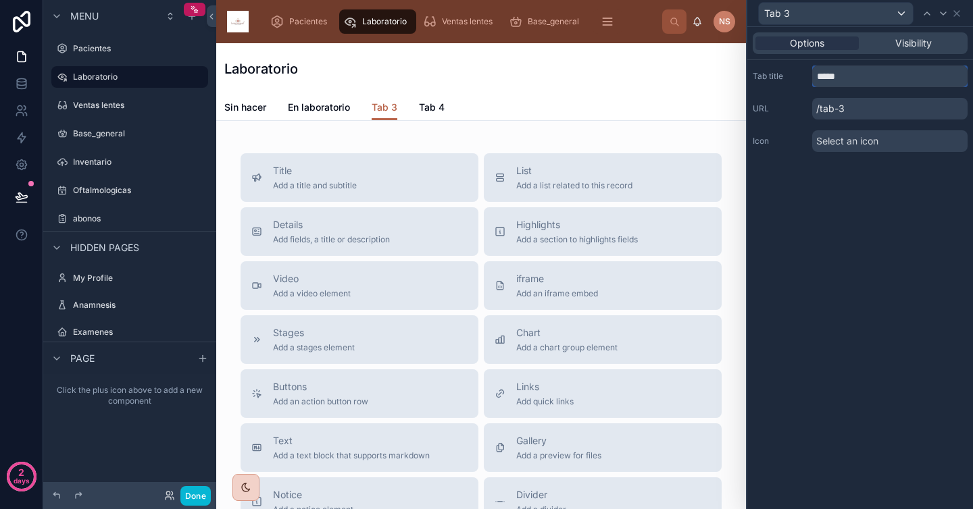
click at [868, 78] on input "*****" at bounding box center [889, 77] width 155 height 22
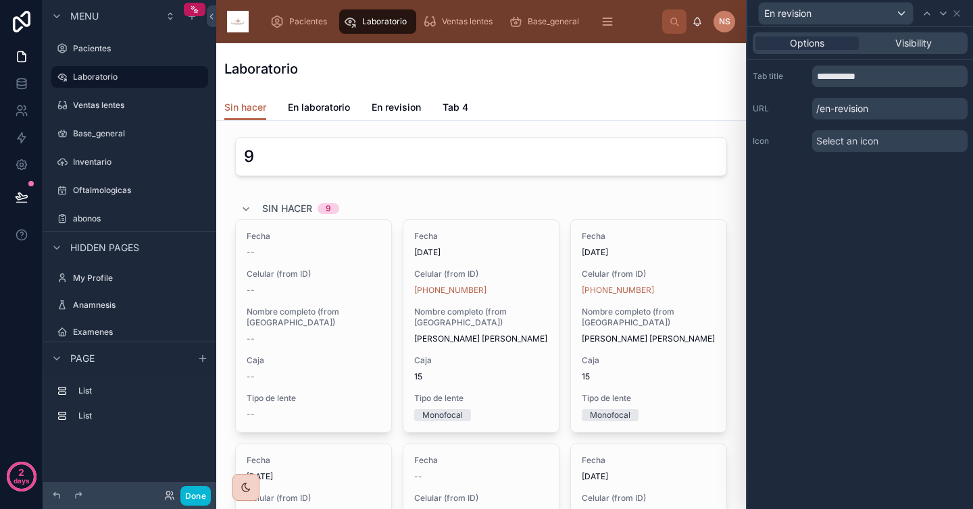
click at [927, 245] on div "**********" at bounding box center [860, 268] width 226 height 482
click at [850, 72] on input "**********" at bounding box center [889, 77] width 155 height 22
click at [878, 84] on input "**********" at bounding box center [889, 77] width 155 height 22
type input "**********"
click at [944, 14] on icon at bounding box center [943, 13] width 5 height 3
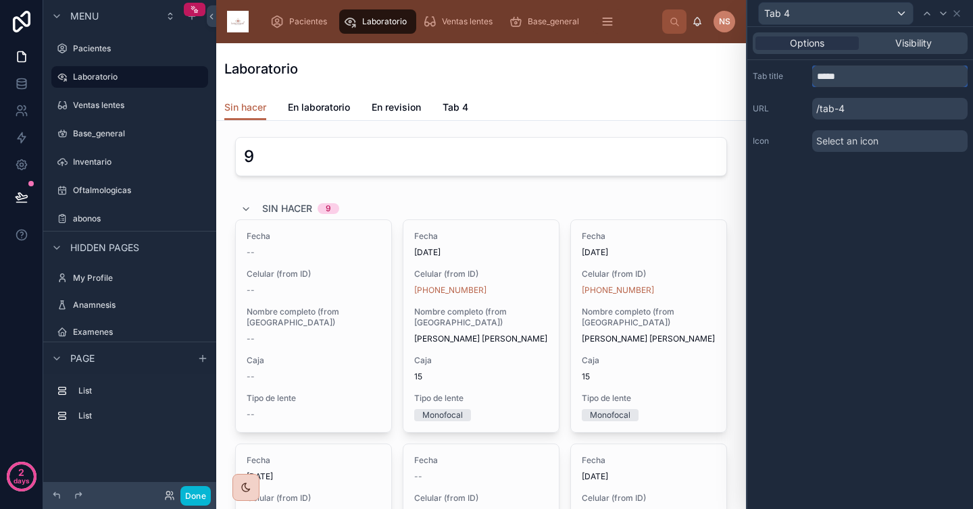
click at [932, 75] on input "*****" at bounding box center [889, 77] width 155 height 22
type input "**********"
click at [888, 171] on div "**********" at bounding box center [860, 268] width 226 height 482
click at [961, 12] on icon at bounding box center [956, 13] width 11 height 11
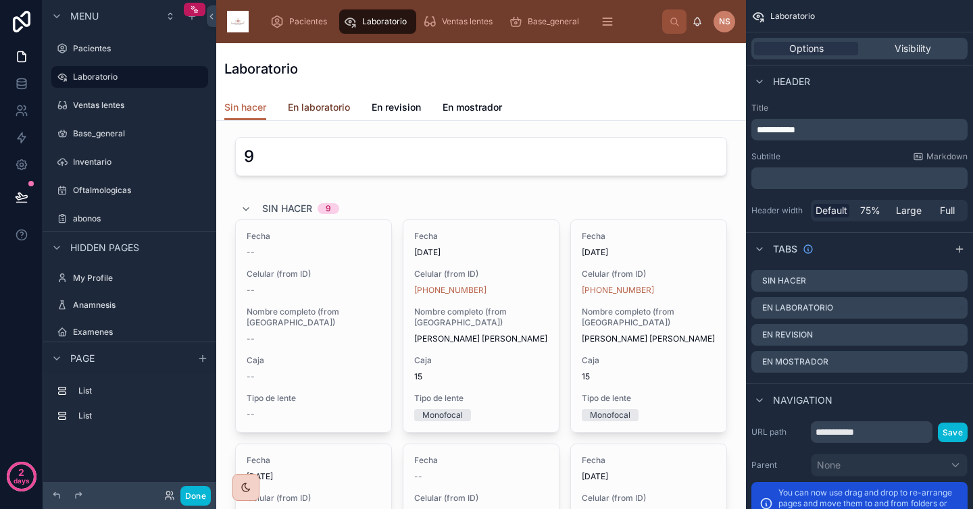
click at [309, 108] on span "En laboratorio" at bounding box center [319, 108] width 62 height 14
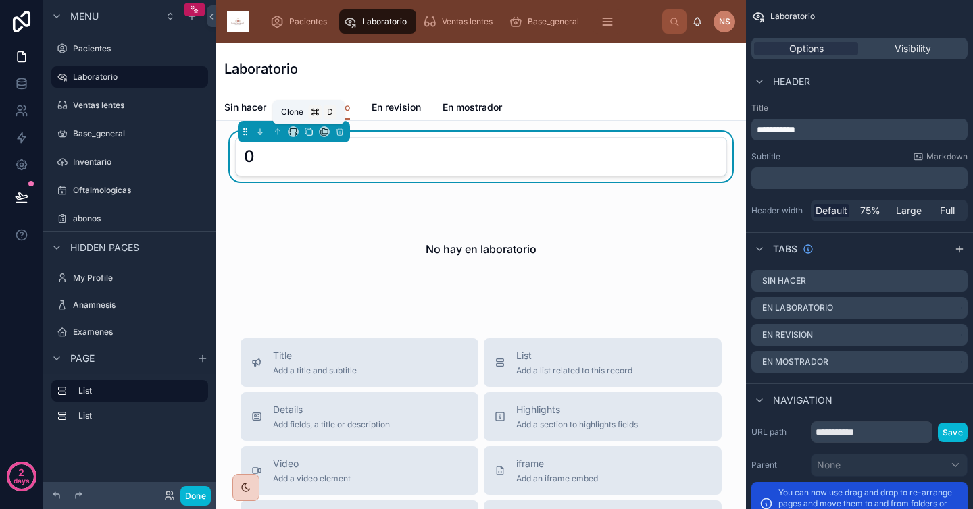
click at [310, 132] on icon at bounding box center [308, 131] width 9 height 9
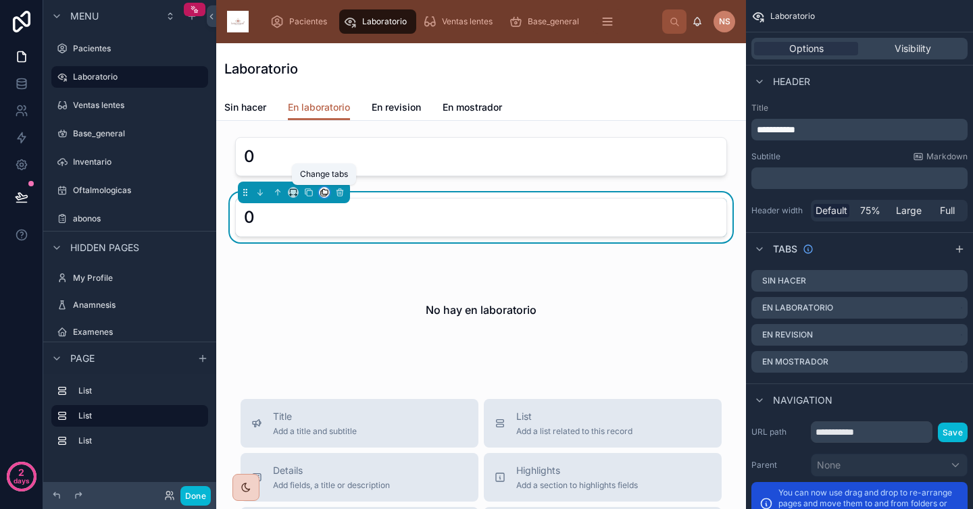
click at [326, 193] on icon at bounding box center [324, 192] width 9 height 9
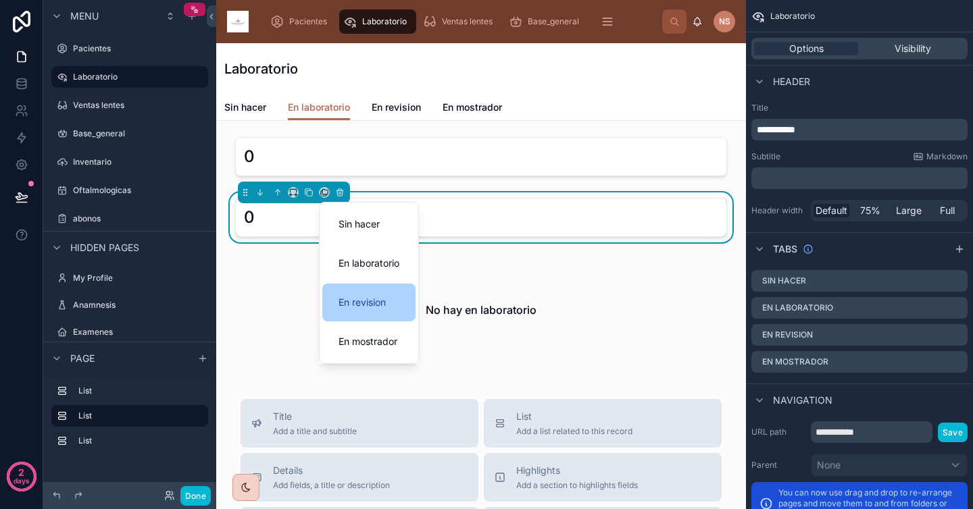
click at [386, 308] on span "En revision" at bounding box center [361, 303] width 47 height 16
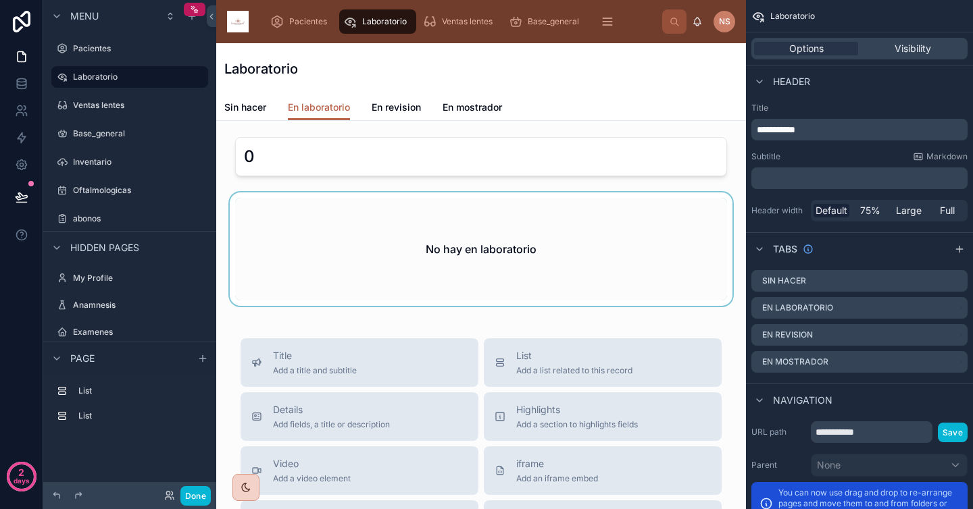
click at [416, 237] on div at bounding box center [481, 250] width 508 height 114
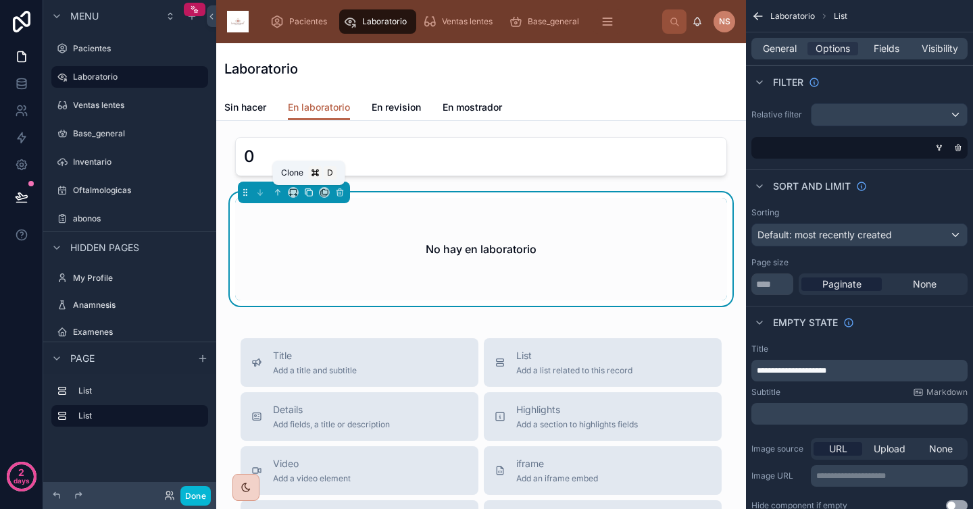
click at [310, 193] on icon at bounding box center [308, 192] width 9 height 9
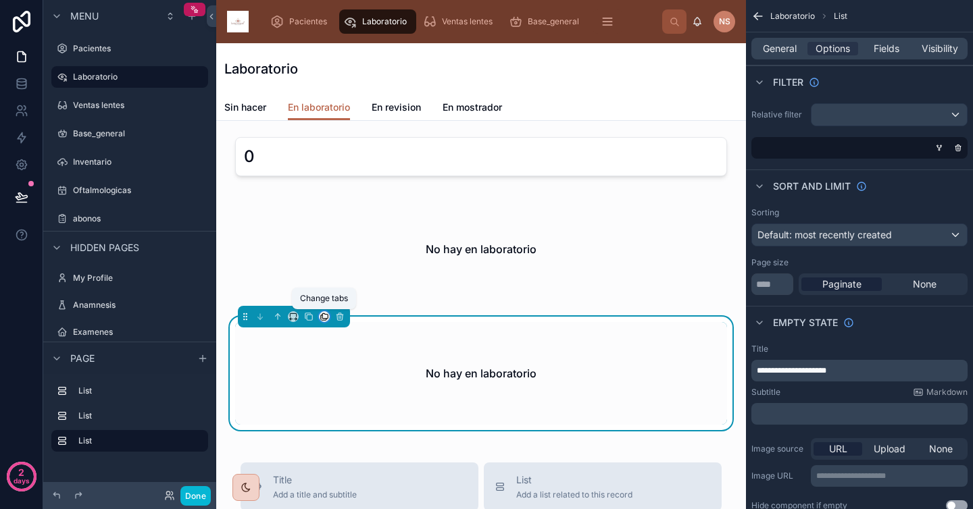
click at [322, 317] on icon at bounding box center [324, 316] width 9 height 9
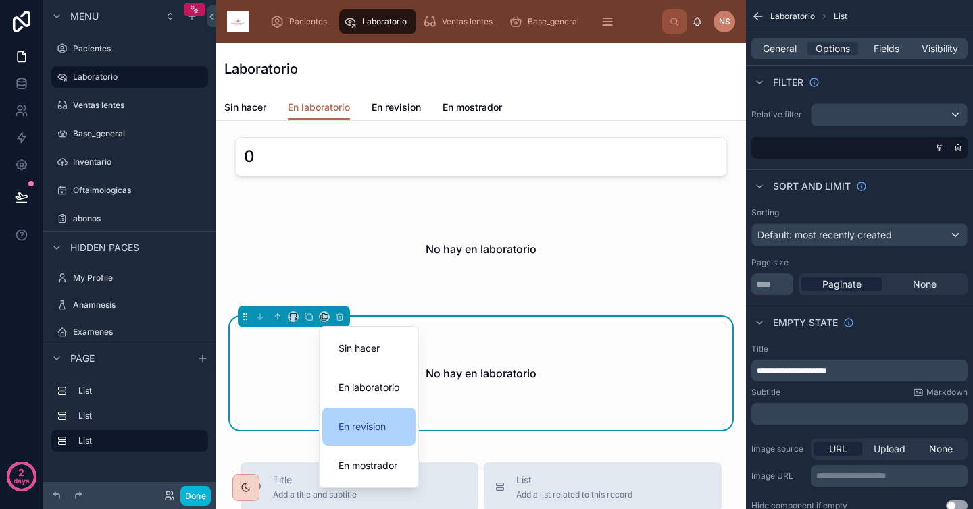
click at [377, 430] on span "En revision" at bounding box center [361, 427] width 47 height 16
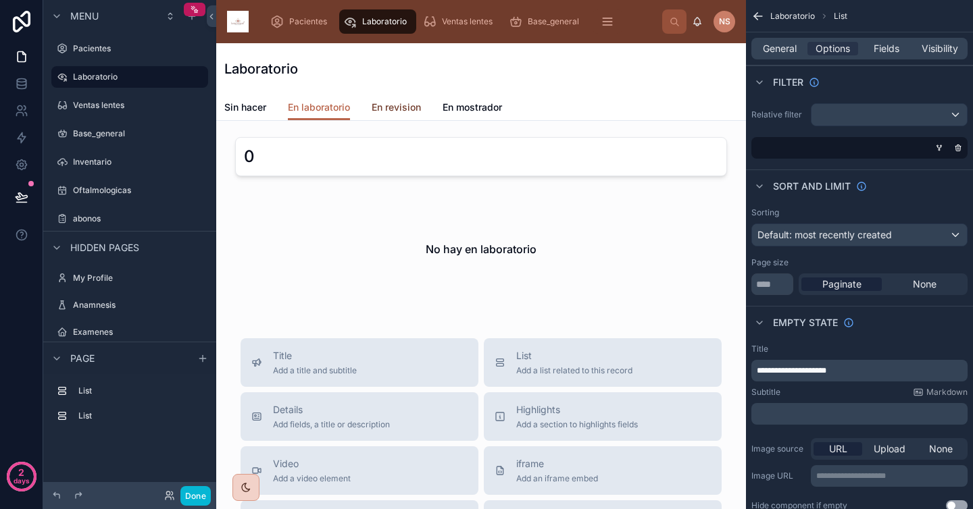
click at [396, 108] on span "En revision" at bounding box center [396, 108] width 49 height 14
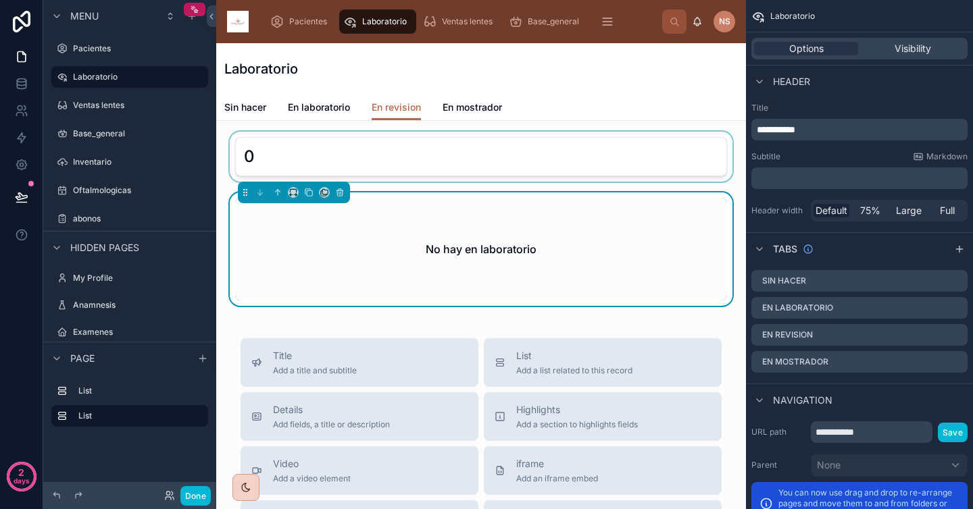
click at [410, 142] on div at bounding box center [481, 157] width 508 height 50
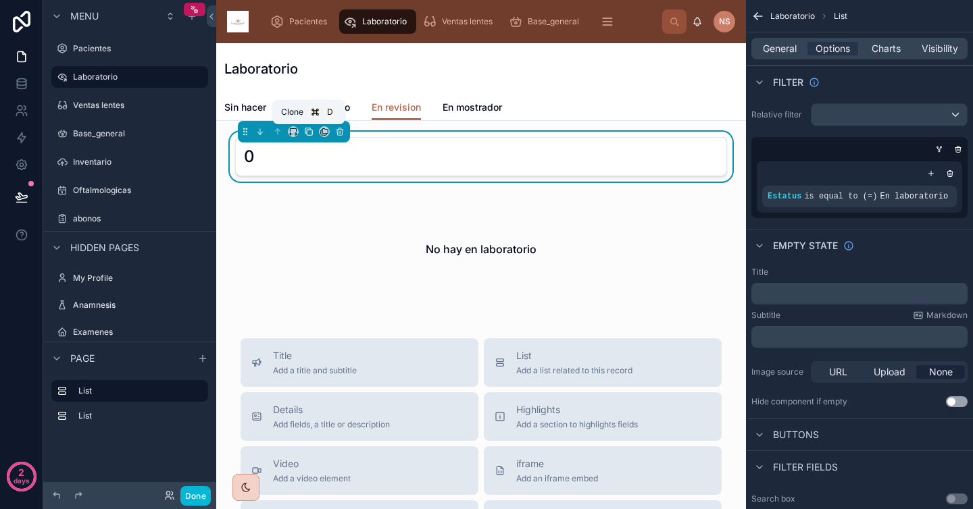
click at [311, 130] on icon at bounding box center [309, 132] width 5 height 5
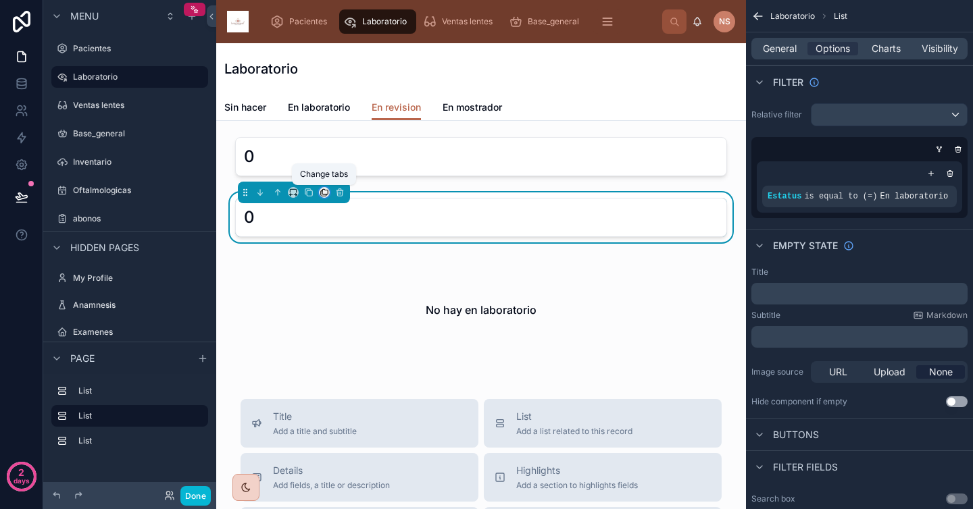
click at [324, 194] on icon at bounding box center [324, 191] width 5 height 5
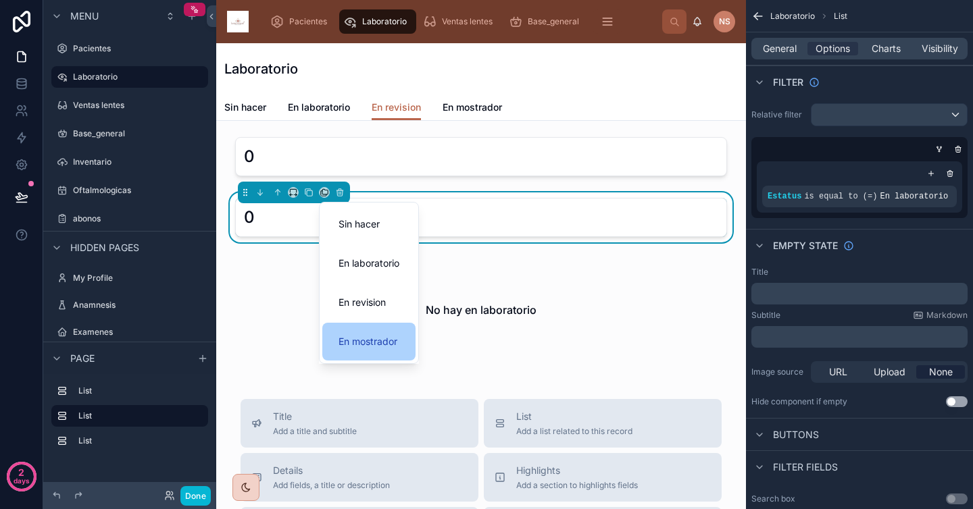
click at [370, 343] on span "En mostrador" at bounding box center [367, 342] width 59 height 16
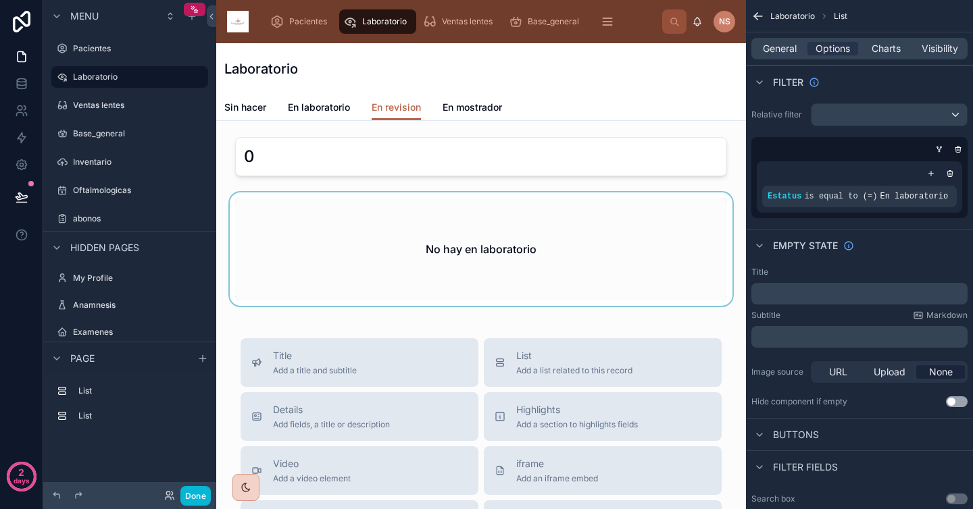
click at [354, 212] on div at bounding box center [481, 250] width 508 height 114
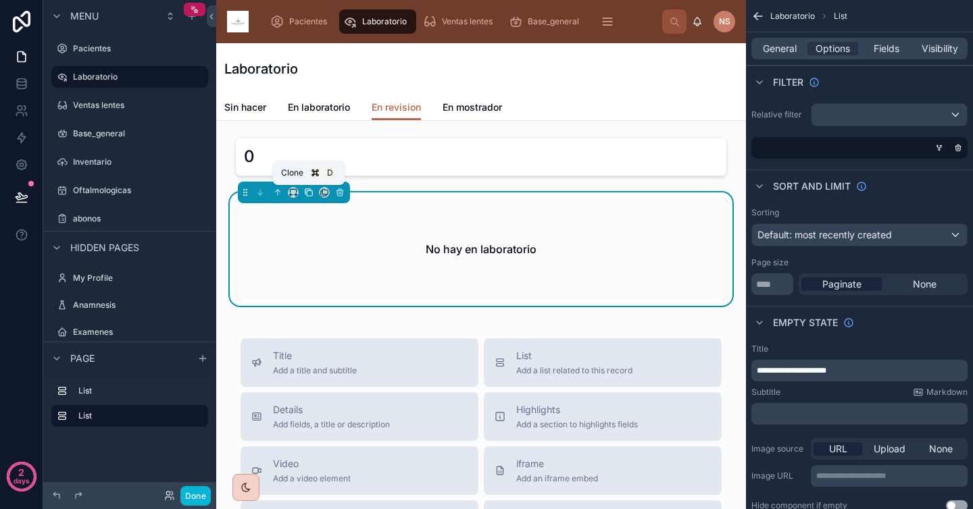
click at [307, 192] on icon at bounding box center [309, 193] width 5 height 5
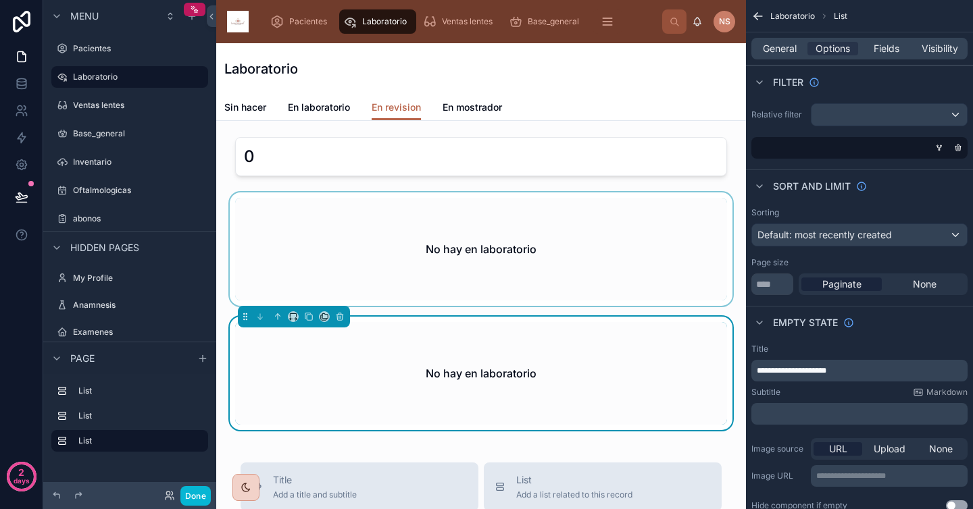
click at [319, 199] on div at bounding box center [481, 250] width 508 height 114
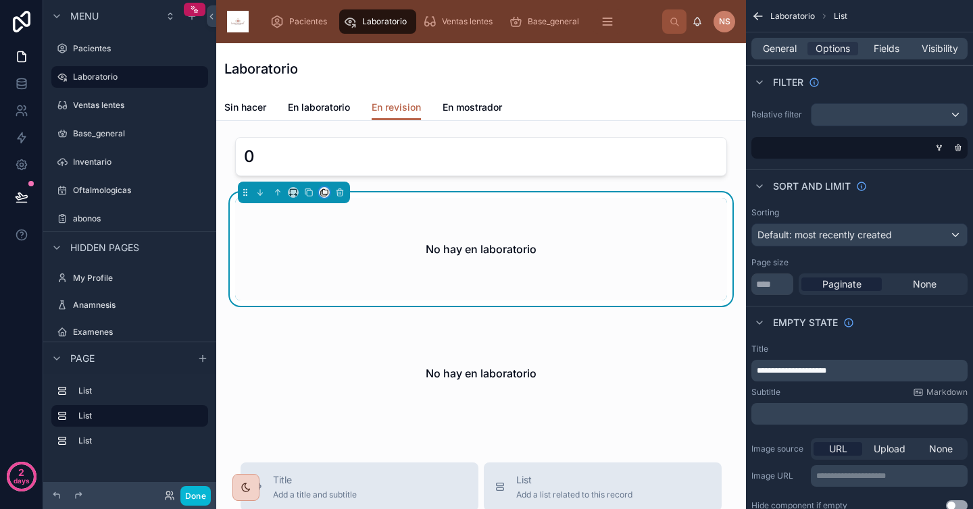
click at [321, 188] on button at bounding box center [324, 192] width 11 height 11
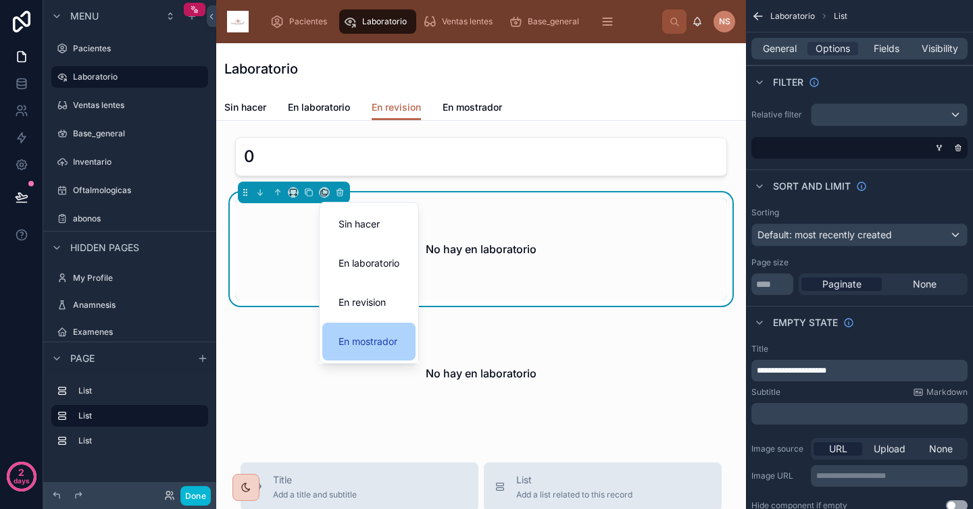
click at [380, 336] on span "En mostrador" at bounding box center [367, 342] width 59 height 16
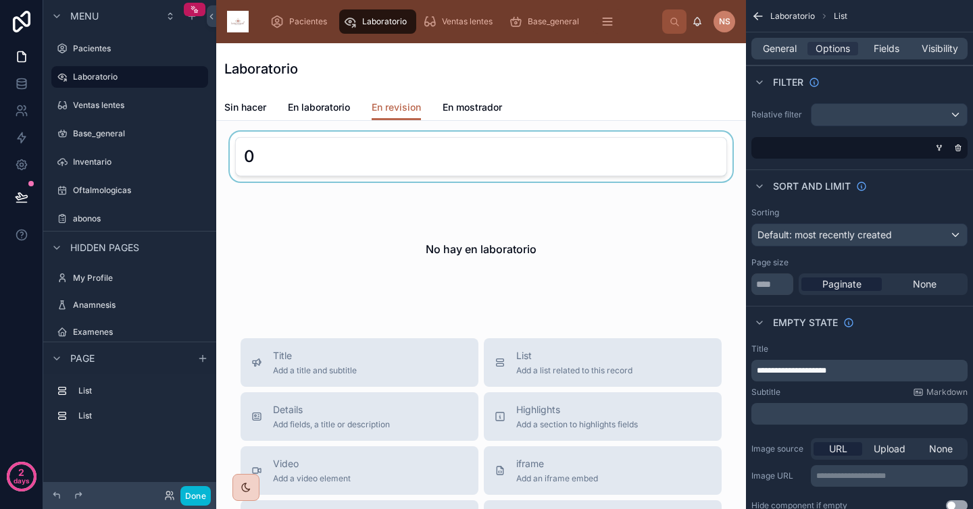
click at [380, 153] on div at bounding box center [481, 157] width 508 height 50
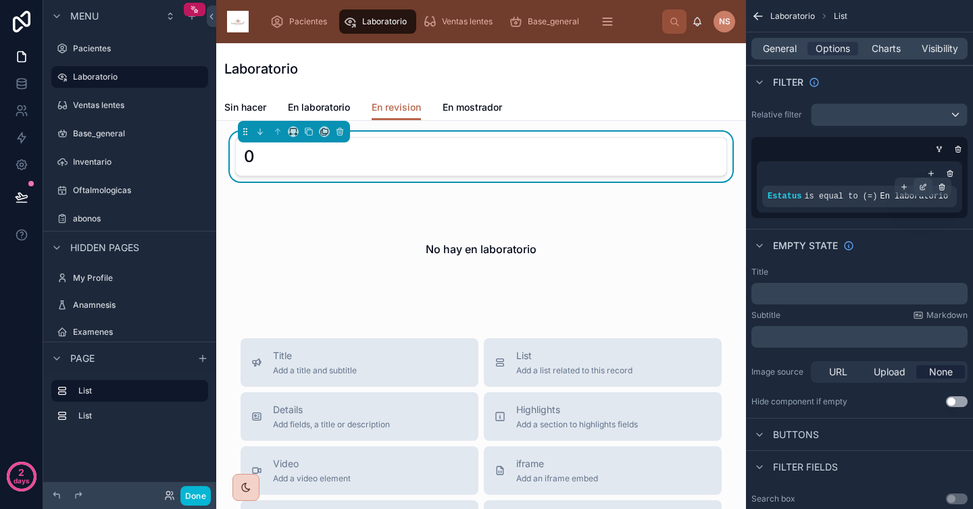
click at [925, 188] on icon "scrollable content" at bounding box center [923, 187] width 8 height 8
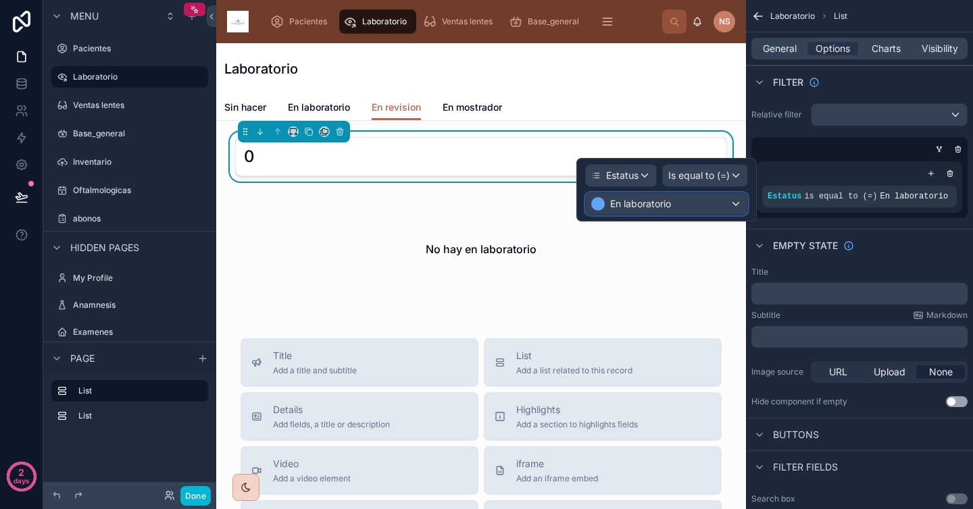
click at [690, 207] on div "En laboratorio" at bounding box center [666, 204] width 161 height 22
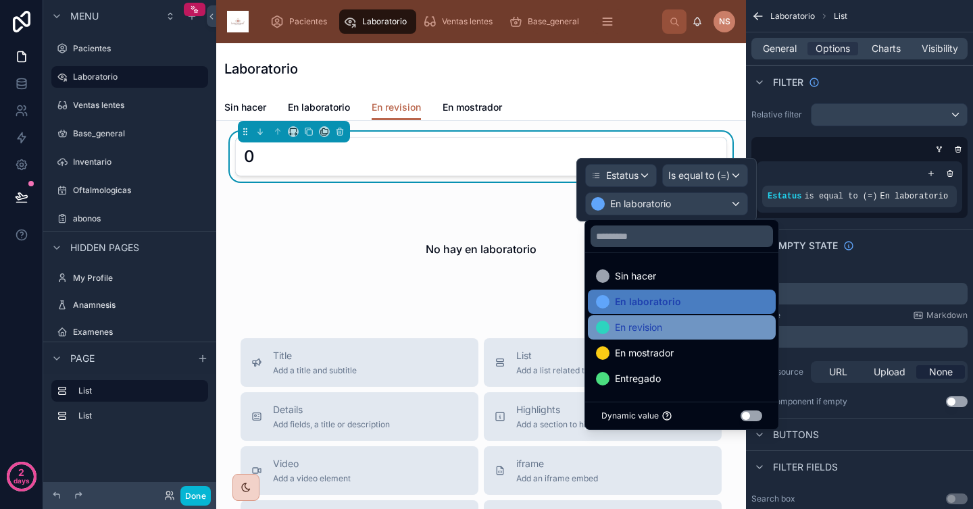
click at [670, 334] on div "En revision" at bounding box center [682, 328] width 172 height 16
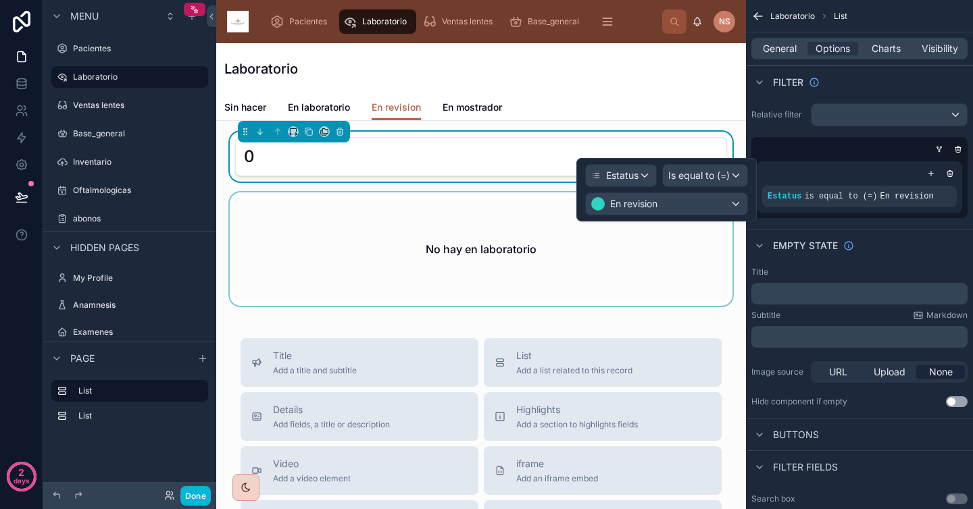
click at [557, 270] on div at bounding box center [481, 250] width 508 height 114
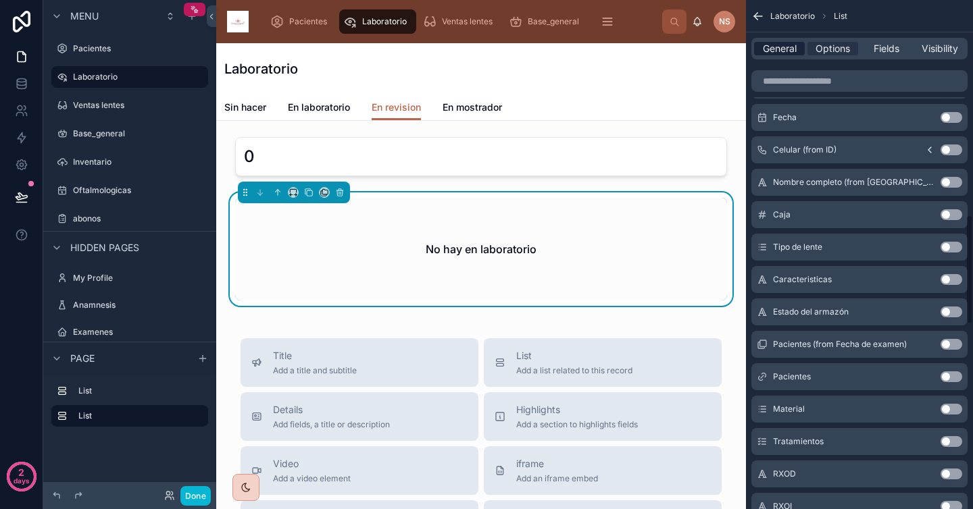
click at [786, 45] on span "General" at bounding box center [780, 49] width 34 height 14
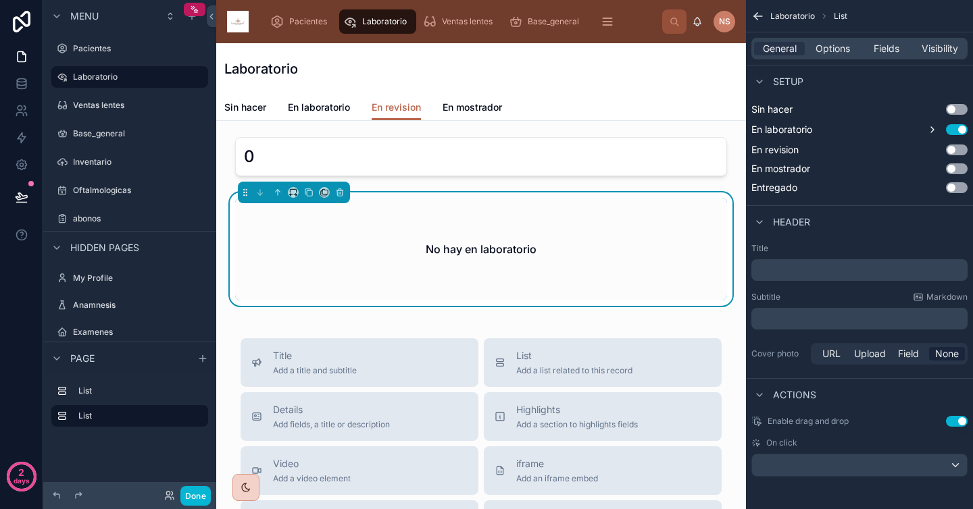
scroll to position [381, 0]
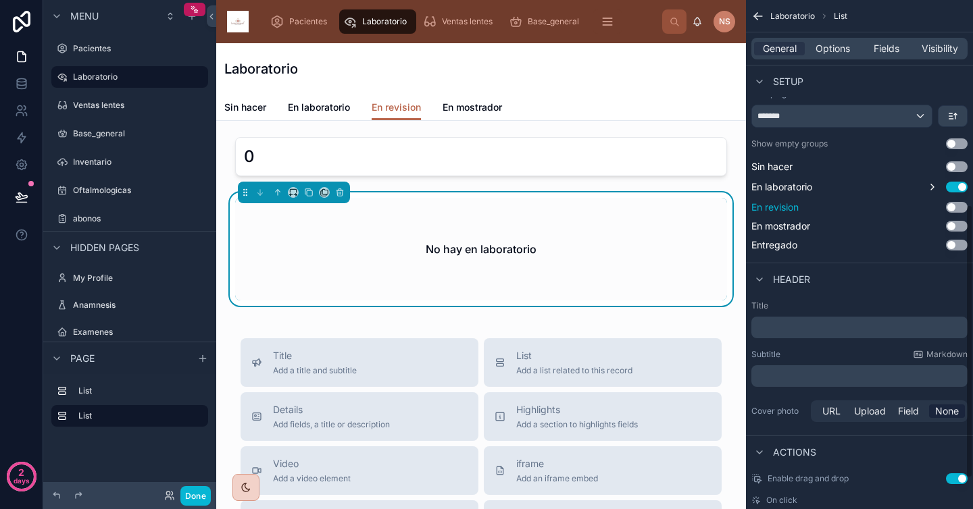
click at [956, 209] on button "Use setting" at bounding box center [957, 207] width 22 height 11
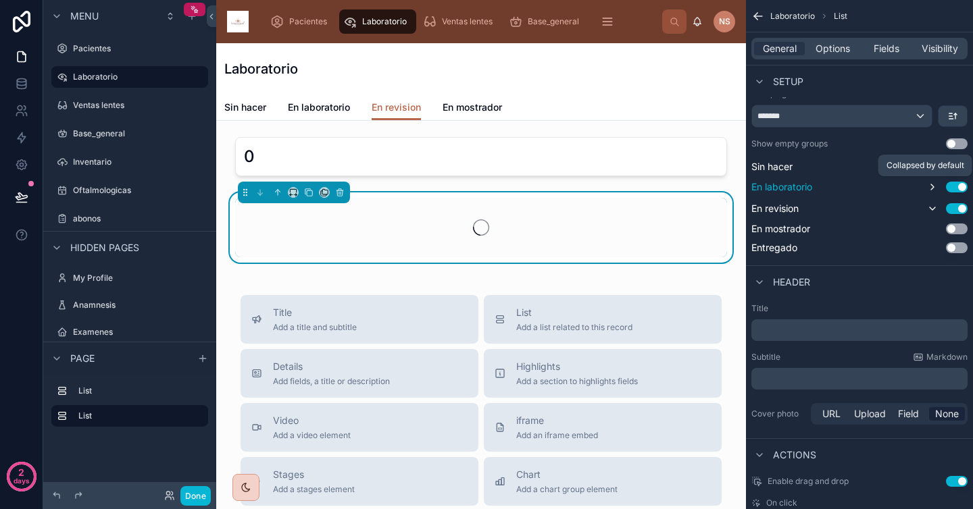
click at [934, 189] on icon "scrollable content" at bounding box center [932, 187] width 11 height 11
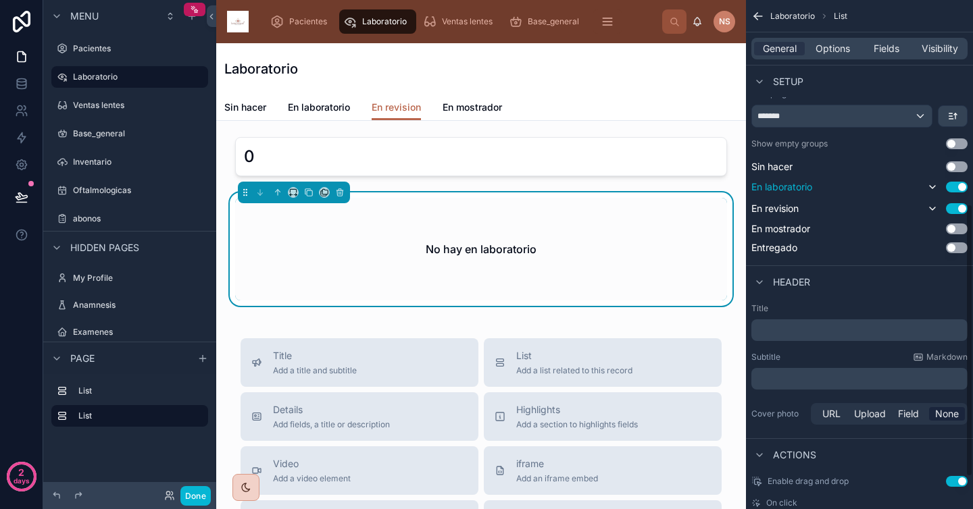
click at [959, 186] on button "Use setting" at bounding box center [957, 187] width 22 height 11
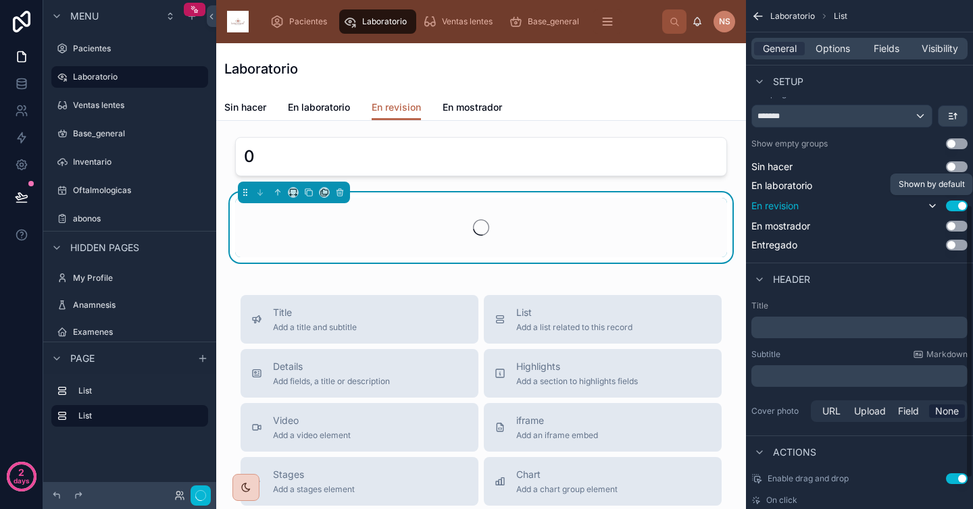
click at [931, 206] on icon "scrollable content" at bounding box center [932, 206] width 5 height 3
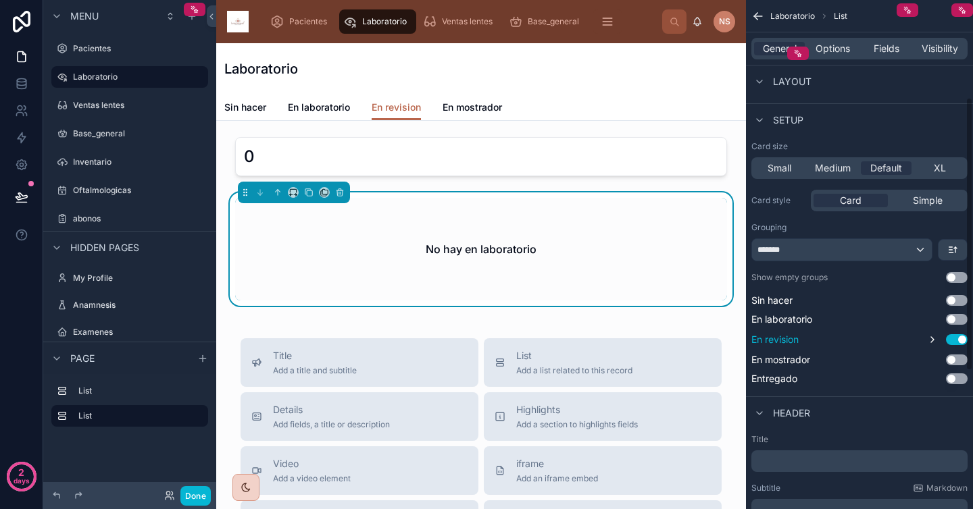
scroll to position [0, 0]
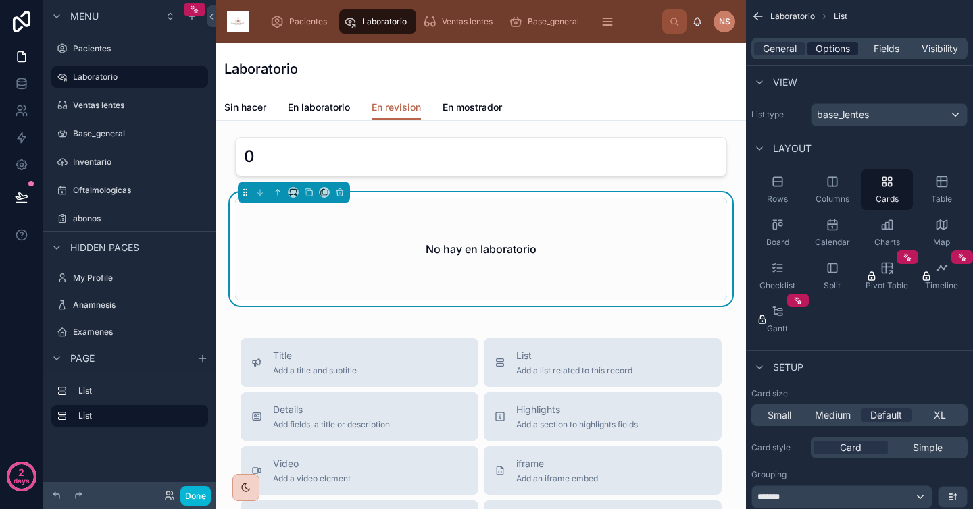
click at [831, 54] on span "Options" at bounding box center [833, 49] width 34 height 14
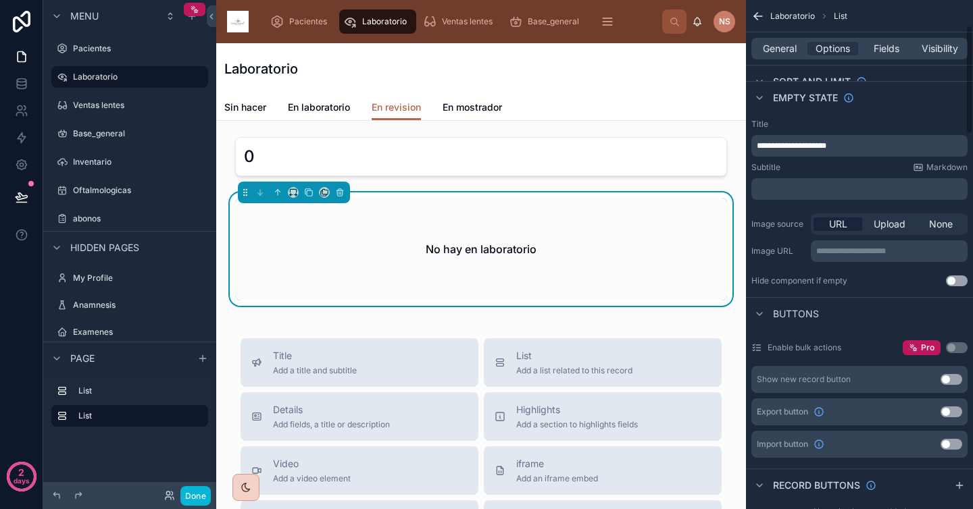
scroll to position [26, 0]
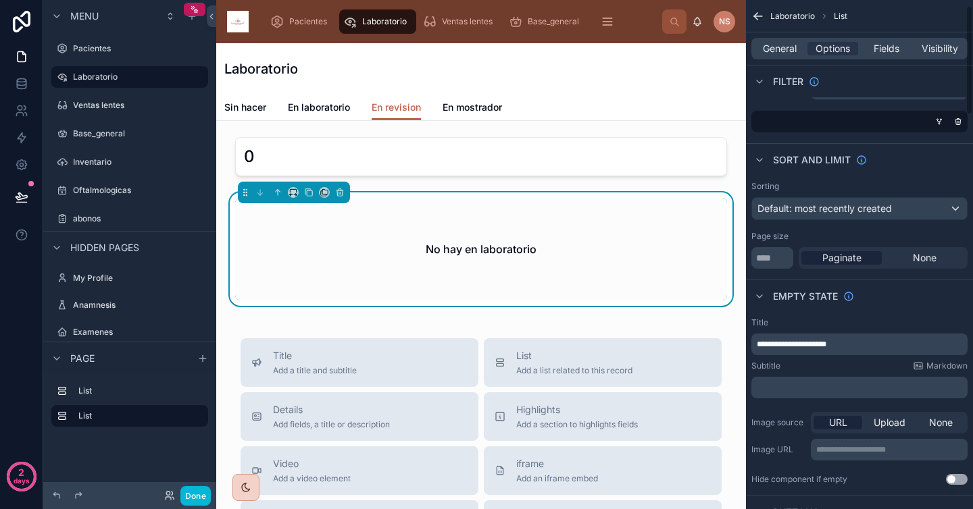
click at [848, 344] on p "**********" at bounding box center [861, 344] width 208 height 11
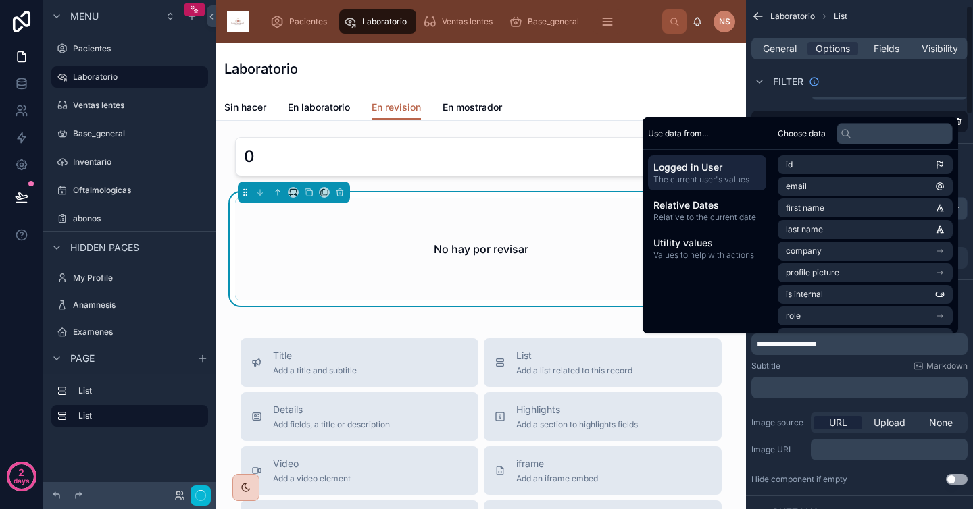
click at [853, 362] on div "Subtitle Markdown" at bounding box center [859, 366] width 216 height 11
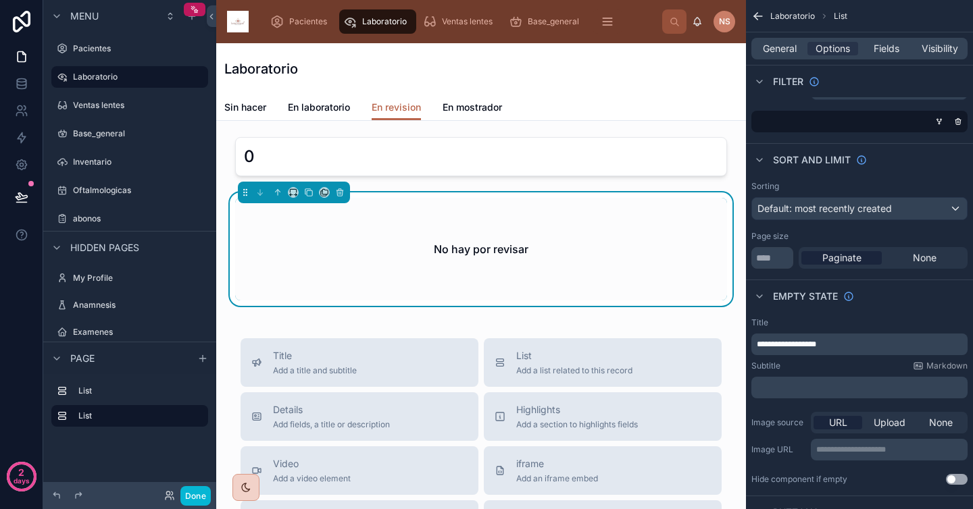
click at [855, 328] on div "Title" at bounding box center [859, 323] width 216 height 11
click at [479, 105] on span "En mostrador" at bounding box center [472, 108] width 59 height 14
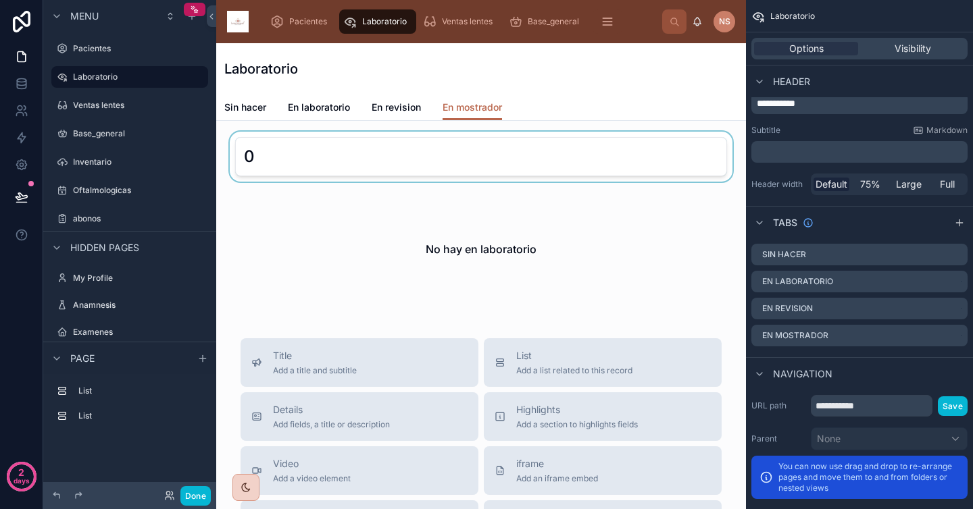
click at [505, 149] on div at bounding box center [481, 157] width 508 height 50
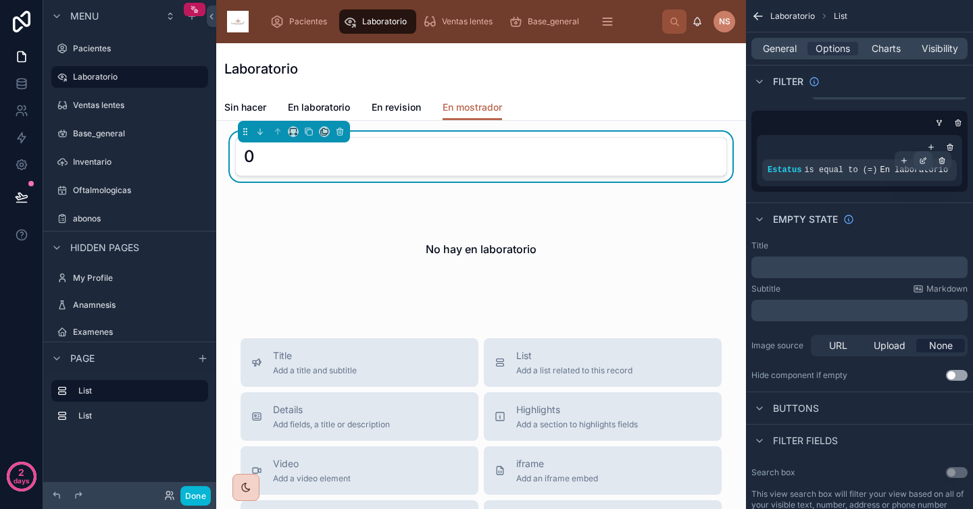
click at [924, 163] on icon "scrollable content" at bounding box center [923, 161] width 8 height 8
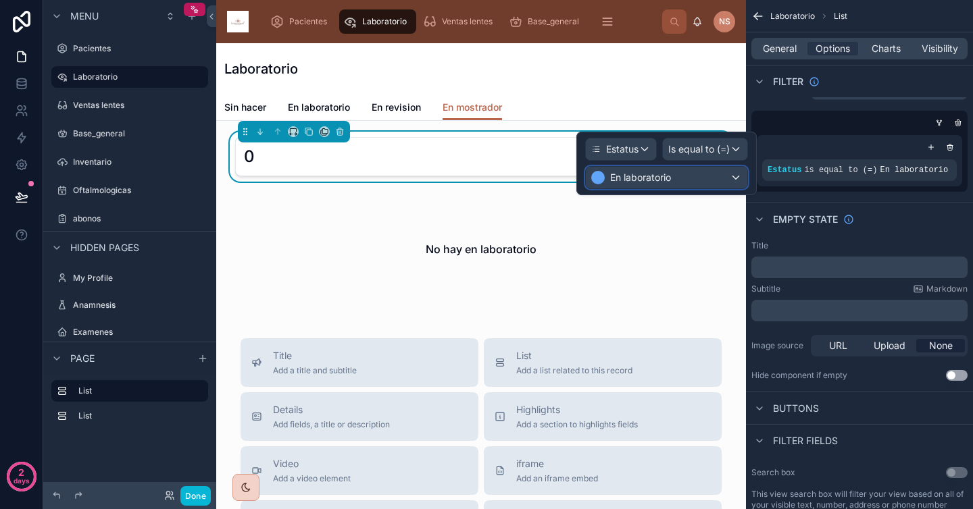
click at [664, 177] on span "En laboratorio" at bounding box center [640, 178] width 61 height 14
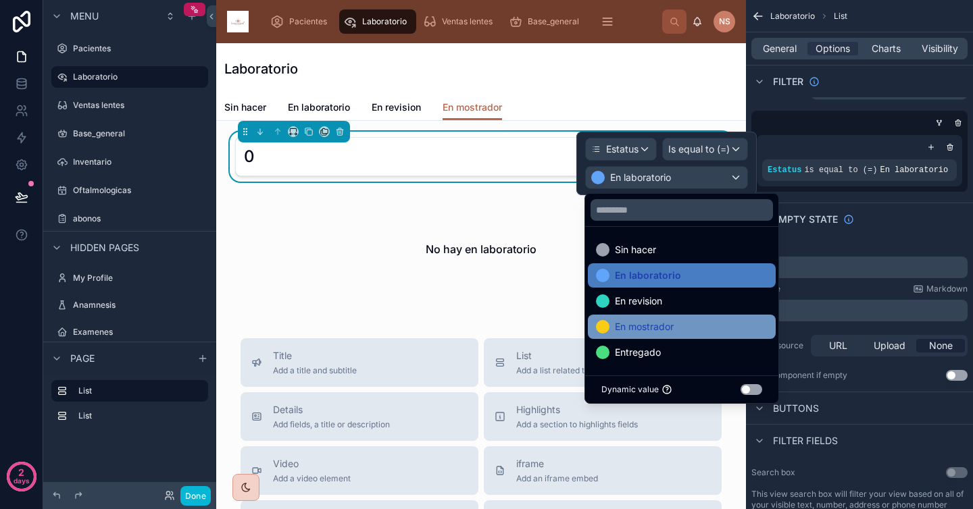
click at [657, 330] on span "En mostrador" at bounding box center [644, 327] width 59 height 16
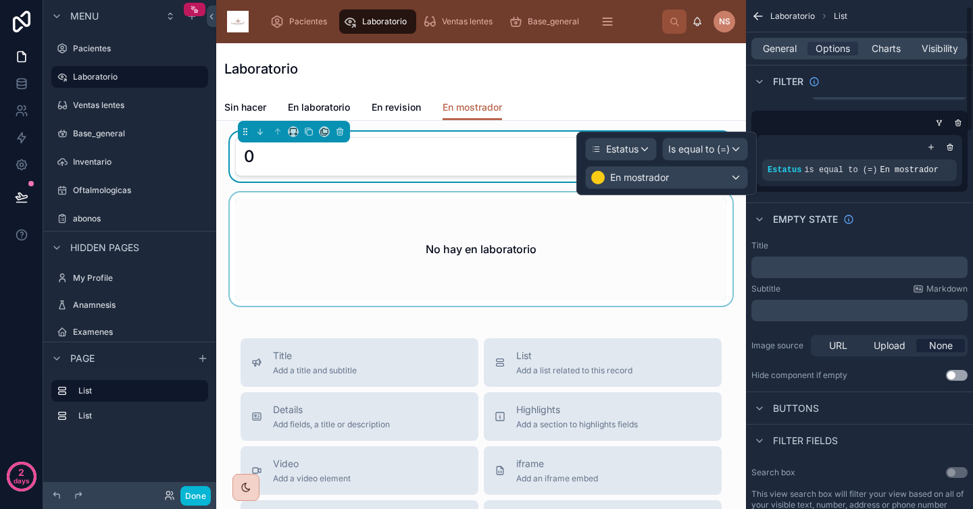
click at [547, 274] on div at bounding box center [481, 250] width 508 height 114
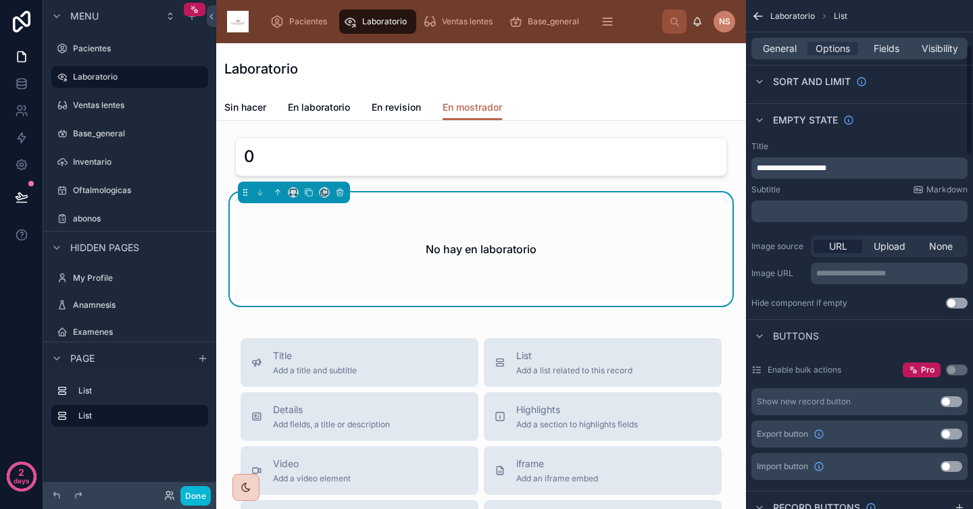
scroll to position [155, 0]
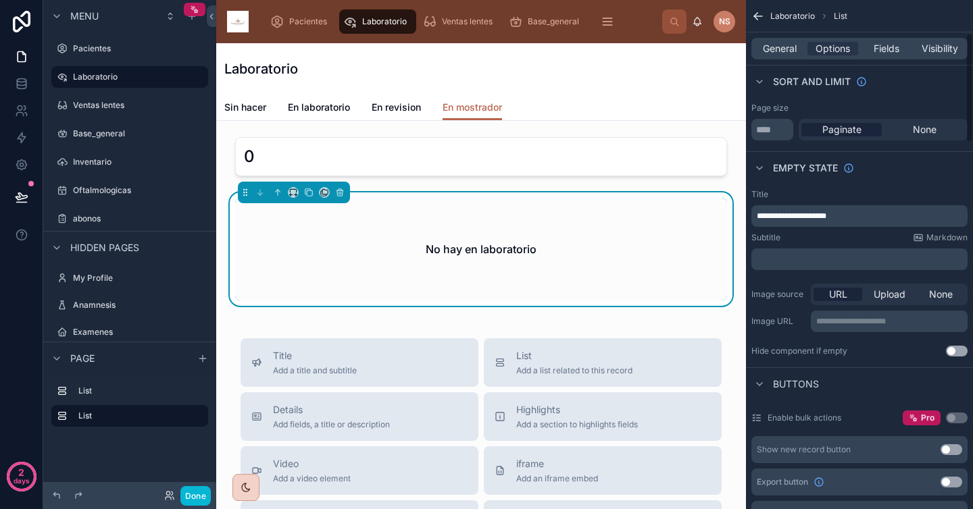
click at [854, 215] on p "**********" at bounding box center [861, 216] width 208 height 11
click at [860, 183] on div "Empty state" at bounding box center [859, 167] width 227 height 32
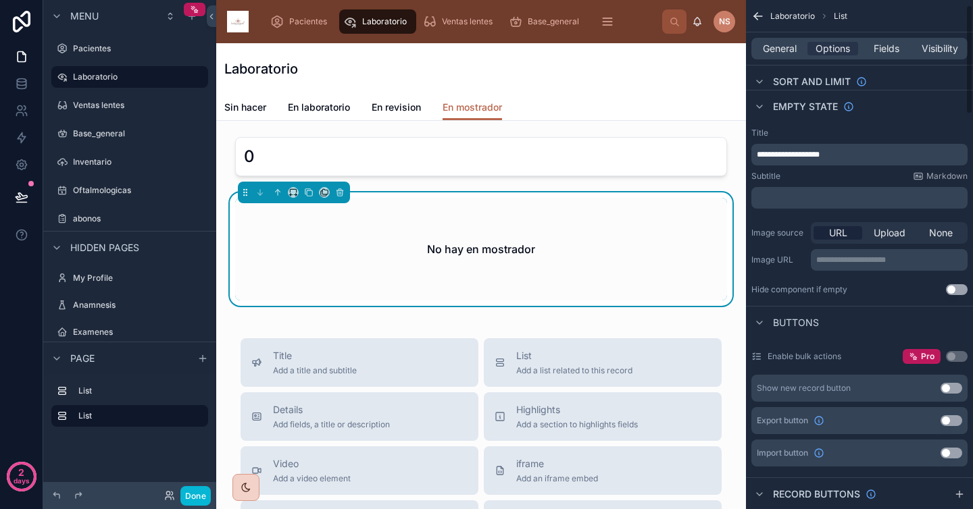
scroll to position [25, 0]
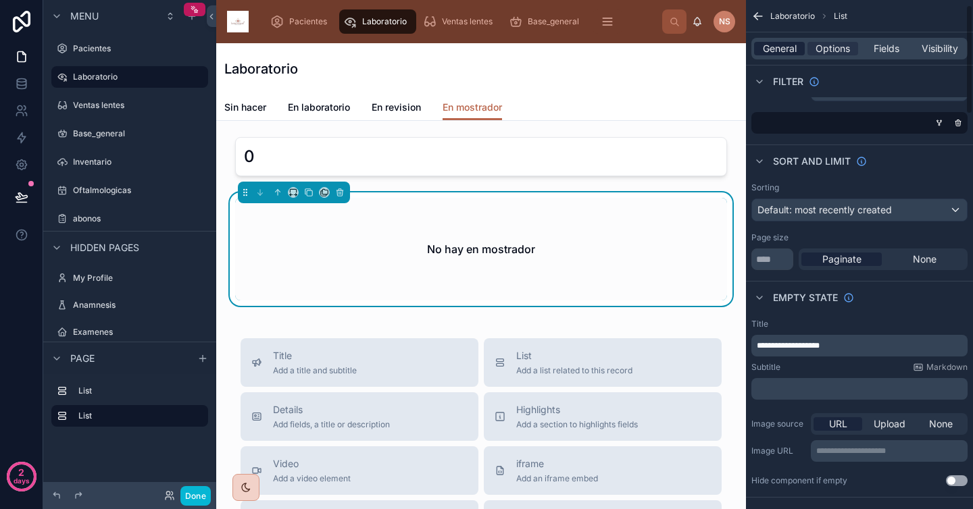
click at [783, 46] on span "General" at bounding box center [780, 49] width 34 height 14
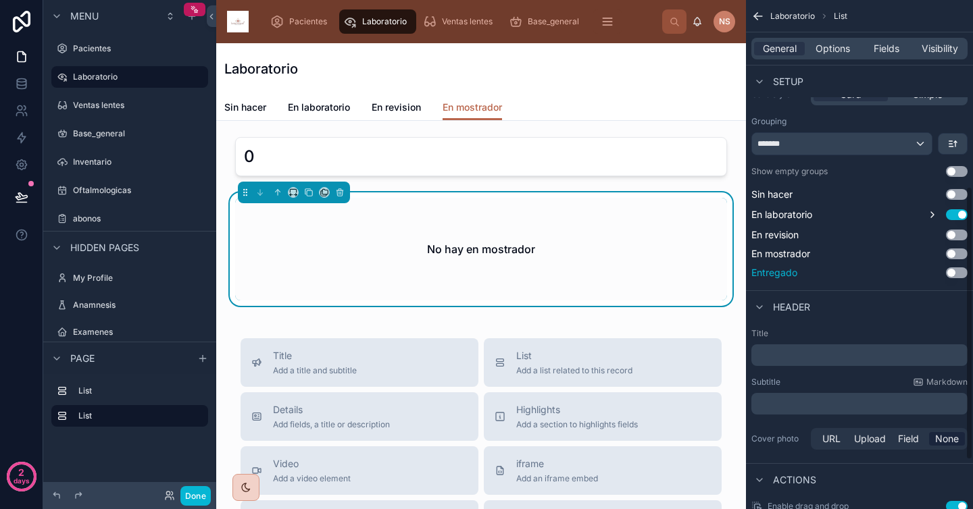
scroll to position [355, 0]
click at [959, 253] on button "Use setting" at bounding box center [957, 252] width 22 height 11
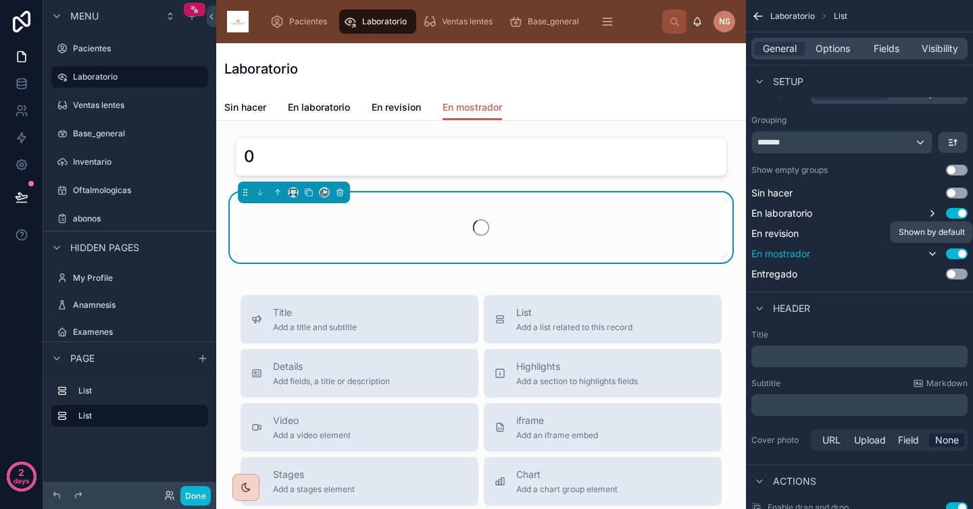
click at [935, 253] on icon "scrollable content" at bounding box center [932, 254] width 11 height 11
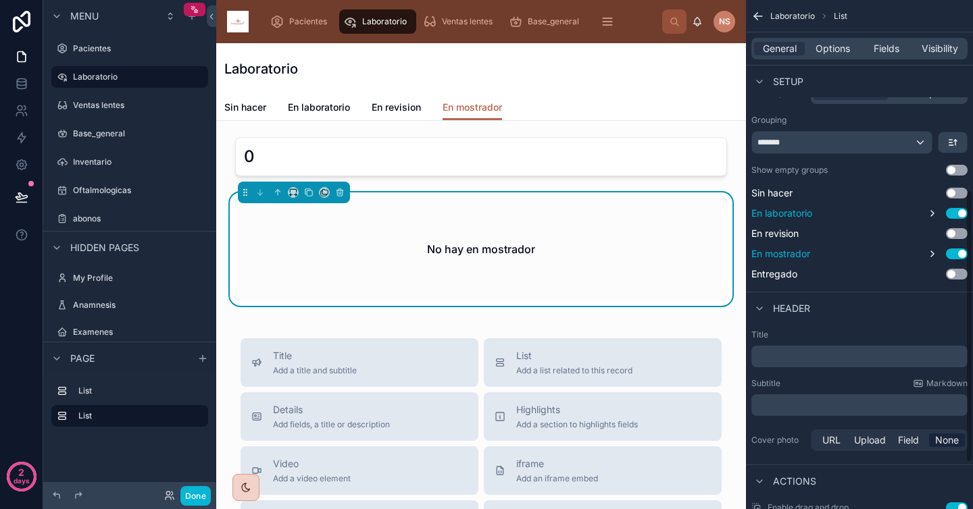
click at [959, 216] on button "Use setting" at bounding box center [957, 213] width 22 height 11
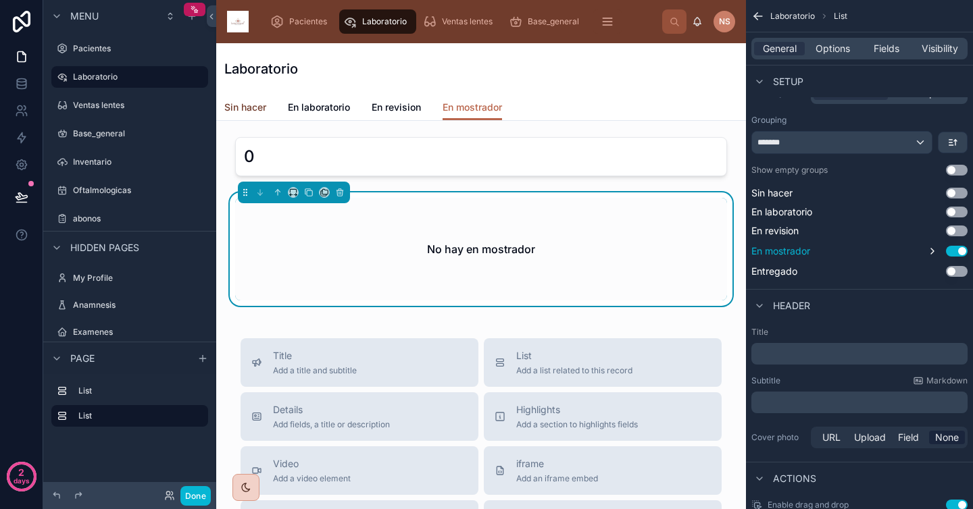
click at [235, 109] on span "Sin hacer" at bounding box center [245, 108] width 42 height 14
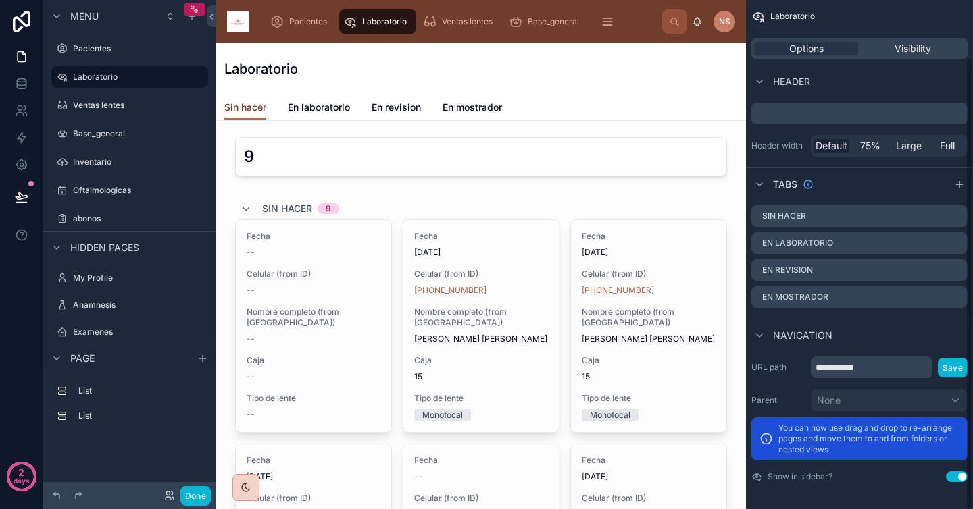
scroll to position [65, 0]
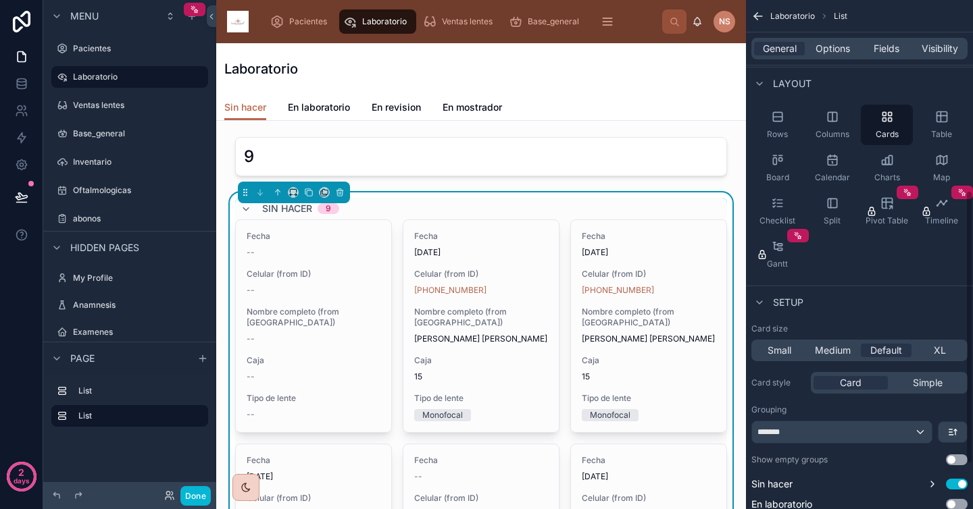
scroll to position [355, 0]
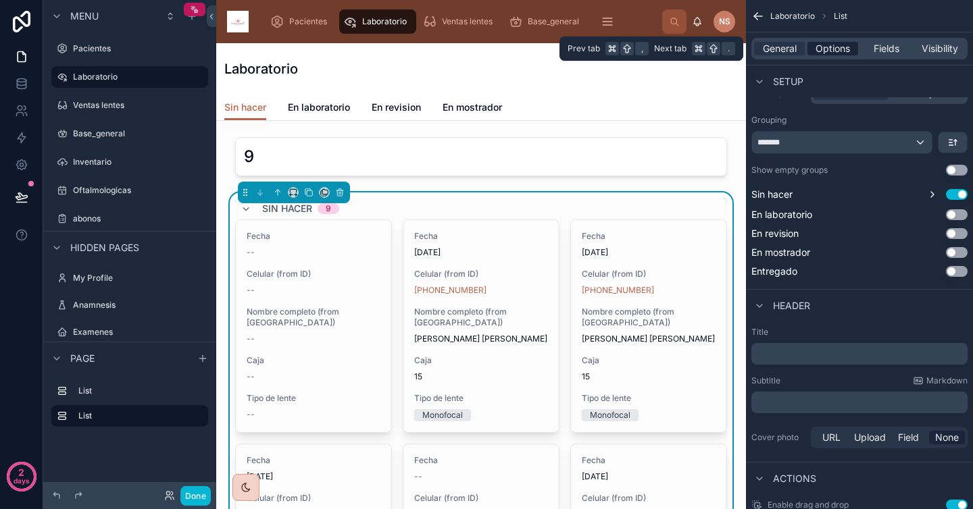
click at [838, 51] on span "Options" at bounding box center [833, 49] width 34 height 14
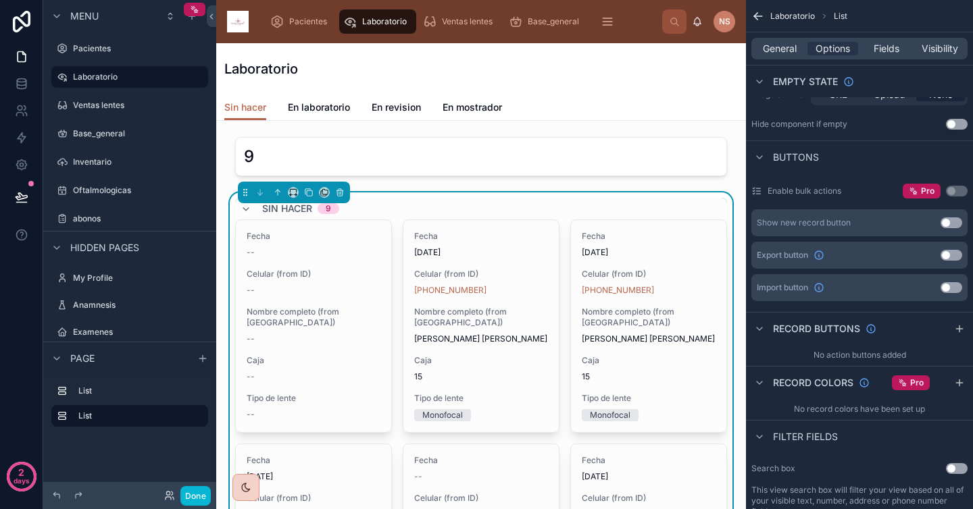
click at [716, 114] on div "Sin hacer En laboratorio En revision En mostrador" at bounding box center [480, 108] width 513 height 26
click at [297, 24] on span "Pacientes" at bounding box center [308, 21] width 38 height 11
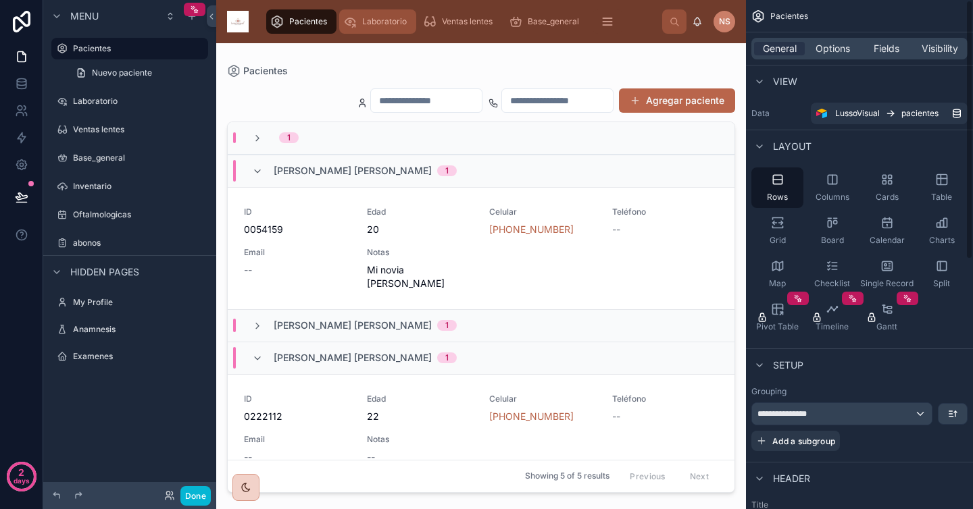
click at [364, 24] on span "Laboratorio" at bounding box center [384, 21] width 45 height 11
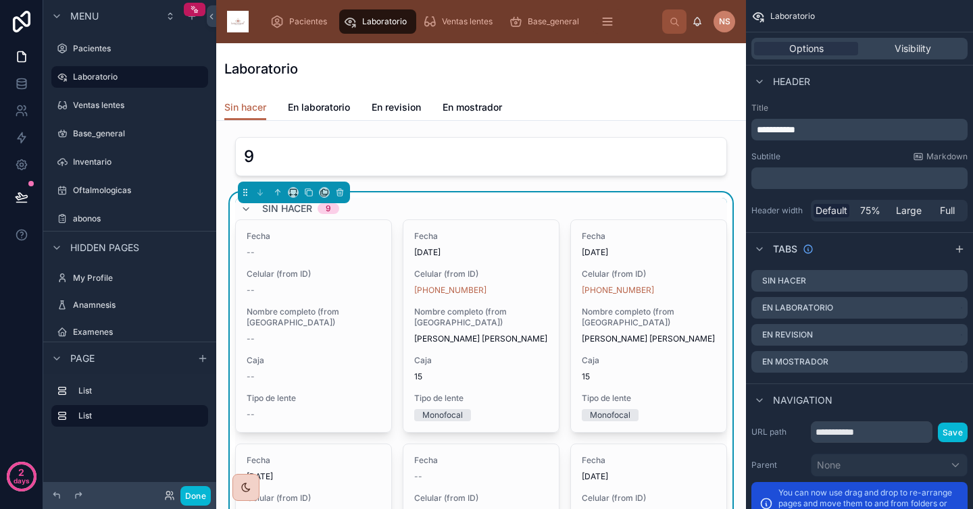
click at [395, 69] on div "Laboratorio" at bounding box center [480, 68] width 513 height 19
click at [300, 25] on span "Pacientes" at bounding box center [308, 21] width 38 height 11
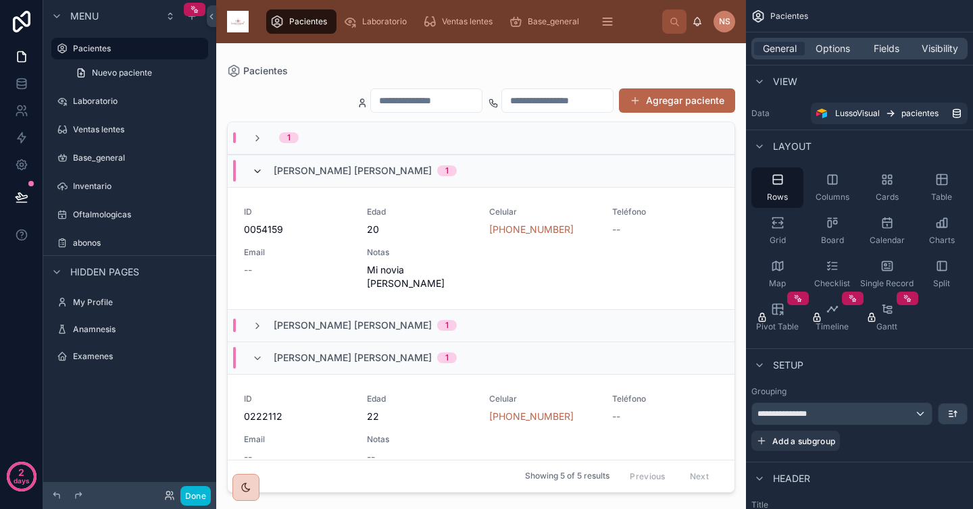
click at [257, 168] on icon at bounding box center [257, 171] width 11 height 11
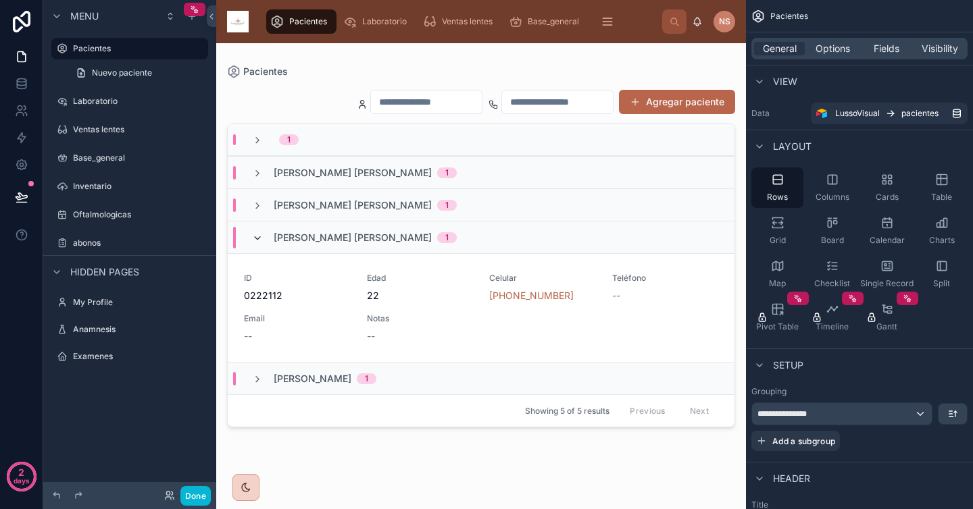
click at [257, 233] on icon at bounding box center [257, 238] width 11 height 11
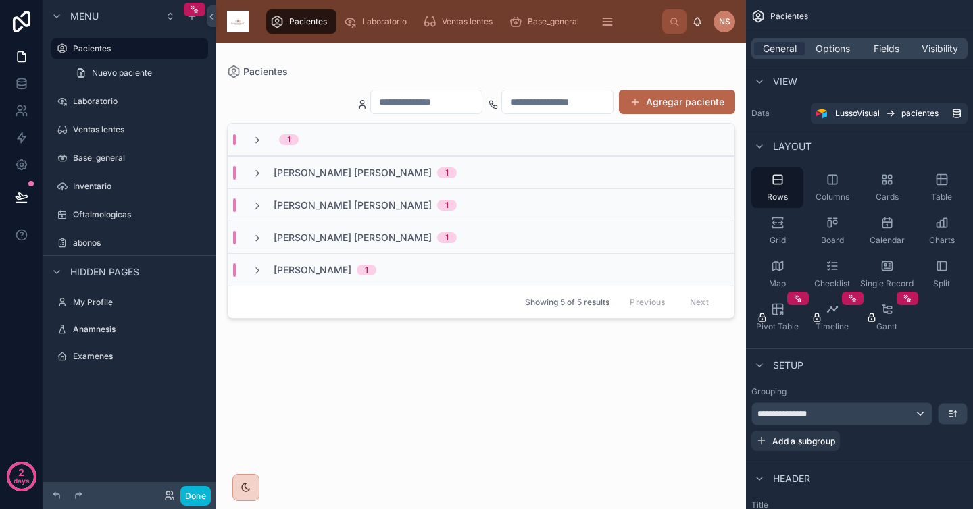
click at [318, 81] on div "Agregar paciente 1 Lopez Navarro Sabina 1 Ramirez Collado Jesica 1 Vazquez Trej…" at bounding box center [481, 285] width 508 height 415
click at [382, 24] on span "Laboratorio" at bounding box center [384, 21] width 45 height 11
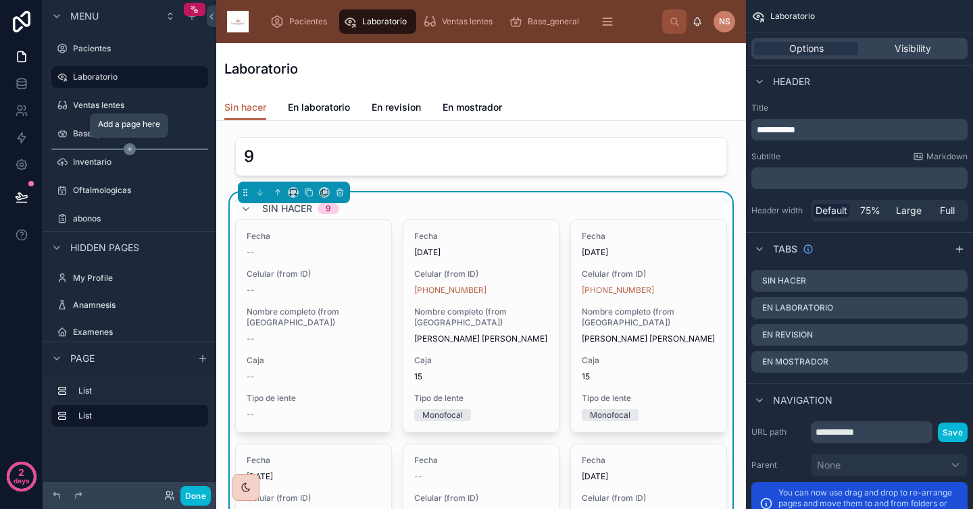
click at [127, 147] on icon "scrollable content" at bounding box center [130, 149] width 12 height 12
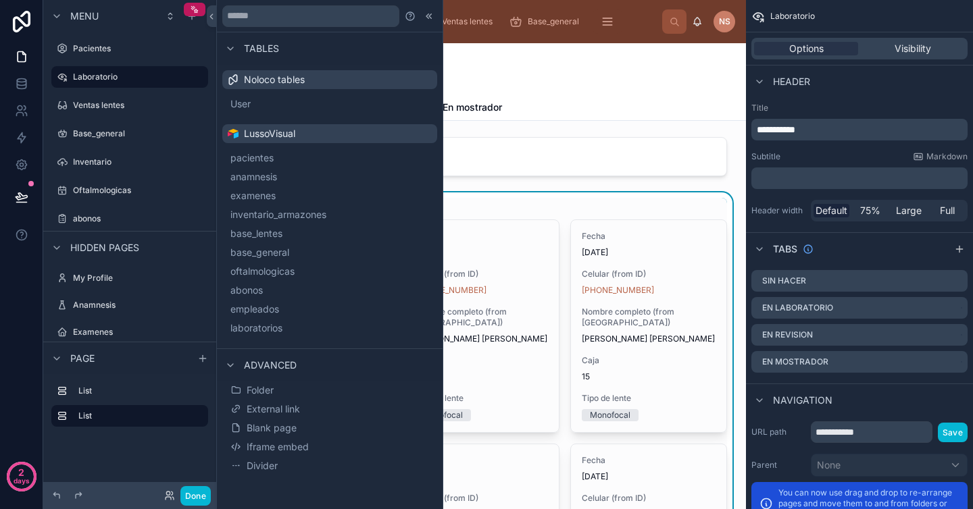
click at [522, 74] on div "Laboratorio" at bounding box center [480, 68] width 513 height 19
click at [208, 18] on icon at bounding box center [211, 16] width 9 height 10
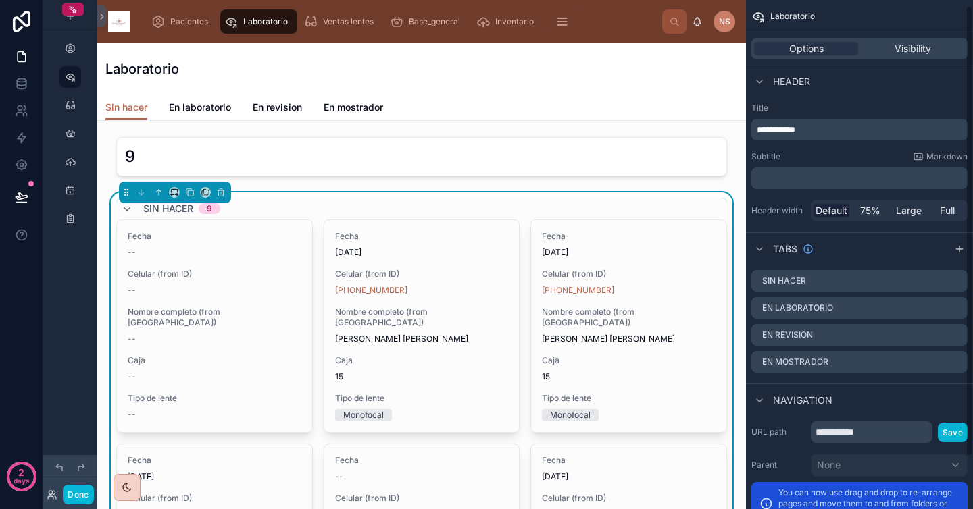
scroll to position [65, 0]
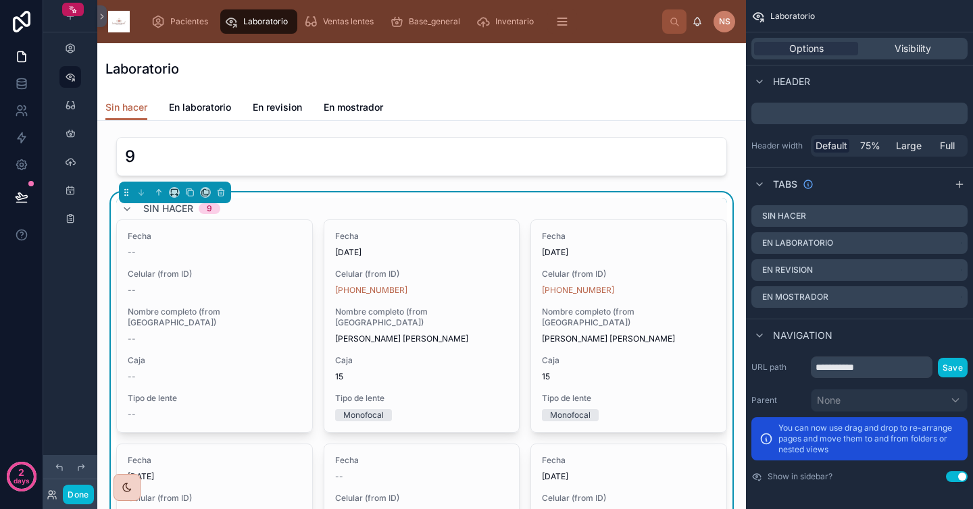
click at [685, 204] on div "Sin hacer 9" at bounding box center [421, 209] width 611 height 22
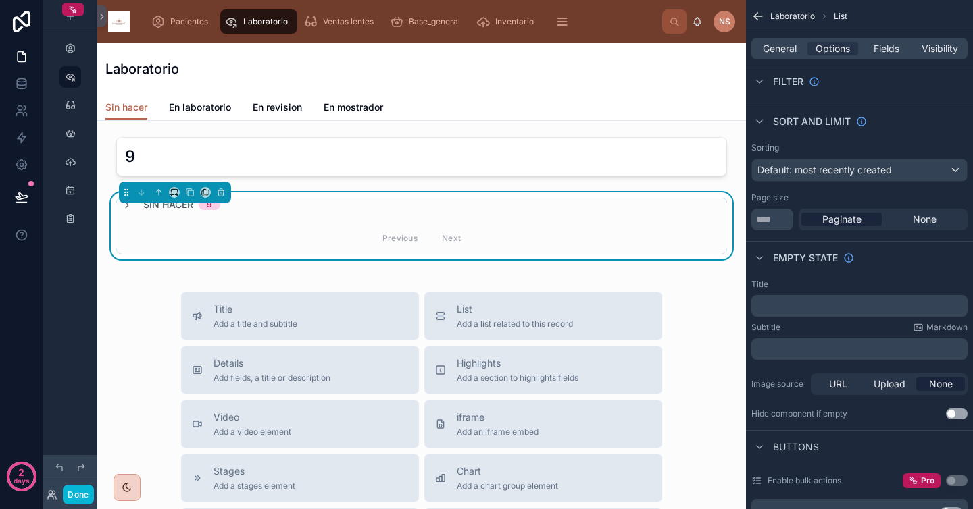
click at [128, 203] on div at bounding box center [175, 193] width 112 height 22
click at [128, 206] on icon at bounding box center [127, 205] width 11 height 11
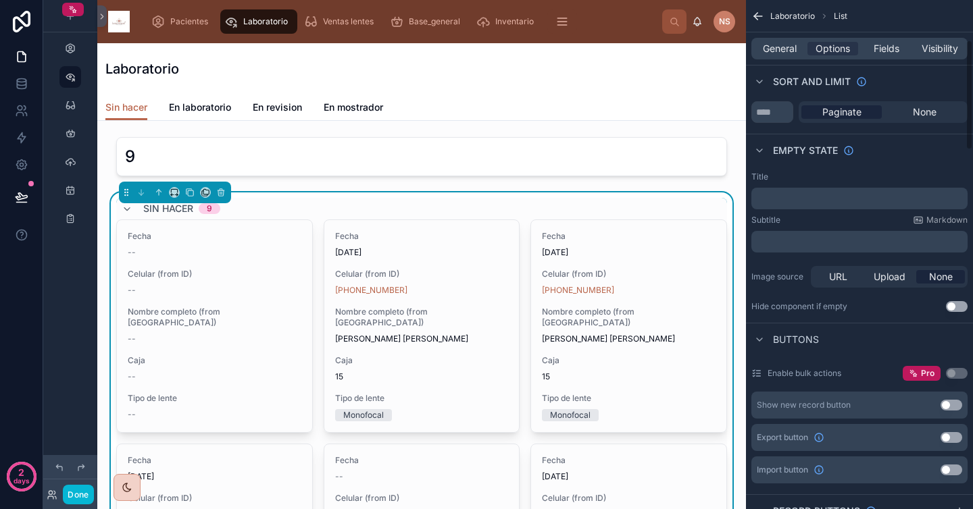
scroll to position [189, 0]
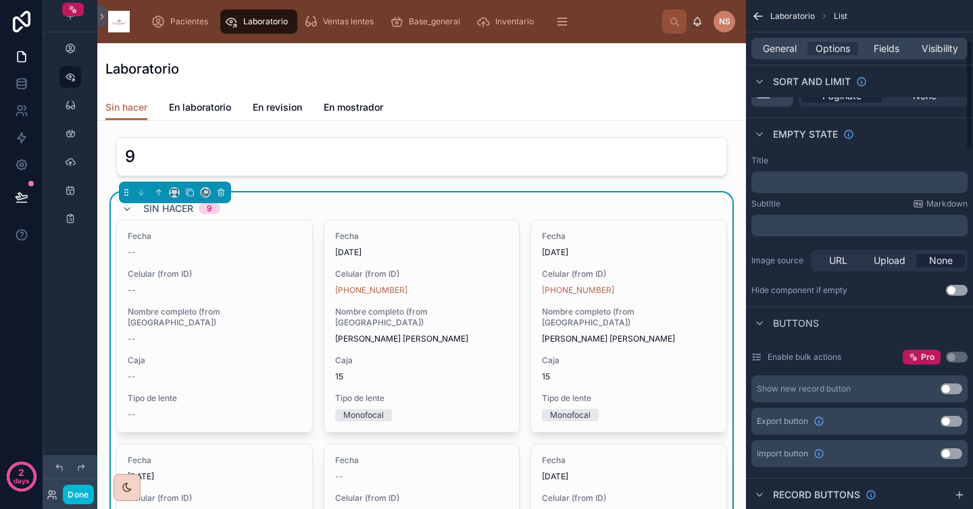
click at [861, 185] on p "﻿" at bounding box center [861, 182] width 208 height 11
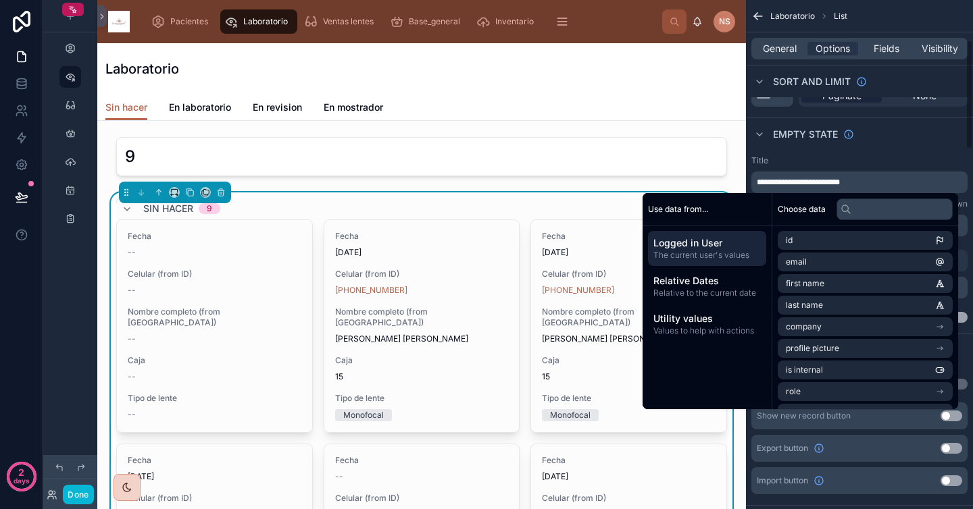
click at [875, 139] on div "Empty state" at bounding box center [859, 134] width 227 height 32
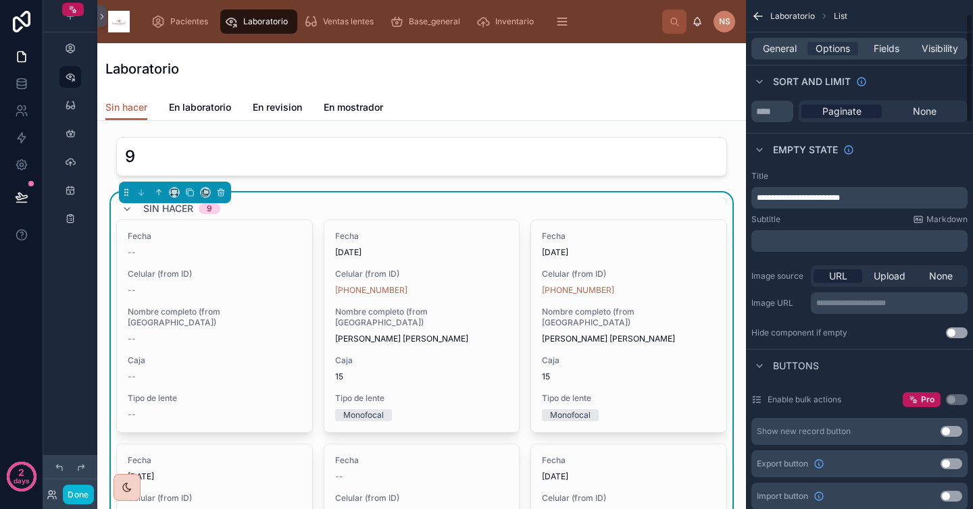
scroll to position [218, 0]
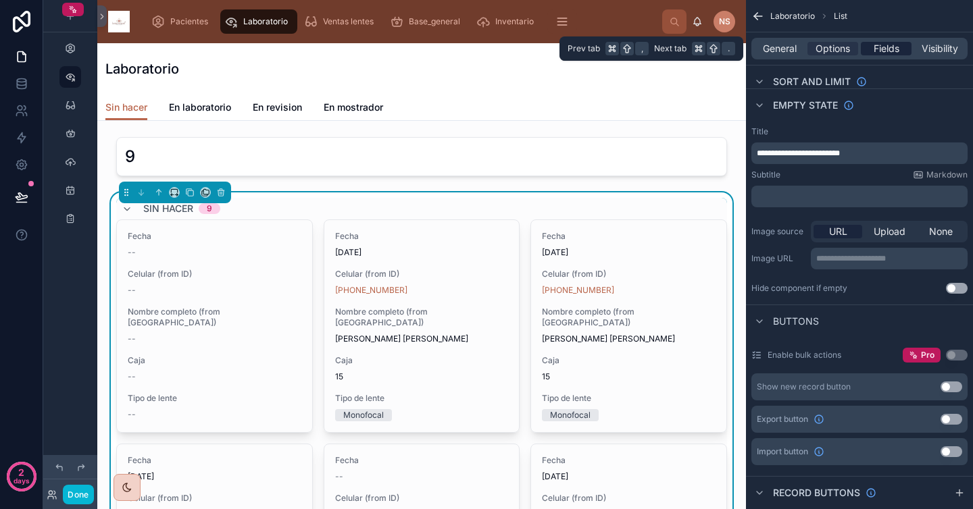
click at [892, 52] on span "Fields" at bounding box center [887, 49] width 26 height 14
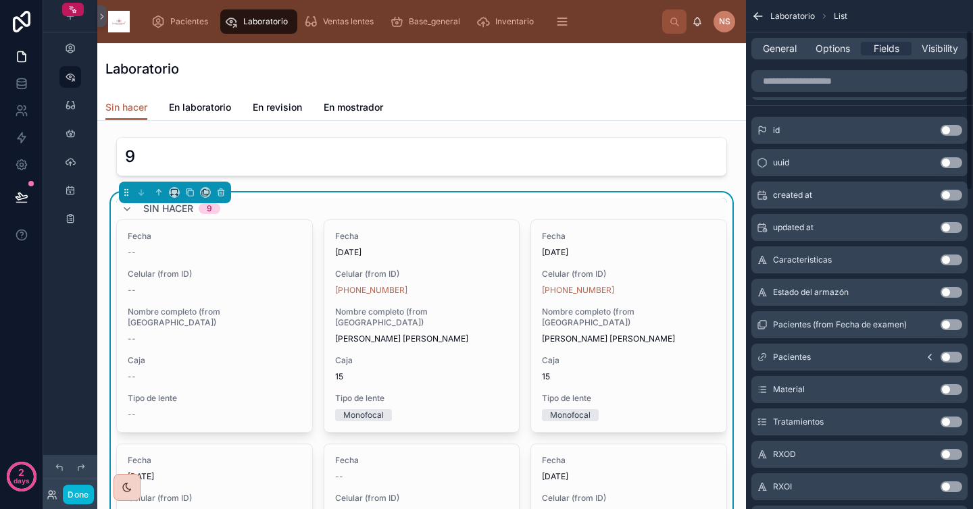
scroll to position [0, 0]
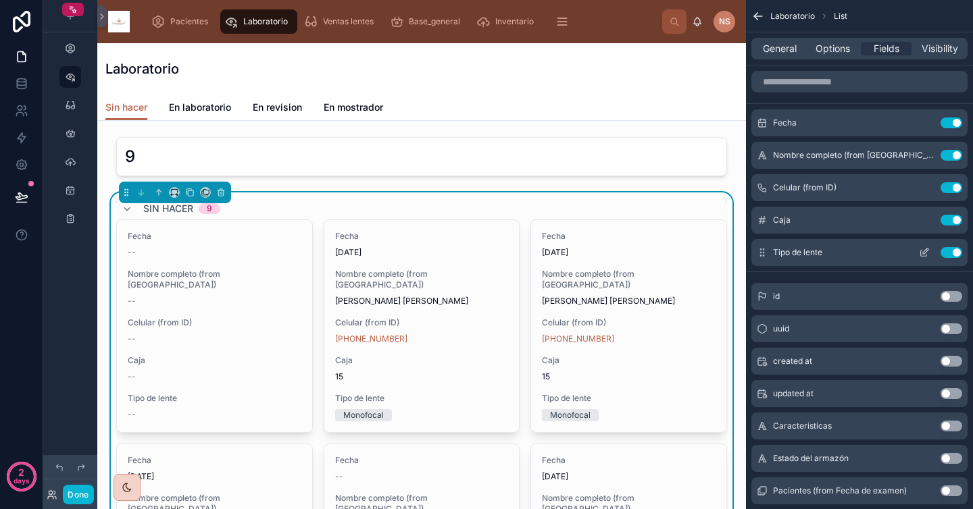
click at [953, 249] on button "Use setting" at bounding box center [952, 252] width 22 height 11
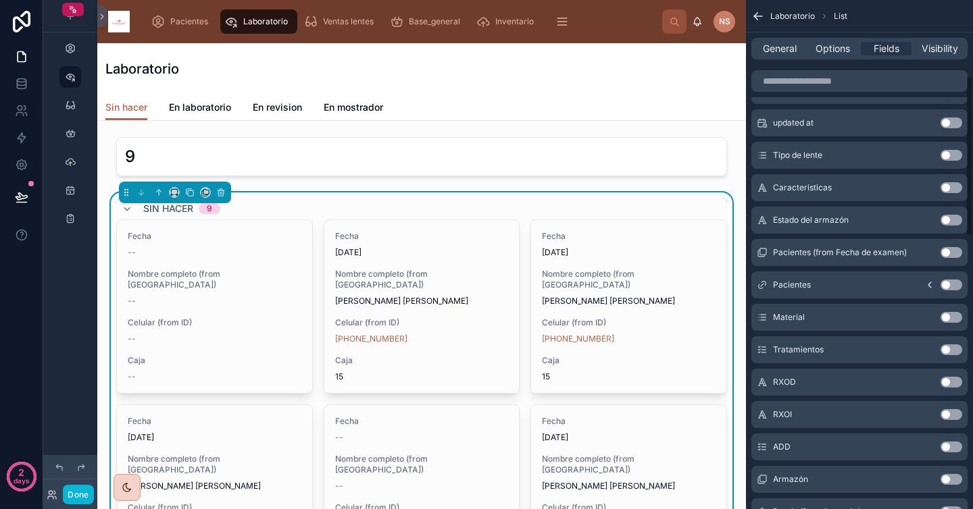
scroll to position [241, 0]
click at [953, 247] on button "Use setting" at bounding box center [952, 250] width 22 height 11
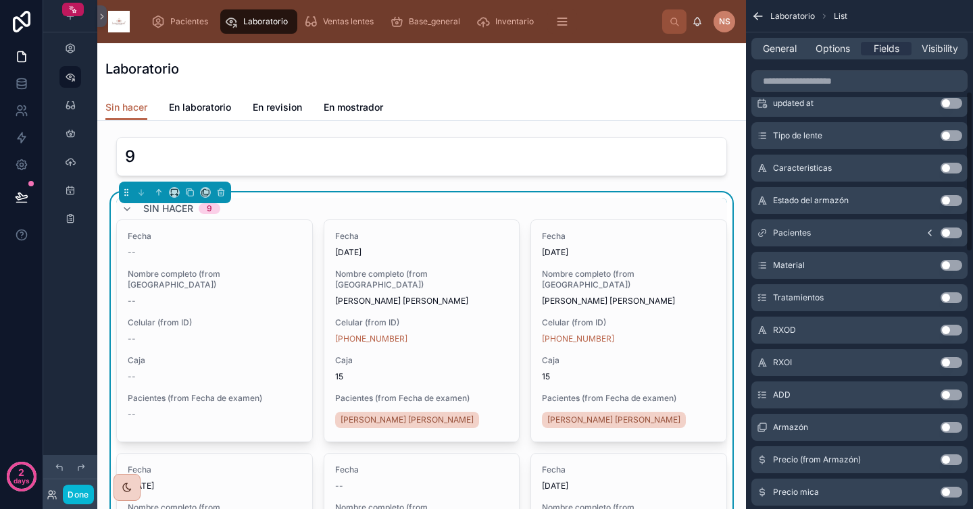
scroll to position [291, 0]
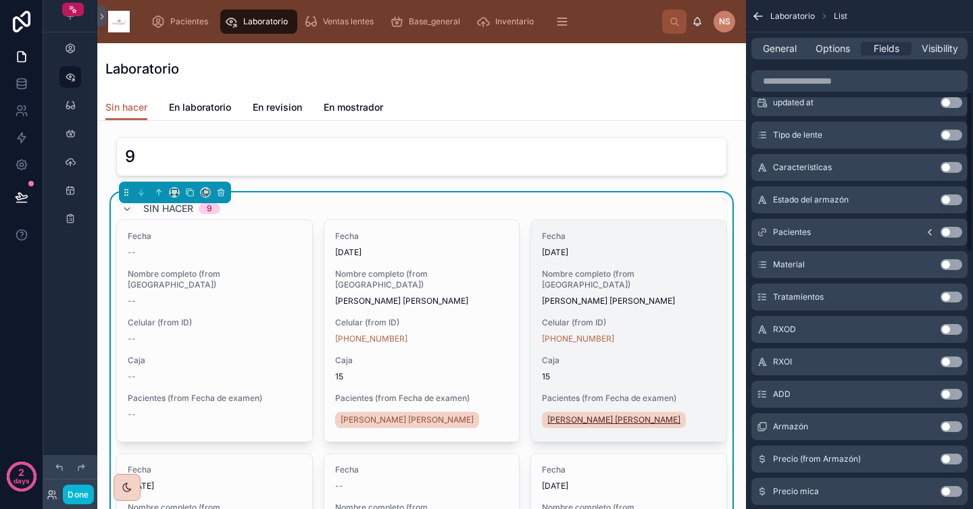
click at [617, 415] on span "Vazquez Trejo Cristian Daniel" at bounding box center [613, 420] width 133 height 11
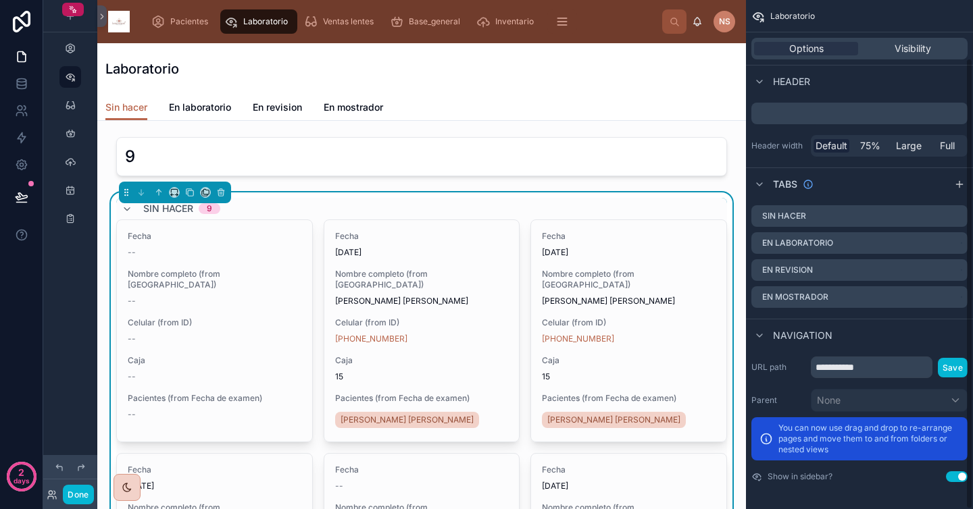
scroll to position [65, 0]
click at [648, 199] on div "Sin hacer 9" at bounding box center [421, 209] width 611 height 22
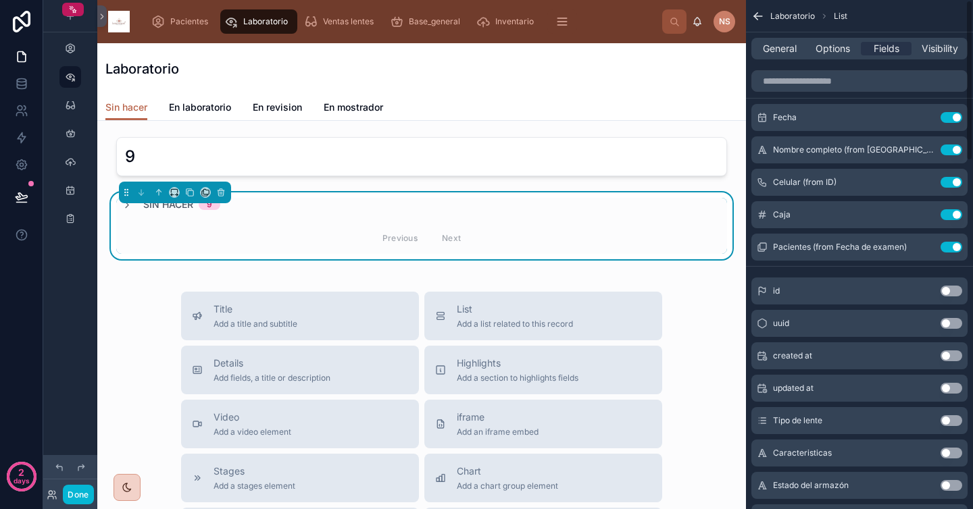
scroll to position [0, 0]
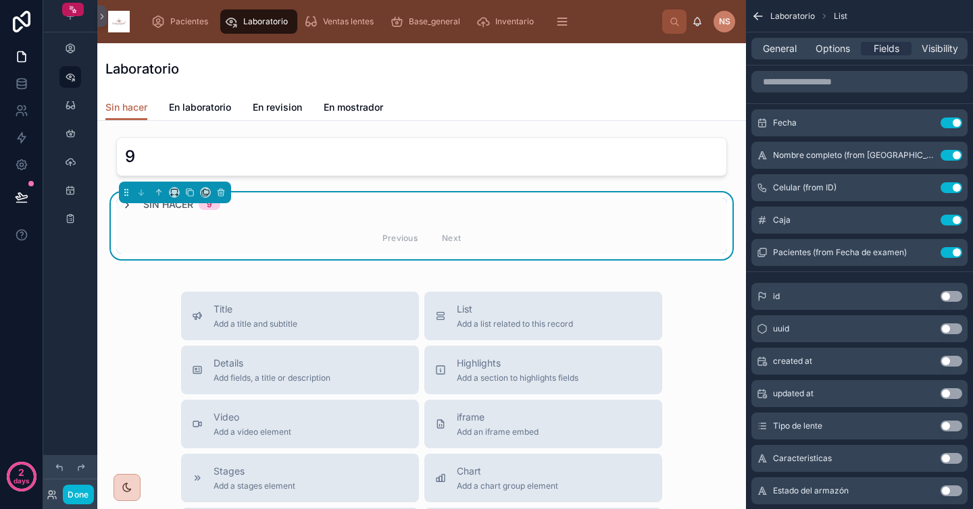
click at [128, 204] on icon at bounding box center [127, 205] width 11 height 11
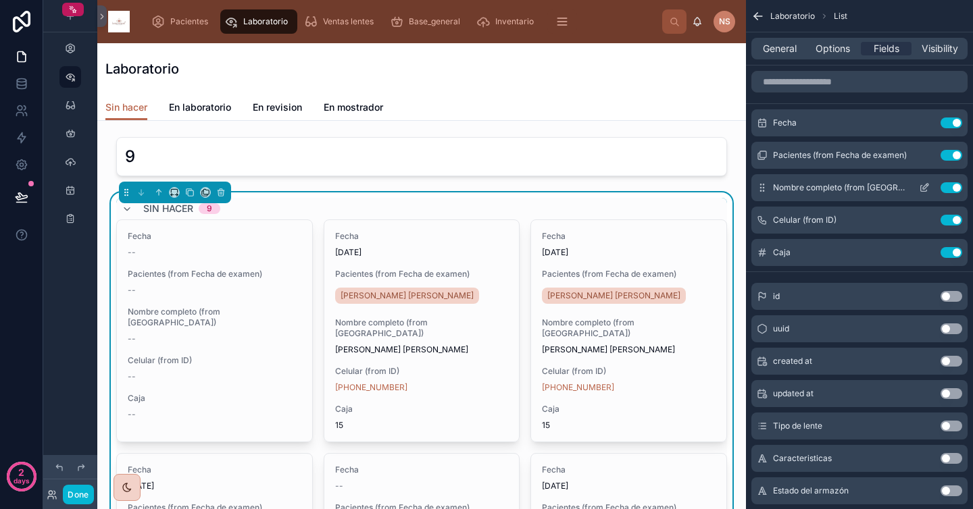
click at [951, 189] on button "Use setting" at bounding box center [952, 187] width 22 height 11
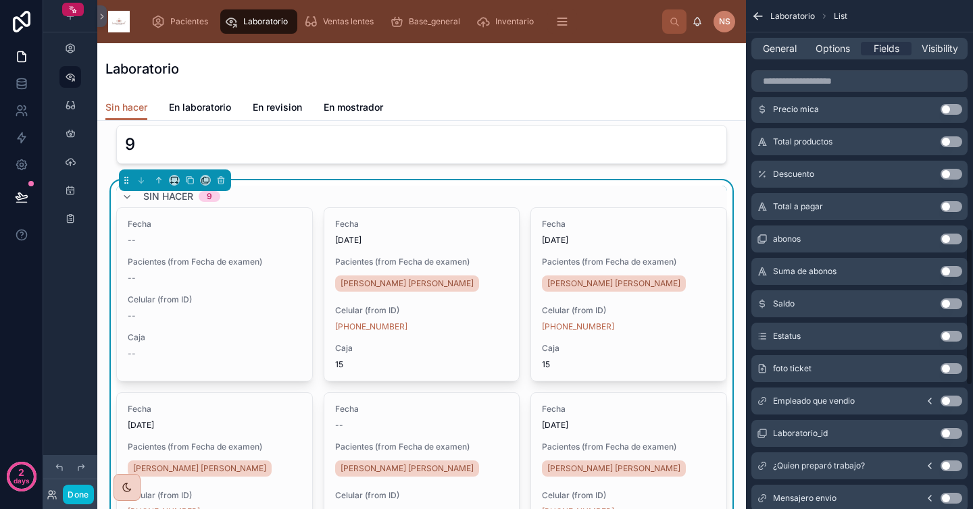
scroll to position [1136, 0]
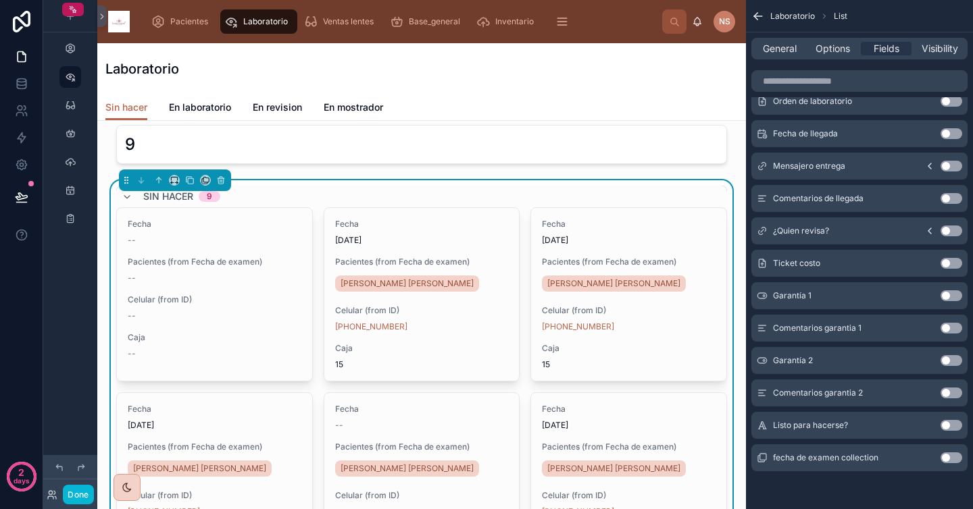
click at [949, 428] on button "Use setting" at bounding box center [952, 425] width 22 height 11
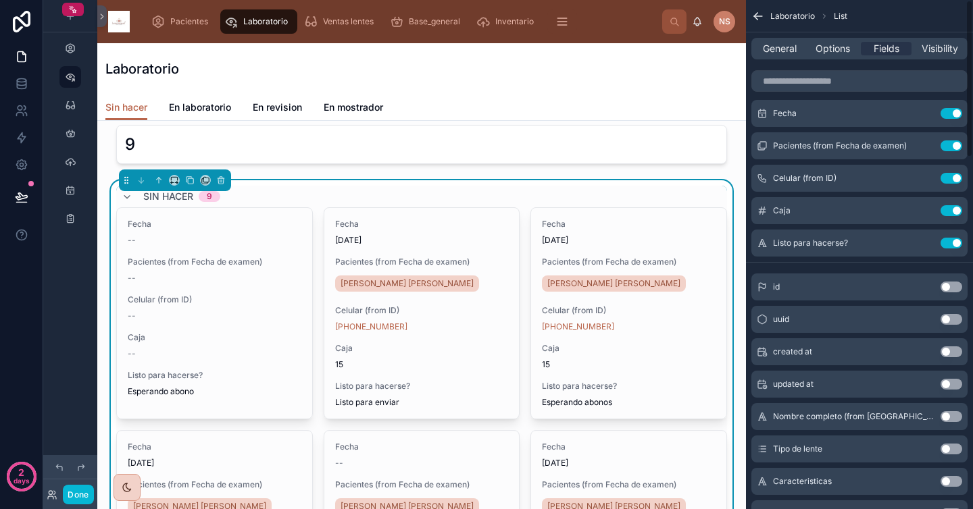
scroll to position [0, 0]
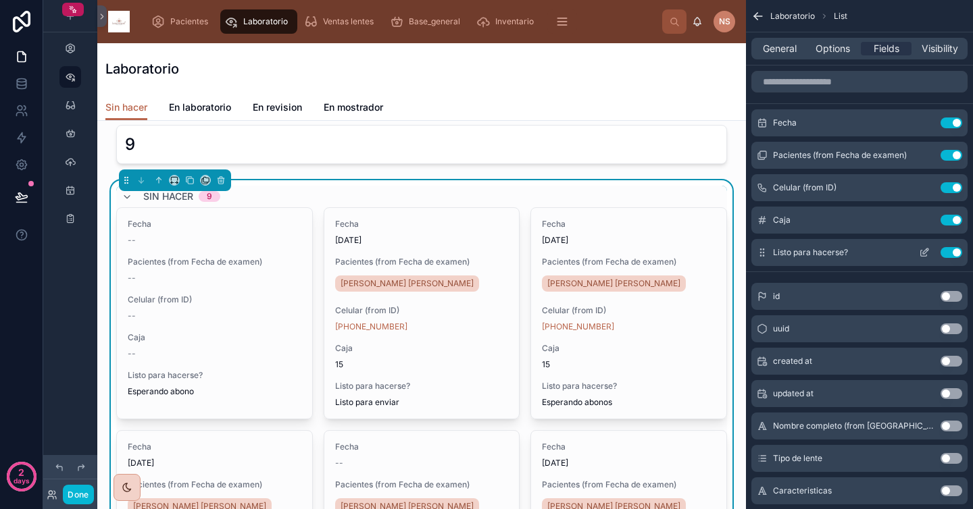
click at [924, 254] on icon "scrollable content" at bounding box center [925, 251] width 5 height 5
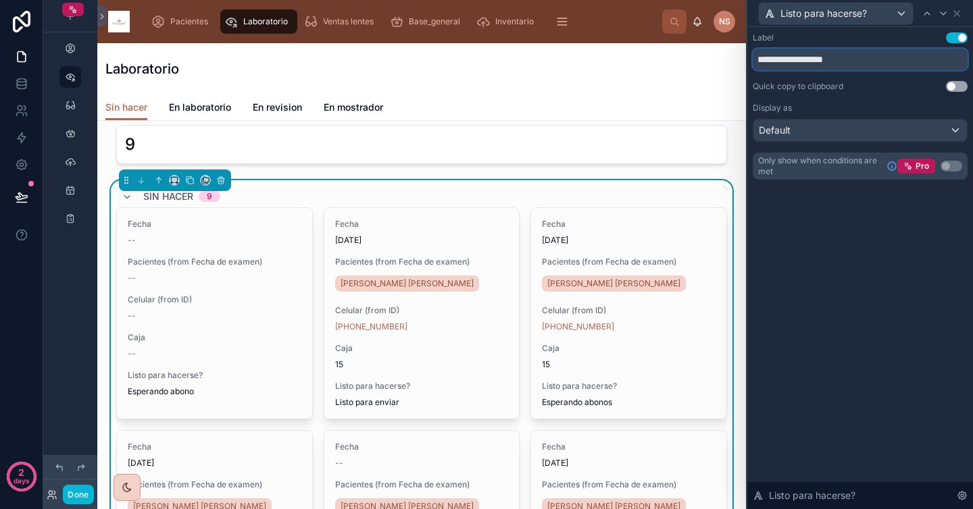
click at [859, 60] on input "**********" at bounding box center [860, 60] width 215 height 22
type input "*"
type input "**********"
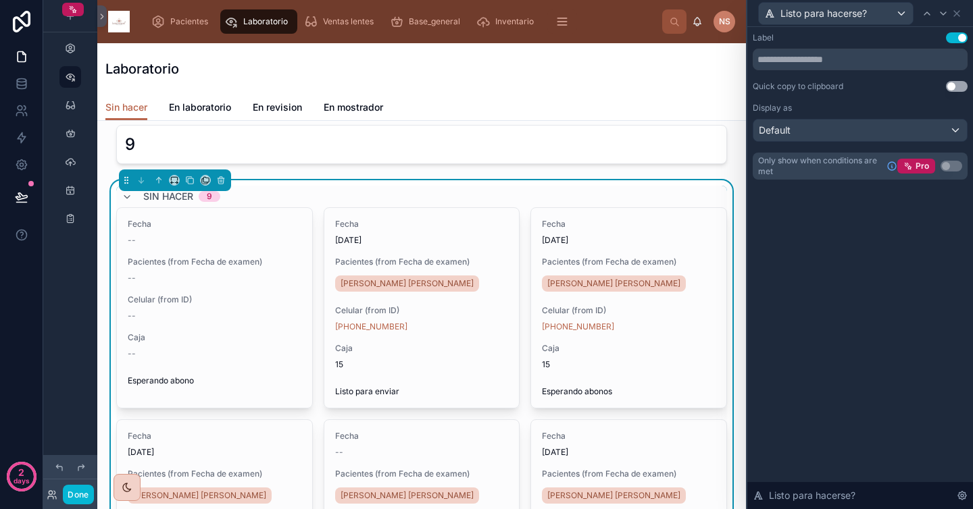
click at [941, 260] on div "Label Use setting Quick copy to clipboard Use setting Display as Default Only s…" at bounding box center [860, 268] width 226 height 482
click at [847, 130] on div "Default" at bounding box center [860, 131] width 214 height 22
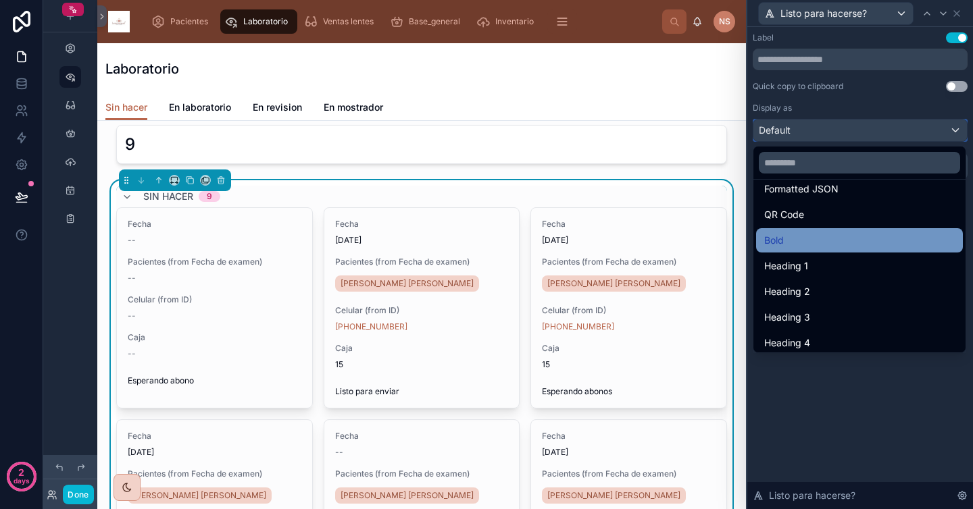
scroll to position [143, 0]
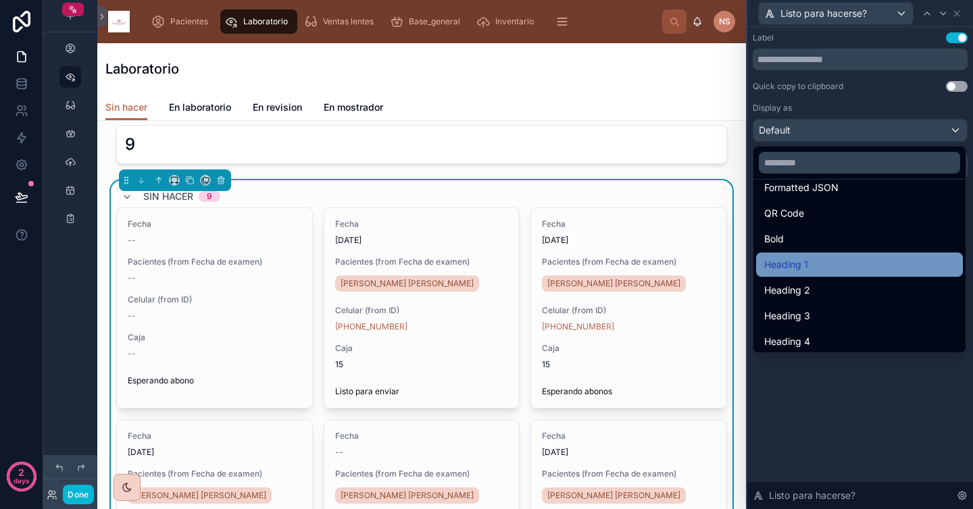
click at [816, 266] on div "Heading 1" at bounding box center [859, 265] width 191 height 16
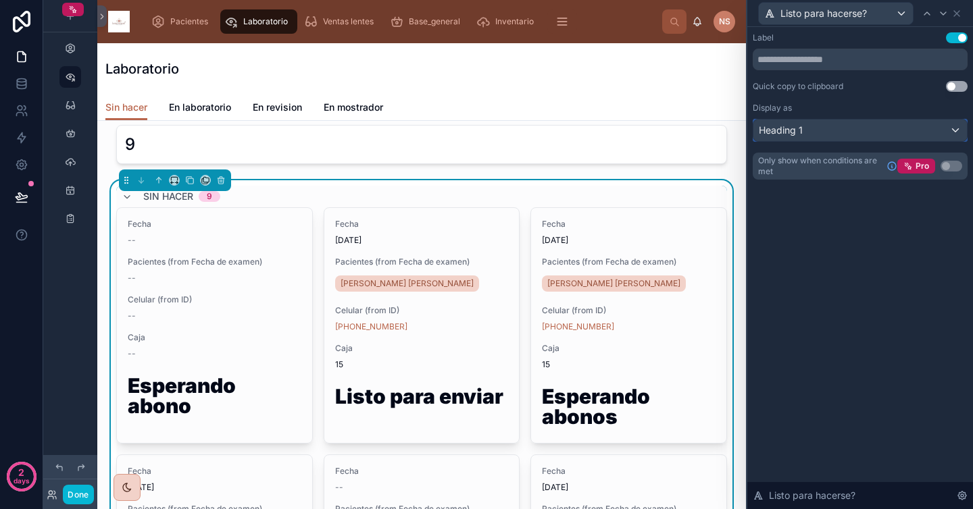
click at [837, 137] on div "Heading 1" at bounding box center [860, 131] width 214 height 22
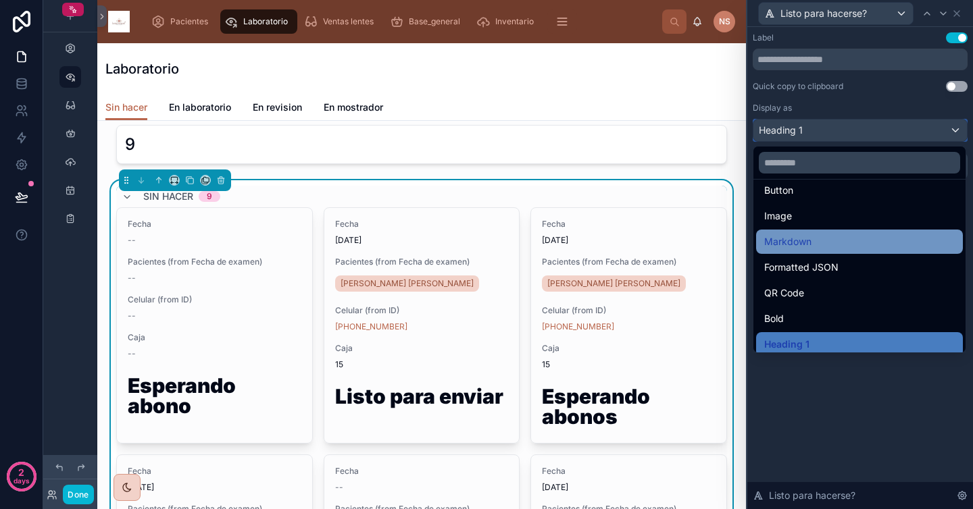
scroll to position [132, 0]
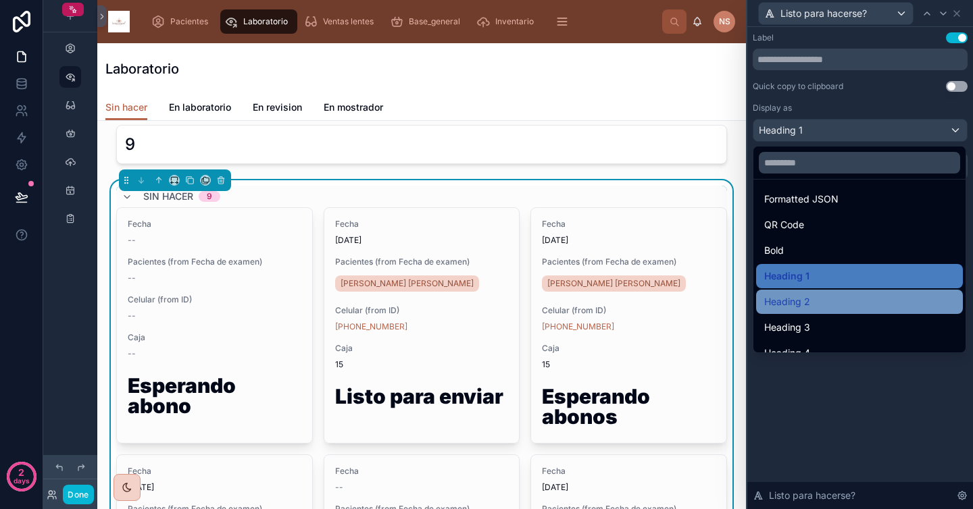
click at [822, 299] on div "Heading 2" at bounding box center [859, 302] width 191 height 16
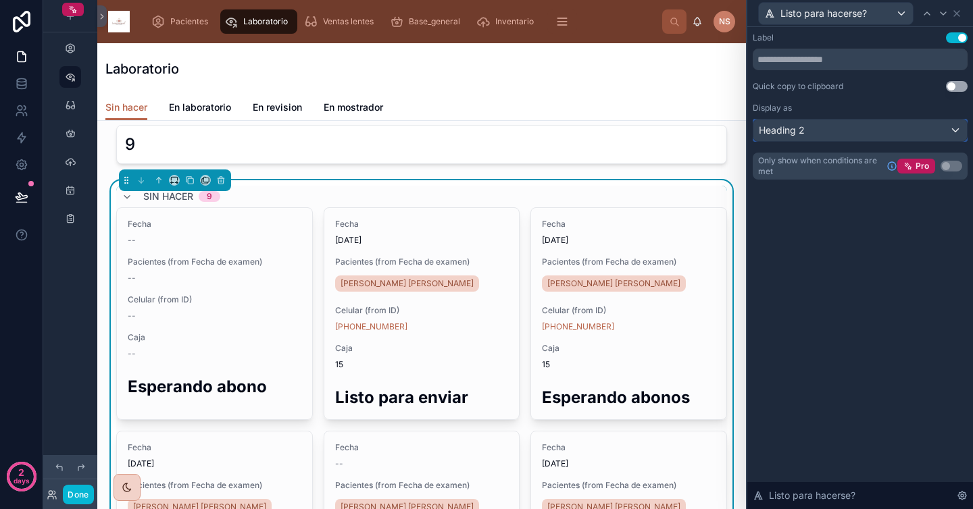
click at [851, 125] on div "Heading 2" at bounding box center [860, 131] width 214 height 22
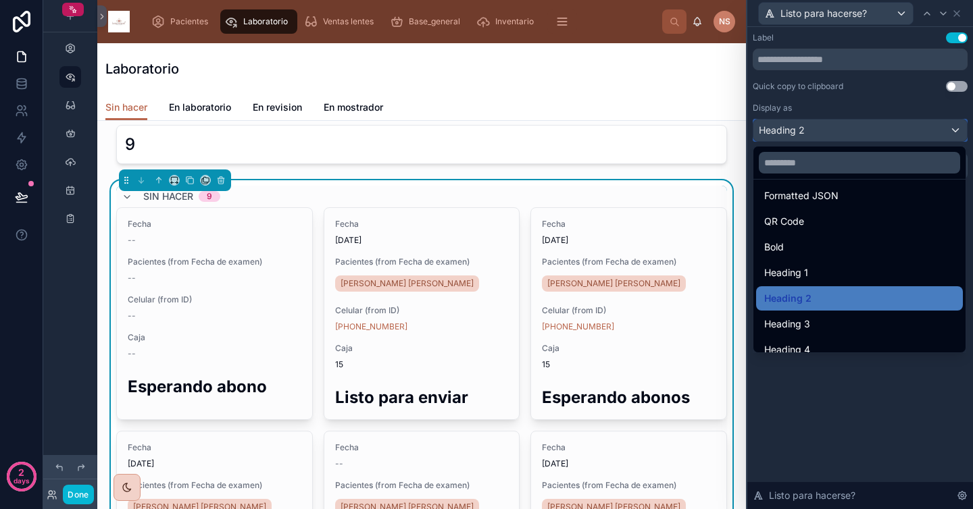
scroll to position [147, 0]
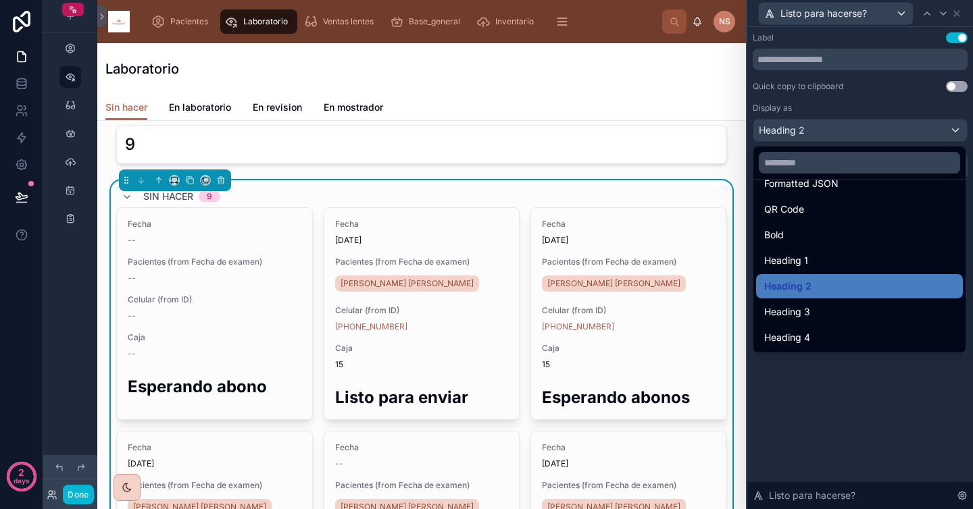
click at [832, 314] on div "Heading 3" at bounding box center [859, 312] width 191 height 16
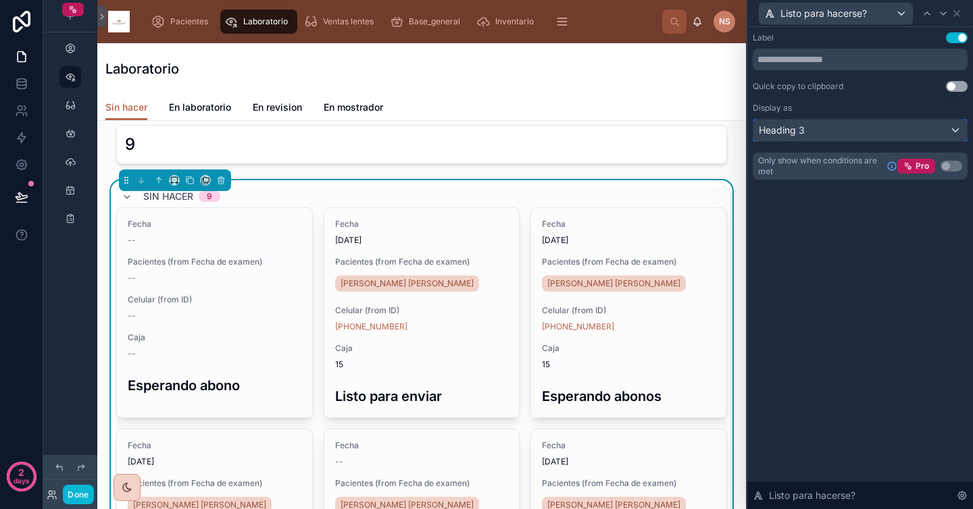
click at [842, 129] on div "Heading 3" at bounding box center [860, 131] width 214 height 22
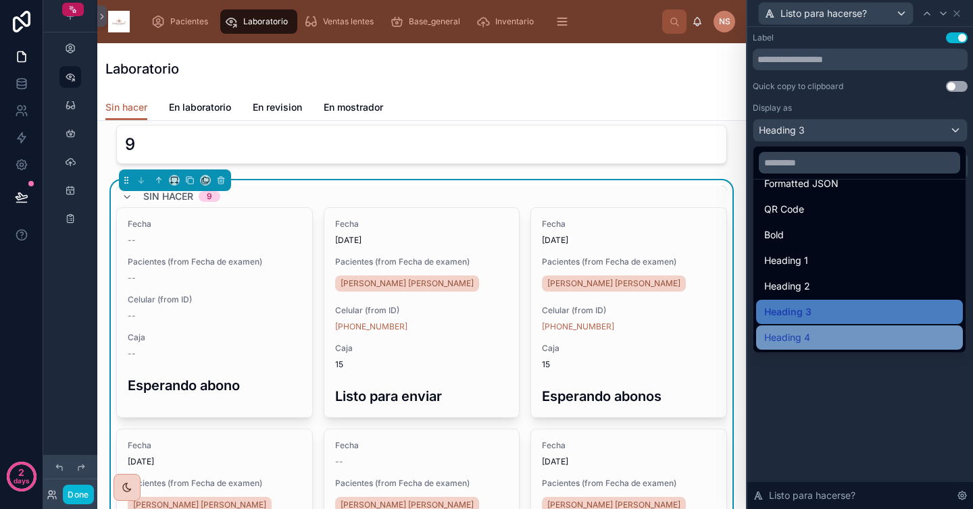
click at [825, 338] on div "Heading 4" at bounding box center [859, 338] width 191 height 16
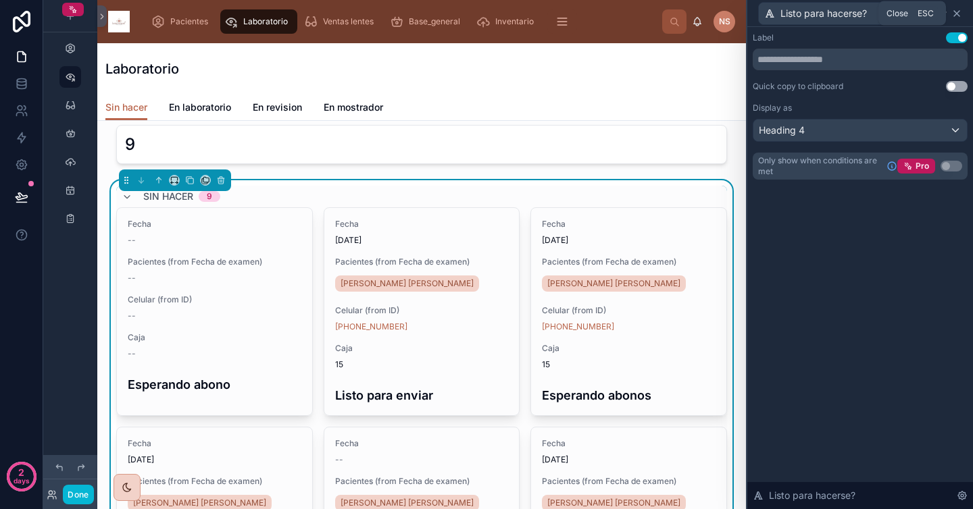
click at [959, 12] on icon at bounding box center [956, 13] width 11 height 11
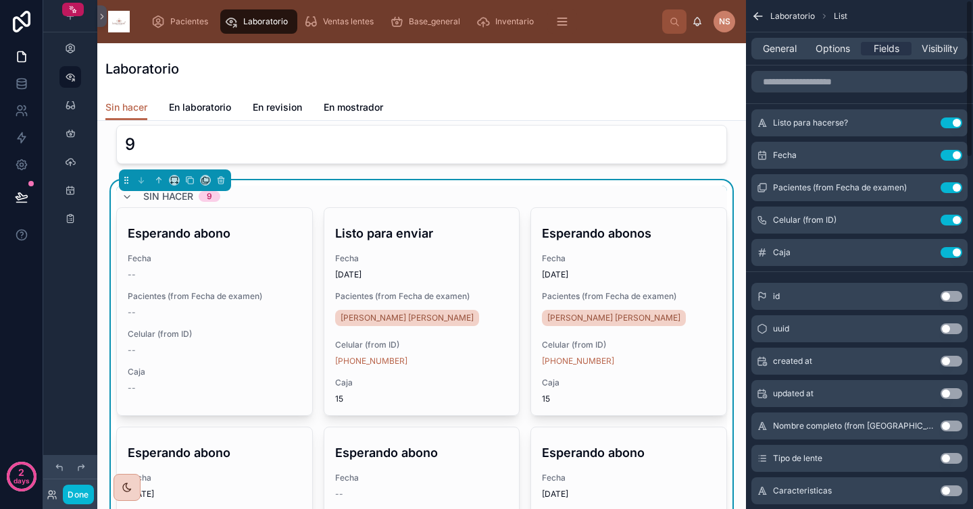
click at [925, 126] on icon "scrollable content" at bounding box center [924, 123] width 11 height 11
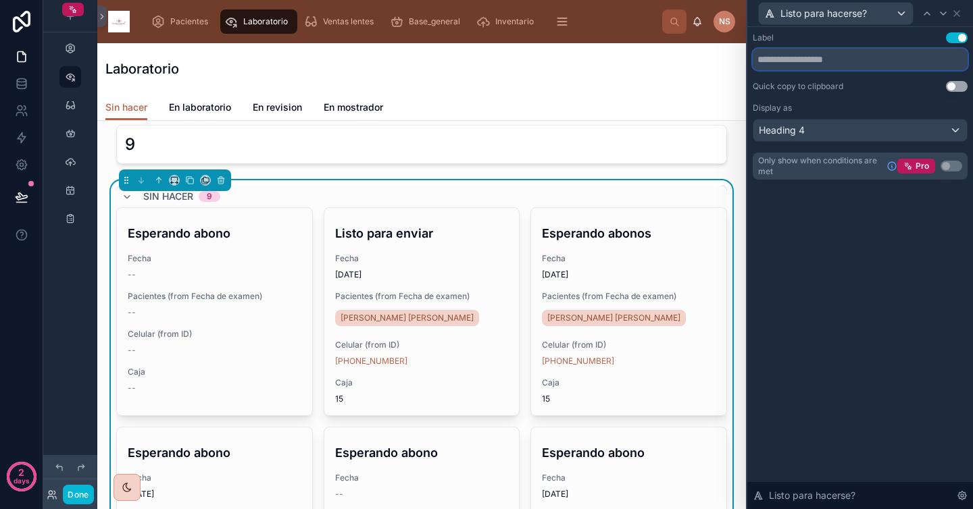
click at [826, 62] on input "text" at bounding box center [860, 60] width 215 height 22
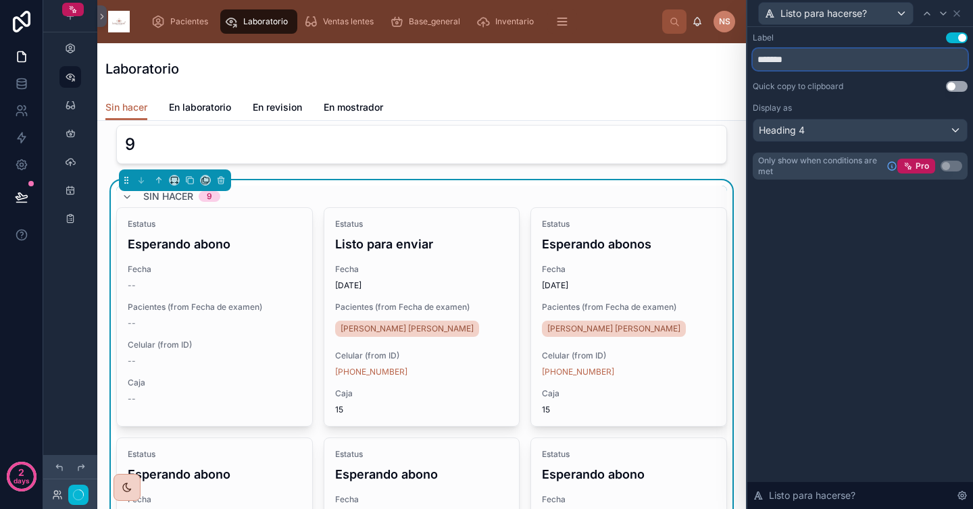
type input "*******"
click at [845, 43] on div "Label Use setting" at bounding box center [860, 37] width 215 height 11
click at [960, 9] on icon at bounding box center [956, 13] width 11 height 11
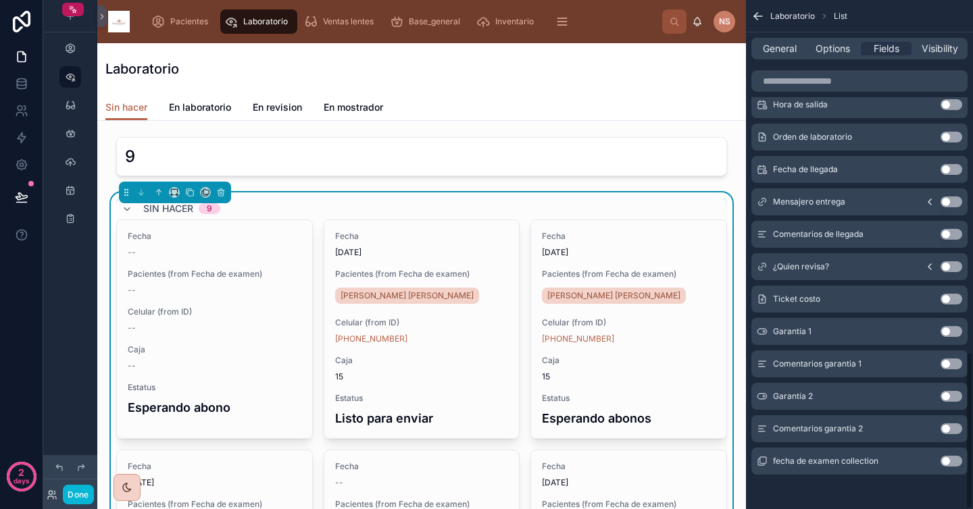
scroll to position [1136, 0]
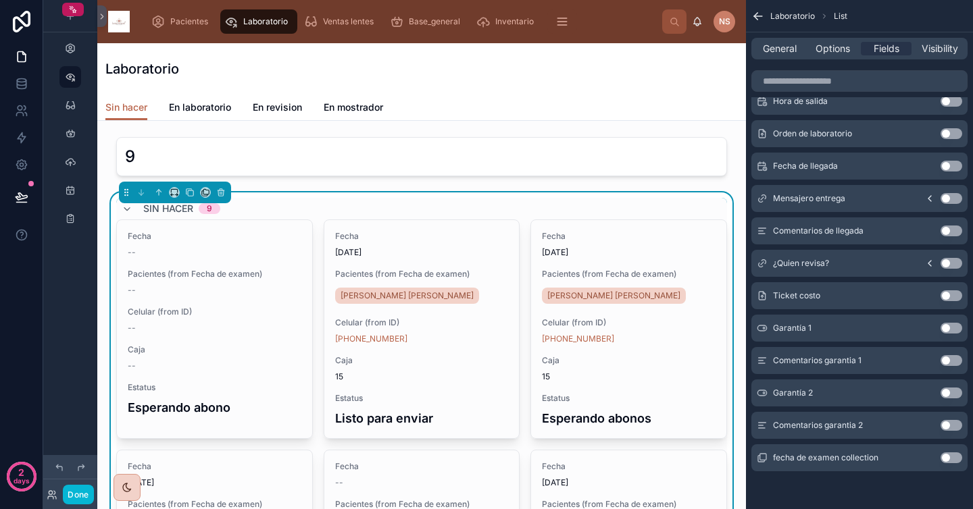
click at [539, 91] on div "Laboratorio" at bounding box center [421, 68] width 632 height 51
click at [782, 43] on span "General" at bounding box center [780, 49] width 34 height 14
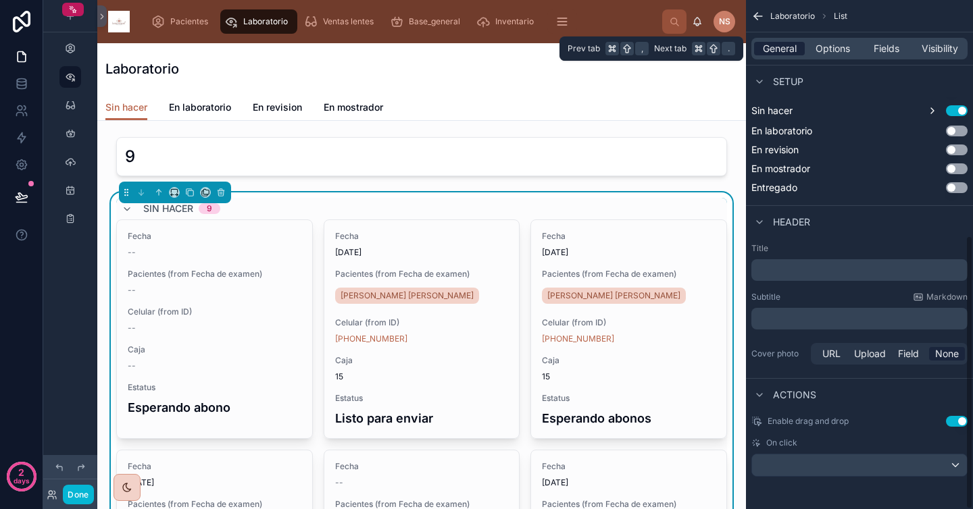
scroll to position [438, 0]
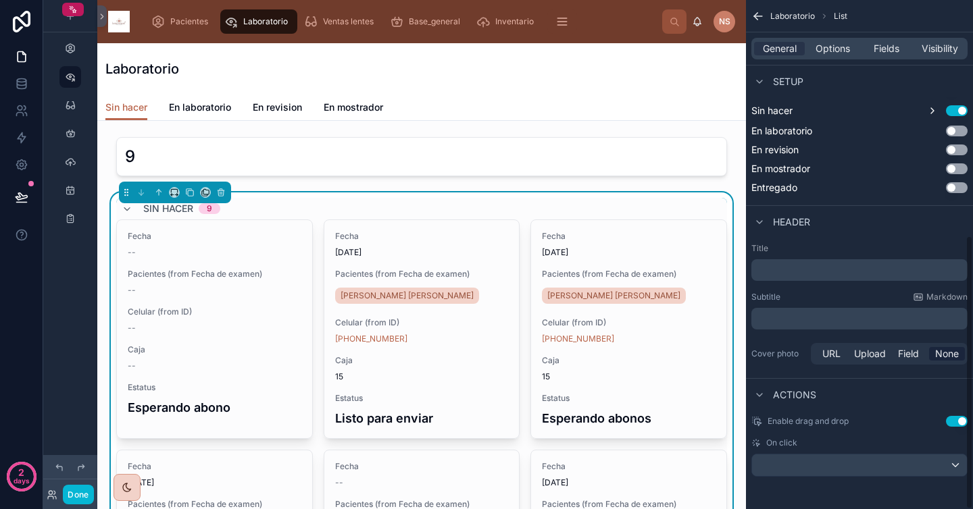
click at [615, 95] on div "Sin hacer En laboratorio En revision En mostrador" at bounding box center [421, 108] width 632 height 26
click at [470, 59] on div "Laboratorio" at bounding box center [421, 68] width 632 height 19
click at [403, 67] on div "Laboratorio" at bounding box center [421, 68] width 632 height 19
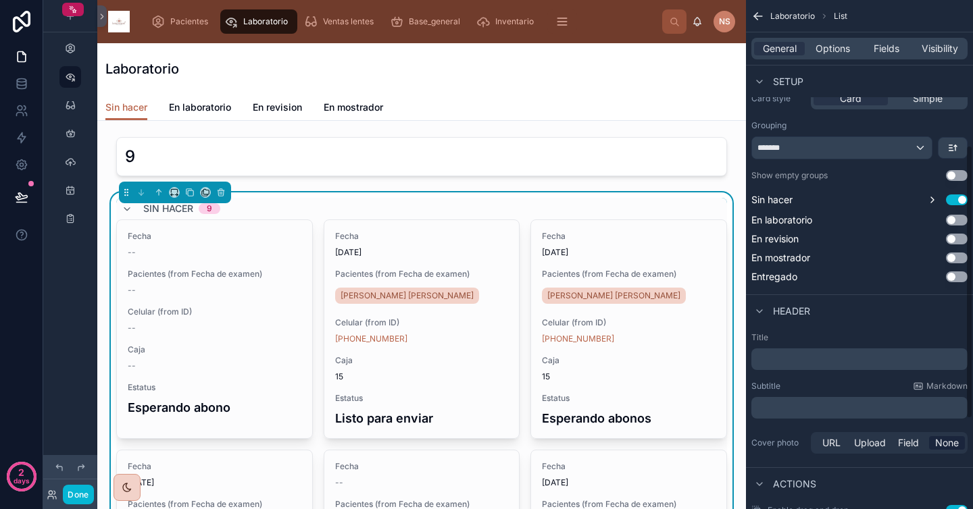
scroll to position [0, 0]
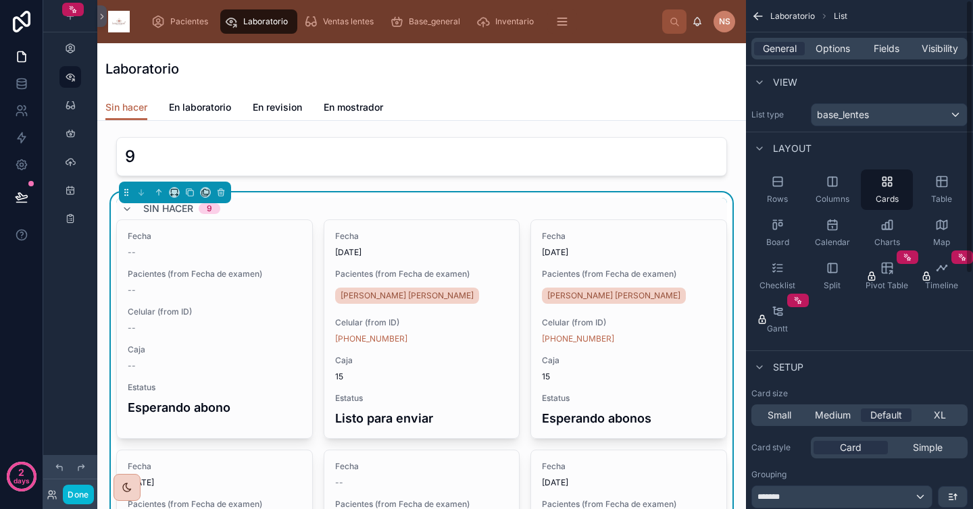
click at [605, 90] on div "Laboratorio" at bounding box center [421, 68] width 632 height 51
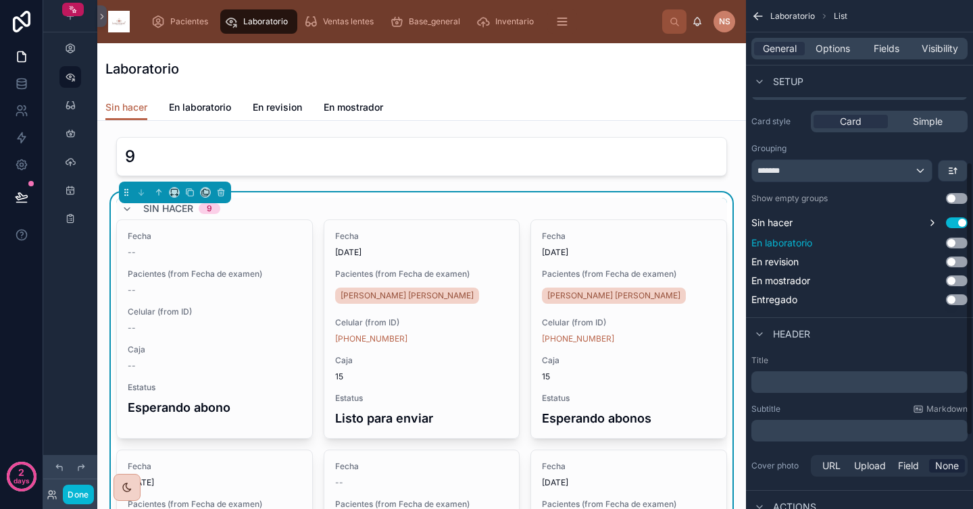
scroll to position [438, 0]
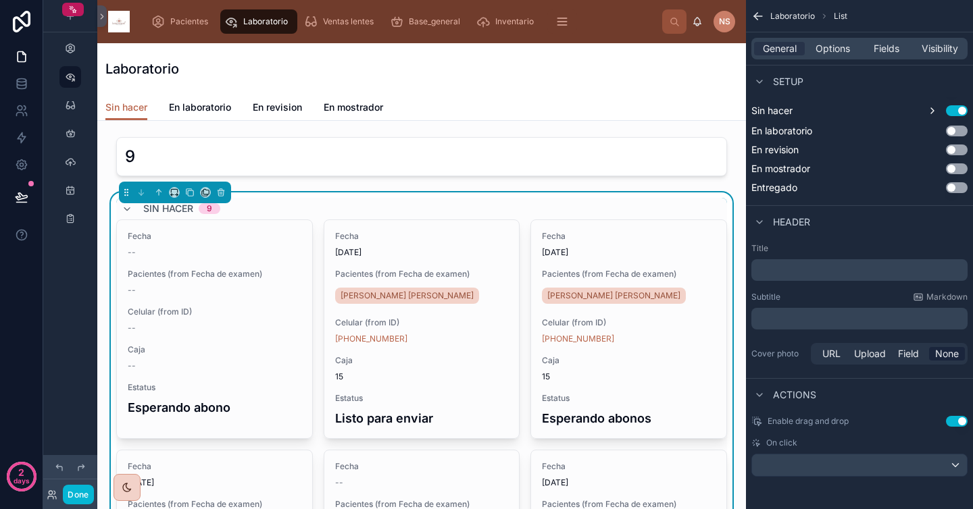
click at [599, 87] on div "Laboratorio" at bounding box center [421, 68] width 632 height 51
click at [156, 69] on h1 "Laboratorio" at bounding box center [142, 68] width 74 height 19
click at [297, 54] on div "Laboratorio" at bounding box center [421, 68] width 632 height 51
click at [214, 111] on span "En laboratorio" at bounding box center [200, 108] width 62 height 14
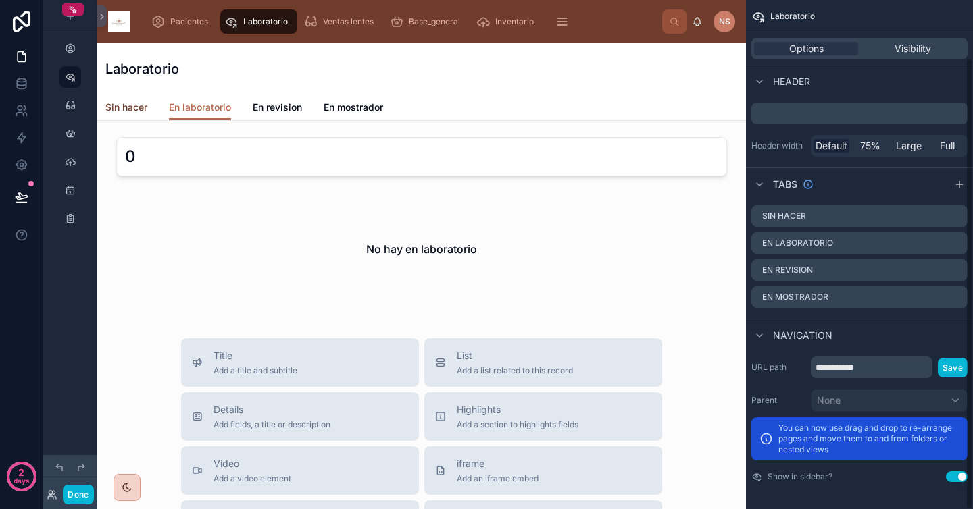
click at [131, 102] on span "Sin hacer" at bounding box center [126, 108] width 42 height 14
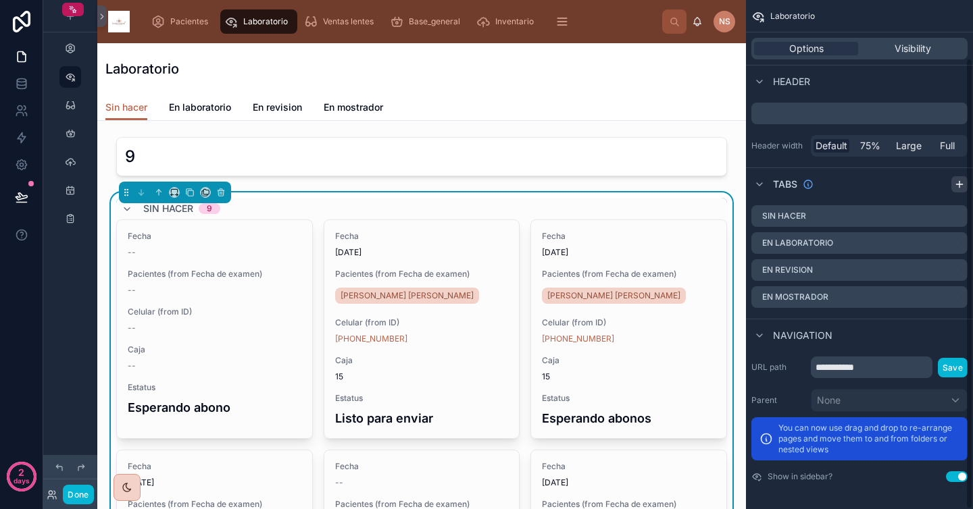
click at [959, 181] on icon "scrollable content" at bounding box center [959, 184] width 0 height 6
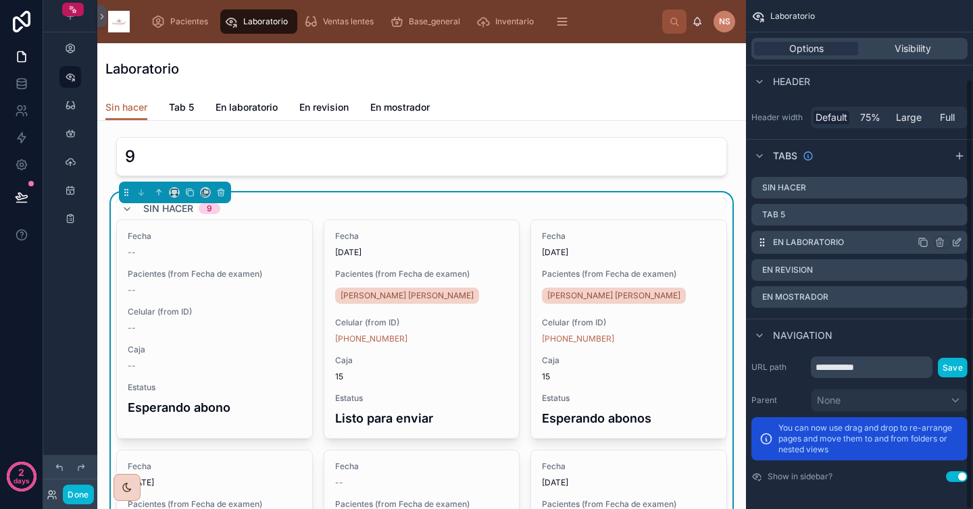
scroll to position [92, 0]
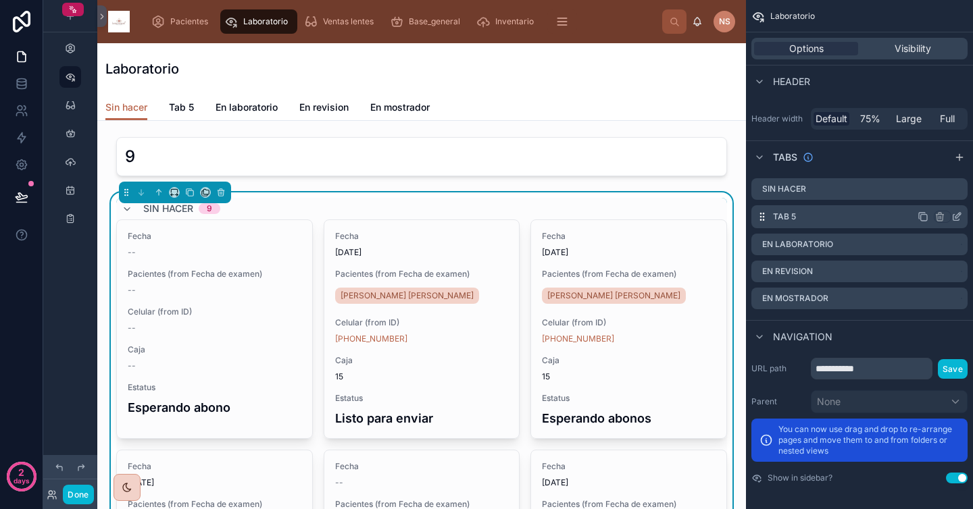
click at [958, 216] on icon "scrollable content" at bounding box center [956, 216] width 11 height 11
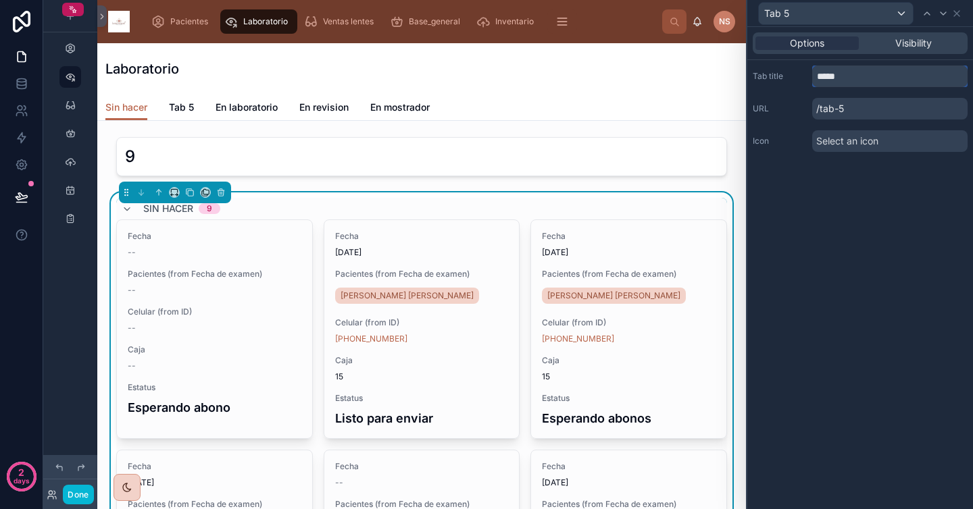
click at [855, 80] on input "*****" at bounding box center [889, 77] width 155 height 22
type input "**********"
click at [855, 212] on div "**********" at bounding box center [860, 268] width 226 height 482
click at [882, 136] on div "Select an icon" at bounding box center [889, 141] width 155 height 22
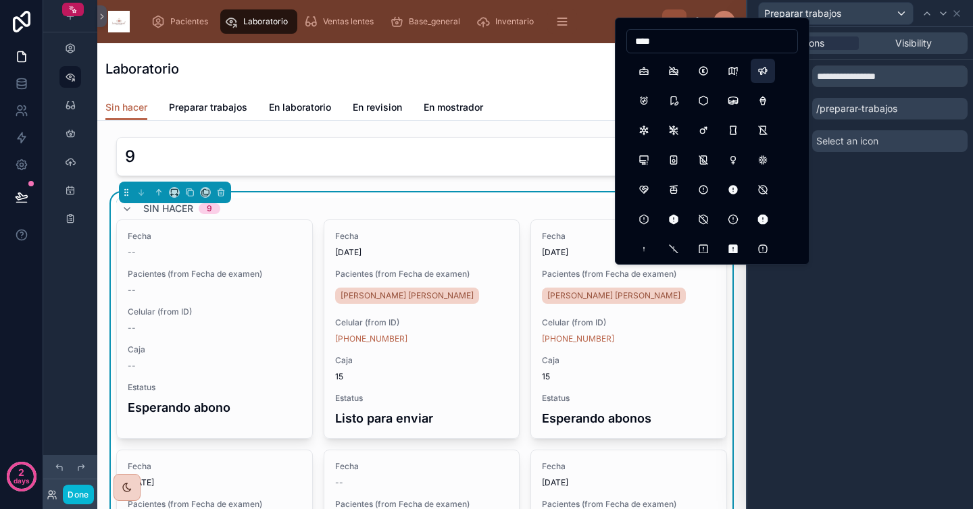
type input "****"
click at [761, 70] on button "Speakerphone" at bounding box center [763, 71] width 24 height 24
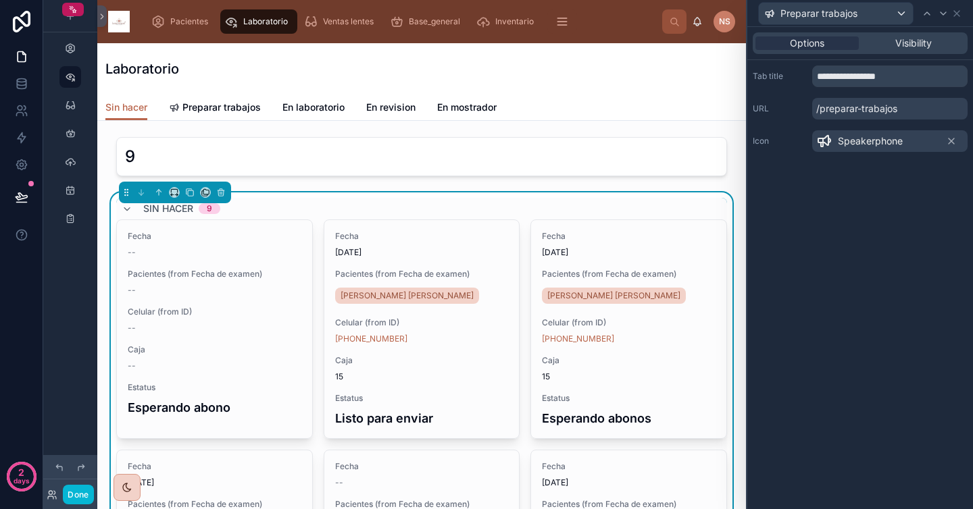
click at [859, 172] on div "**********" at bounding box center [860, 268] width 226 height 482
click at [962, 13] on div "Preparar trabajos" at bounding box center [860, 13] width 215 height 26
click at [957, 11] on icon at bounding box center [956, 13] width 5 height 5
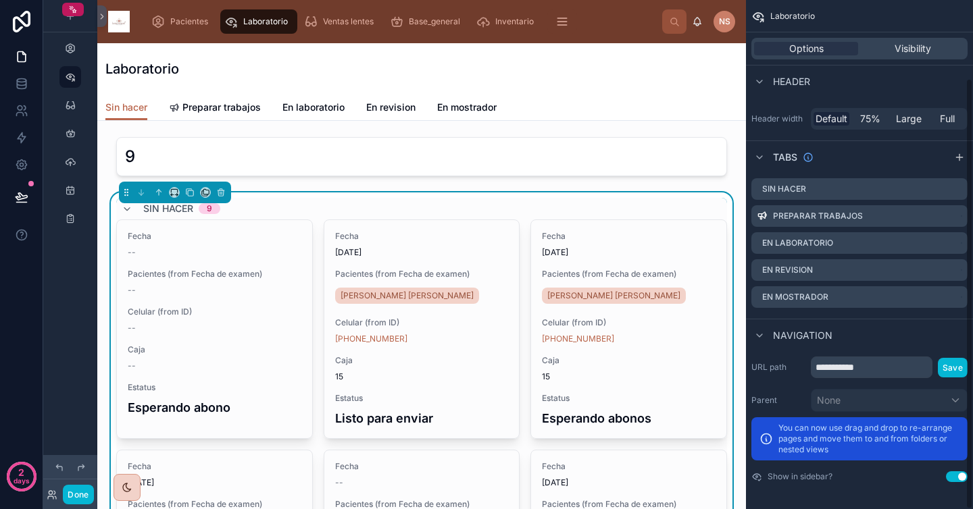
click at [599, 70] on div "Laboratorio" at bounding box center [421, 68] width 632 height 19
click at [184, 20] on span "Pacientes" at bounding box center [189, 21] width 38 height 11
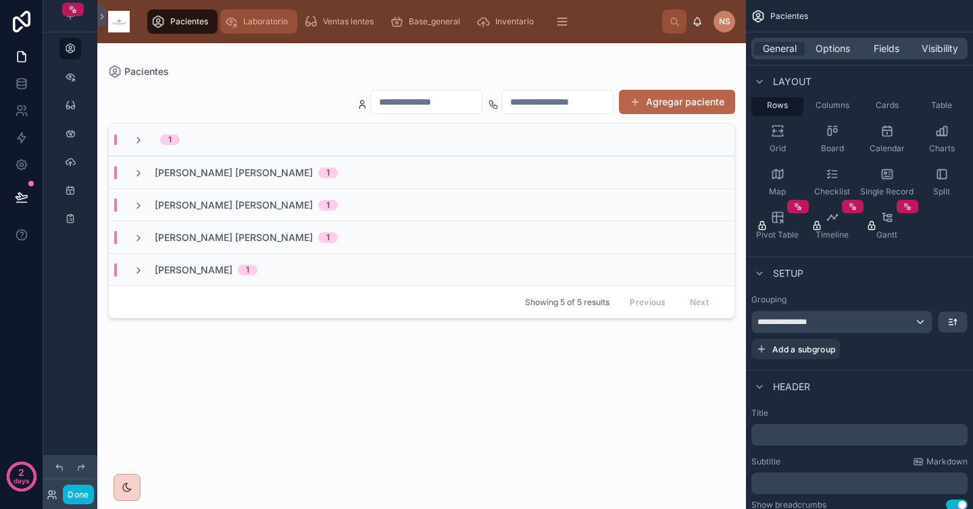
click at [265, 25] on span "Laboratorio" at bounding box center [265, 21] width 45 height 11
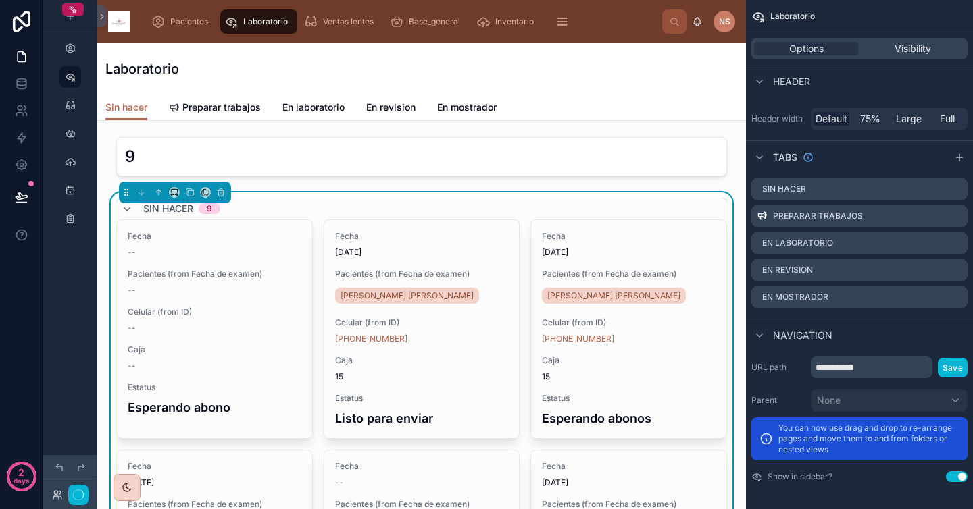
click at [501, 73] on div "Laboratorio" at bounding box center [421, 68] width 632 height 19
click at [584, 94] on div "Laboratorio Sin hacer Sin hacer Preparar trabajos En laboratorio En revision En…" at bounding box center [421, 82] width 649 height 78
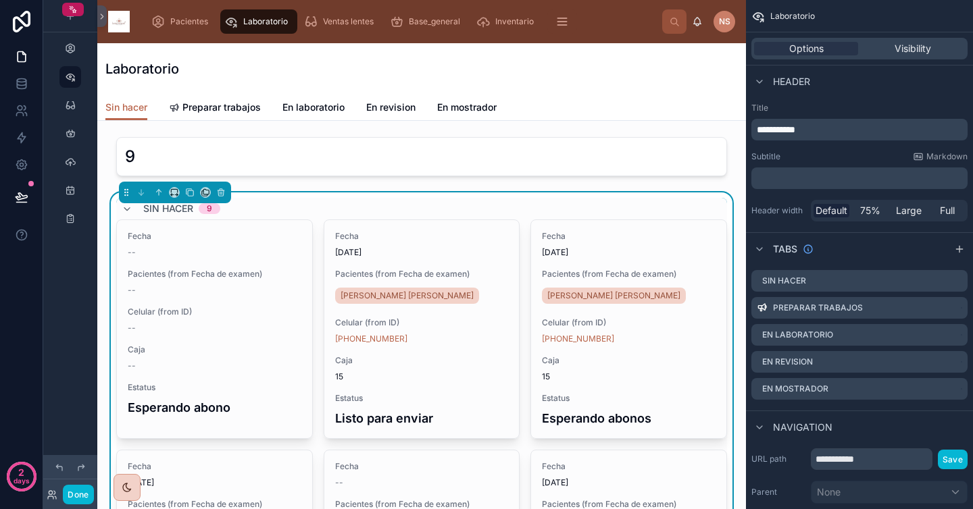
click at [855, 82] on div "Header" at bounding box center [859, 81] width 227 height 32
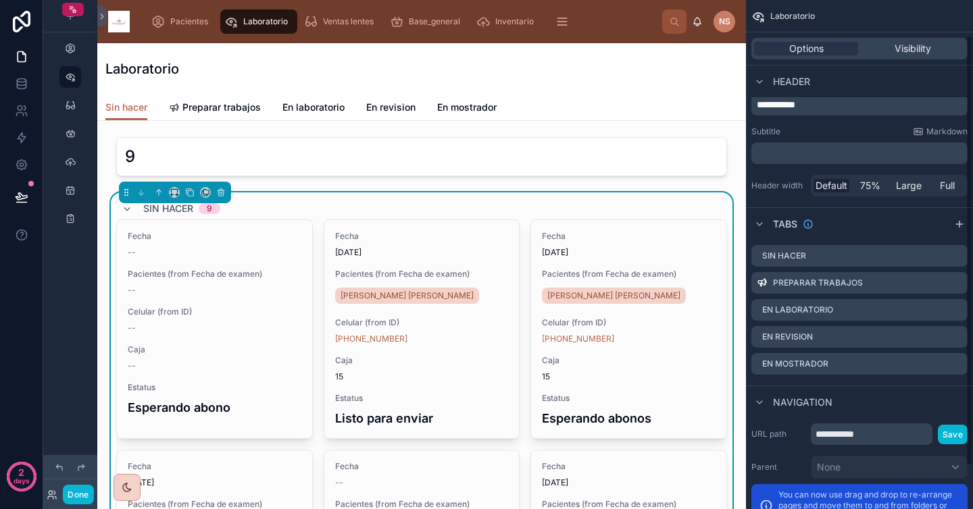
scroll to position [92, 0]
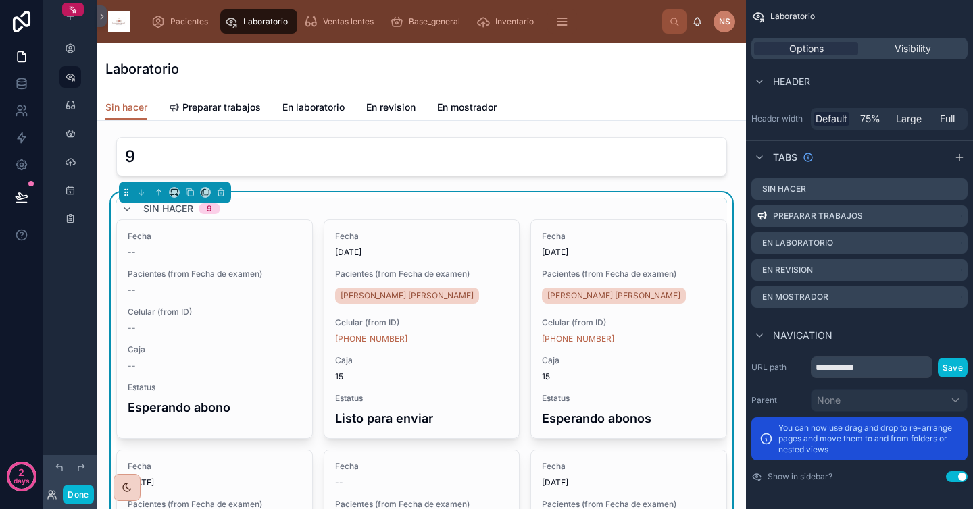
click at [934, 431] on p "You can now use drag and drop to re-arrange pages and move them to and from fol…" at bounding box center [868, 439] width 181 height 32
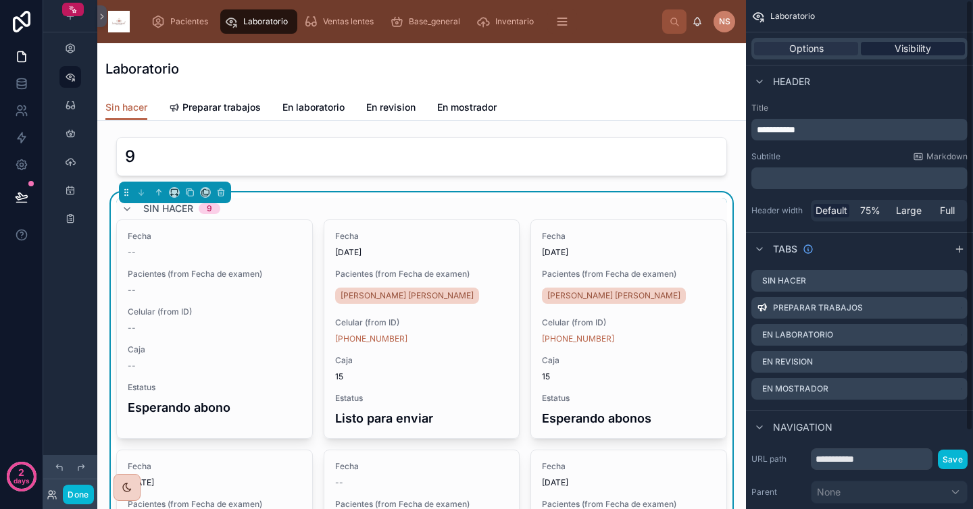
click at [892, 48] on div "Visibility" at bounding box center [913, 49] width 104 height 14
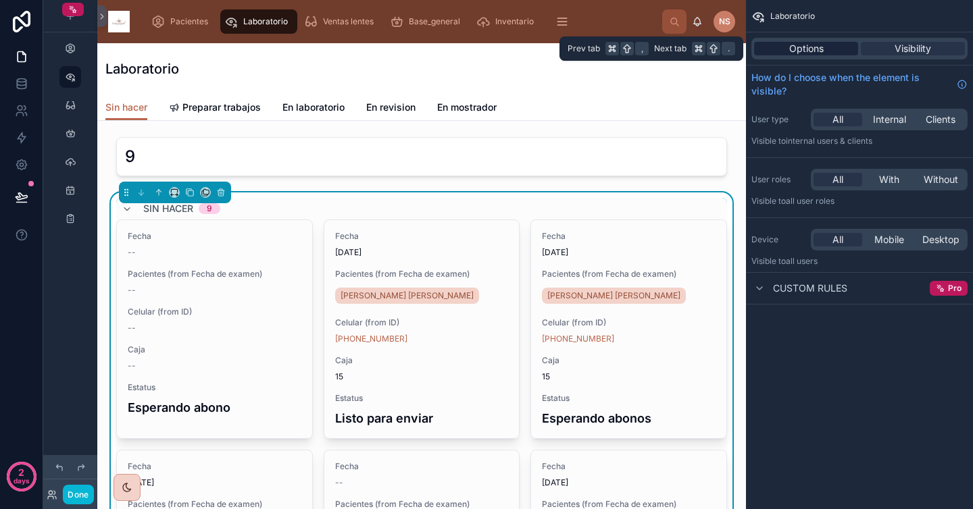
click at [822, 47] on span "Options" at bounding box center [806, 49] width 34 height 14
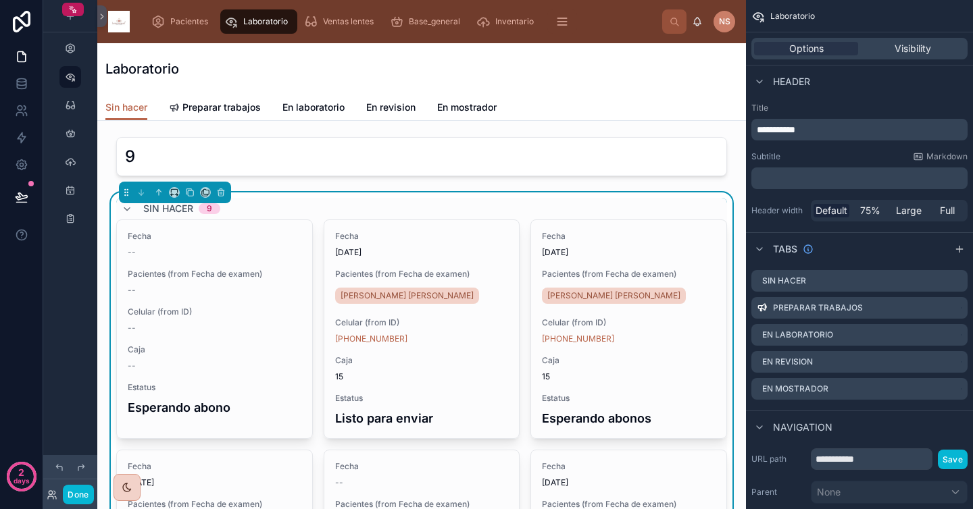
click at [703, 89] on div "Laboratorio" at bounding box center [421, 68] width 632 height 51
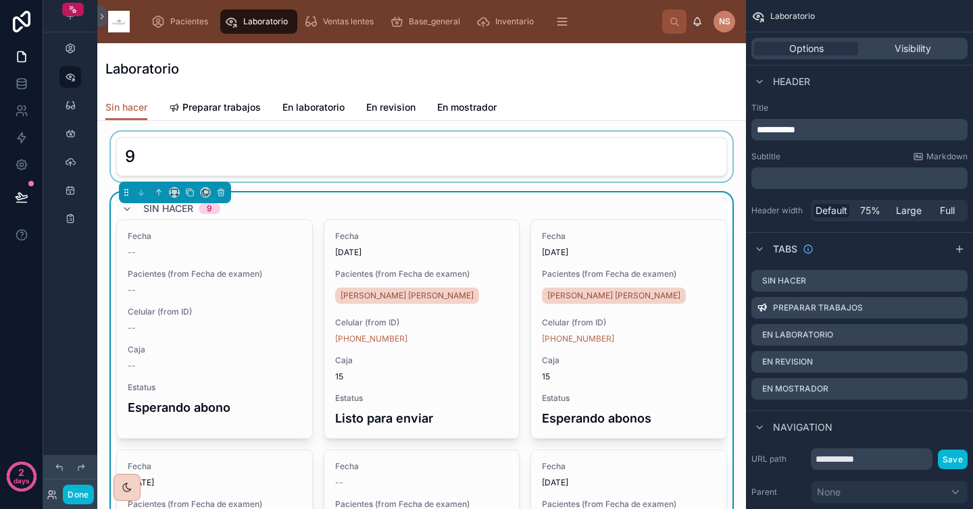
click at [543, 155] on div at bounding box center [421, 157] width 627 height 50
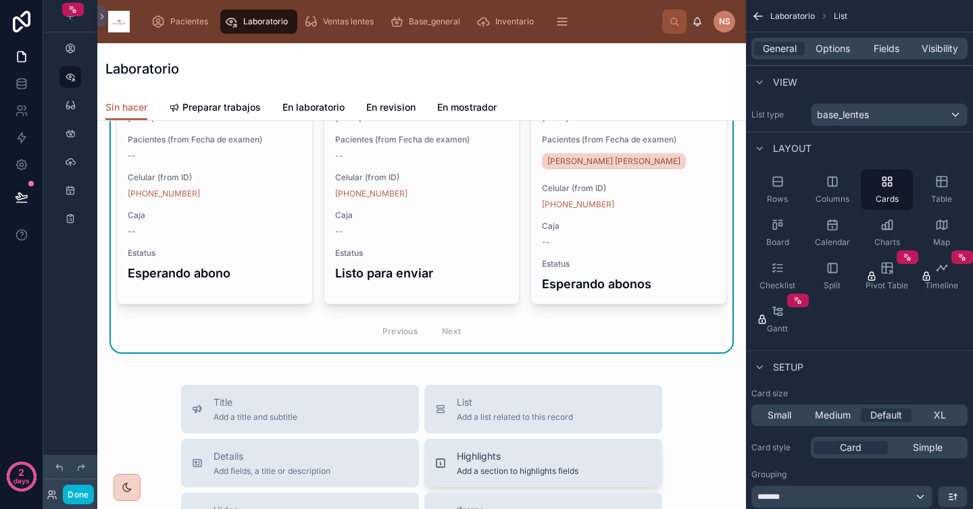
scroll to position [688, 0]
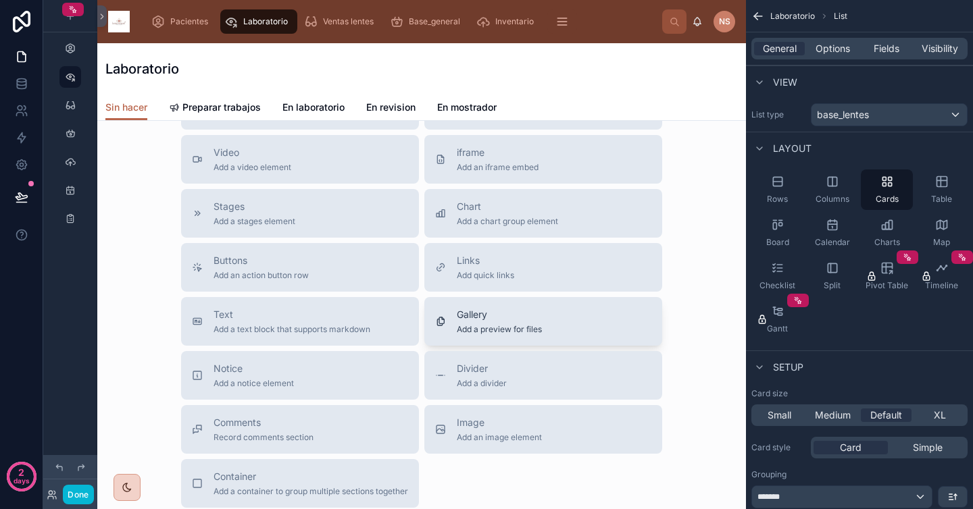
scroll to position [909, 0]
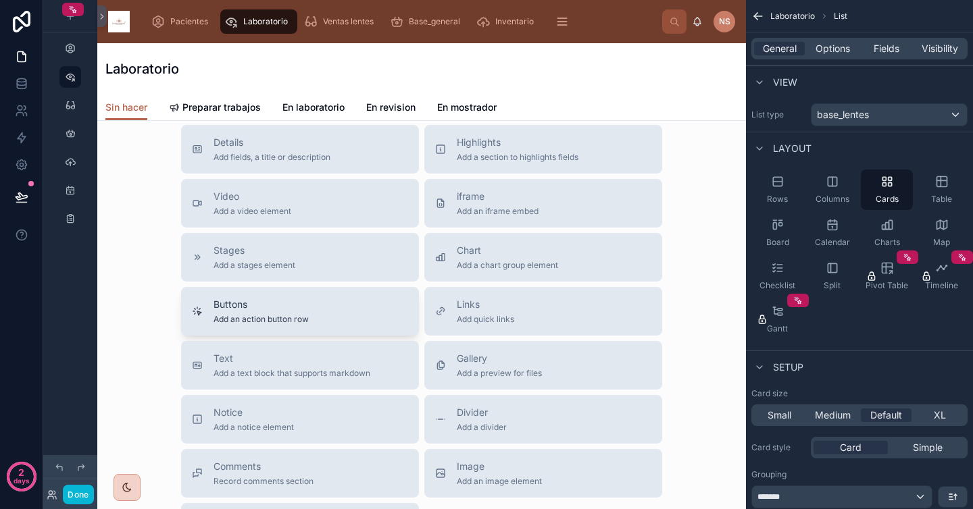
click at [358, 314] on div "Buttons Add an action button row" at bounding box center [300, 311] width 216 height 27
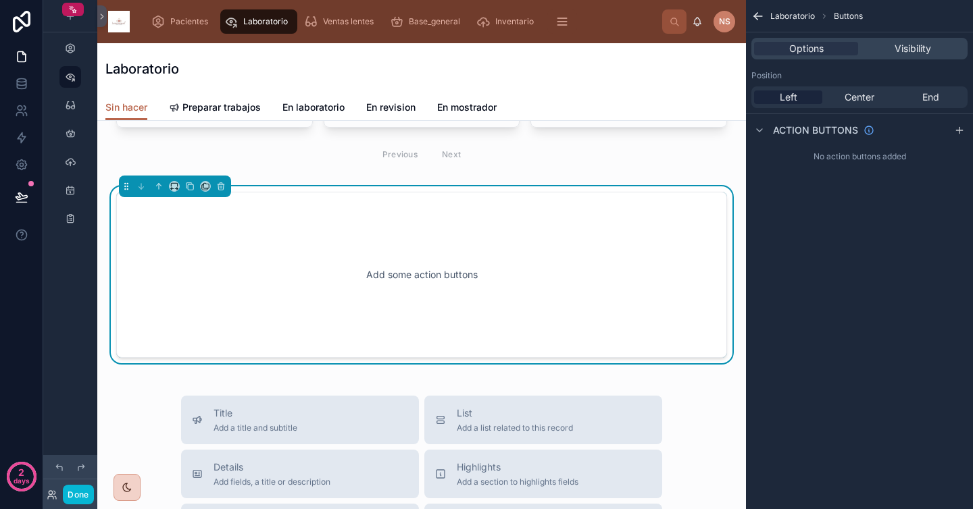
scroll to position [771, 0]
click at [218, 193] on button at bounding box center [221, 187] width 15 height 15
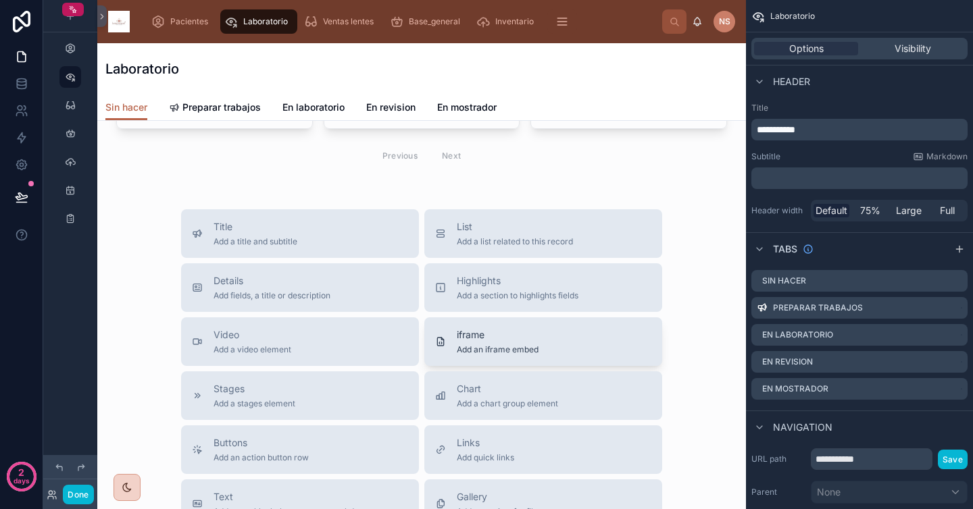
scroll to position [0, 0]
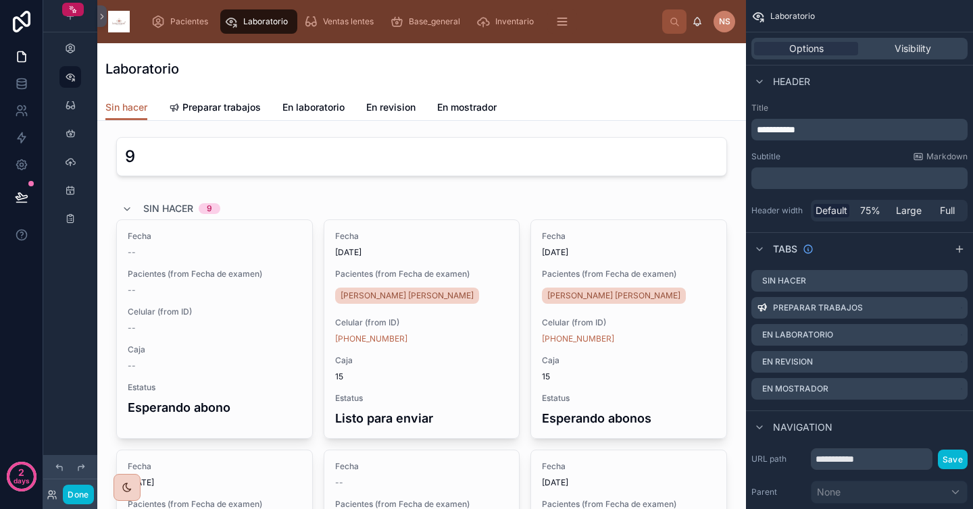
click at [401, 61] on div "Laboratorio" at bounding box center [421, 68] width 632 height 19
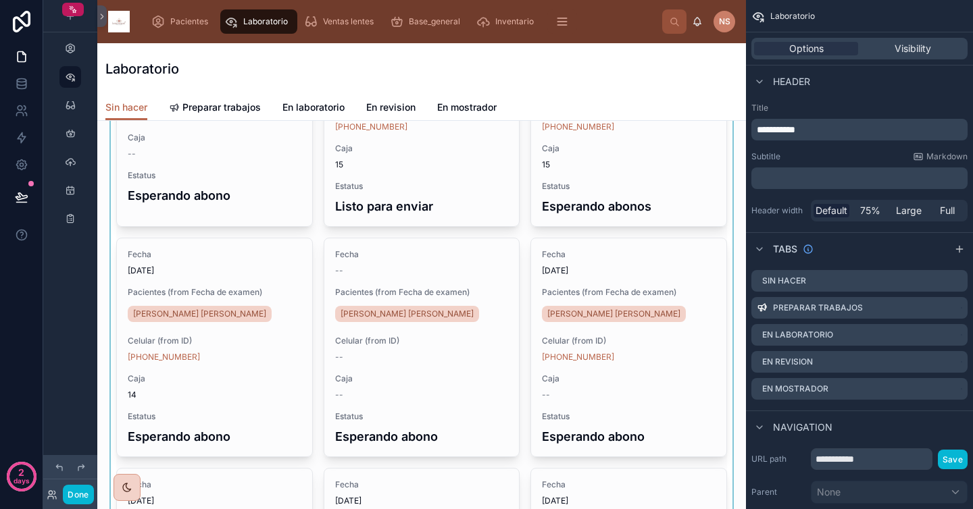
scroll to position [222, 0]
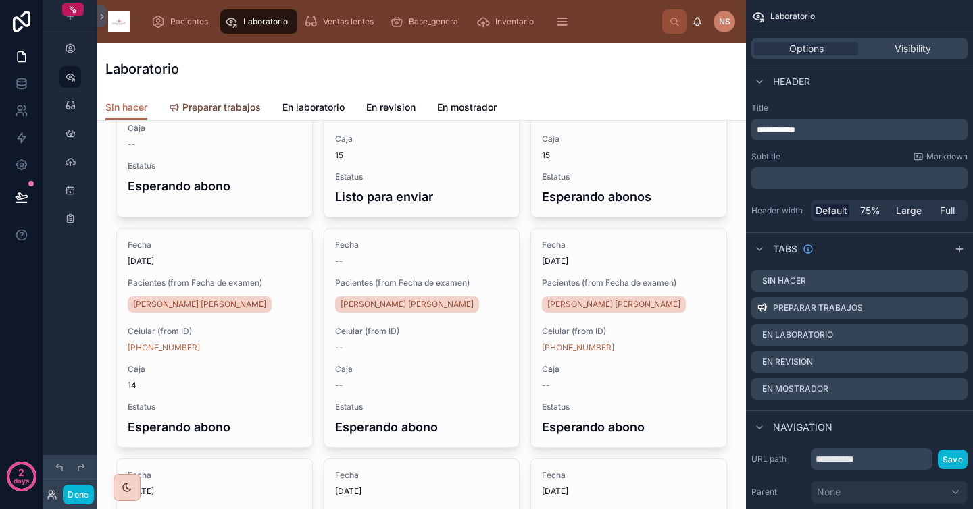
click at [237, 112] on span "Preparar trabajos" at bounding box center [221, 108] width 78 height 14
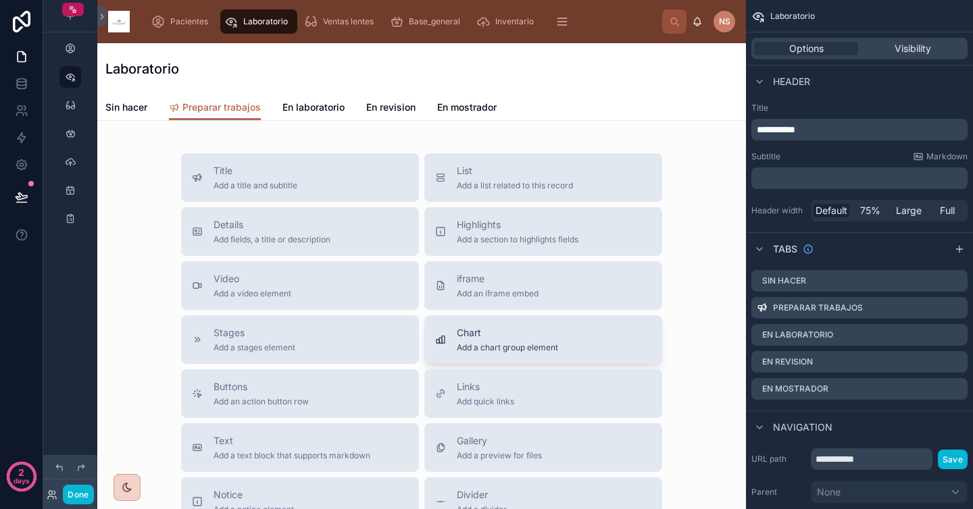
click at [497, 324] on button "Chart Add a chart group element" at bounding box center [543, 340] width 238 height 49
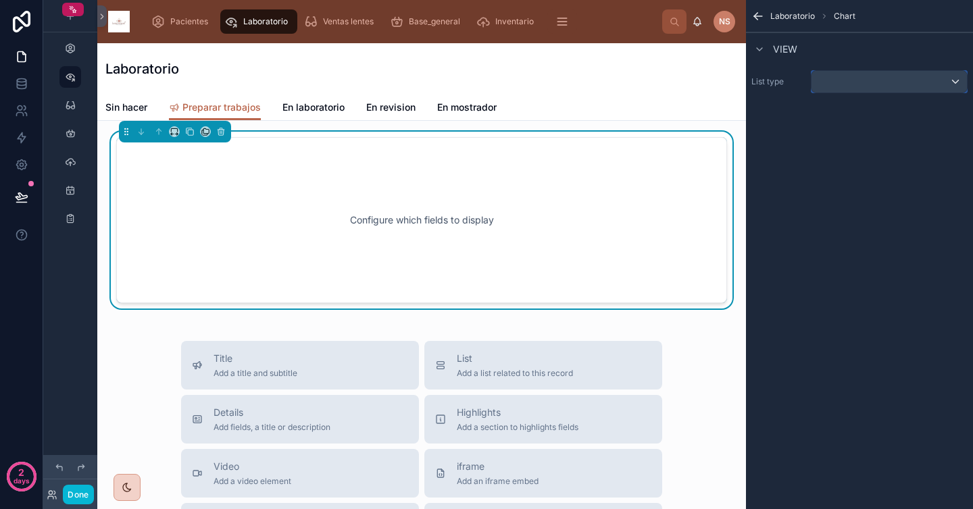
click at [872, 81] on div "scrollable content" at bounding box center [888, 82] width 155 height 22
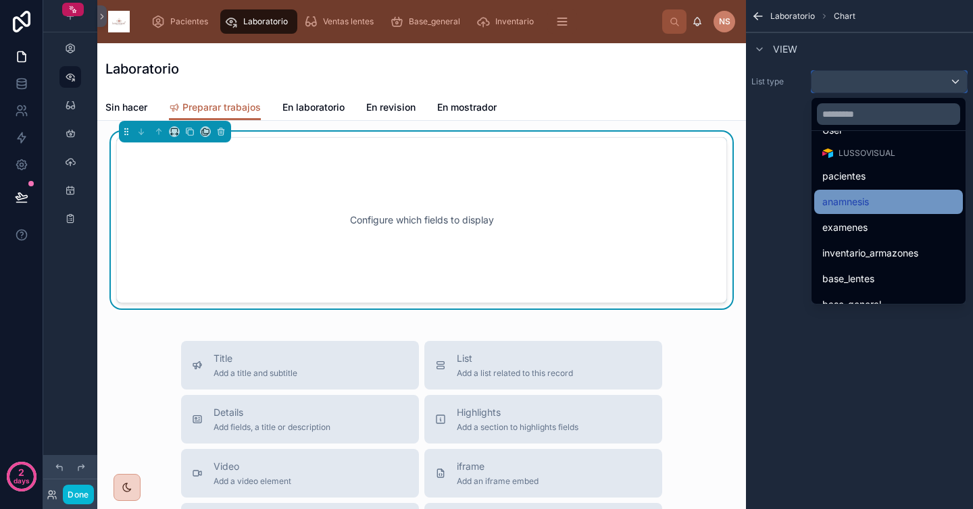
scroll to position [48, 0]
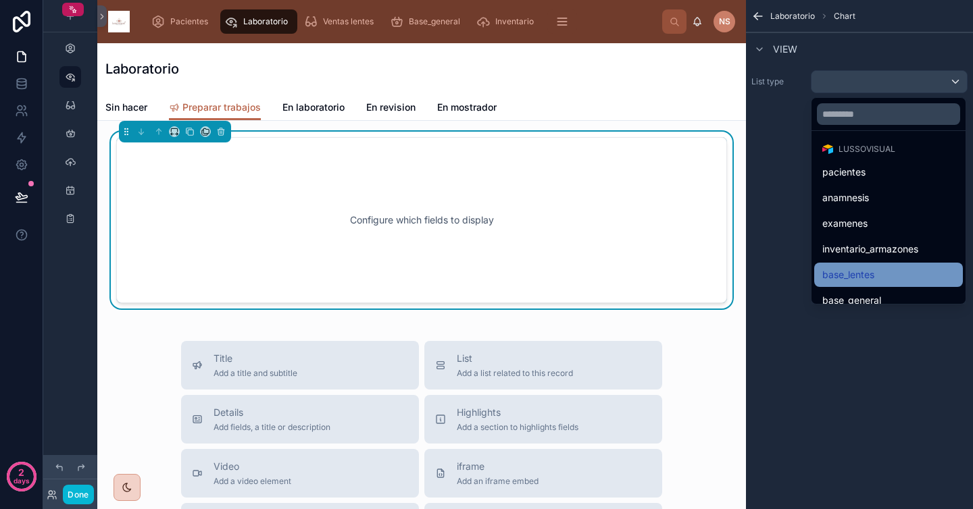
click at [877, 279] on div "base_lentes" at bounding box center [888, 275] width 132 height 16
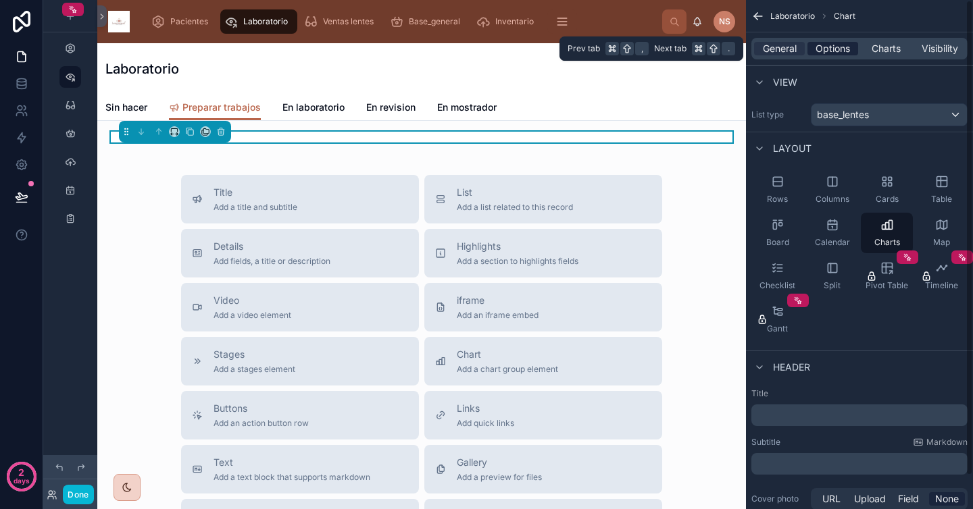
click at [836, 53] on span "Options" at bounding box center [833, 49] width 34 height 14
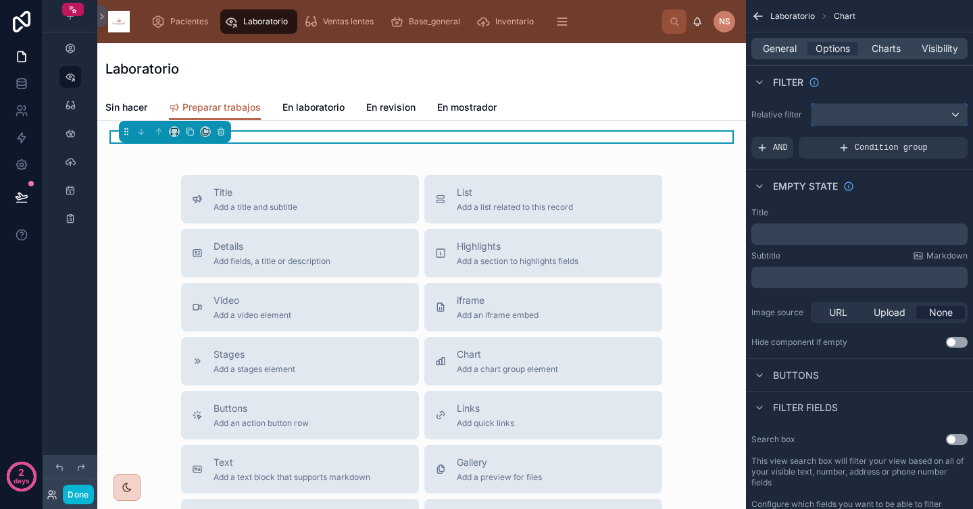
click at [882, 122] on div "scrollable content" at bounding box center [888, 115] width 155 height 22
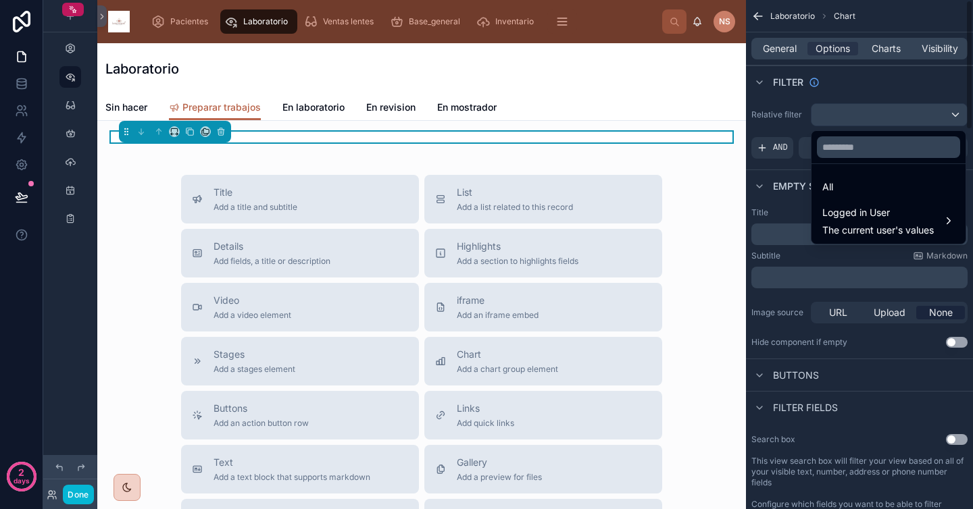
click at [842, 94] on div "scrollable content" at bounding box center [486, 254] width 973 height 509
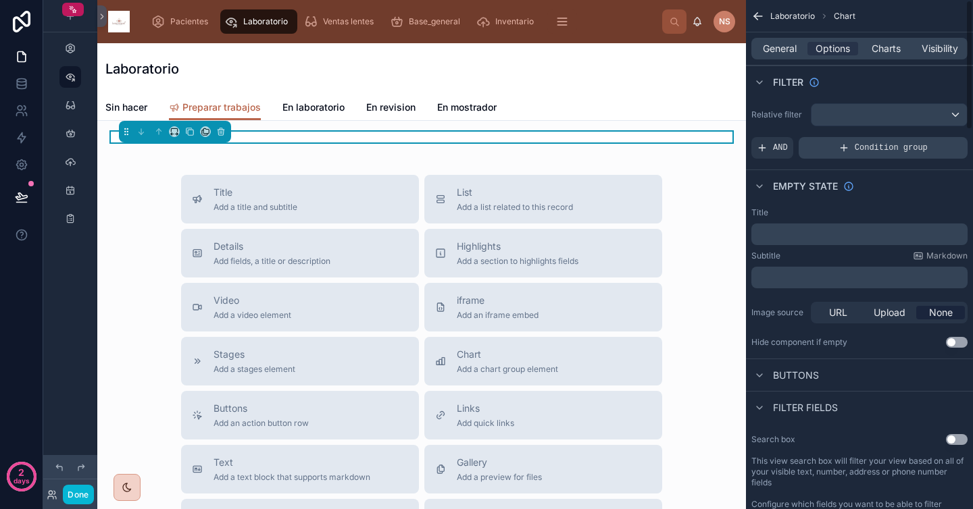
click at [875, 149] on span "Condition group" at bounding box center [891, 148] width 73 height 11
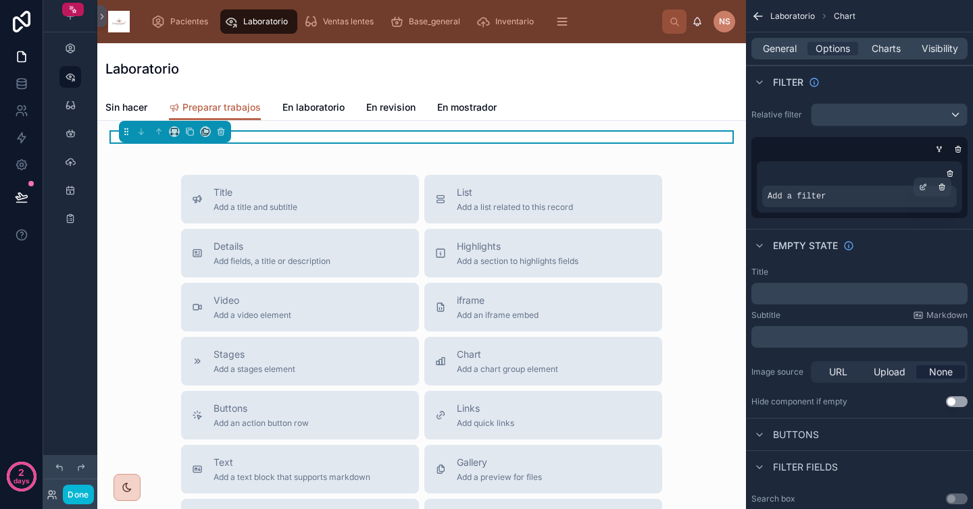
click at [900, 191] on div "Add a filter" at bounding box center [859, 197] width 195 height 22
click at [920, 187] on icon "scrollable content" at bounding box center [922, 188] width 5 height 5
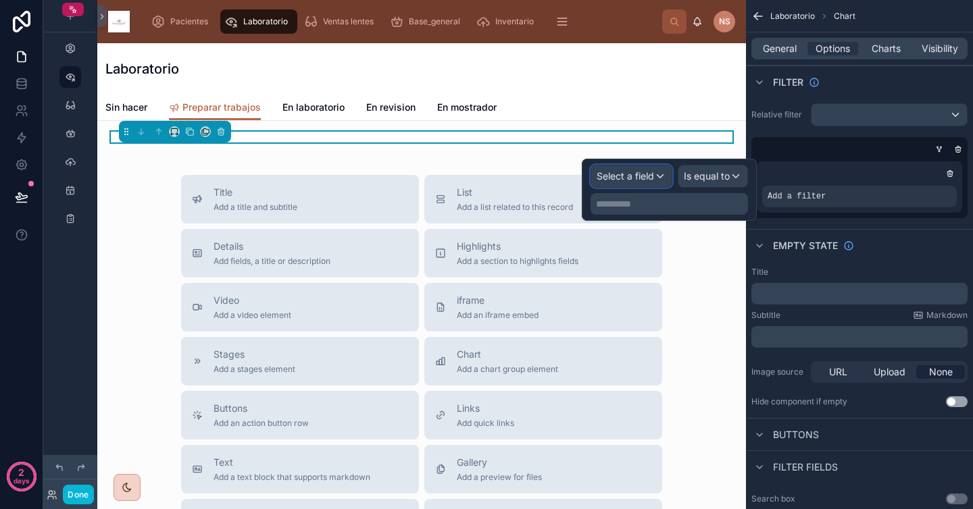
click at [635, 172] on span "Select a field" at bounding box center [625, 175] width 57 height 11
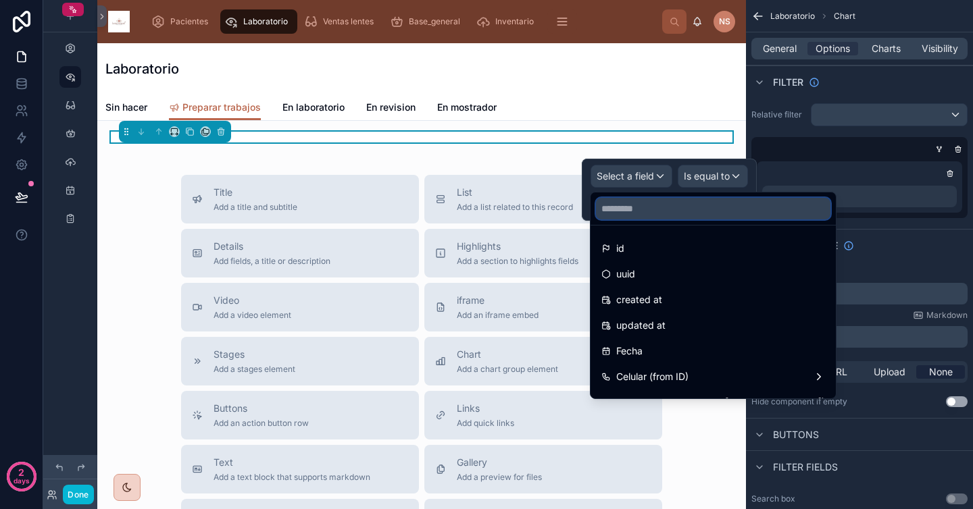
click at [676, 209] on input "text" at bounding box center [713, 209] width 234 height 22
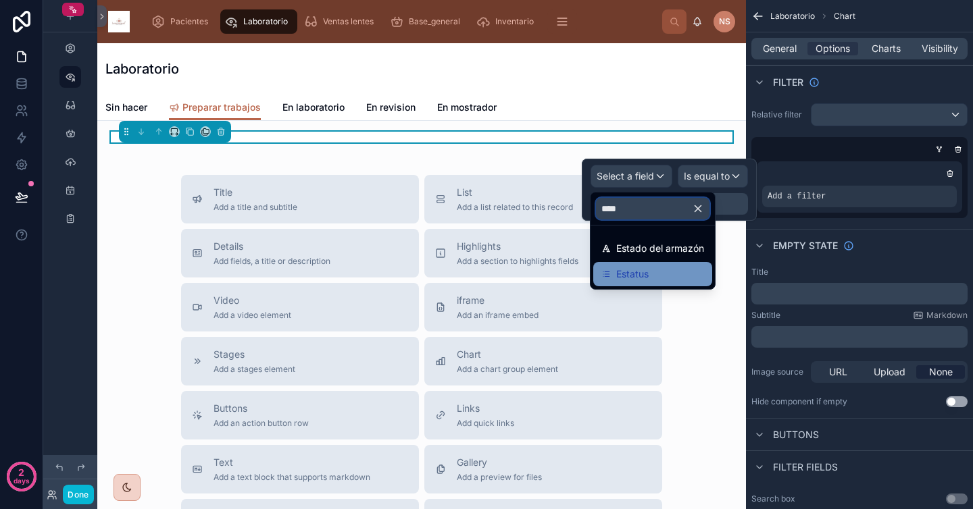
type input "****"
click at [666, 273] on div "Estatus" at bounding box center [652, 274] width 103 height 16
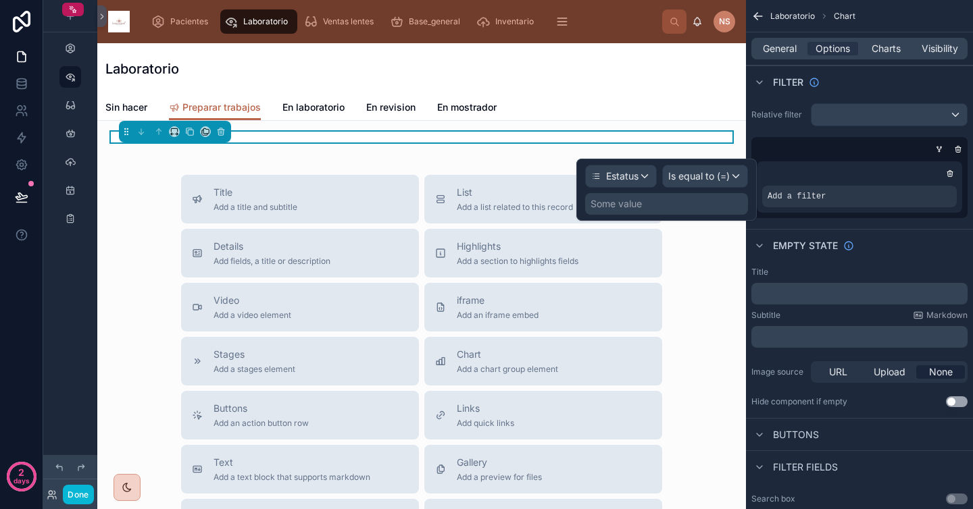
click at [680, 207] on div "Some value" at bounding box center [666, 204] width 163 height 22
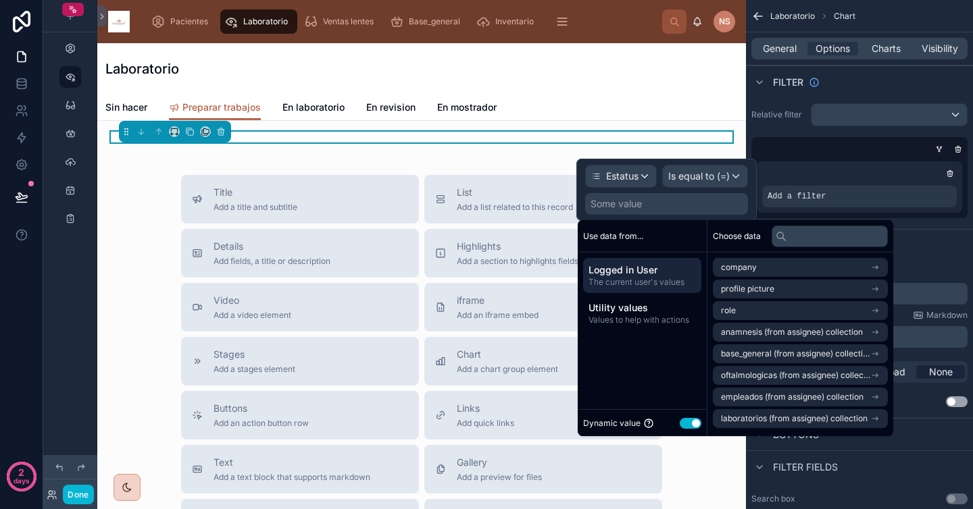
click at [690, 422] on button "Use setting" at bounding box center [691, 423] width 22 height 11
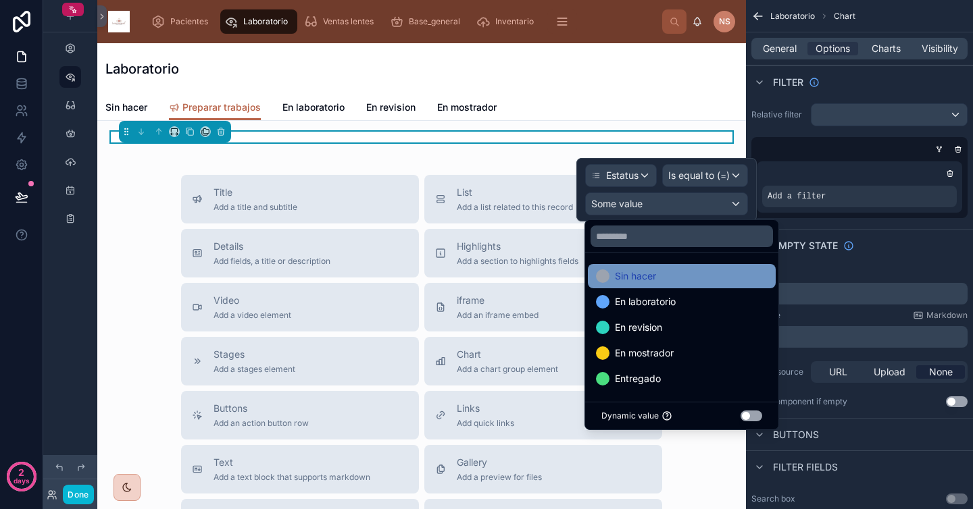
click at [680, 278] on div "Sin hacer" at bounding box center [682, 276] width 172 height 16
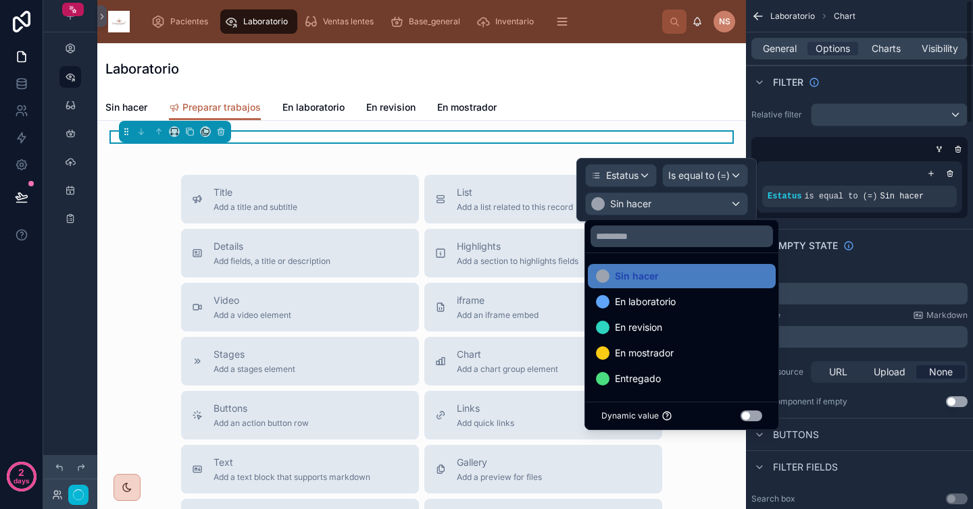
click at [927, 216] on div "Estatus is equal to (=) Sin hacer" at bounding box center [859, 187] width 216 height 62
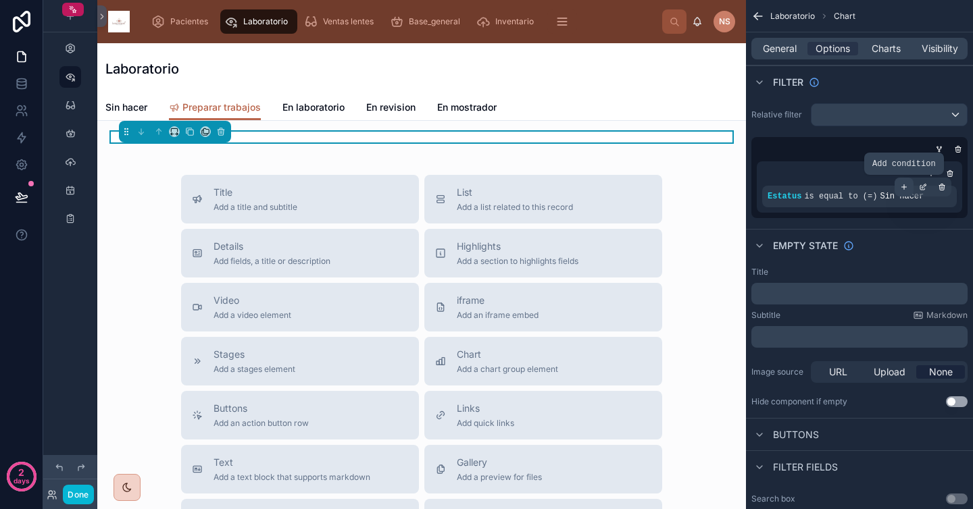
click at [903, 183] on icon "scrollable content" at bounding box center [904, 187] width 8 height 8
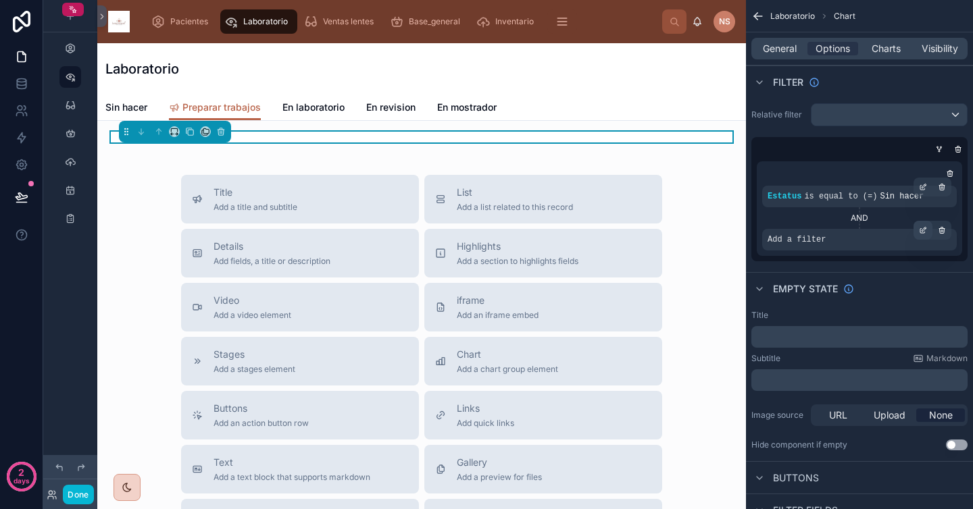
click at [928, 230] on div "scrollable content" at bounding box center [922, 230] width 19 height 19
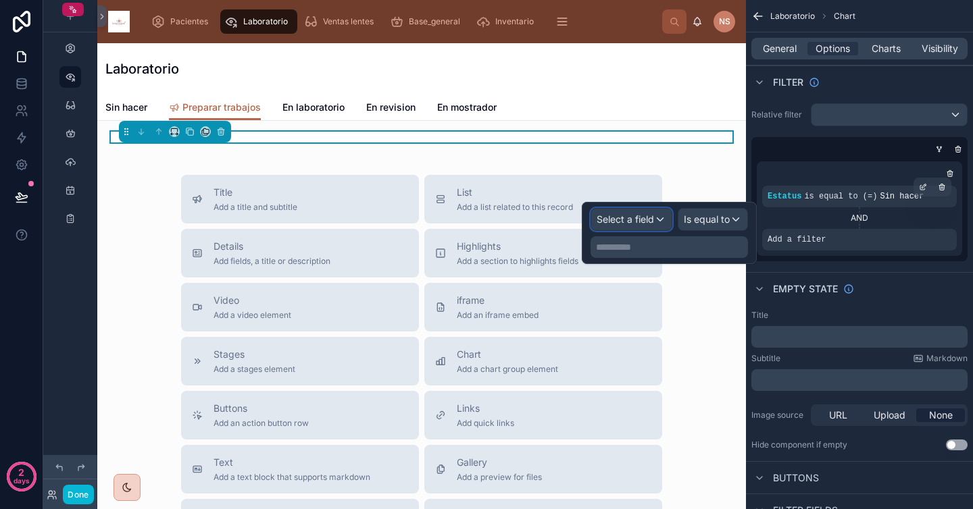
click at [653, 215] on span "Select a field" at bounding box center [625, 219] width 57 height 11
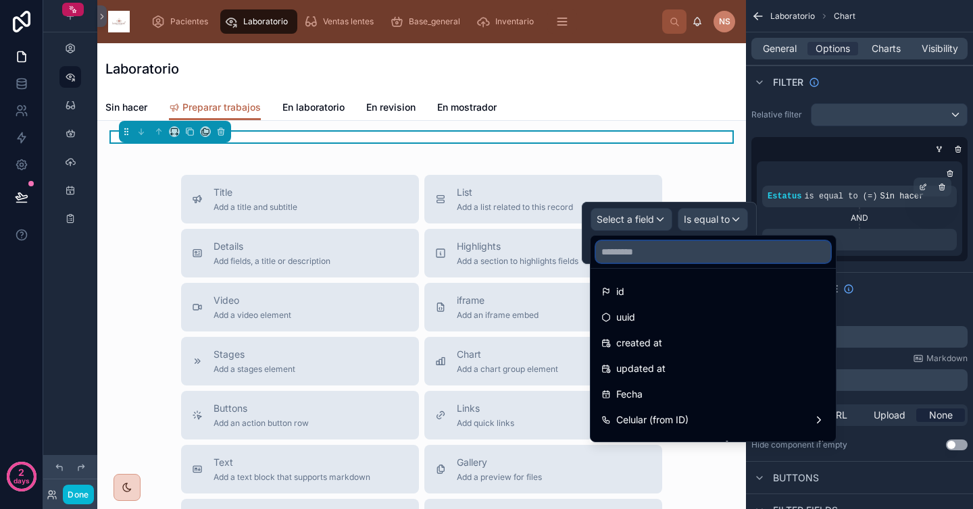
click at [631, 257] on input "text" at bounding box center [713, 252] width 234 height 22
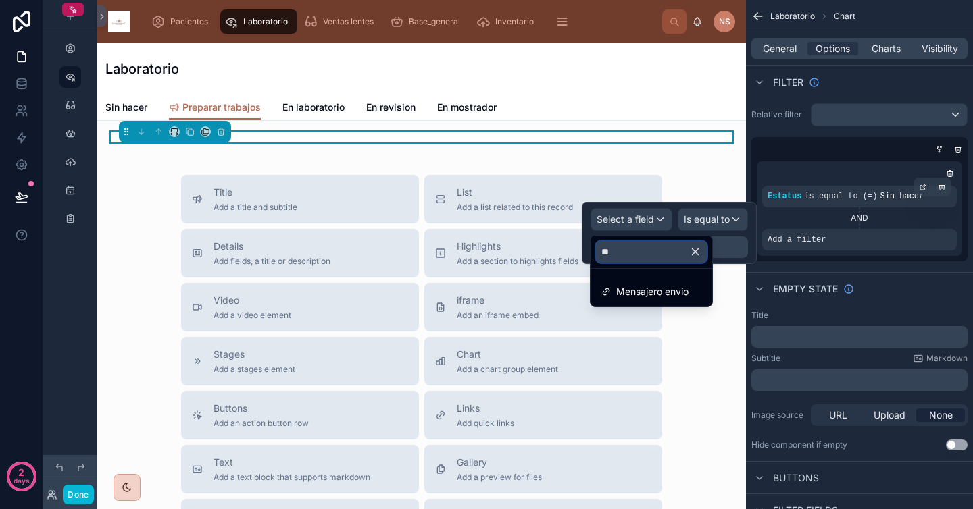
type input "*"
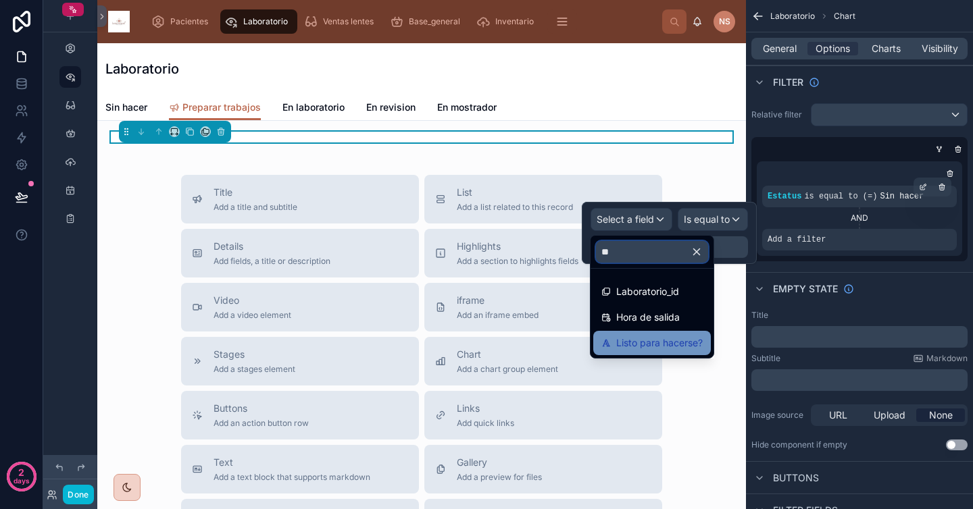
type input "**"
click at [661, 337] on span "Listo para hacerse?" at bounding box center [659, 343] width 86 height 16
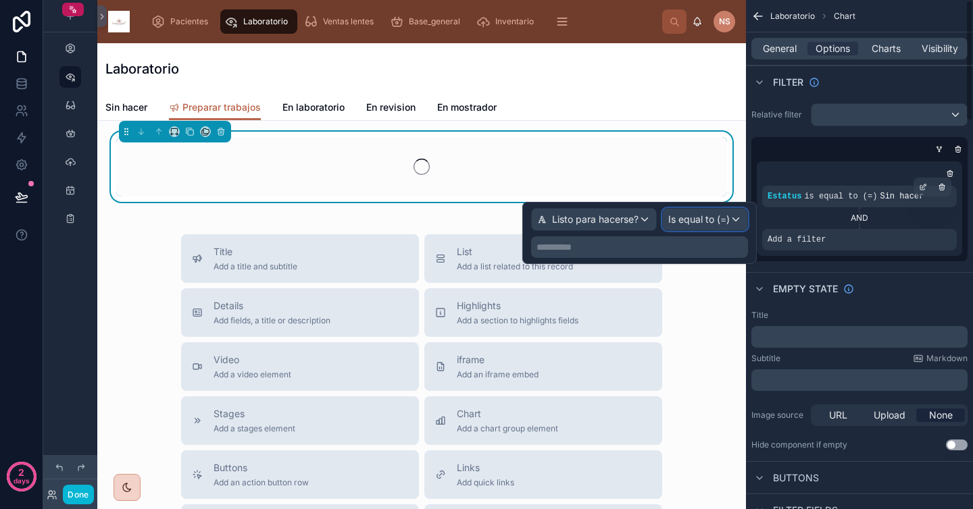
click at [691, 218] on span "Is equal to (=)" at bounding box center [698, 220] width 61 height 14
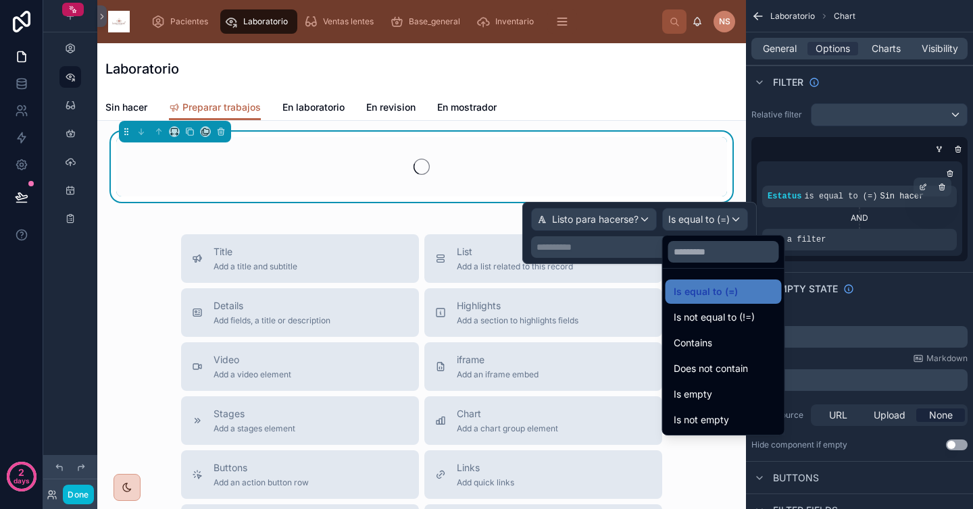
click at [624, 242] on div at bounding box center [639, 233] width 234 height 62
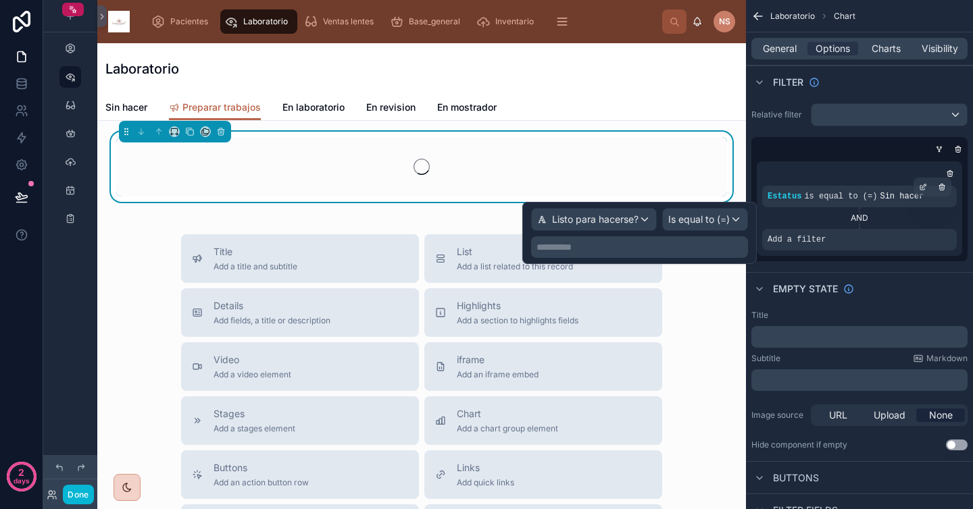
click at [613, 254] on div "**********" at bounding box center [639, 247] width 217 height 22
click at [612, 247] on p "**********" at bounding box center [640, 248] width 209 height 14
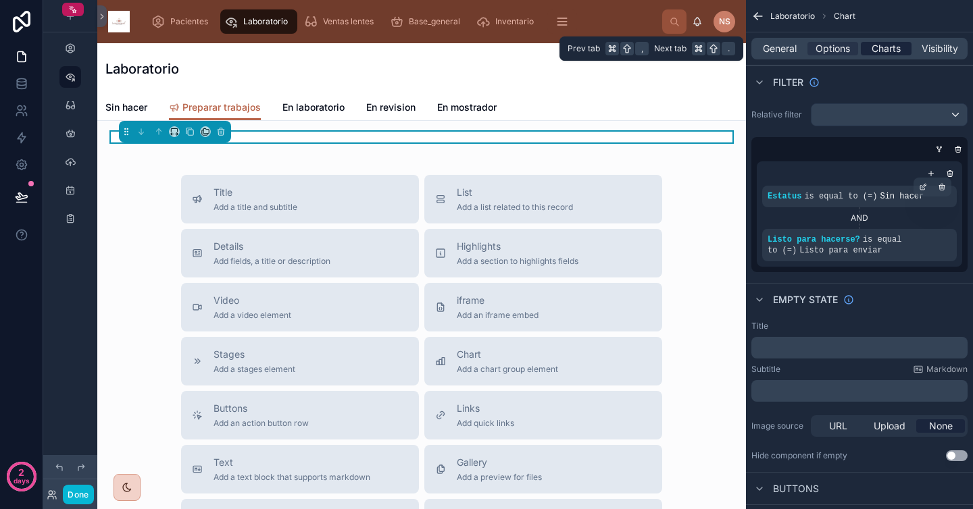
click at [888, 48] on span "Charts" at bounding box center [886, 49] width 29 height 14
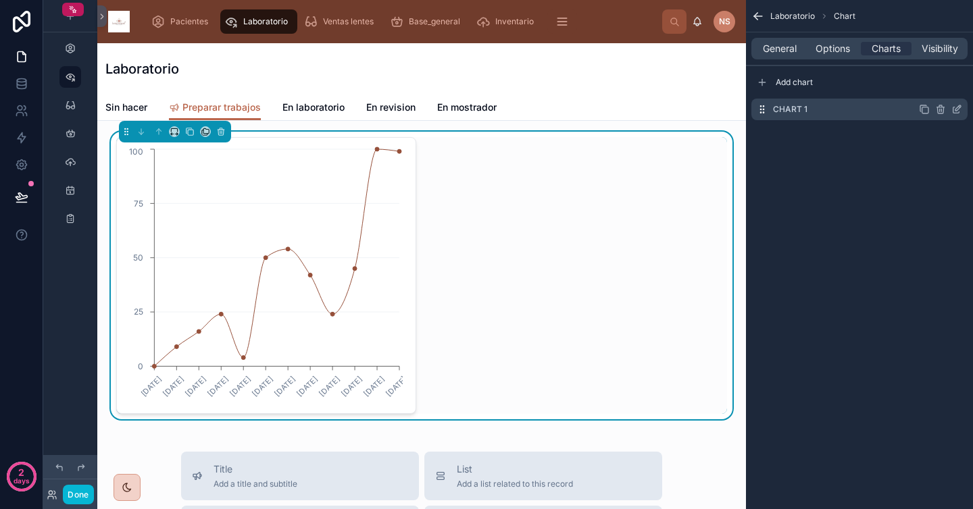
click at [956, 113] on icon "scrollable content" at bounding box center [956, 110] width 6 height 6
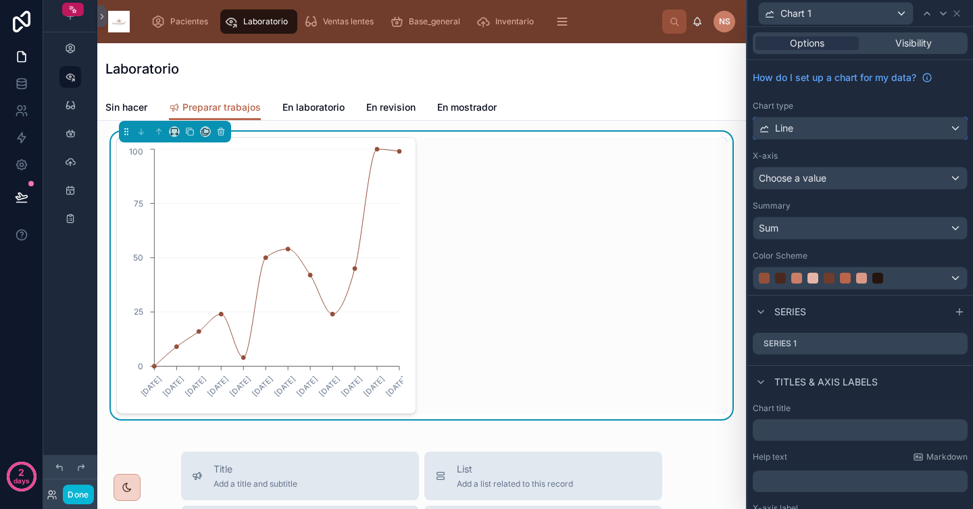
click at [832, 128] on div "Line" at bounding box center [860, 129] width 214 height 22
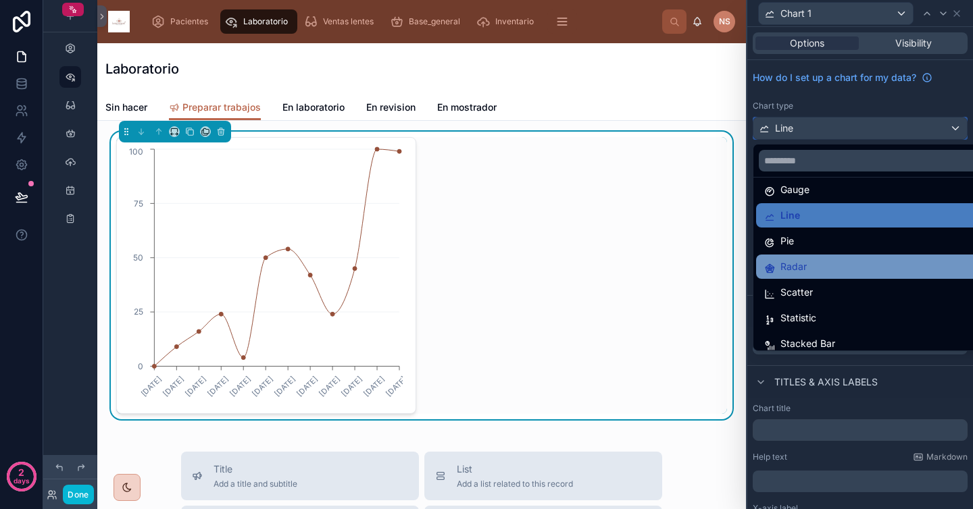
scroll to position [96, 0]
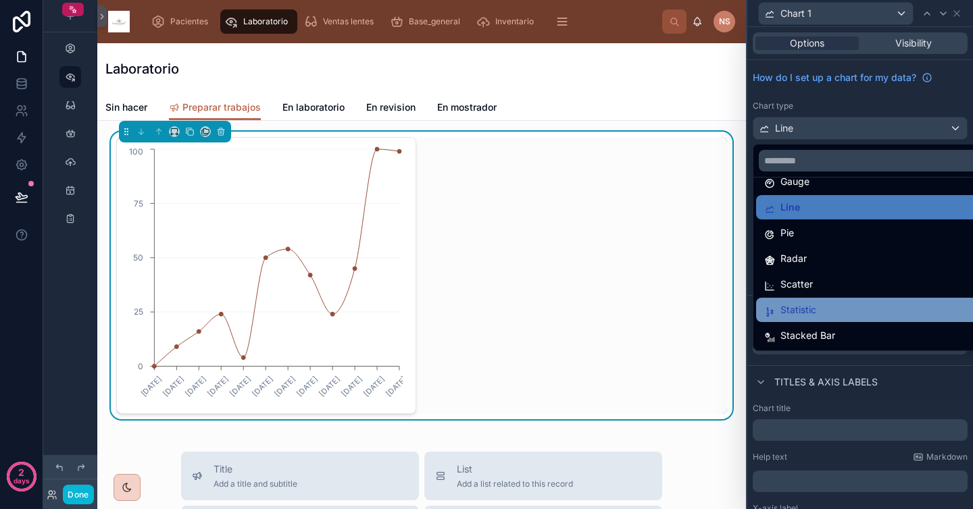
click at [828, 311] on div "Statistic" at bounding box center [870, 310] width 213 height 16
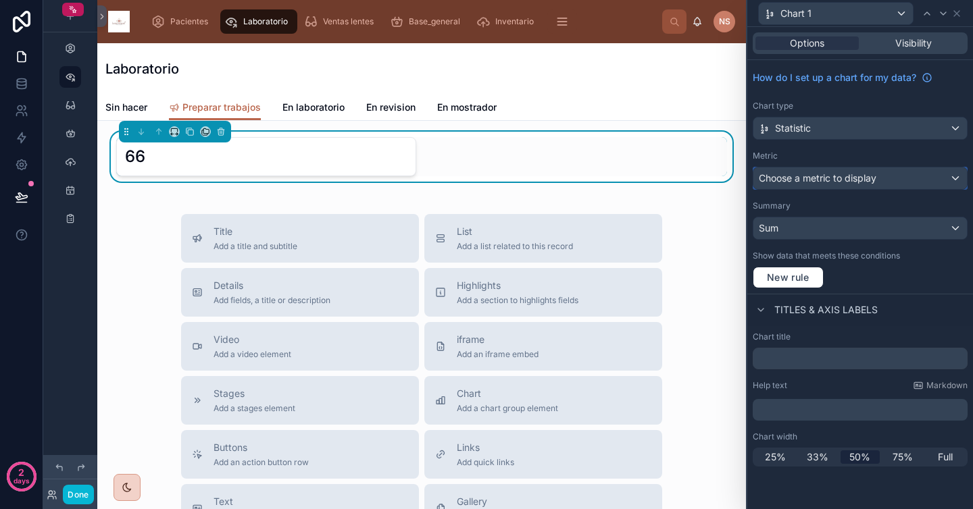
click at [854, 180] on span "Choose a metric to display" at bounding box center [818, 177] width 118 height 11
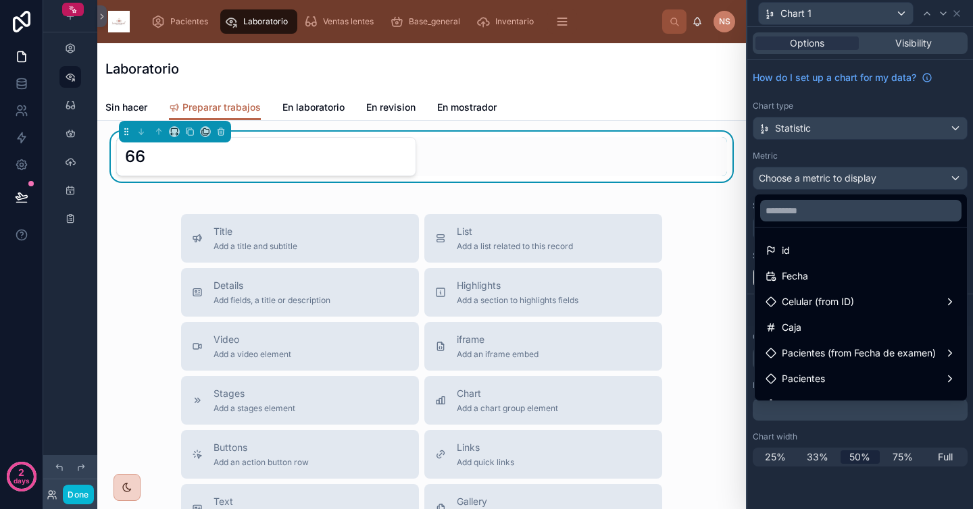
click at [811, 249] on div "id" at bounding box center [861, 251] width 191 height 16
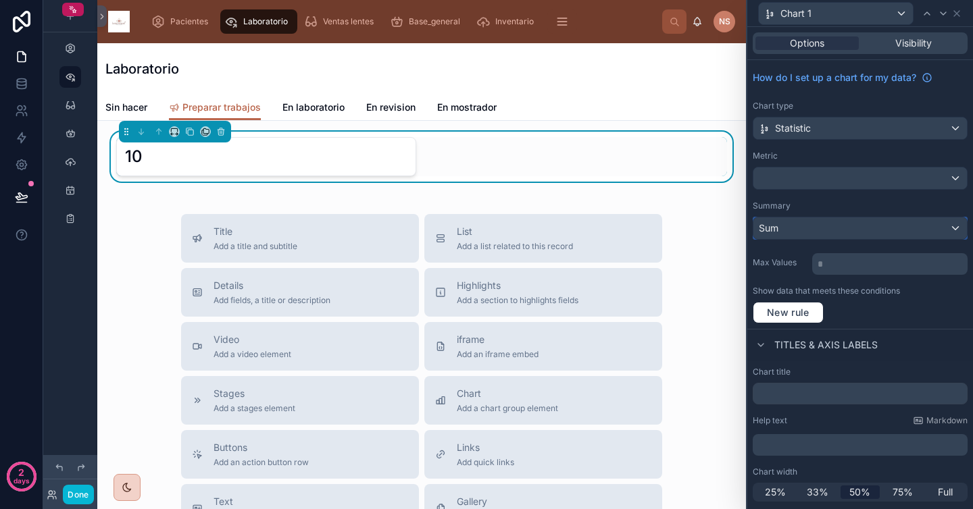
click at [826, 228] on div "Sum" at bounding box center [860, 229] width 214 height 22
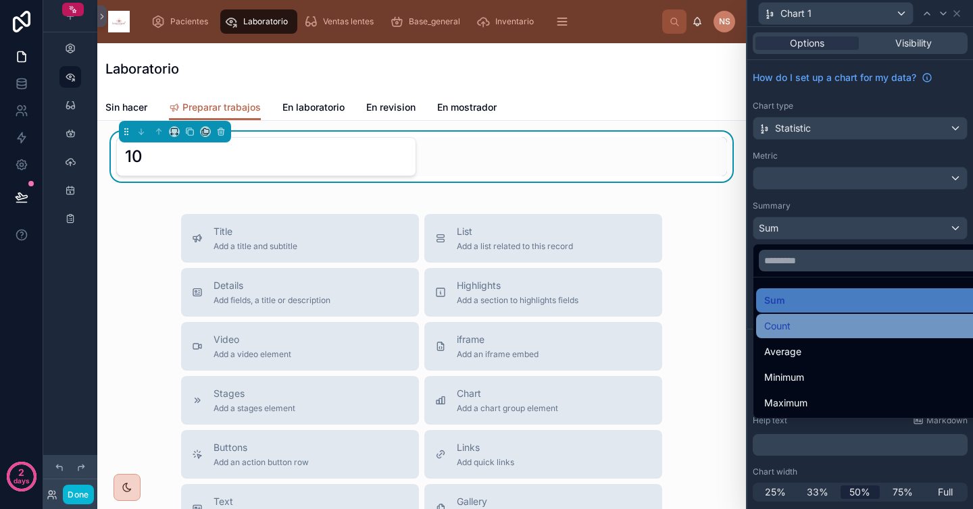
click at [813, 326] on div "Count" at bounding box center [875, 326] width 223 height 16
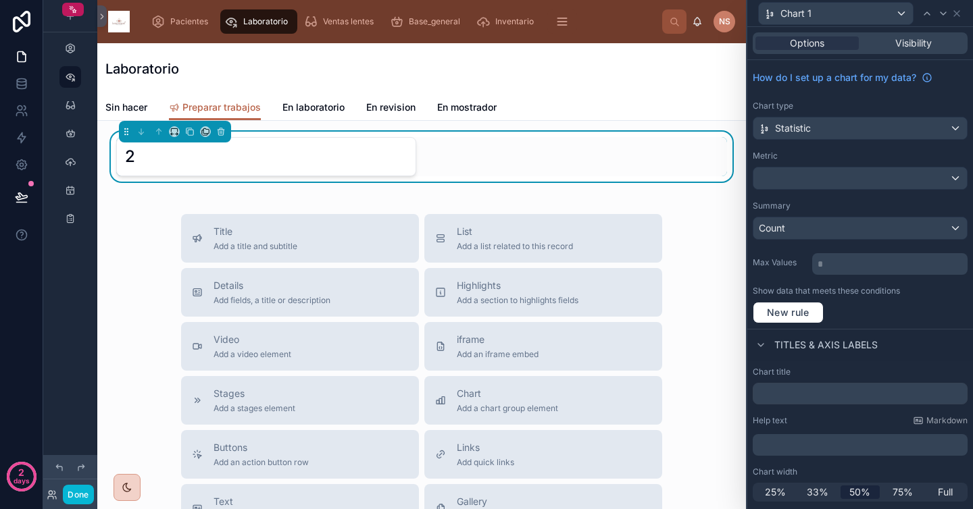
click at [821, 197] on div "How do I set up a chart for my data? Chart type Statistic Metric Summary Count …" at bounding box center [860, 194] width 226 height 269
click at [874, 293] on label "Show data that meets these conditions" at bounding box center [826, 291] width 147 height 11
click at [121, 106] on span "Sin hacer" at bounding box center [126, 108] width 42 height 14
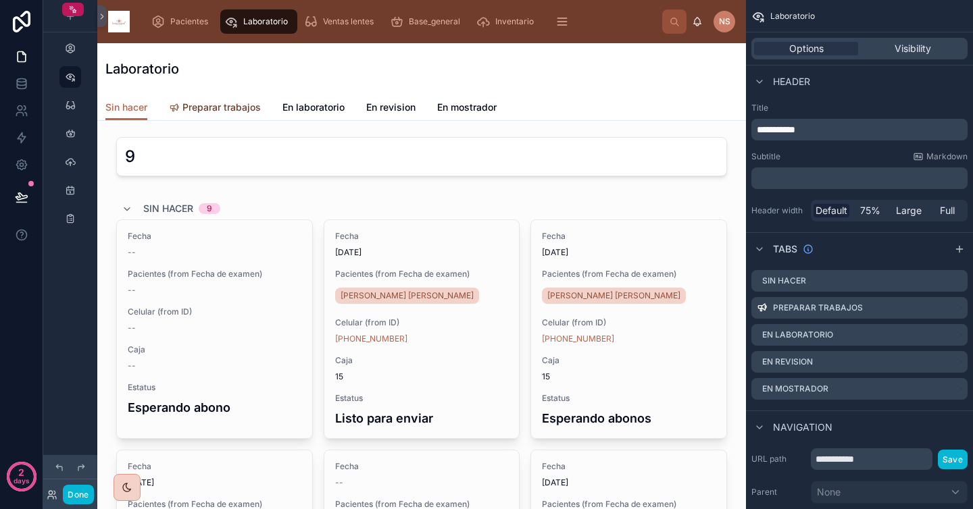
click at [239, 111] on span "Preparar trabajos" at bounding box center [221, 108] width 78 height 14
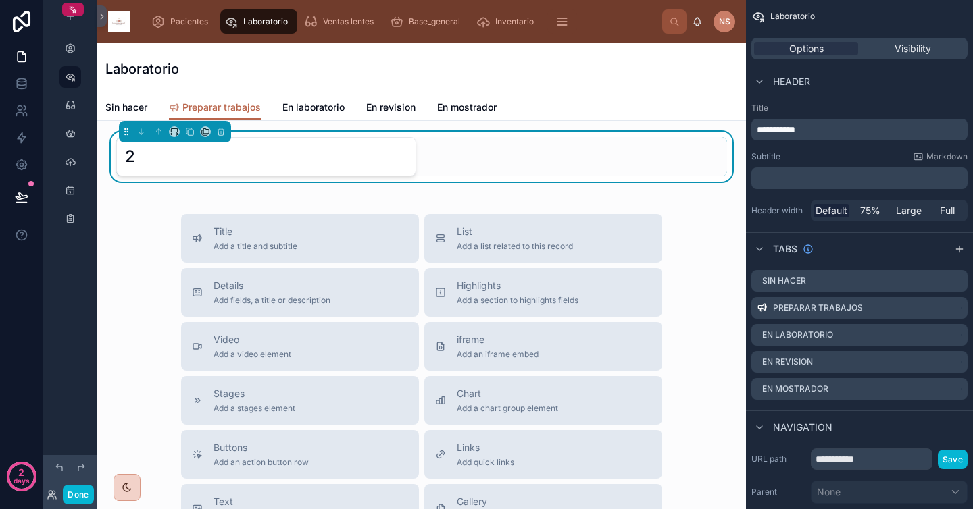
click at [492, 154] on div "2" at bounding box center [421, 156] width 611 height 39
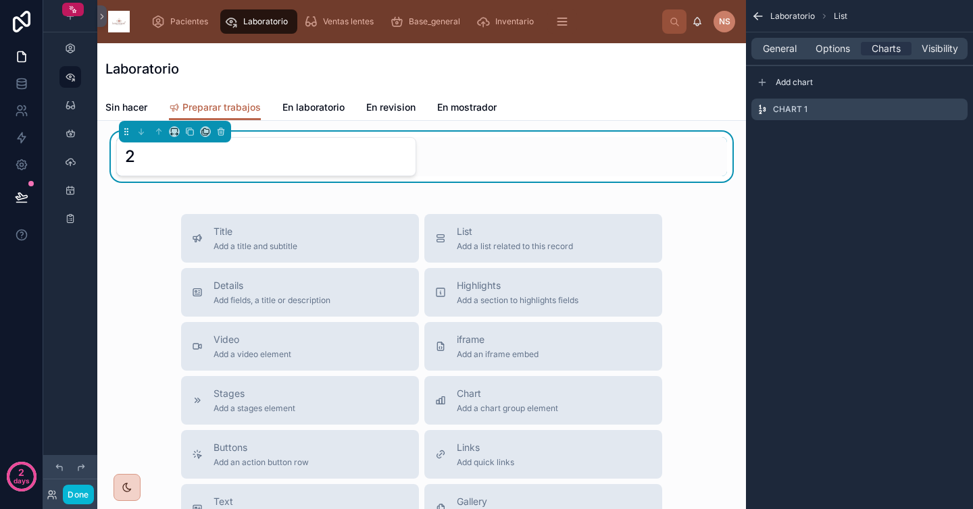
click at [673, 152] on div "2" at bounding box center [421, 156] width 611 height 39
click at [788, 49] on span "General" at bounding box center [780, 49] width 34 height 14
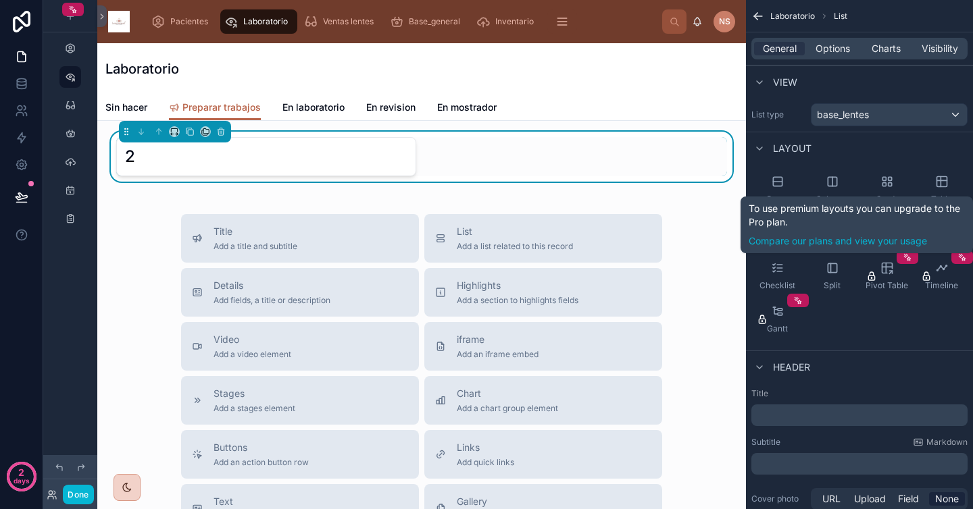
scroll to position [36, 0]
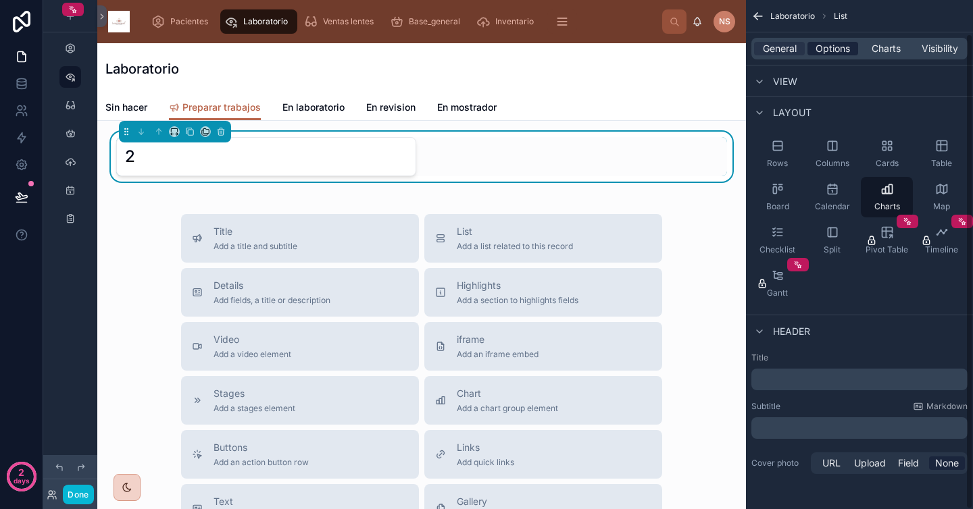
click at [835, 53] on span "Options" at bounding box center [833, 49] width 34 height 14
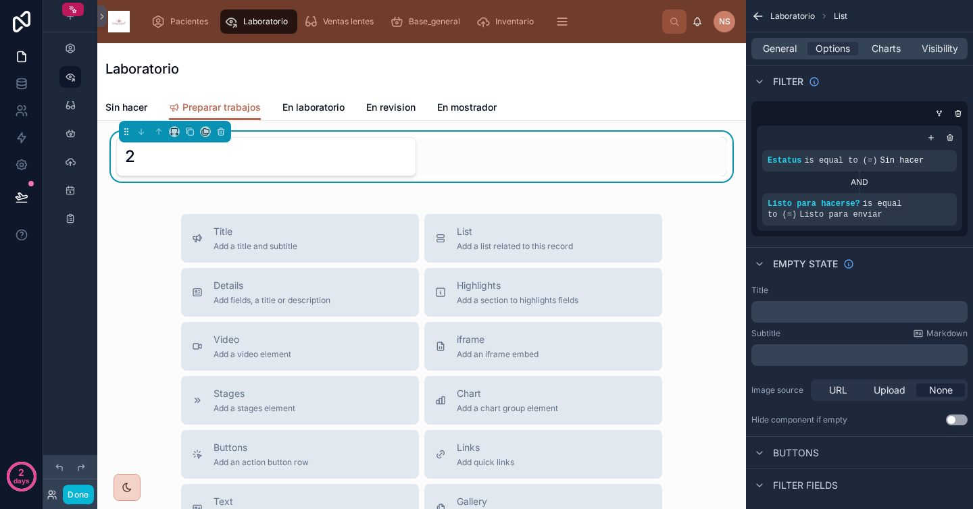
click at [879, 56] on div "General Options Charts Visibility" at bounding box center [859, 49] width 216 height 22
click at [888, 49] on span "Charts" at bounding box center [886, 49] width 29 height 14
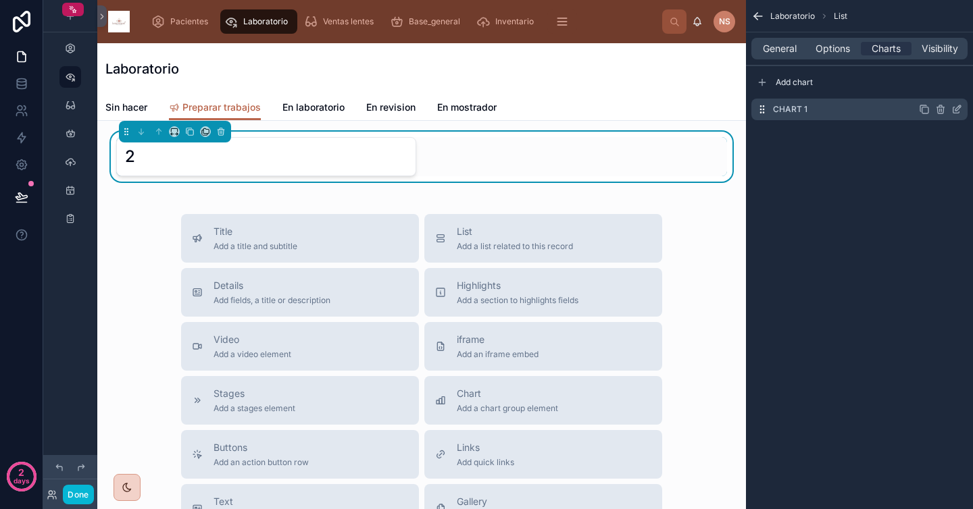
click at [954, 111] on icon "scrollable content" at bounding box center [956, 109] width 11 height 11
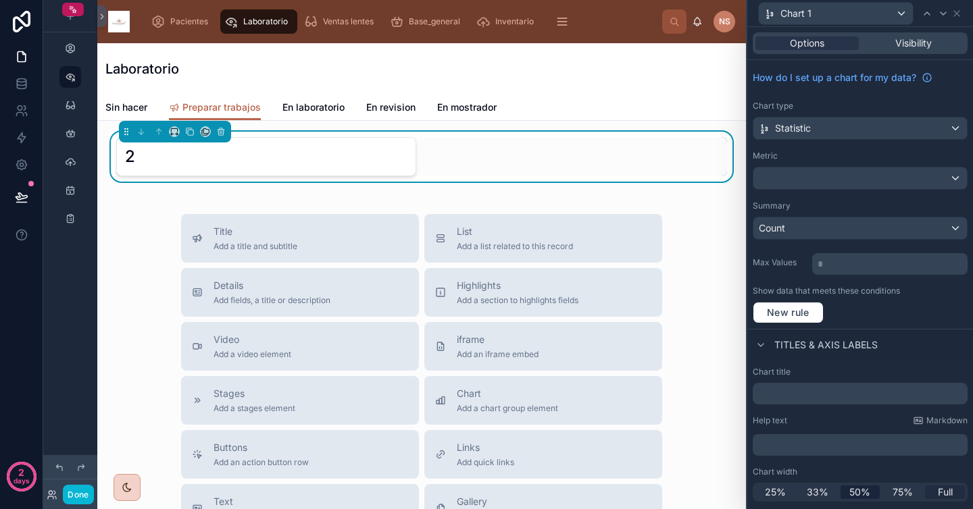
click at [941, 493] on span "Full" at bounding box center [945, 493] width 15 height 14
click at [958, 11] on icon at bounding box center [956, 13] width 5 height 5
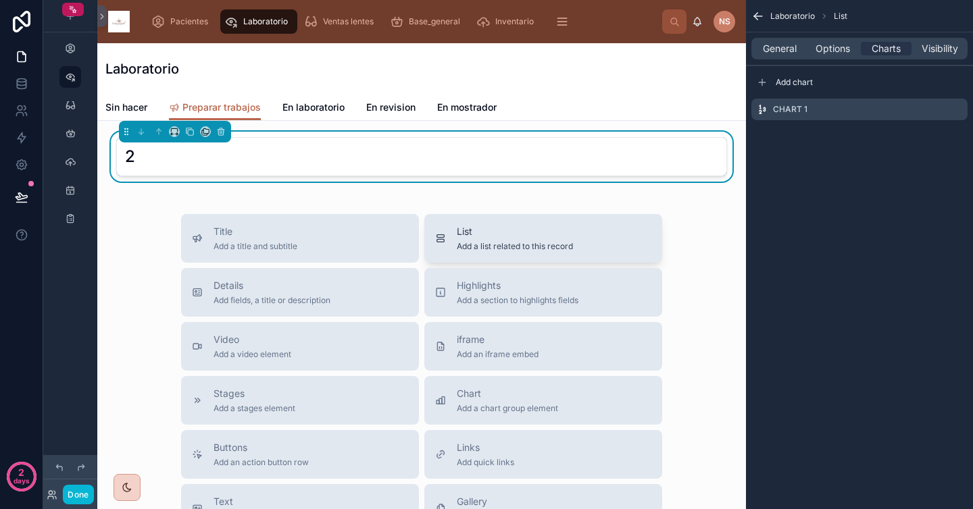
click at [491, 235] on span "List" at bounding box center [515, 232] width 116 height 14
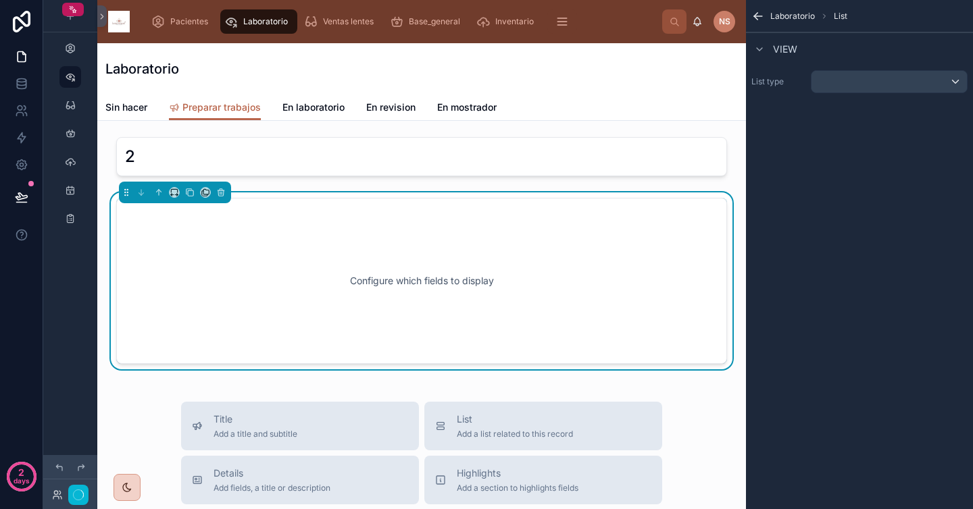
scroll to position [5, 0]
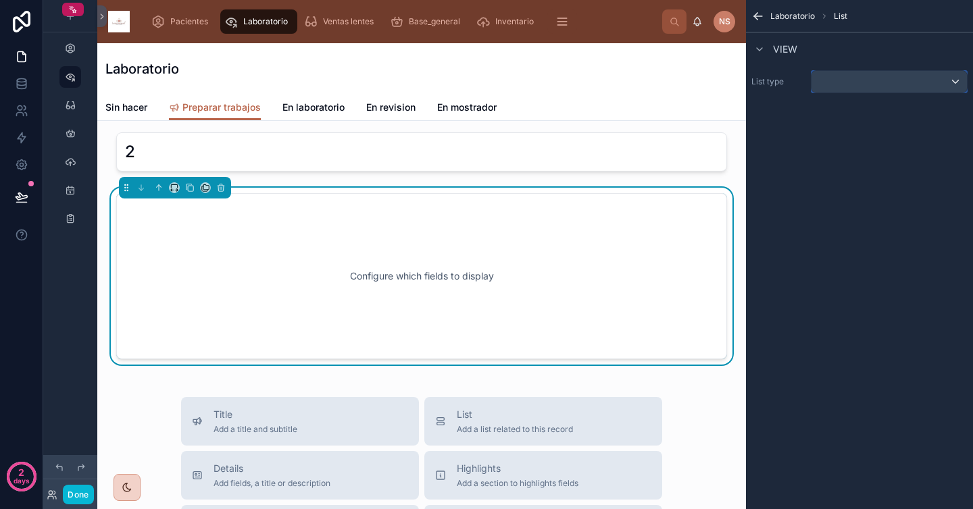
click at [824, 78] on div "scrollable content" at bounding box center [888, 82] width 155 height 22
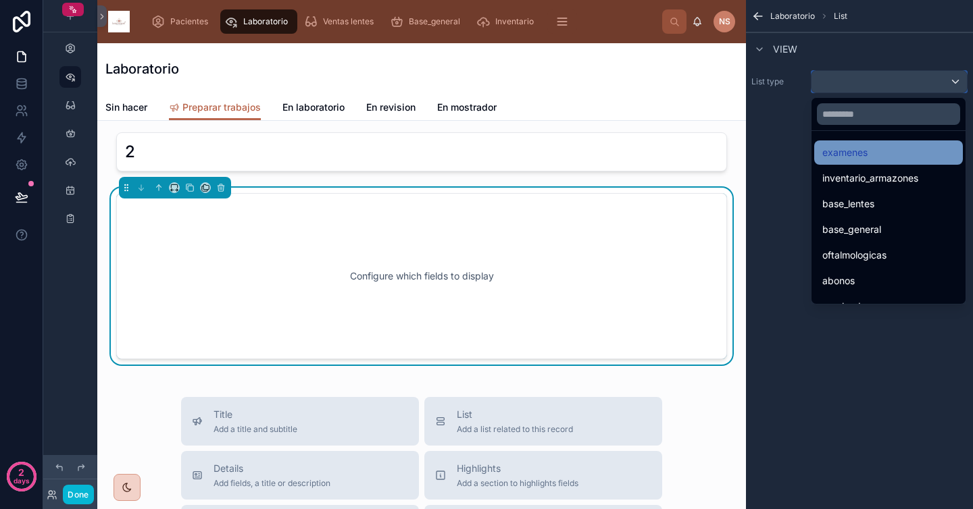
scroll to position [139, 0]
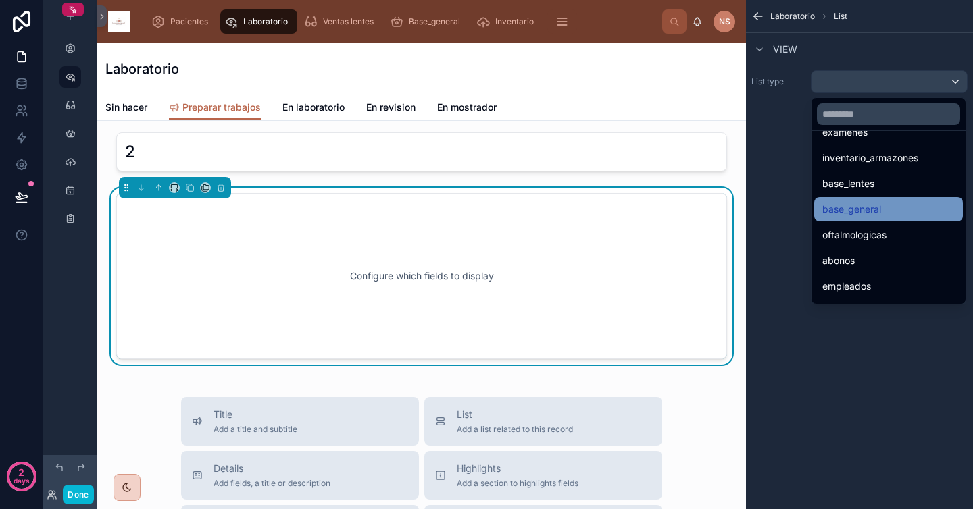
click at [901, 211] on div "base_general" at bounding box center [888, 209] width 132 height 16
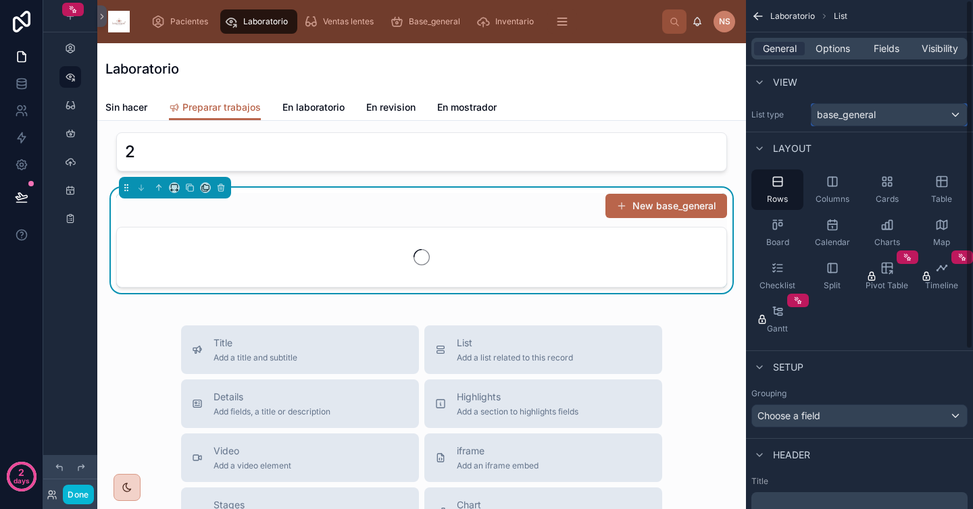
click at [899, 119] on div "base_general" at bounding box center [888, 115] width 155 height 22
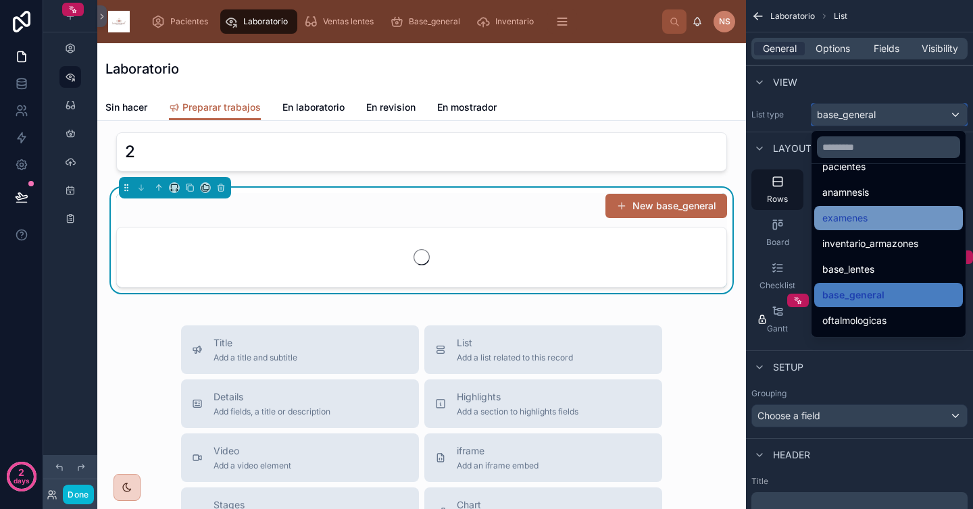
scroll to position [118, 0]
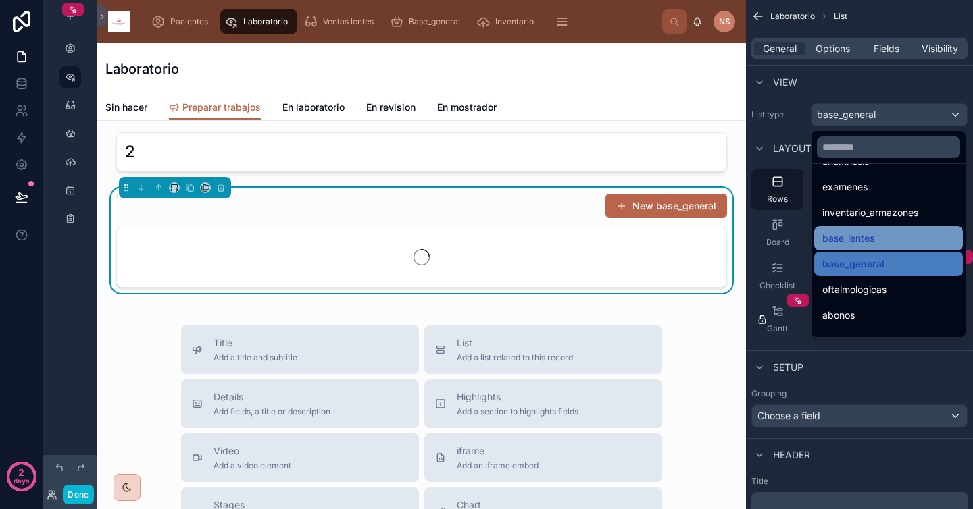
click at [887, 236] on div "base_lentes" at bounding box center [888, 238] width 132 height 16
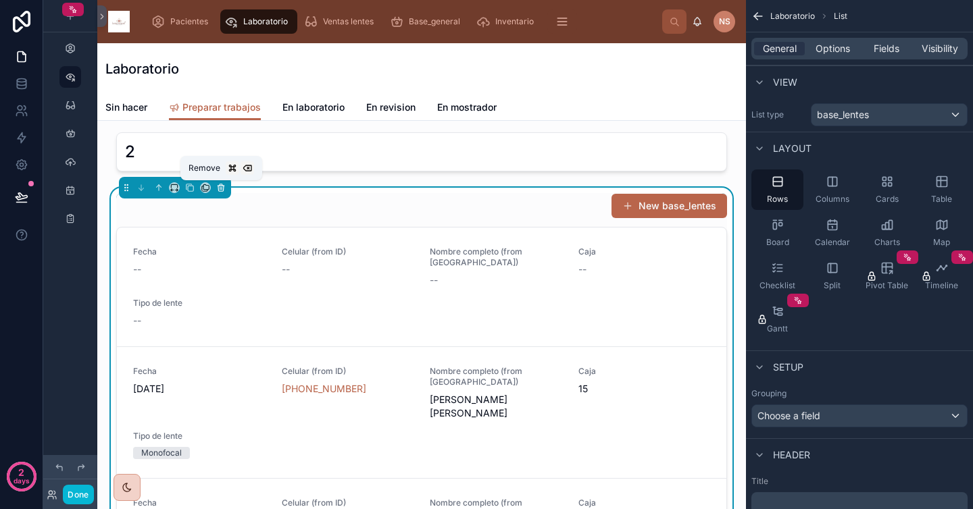
click at [223, 193] on button at bounding box center [221, 187] width 15 height 15
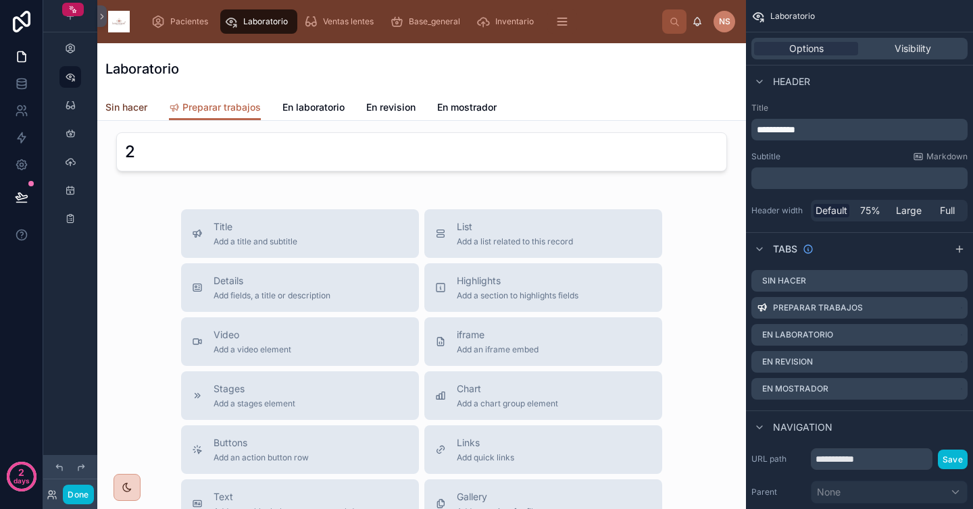
click at [145, 111] on span "Sin hacer" at bounding box center [126, 108] width 42 height 14
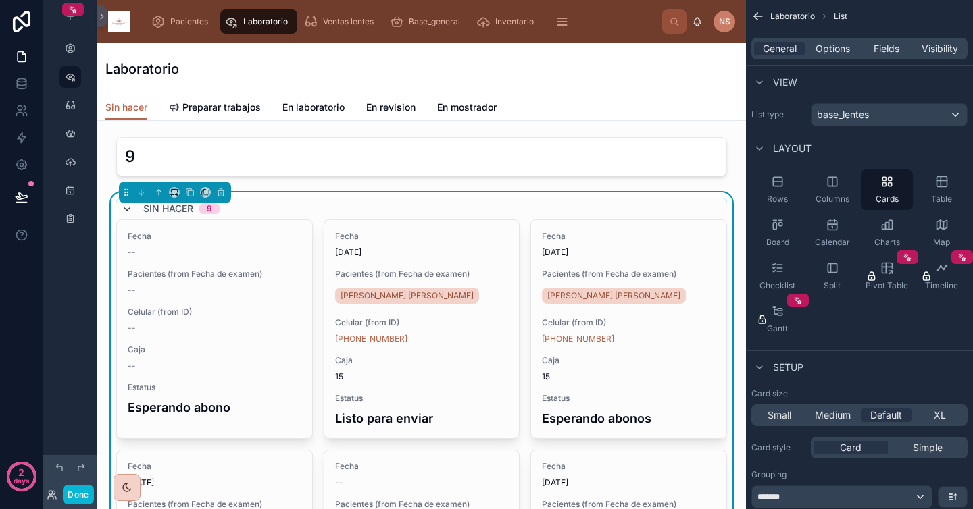
click at [128, 209] on icon at bounding box center [127, 209] width 11 height 11
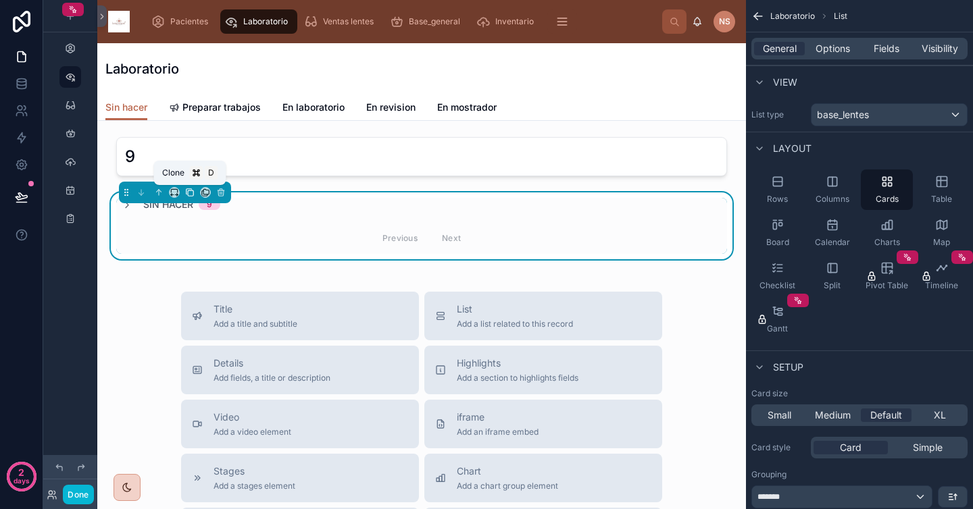
click at [191, 193] on icon at bounding box center [189, 192] width 9 height 9
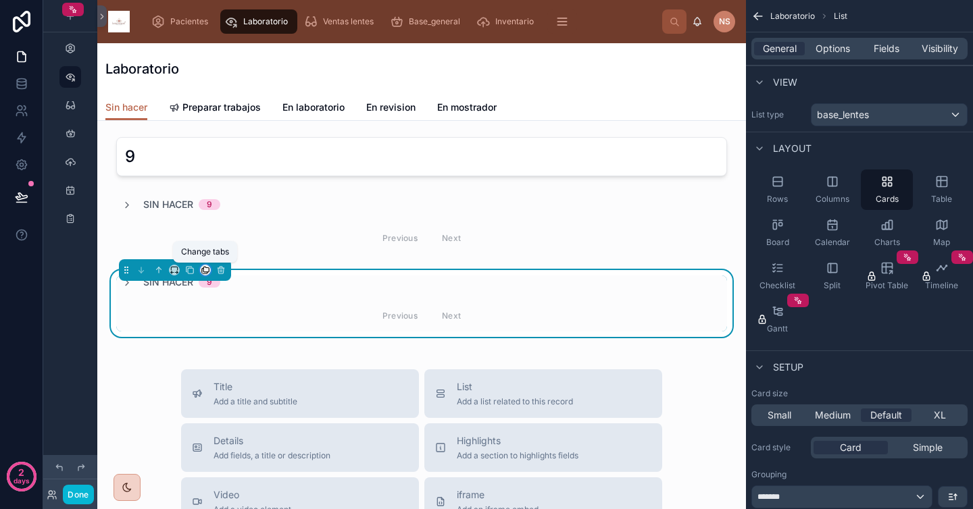
click at [203, 272] on icon at bounding box center [205, 270] width 9 height 9
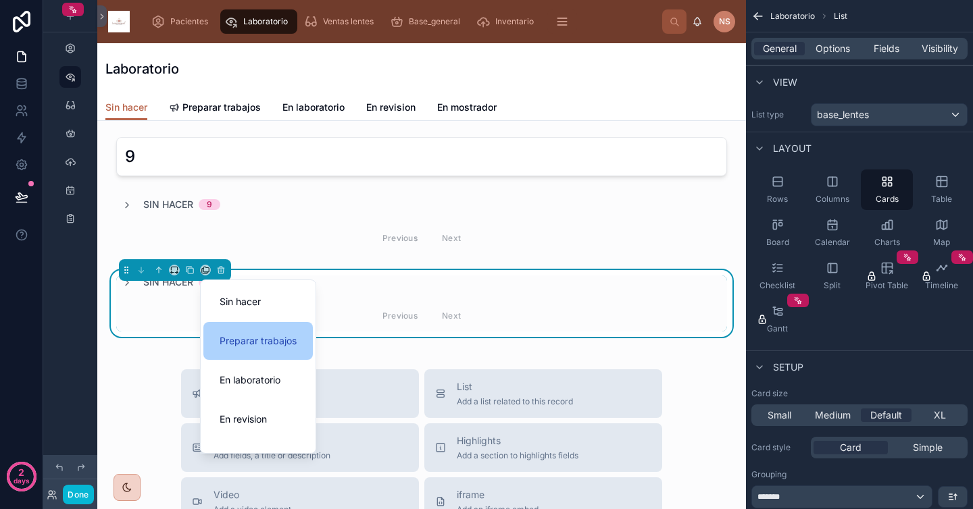
click at [274, 344] on span "Preparar trabajos" at bounding box center [258, 341] width 77 height 16
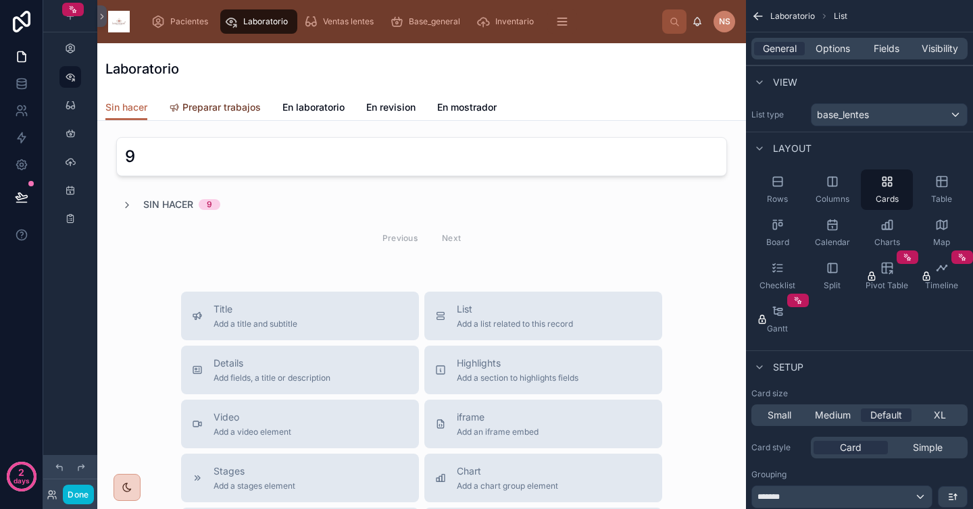
click at [239, 108] on span "Preparar trabajos" at bounding box center [221, 108] width 78 height 14
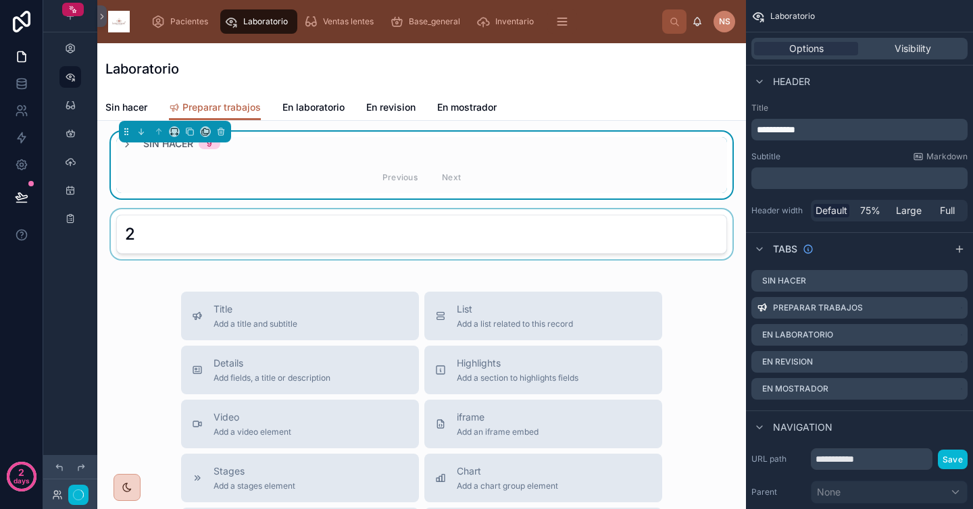
click at [214, 222] on div at bounding box center [421, 234] width 627 height 50
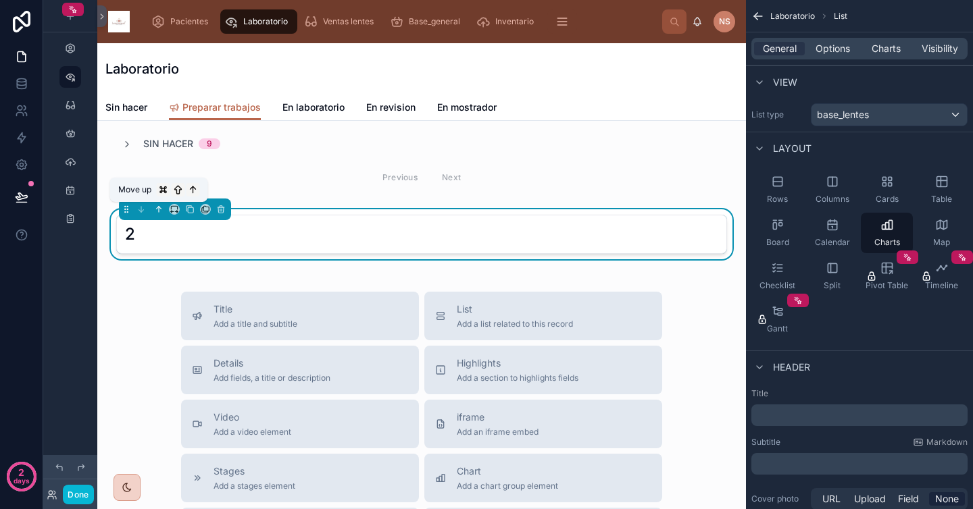
click at [159, 208] on icon at bounding box center [158, 209] width 9 height 9
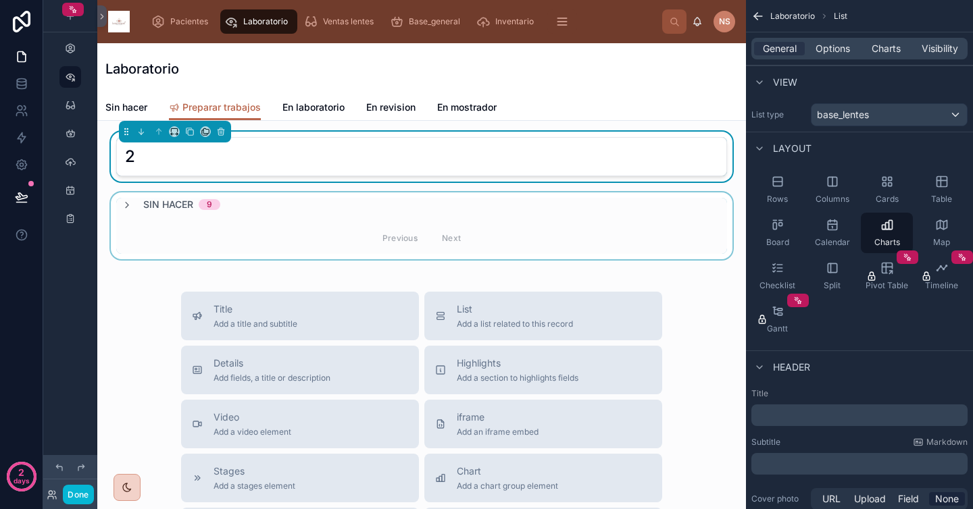
click at [470, 220] on div at bounding box center [421, 226] width 627 height 67
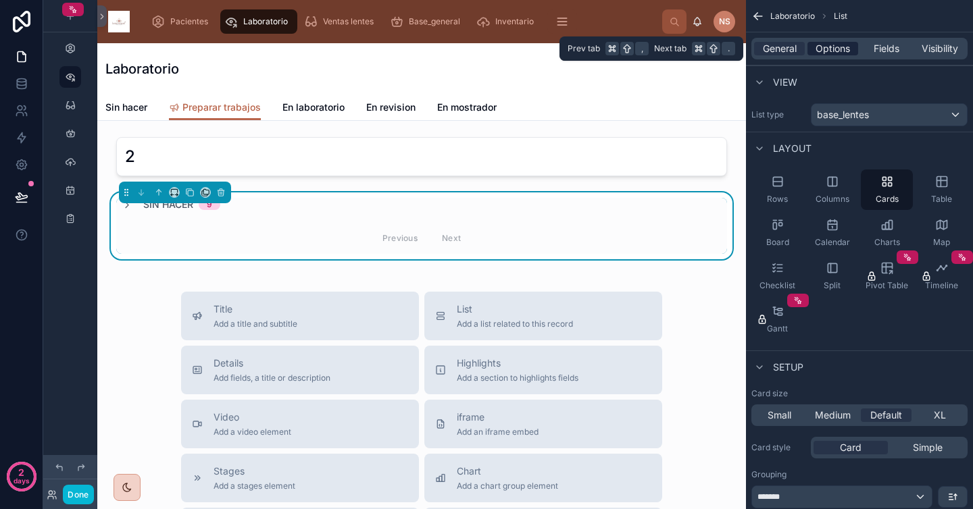
click at [843, 51] on span "Options" at bounding box center [833, 49] width 34 height 14
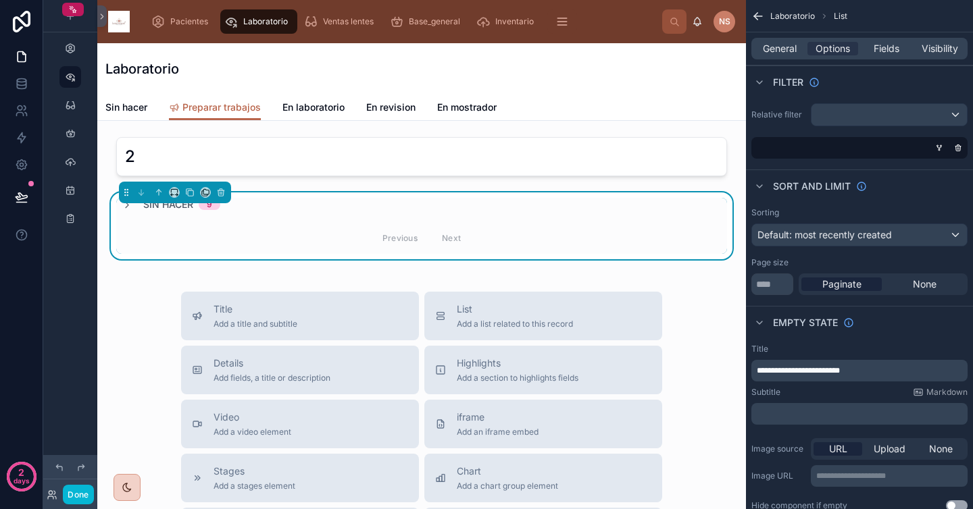
click at [897, 173] on div "Sort And Limit" at bounding box center [859, 186] width 227 height 32
click at [924, 156] on div "scrollable content" at bounding box center [857, 148] width 216 height 22
click at [923, 149] on div "scrollable content" at bounding box center [857, 148] width 216 height 22
click at [917, 114] on div "scrollable content" at bounding box center [888, 115] width 155 height 22
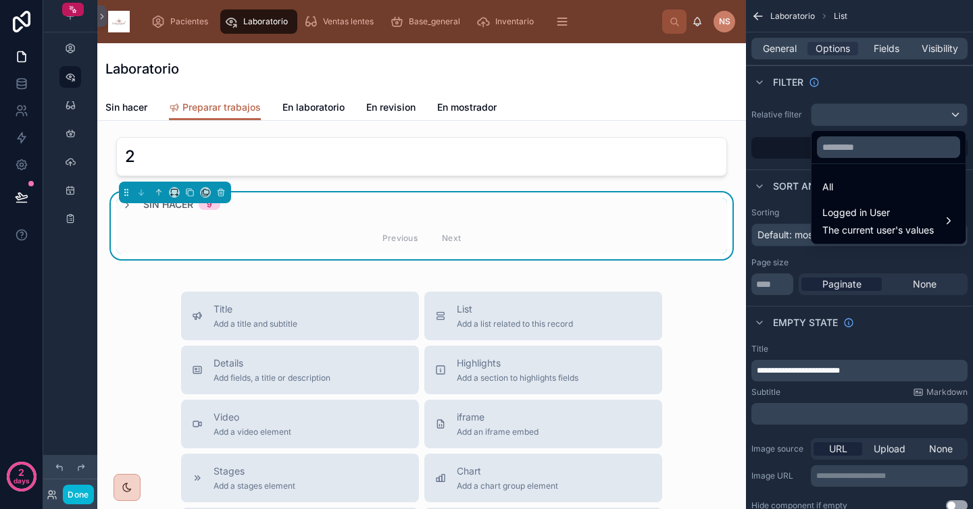
click at [909, 89] on div "scrollable content" at bounding box center [486, 254] width 973 height 509
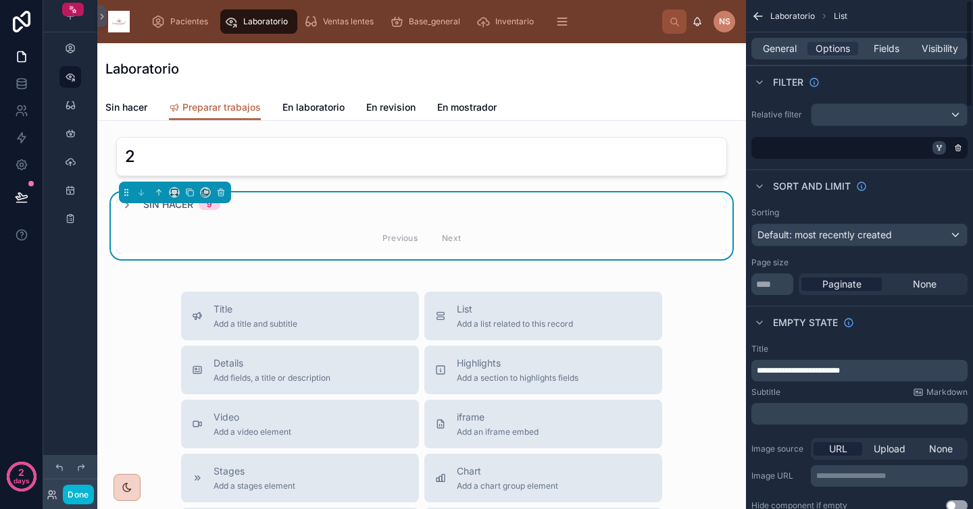
click at [936, 145] on icon "scrollable content" at bounding box center [939, 148] width 8 height 8
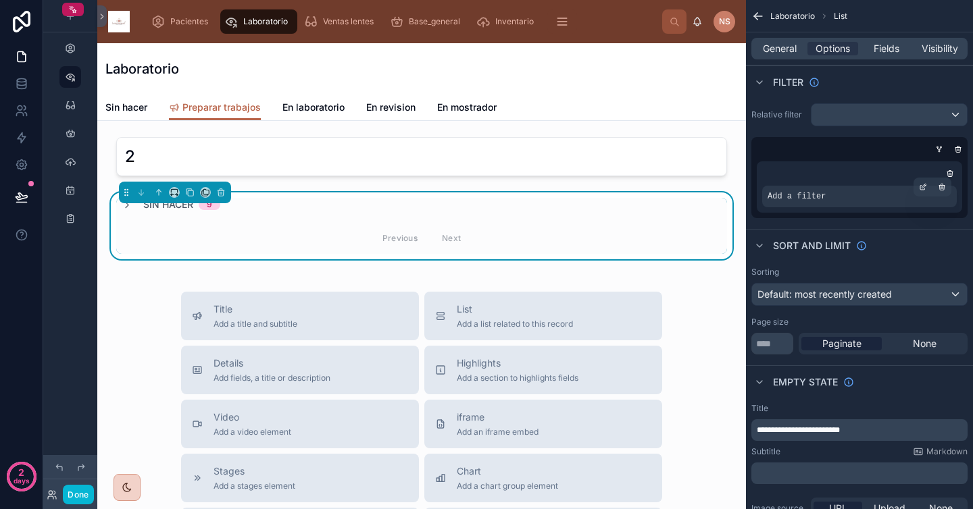
click at [880, 191] on div "Add a filter" at bounding box center [859, 197] width 195 height 22
click at [920, 189] on icon "scrollable content" at bounding box center [922, 188] width 5 height 5
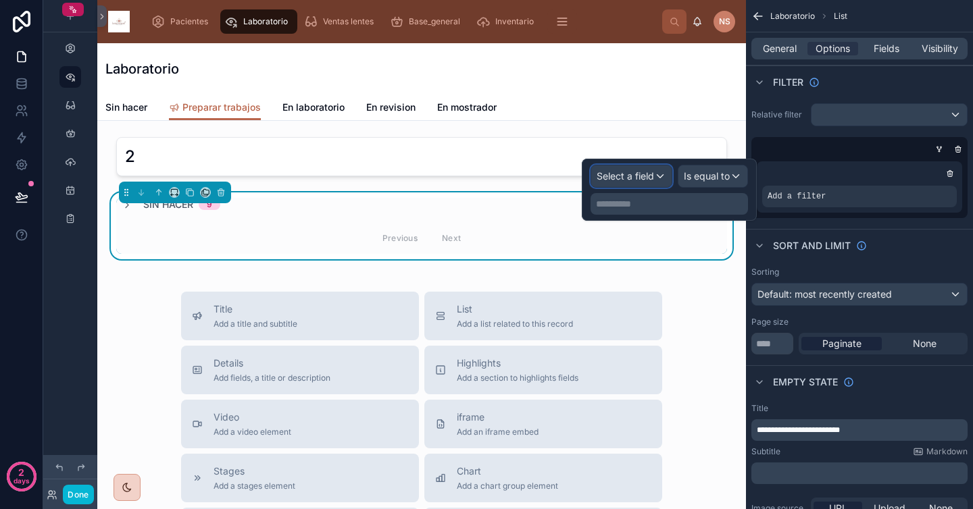
click at [649, 176] on span "Select a field" at bounding box center [625, 175] width 57 height 11
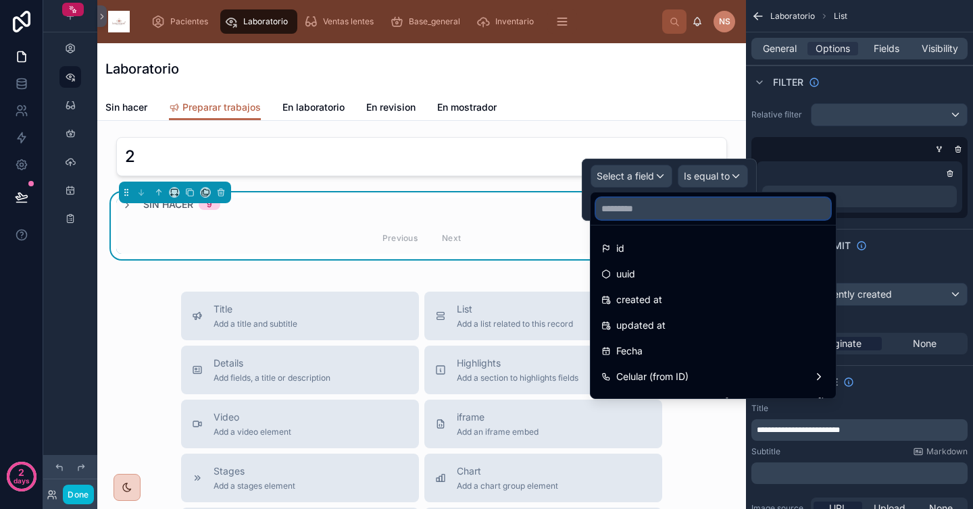
click at [628, 209] on input "text" at bounding box center [713, 209] width 234 height 22
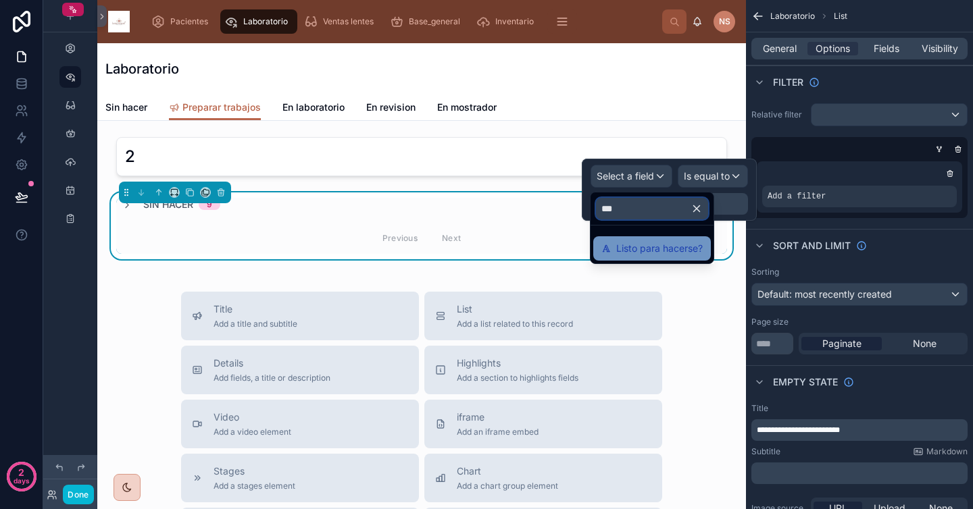
type input "***"
click at [633, 248] on span "Listo para hacerse?" at bounding box center [659, 249] width 86 height 16
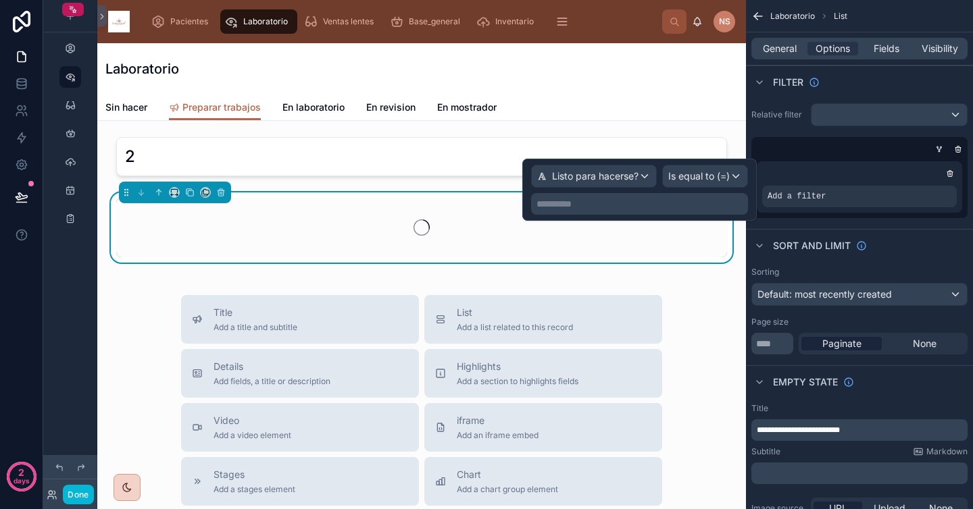
click at [675, 199] on p "**********" at bounding box center [640, 204] width 209 height 14
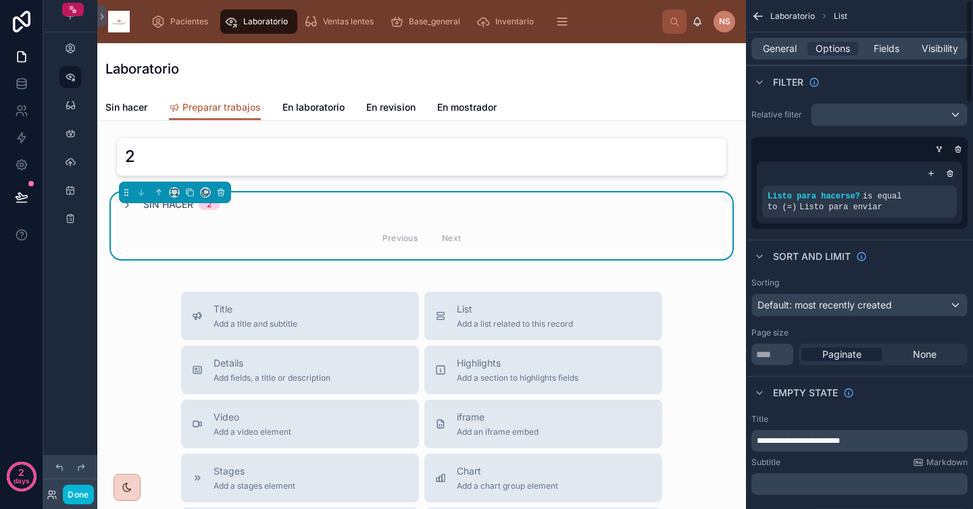
click at [786, 141] on div "Listo para hacerse? is equal to (=) Listo para enviar" at bounding box center [859, 183] width 216 height 92
click at [778, 44] on span "General" at bounding box center [780, 49] width 34 height 14
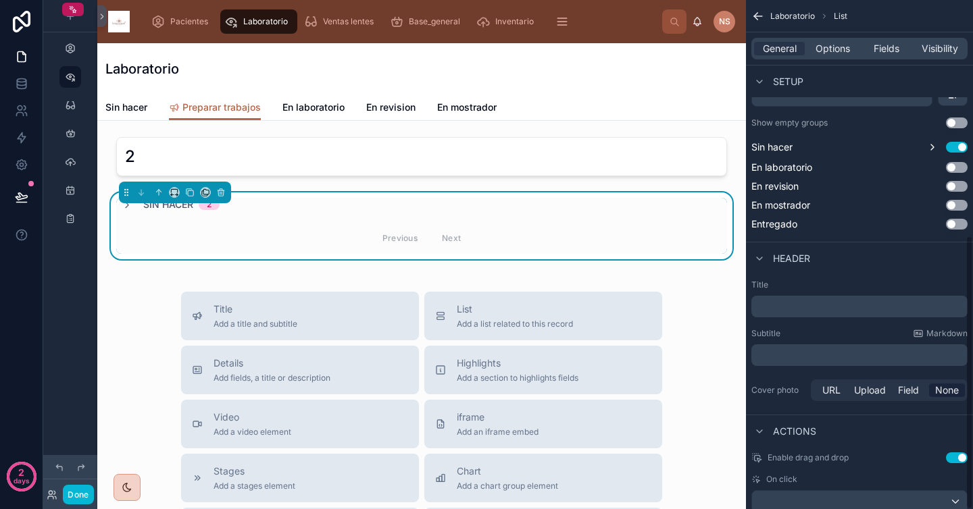
scroll to position [438, 0]
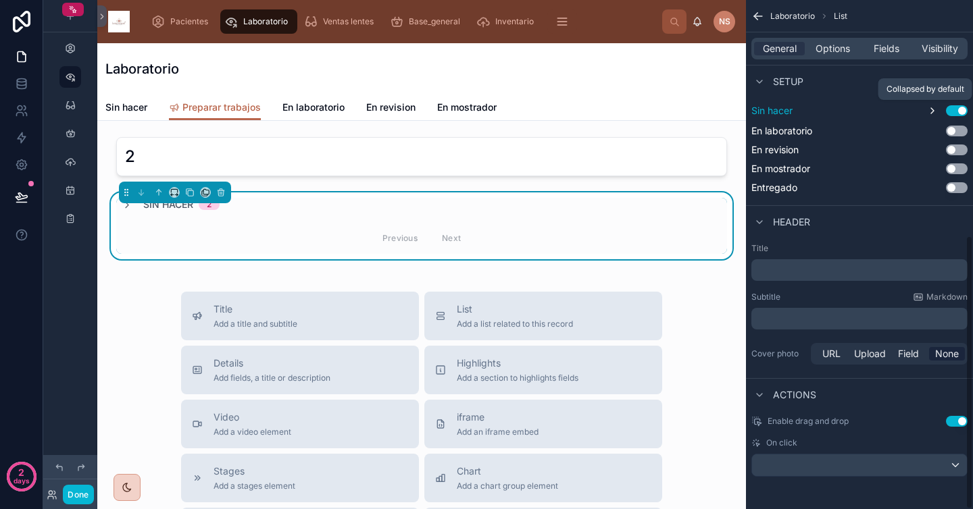
click at [932, 114] on icon "scrollable content" at bounding box center [932, 110] width 11 height 11
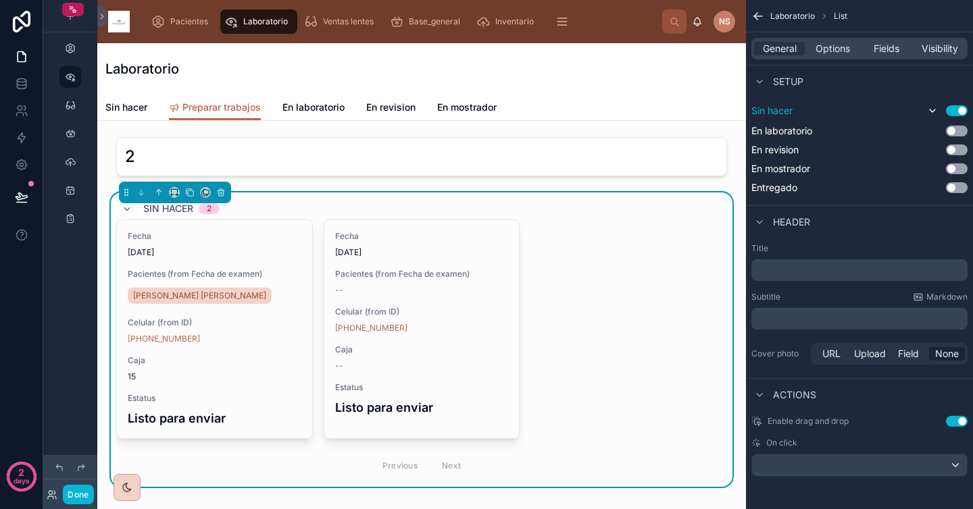
click at [832, 219] on div "Header" at bounding box center [859, 221] width 227 height 32
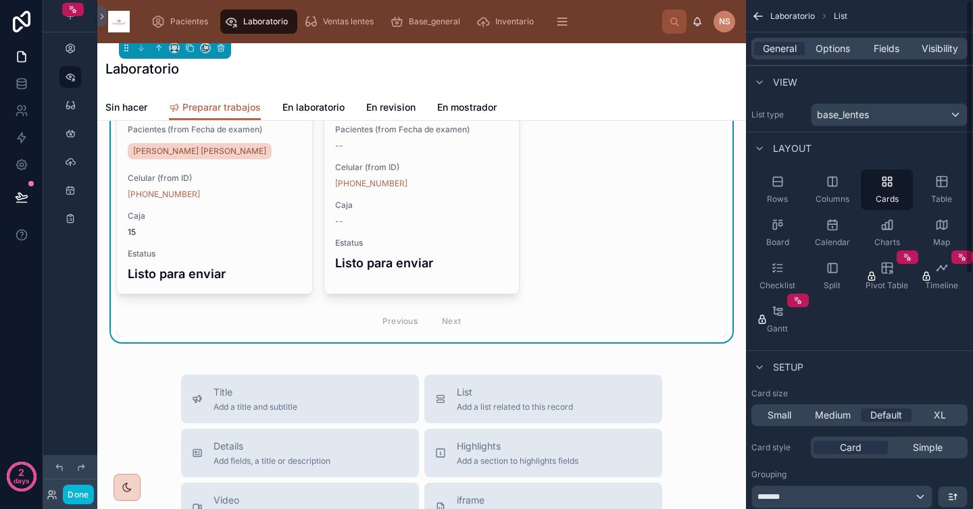
scroll to position [0, 0]
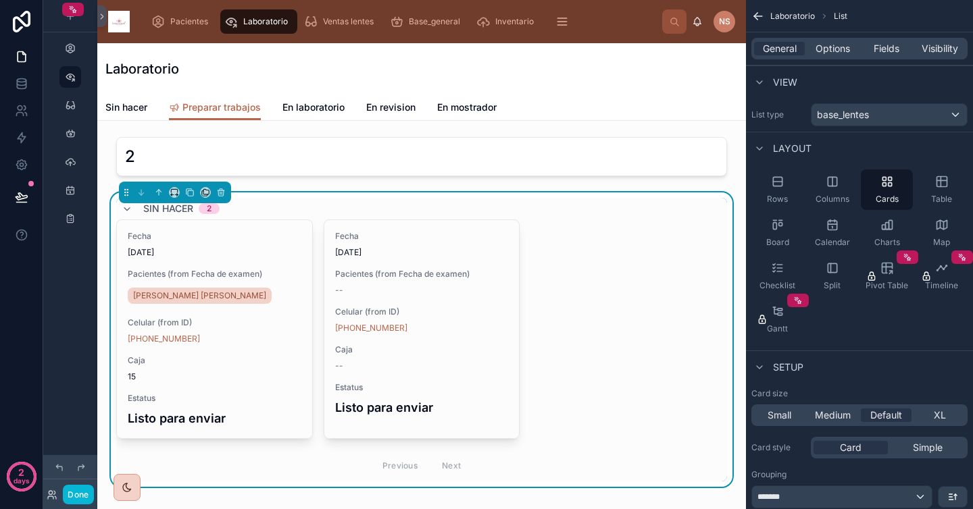
click at [301, 74] on div "Laboratorio" at bounding box center [421, 68] width 632 height 19
click at [131, 107] on span "Sin hacer" at bounding box center [126, 108] width 42 height 14
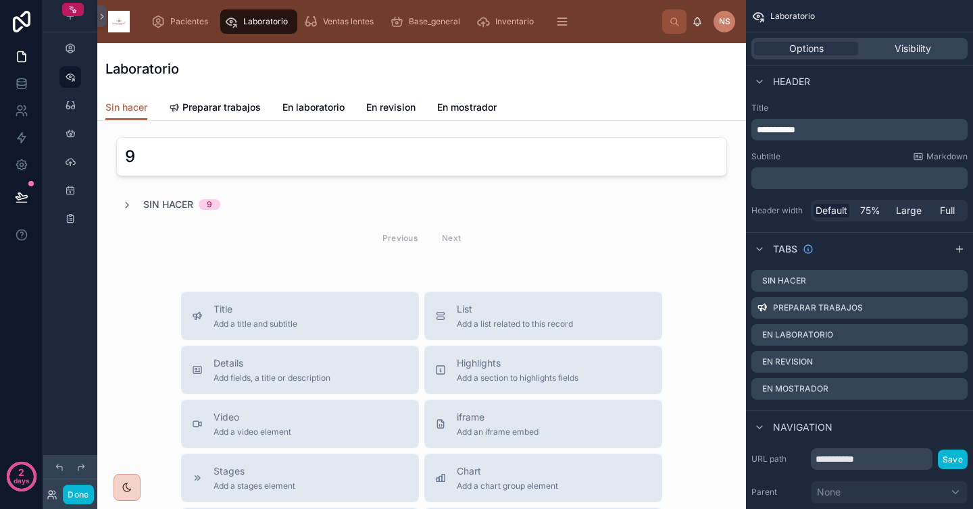
click at [276, 81] on div "Laboratorio" at bounding box center [421, 68] width 632 height 51
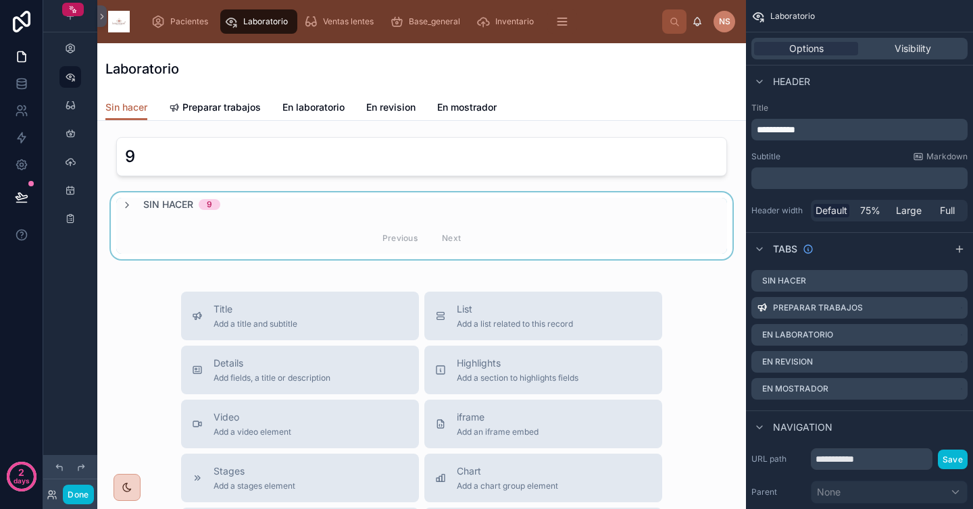
click at [127, 202] on div at bounding box center [421, 226] width 627 height 67
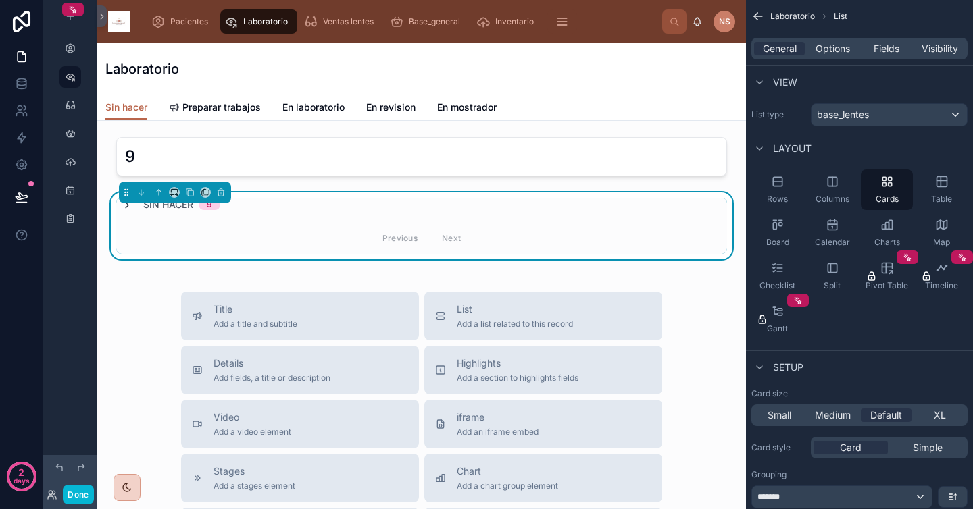
click at [126, 204] on icon at bounding box center [127, 205] width 11 height 11
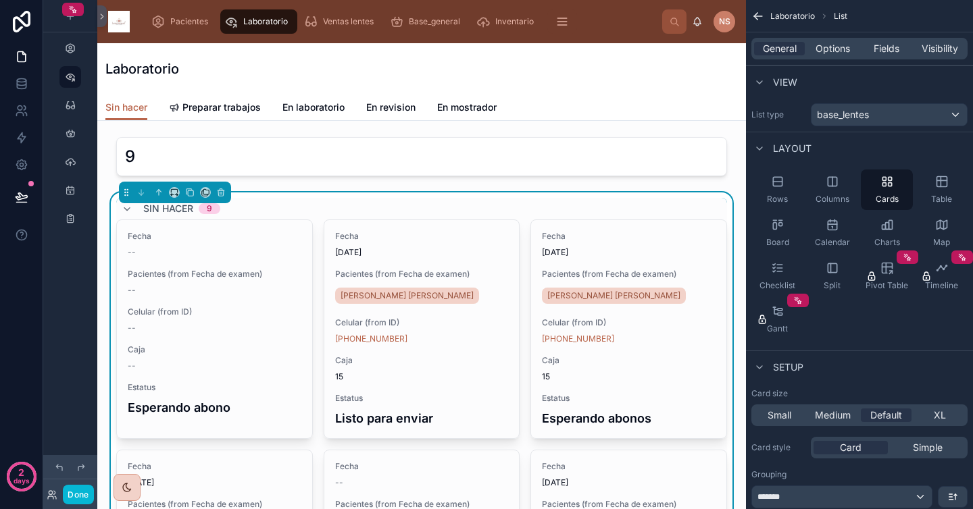
click at [239, 66] on div "Laboratorio" at bounding box center [421, 68] width 632 height 19
click at [129, 208] on icon at bounding box center [127, 209] width 11 height 11
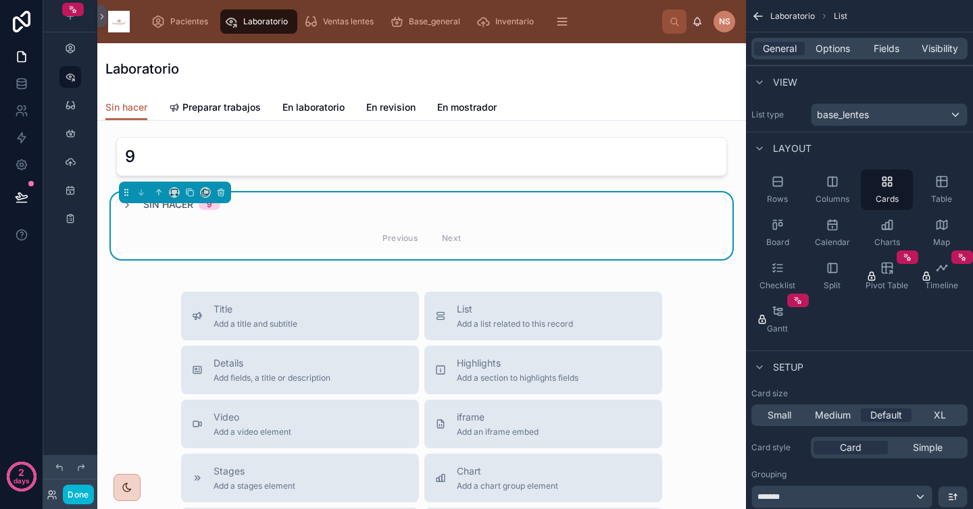
click at [303, 277] on div "9 Sin hacer 9 Previous Next Title Add a title and subtitle List Add a list rela…" at bounding box center [421, 501] width 649 height 760
click at [81, 498] on button "Done" at bounding box center [78, 495] width 30 height 20
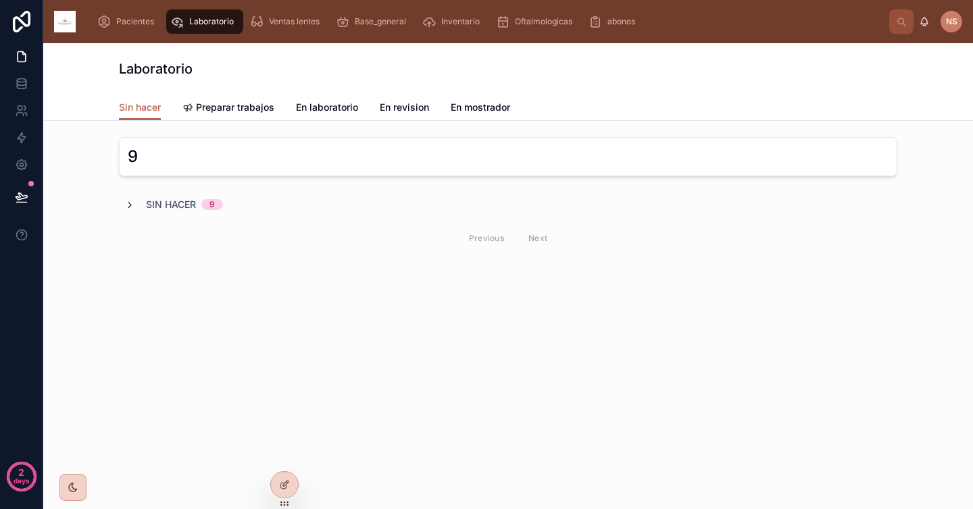
click at [130, 203] on icon at bounding box center [129, 205] width 11 height 11
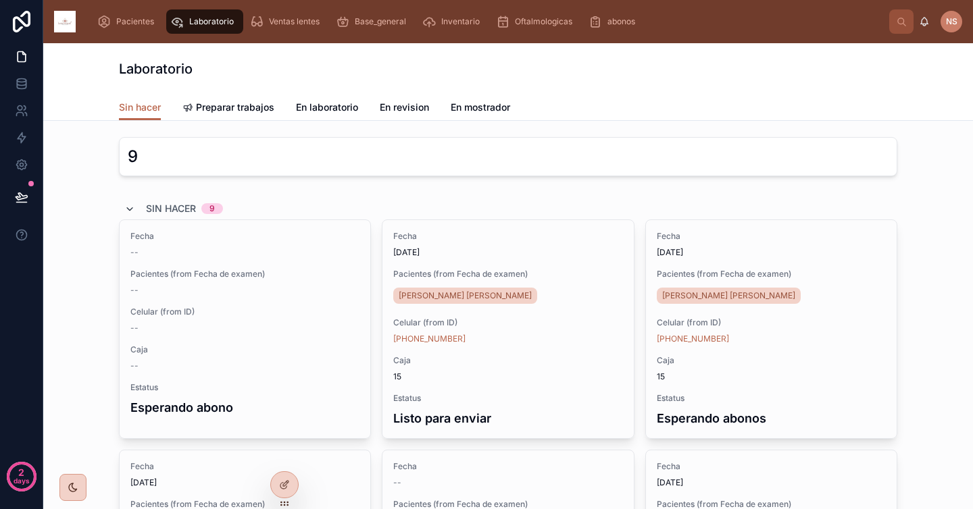
click at [126, 205] on icon at bounding box center [129, 209] width 11 height 11
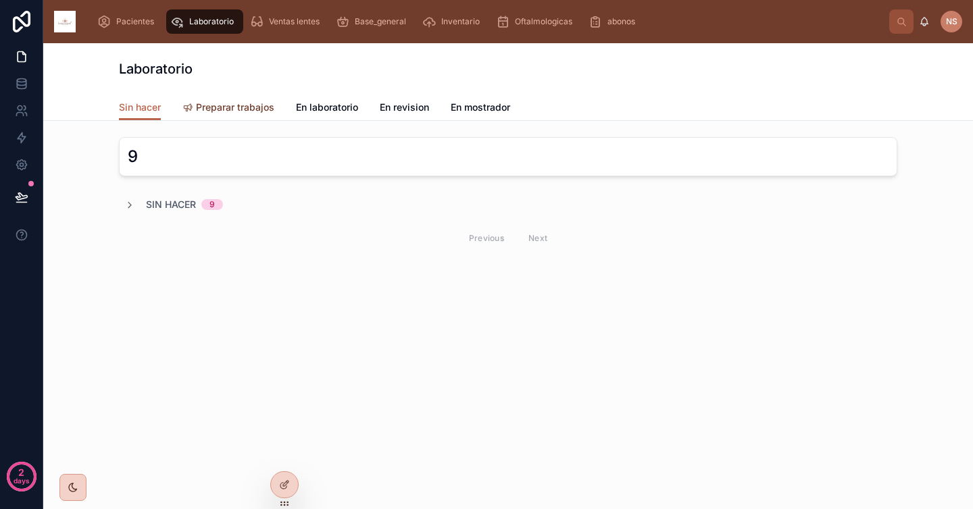
click at [220, 107] on span "Preparar trabajos" at bounding box center [235, 108] width 78 height 14
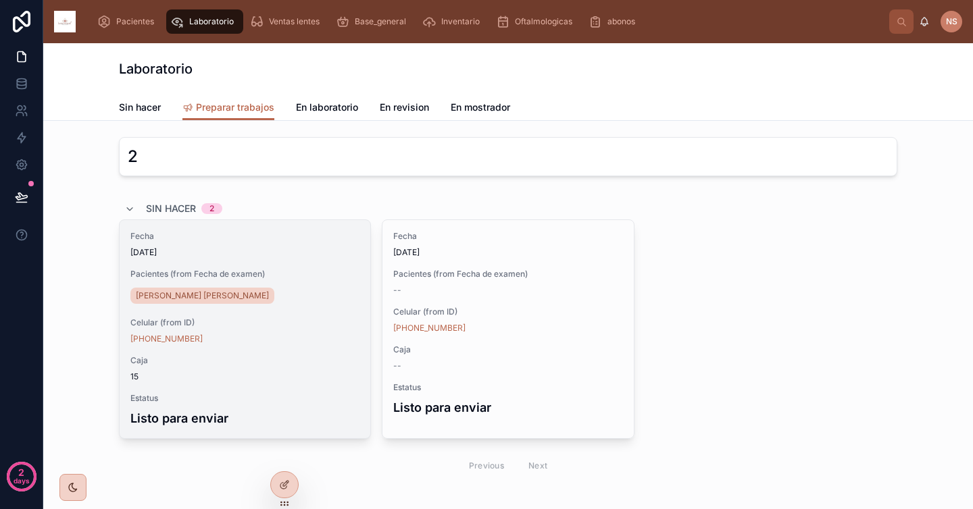
click at [269, 321] on span "Celular (from ID)" at bounding box center [244, 323] width 229 height 11
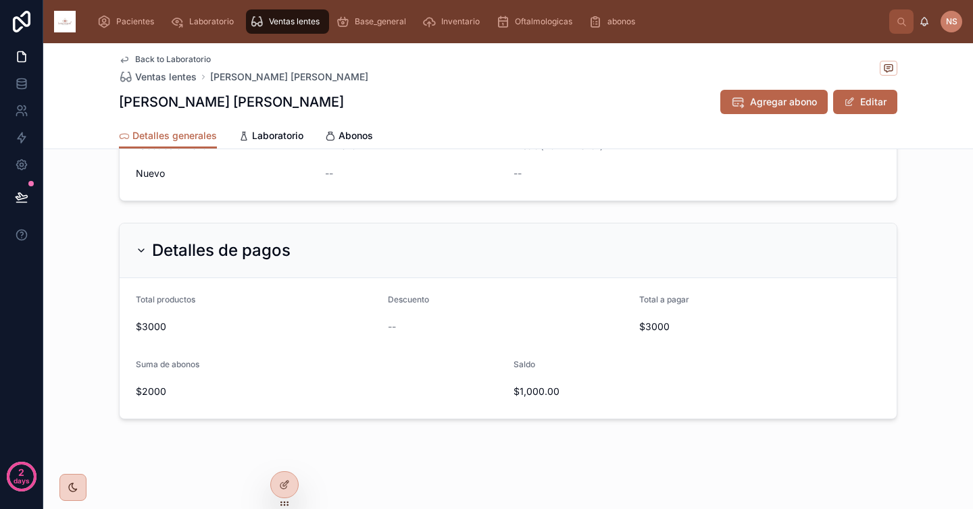
scroll to position [655, 0]
click at [276, 134] on span "Laboratorio" at bounding box center [277, 136] width 51 height 14
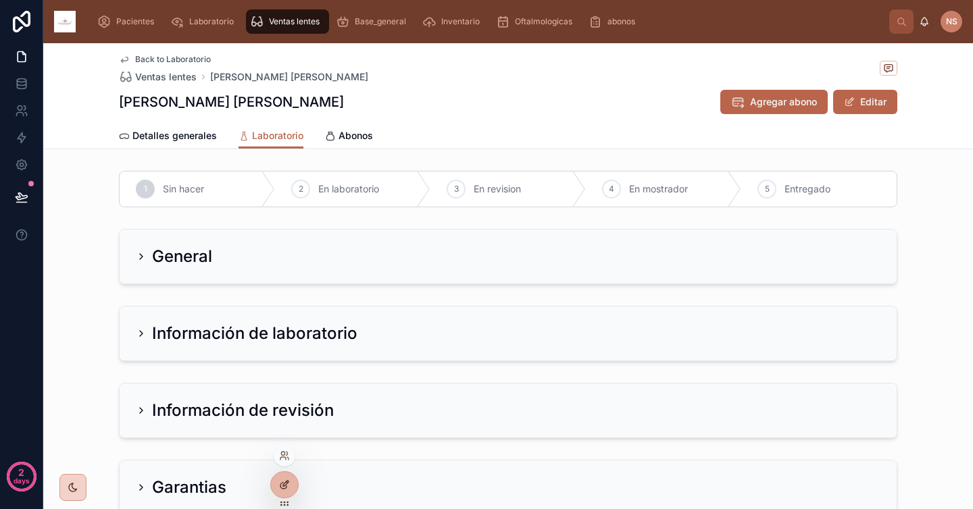
click at [292, 480] on div at bounding box center [284, 485] width 27 height 26
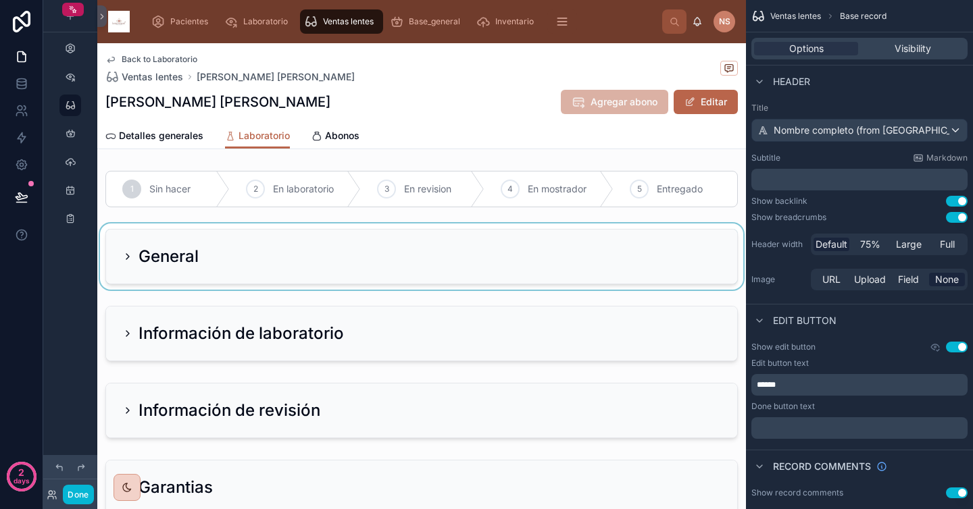
click at [128, 257] on div at bounding box center [421, 257] width 649 height 66
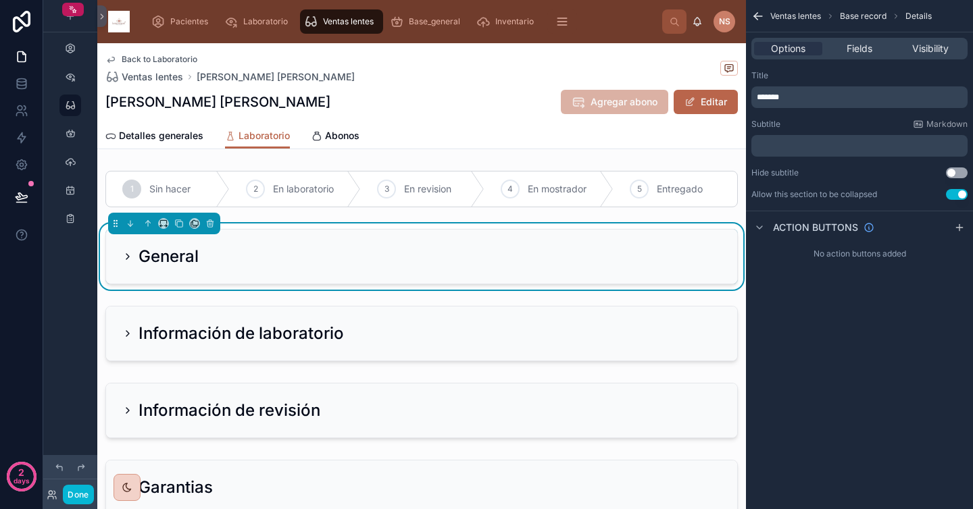
click at [127, 255] on icon at bounding box center [127, 256] width 3 height 5
click at [129, 257] on icon at bounding box center [127, 256] width 11 height 11
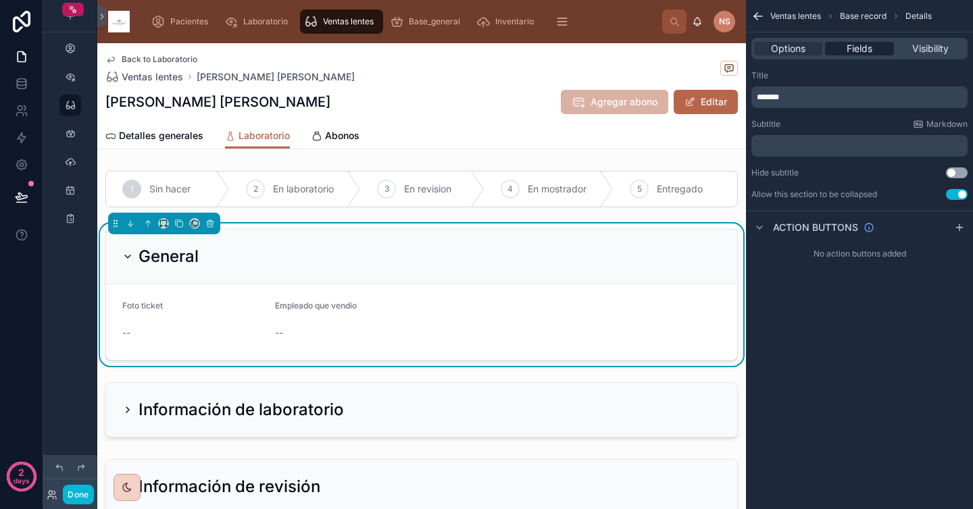
click at [873, 47] on div "Fields" at bounding box center [859, 49] width 68 height 14
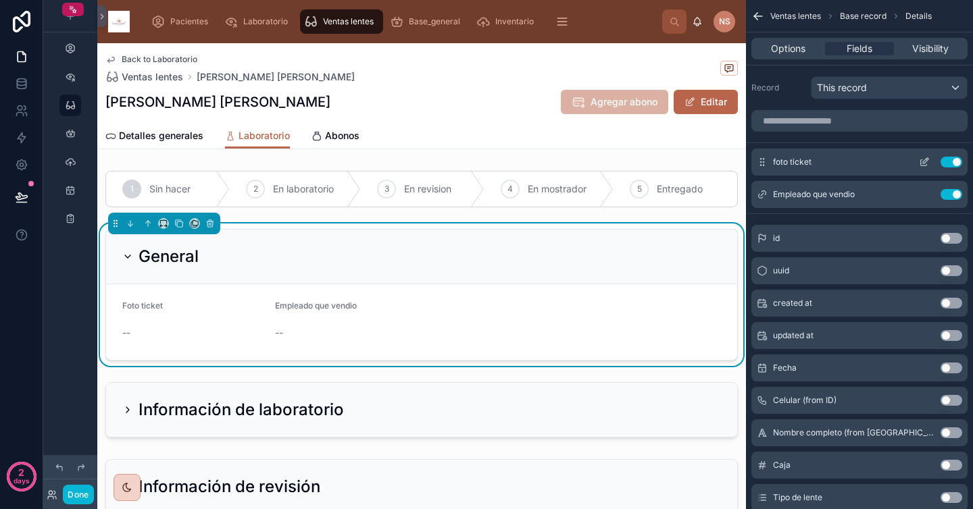
click at [923, 162] on icon "scrollable content" at bounding box center [925, 160] width 5 height 5
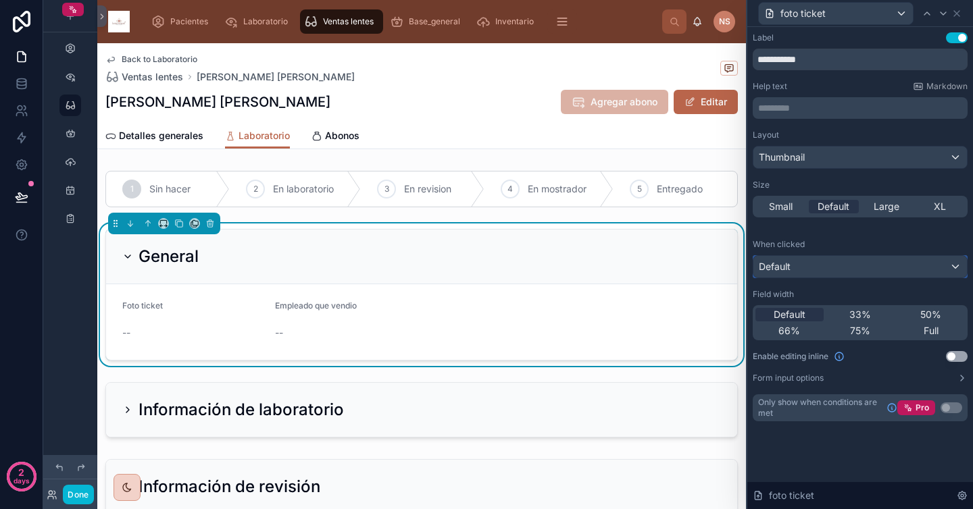
click at [836, 261] on div "Default" at bounding box center [860, 267] width 214 height 22
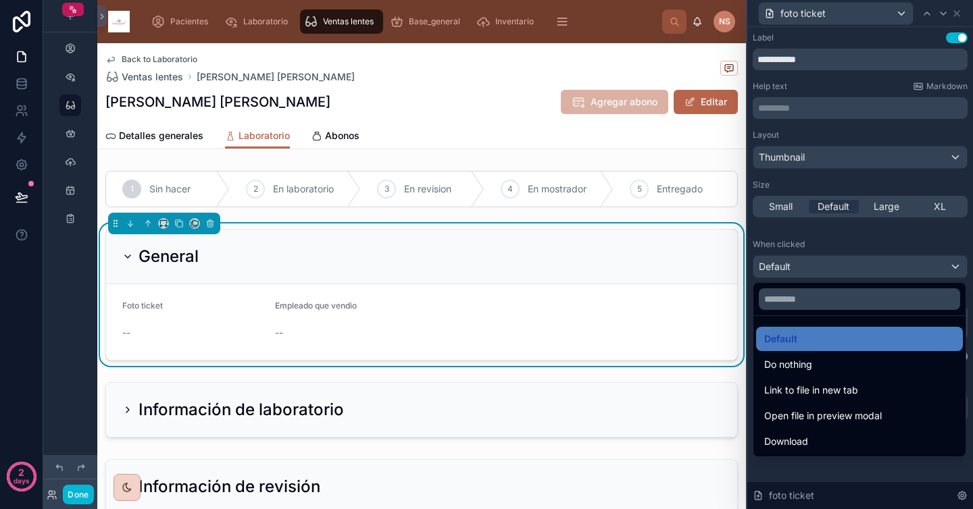
click at [834, 245] on div at bounding box center [860, 254] width 226 height 509
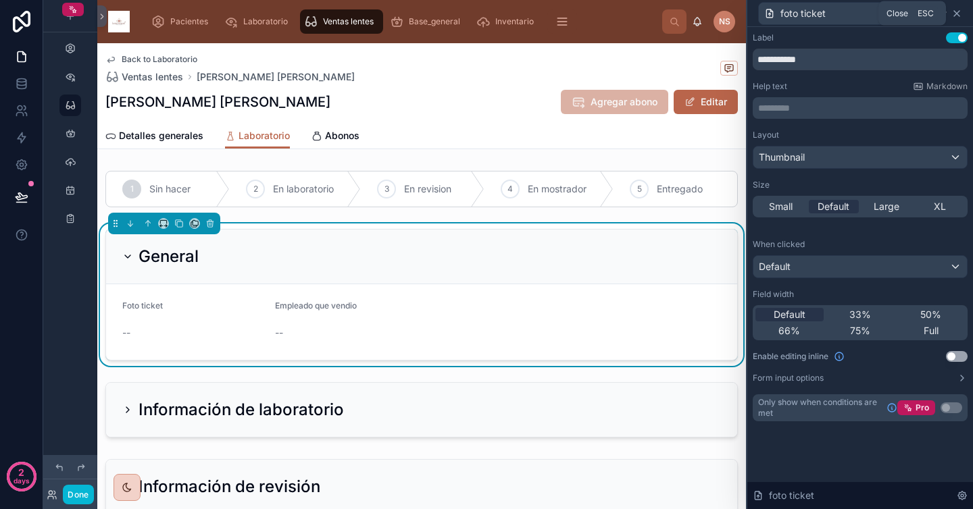
click at [958, 11] on icon at bounding box center [956, 13] width 5 height 5
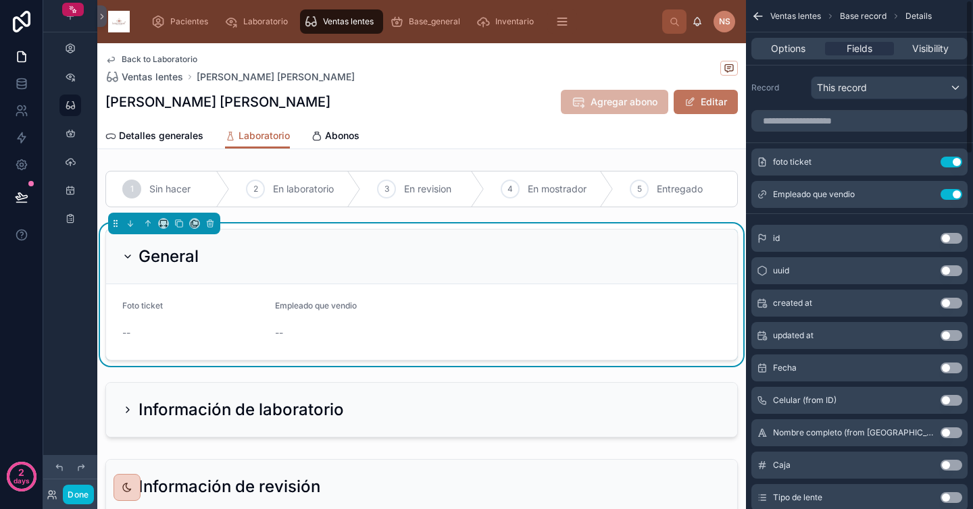
click at [703, 101] on button "Editar" at bounding box center [706, 102] width 64 height 24
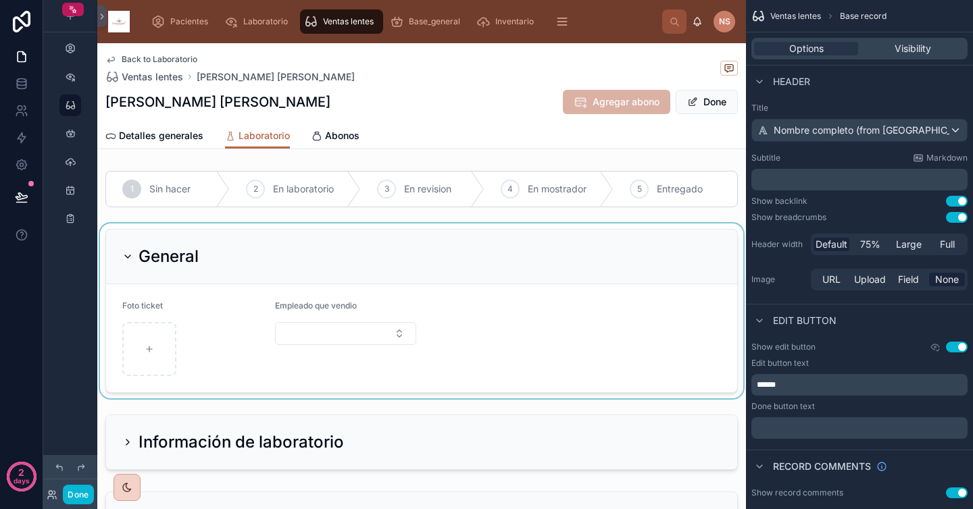
click at [163, 349] on div at bounding box center [421, 311] width 649 height 175
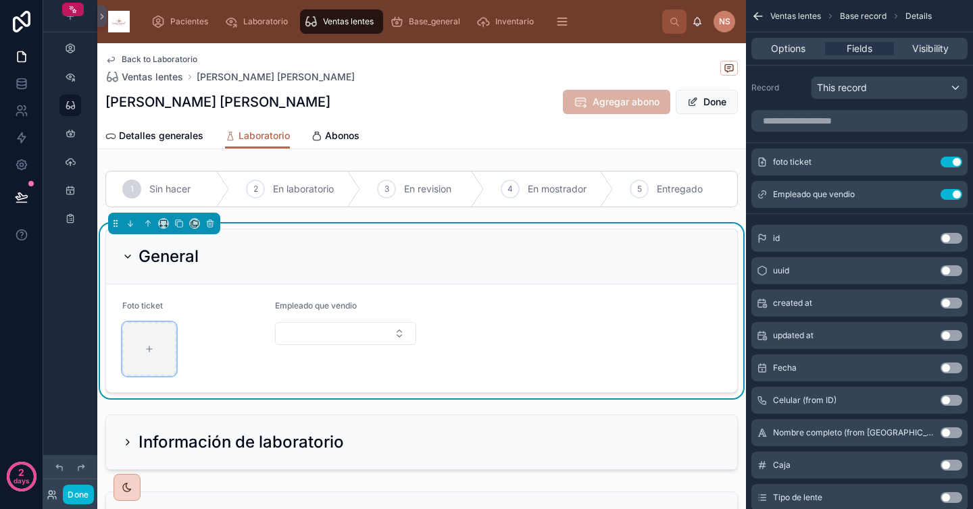
click at [151, 349] on icon at bounding box center [149, 349] width 5 height 0
click at [926, 162] on icon "scrollable content" at bounding box center [924, 162] width 11 height 11
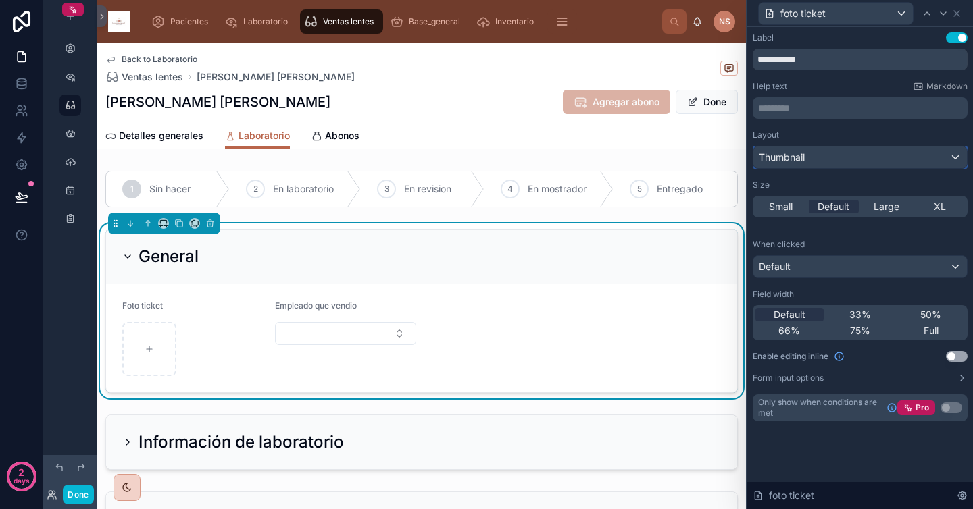
click at [896, 163] on div "Thumbnail" at bounding box center [860, 158] width 214 height 22
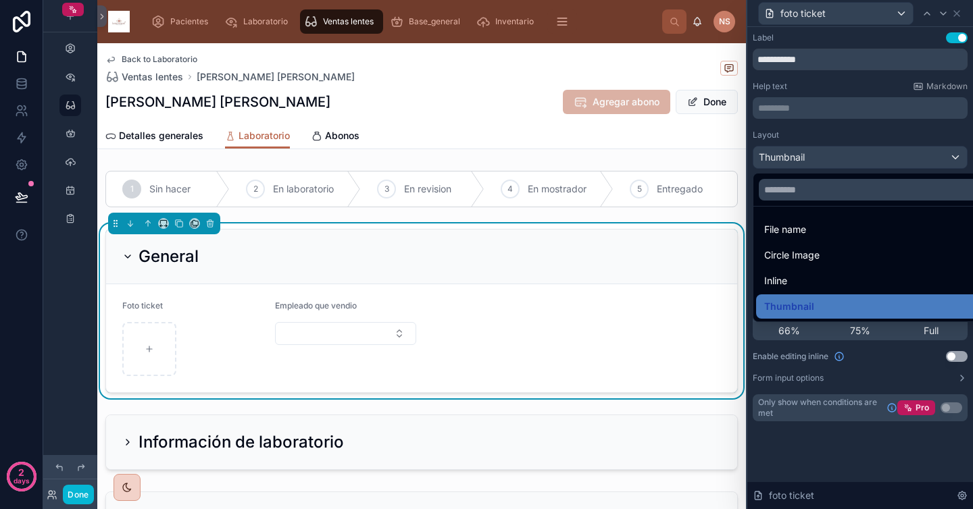
click at [872, 136] on div at bounding box center [860, 254] width 226 height 509
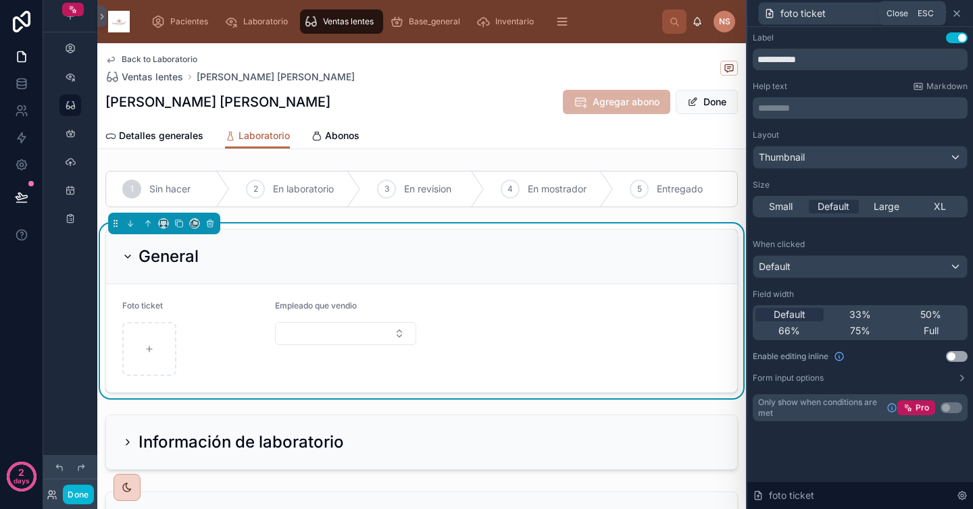
click at [959, 14] on icon at bounding box center [956, 13] width 11 height 11
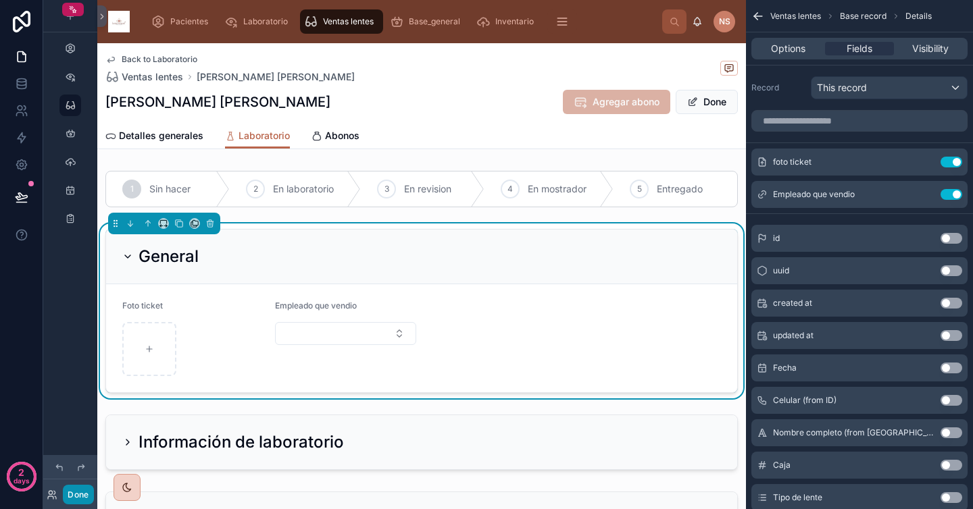
click at [85, 496] on button "Done" at bounding box center [78, 495] width 30 height 20
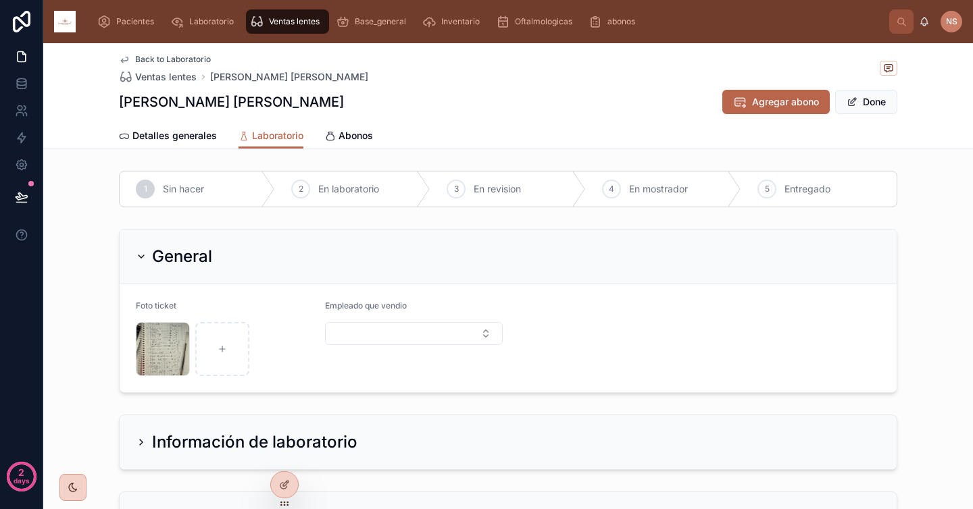
click at [100, 342] on div "General Foto ticket image .jpg Empleado que vendio" at bounding box center [508, 311] width 930 height 175
click at [167, 129] on span "Detalles generales" at bounding box center [174, 136] width 84 height 14
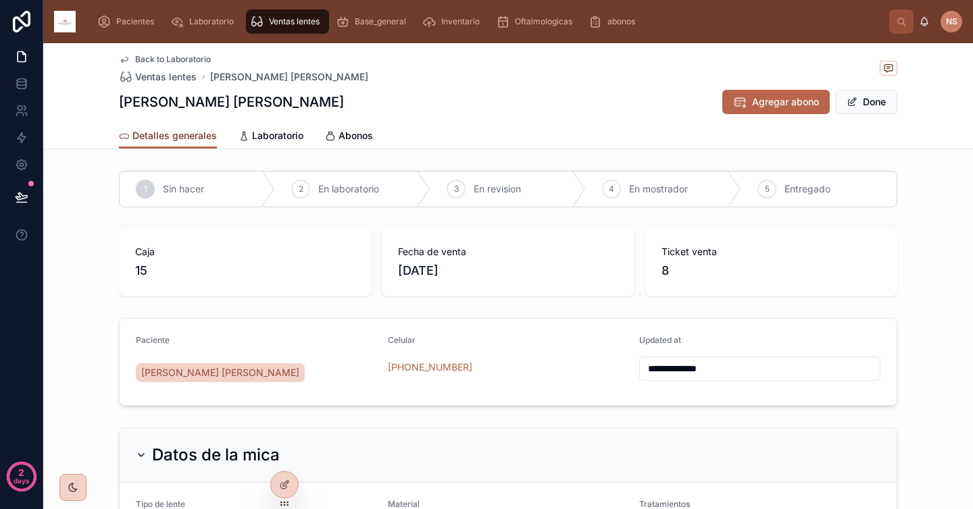
type input "**********"
click at [868, 111] on button "Done" at bounding box center [866, 102] width 62 height 24
click at [476, 99] on div "Lopez Navarro Sabina Agregar abono Editar" at bounding box center [508, 102] width 778 height 26
click at [299, 27] on div "Ventas lentes" at bounding box center [287, 22] width 75 height 22
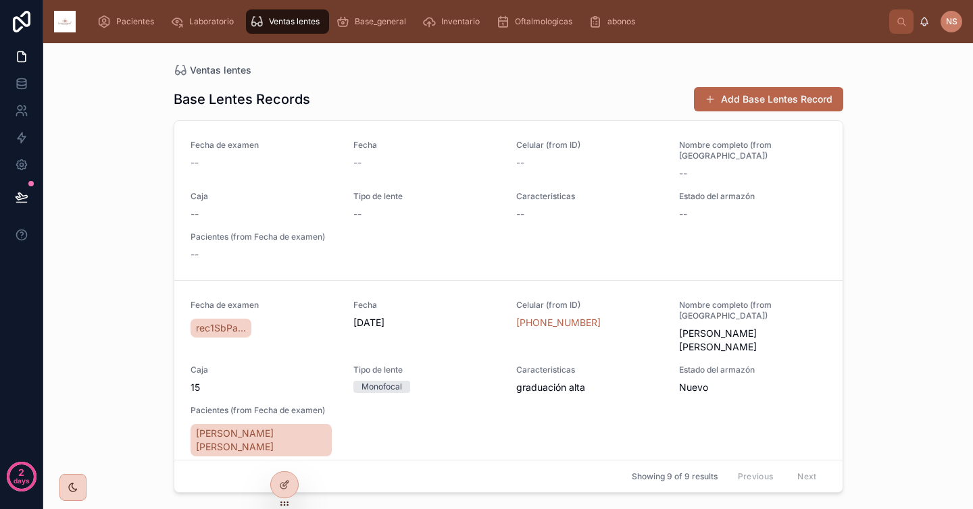
click at [589, 101] on div "Base Lentes Records Add Base Lentes Record" at bounding box center [509, 99] width 670 height 26
click at [132, 18] on span "Pacientes" at bounding box center [135, 21] width 38 height 11
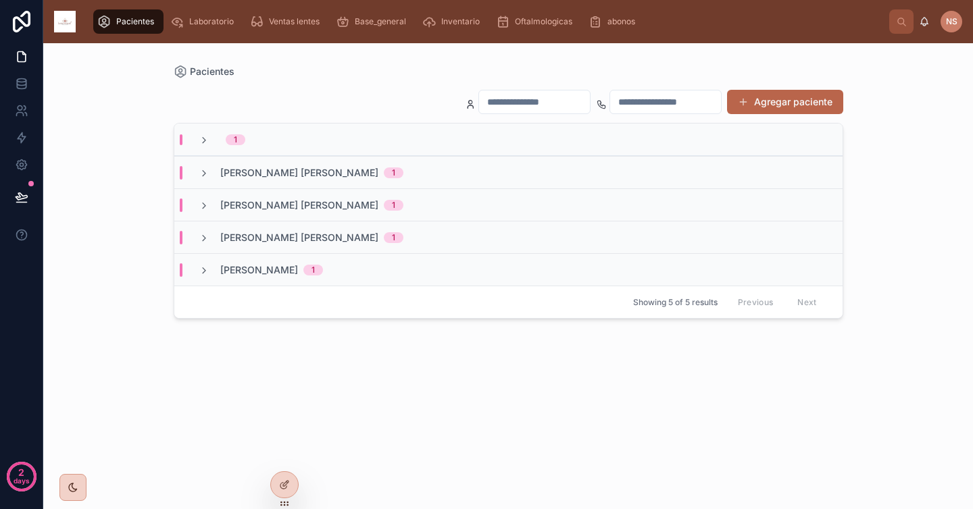
click at [291, 176] on span "Lopez Navarro Sabina" at bounding box center [299, 173] width 158 height 14
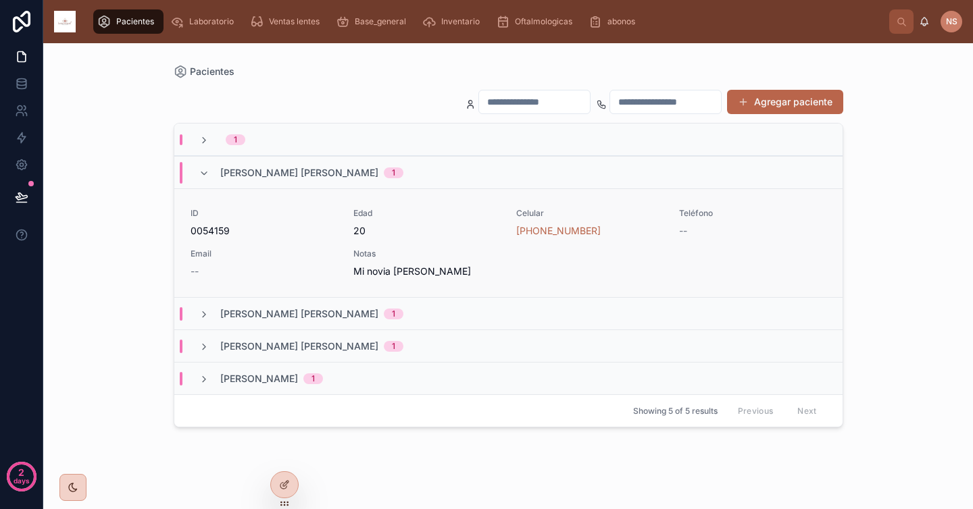
click at [327, 236] on span "0054159" at bounding box center [264, 231] width 147 height 14
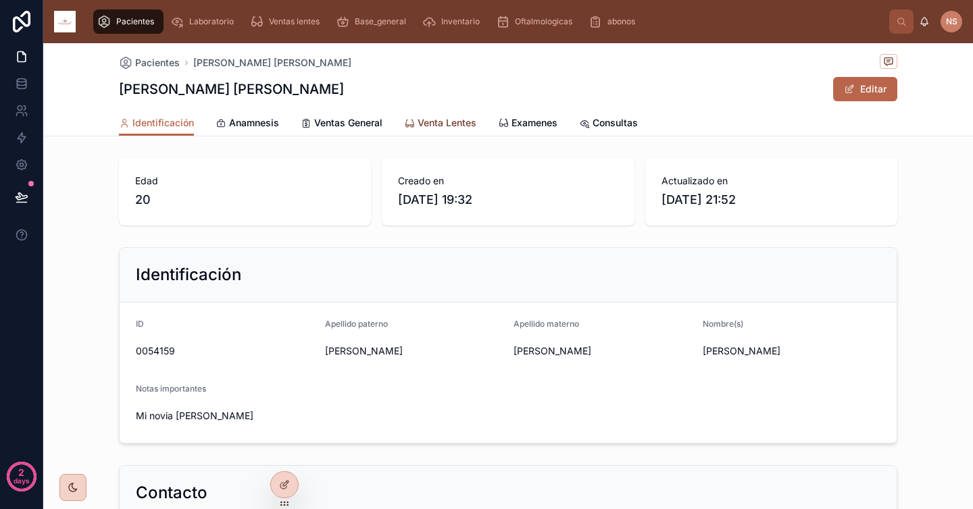
click at [448, 124] on span "Venta Lentes" at bounding box center [447, 123] width 59 height 14
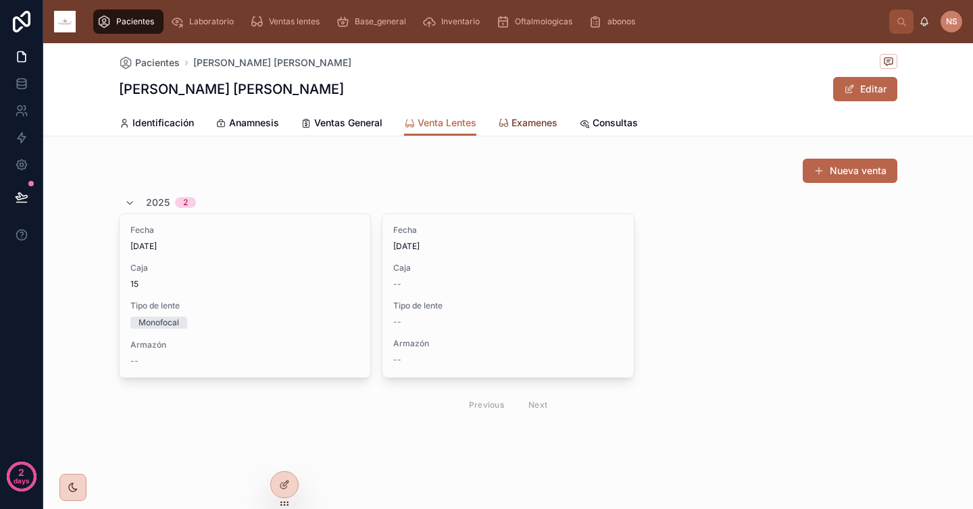
click at [532, 124] on span "Examenes" at bounding box center [534, 123] width 46 height 14
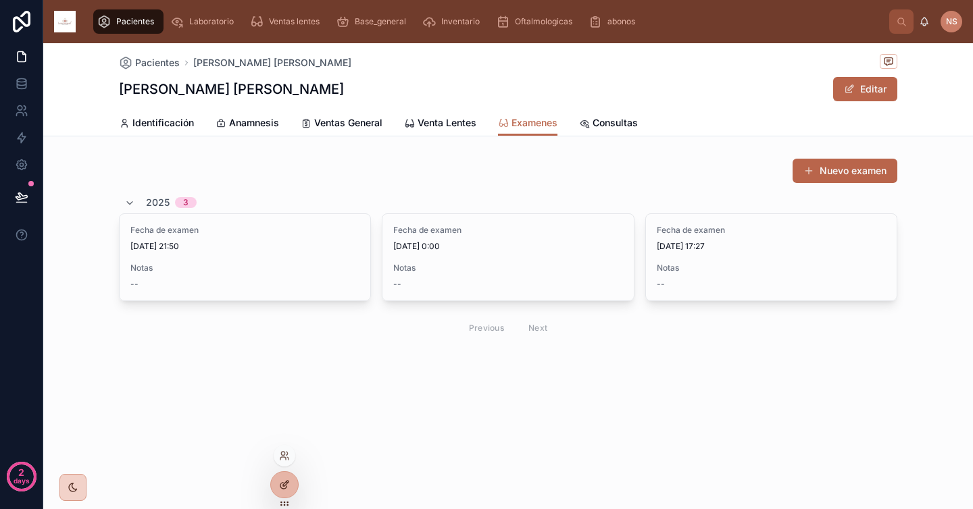
click at [282, 483] on icon at bounding box center [283, 486] width 6 height 6
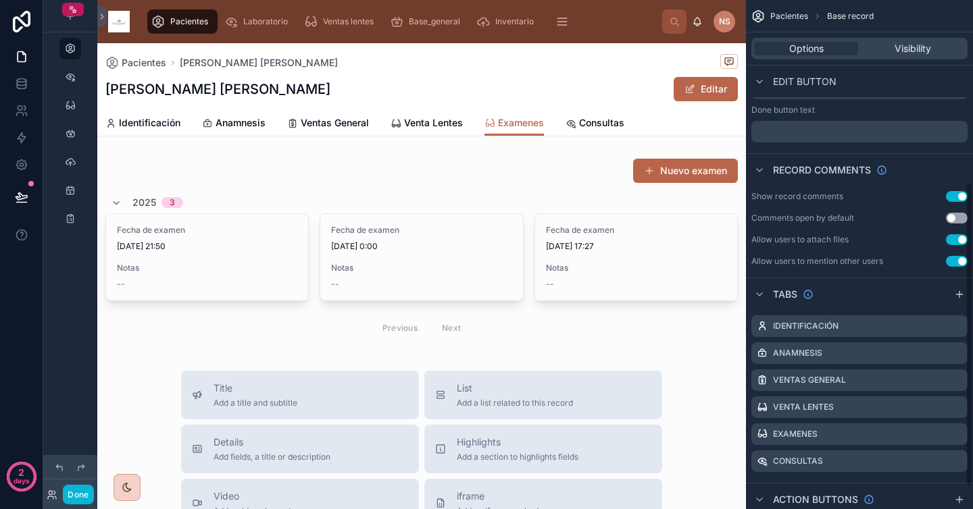
scroll to position [307, 0]
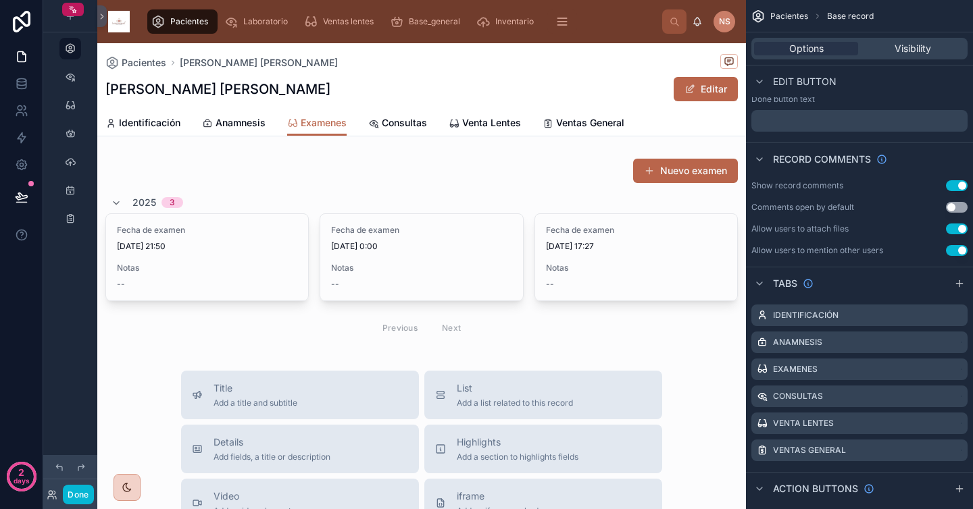
click at [81, 496] on button "Done" at bounding box center [78, 495] width 30 height 20
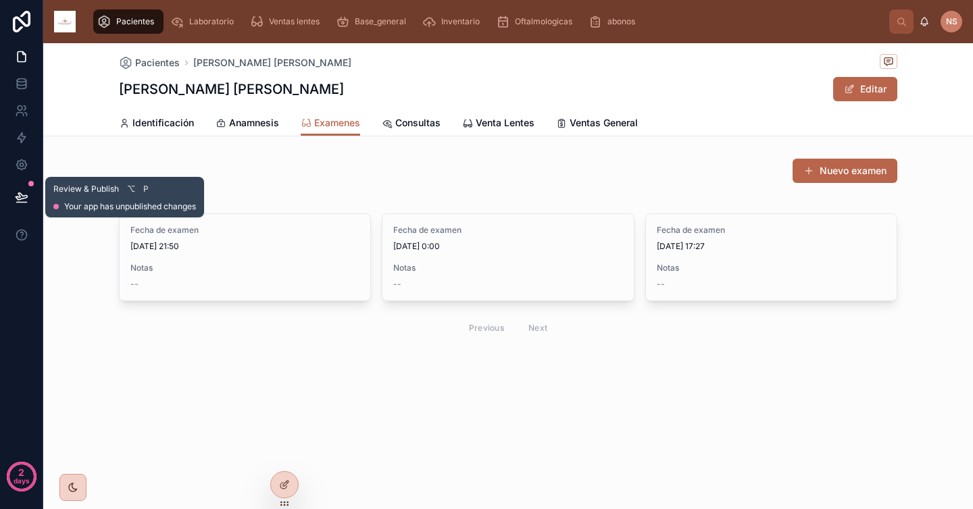
click at [30, 191] on button at bounding box center [22, 197] width 30 height 38
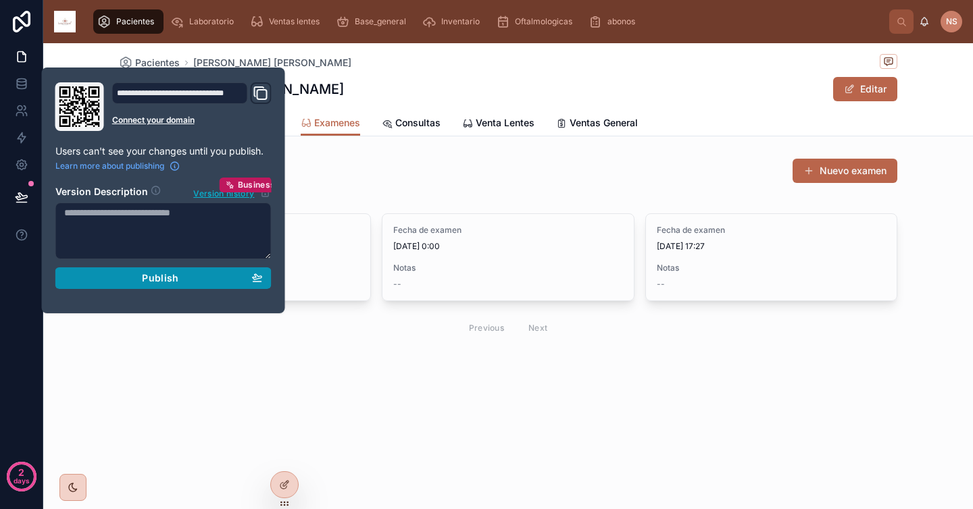
click at [139, 280] on div "Publish" at bounding box center [163, 278] width 199 height 12
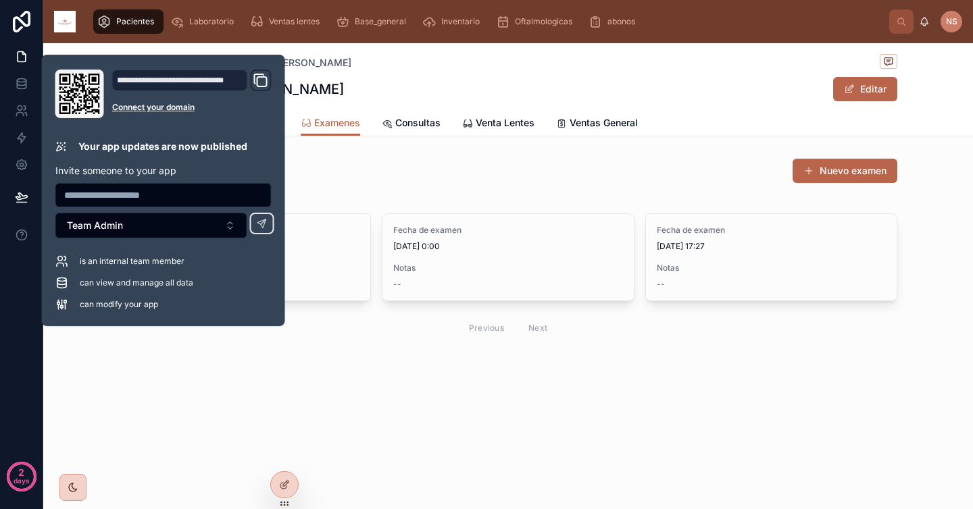
click at [900, 385] on div "Pacientes Lopez Navarro Sabina Lopez Navarro Sabina Editar Examenes Identificac…" at bounding box center [508, 239] width 930 height 393
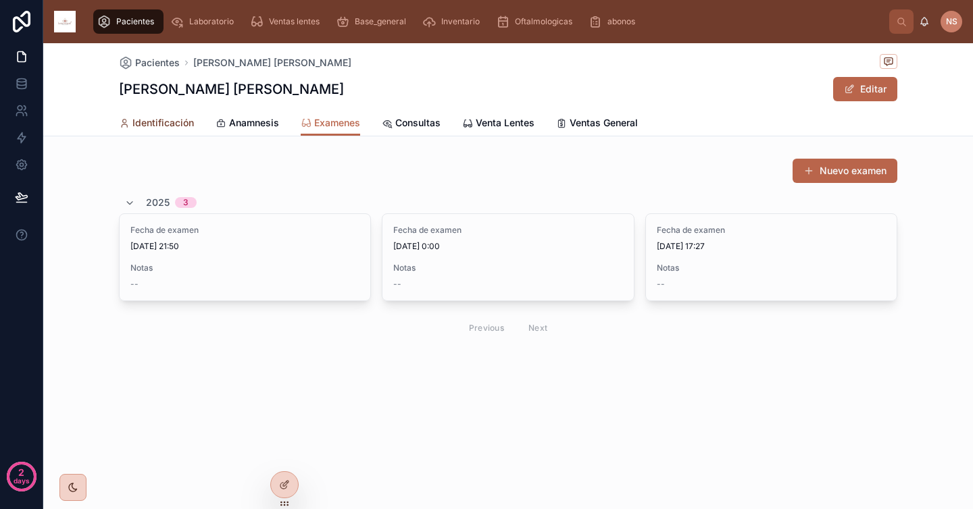
click at [140, 126] on span "Identificación" at bounding box center [162, 123] width 61 height 14
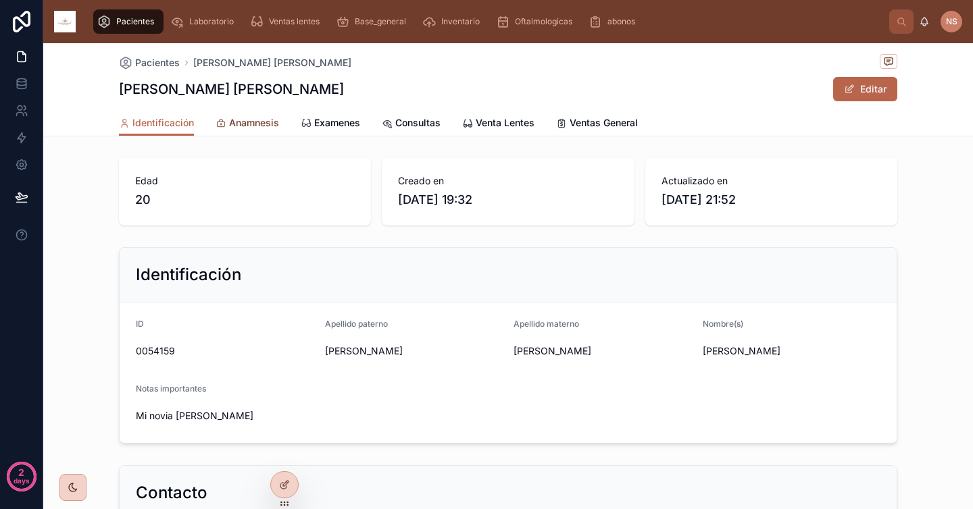
click at [249, 127] on span "Anamnesis" at bounding box center [254, 123] width 50 height 14
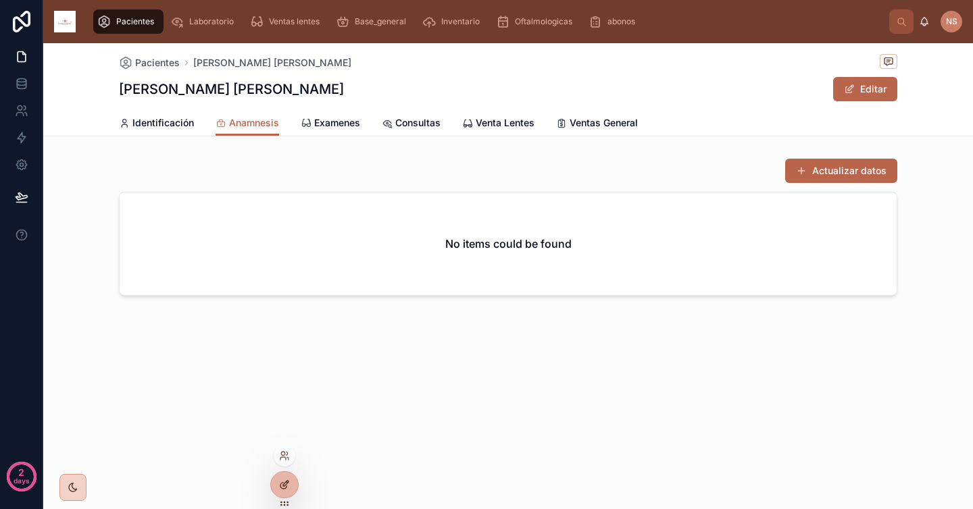
click at [287, 486] on icon at bounding box center [284, 485] width 11 height 11
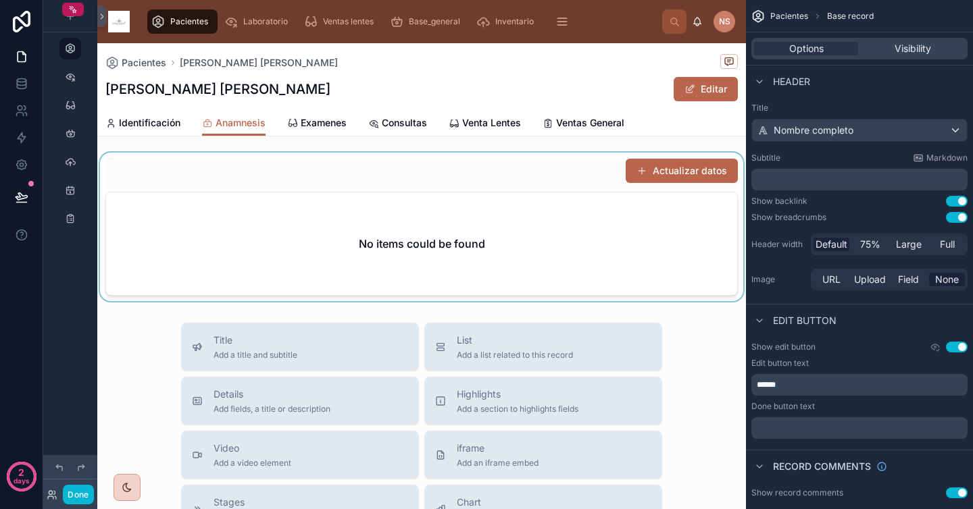
click at [570, 222] on div at bounding box center [421, 227] width 649 height 149
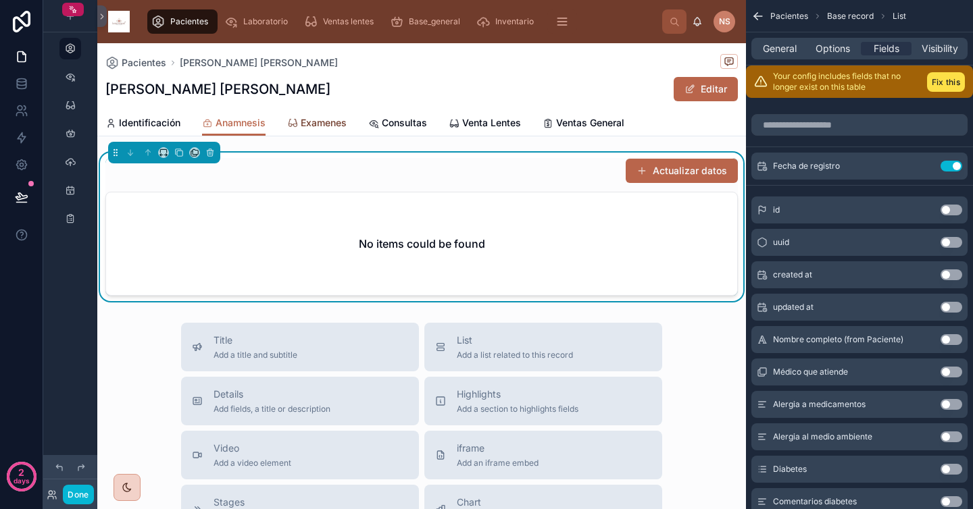
click at [302, 126] on span "Examenes" at bounding box center [324, 123] width 46 height 14
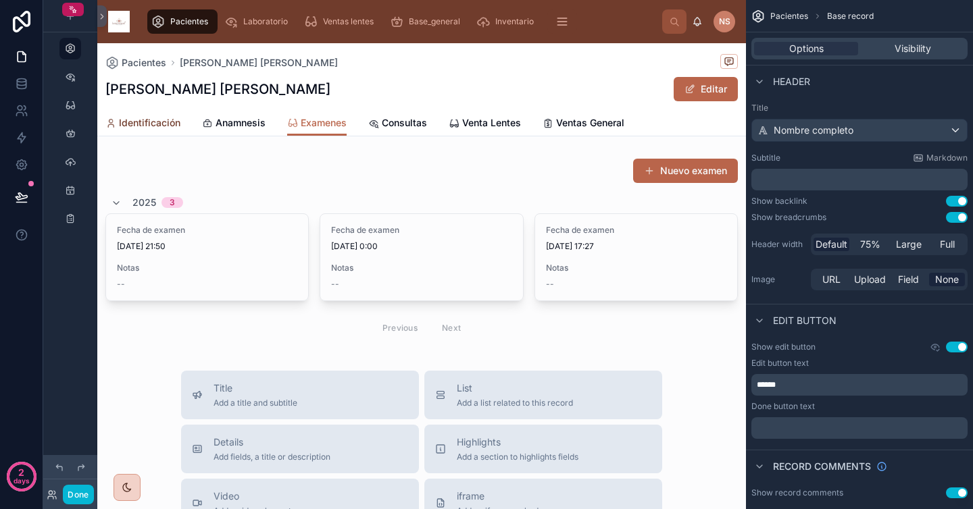
click at [174, 122] on span "Identificación" at bounding box center [149, 123] width 61 height 14
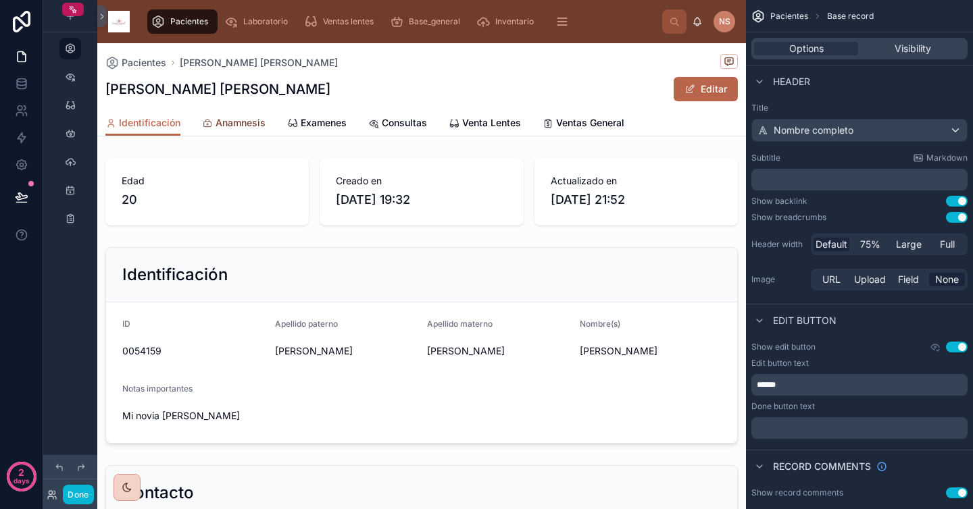
click at [245, 123] on span "Anamnesis" at bounding box center [241, 123] width 50 height 14
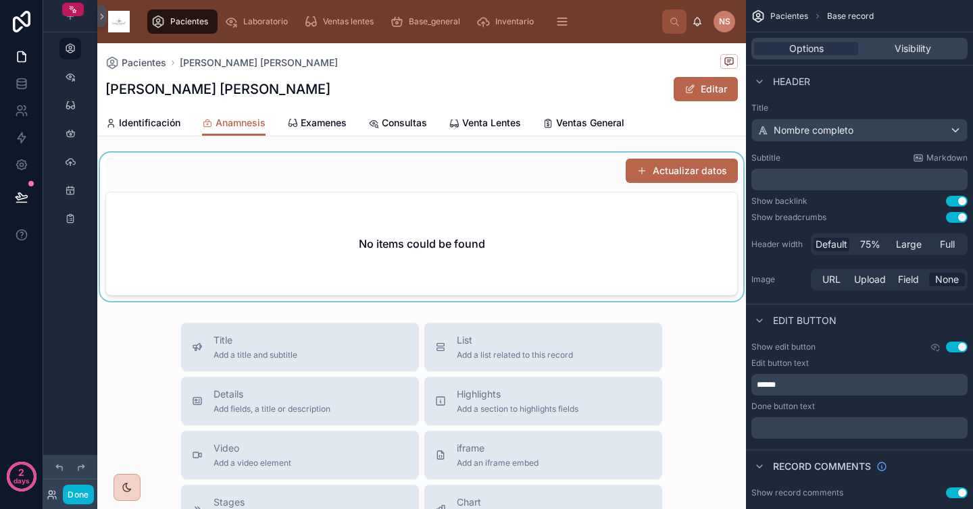
click at [441, 166] on div at bounding box center [421, 227] width 649 height 149
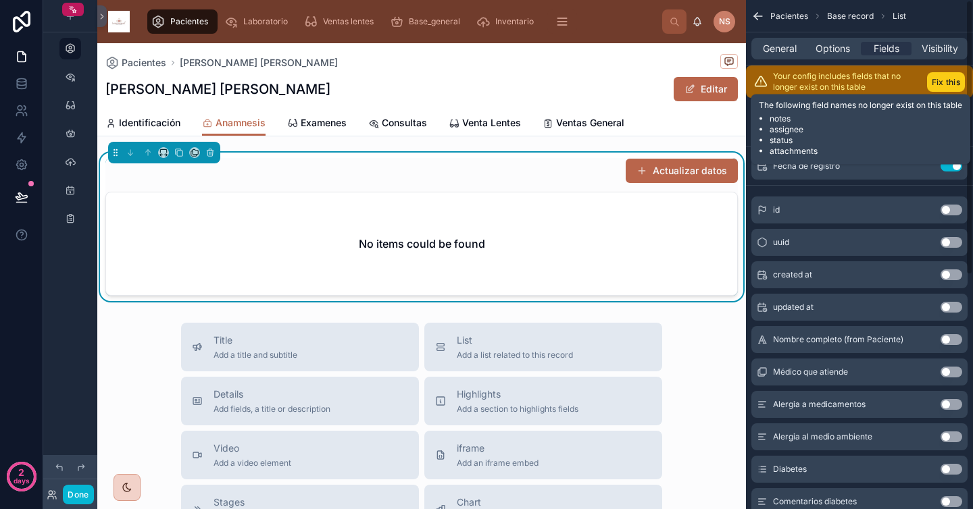
click at [944, 77] on button "Fix this" at bounding box center [946, 82] width 38 height 20
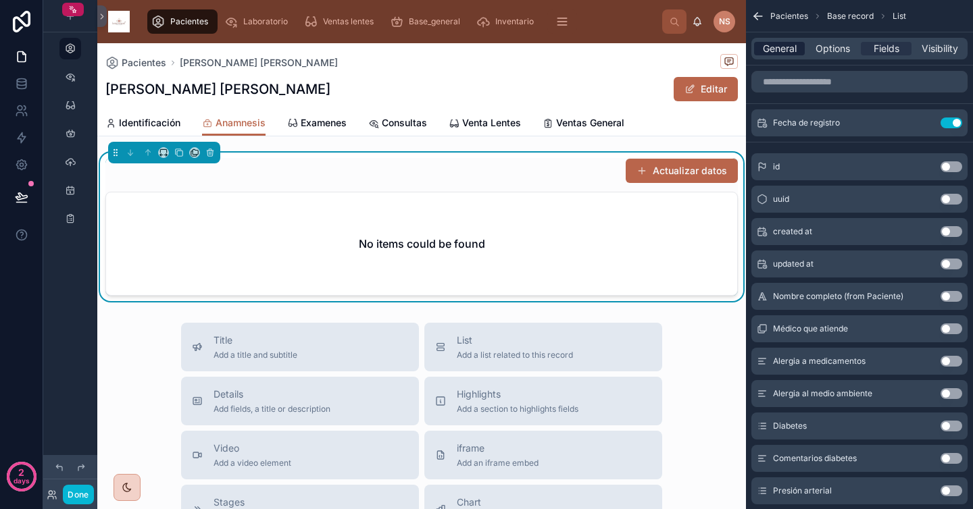
click at [786, 52] on span "General" at bounding box center [780, 49] width 34 height 14
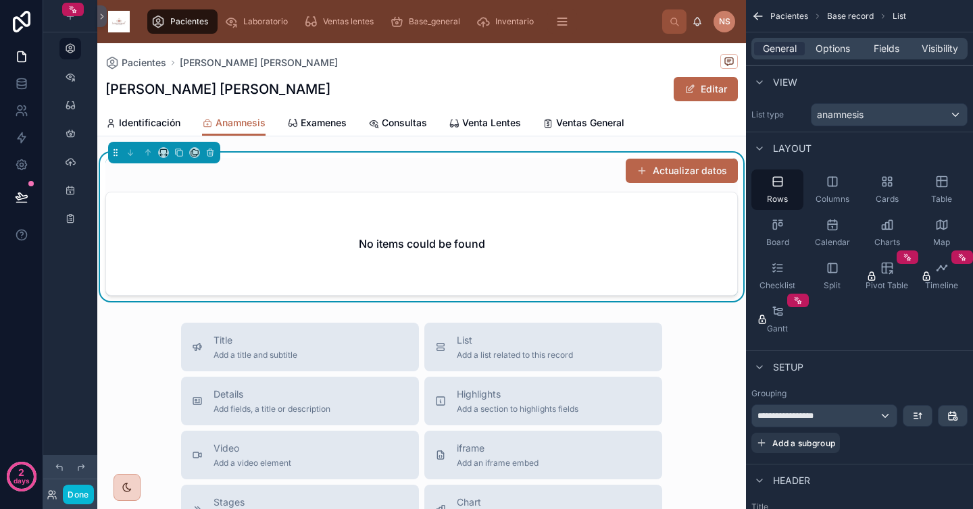
click at [828, 343] on div "Rows Columns Cards Table Board Calendar Charts Map Checklist Split Pivot Table …" at bounding box center [859, 254] width 227 height 181
click at [895, 198] on span "Cards" at bounding box center [887, 199] width 23 height 11
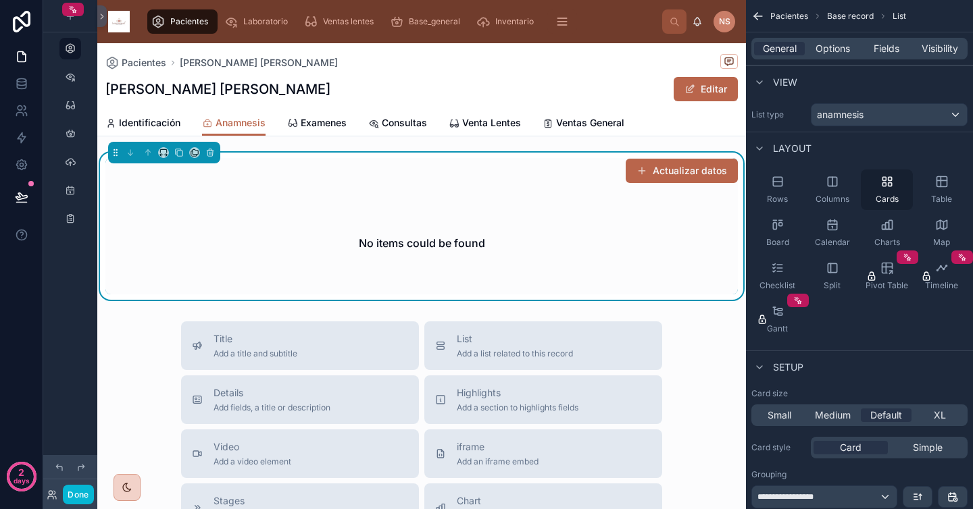
click at [895, 198] on span "Cards" at bounding box center [887, 199] width 23 height 11
click at [841, 46] on span "Options" at bounding box center [833, 49] width 34 height 14
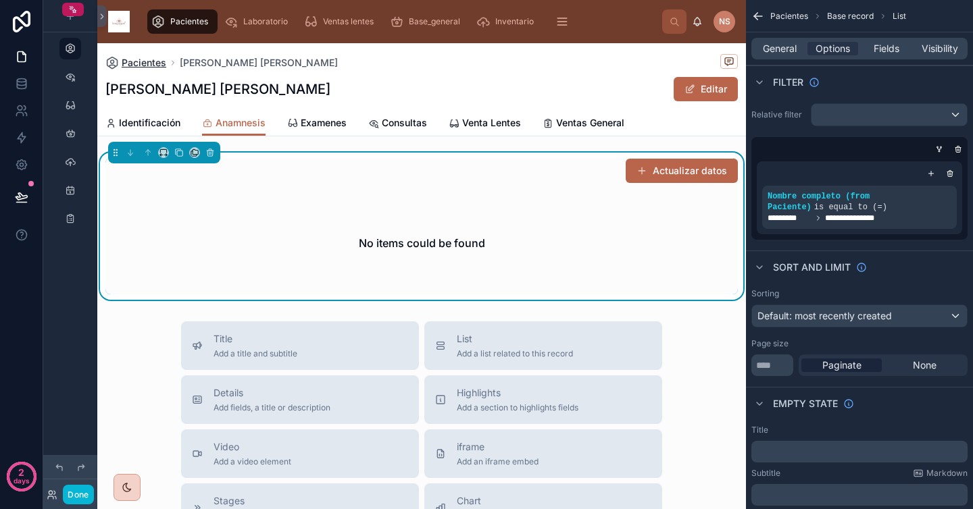
click at [143, 64] on span "Pacientes" at bounding box center [144, 63] width 45 height 14
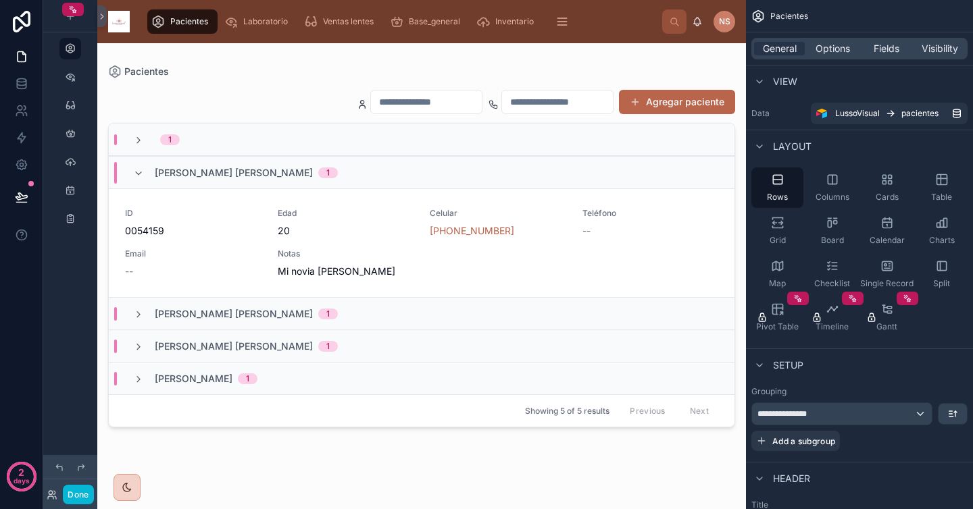
click at [365, 351] on div "Vazquez Trejo Cristian Daniel 1" at bounding box center [422, 346] width 626 height 32
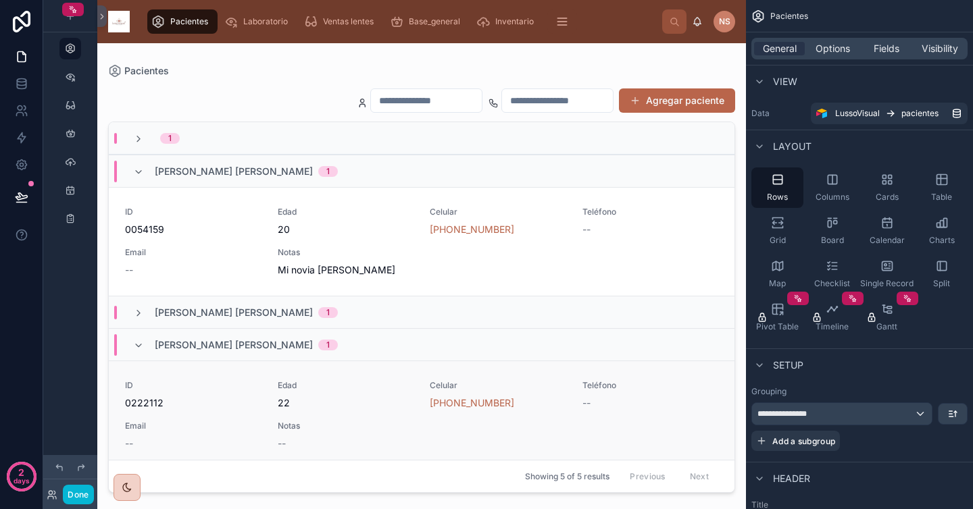
click at [344, 401] on span "22" at bounding box center [346, 404] width 136 height 14
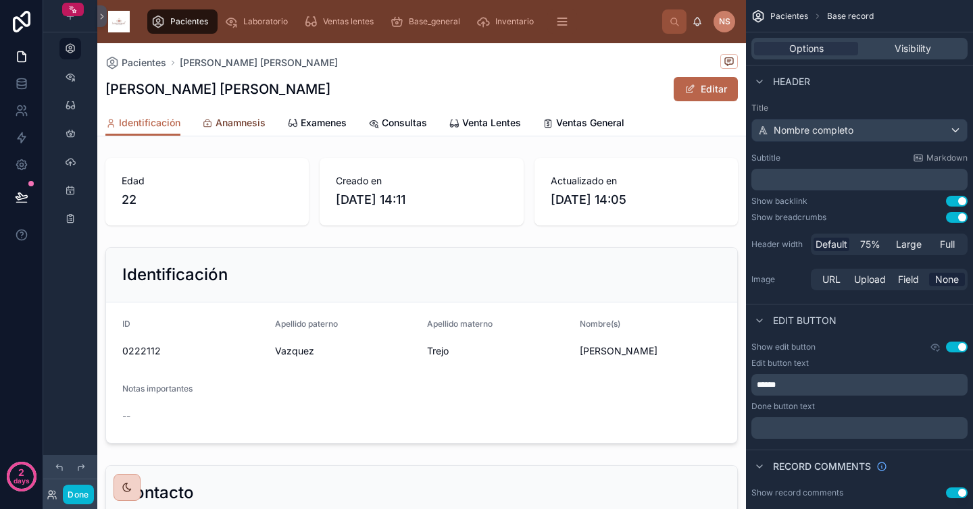
click at [227, 130] on link "Anamnesis" at bounding box center [234, 124] width 64 height 27
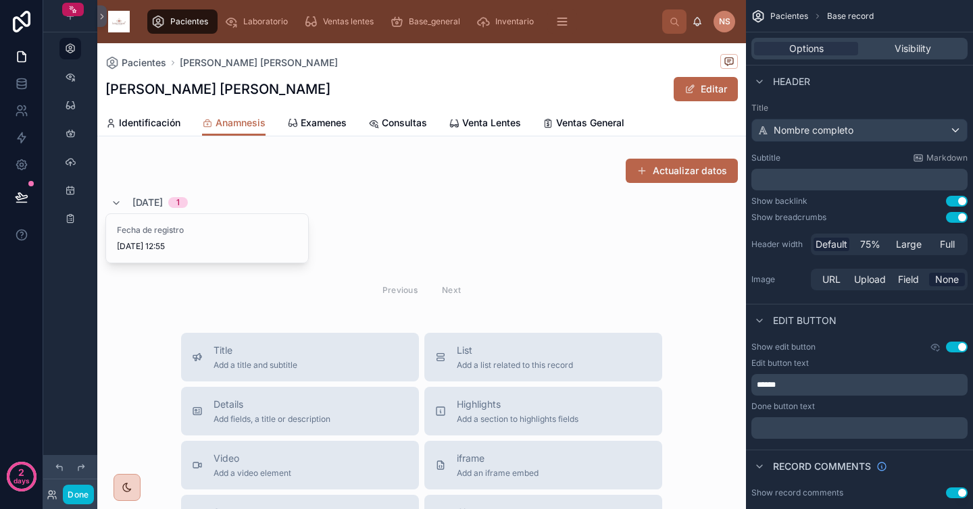
click at [397, 322] on div "Pacientes Vazquez Trejo Cristian Daniel Vazquez Trejo Cristian Daniel Editar An…" at bounding box center [421, 482] width 649 height 879
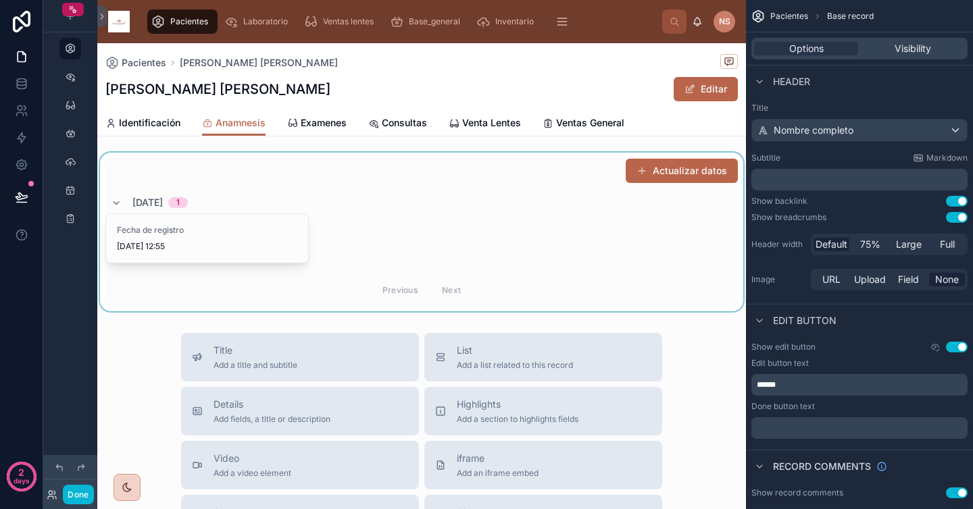
click at [243, 239] on div at bounding box center [421, 232] width 649 height 159
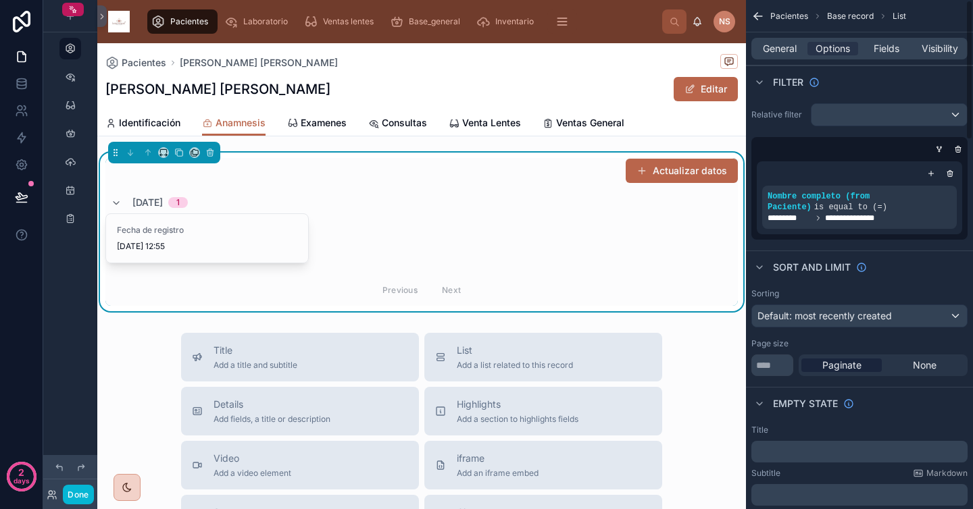
click at [568, 205] on div "8/9/2025 1" at bounding box center [421, 203] width 632 height 22
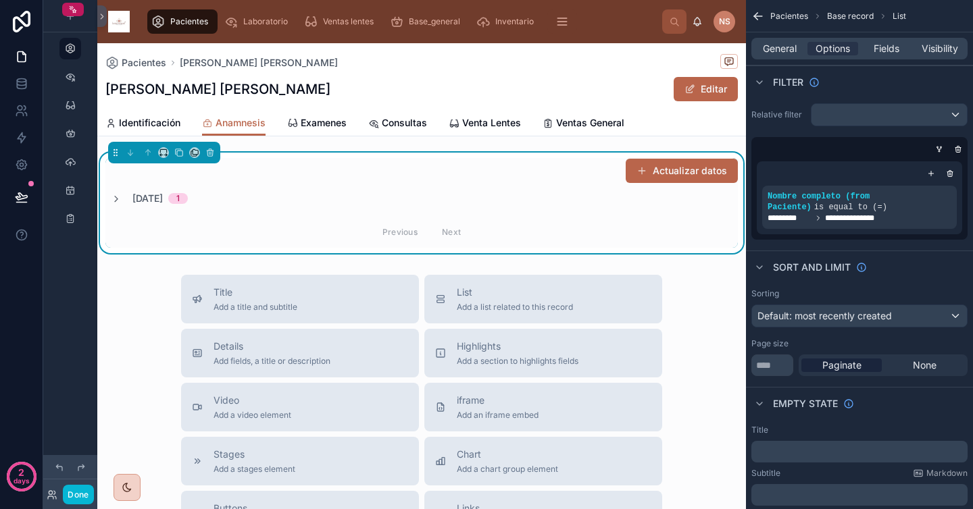
click at [667, 218] on div "Previous Next" at bounding box center [421, 232] width 632 height 32
click at [523, 205] on div "8/9/2025 1" at bounding box center [421, 199] width 632 height 14
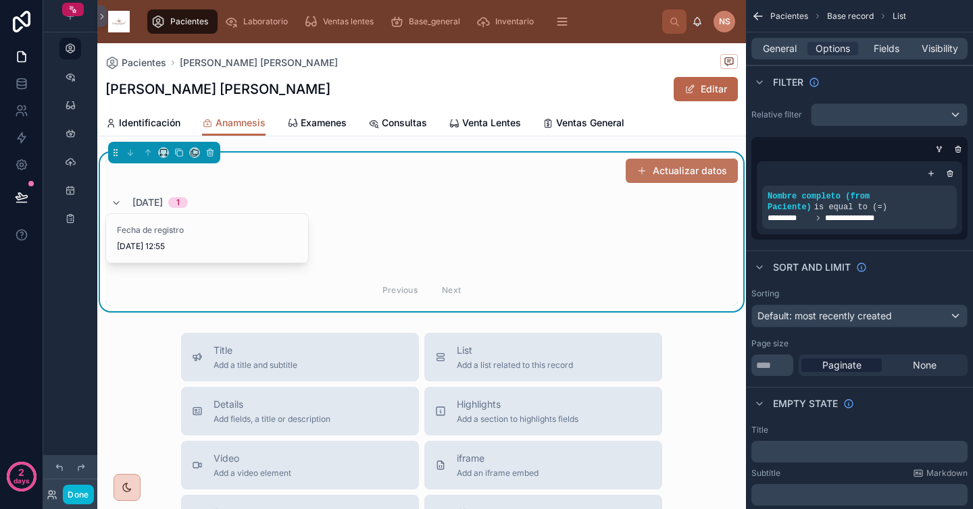
click at [645, 178] on button "Actualizar datos" at bounding box center [682, 171] width 112 height 24
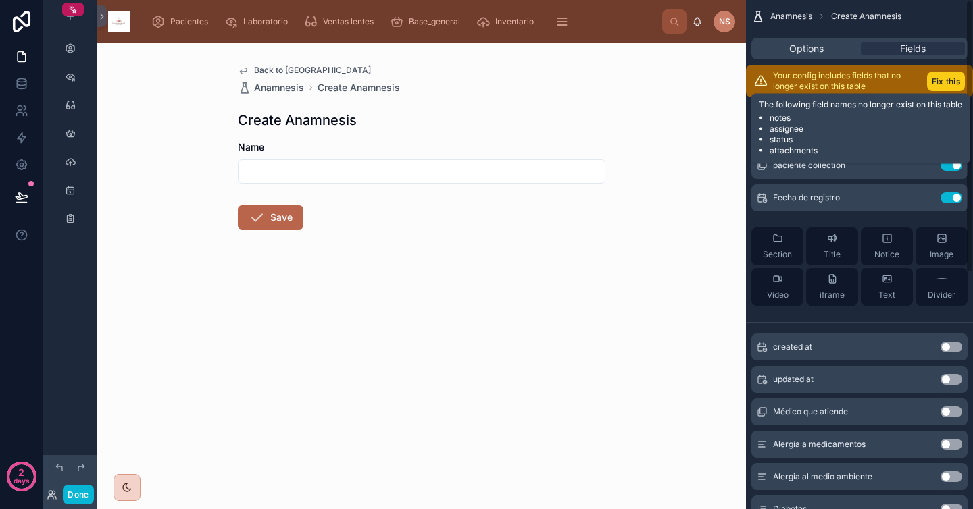
click at [943, 80] on button "Fix this" at bounding box center [946, 82] width 38 height 20
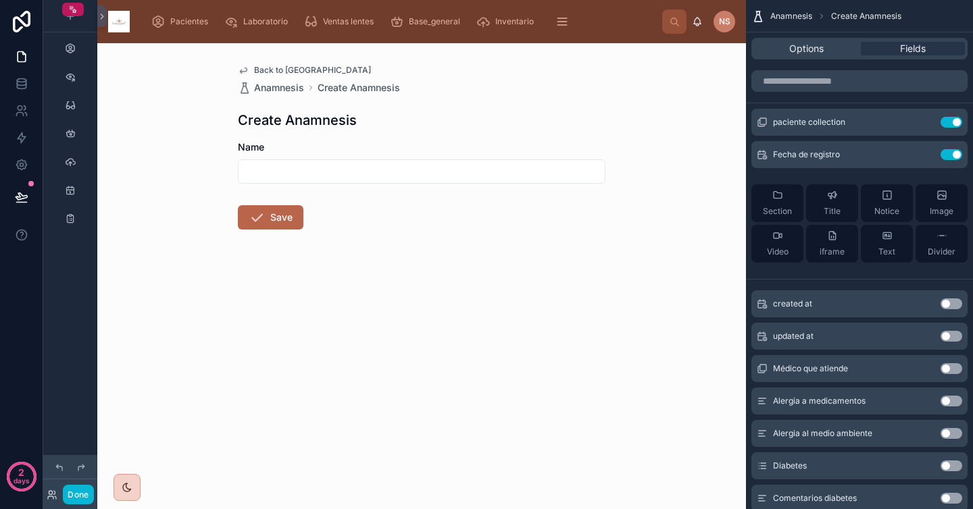
click at [330, 171] on input "text" at bounding box center [422, 171] width 366 height 19
click at [462, 123] on div "Create Anamnesis" at bounding box center [422, 120] width 368 height 19
click at [347, 189] on form "Name Save" at bounding box center [422, 229] width 368 height 176
click at [924, 121] on icon "scrollable content" at bounding box center [925, 120] width 5 height 5
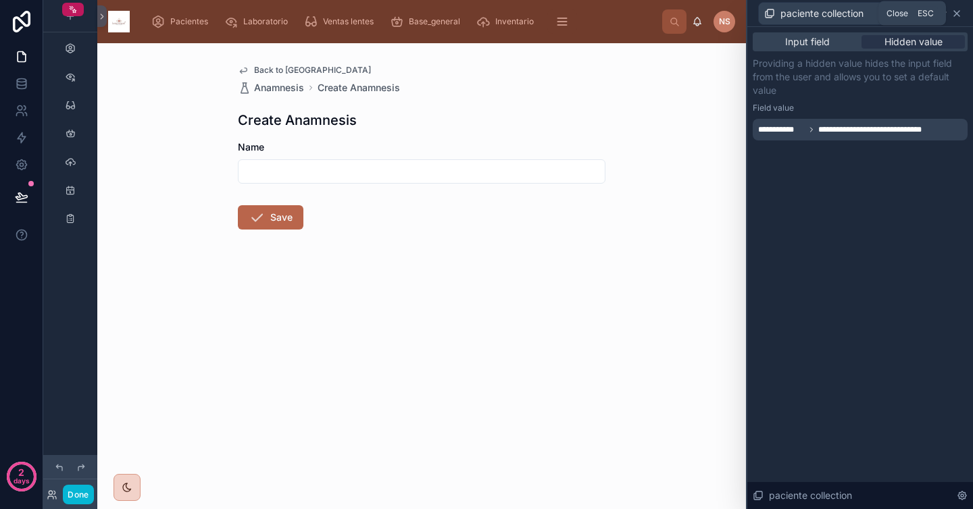
click at [959, 11] on icon at bounding box center [956, 13] width 11 height 11
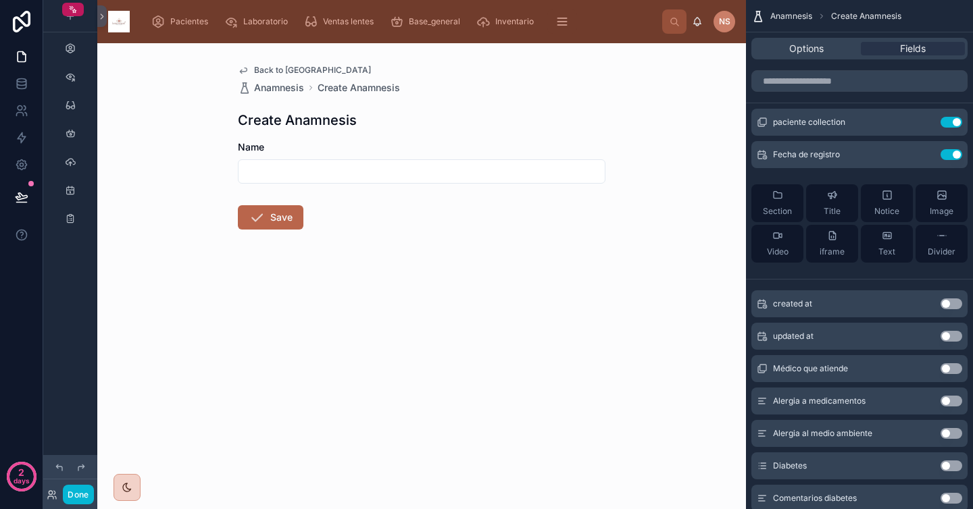
click at [955, 401] on button "Use setting" at bounding box center [952, 401] width 22 height 11
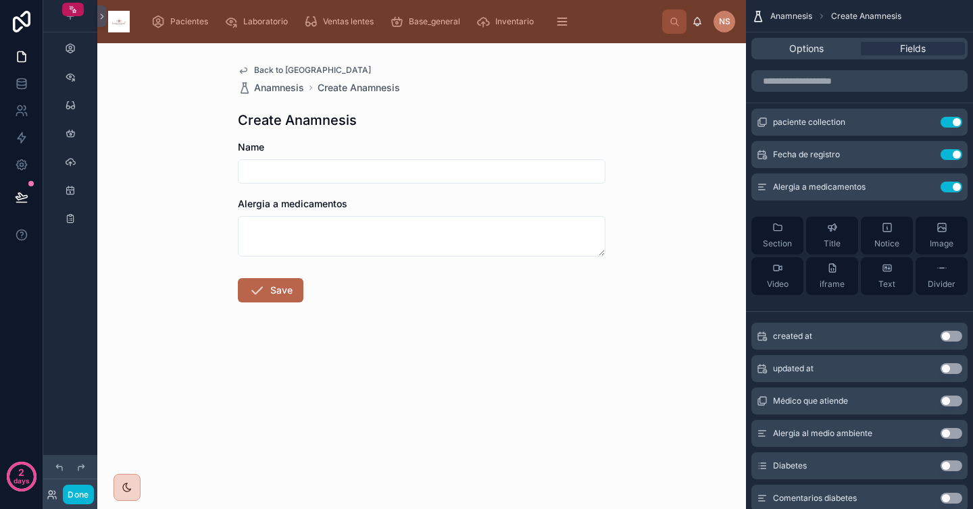
click at [361, 173] on input "text" at bounding box center [422, 171] width 366 height 19
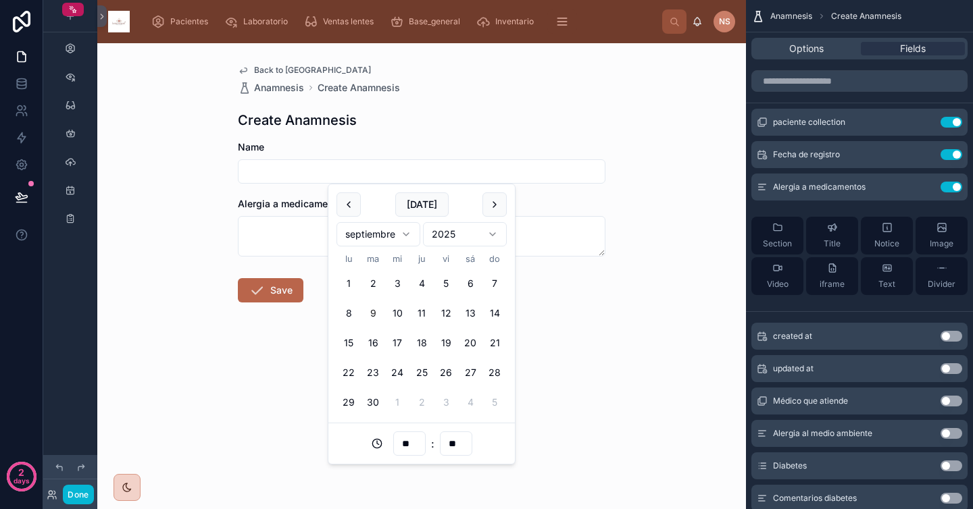
click at [428, 145] on div "Name" at bounding box center [422, 148] width 368 height 14
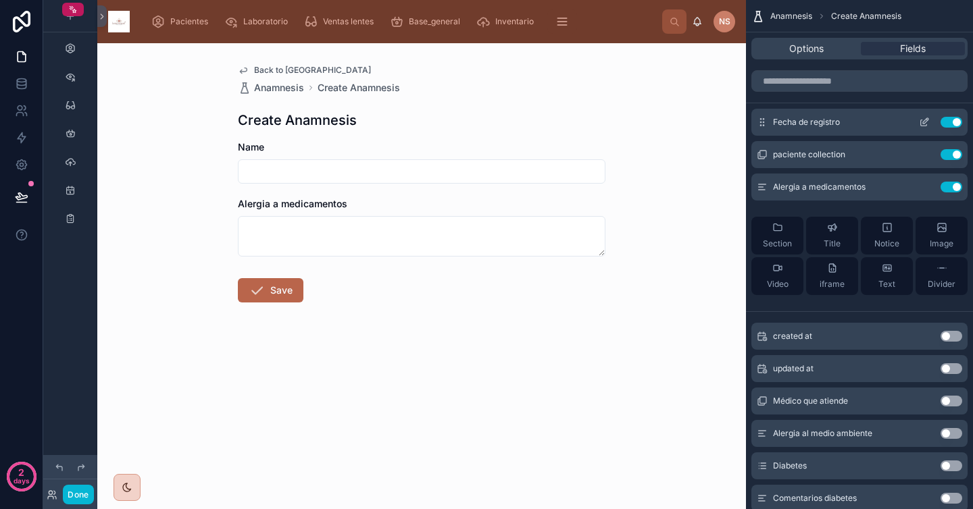
click at [922, 123] on icon "scrollable content" at bounding box center [924, 122] width 11 height 11
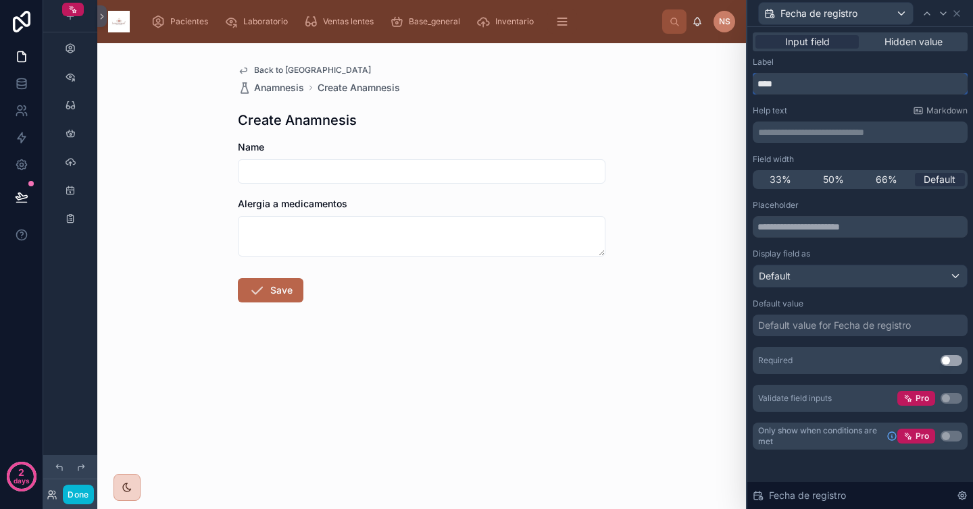
click at [830, 86] on input "****" at bounding box center [860, 84] width 215 height 22
type input "**********"
click at [832, 102] on div "**********" at bounding box center [860, 253] width 215 height 393
click at [854, 316] on div "Default value for Fecha de registro" at bounding box center [860, 326] width 215 height 22
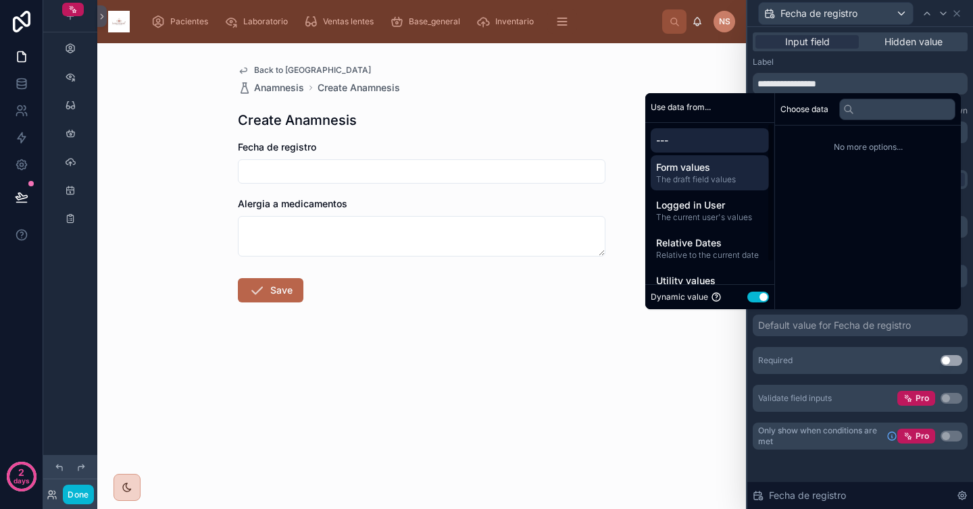
click at [688, 177] on span "The draft field values" at bounding box center [709, 179] width 107 height 11
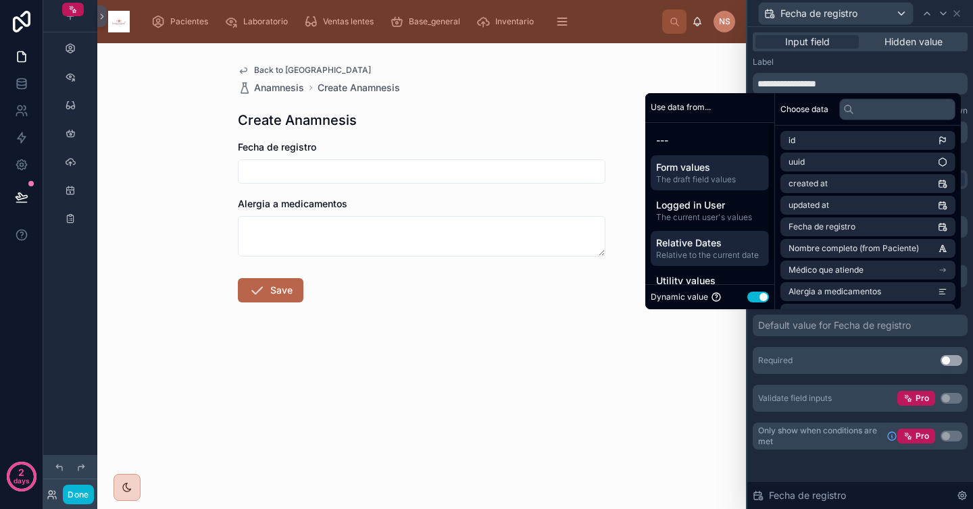
click at [693, 251] on span "Relative to the current date" at bounding box center [709, 255] width 107 height 11
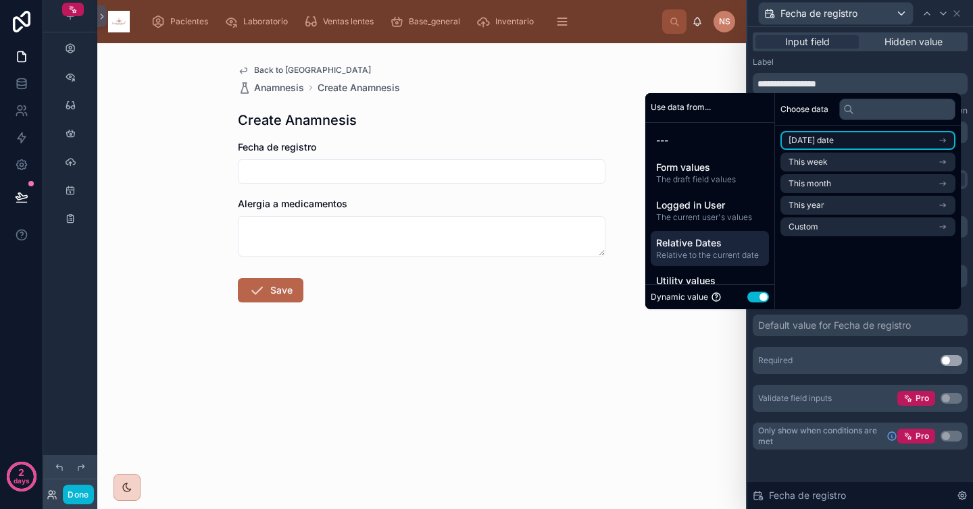
click at [805, 141] on span "Today's date" at bounding box center [810, 140] width 45 height 11
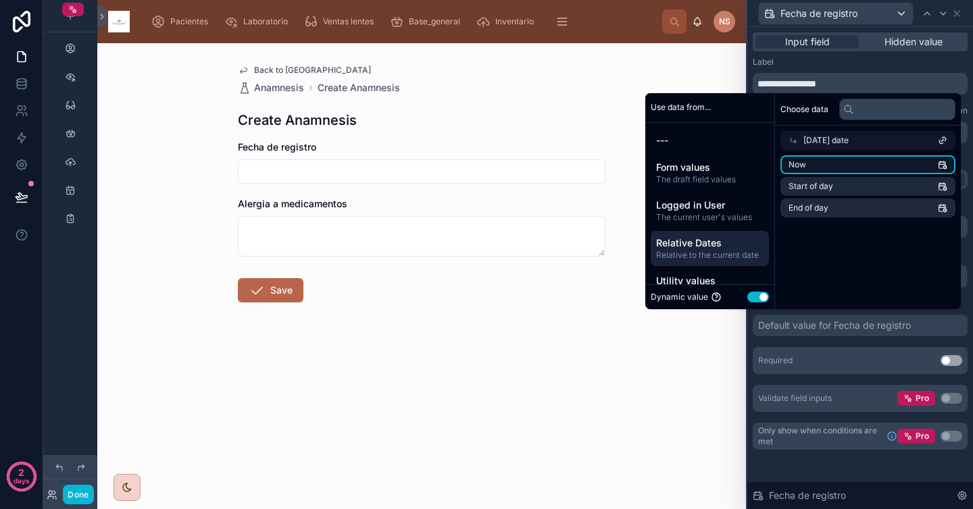
click at [816, 167] on li "Now" at bounding box center [867, 164] width 175 height 19
click at [834, 342] on div "Placeholder Display field as Default Default value *** Required Use setting Val…" at bounding box center [860, 306] width 215 height 212
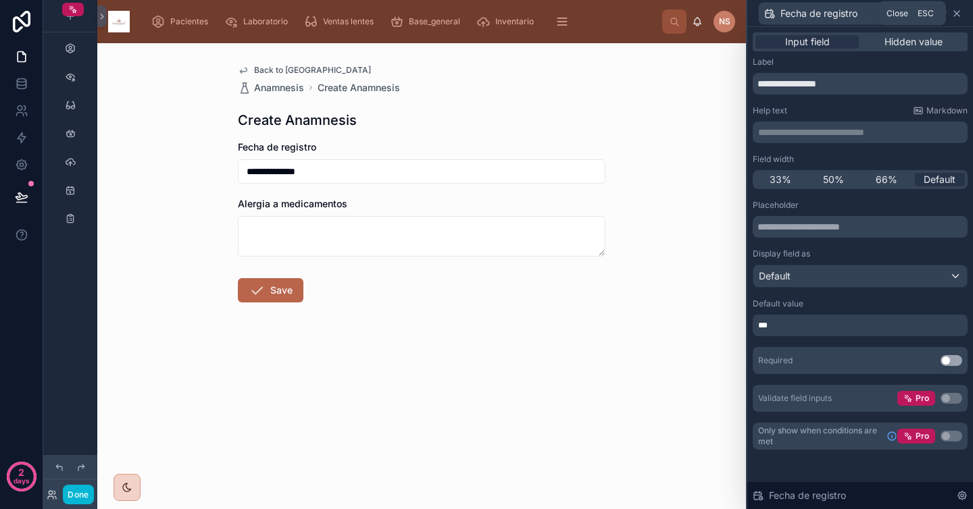
click at [957, 17] on icon at bounding box center [956, 13] width 11 height 11
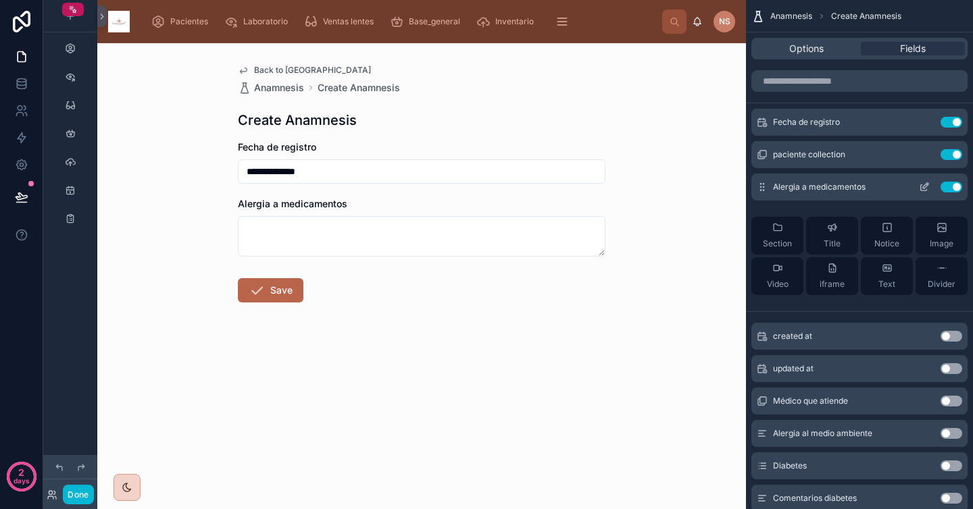
click at [953, 188] on button "Use setting" at bounding box center [952, 187] width 22 height 11
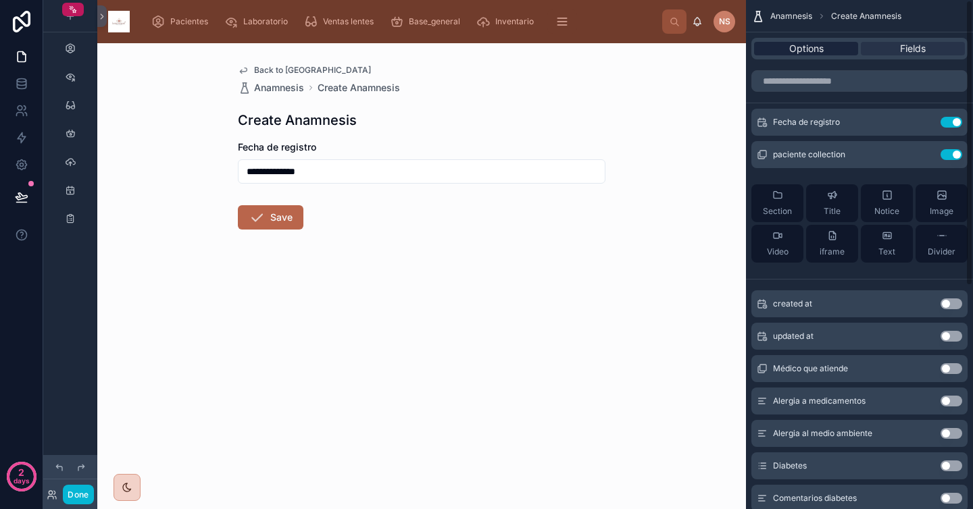
click at [824, 47] on div "Options" at bounding box center [806, 49] width 104 height 14
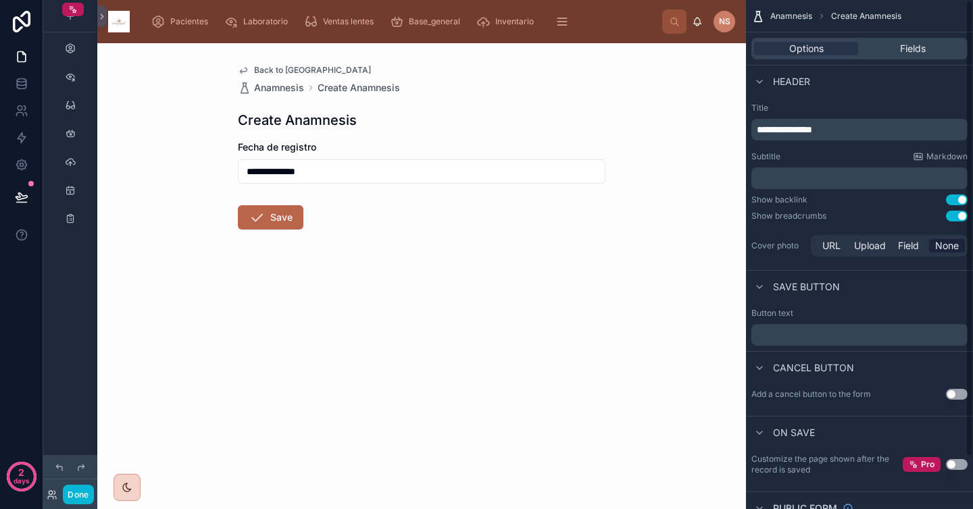
click at [855, 131] on p "**********" at bounding box center [861, 130] width 208 height 14
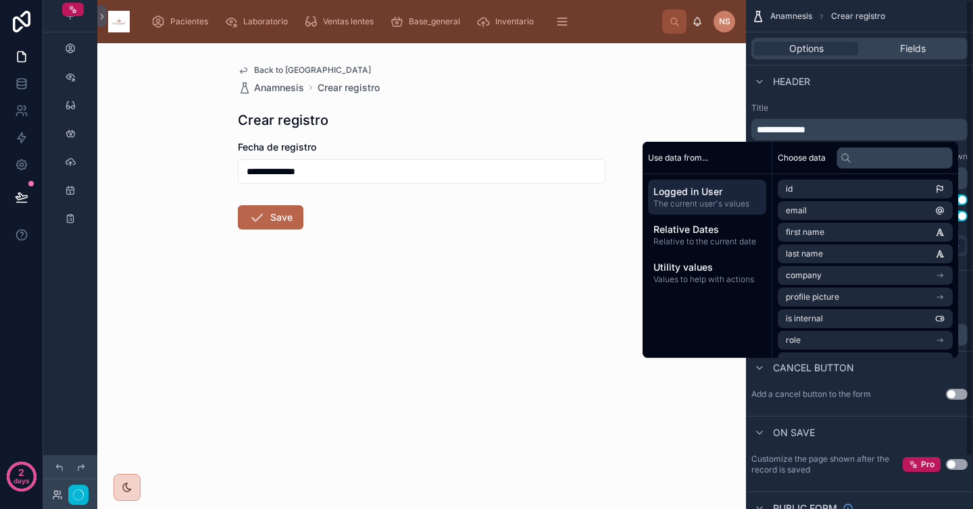
click at [878, 99] on div "**********" at bounding box center [859, 181] width 227 height 168
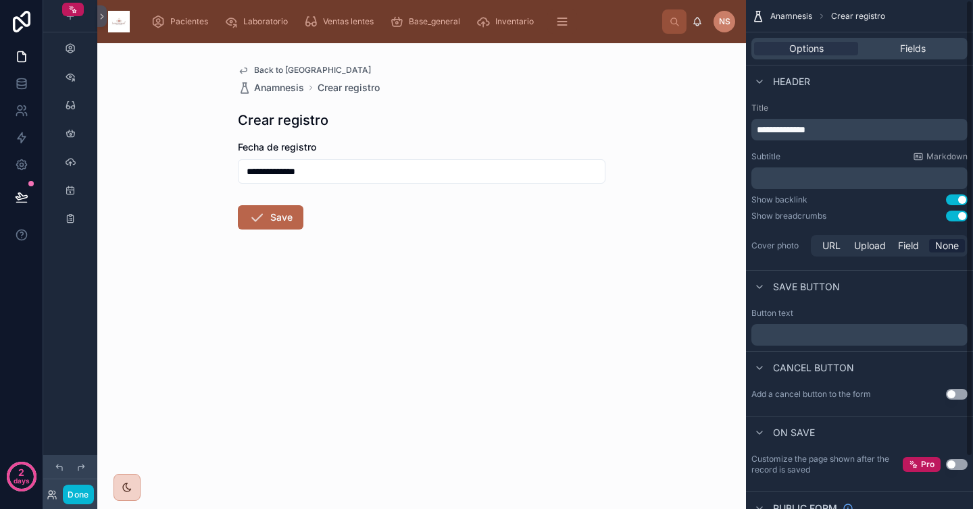
click at [954, 220] on button "Use setting" at bounding box center [957, 216] width 22 height 11
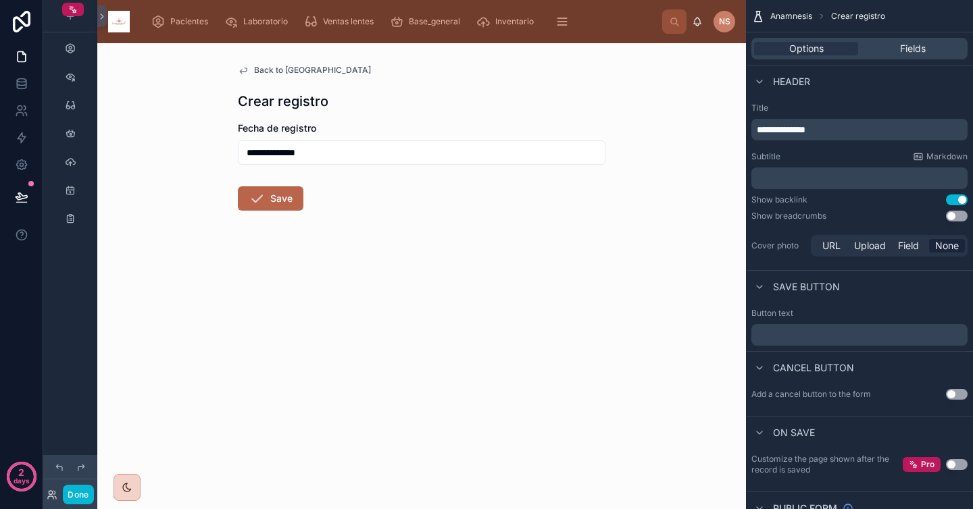
click at [886, 211] on div "Show breadcrumbs Use setting" at bounding box center [859, 216] width 216 height 11
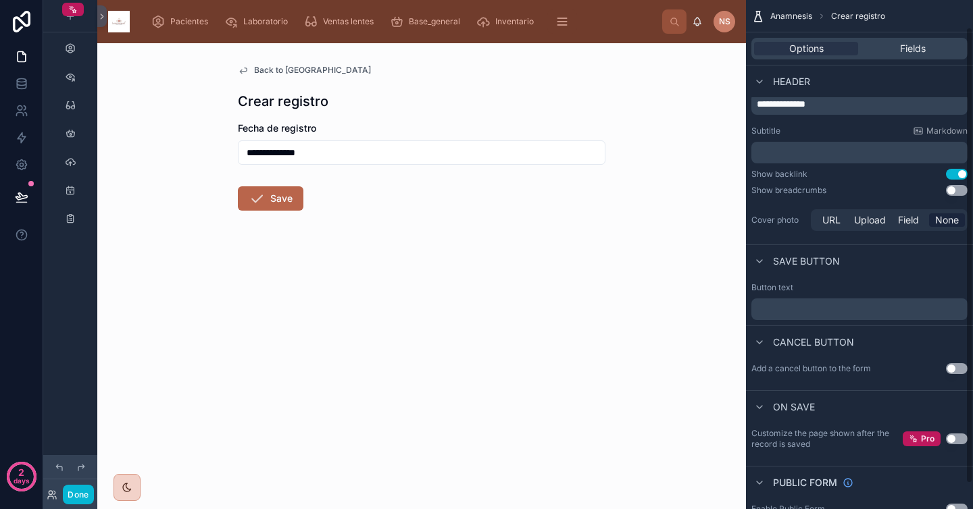
scroll to position [58, 0]
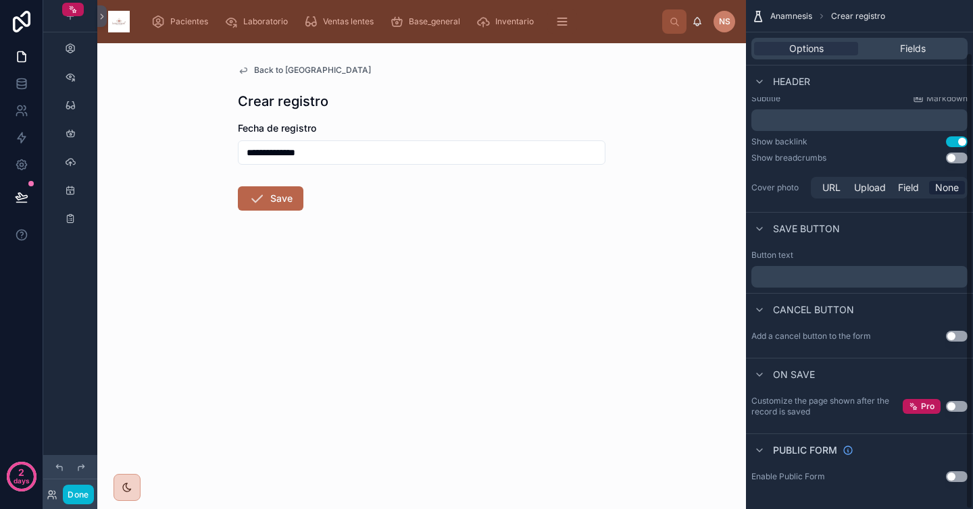
click at [838, 283] on div "﻿" at bounding box center [859, 277] width 216 height 22
click at [838, 275] on p "﻿" at bounding box center [861, 277] width 208 height 11
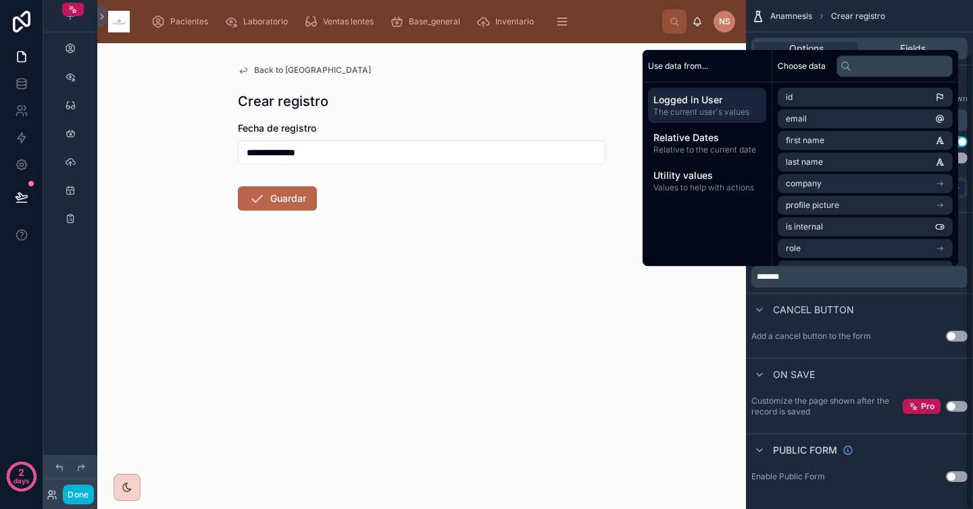
click at [897, 302] on div "Cancel button" at bounding box center [859, 309] width 227 height 32
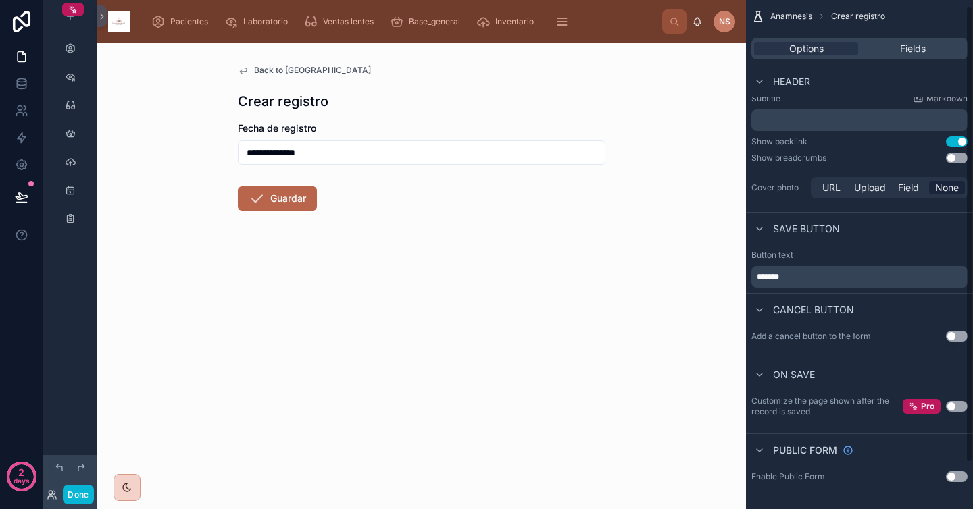
scroll to position [0, 0]
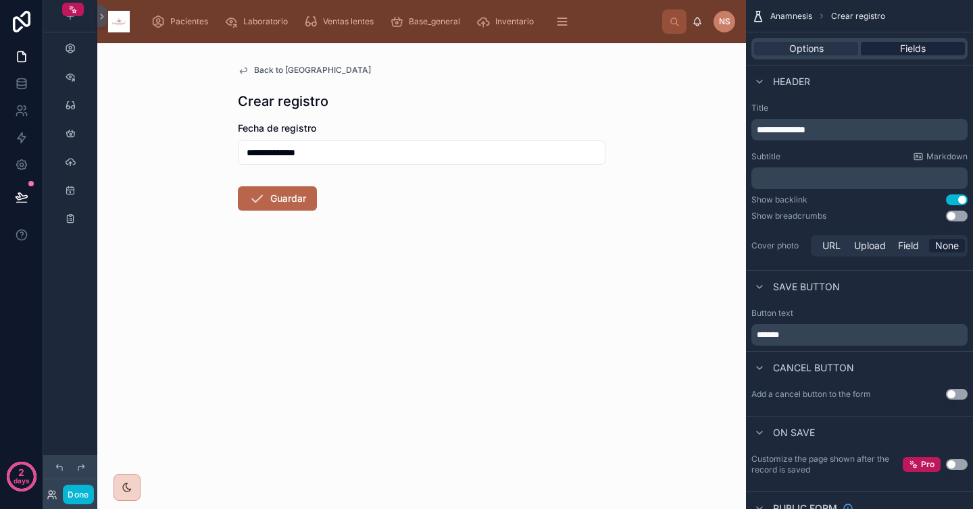
click at [908, 51] on span "Fields" at bounding box center [913, 49] width 26 height 14
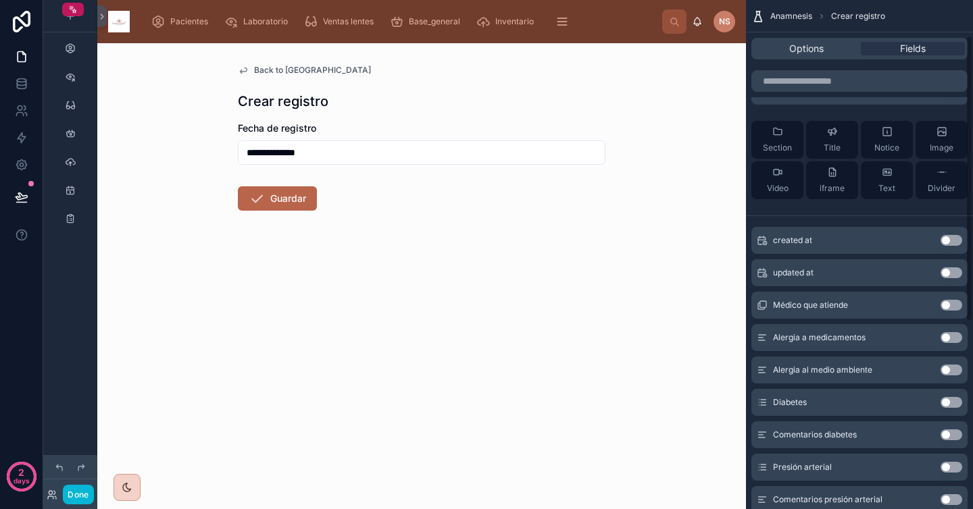
scroll to position [64, 0]
click at [956, 307] on button "Use setting" at bounding box center [952, 304] width 22 height 11
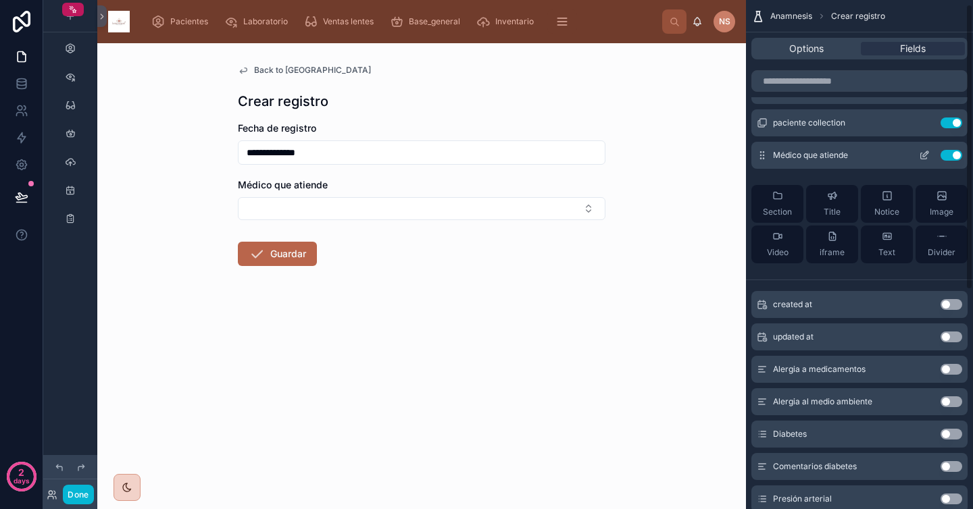
scroll to position [0, 0]
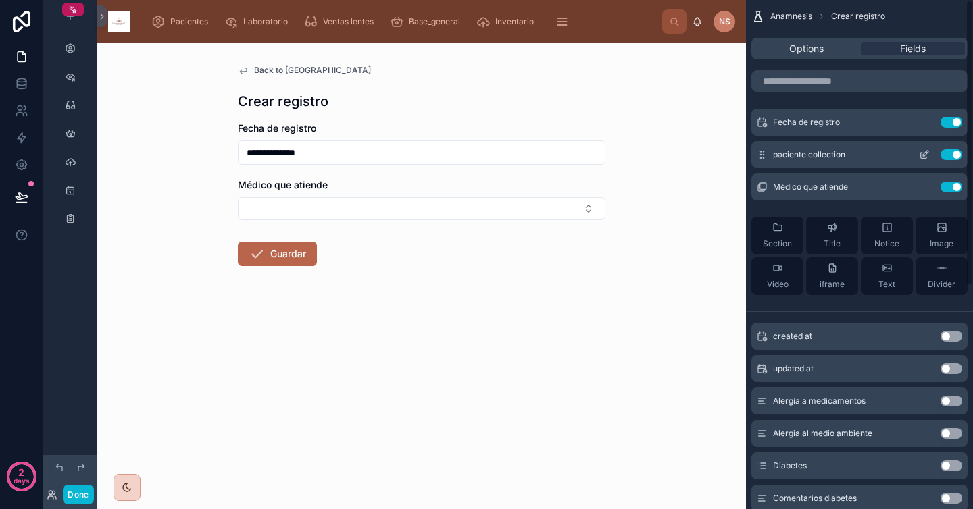
click at [921, 156] on icon "scrollable content" at bounding box center [924, 154] width 11 height 11
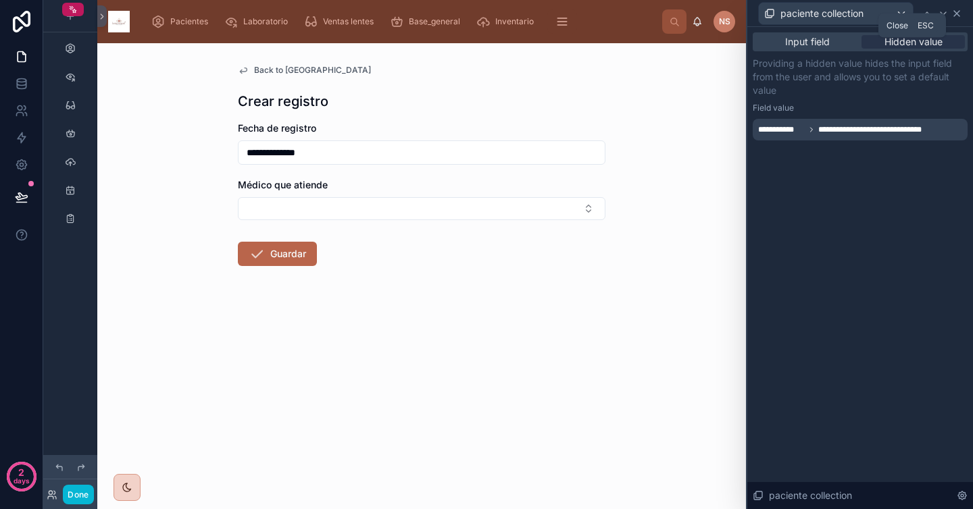
click at [961, 14] on icon at bounding box center [956, 13] width 11 height 11
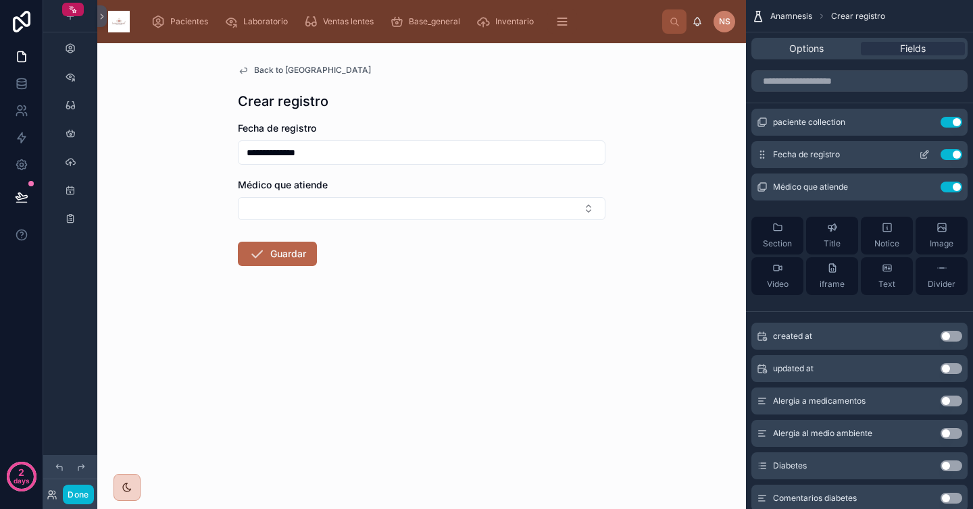
click at [922, 156] on icon "scrollable content" at bounding box center [924, 154] width 11 height 11
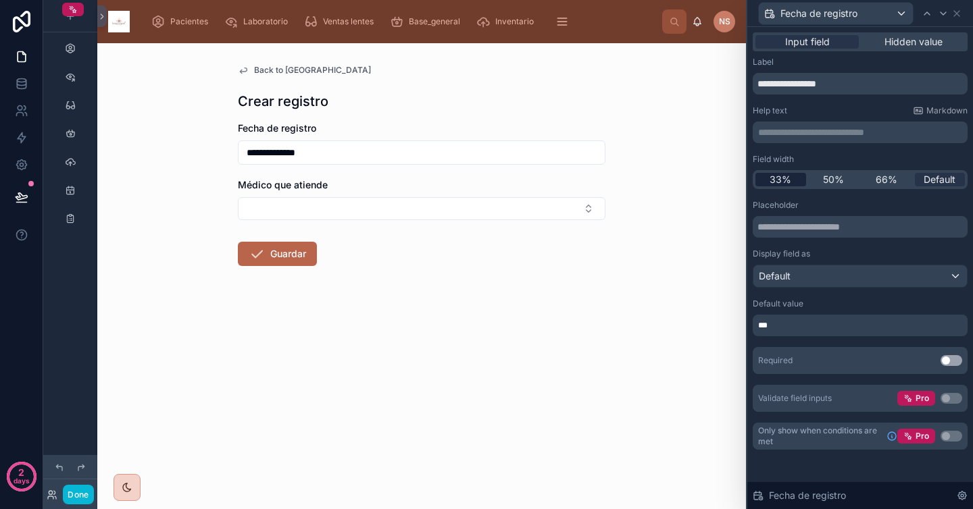
click at [791, 177] on span "33%" at bounding box center [781, 180] width 22 height 14
click at [836, 182] on span "50%" at bounding box center [833, 180] width 21 height 14
click at [953, 176] on span "Default" at bounding box center [940, 180] width 32 height 14
click at [959, 16] on icon at bounding box center [956, 13] width 11 height 11
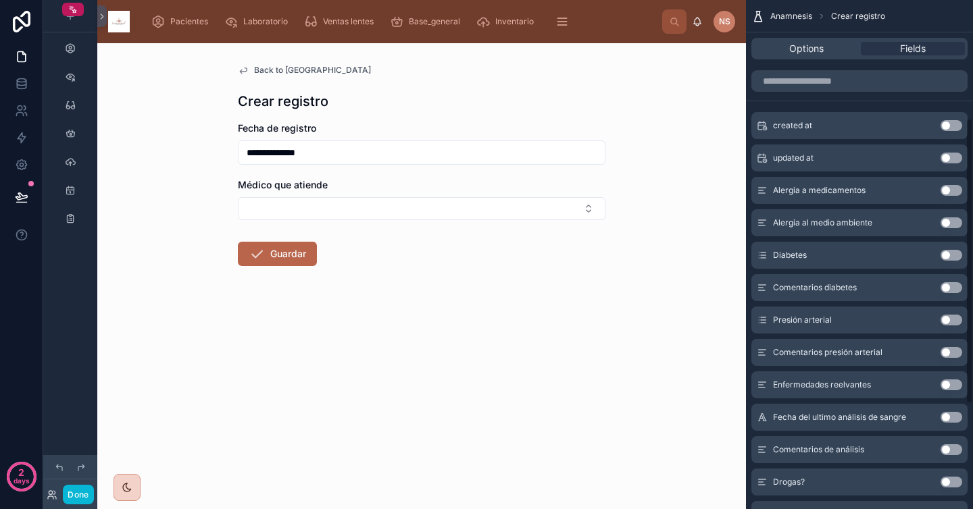
scroll to position [105, 0]
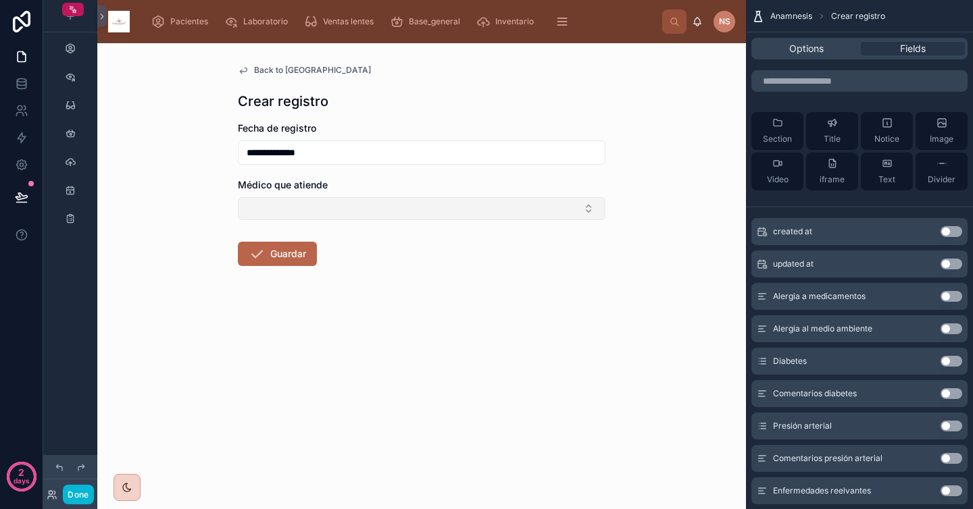
click at [526, 202] on button "Select Button" at bounding box center [422, 208] width 368 height 23
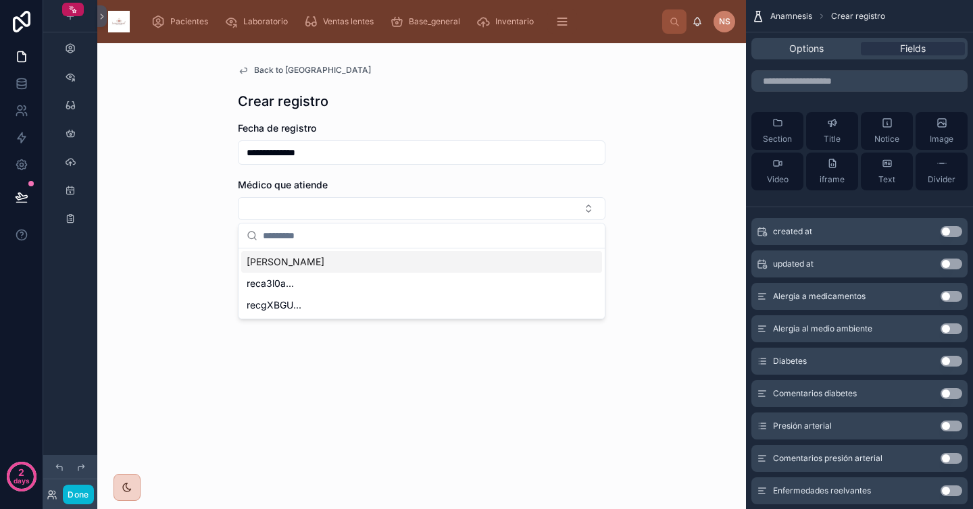
click at [661, 214] on div "**********" at bounding box center [421, 276] width 649 height 466
click at [951, 298] on button "Use setting" at bounding box center [952, 296] width 22 height 11
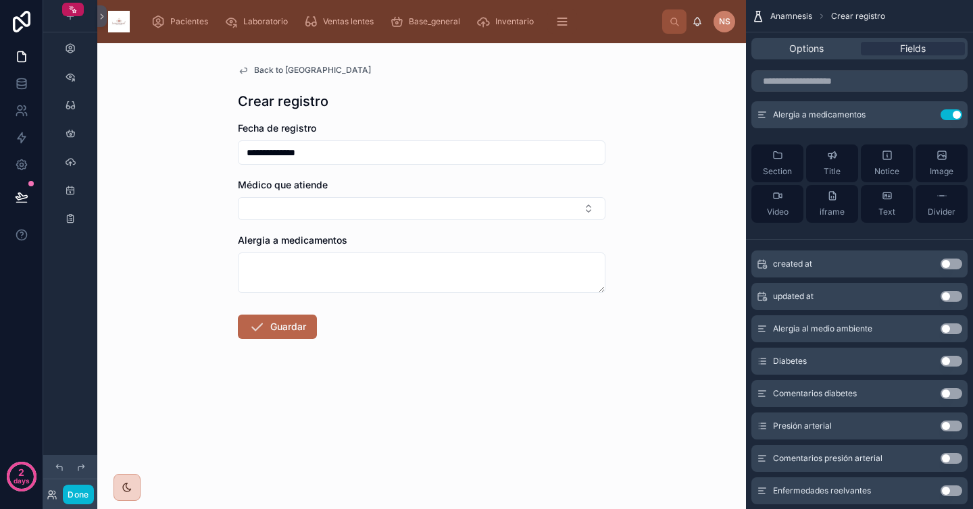
click at [951, 329] on button "Use setting" at bounding box center [952, 329] width 22 height 11
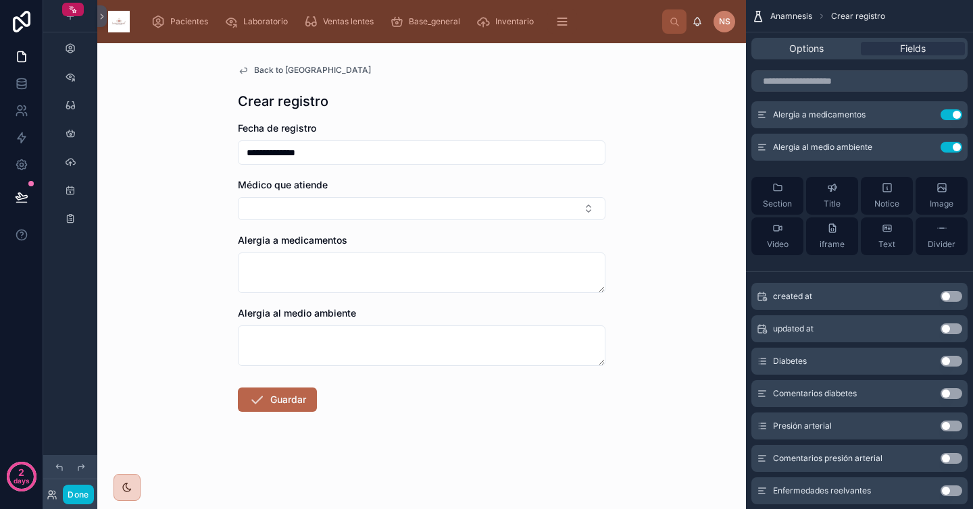
click at [954, 363] on button "Use setting" at bounding box center [952, 361] width 22 height 11
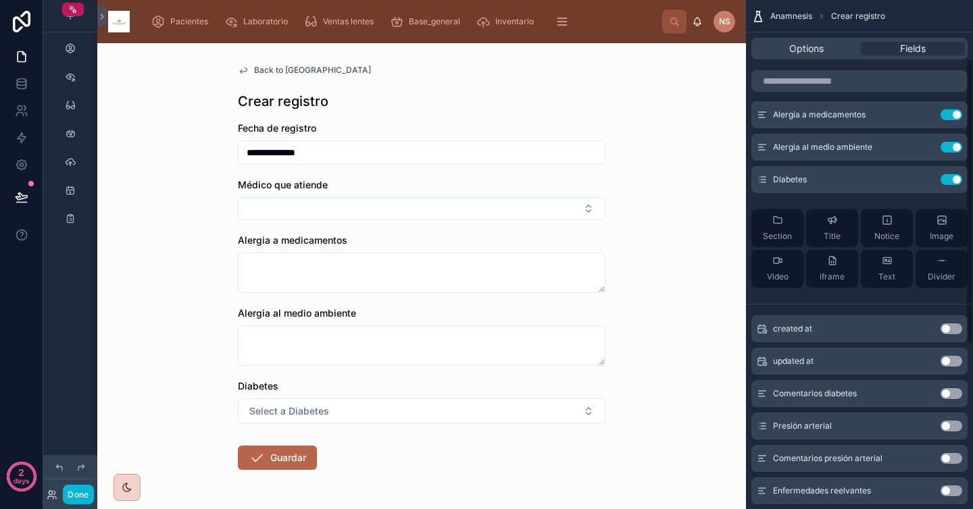
click at [955, 395] on button "Use setting" at bounding box center [952, 393] width 22 height 11
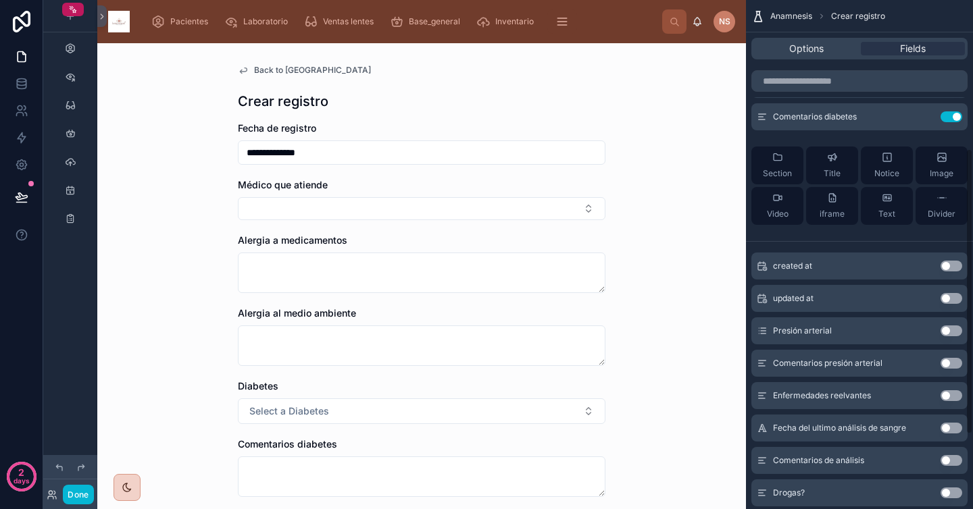
scroll to position [285, 0]
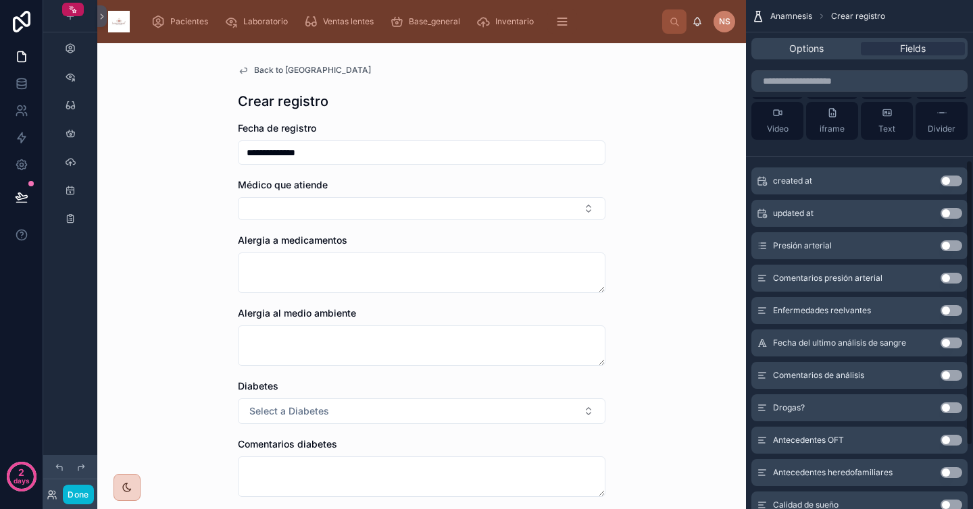
click at [954, 246] on button "Use setting" at bounding box center [952, 246] width 22 height 11
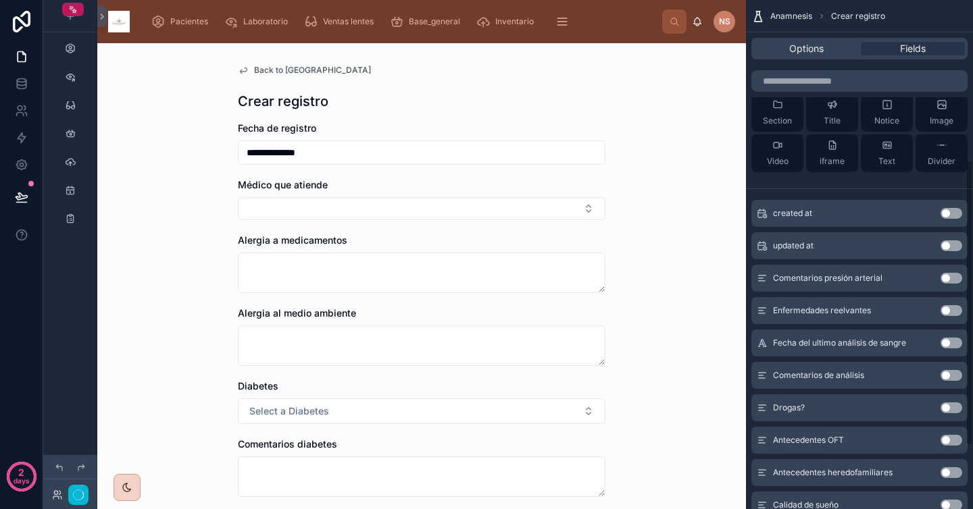
click at [957, 282] on button "Use setting" at bounding box center [952, 278] width 22 height 11
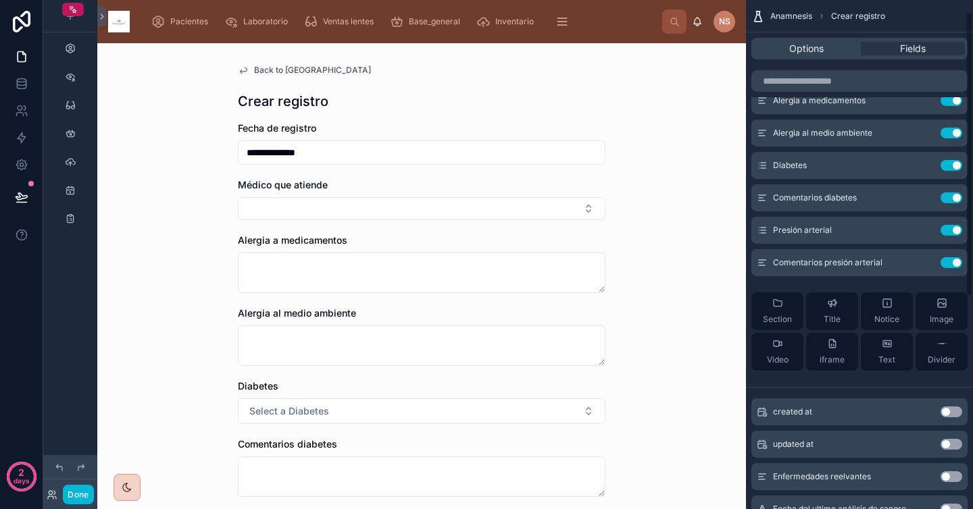
scroll to position [0, 0]
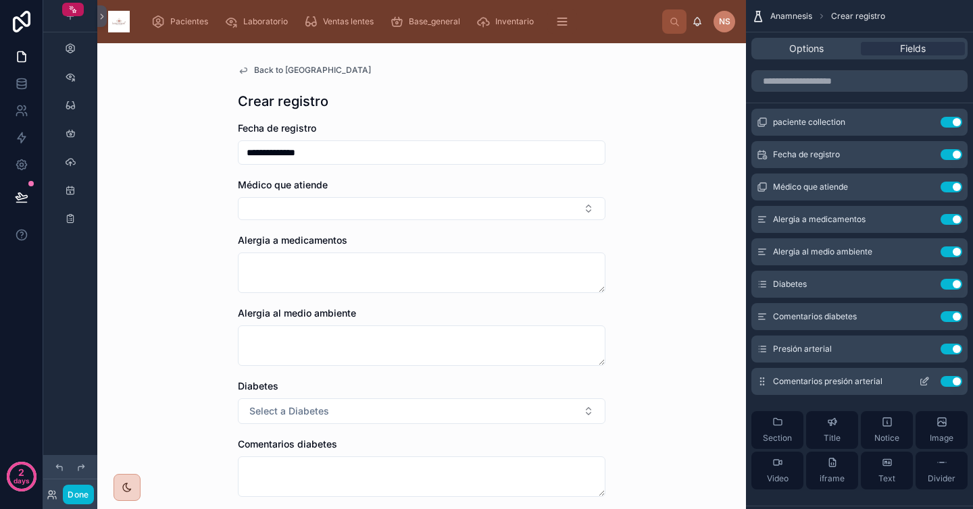
click at [953, 379] on button "Use setting" at bounding box center [952, 381] width 22 height 11
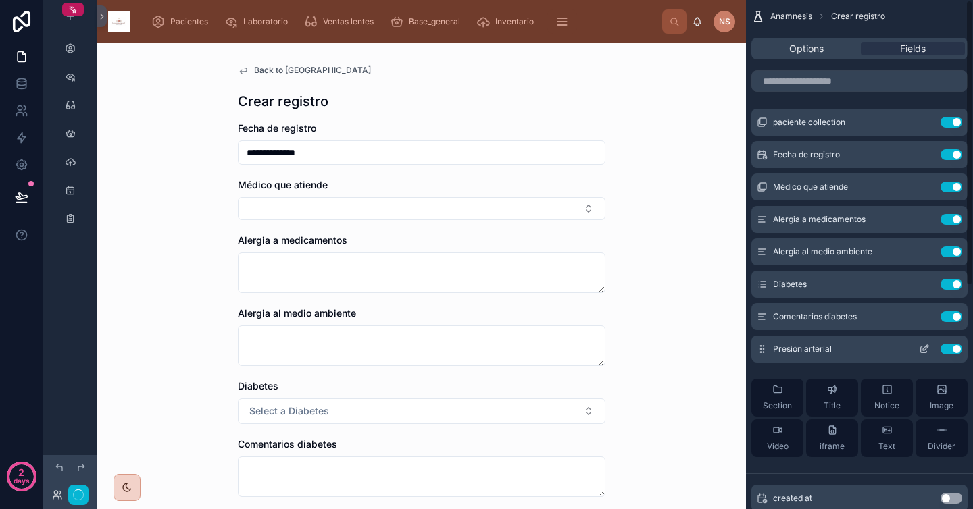
click at [952, 354] on button "Use setting" at bounding box center [952, 349] width 22 height 11
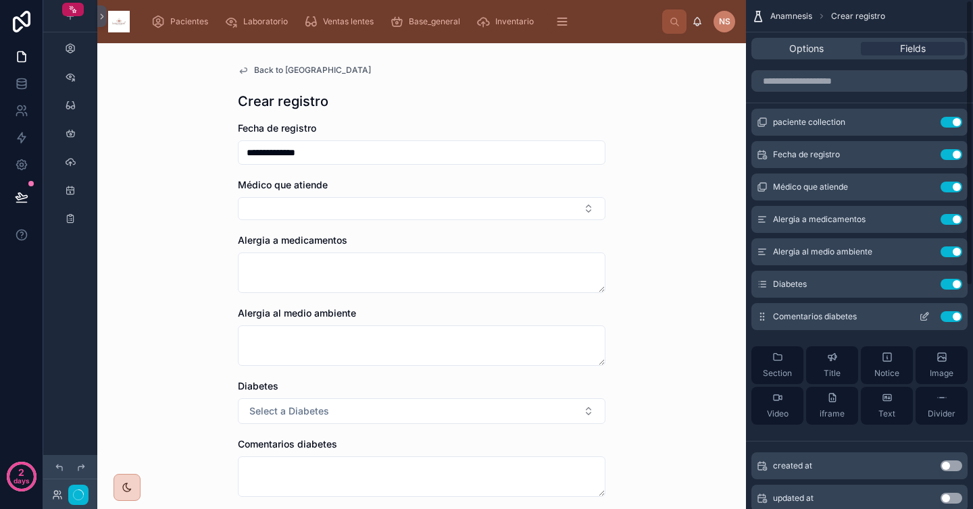
click at [948, 318] on button "Use setting" at bounding box center [952, 316] width 22 height 11
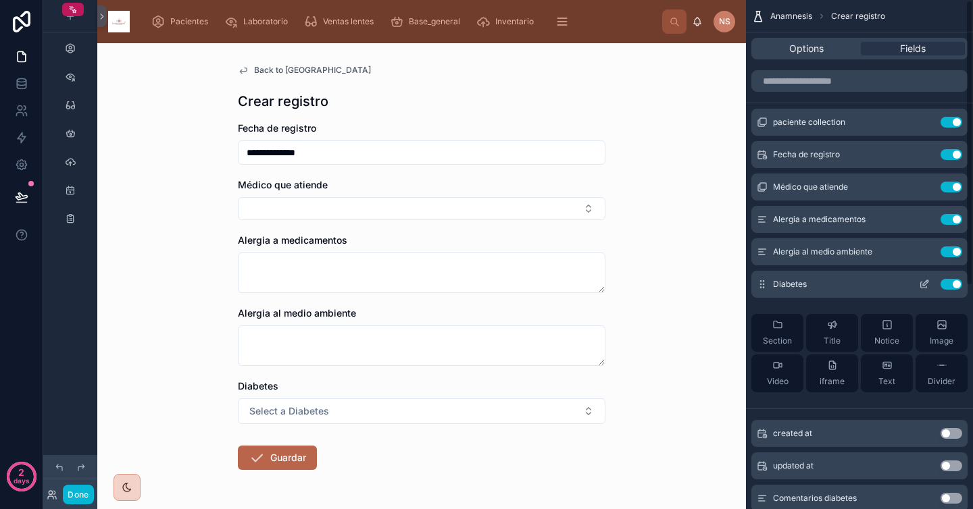
click at [948, 285] on button "Use setting" at bounding box center [952, 284] width 22 height 11
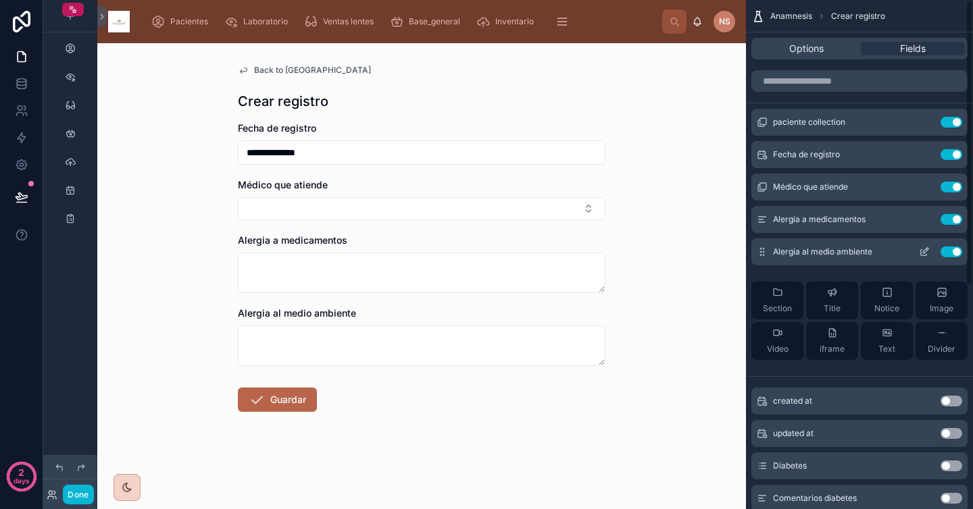
click at [948, 245] on div "Alergia al medio ambiente Use setting" at bounding box center [859, 252] width 216 height 27
click at [948, 256] on button "Use setting" at bounding box center [952, 252] width 22 height 11
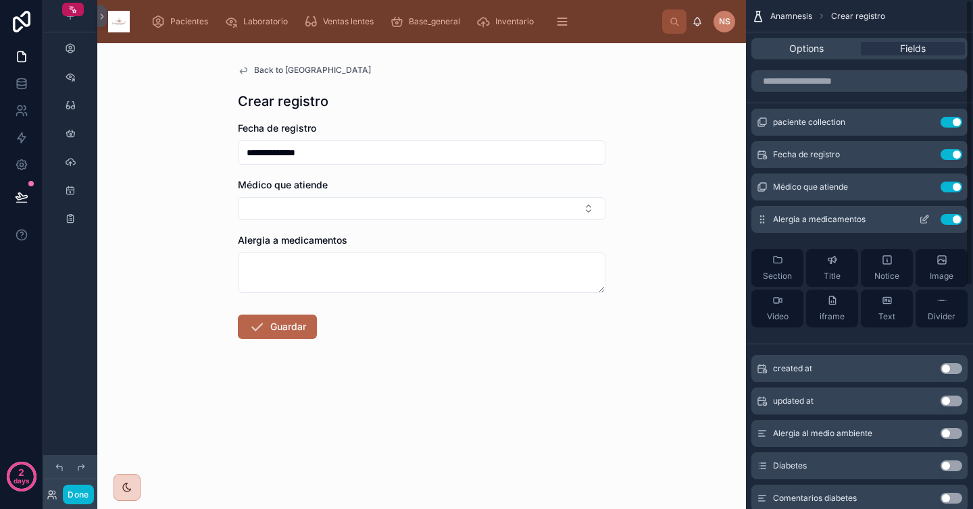
click at [947, 225] on div "Alergia a medicamentos Use setting" at bounding box center [859, 219] width 216 height 27
click at [947, 218] on button "Use setting" at bounding box center [952, 219] width 22 height 11
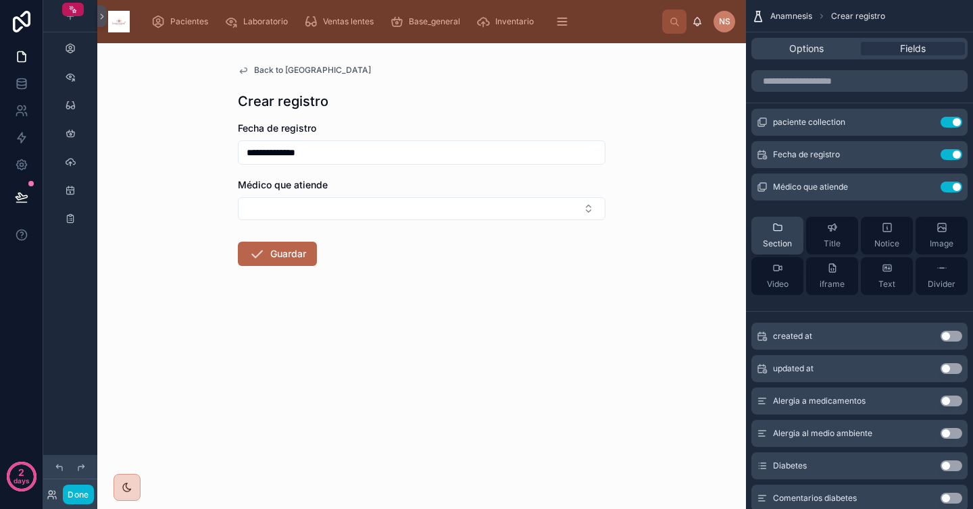
click at [777, 232] on icon "scrollable content" at bounding box center [777, 227] width 11 height 11
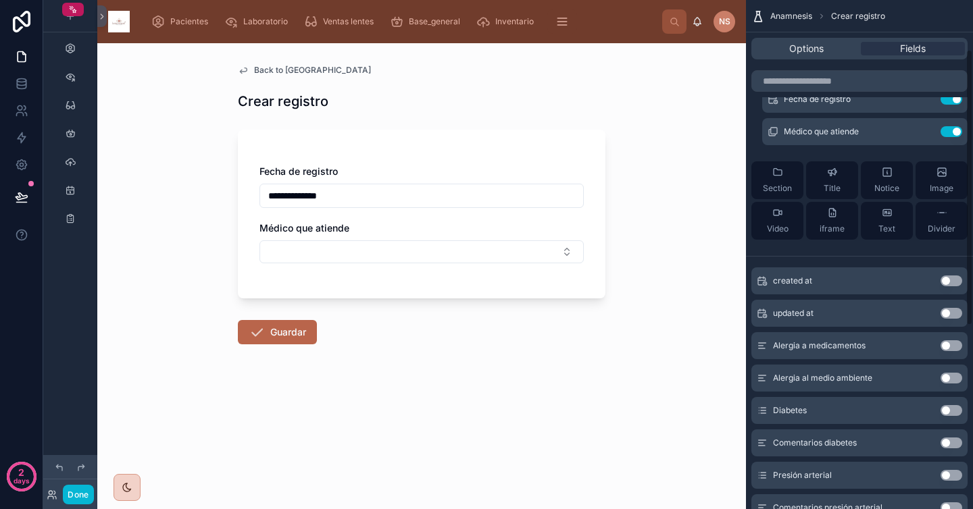
scroll to position [96, 0]
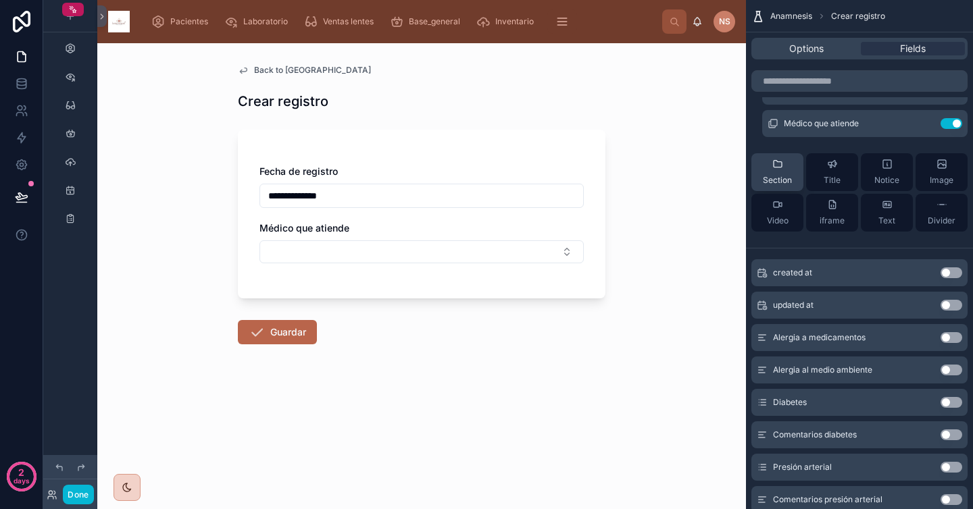
click at [790, 174] on div "Section" at bounding box center [777, 172] width 29 height 27
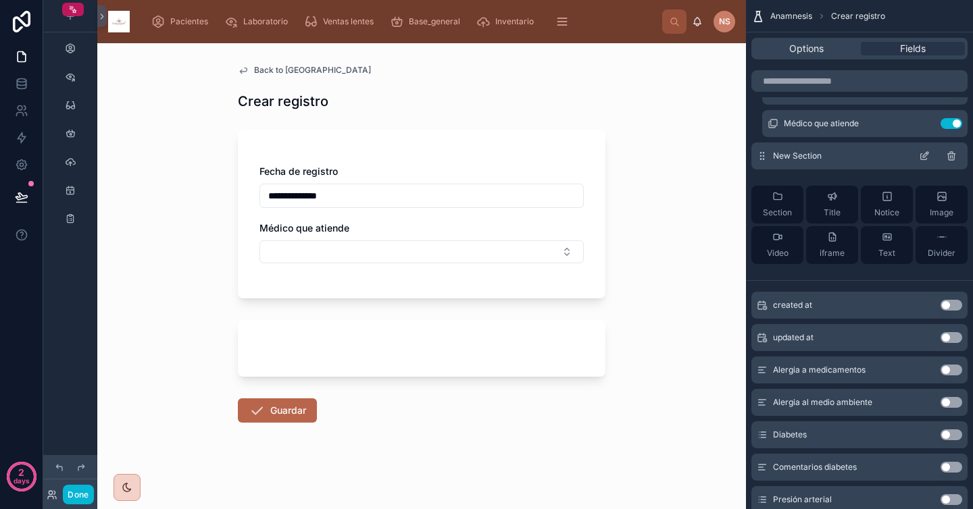
click at [924, 157] on icon "scrollable content" at bounding box center [925, 154] width 5 height 5
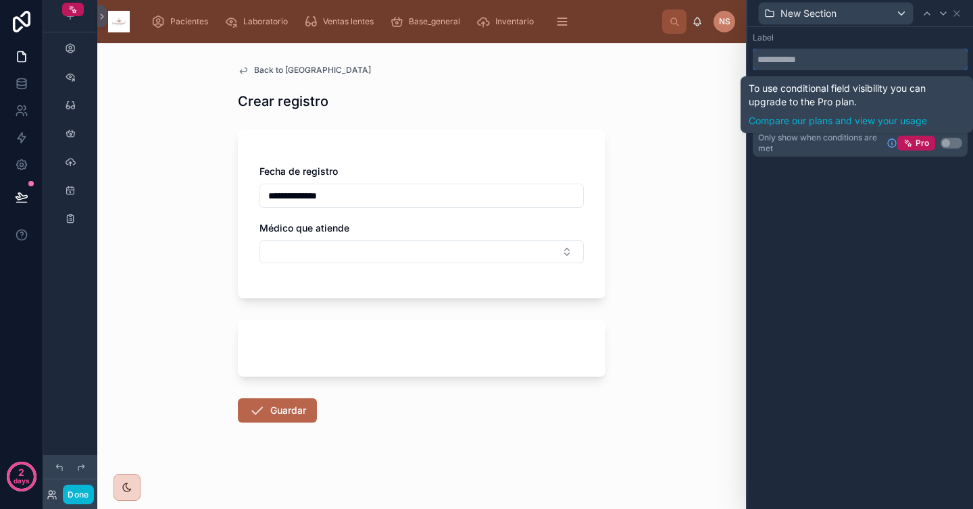
click at [838, 62] on input "text" at bounding box center [860, 60] width 215 height 22
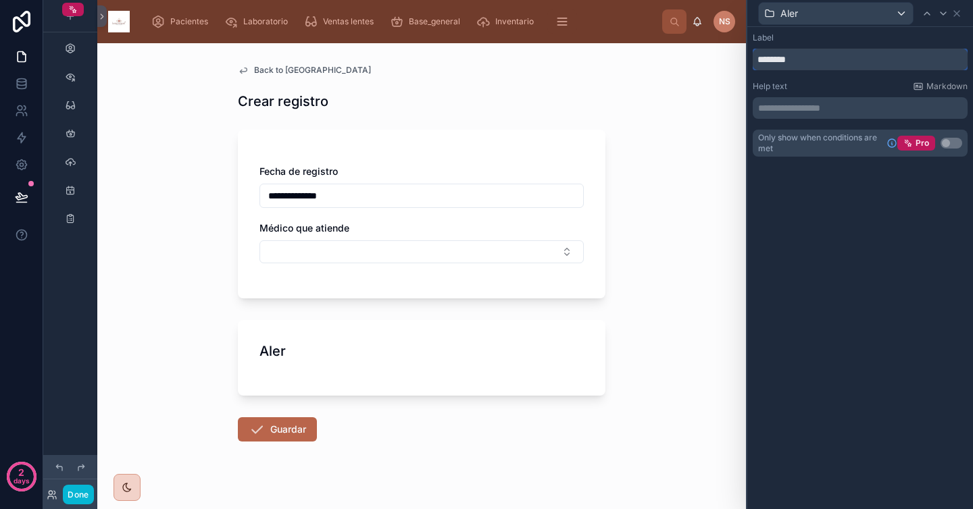
type input "********"
click at [845, 109] on p "**********" at bounding box center [861, 108] width 207 height 14
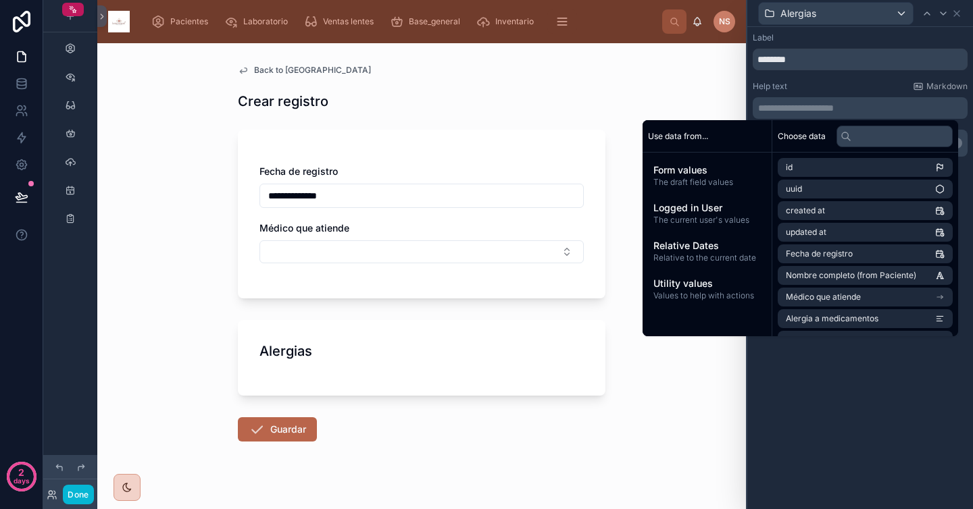
click at [857, 89] on div "Help text Markdown" at bounding box center [860, 86] width 215 height 11
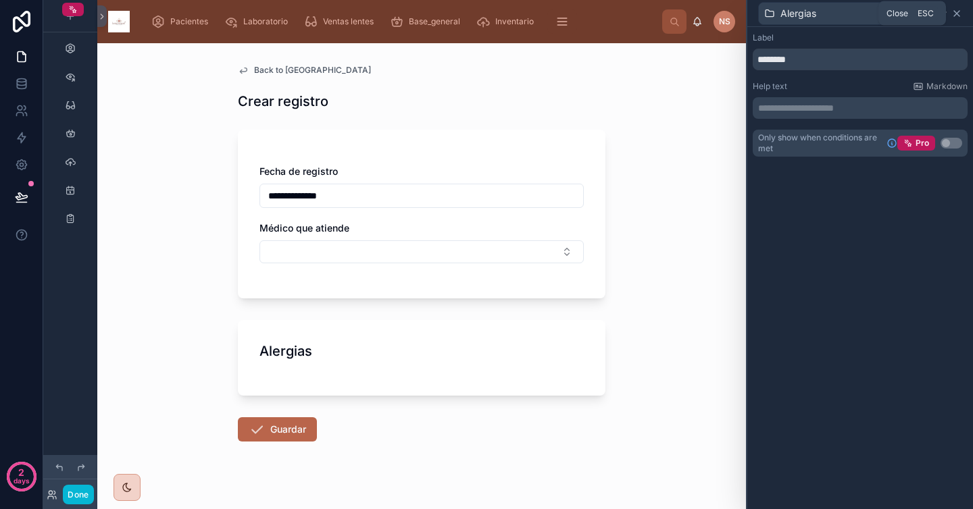
click at [960, 12] on icon at bounding box center [956, 13] width 11 height 11
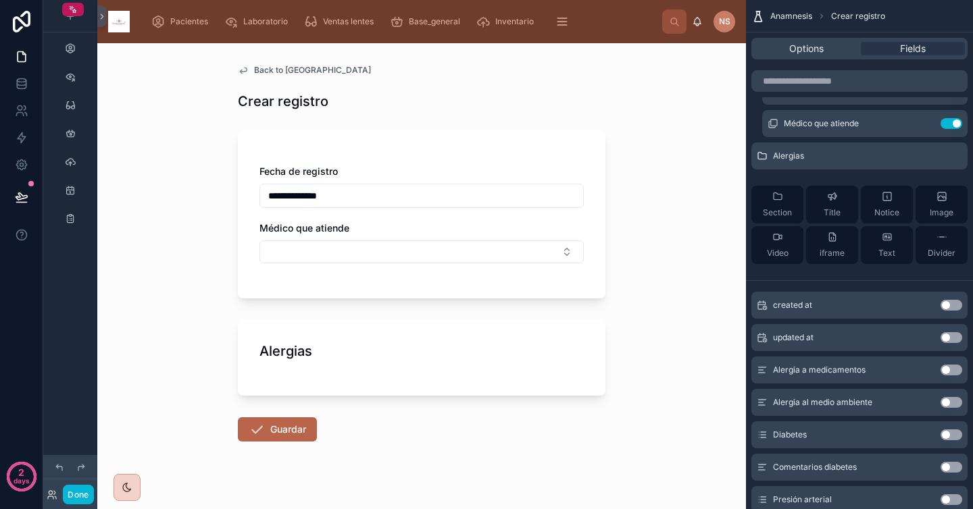
click at [951, 370] on button "Use setting" at bounding box center [952, 370] width 22 height 11
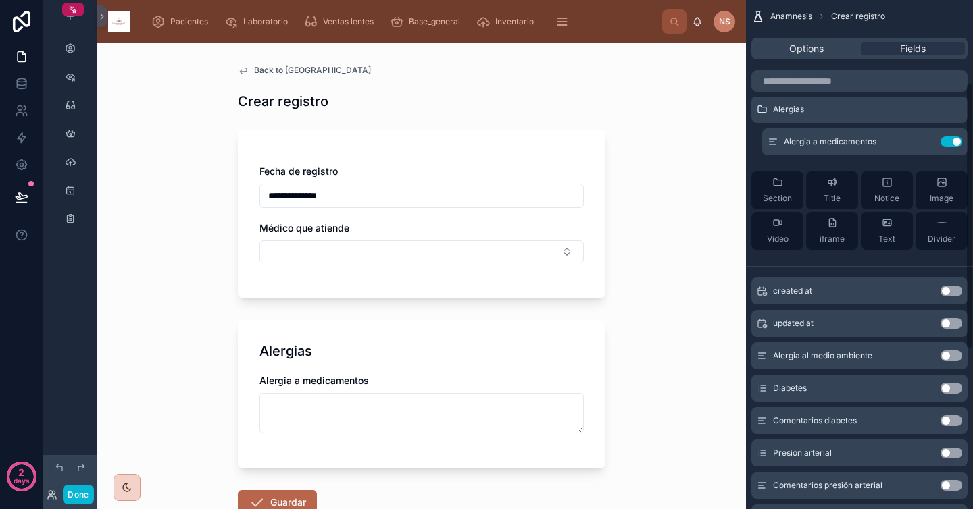
scroll to position [161, 0]
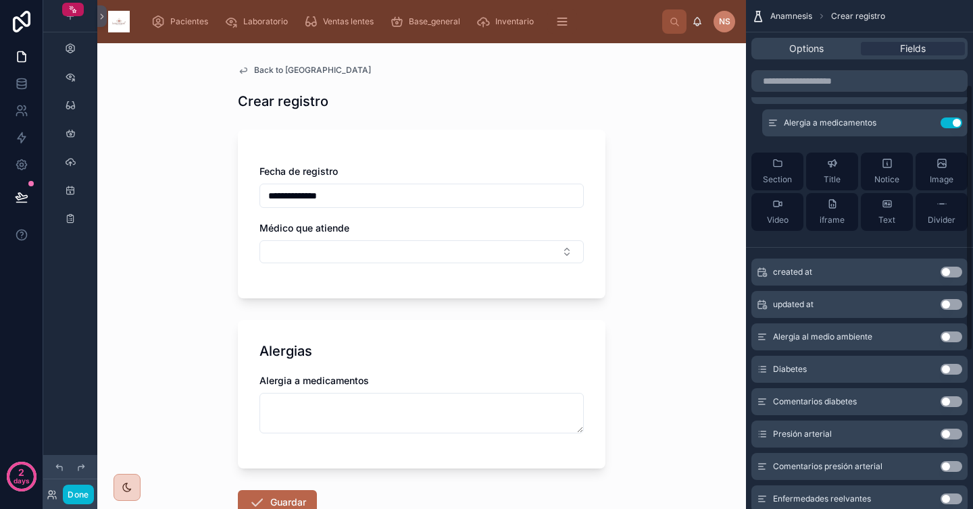
click at [952, 337] on button "Use setting" at bounding box center [952, 337] width 22 height 11
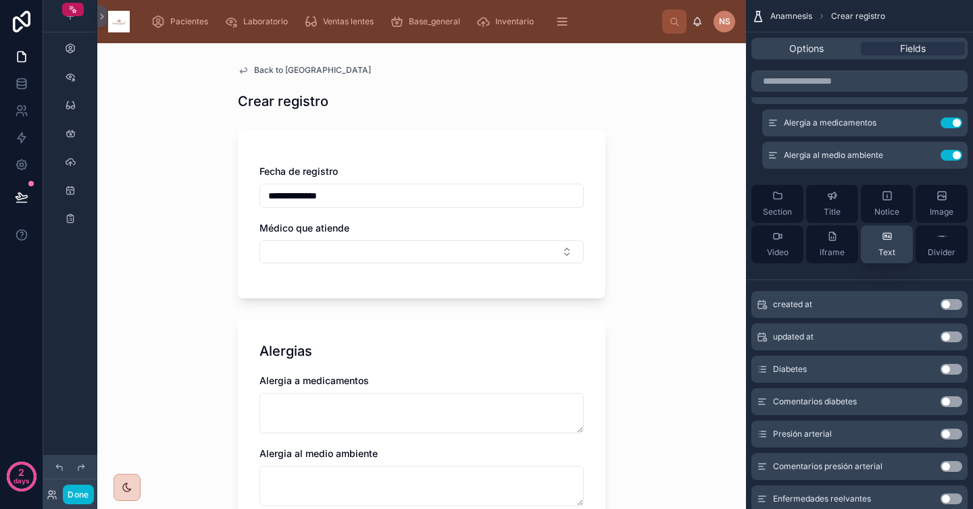
click at [894, 246] on div "Text" at bounding box center [886, 244] width 17 height 27
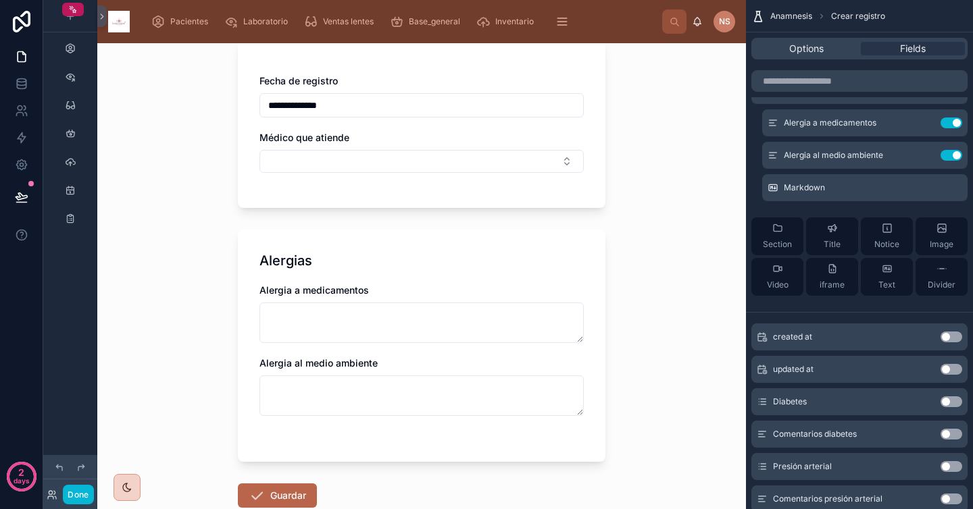
scroll to position [170, 0]
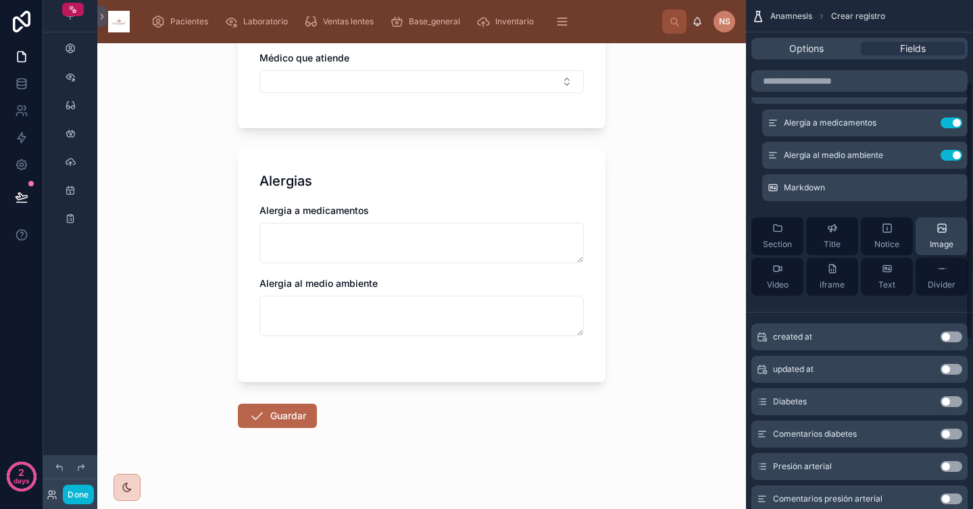
click at [0, 0] on icon "scrollable content" at bounding box center [0, 0] width 0 height 0
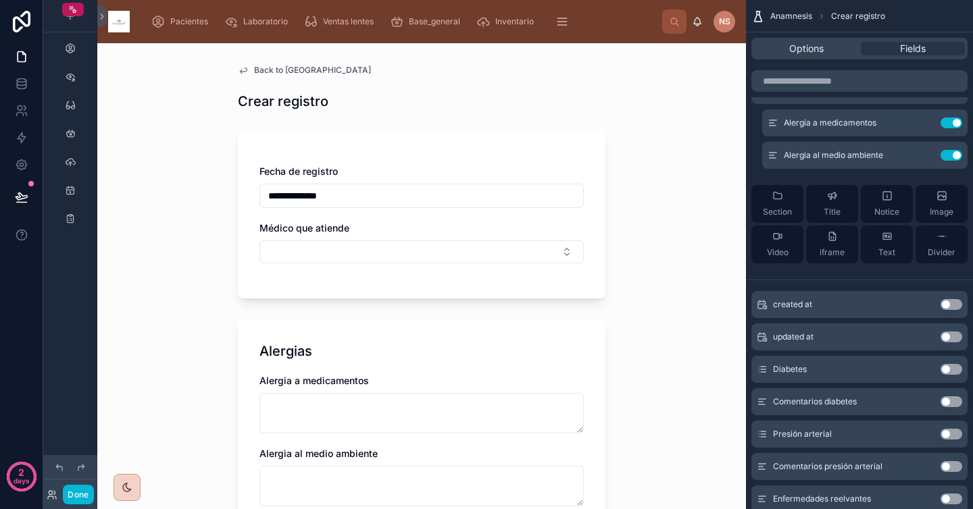
scroll to position [165, 0]
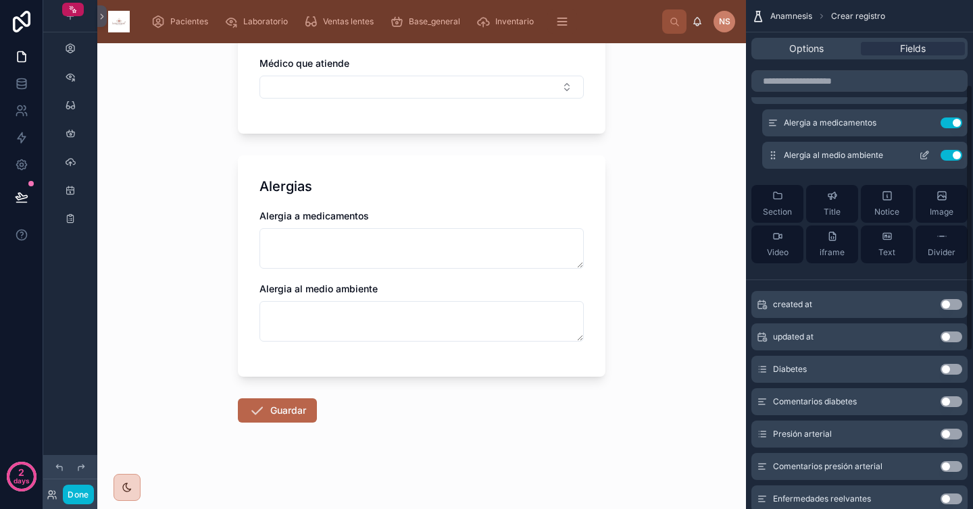
click at [923, 153] on icon "scrollable content" at bounding box center [924, 155] width 11 height 11
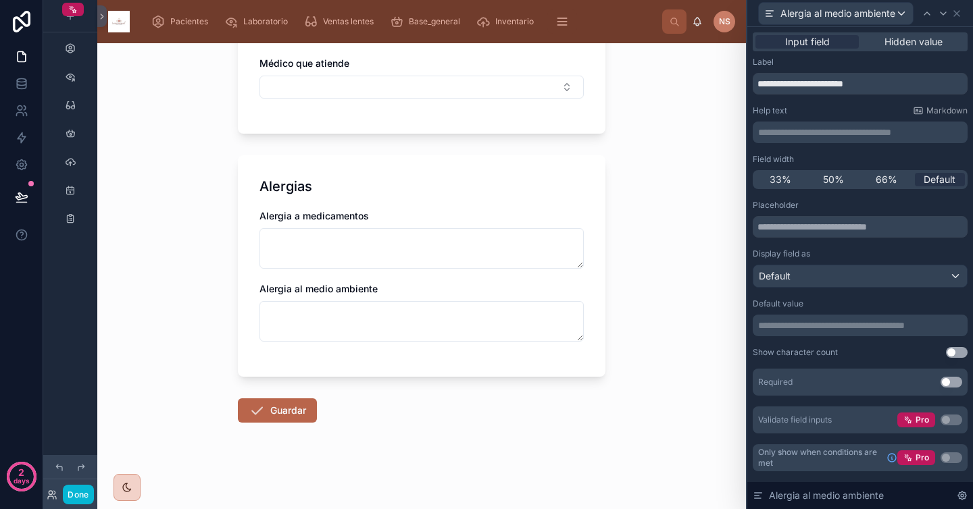
click at [872, 133] on p "**********" at bounding box center [861, 133] width 207 height 14
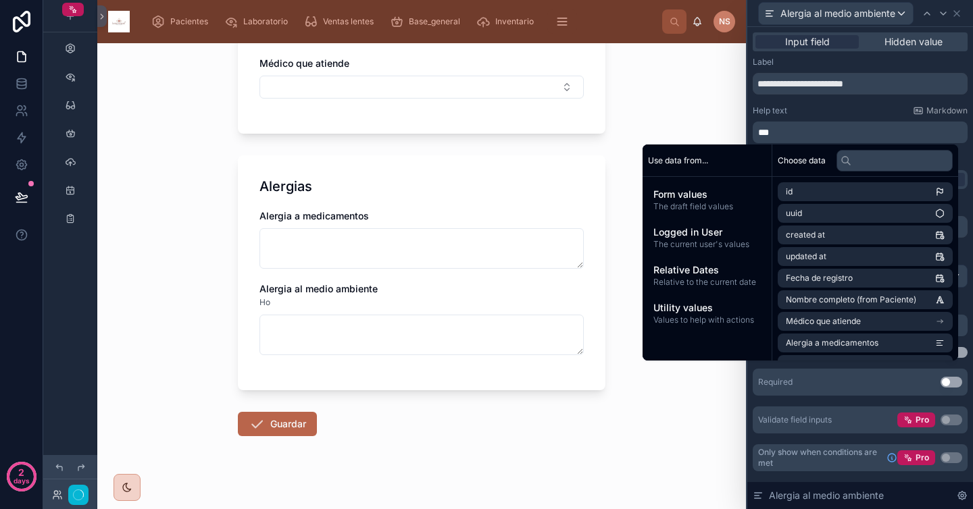
scroll to position [0, 0]
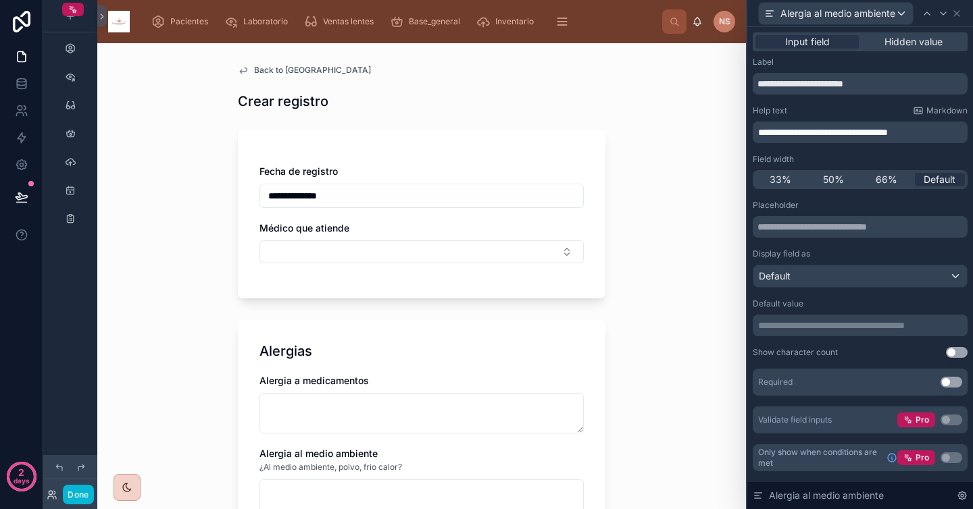
click at [861, 114] on div "Help text Markdown" at bounding box center [860, 110] width 215 height 11
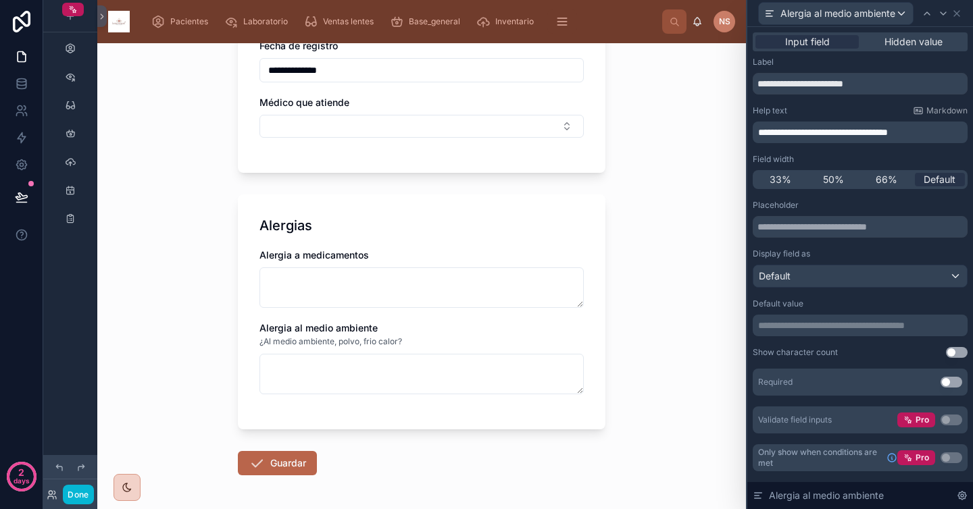
scroll to position [135, 0]
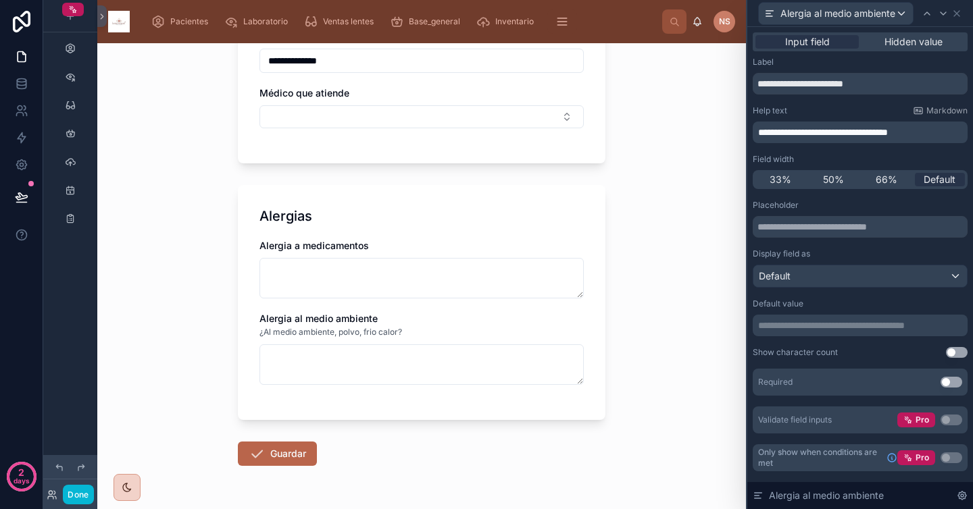
click at [826, 251] on div "Display field as" at bounding box center [860, 254] width 215 height 11
click at [838, 249] on div "Display field as" at bounding box center [860, 254] width 215 height 11
click at [959, 9] on icon at bounding box center [956, 13] width 11 height 11
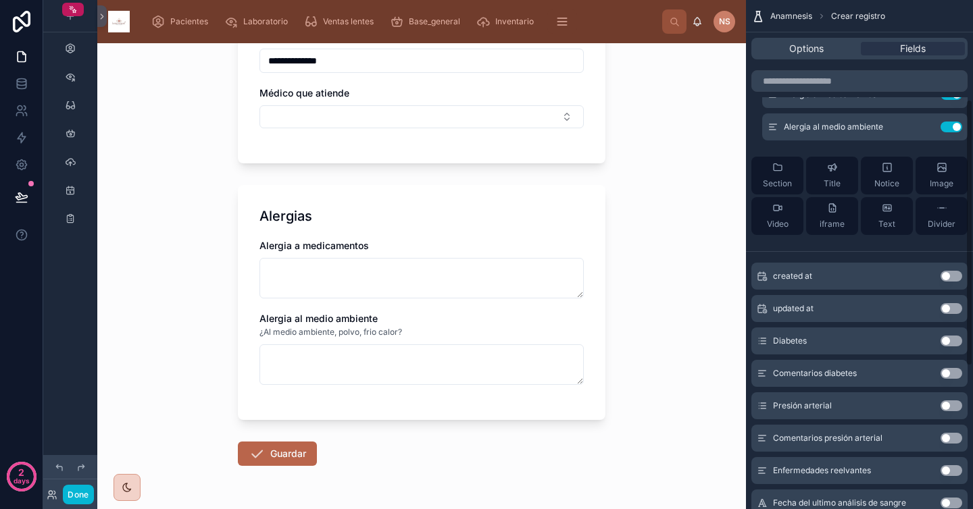
scroll to position [191, 0]
click at [796, 175] on button "Section" at bounding box center [777, 175] width 52 height 38
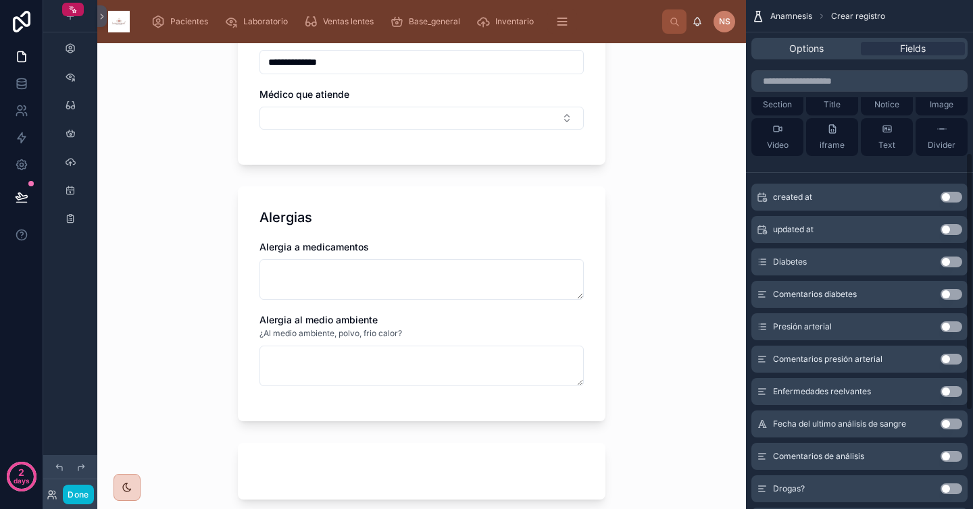
scroll to position [173, 0]
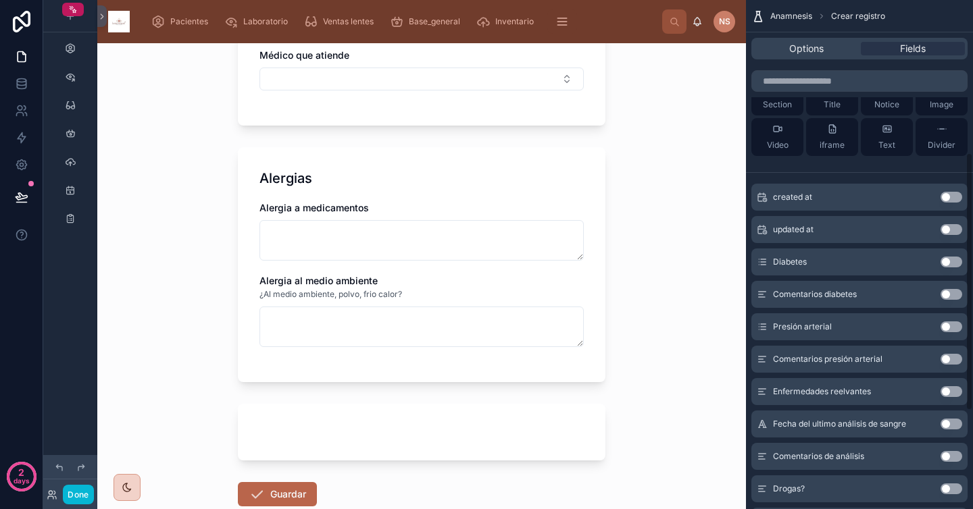
click at [953, 265] on button "Use setting" at bounding box center [952, 262] width 22 height 11
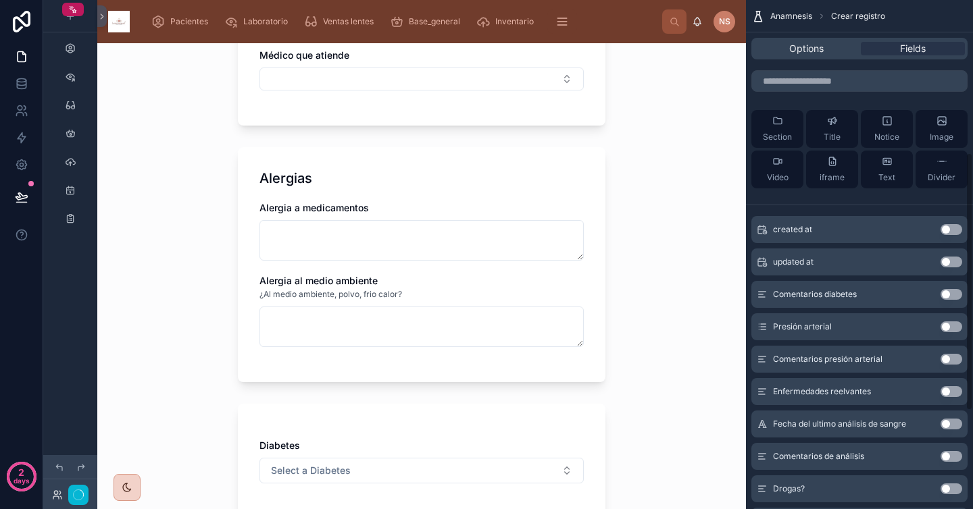
scroll to position [0, 0]
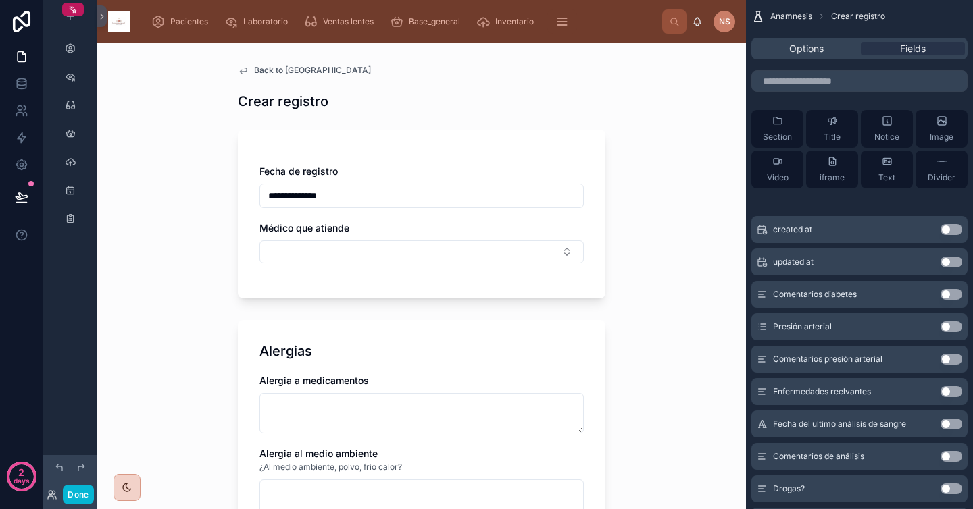
click at [956, 294] on button "Use setting" at bounding box center [952, 294] width 22 height 11
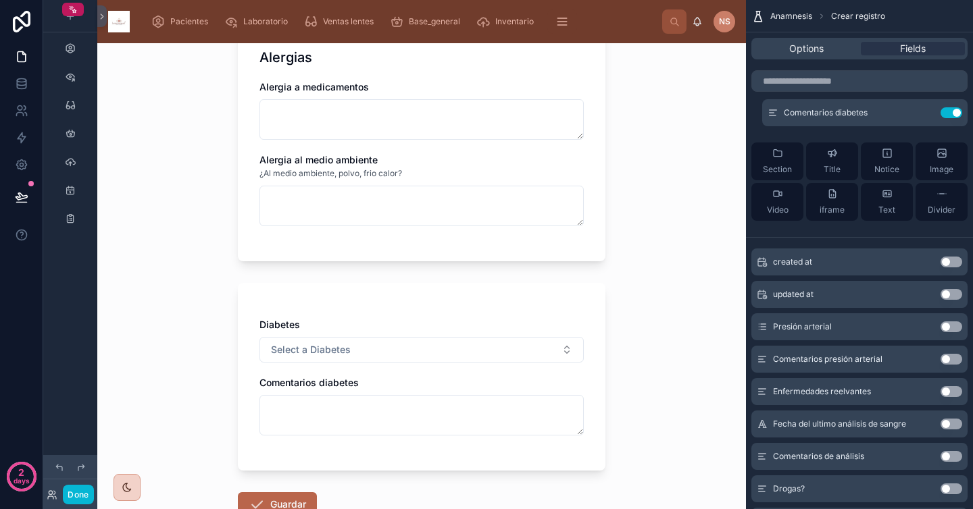
scroll to position [297, 0]
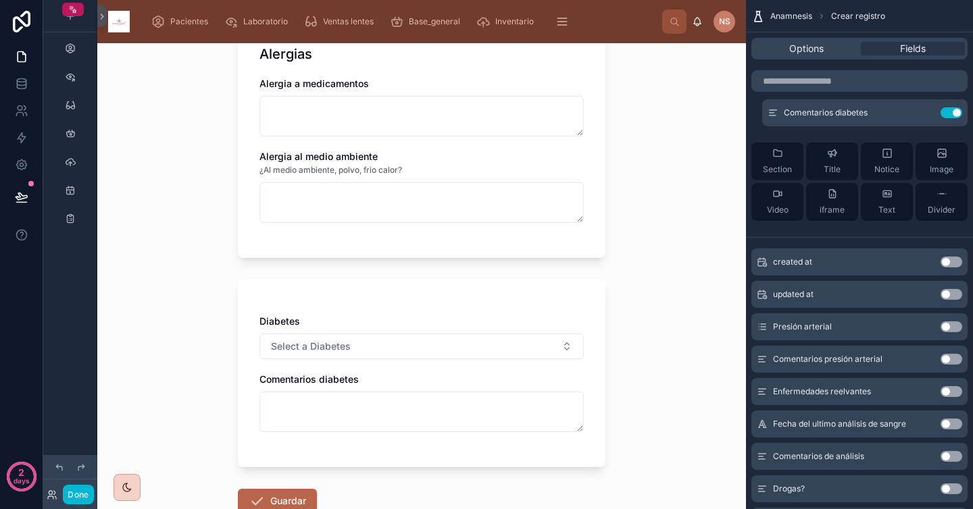
click at [952, 330] on button "Use setting" at bounding box center [952, 327] width 22 height 11
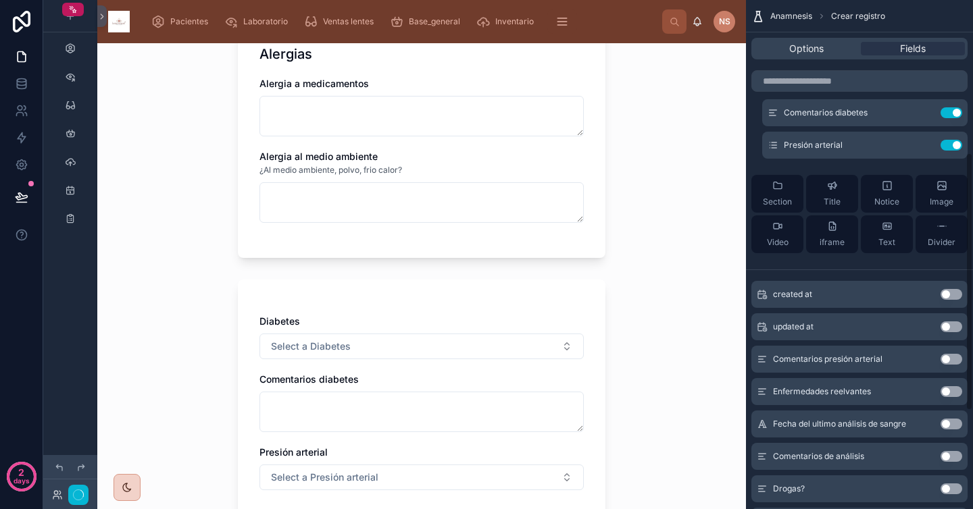
scroll to position [0, 0]
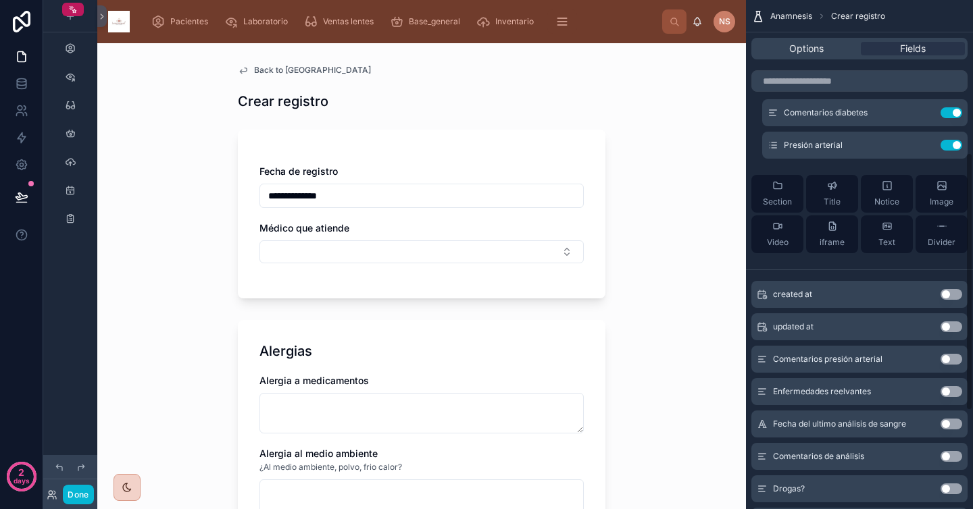
click at [953, 361] on button "Use setting" at bounding box center [952, 359] width 22 height 11
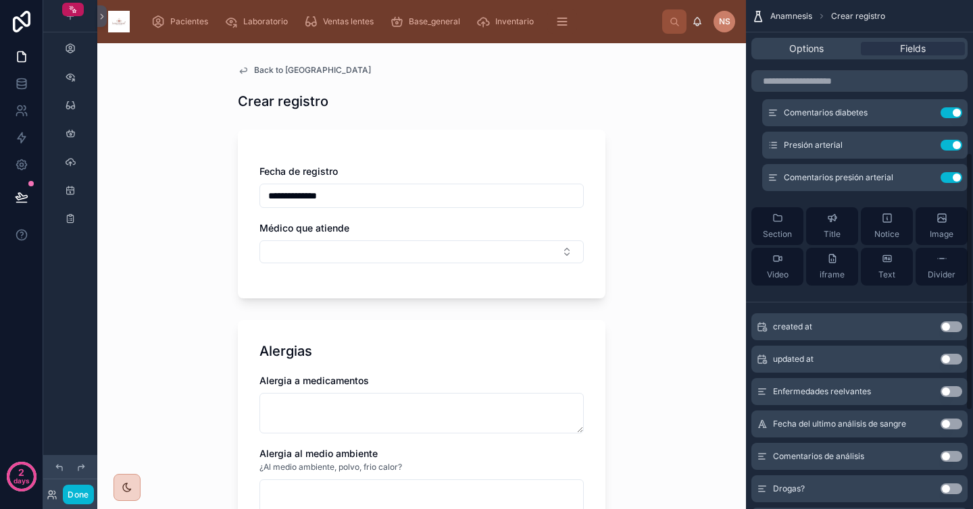
click at [959, 390] on button "Use setting" at bounding box center [952, 391] width 22 height 11
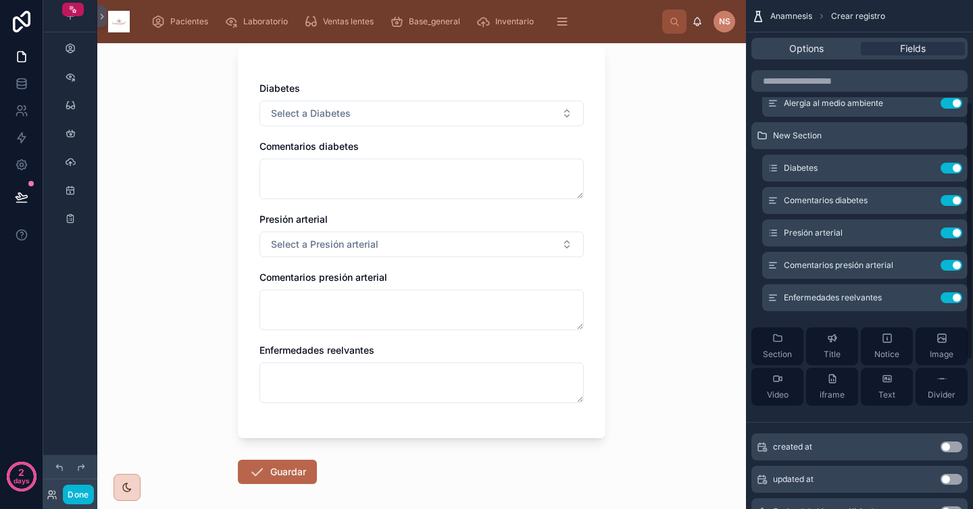
scroll to position [111, 0]
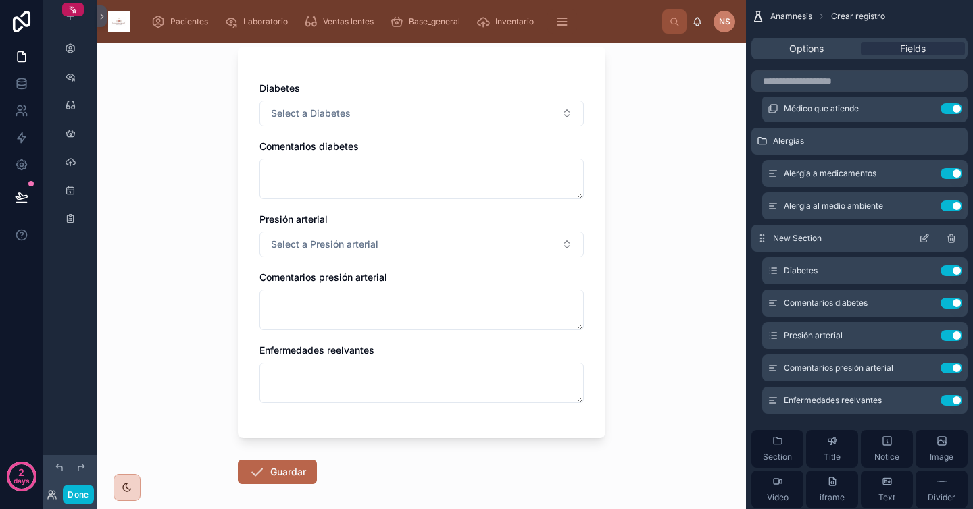
click at [926, 239] on icon "scrollable content" at bounding box center [924, 238] width 11 height 11
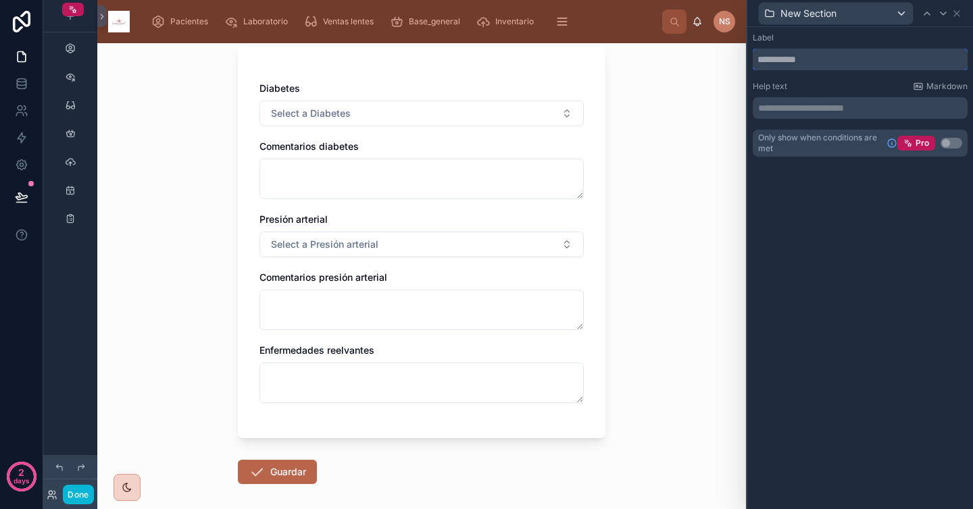
click at [813, 57] on input "text" at bounding box center [860, 60] width 215 height 22
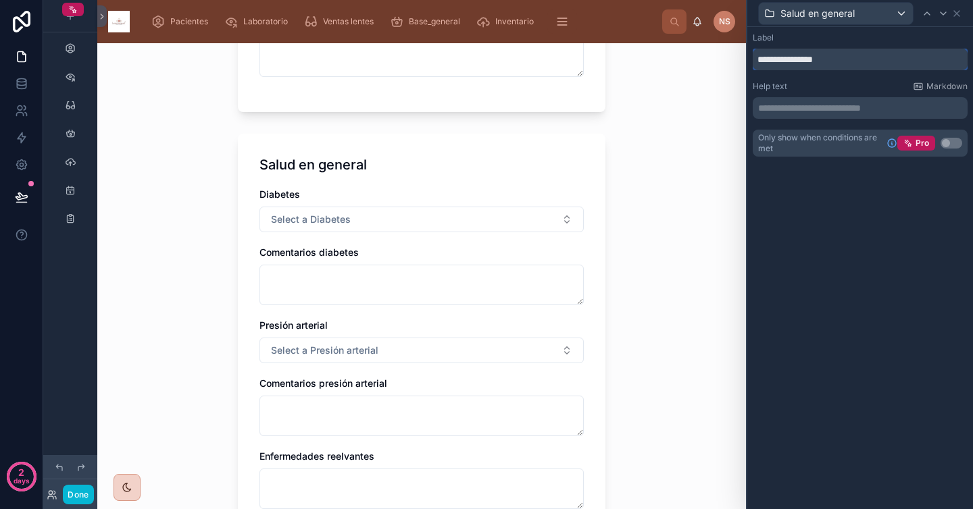
scroll to position [445, 0]
type input "**********"
click at [920, 236] on div "**********" at bounding box center [860, 268] width 226 height 482
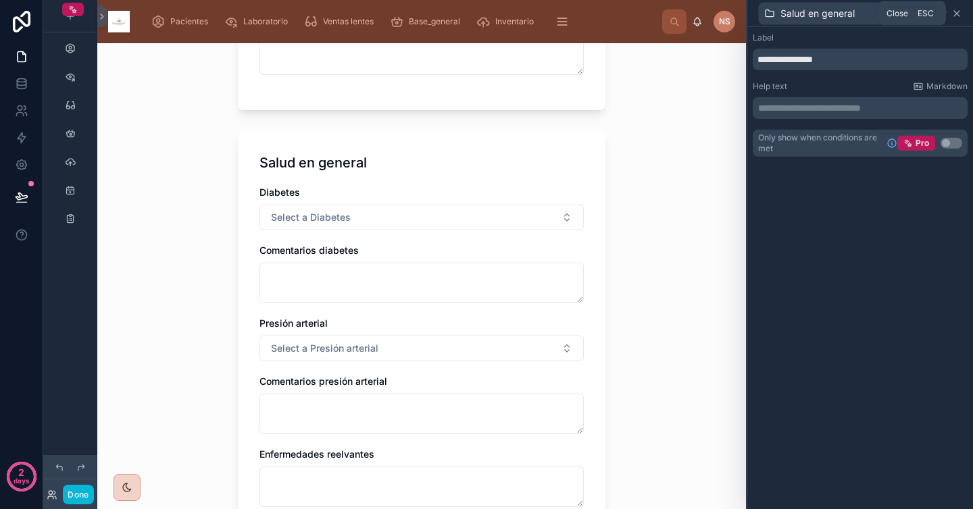
click at [957, 14] on icon at bounding box center [956, 13] width 5 height 5
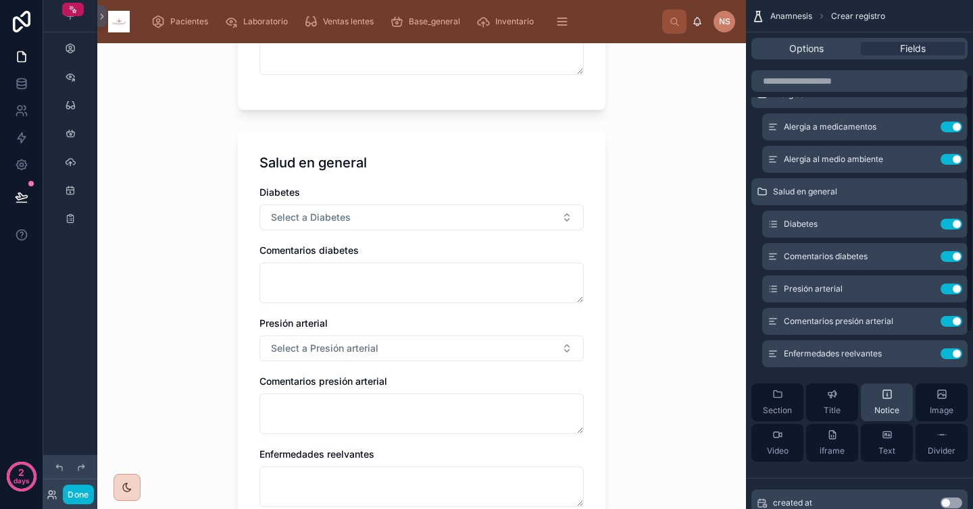
scroll to position [163, 0]
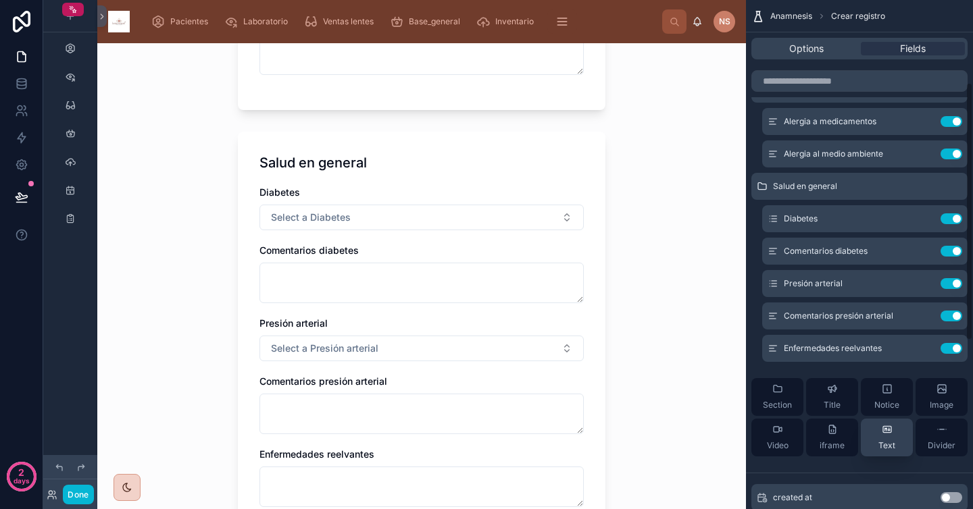
click at [891, 438] on div "Text" at bounding box center [886, 437] width 17 height 27
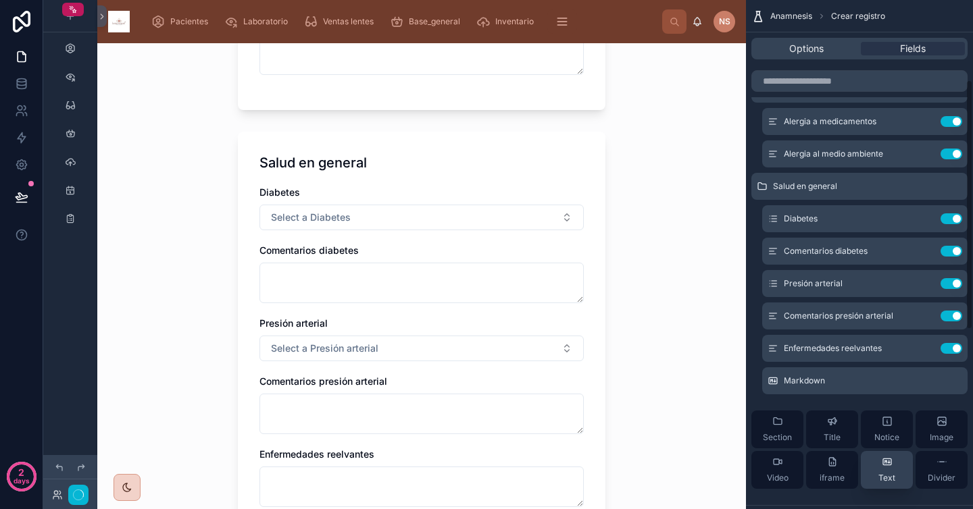
scroll to position [0, 0]
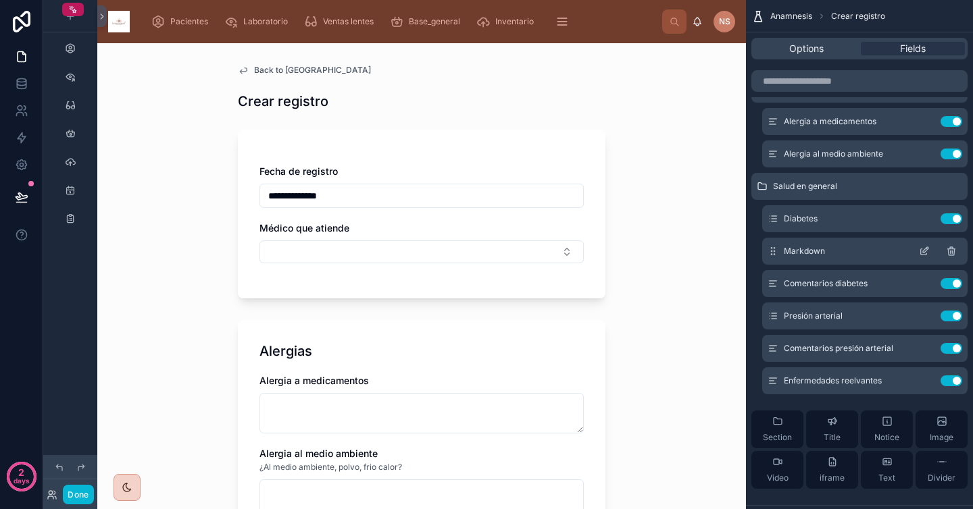
click at [921, 250] on icon "scrollable content" at bounding box center [924, 252] width 6 height 6
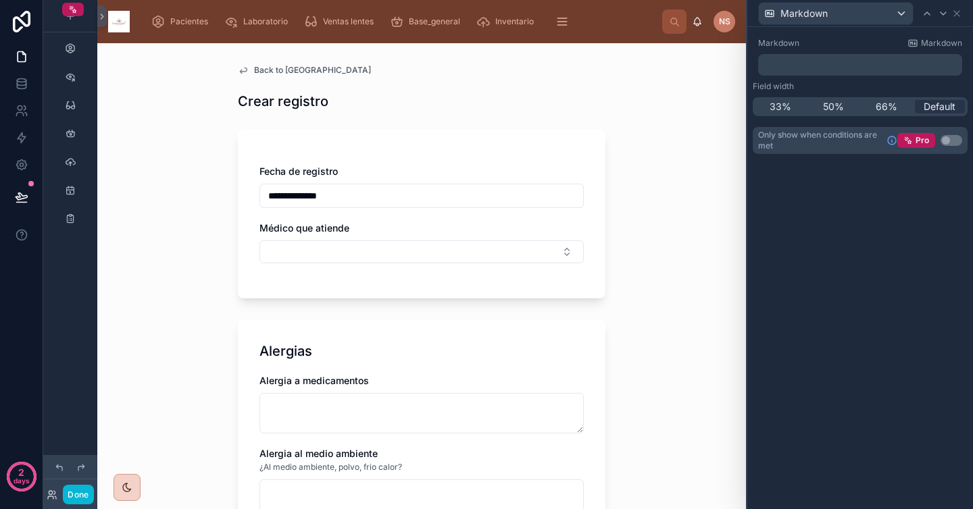
click at [803, 66] on p "﻿" at bounding box center [861, 65] width 196 height 14
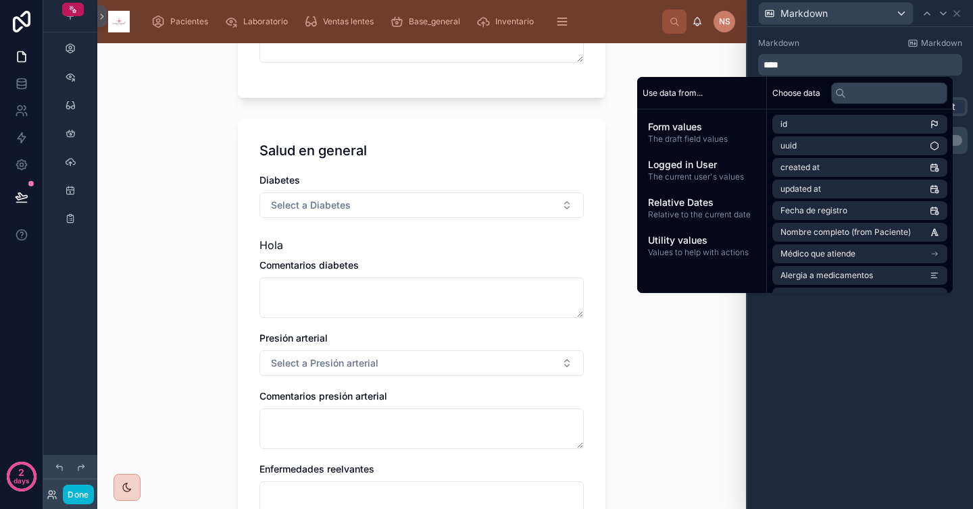
scroll to position [461, 0]
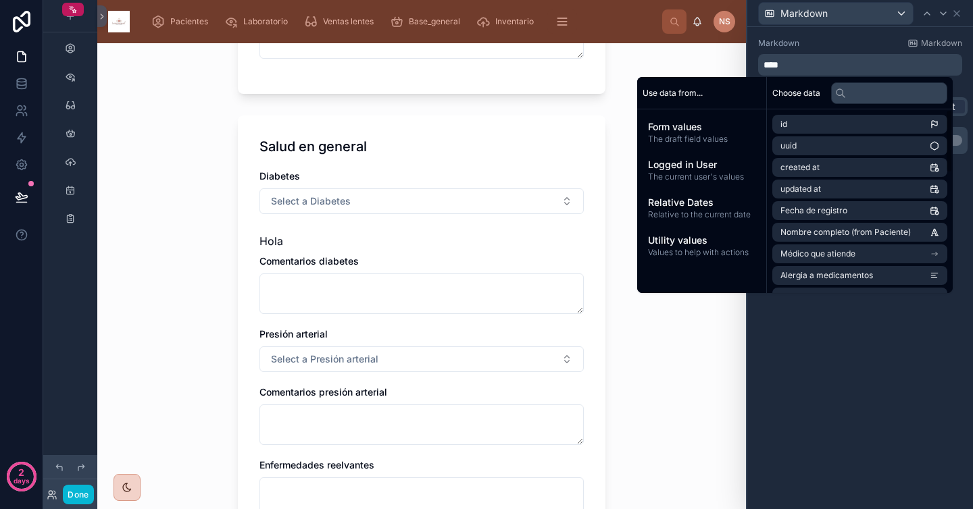
click at [890, 41] on div "Markdown Markdown" at bounding box center [860, 43] width 204 height 11
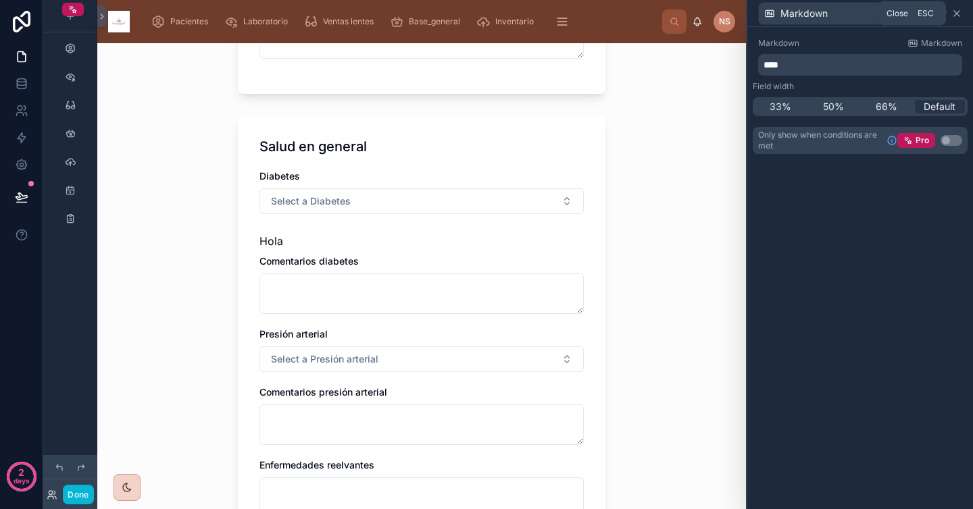
click at [955, 16] on icon at bounding box center [956, 13] width 11 height 11
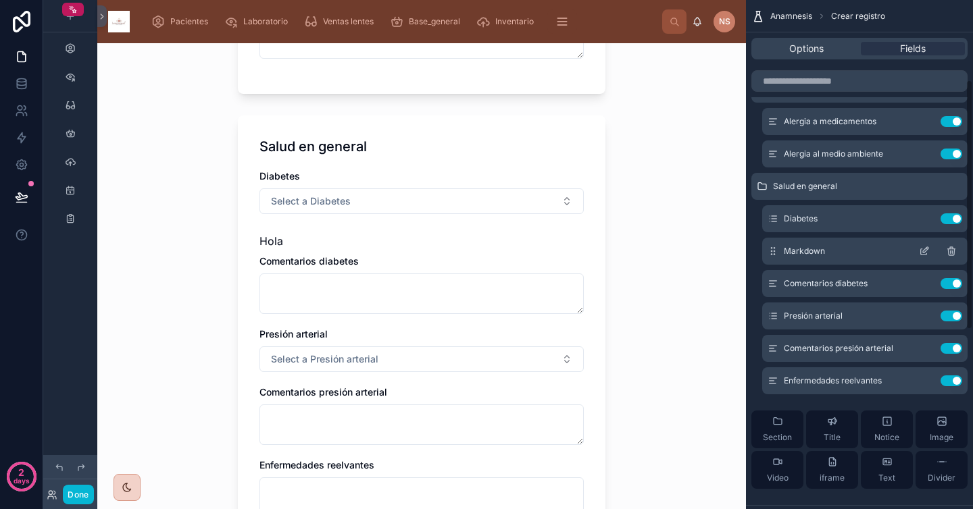
click at [954, 251] on icon "scrollable content" at bounding box center [951, 252] width 6 height 6
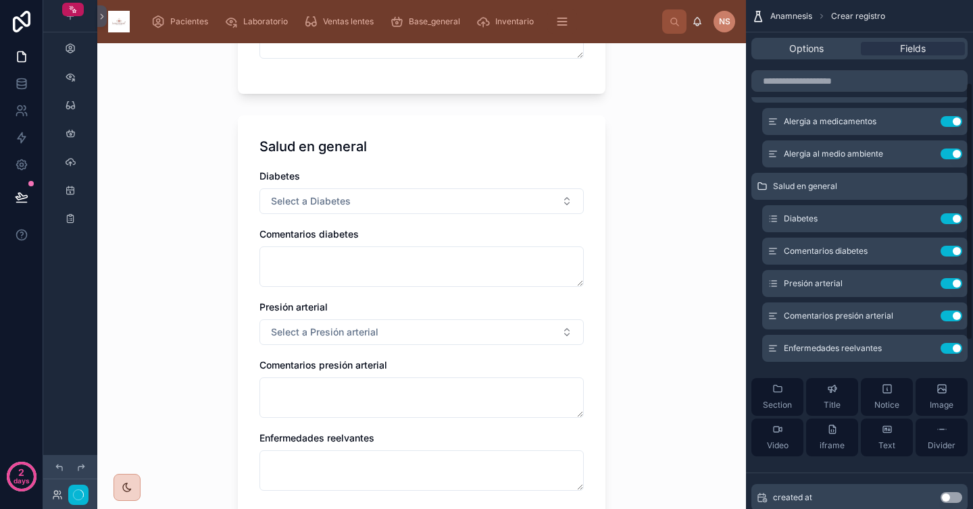
scroll to position [0, 0]
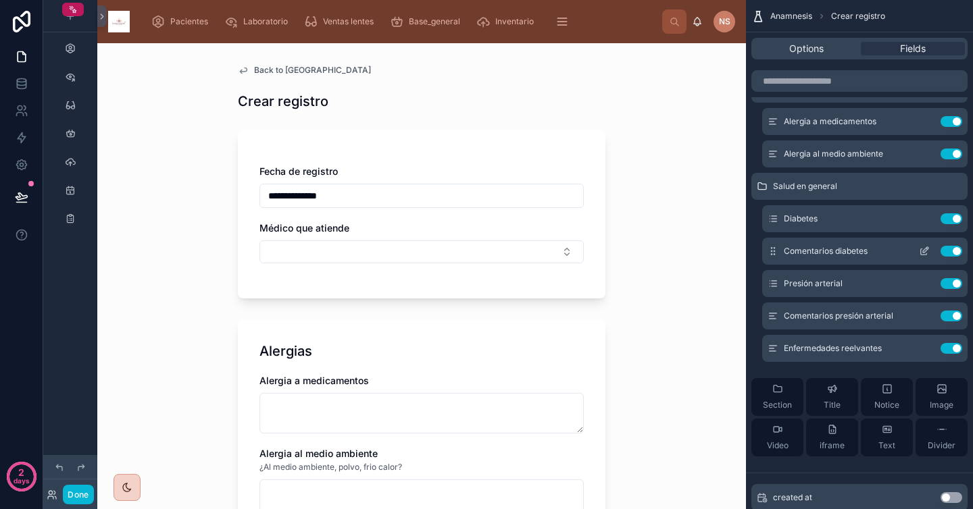
click at [925, 251] on icon "scrollable content" at bounding box center [925, 249] width 5 height 5
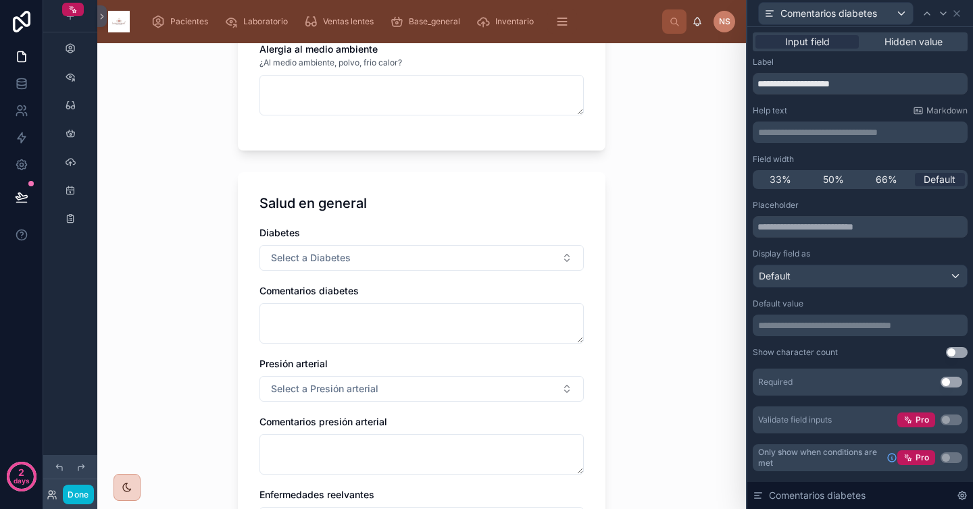
scroll to position [412, 0]
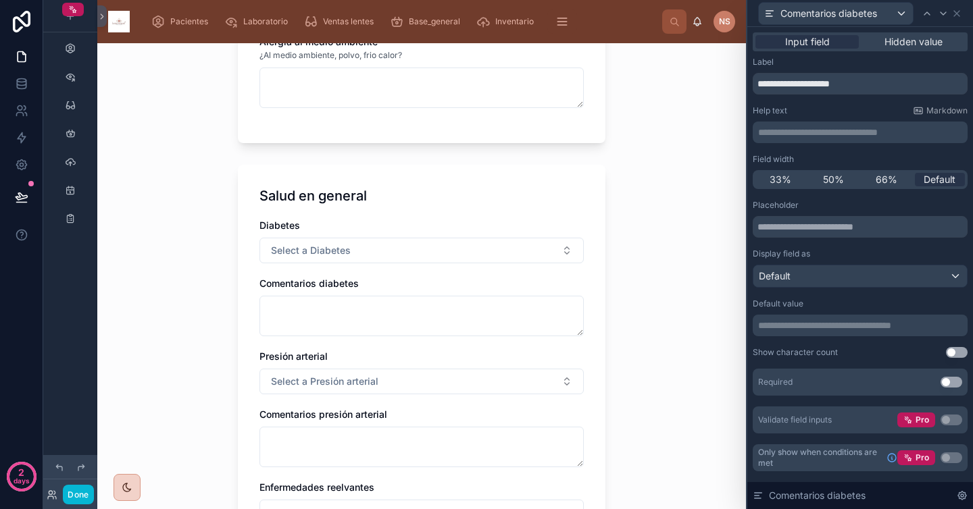
click at [784, 134] on p "**********" at bounding box center [861, 133] width 207 height 14
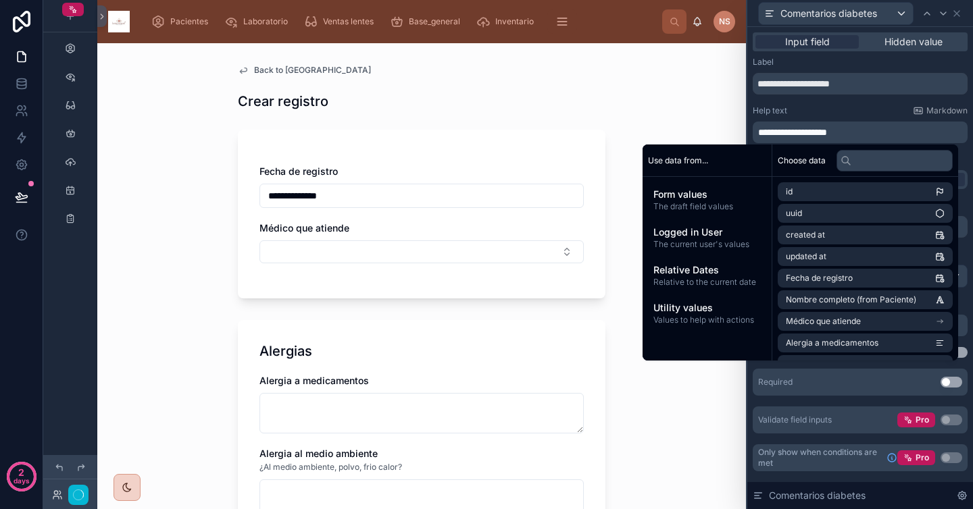
scroll to position [0, 0]
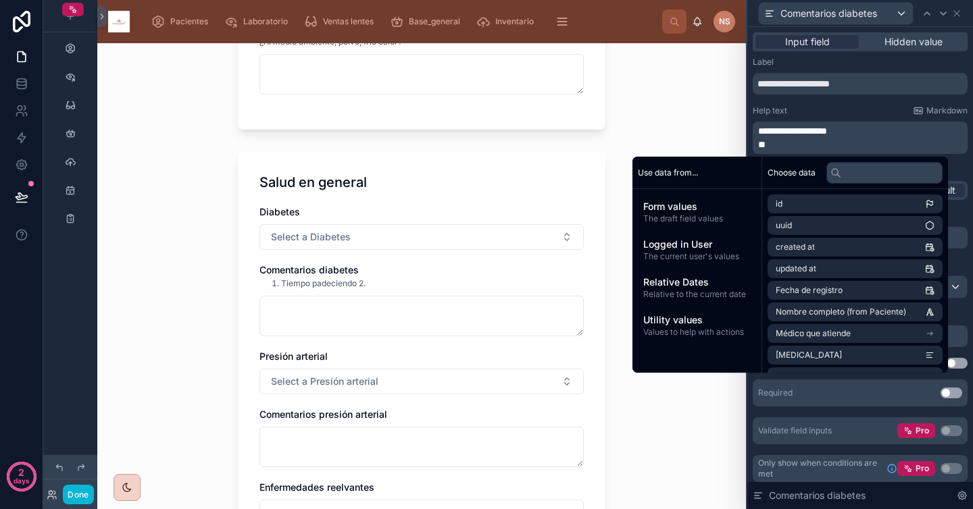
scroll to position [428, 0]
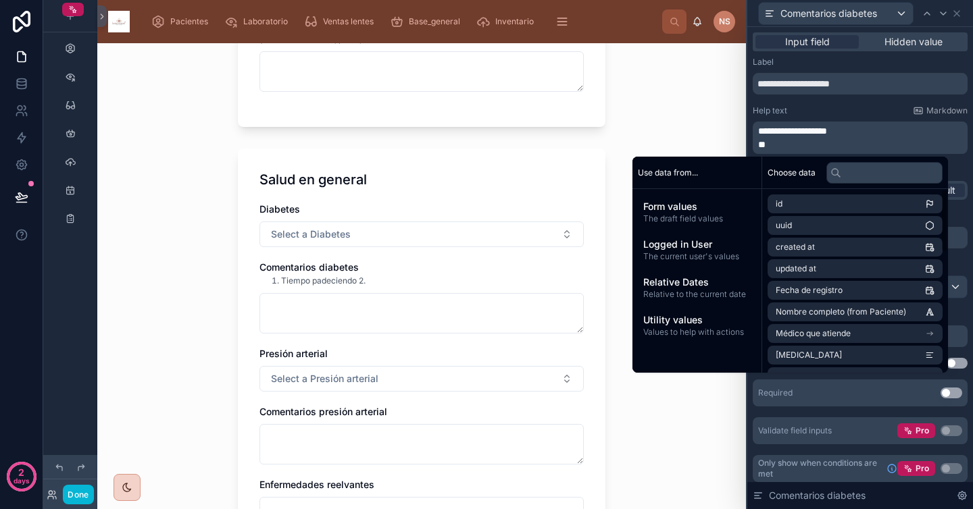
click at [874, 130] on p "**********" at bounding box center [861, 131] width 207 height 14
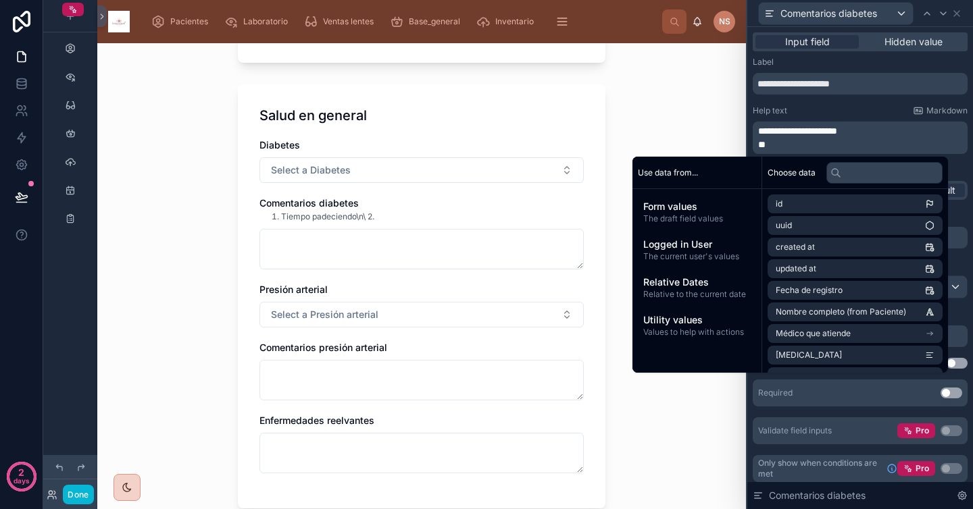
scroll to position [497, 0]
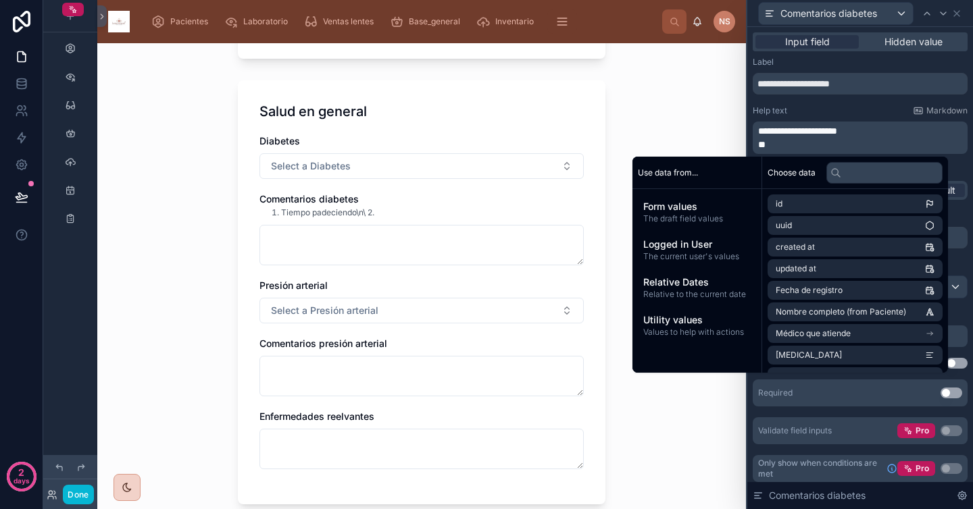
click at [759, 140] on span "**" at bounding box center [761, 144] width 7 height 9
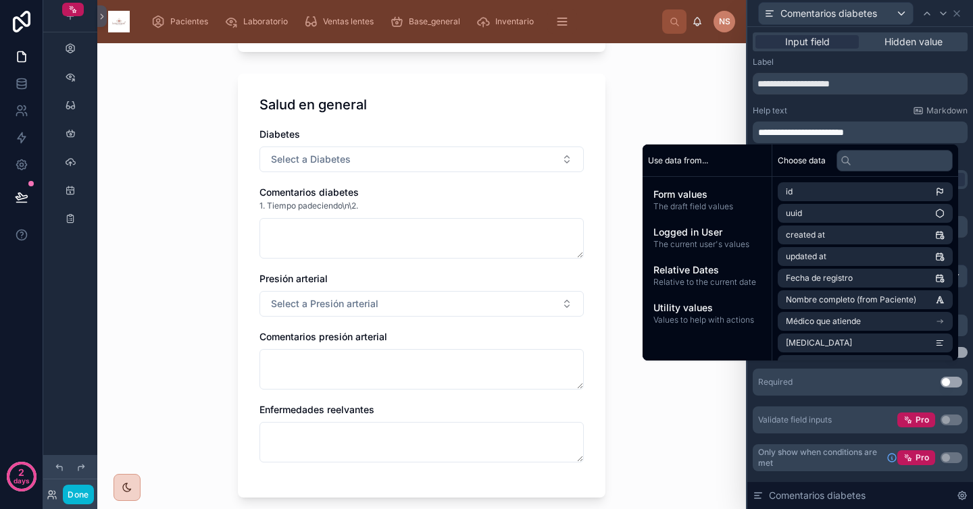
scroll to position [504, 0]
click at [946, 112] on span "Markdown" at bounding box center [946, 110] width 41 height 11
